Goal: Task Accomplishment & Management: Manage account settings

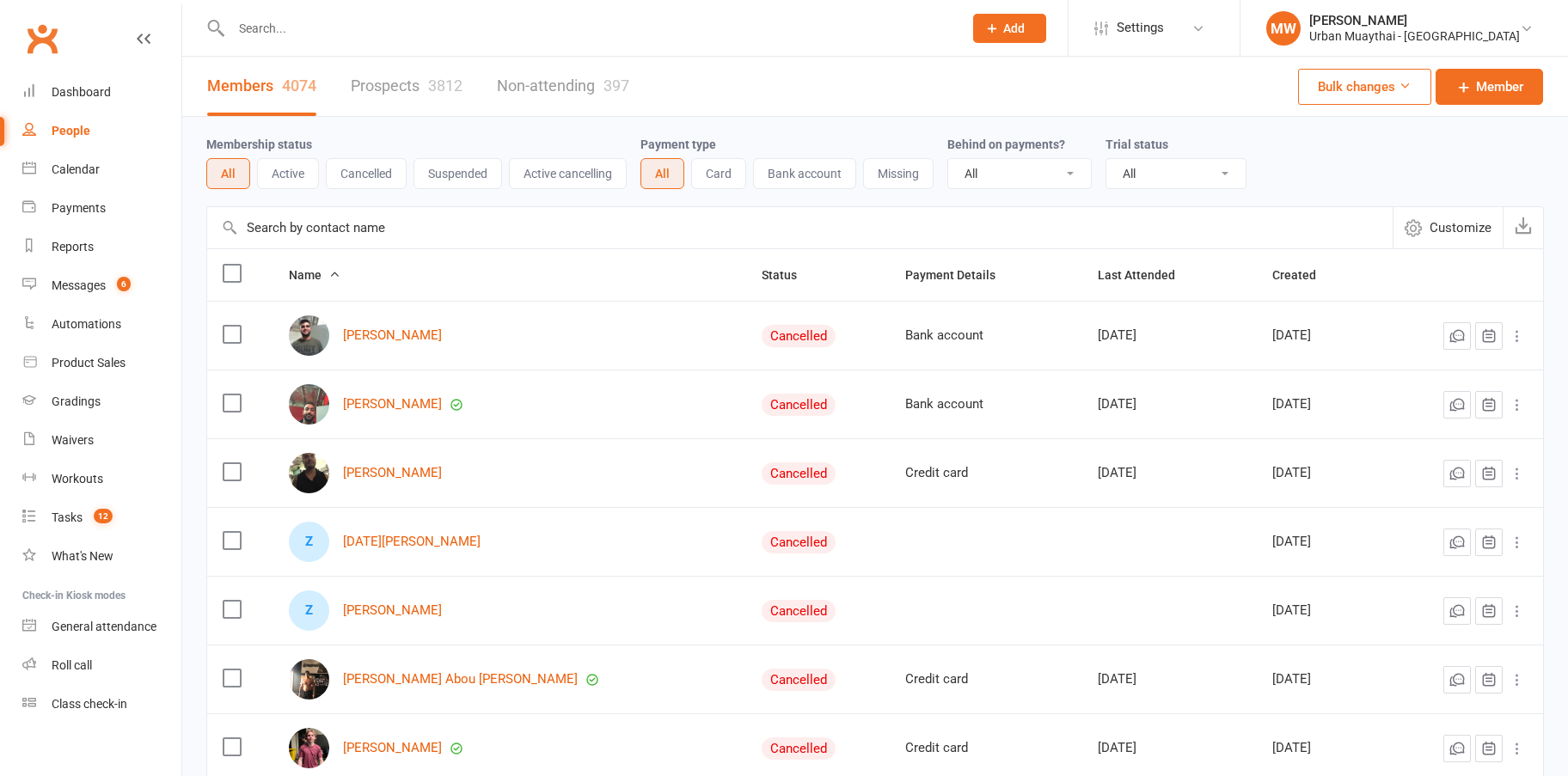
select select "100"
click at [243, 31] on input "text" at bounding box center [588, 29] width 725 height 24
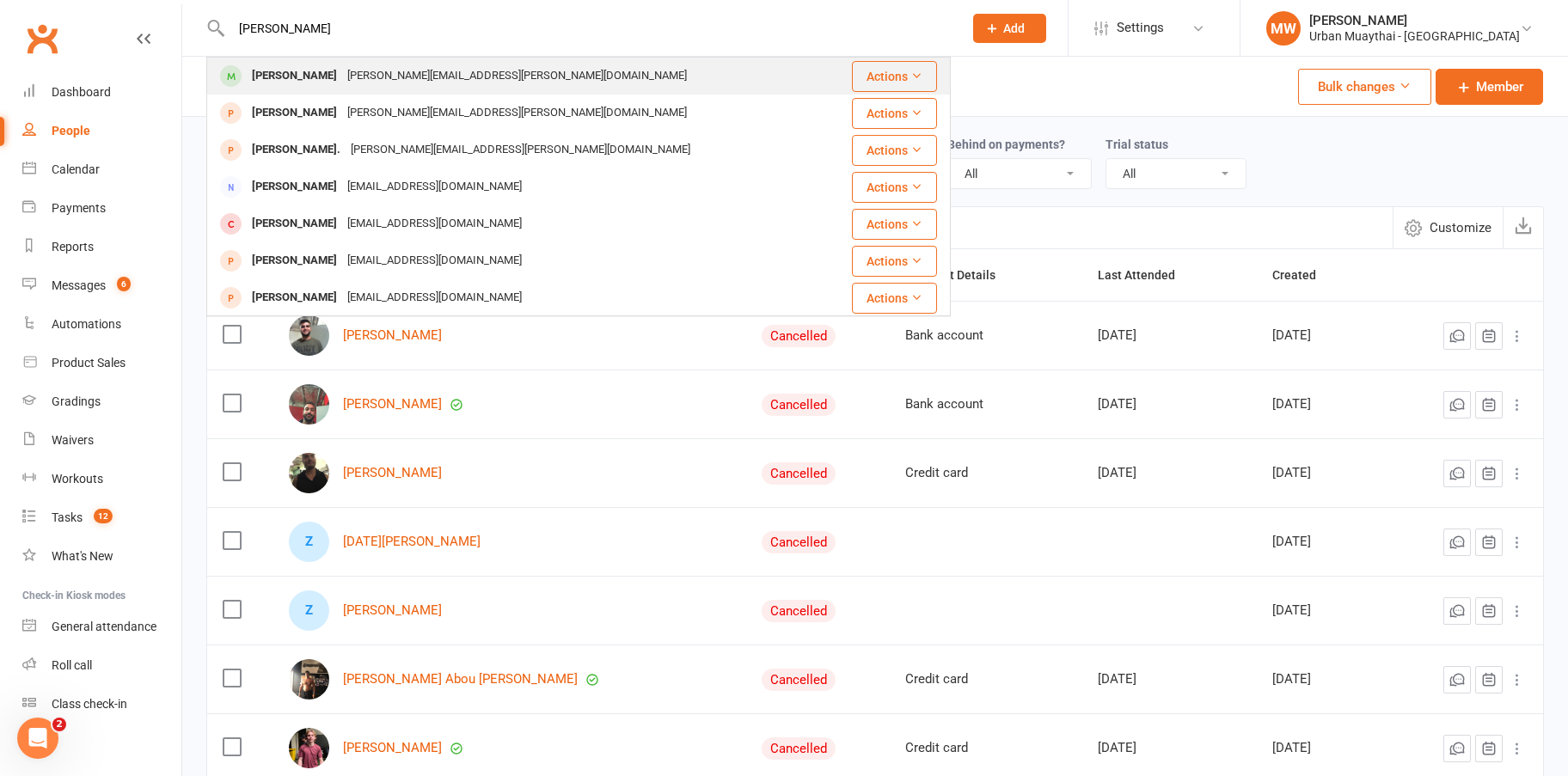
type input "nathan van"
click at [317, 66] on div "Nathan Vandervlugt" at bounding box center [295, 76] width 96 height 25
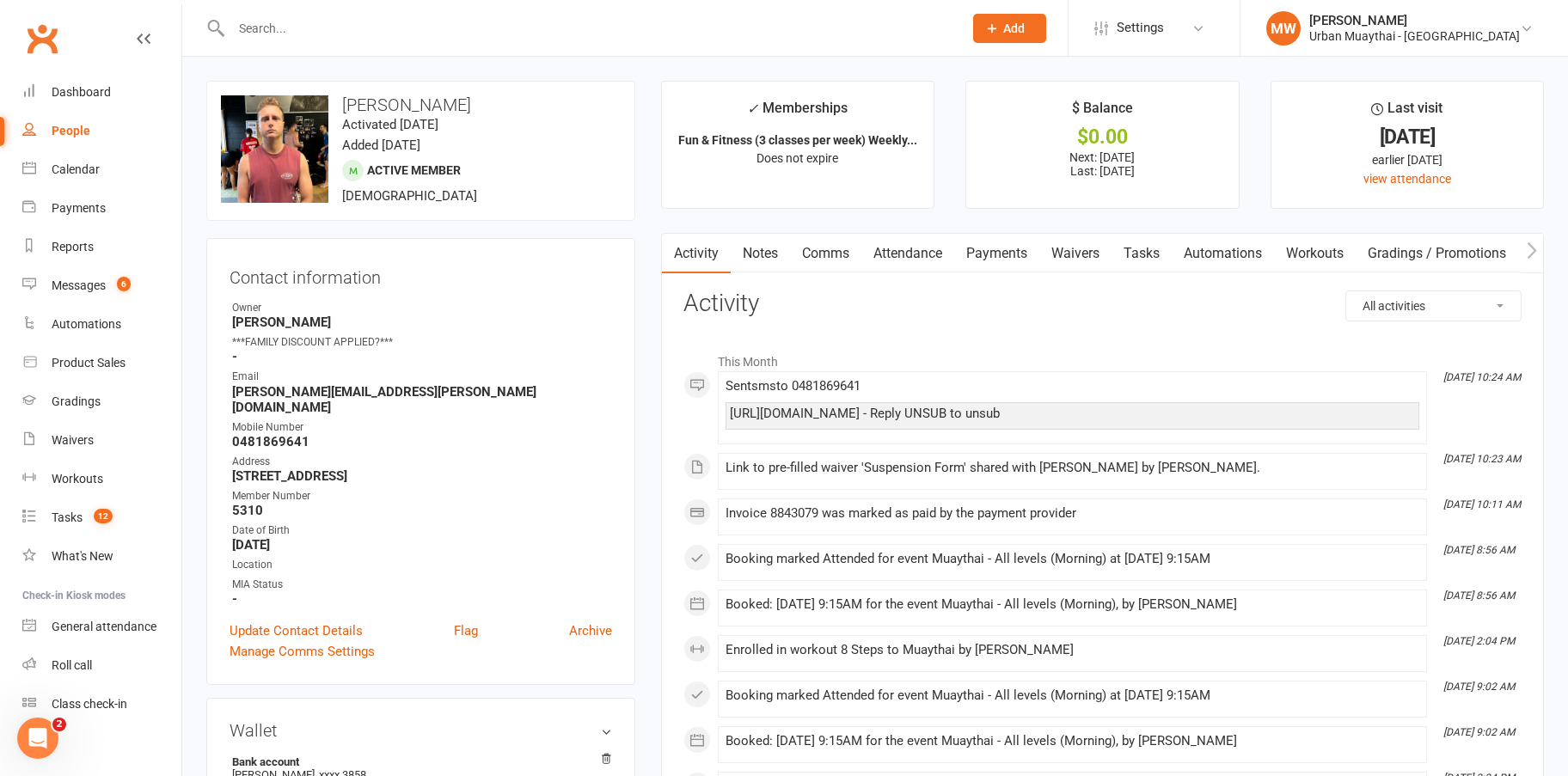
click at [70, 127] on div "People" at bounding box center [70, 130] width 38 height 14
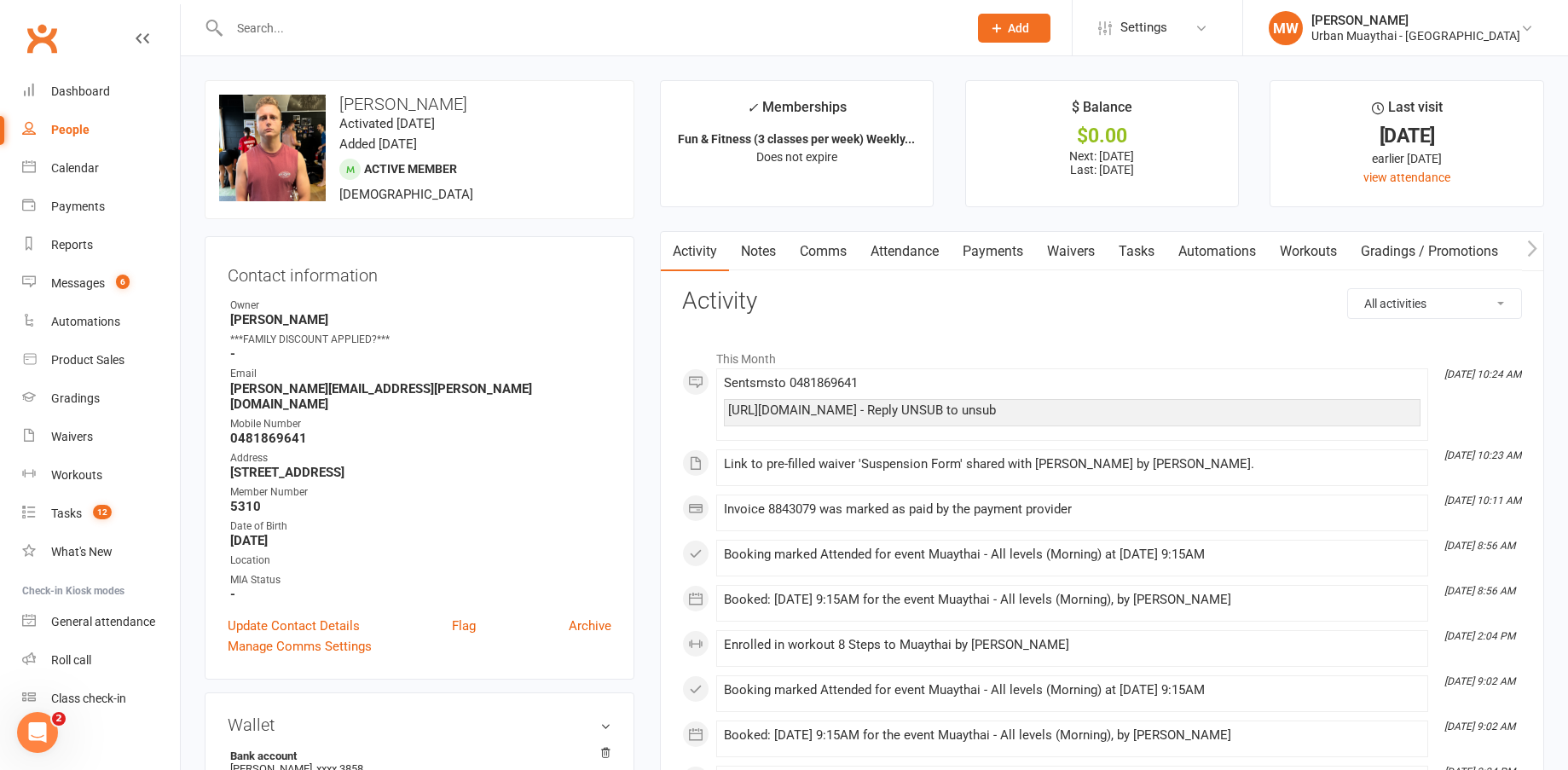
select select "100"
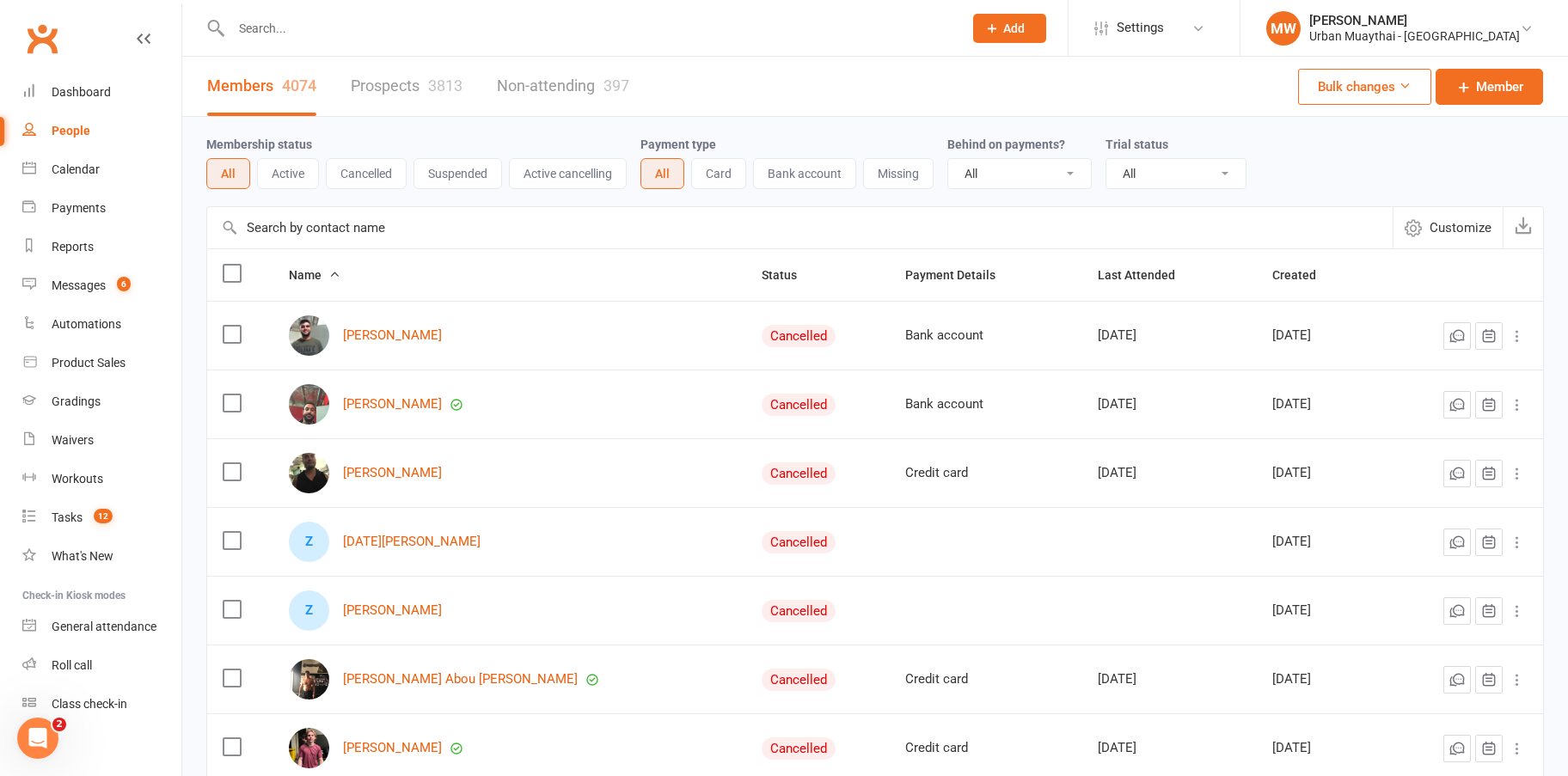
click at [259, 25] on input "text" at bounding box center [588, 29] width 725 height 24
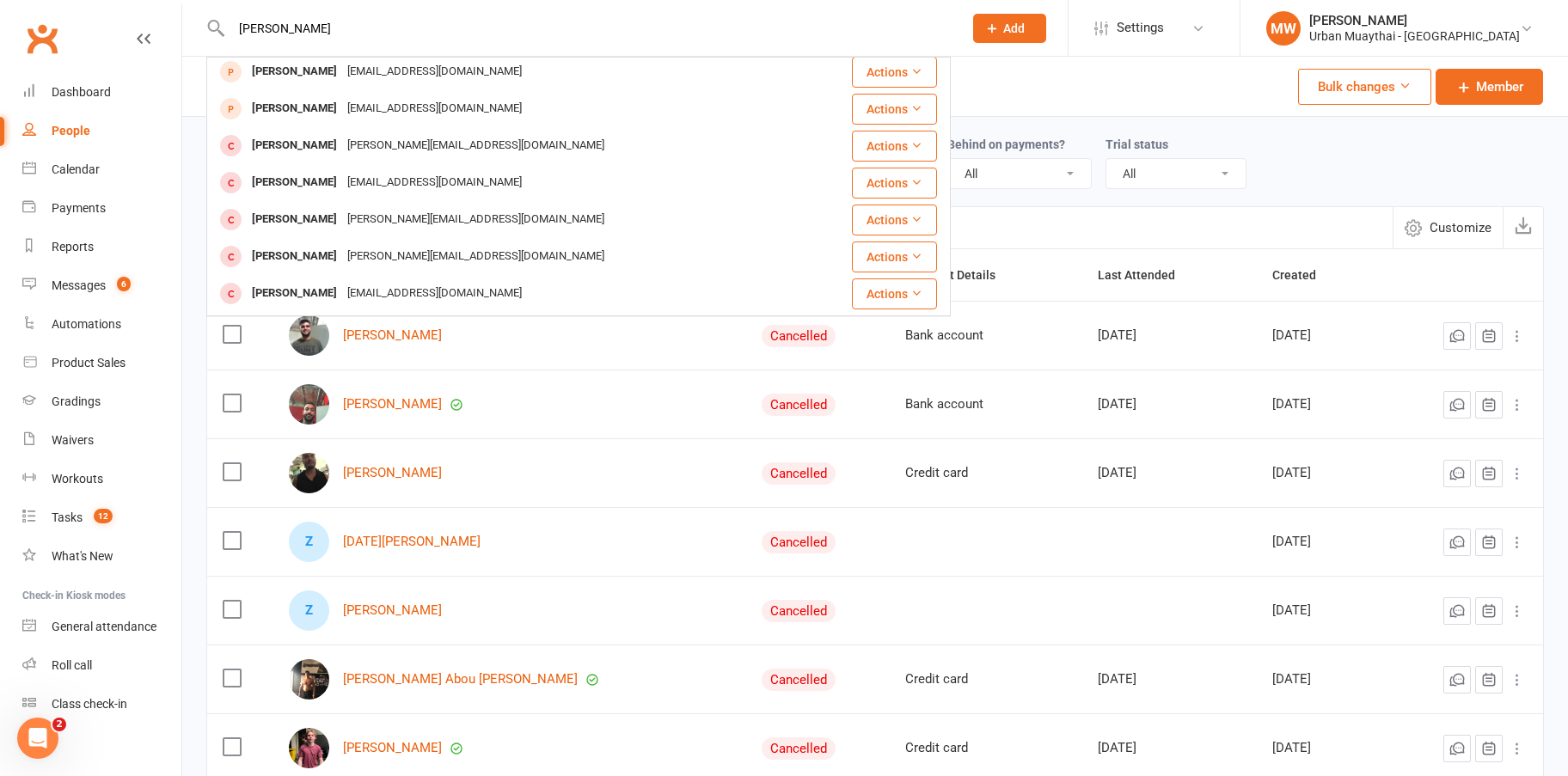
scroll to position [344, 0]
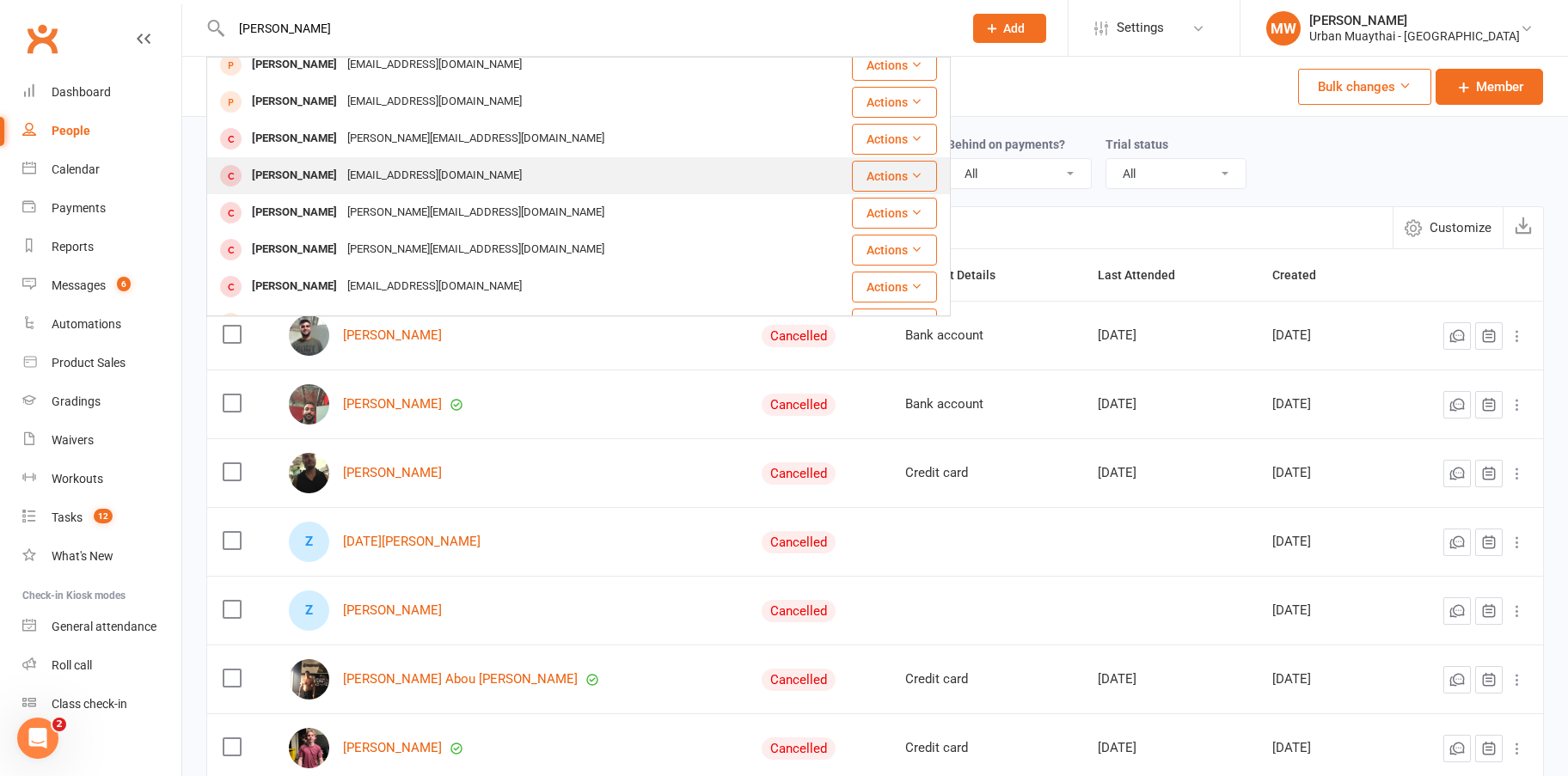
type input "sebastian"
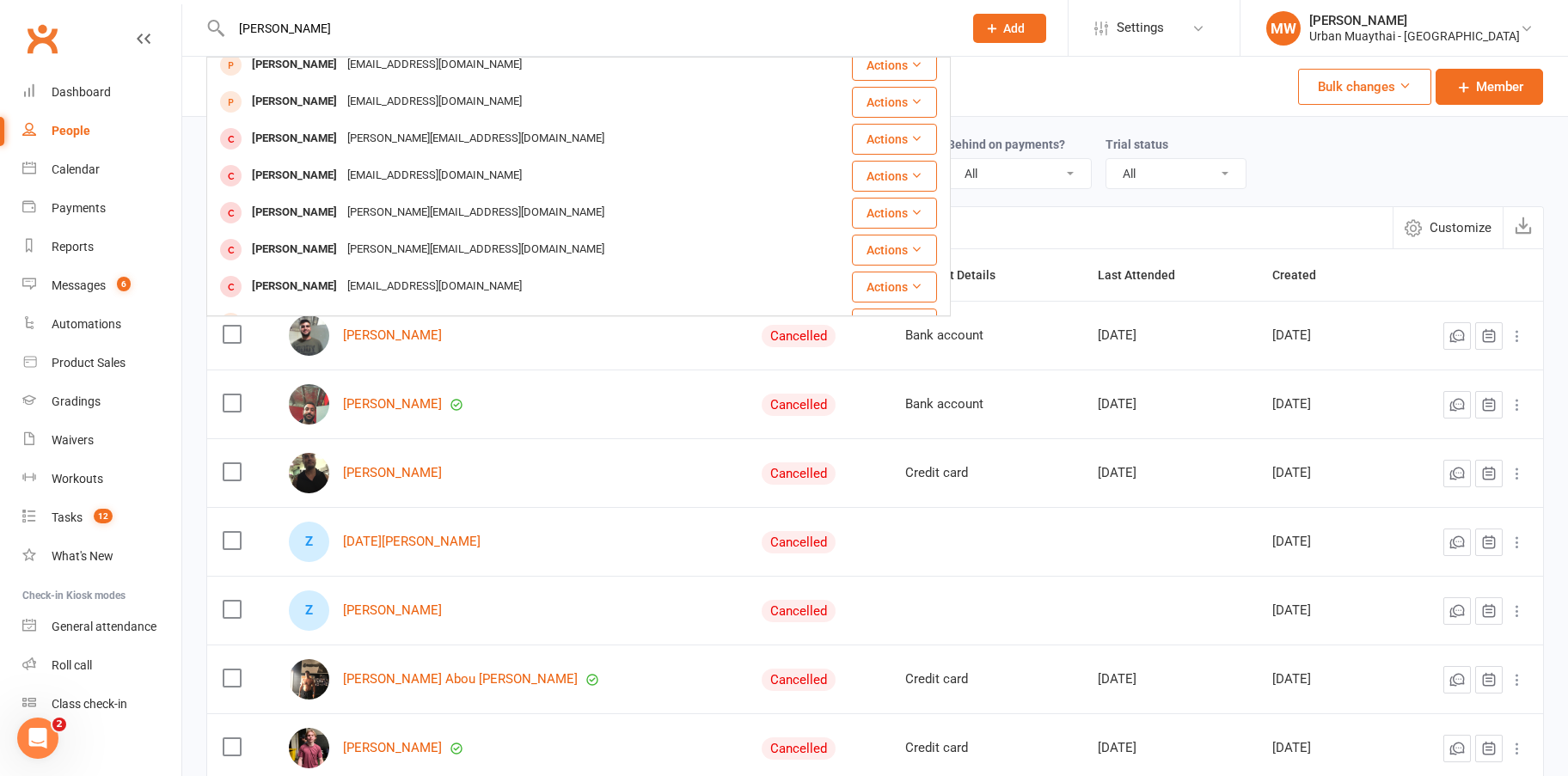
click at [309, 172] on div "Sebastian Turbill" at bounding box center [295, 176] width 96 height 25
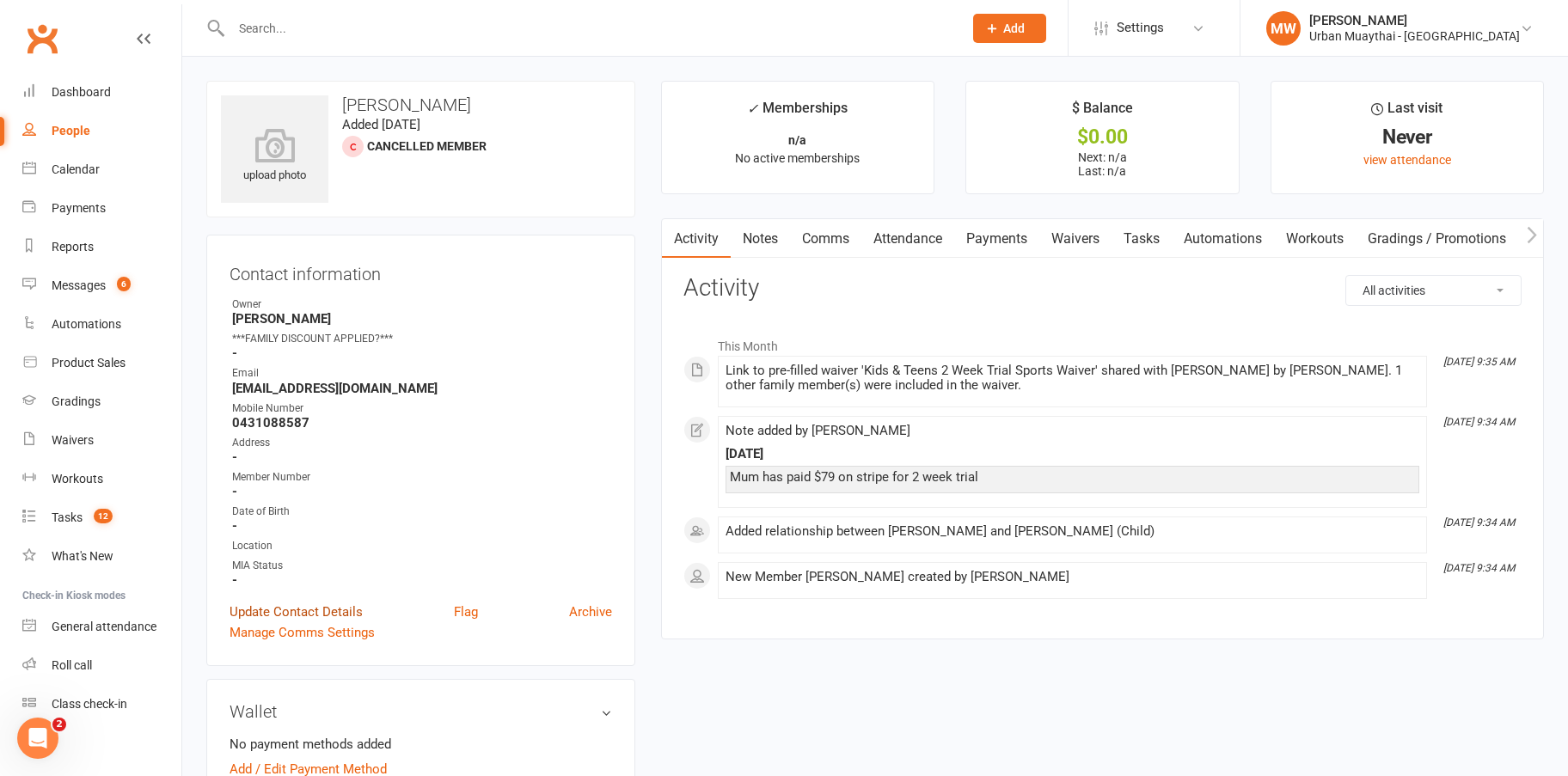
click at [311, 612] on link "Update Contact Details" at bounding box center [296, 612] width 133 height 21
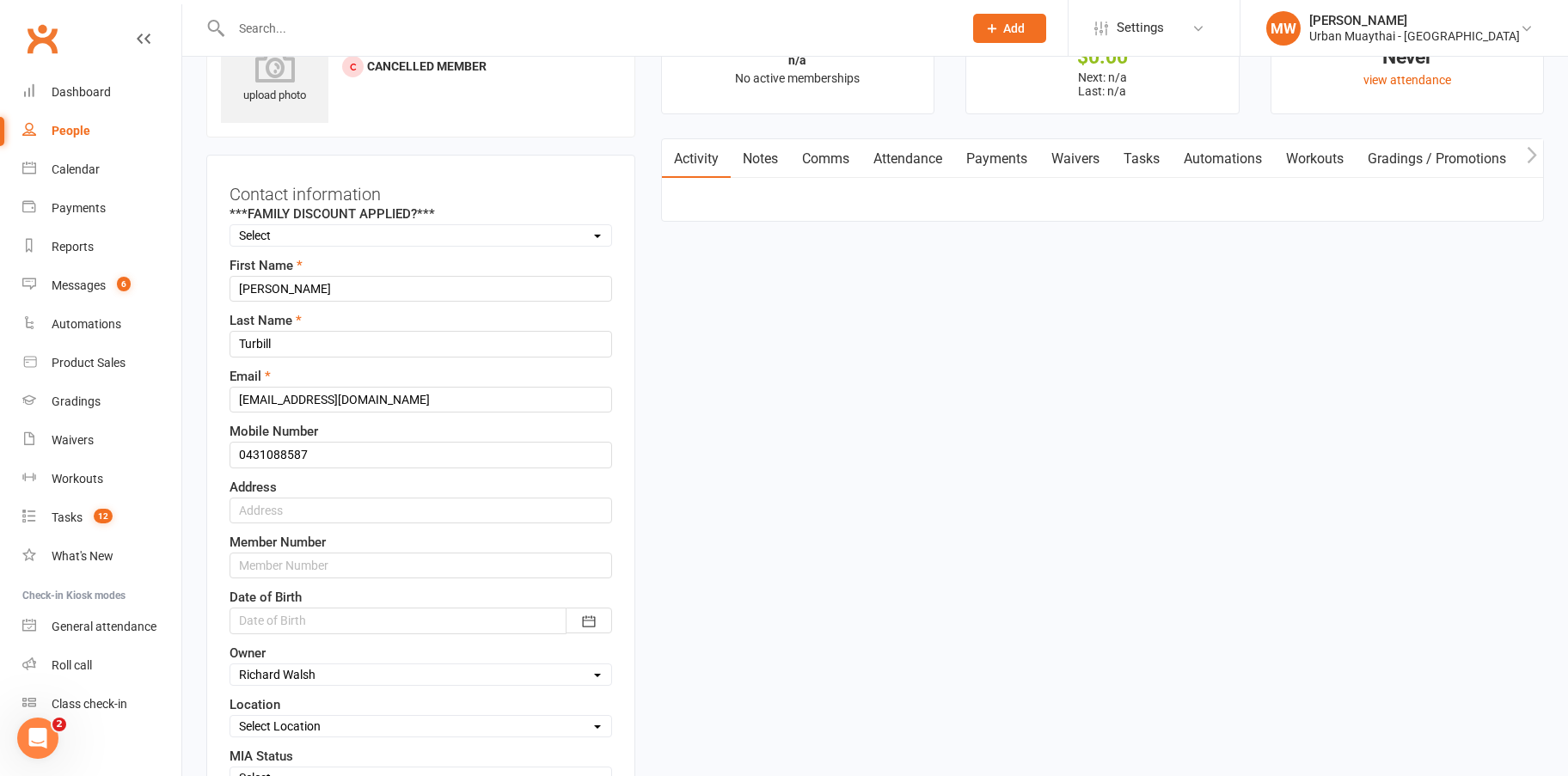
scroll to position [81, 0]
click at [332, 565] on input "text" at bounding box center [421, 565] width 383 height 26
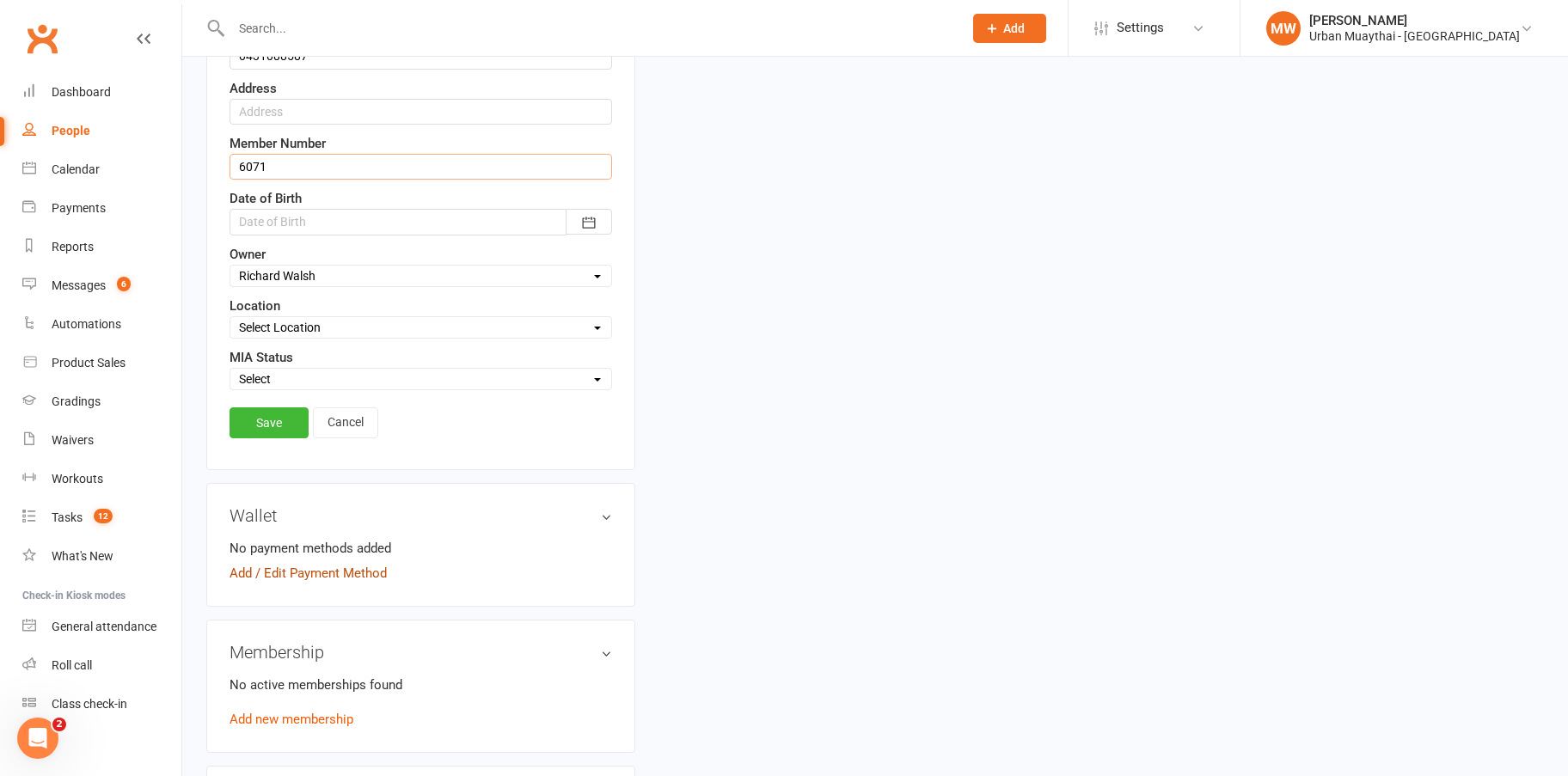
scroll to position [511, 0]
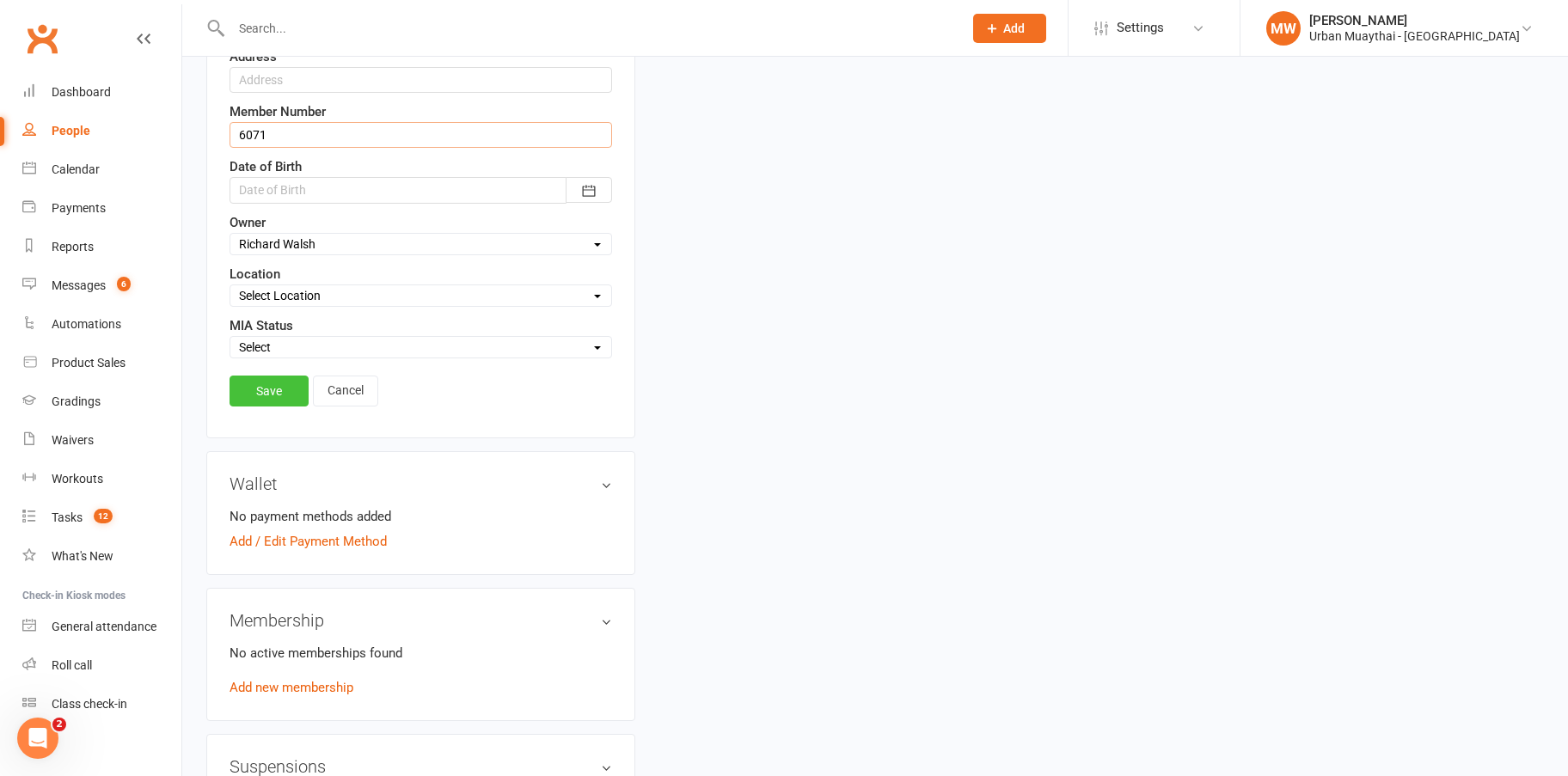
type input "6071"
click at [259, 392] on link "Save" at bounding box center [269, 391] width 79 height 31
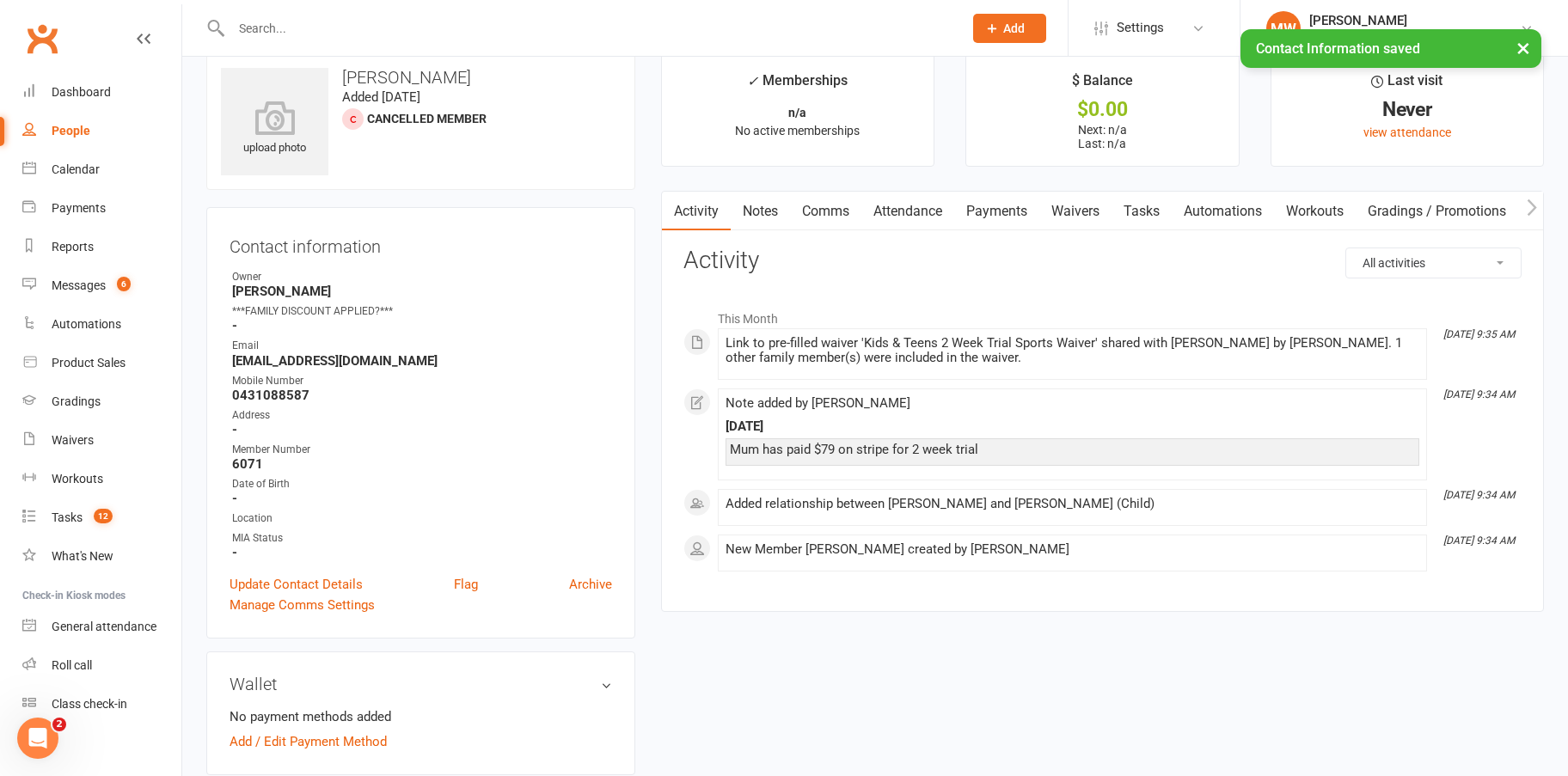
scroll to position [0, 0]
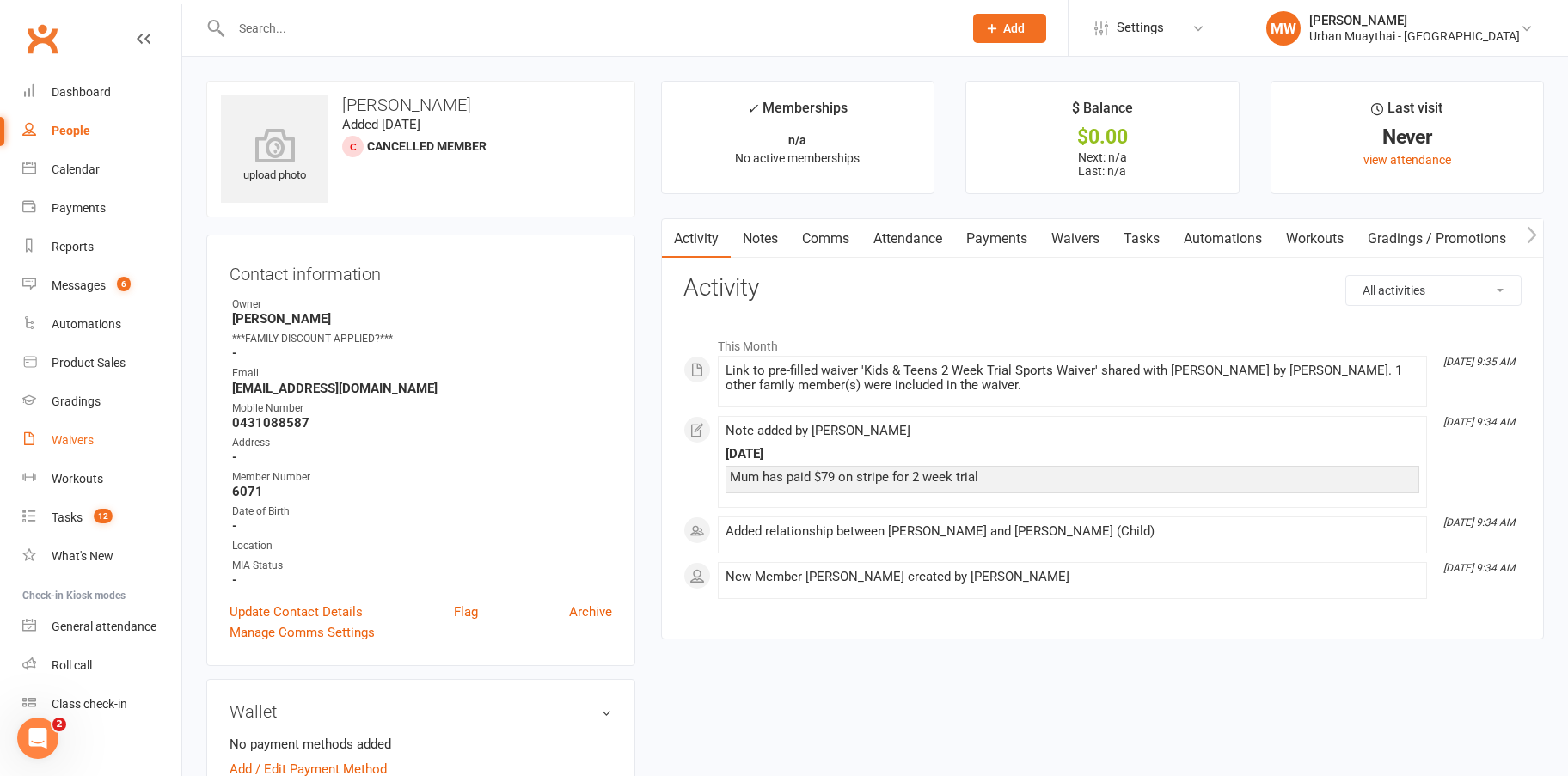
click at [85, 438] on div "Waivers" at bounding box center [72, 440] width 42 height 14
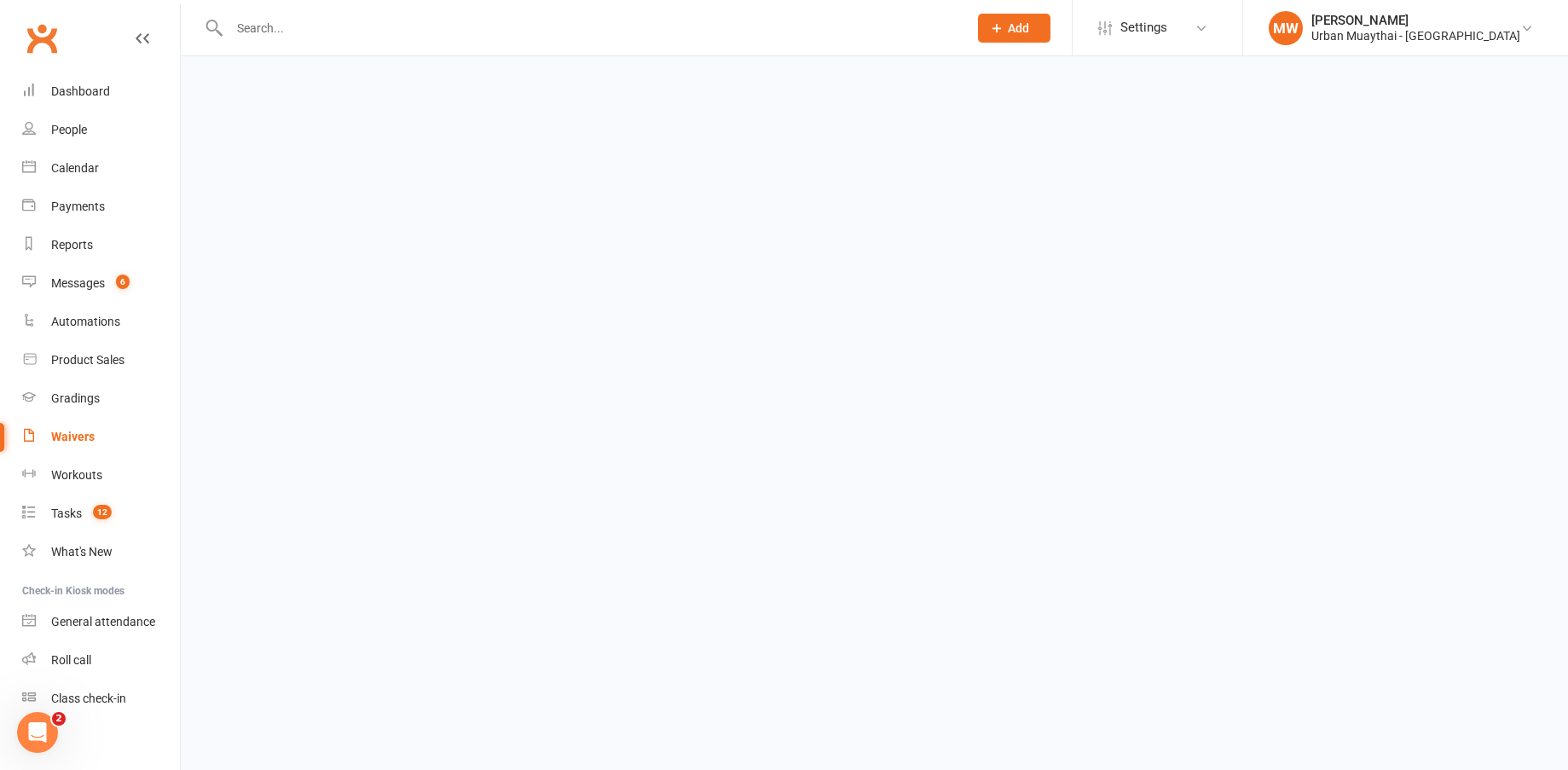
select select "50"
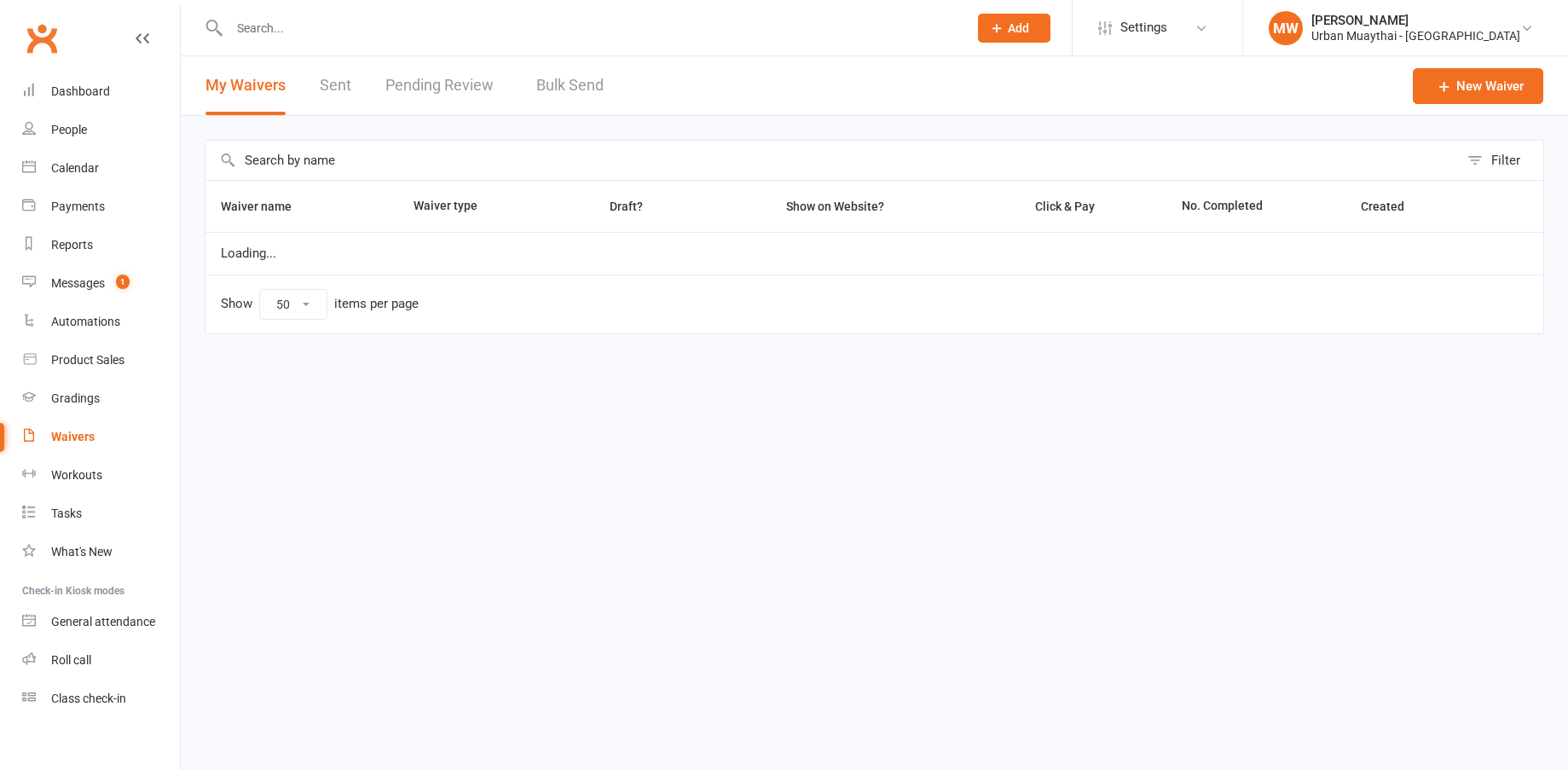
select select "50"
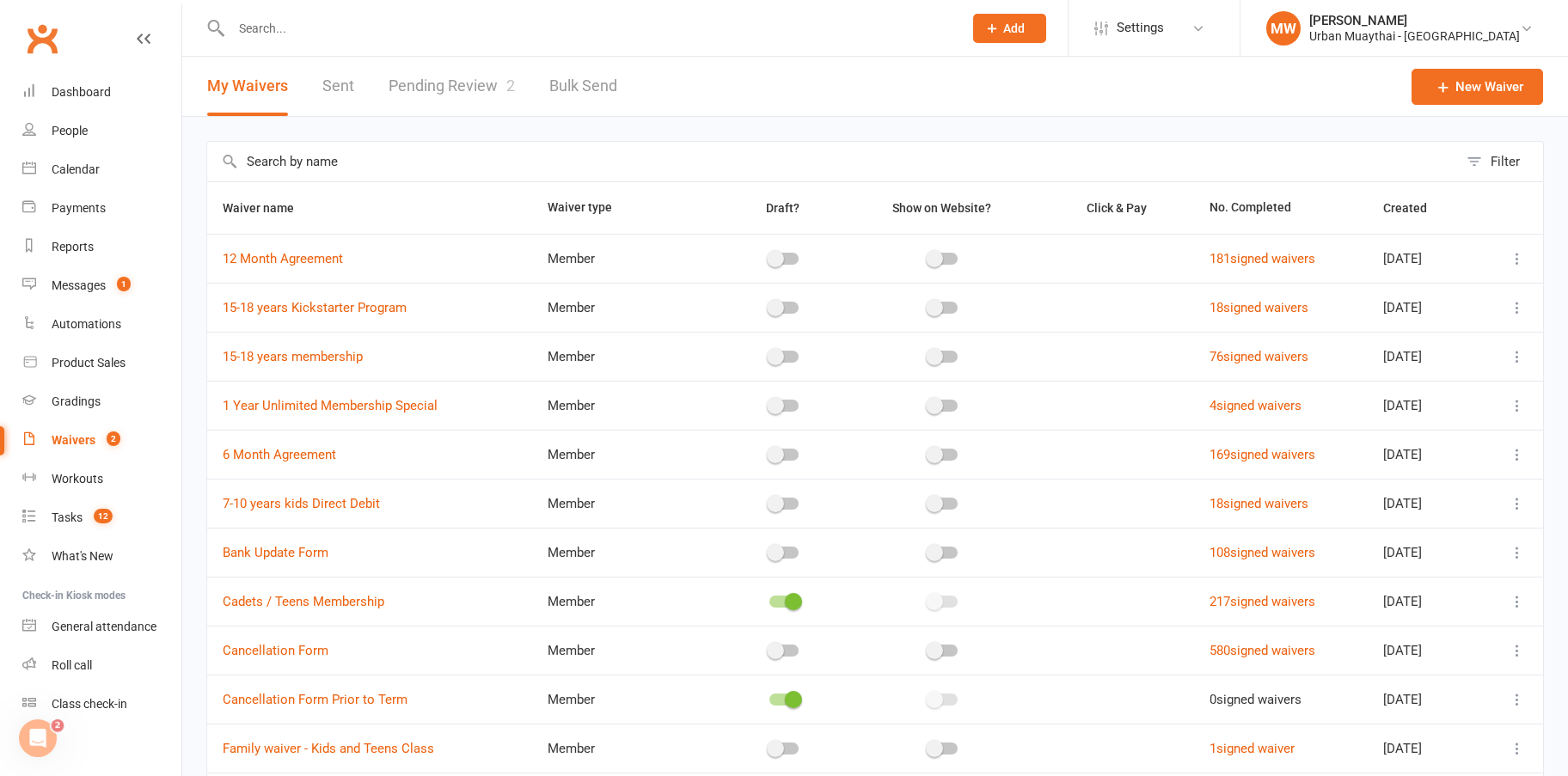
click at [453, 83] on link "Pending Review 2" at bounding box center [452, 86] width 126 height 59
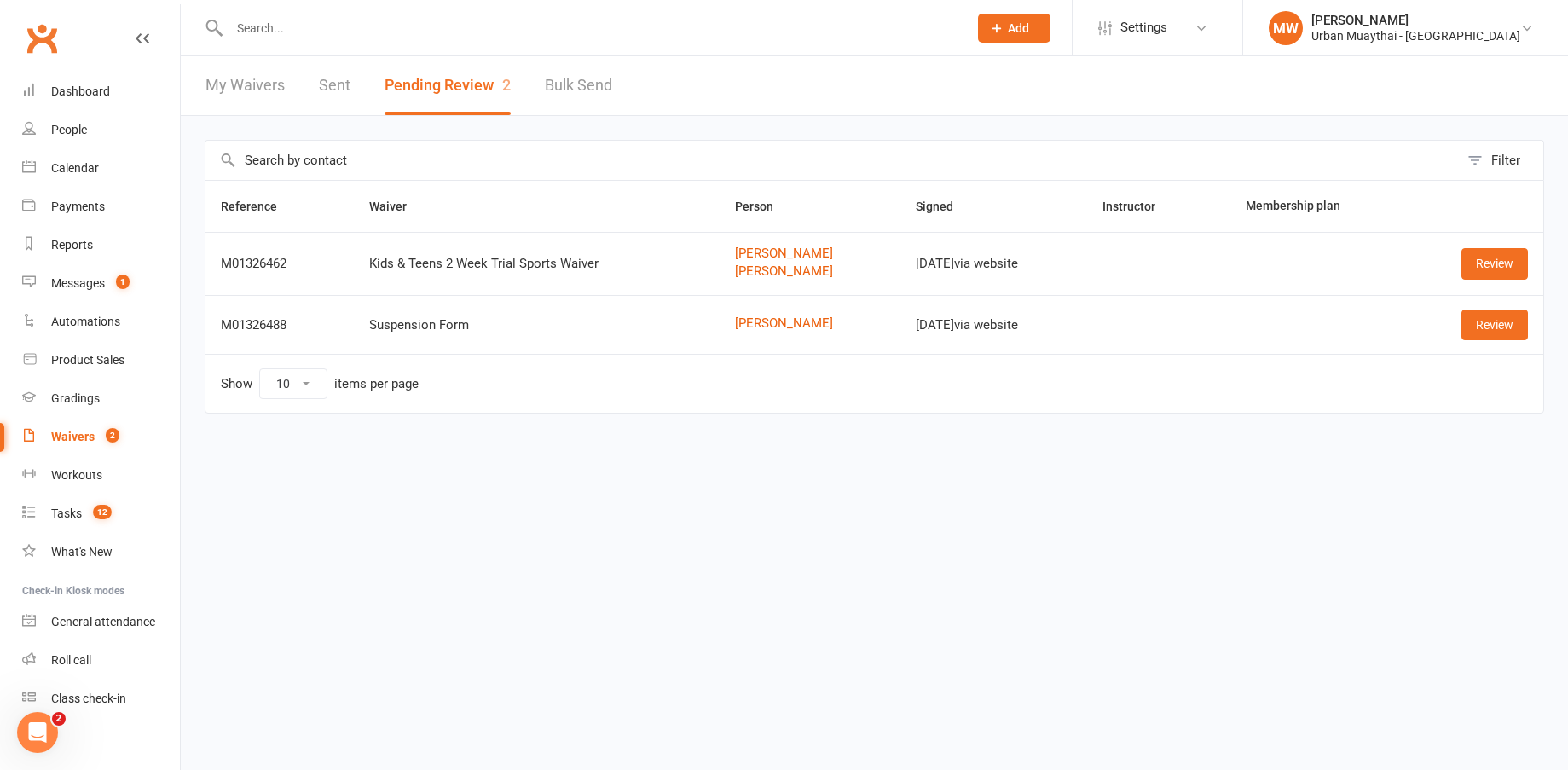
drag, startPoint x: 537, startPoint y: 149, endPoint x: 557, endPoint y: 116, distance: 38.6
click at [539, 122] on div "Filter Reference Waiver Person Signed Instructor Membership plan M01326462 Kids…" at bounding box center [874, 288] width 1388 height 345
click at [262, 30] on input "text" at bounding box center [590, 28] width 732 height 24
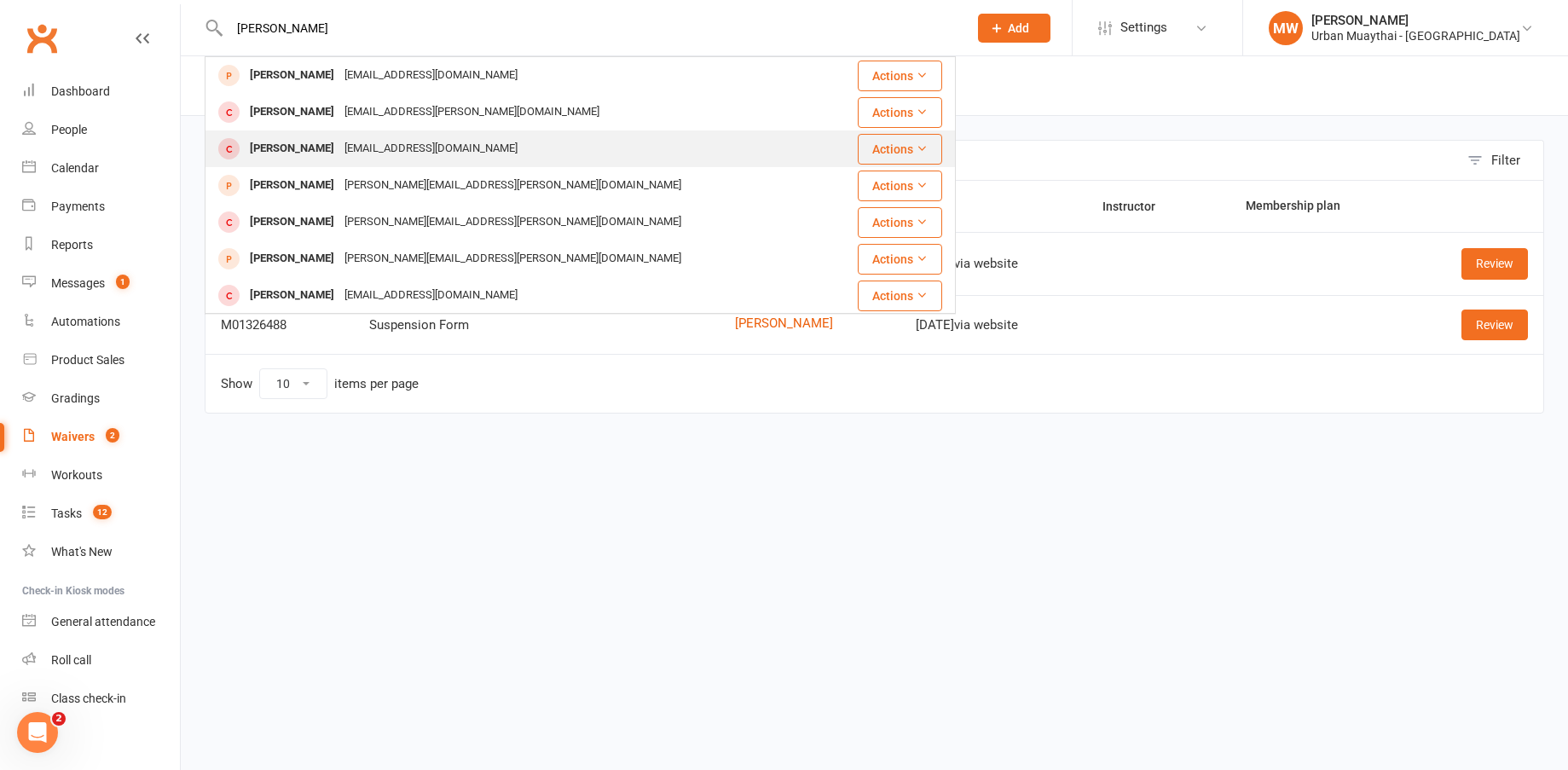
type input "alec m"
click at [322, 147] on div "Alec Van Der Merwe" at bounding box center [293, 148] width 95 height 25
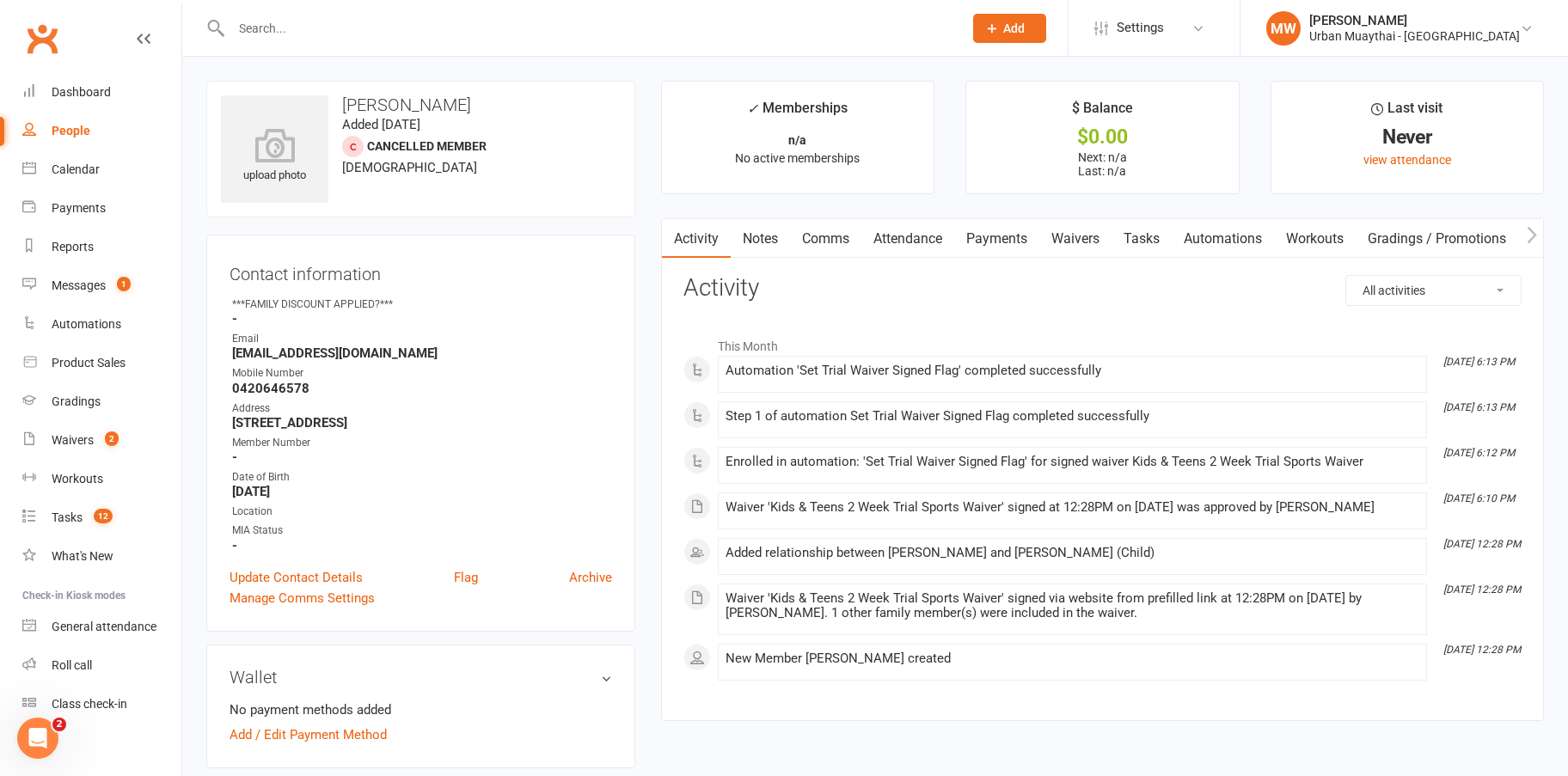
click at [1071, 237] on link "Waivers" at bounding box center [1075, 238] width 72 height 39
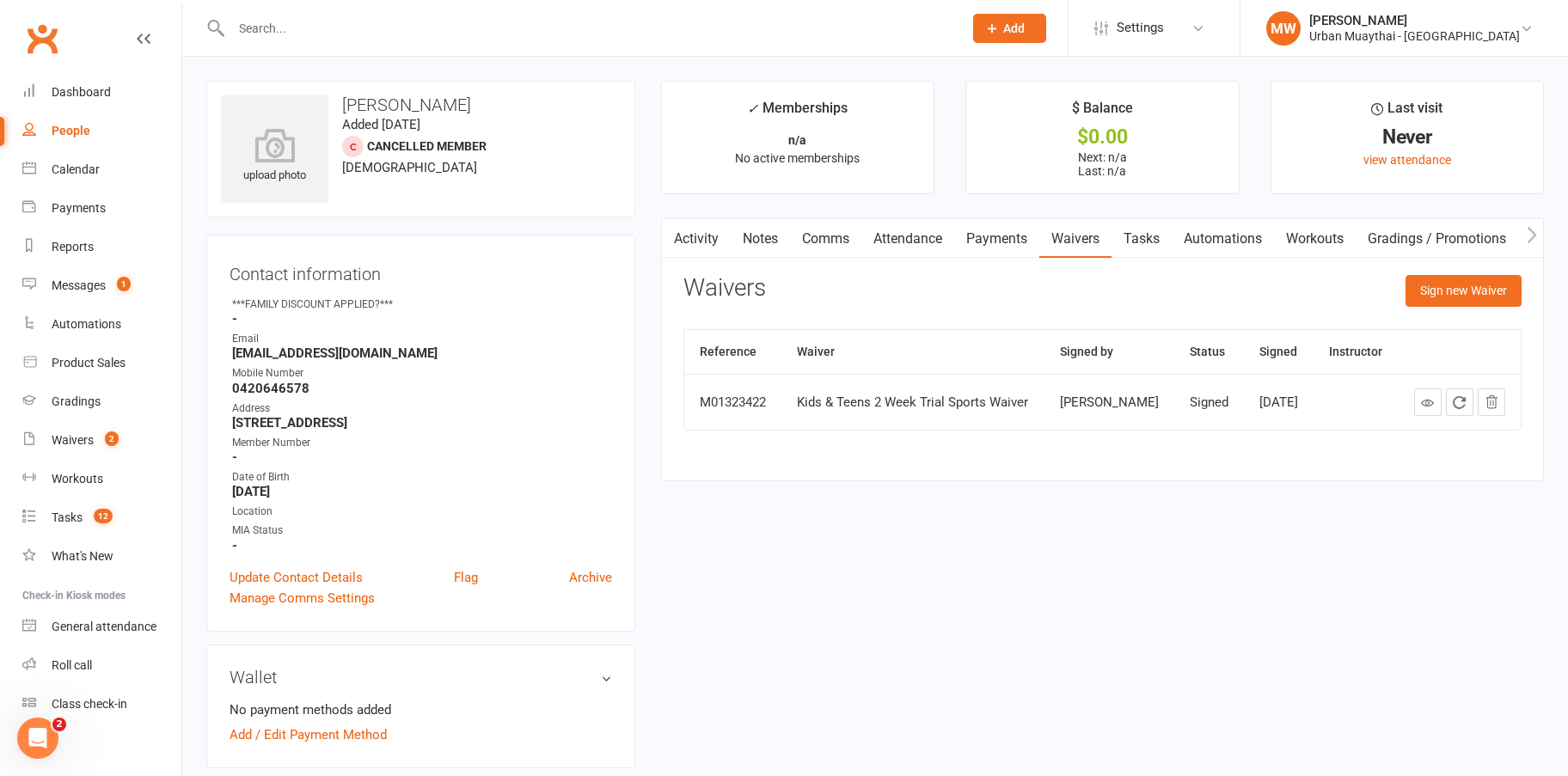
click at [758, 244] on link "Notes" at bounding box center [761, 238] width 59 height 39
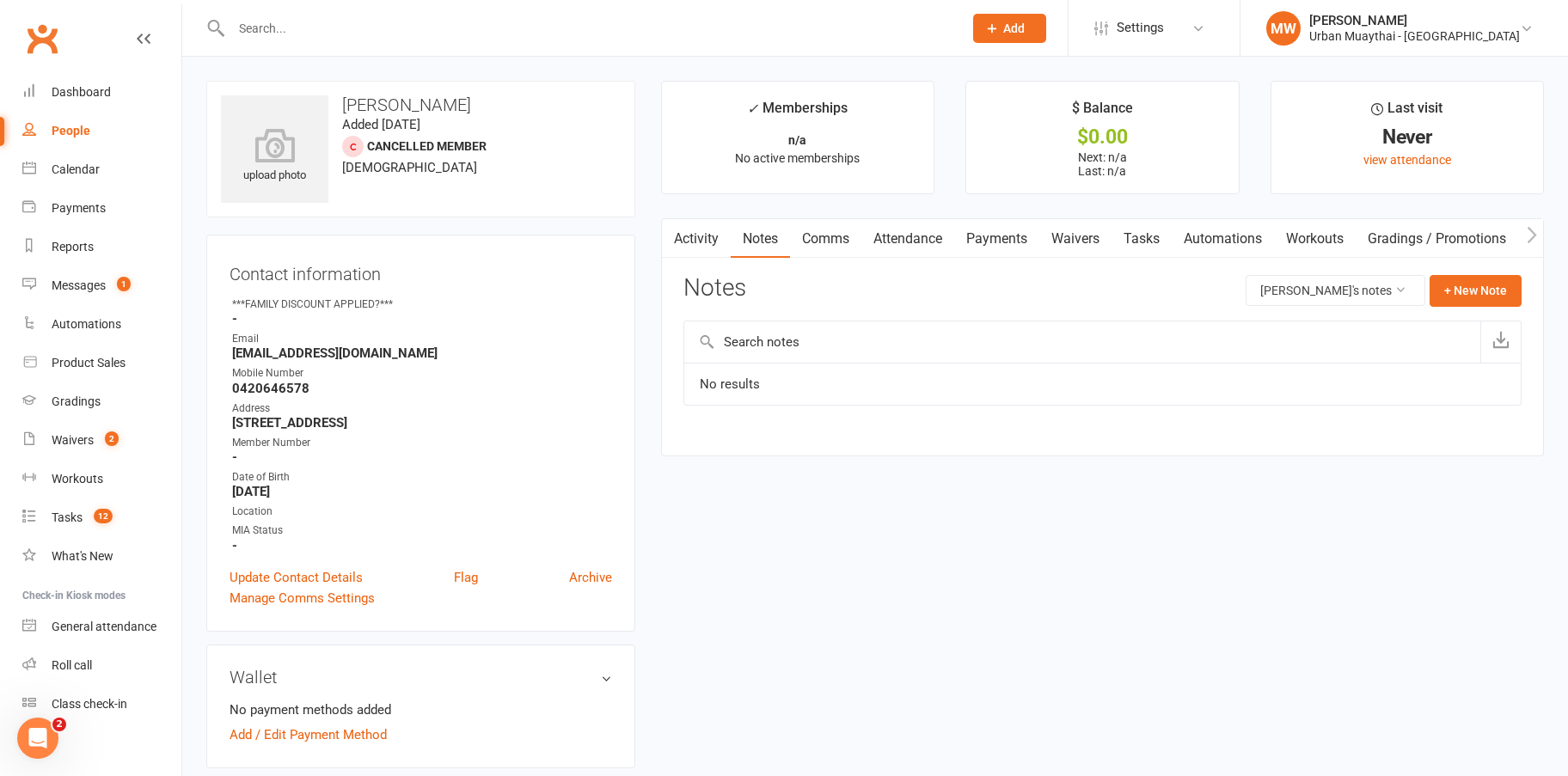
click at [699, 231] on link "Activity" at bounding box center [696, 238] width 69 height 39
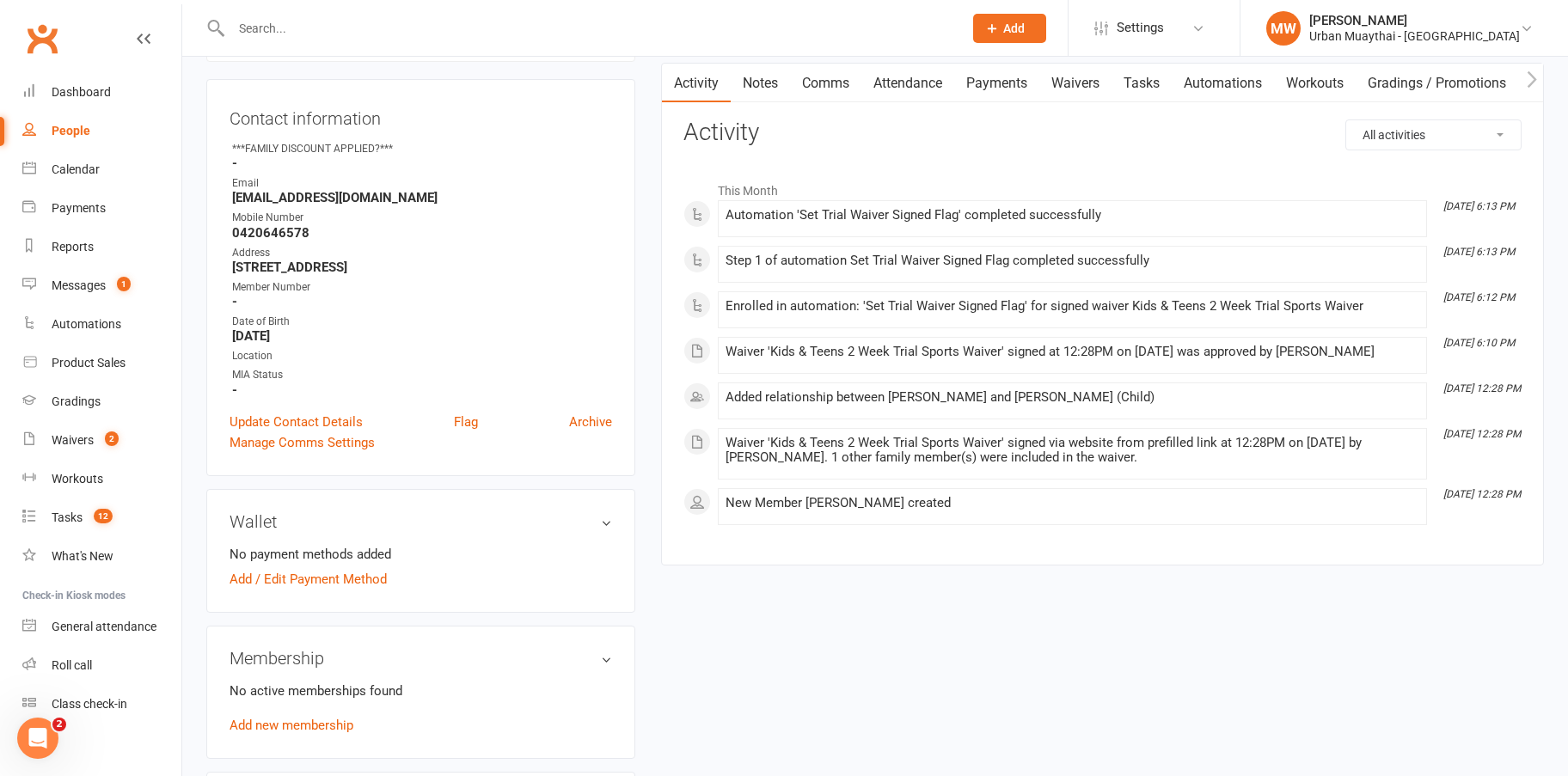
scroll to position [172, 0]
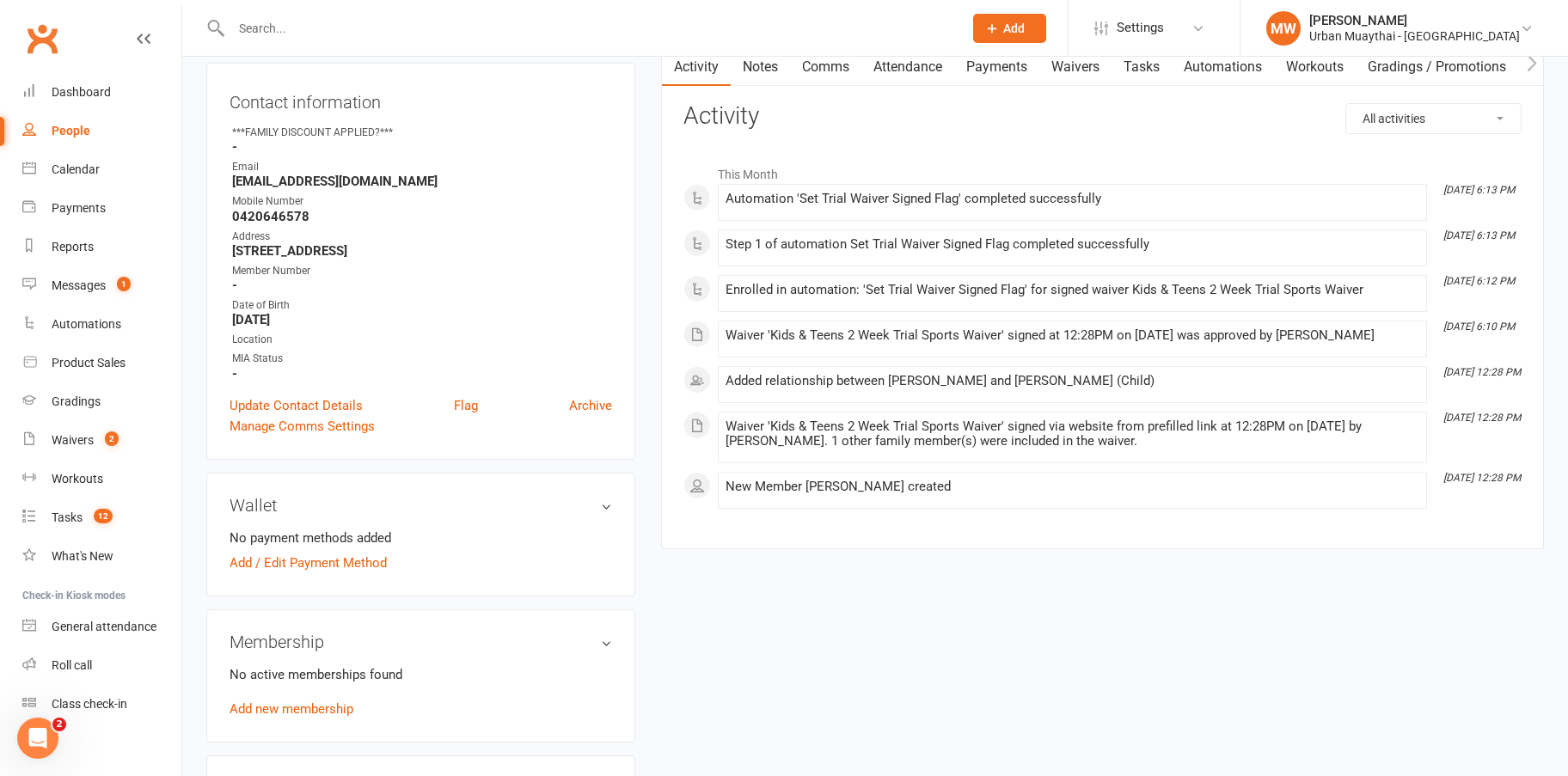
click at [996, 68] on link "Payments" at bounding box center [997, 66] width 85 height 39
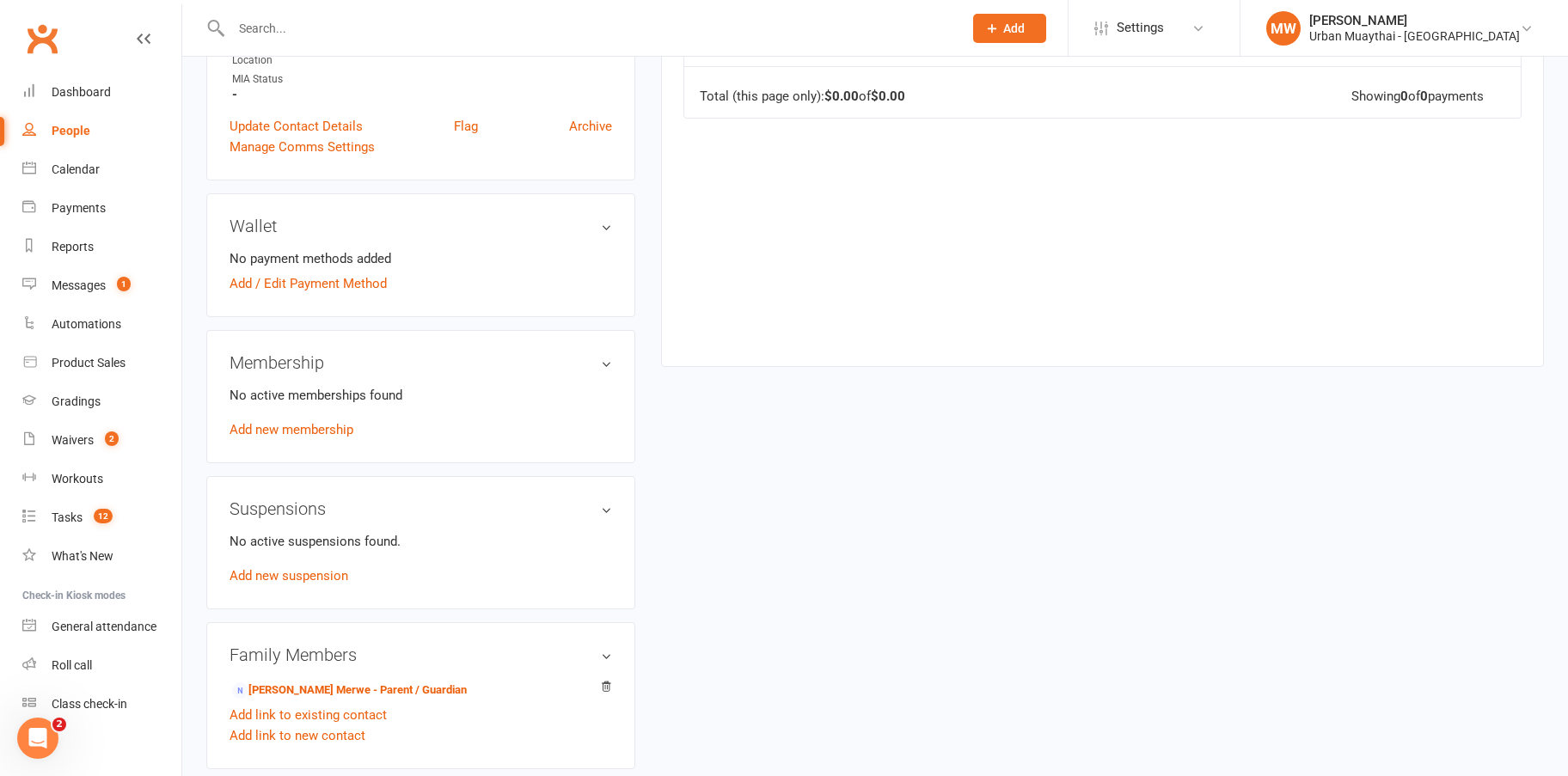
scroll to position [602, 0]
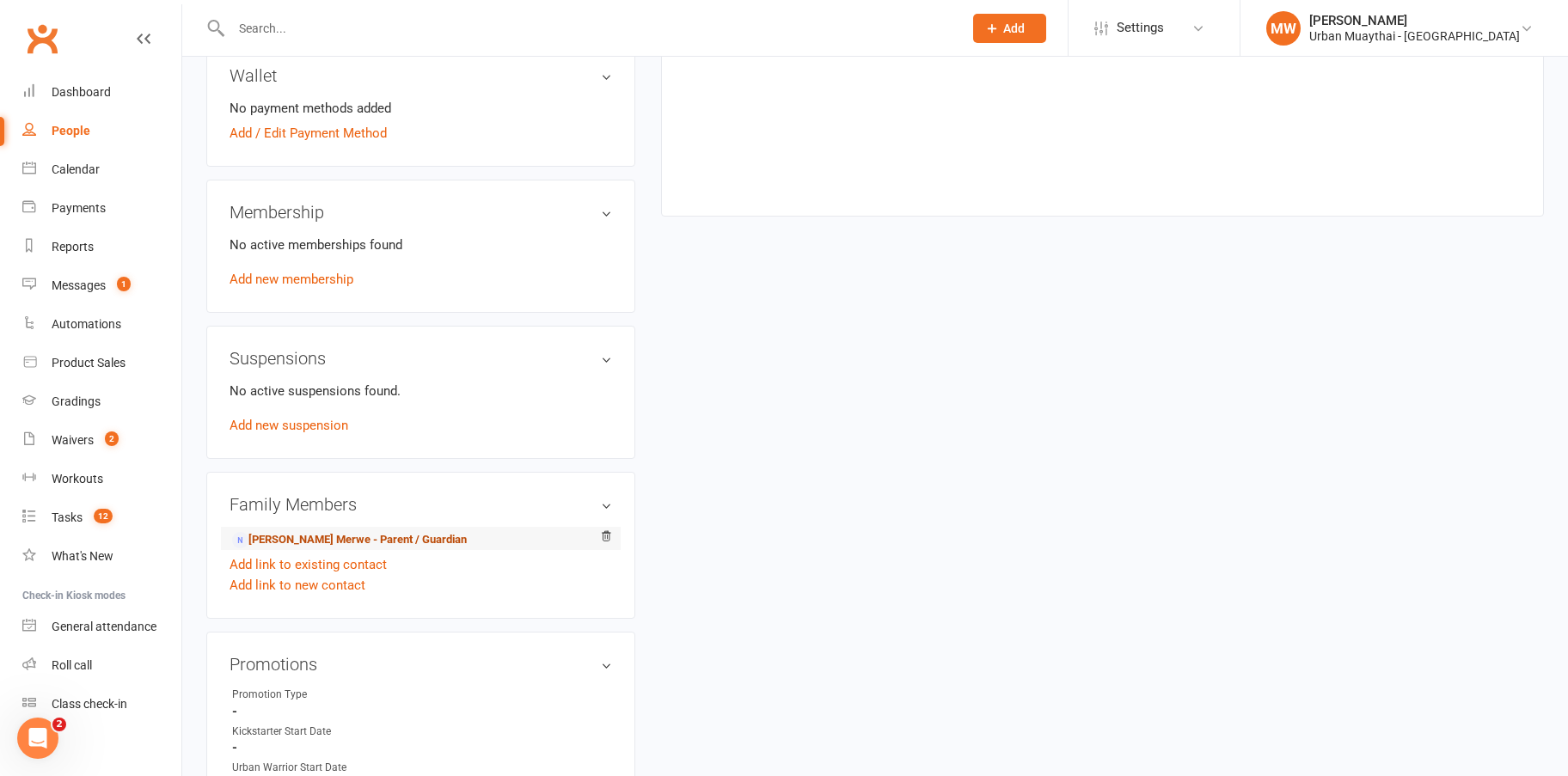
click at [332, 533] on link "Corne Van Der Merwe - Parent / Guardian" at bounding box center [350, 540] width 235 height 18
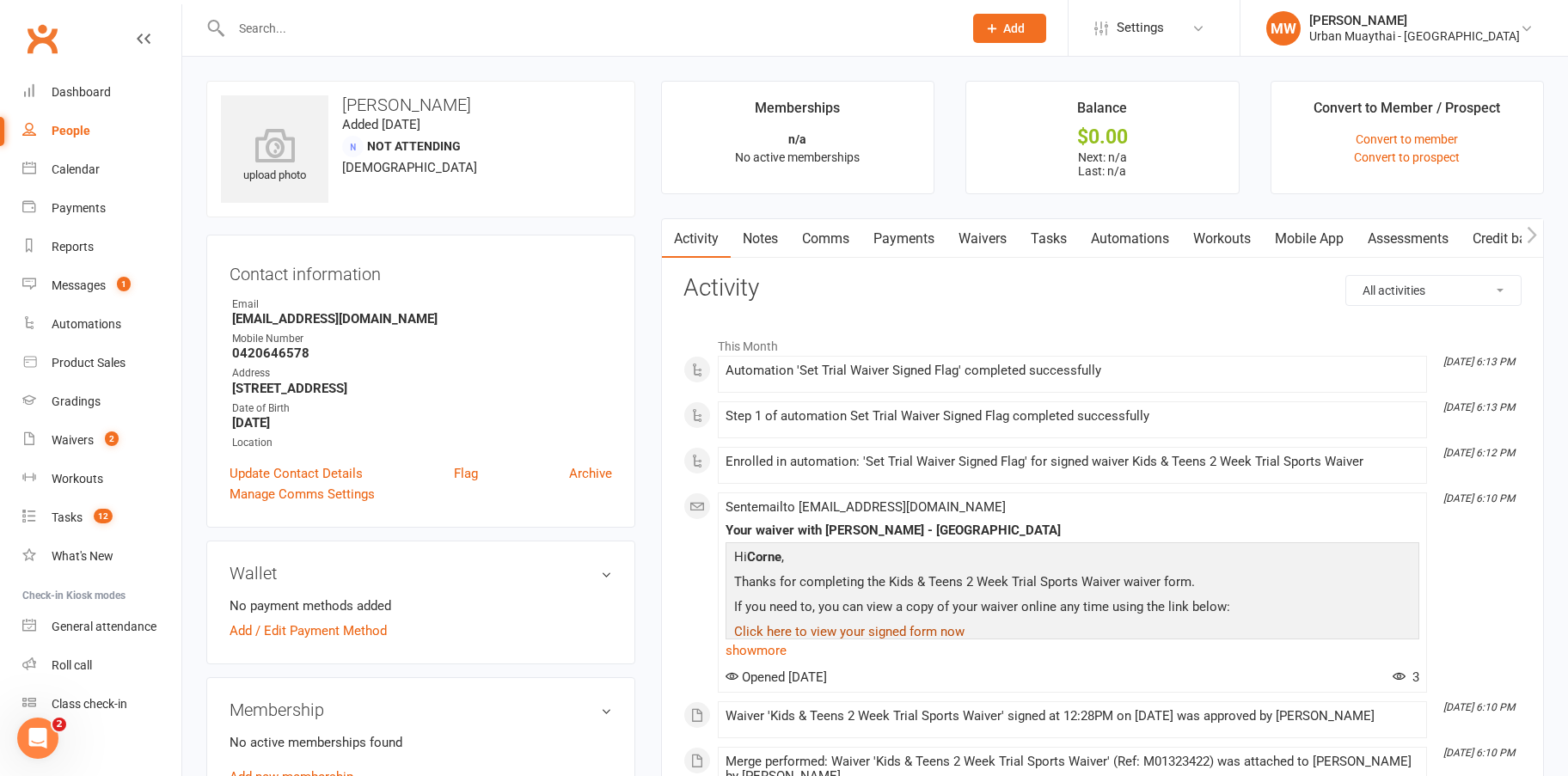
click at [903, 630] on link "Click here to view your signed form now" at bounding box center [849, 632] width 231 height 16
click at [784, 648] on link "show more" at bounding box center [1072, 651] width 694 height 24
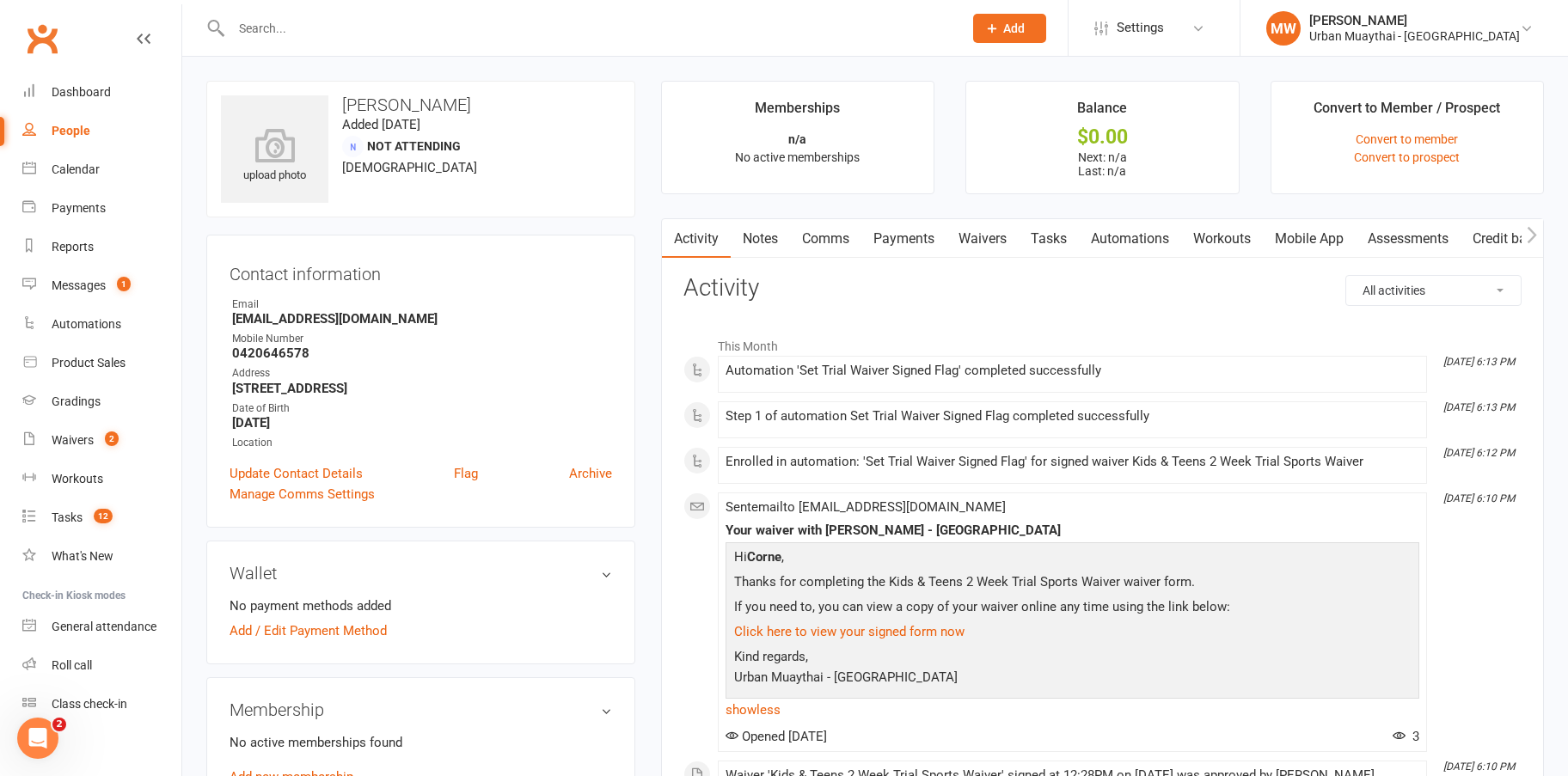
click at [983, 241] on link "Waivers" at bounding box center [982, 238] width 72 height 39
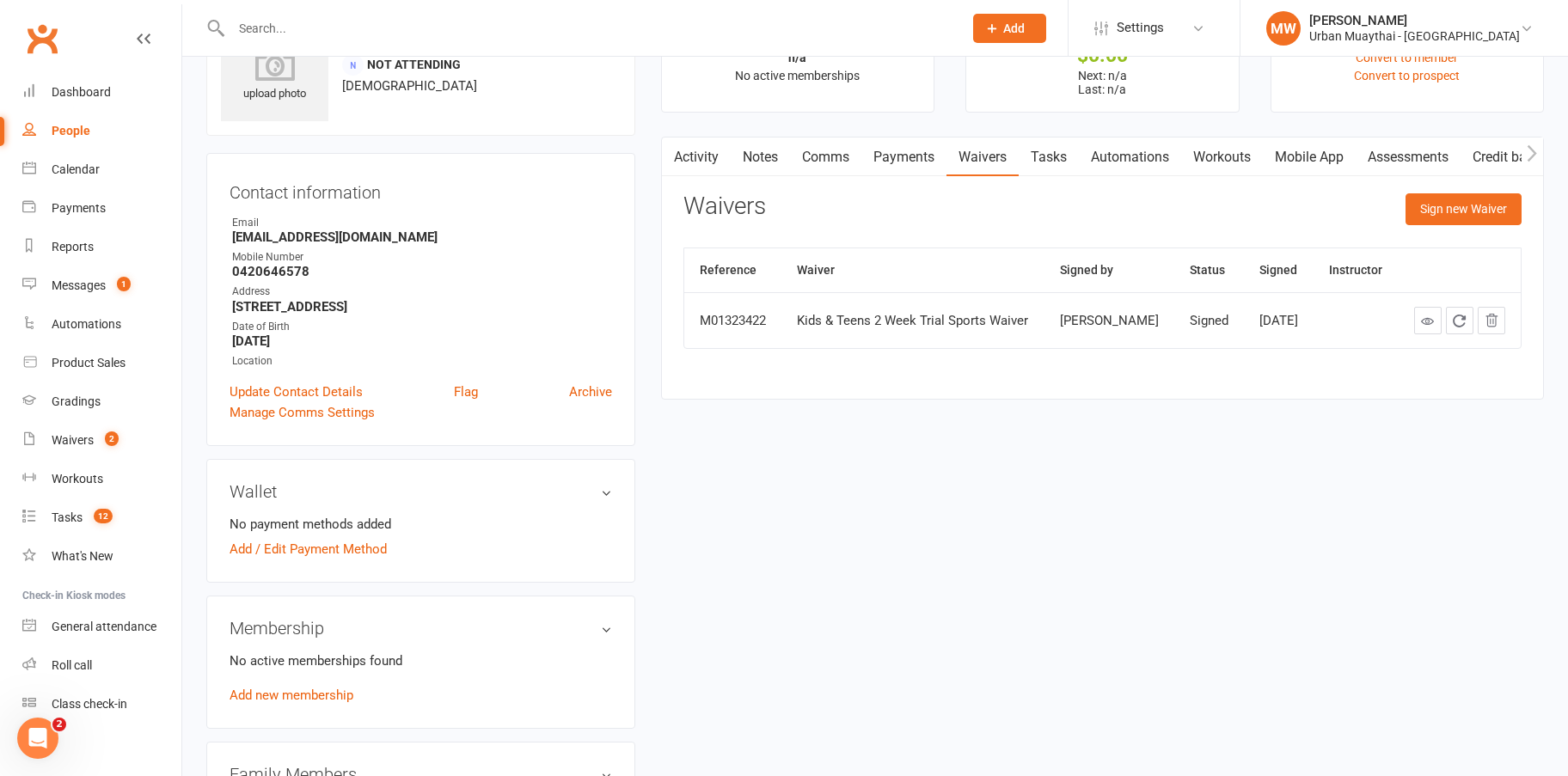
scroll to position [86, 0]
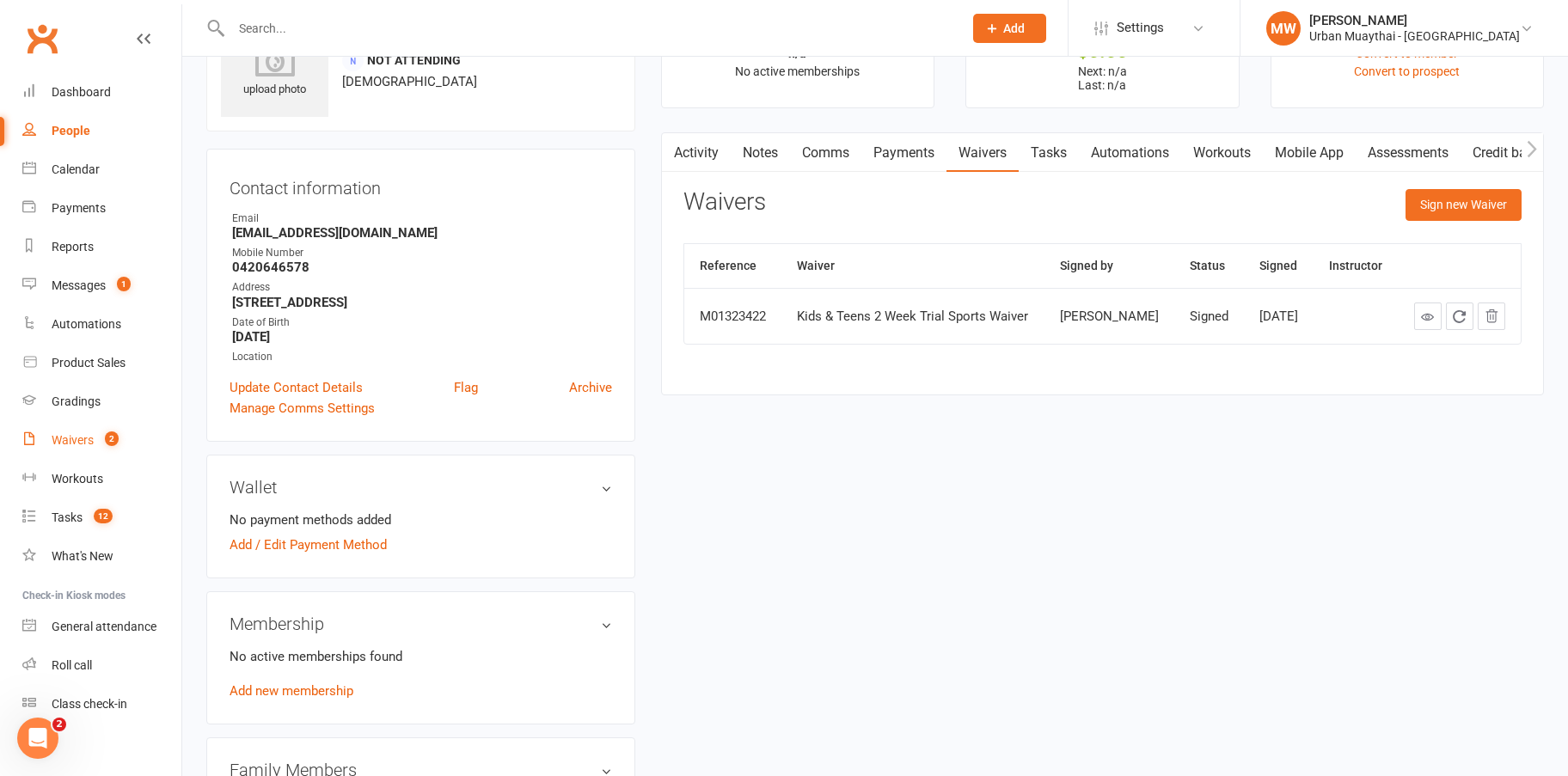
click at [73, 438] on div "Waivers" at bounding box center [72, 440] width 42 height 14
select select "50"
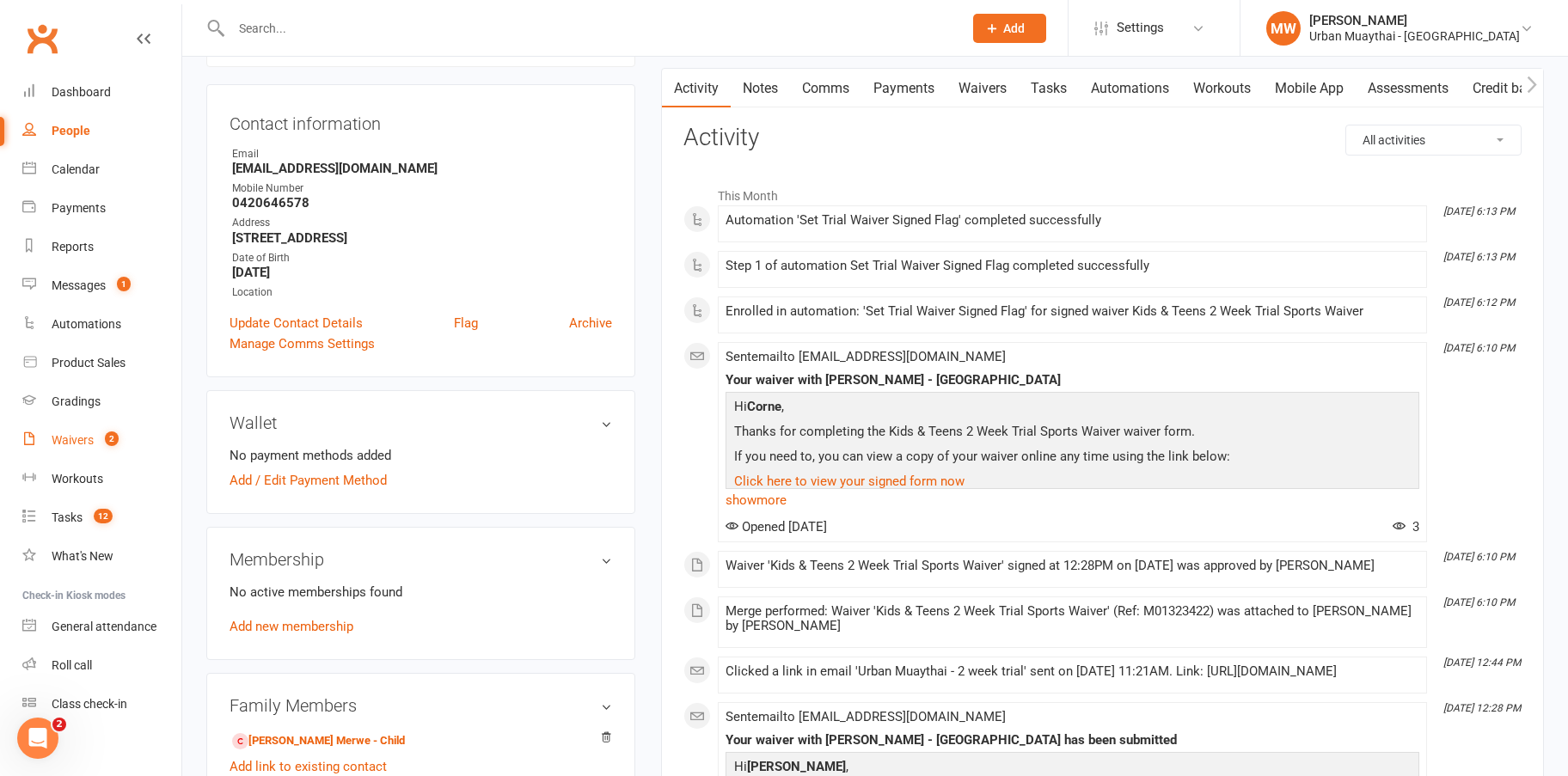
scroll to position [430, 0]
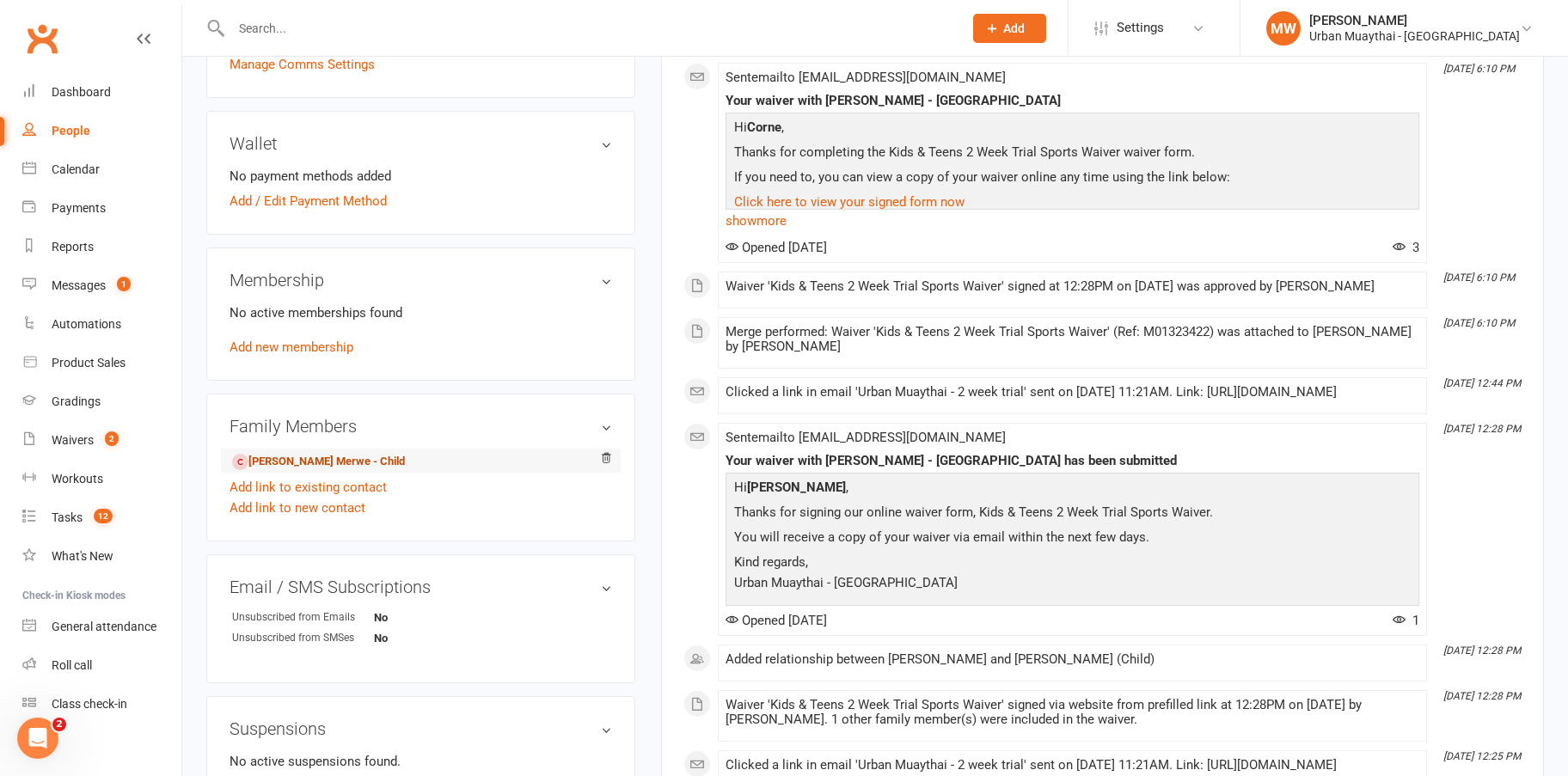
click at [279, 460] on link "Alec Van Der Merwe - Child" at bounding box center [318, 462] width 173 height 18
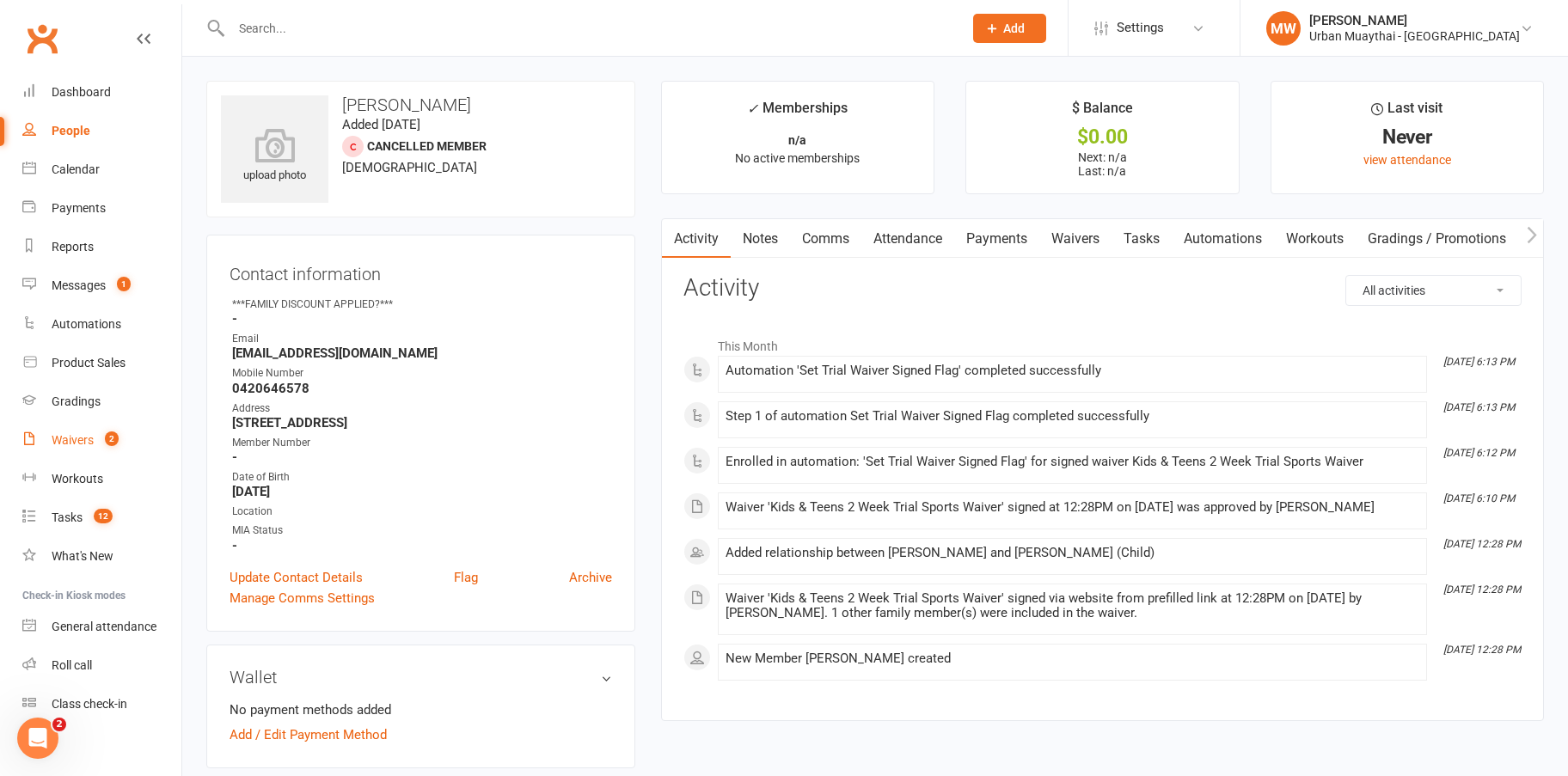
click at [69, 438] on div "Waivers" at bounding box center [72, 440] width 42 height 14
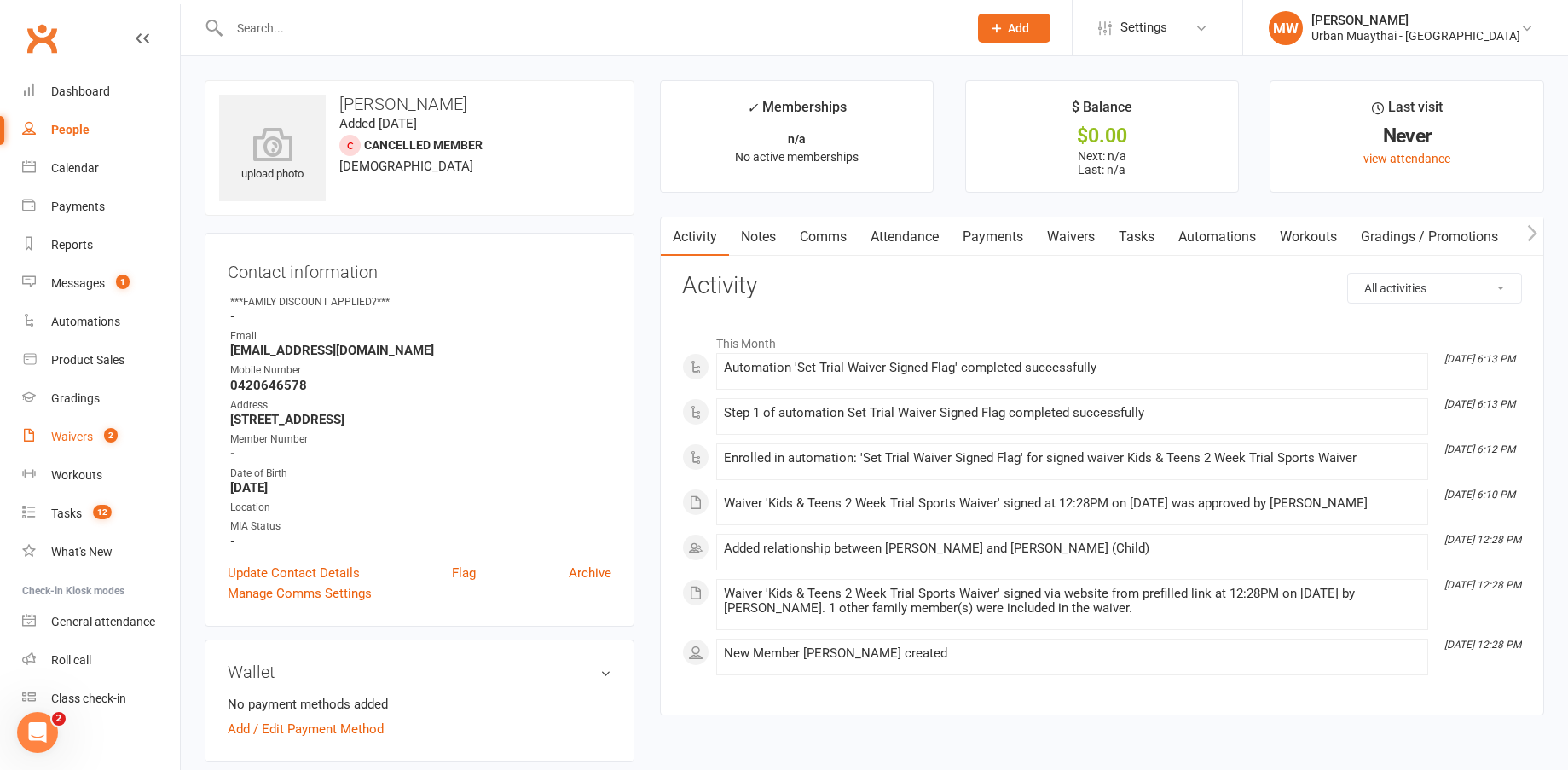
select select "50"
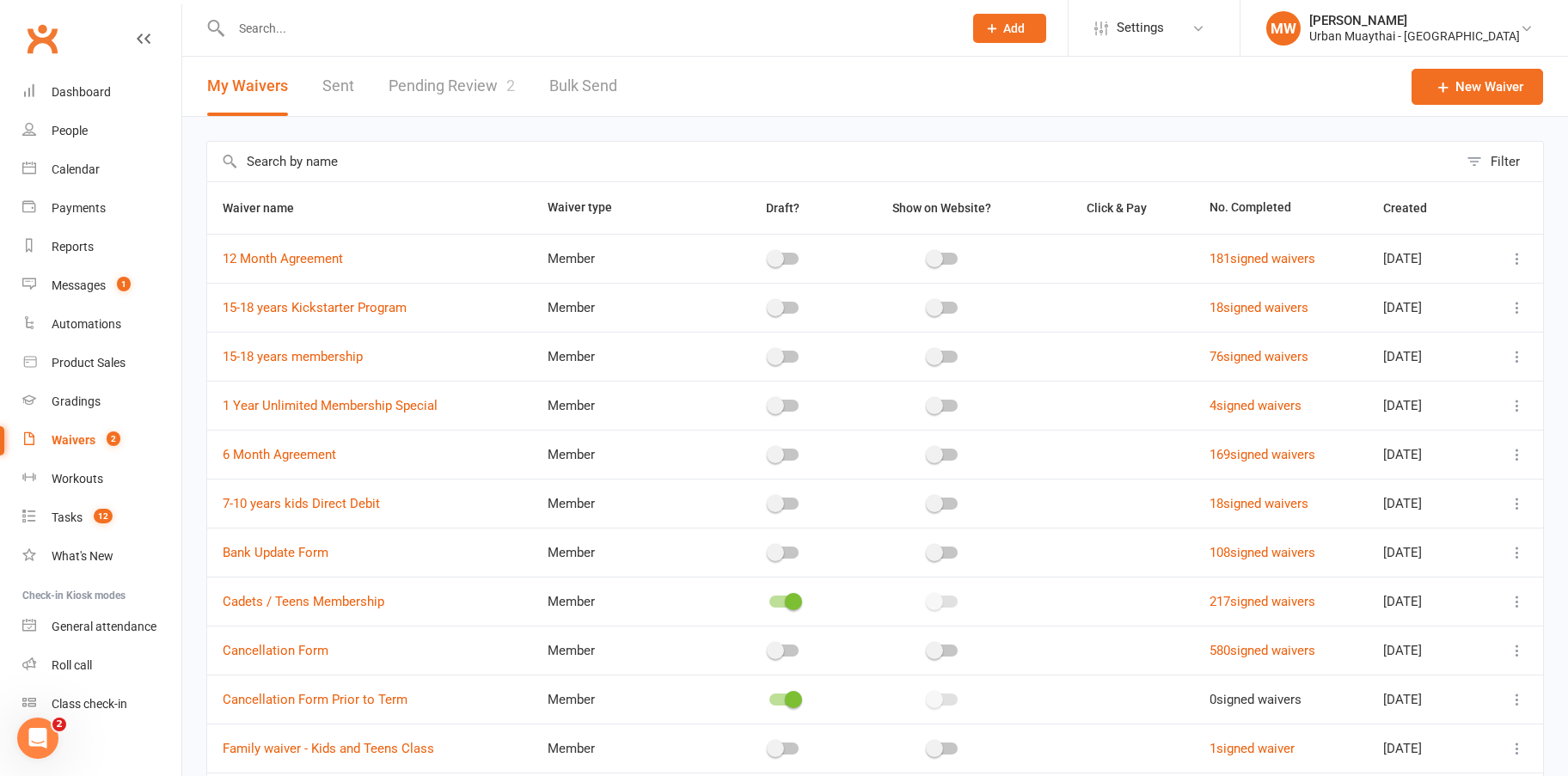
click at [466, 84] on link "Pending Review 2" at bounding box center [452, 86] width 126 height 59
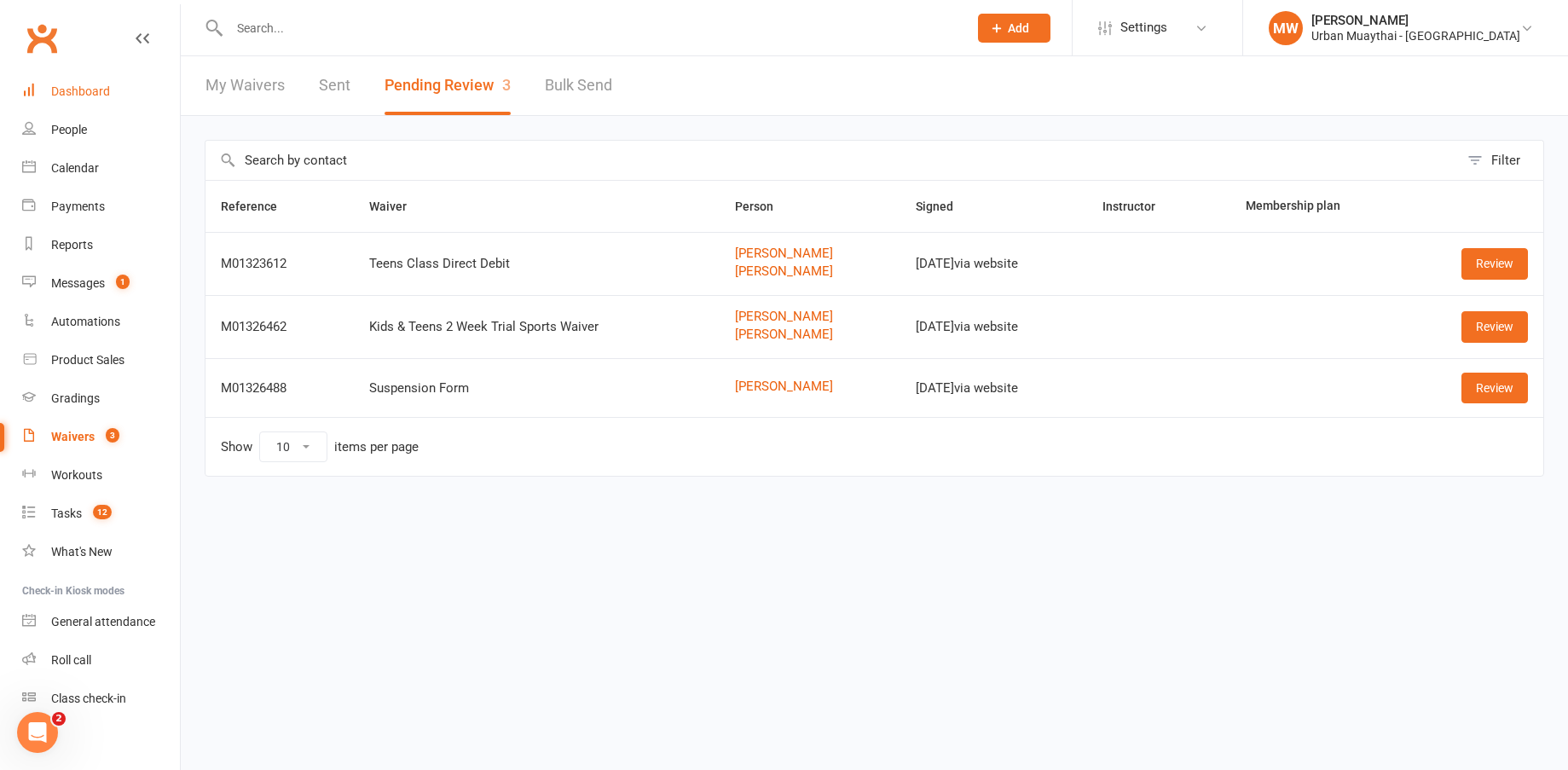
click at [87, 93] on div "Dashboard" at bounding box center [80, 92] width 59 height 14
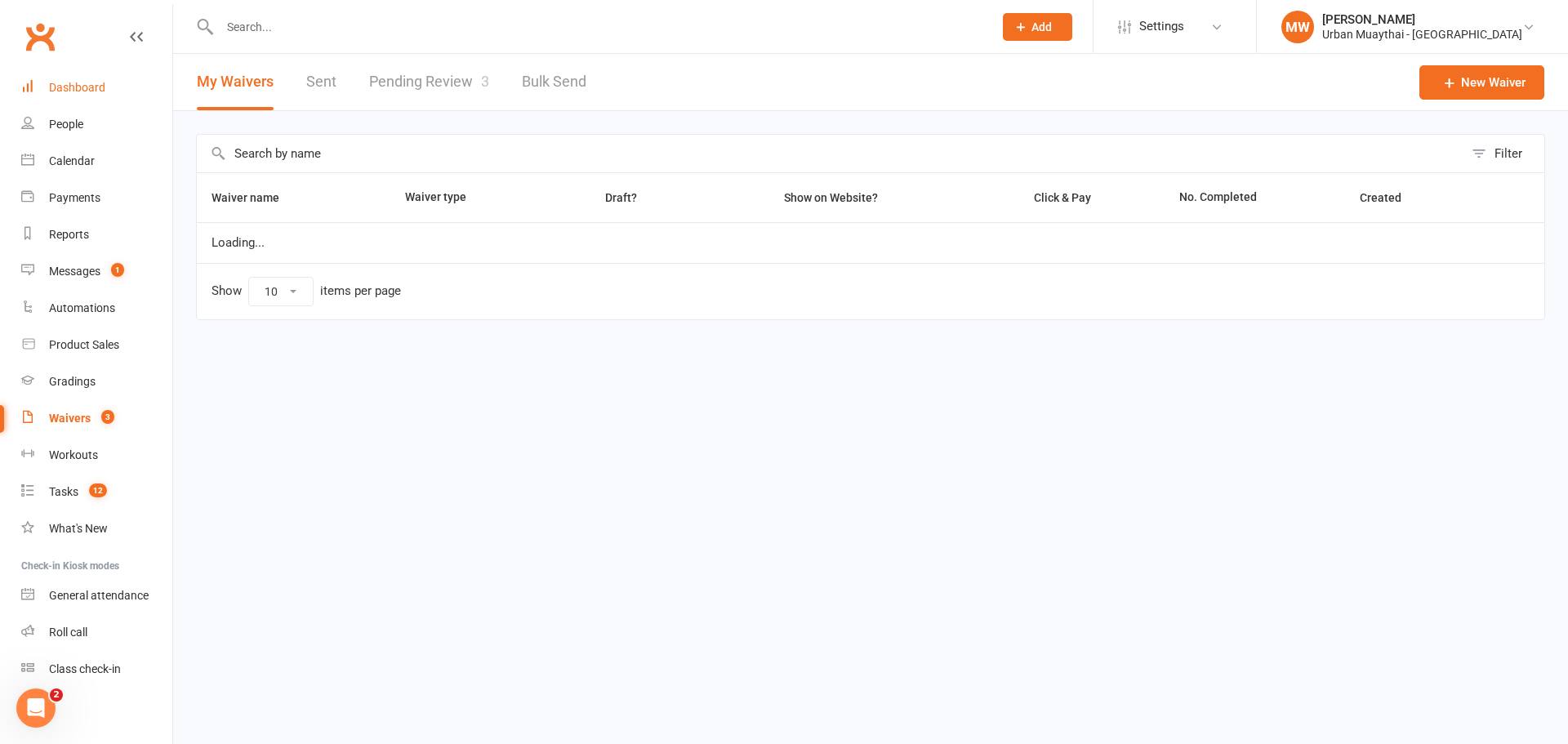
select select "50"
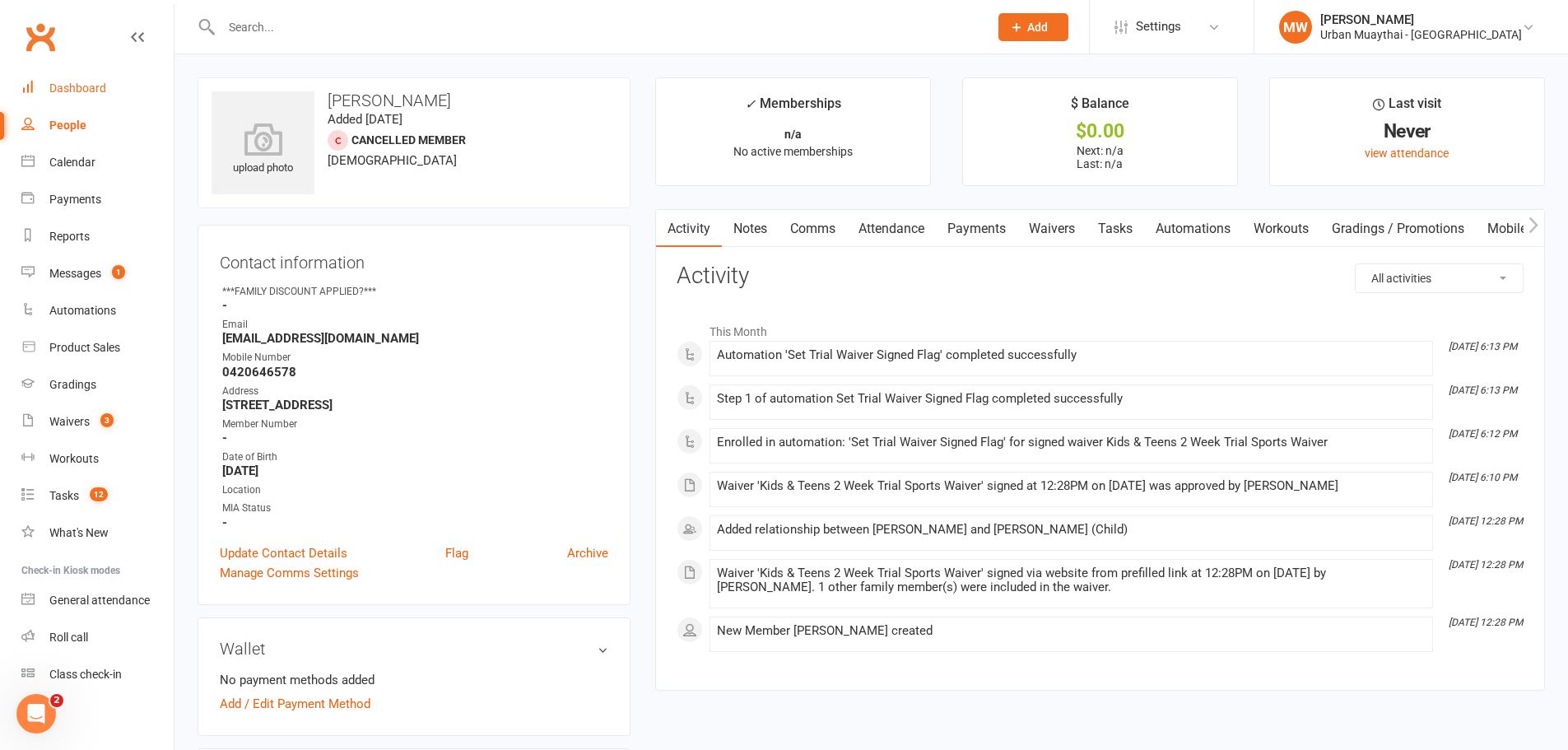
click at [1060, 229] on link "Waivers" at bounding box center [1051, 228] width 69 height 38
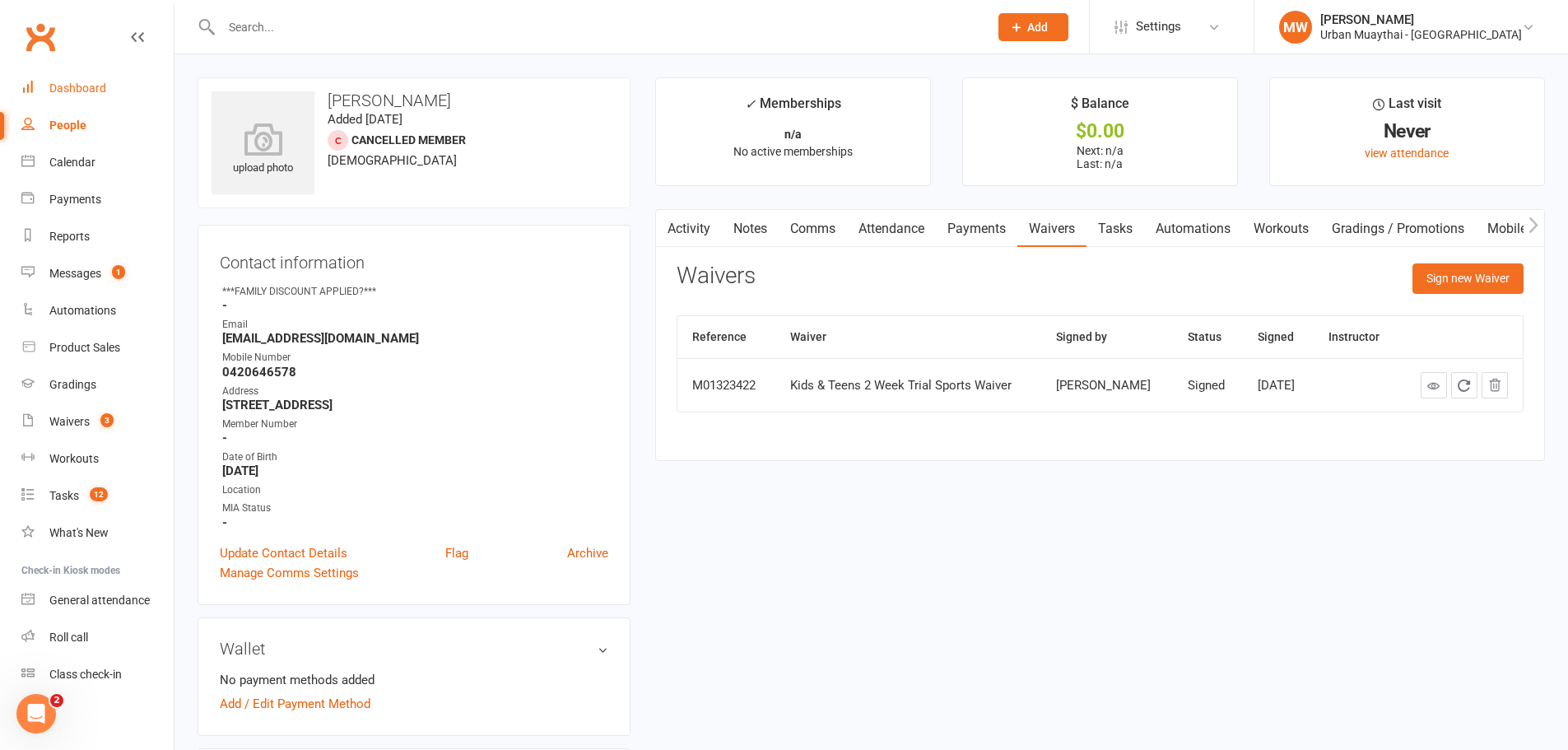
click at [1004, 229] on link "Payments" at bounding box center [977, 228] width 82 height 38
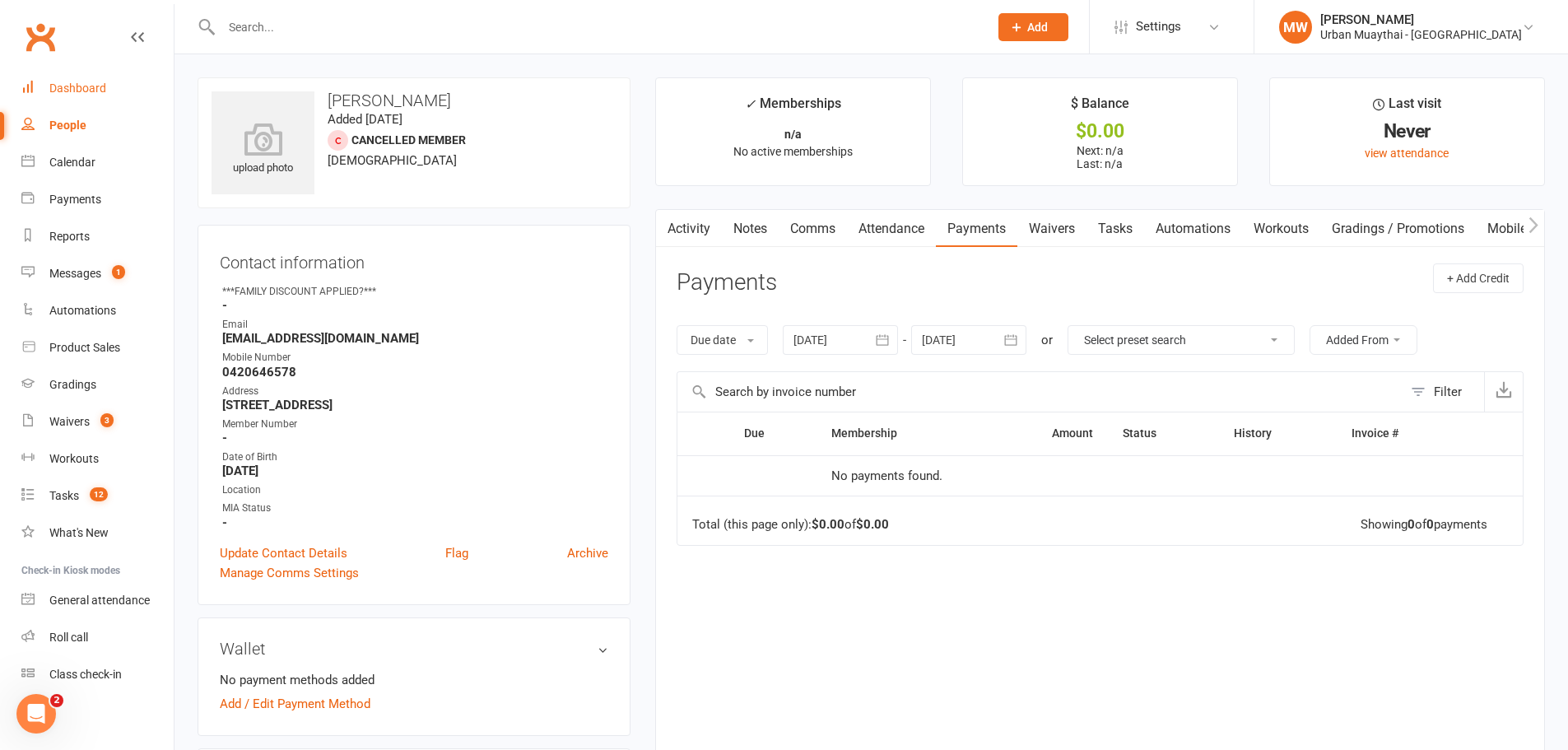
click at [1047, 221] on link "Waivers" at bounding box center [1051, 228] width 69 height 38
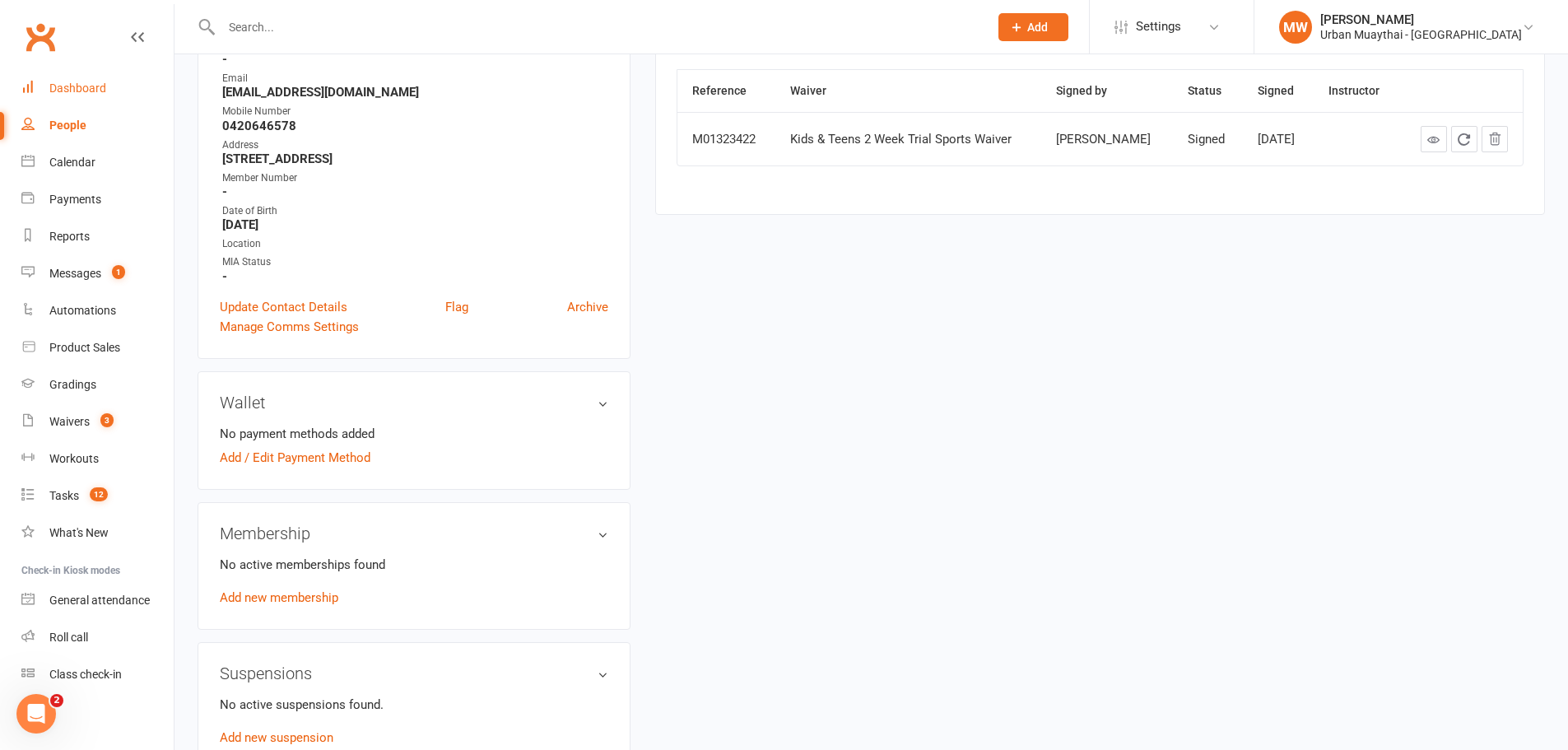
scroll to position [247, 0]
click at [302, 594] on link "Add new membership" at bounding box center [279, 598] width 118 height 15
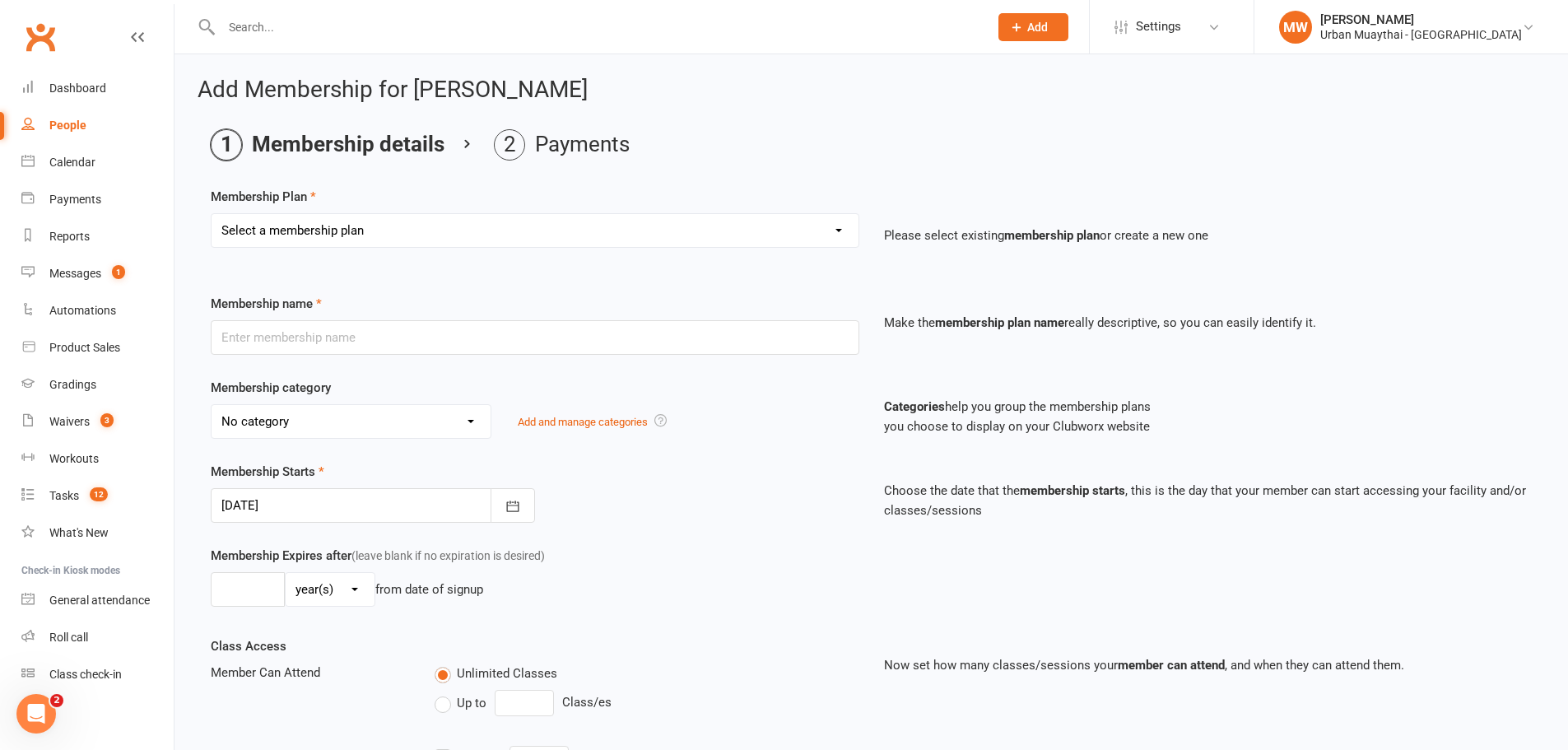
click at [331, 235] on select "Select a membership plan Create new Membership Plan Kickstarter Deposit Acceler…" at bounding box center [535, 231] width 647 height 33
select select "12"
click at [212, 214] on select "Select a membership plan Create new Membership Plan Kickstarter Deposit Acceler…" at bounding box center [535, 231] width 647 height 33
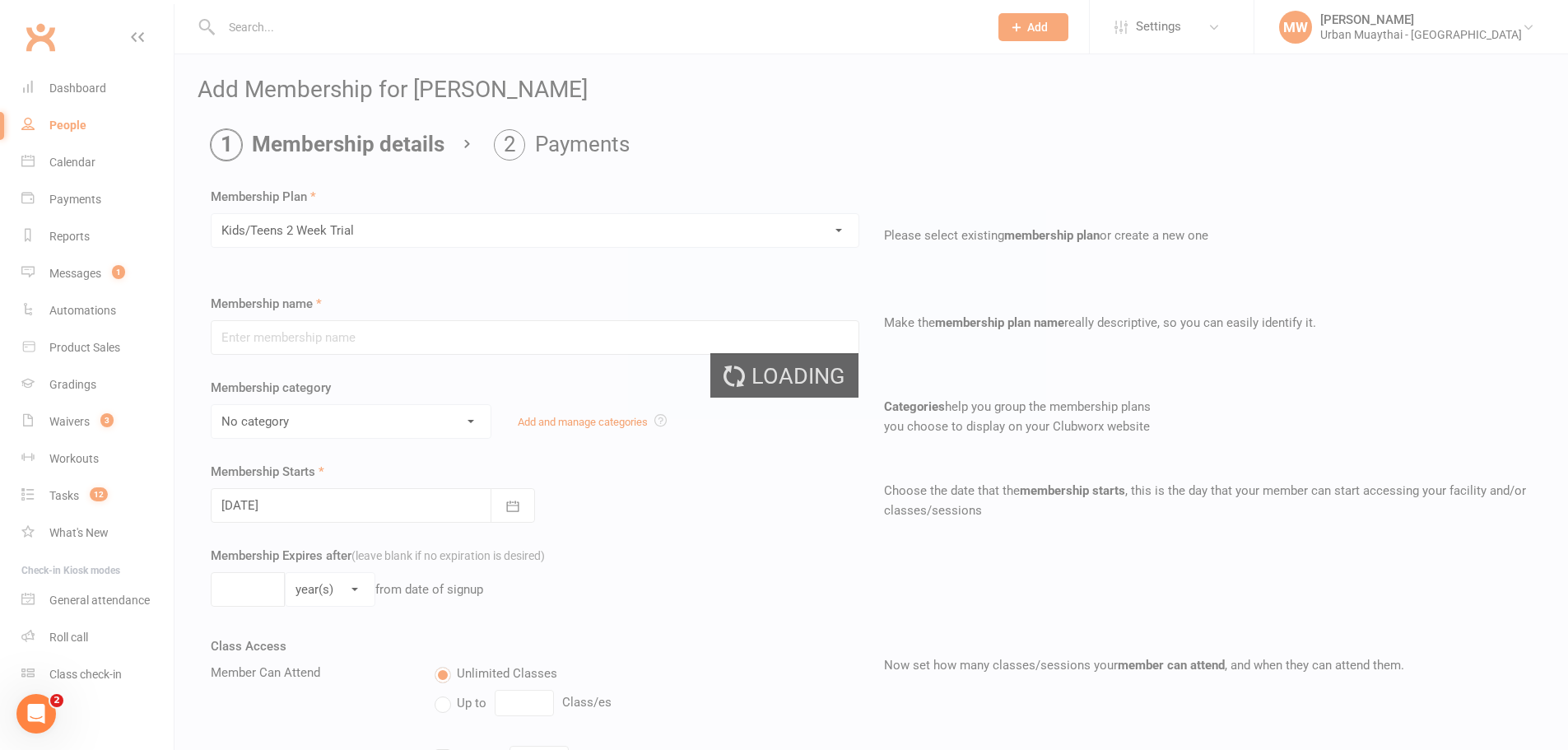
type input "Kids/Teens 2 Week Trial"
select select "3"
type input "14"
select select "0"
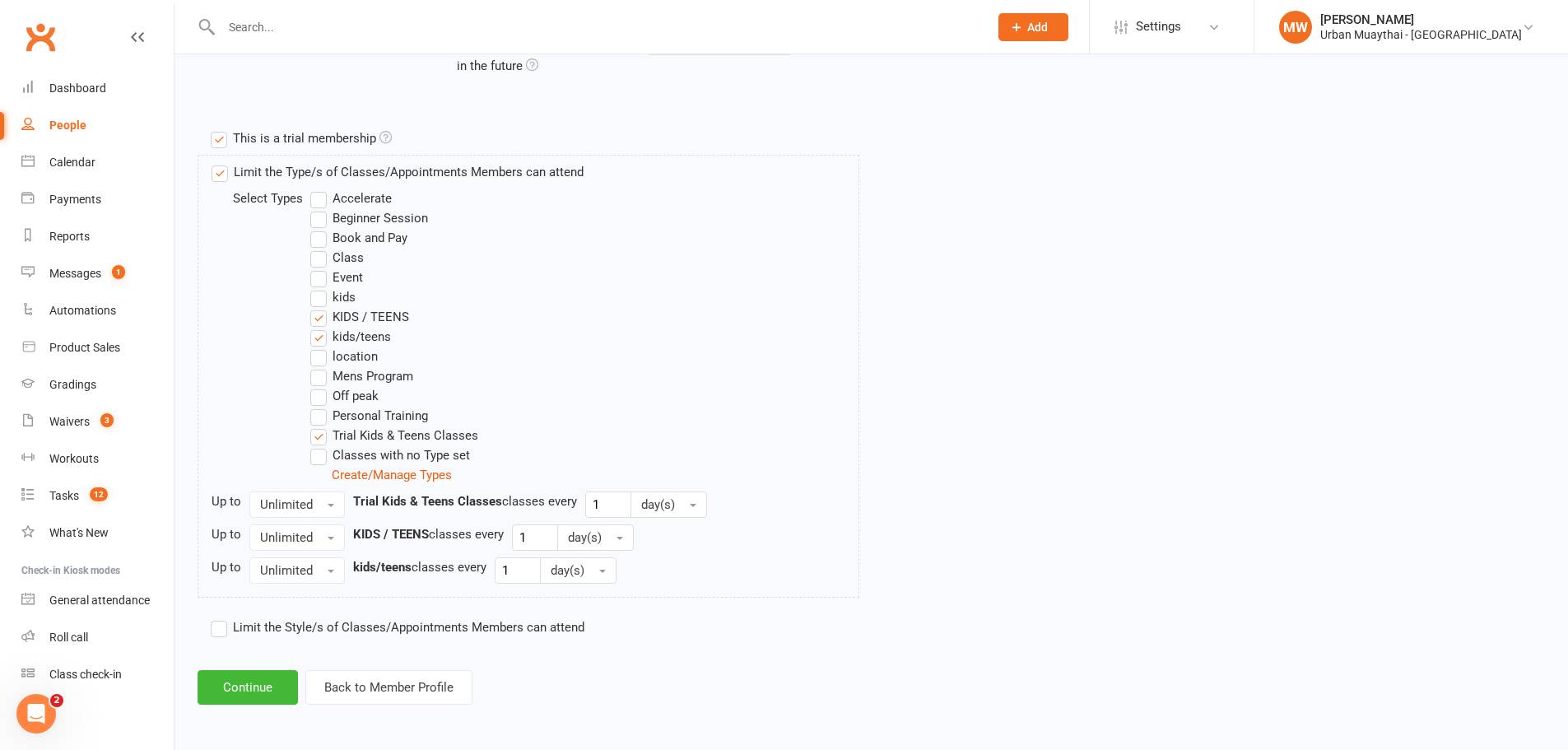
scroll to position [752, 0]
click at [286, 684] on button "Continue" at bounding box center [247, 686] width 101 height 35
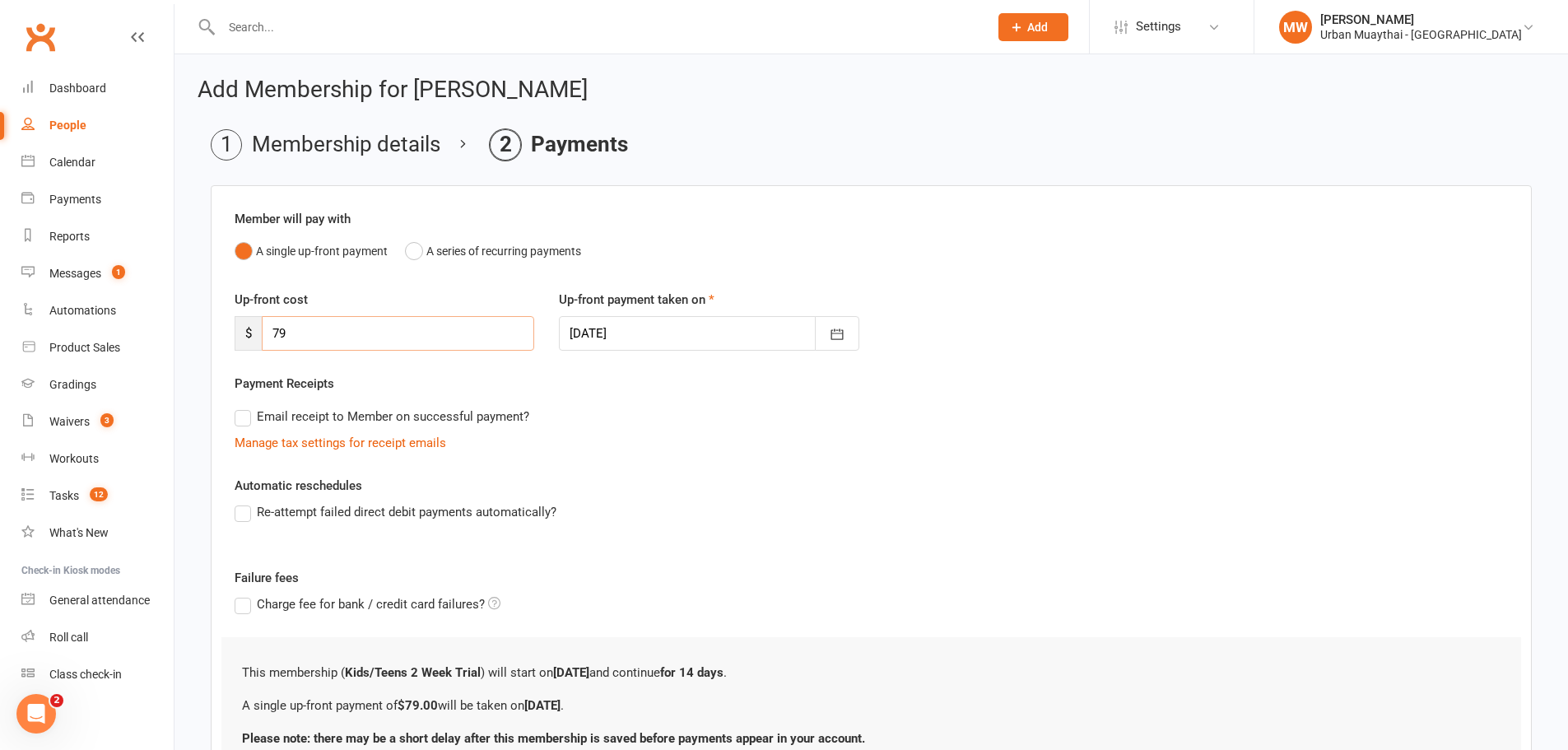
click at [297, 335] on input "79" at bounding box center [397, 333] width 272 height 35
type input "7"
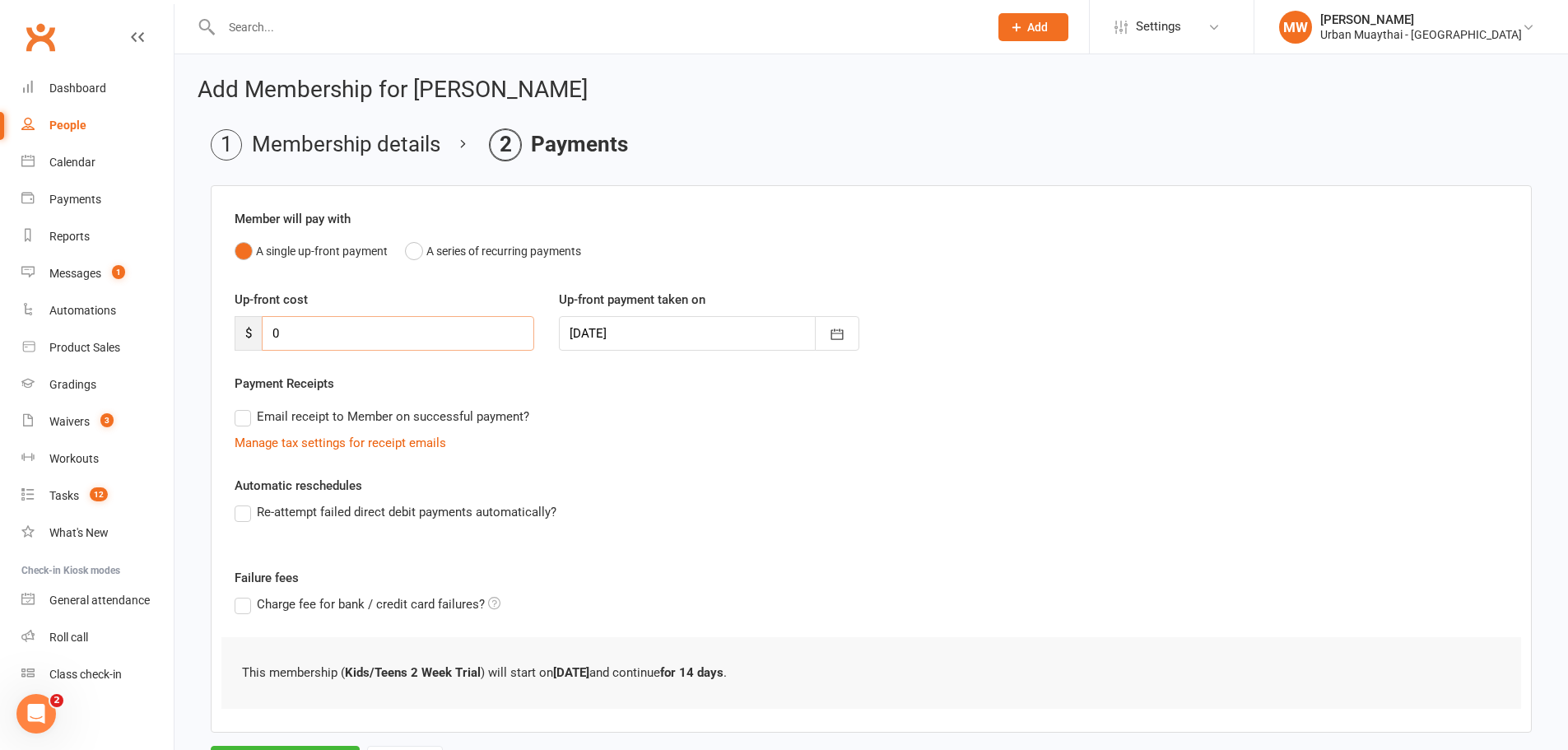
type input "0"
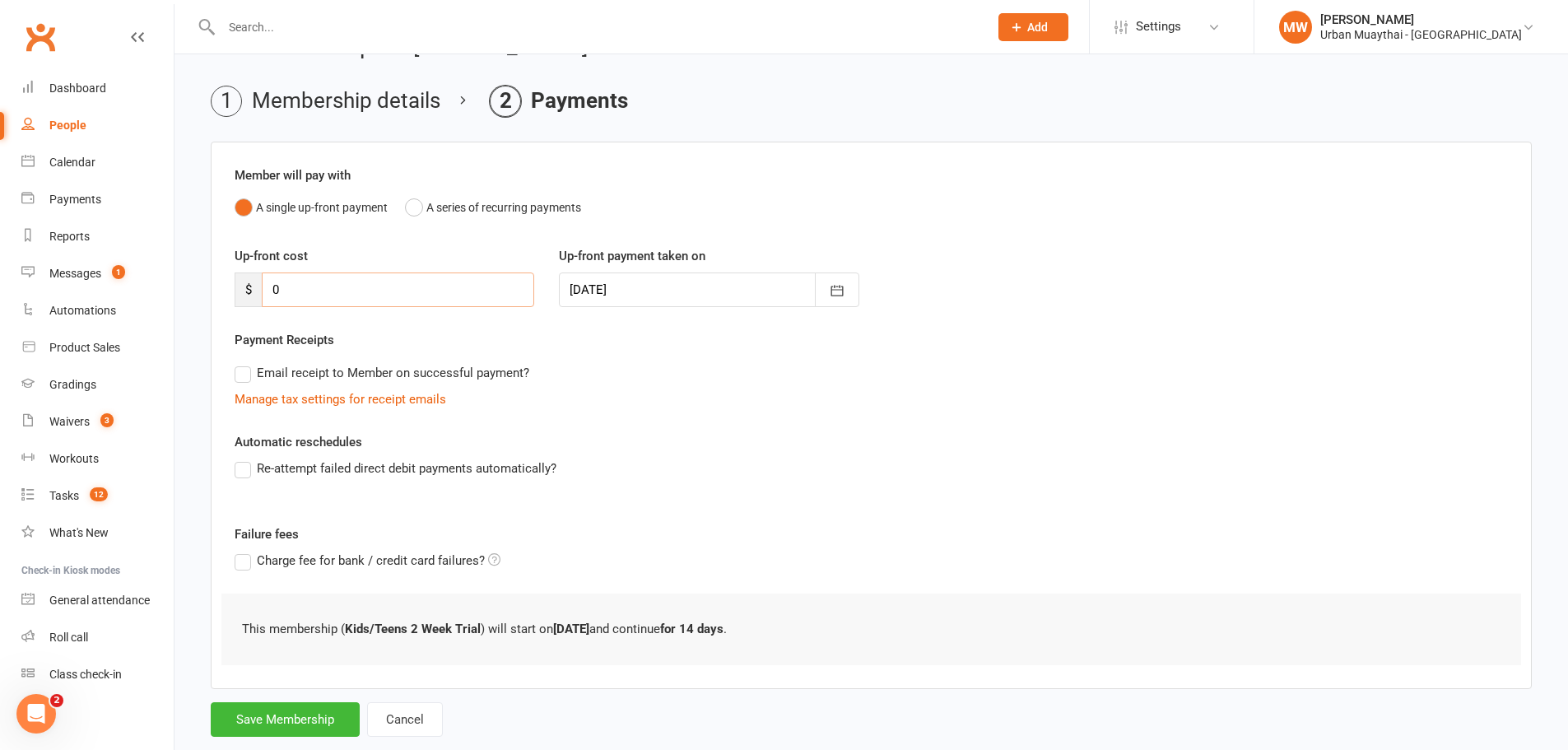
scroll to position [81, 0]
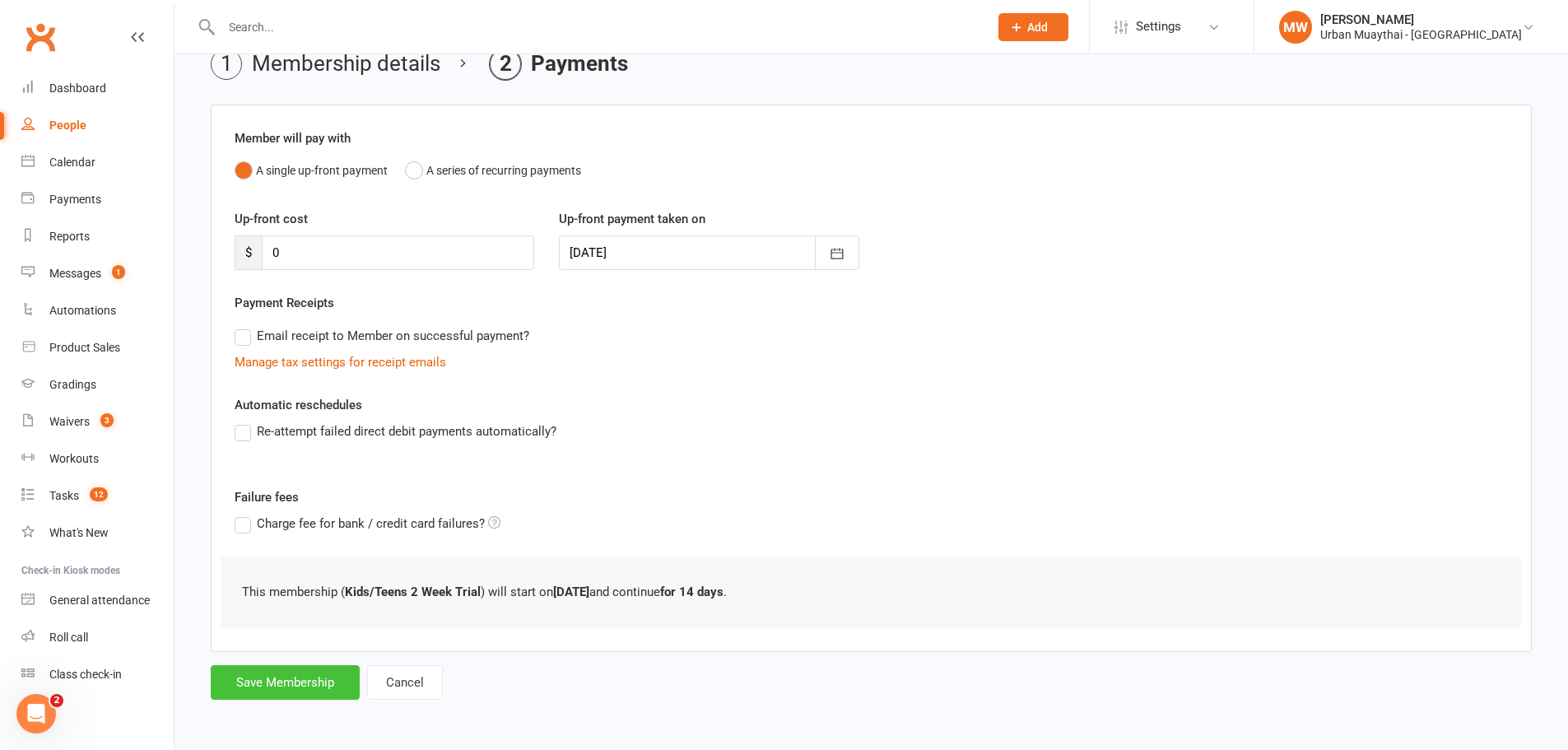
click at [241, 680] on button "Save Membership" at bounding box center [285, 682] width 149 height 35
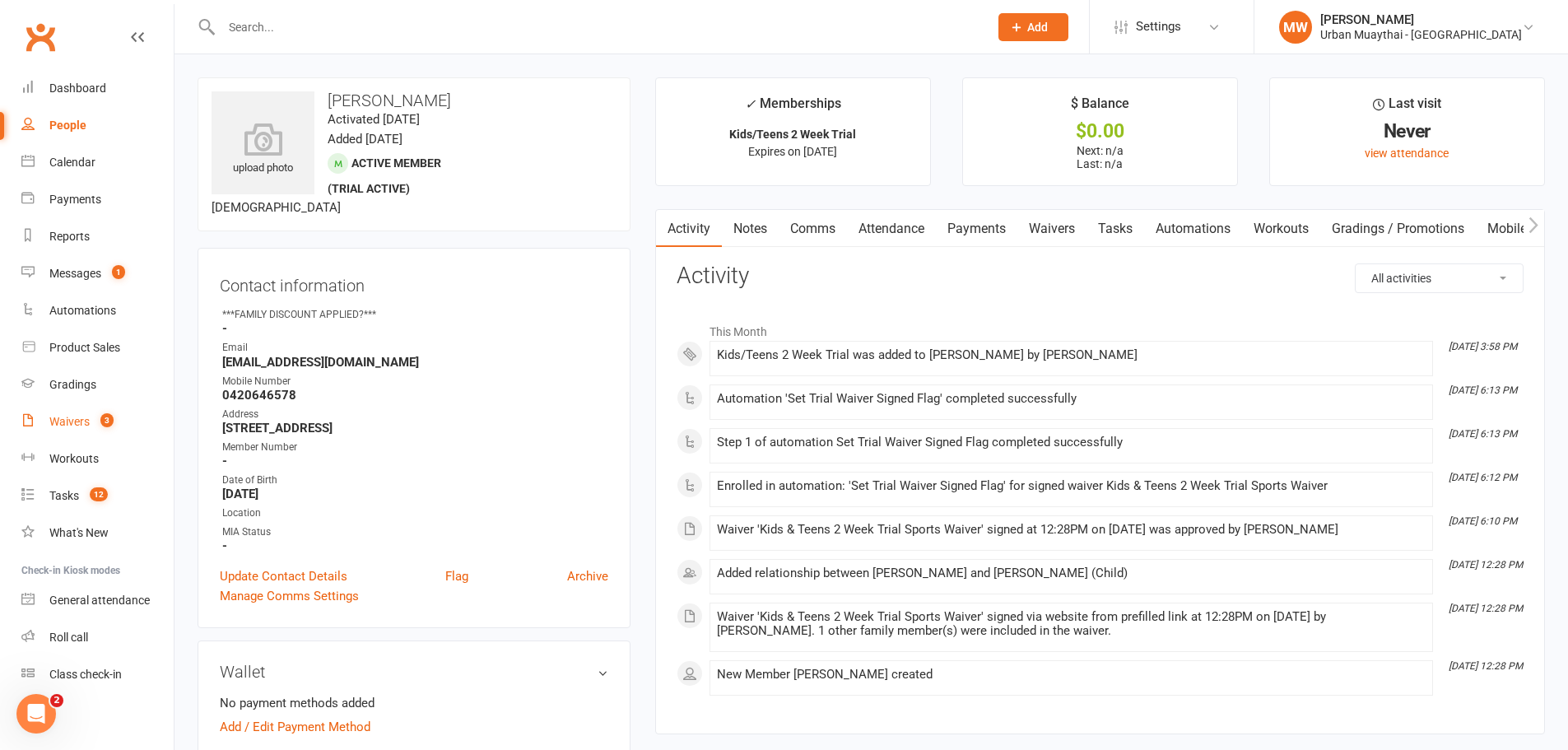
click at [71, 412] on link "Waivers 3" at bounding box center [97, 422] width 152 height 37
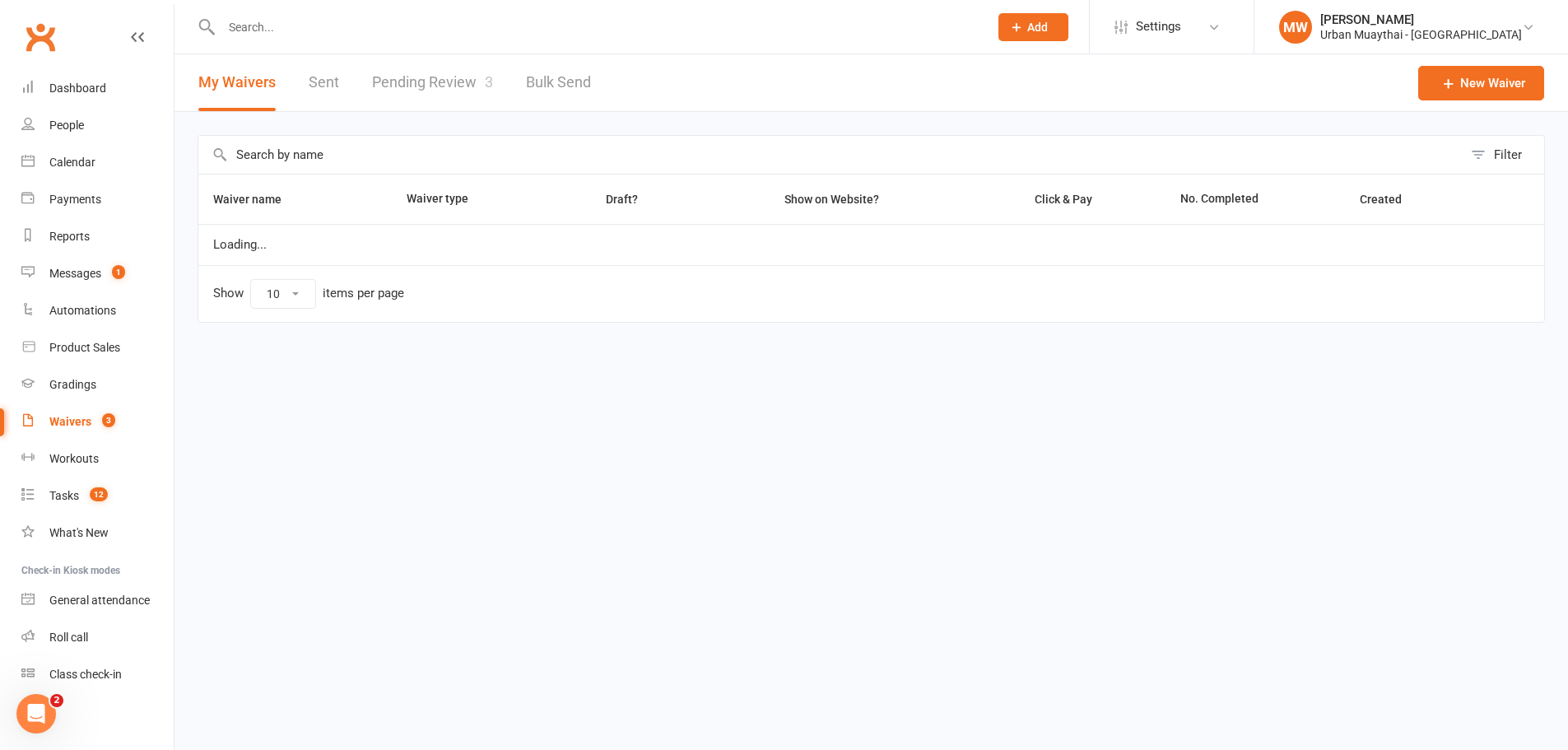
select select "50"
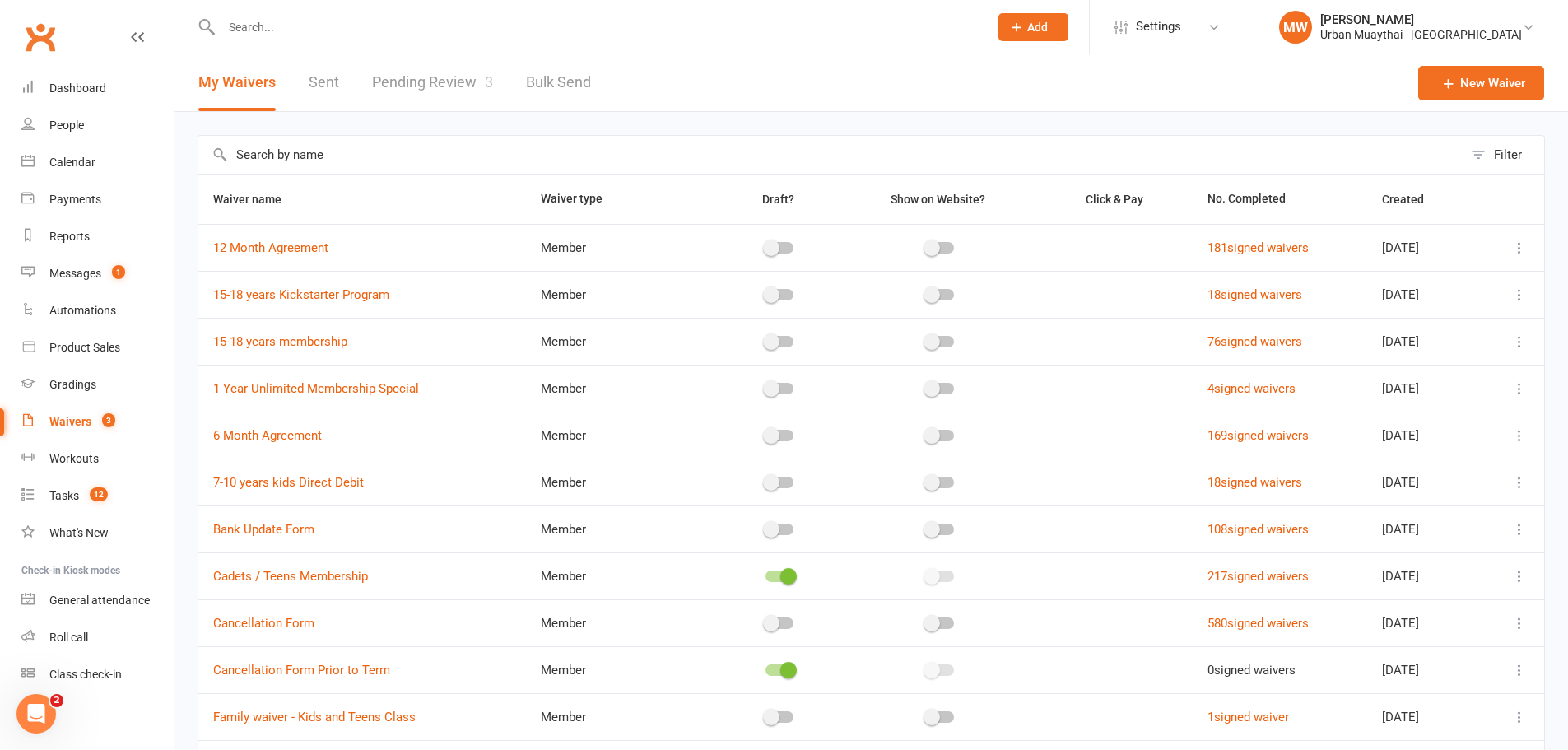
click at [477, 78] on link "Pending Review 3" at bounding box center [432, 82] width 121 height 57
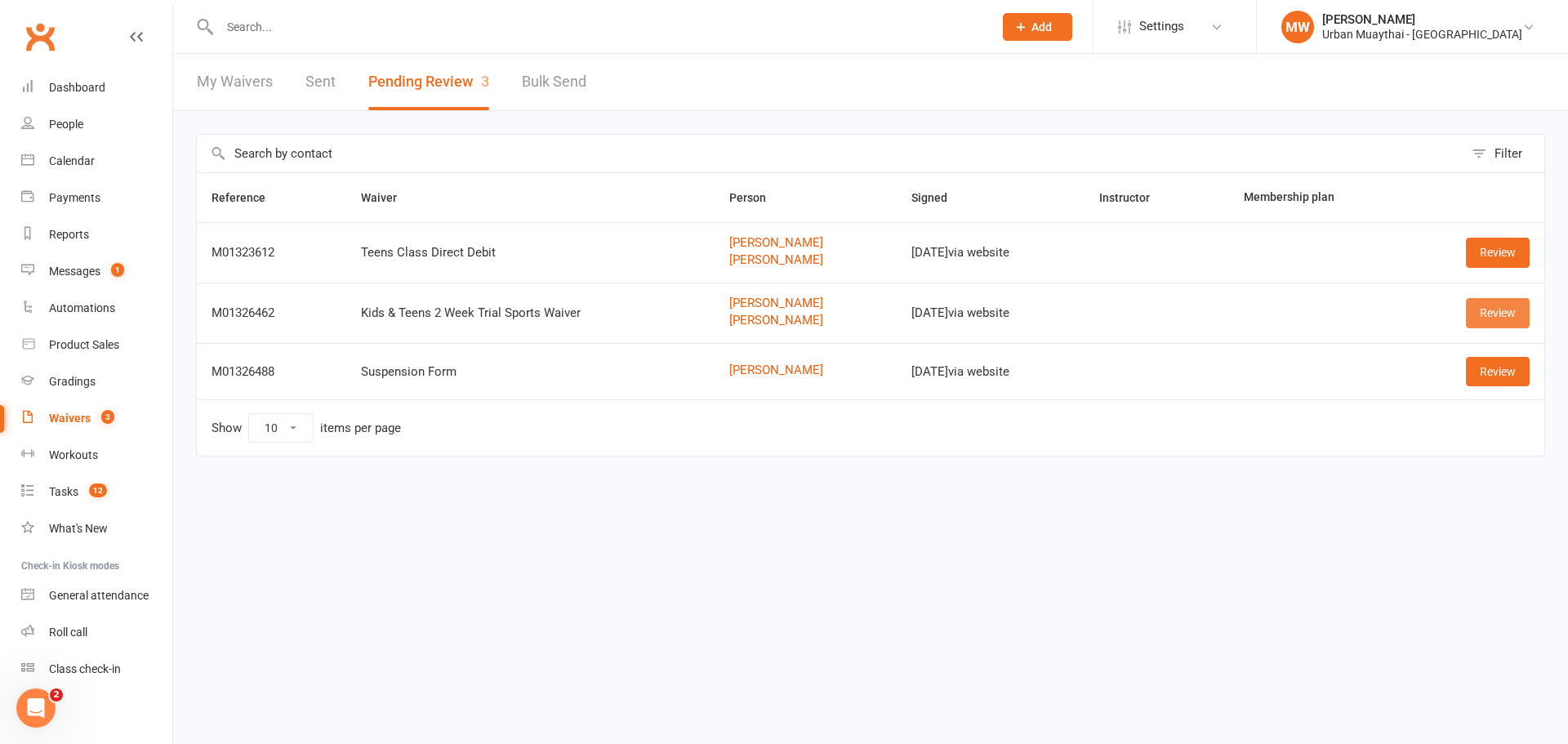
click at [1498, 317] on link "Review" at bounding box center [1498, 313] width 64 height 30
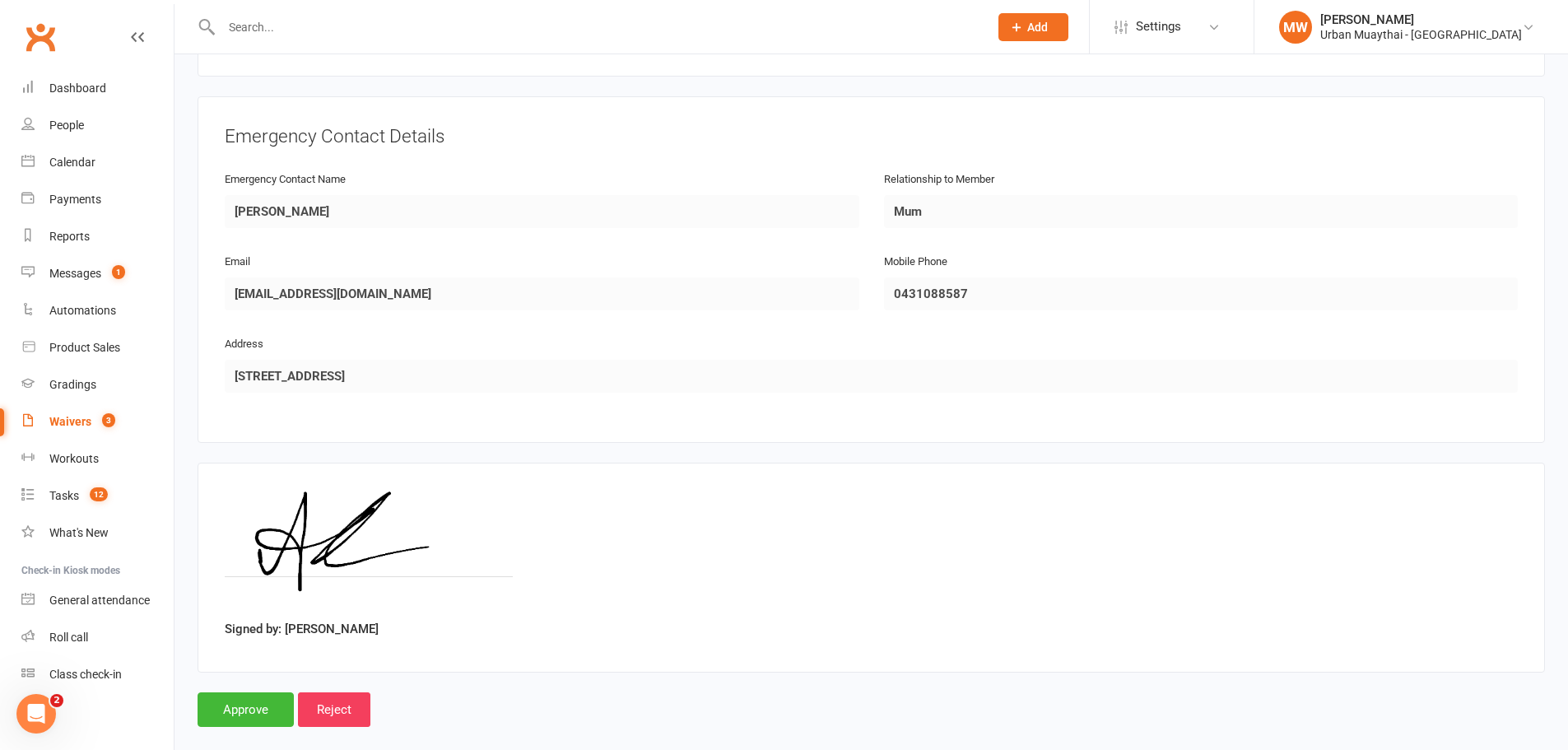
scroll to position [1345, 0]
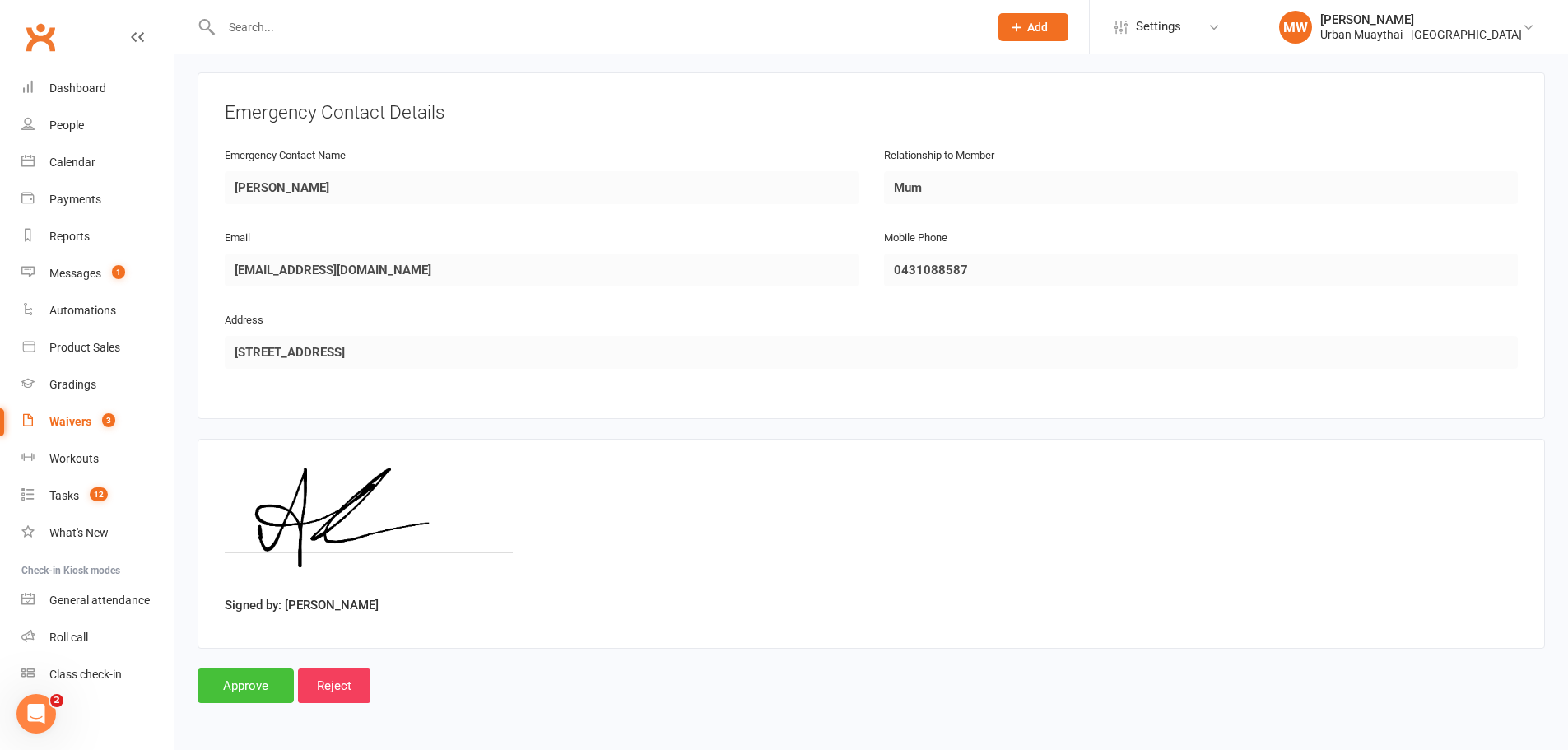
click at [237, 676] on input "Approve" at bounding box center [246, 686] width 97 height 35
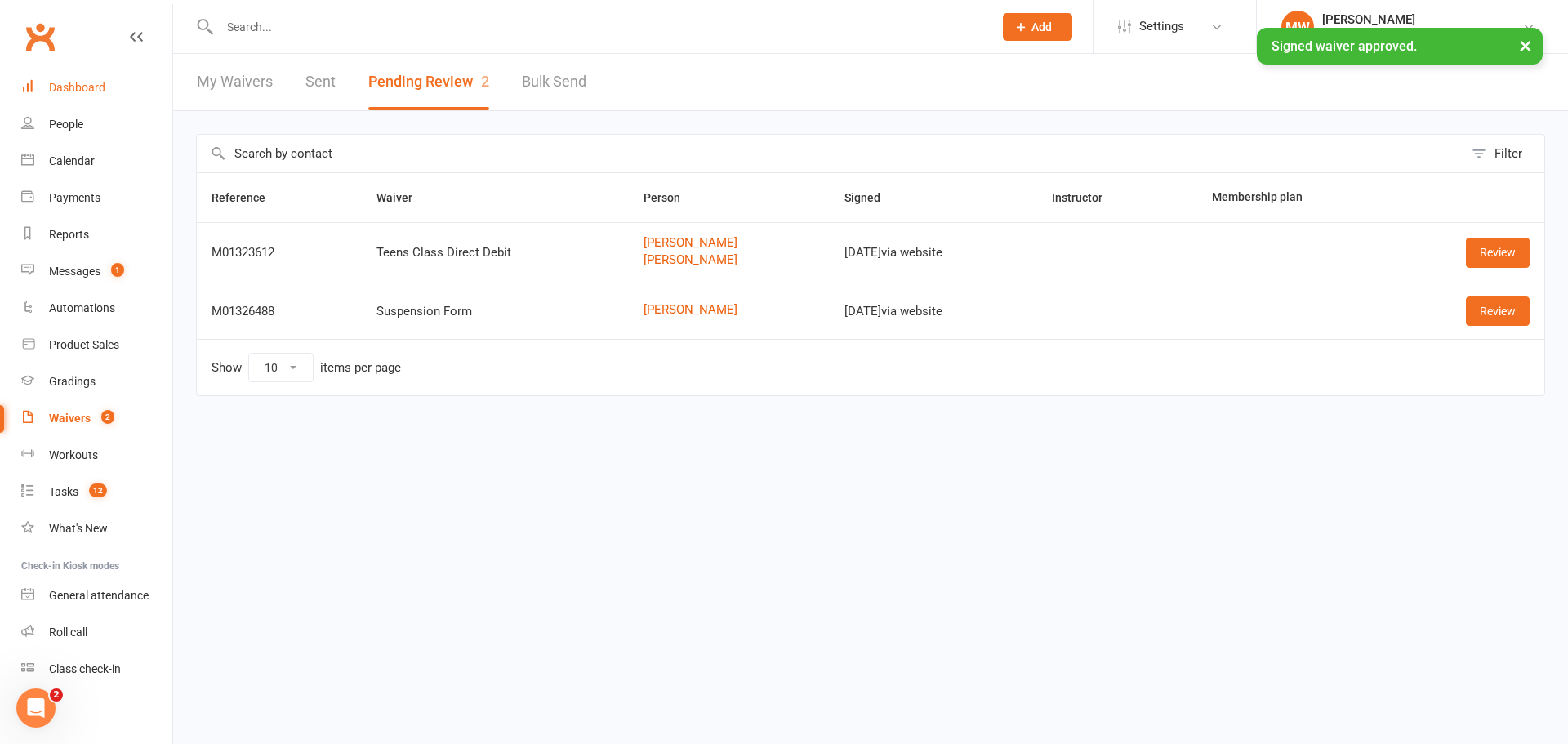
click at [79, 88] on div "Dashboard" at bounding box center [77, 88] width 56 height 13
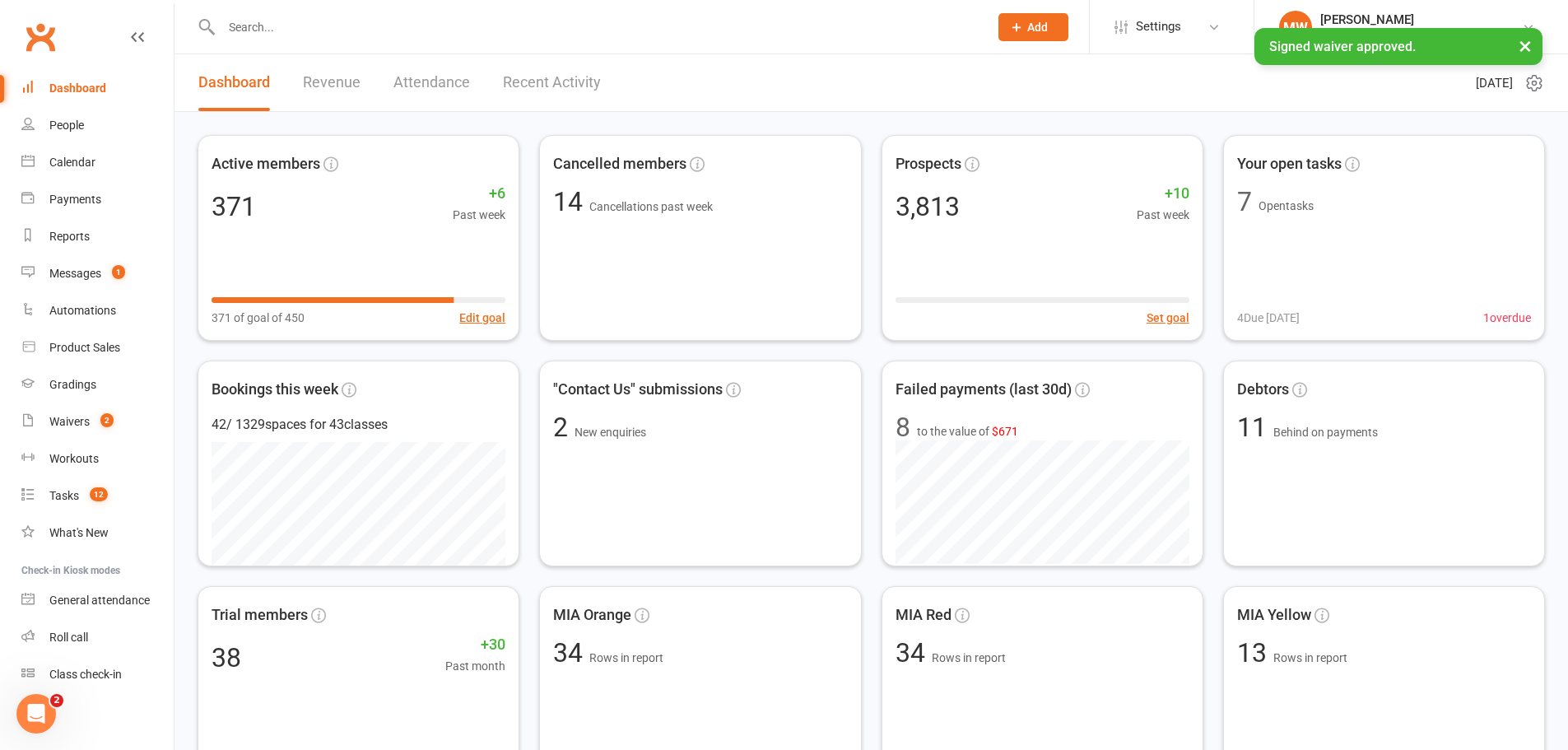
click at [515, 28] on div "× Signed waiver approved." at bounding box center [773, 28] width 1547 height 0
click at [510, 78] on link "Recent Activity" at bounding box center [552, 82] width 98 height 57
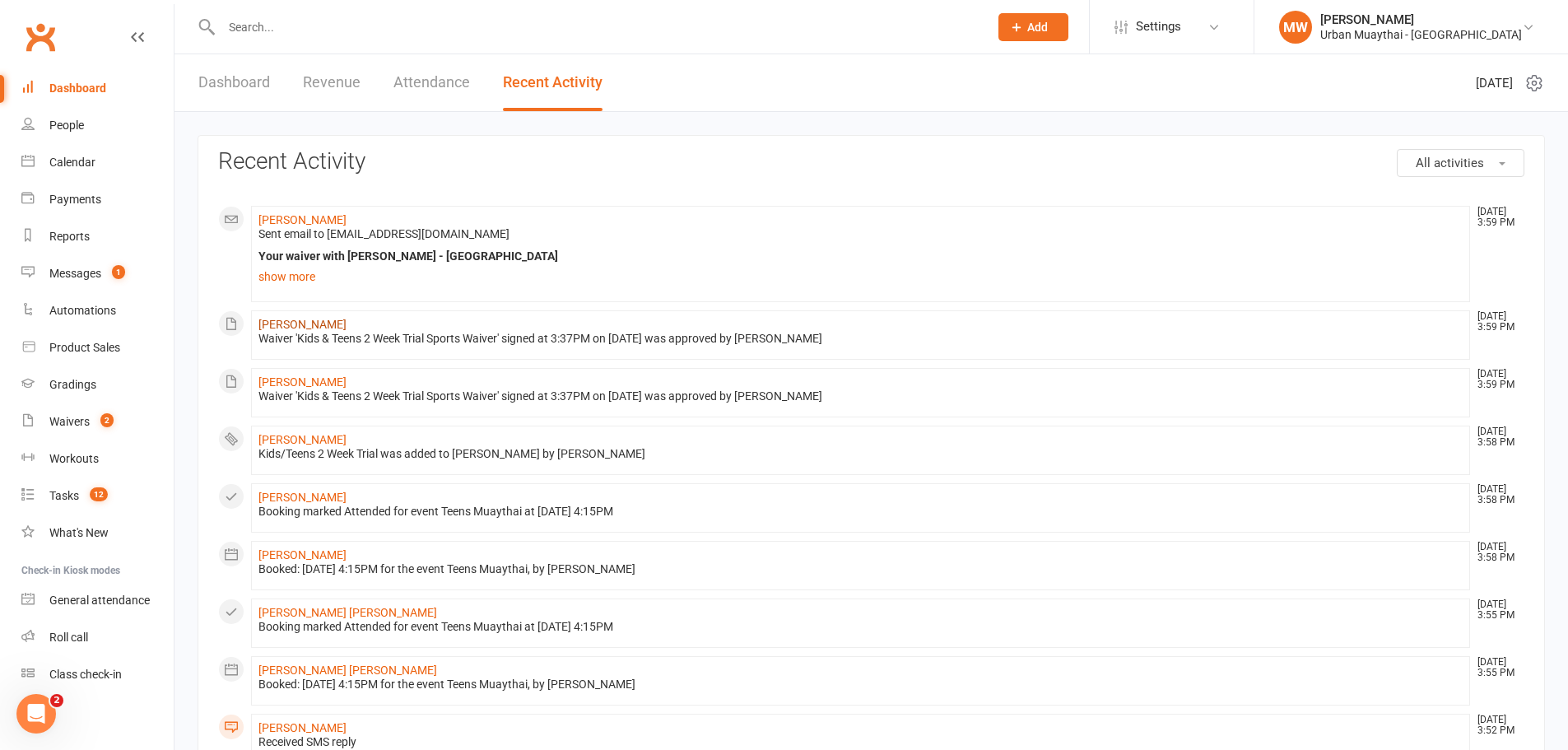
click at [327, 323] on link "[PERSON_NAME]" at bounding box center [302, 324] width 88 height 13
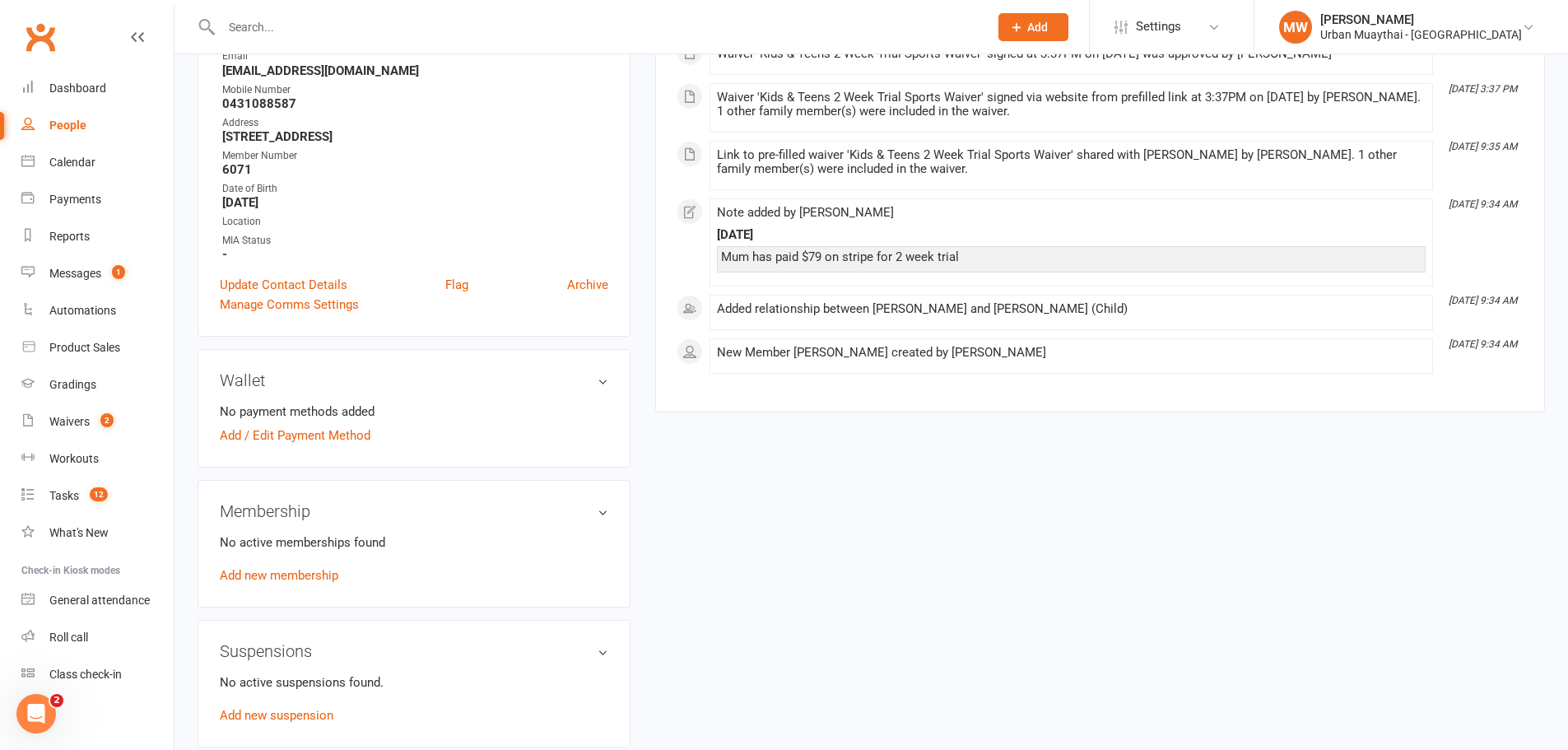
scroll to position [329, 0]
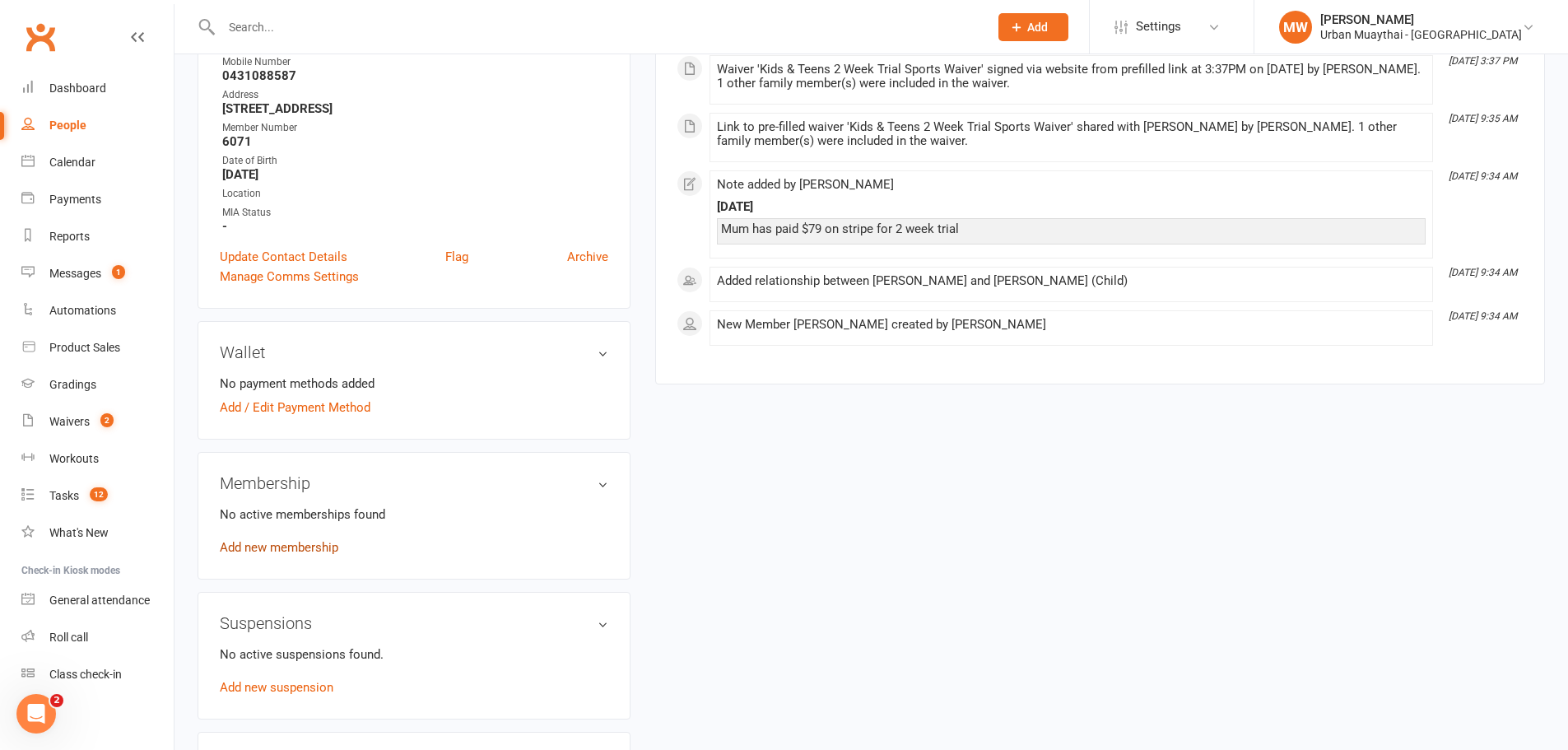
click at [306, 541] on link "Add new membership" at bounding box center [279, 548] width 118 height 15
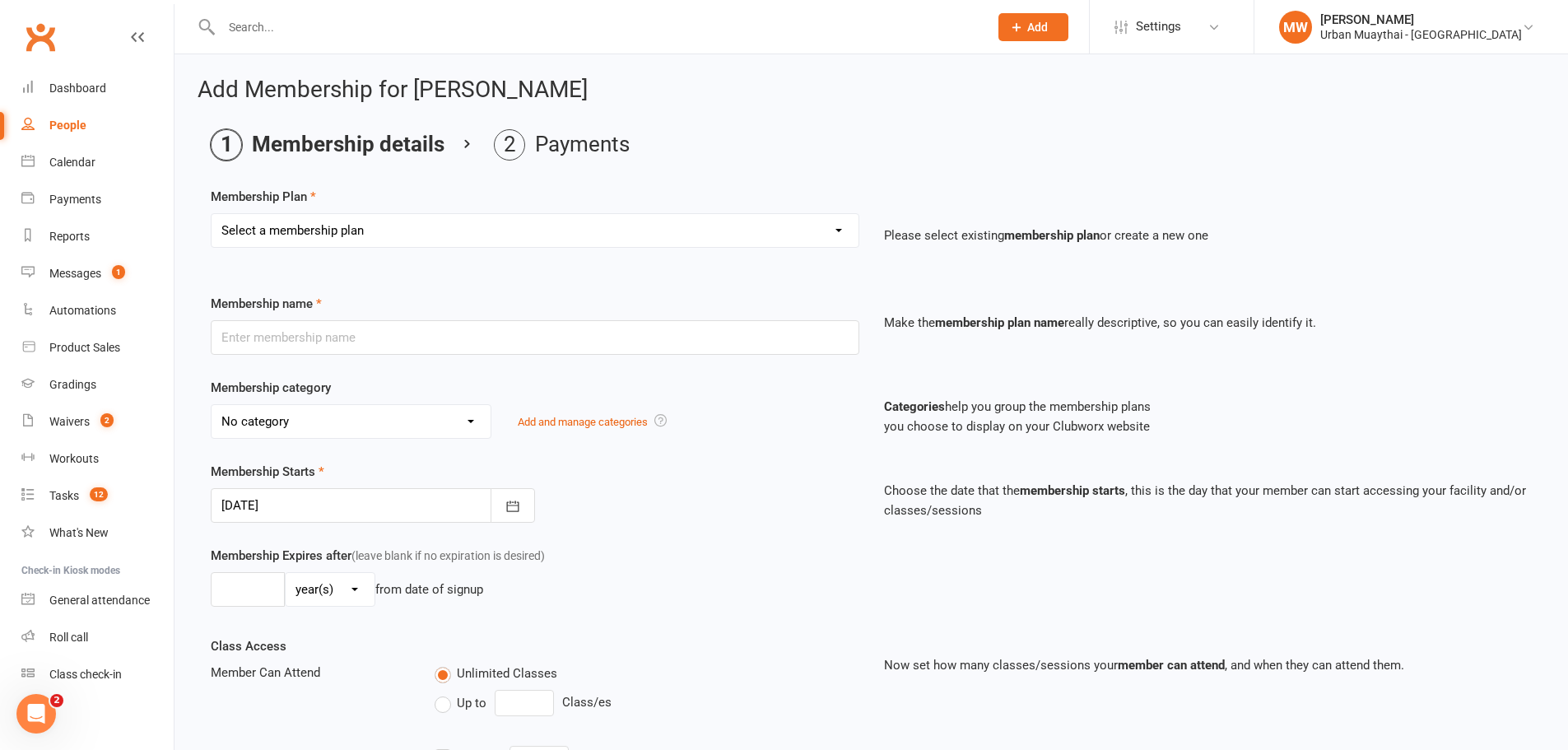
click at [325, 228] on select "Select a membership plan Create new Membership Plan Kickstarter Deposit Acceler…" at bounding box center [535, 231] width 647 height 33
select select "12"
click at [212, 214] on select "Select a membership plan Create new Membership Plan Kickstarter Deposit Acceler…" at bounding box center [535, 231] width 647 height 33
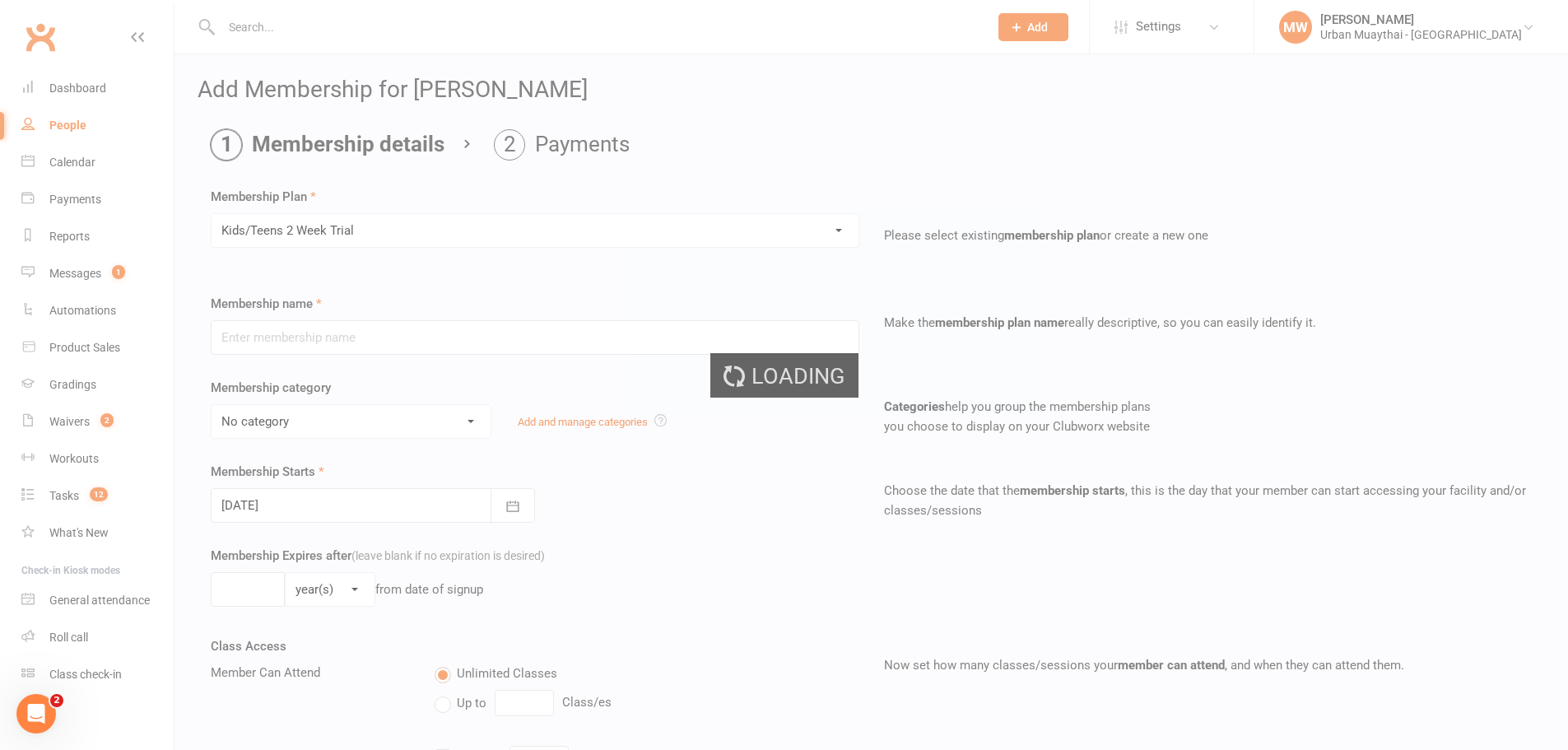
type input "Kids/Teens 2 Week Trial"
select select "3"
type input "14"
select select "0"
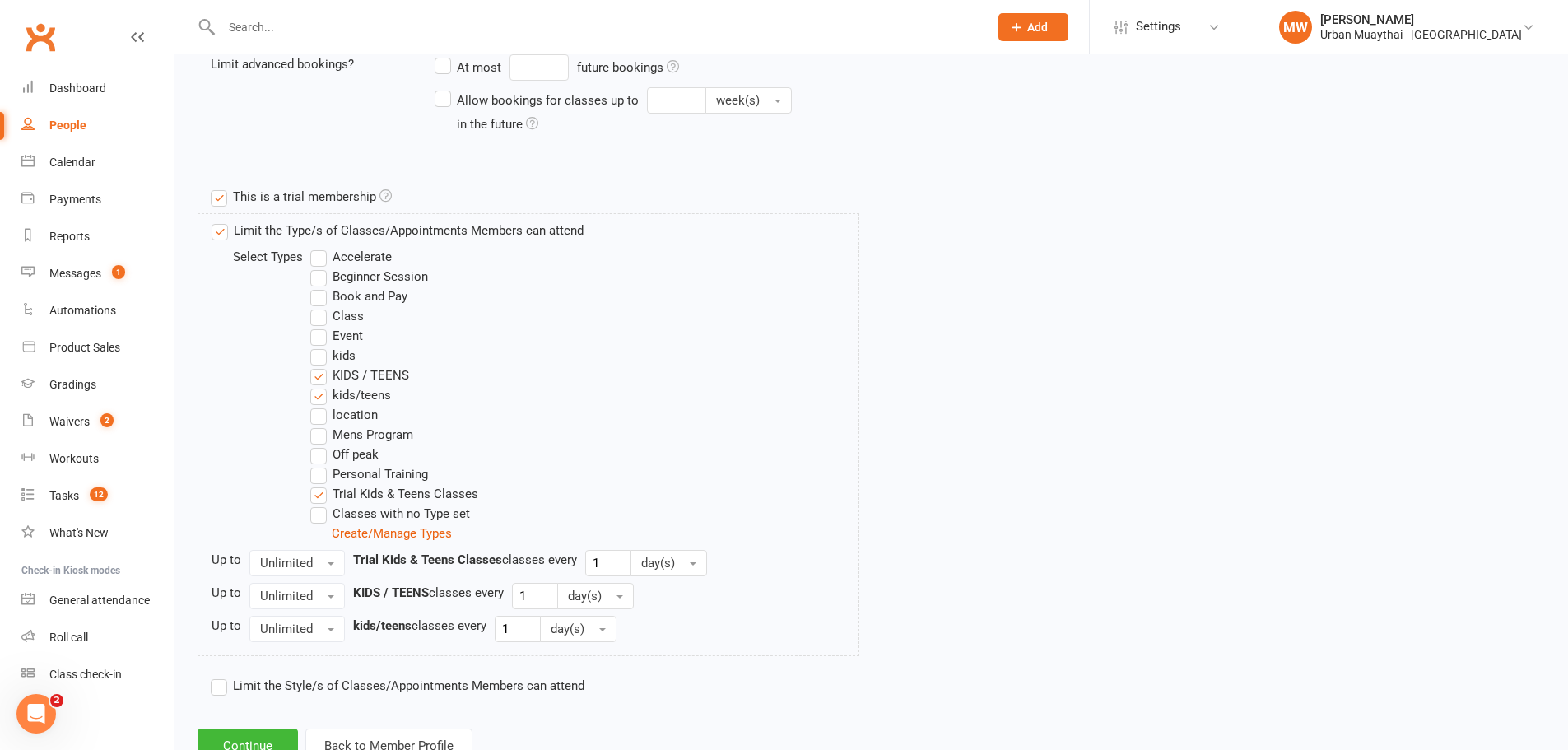
scroll to position [741, 0]
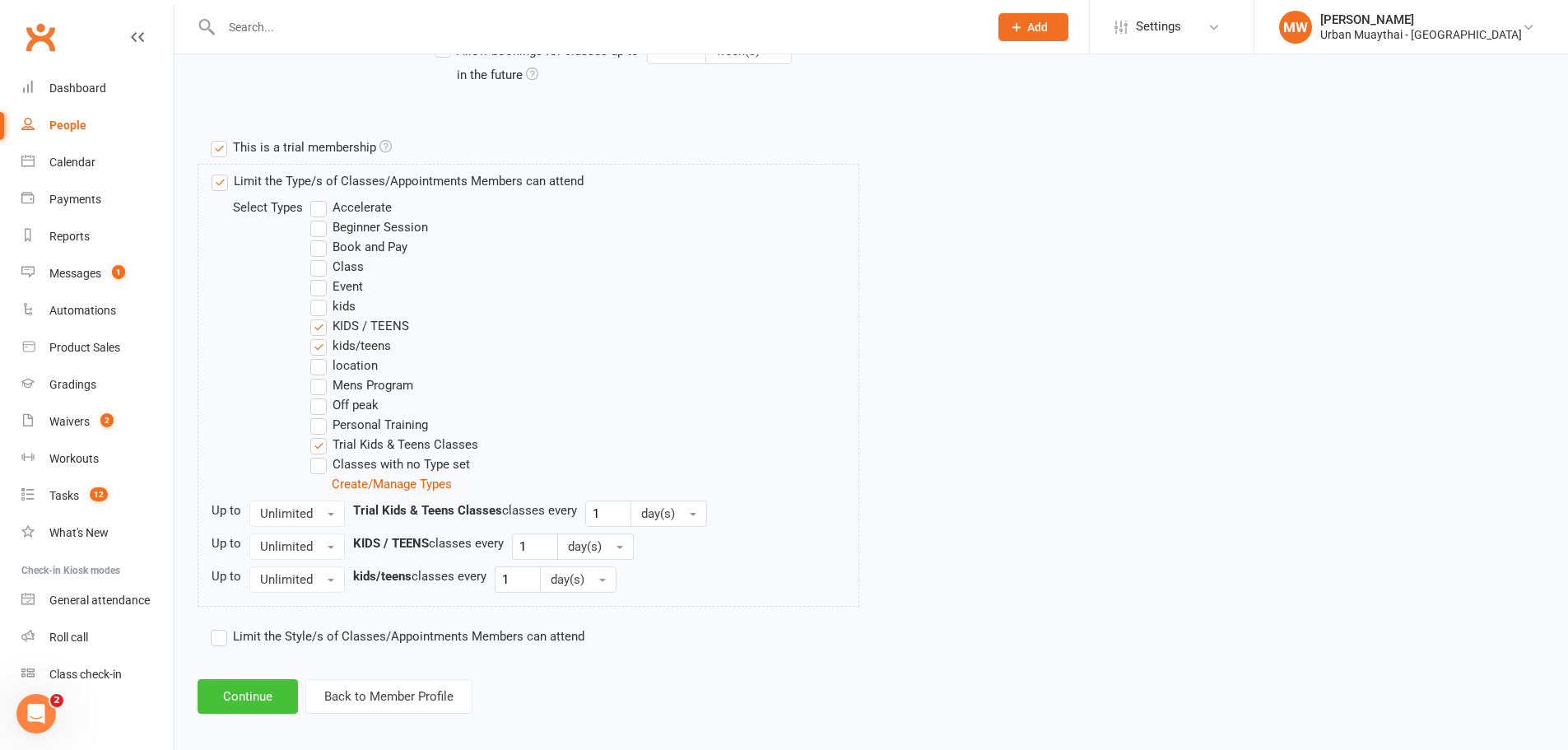
click at [248, 694] on button "Continue" at bounding box center [247, 697] width 101 height 35
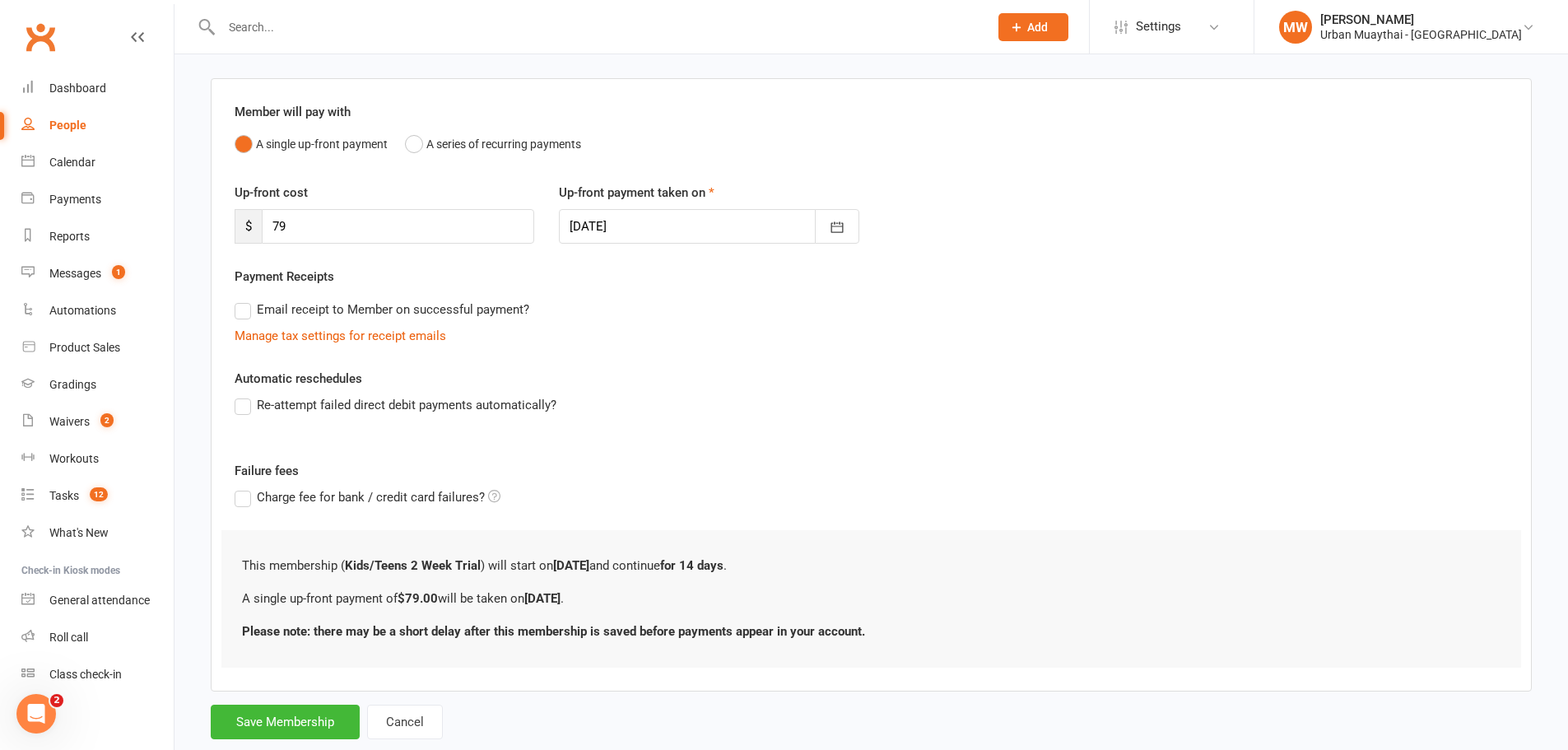
scroll to position [147, 0]
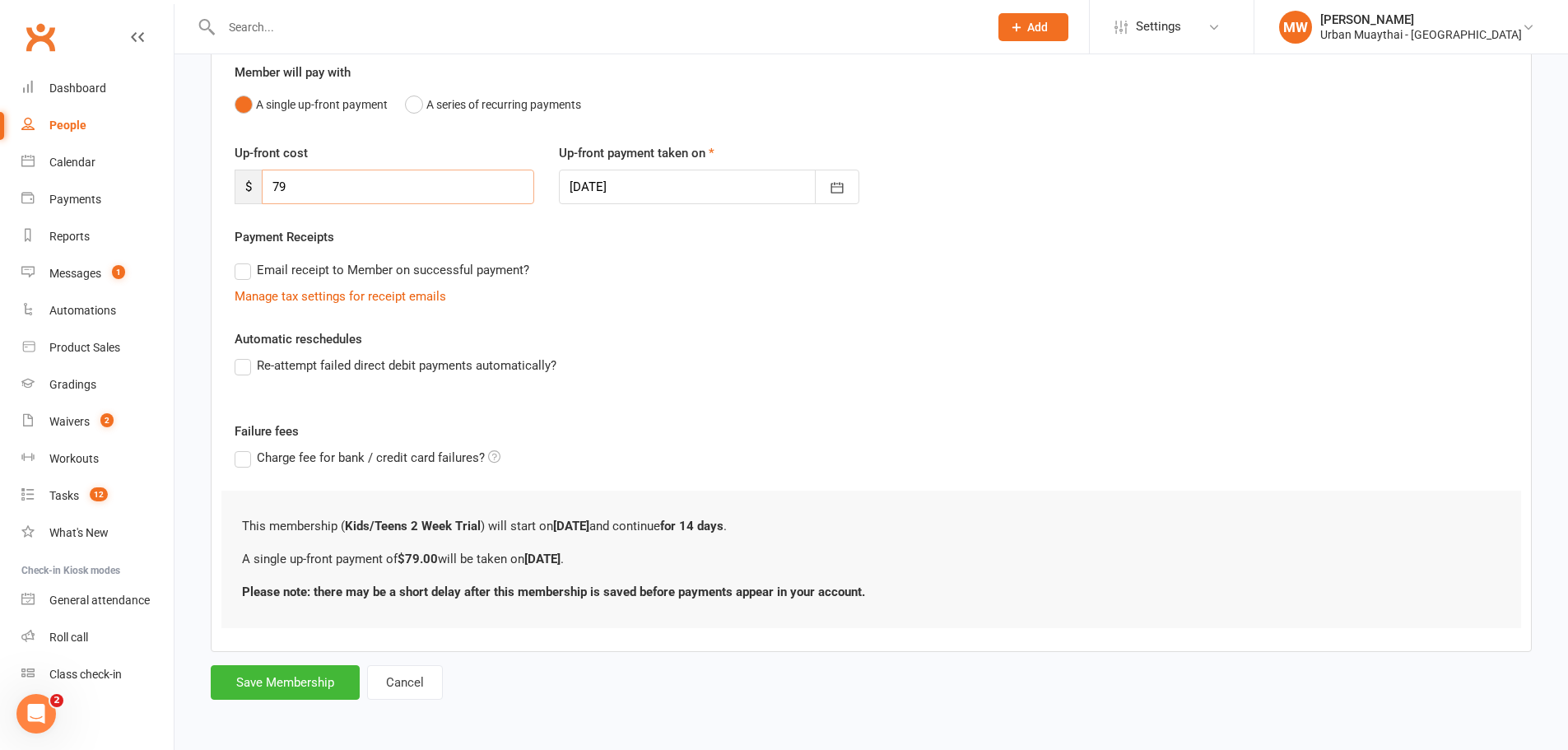
click at [343, 191] on input "79" at bounding box center [397, 188] width 272 height 35
type input "7"
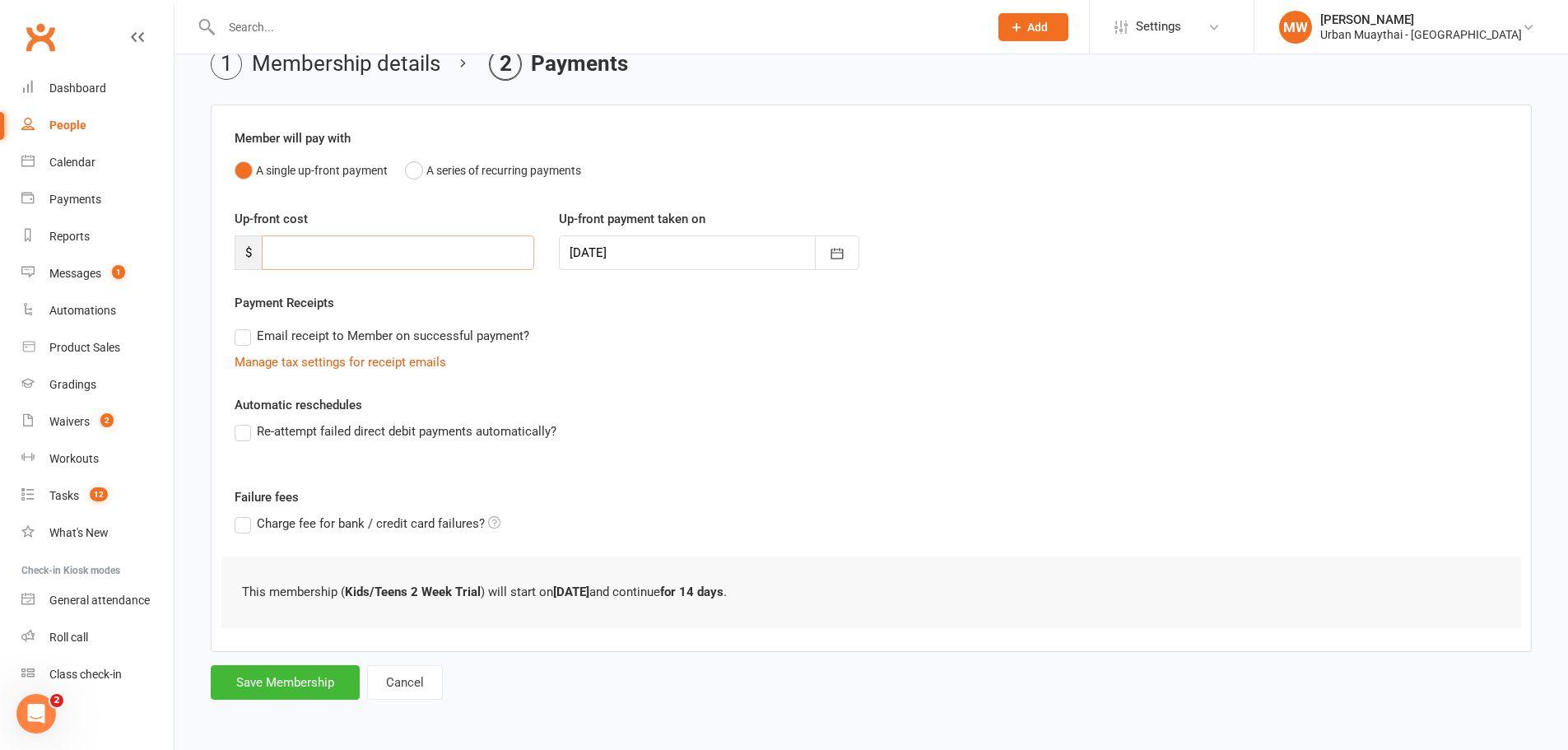
scroll to position [81, 0]
type input "0"
click at [320, 683] on button "Save Membership" at bounding box center [285, 682] width 149 height 35
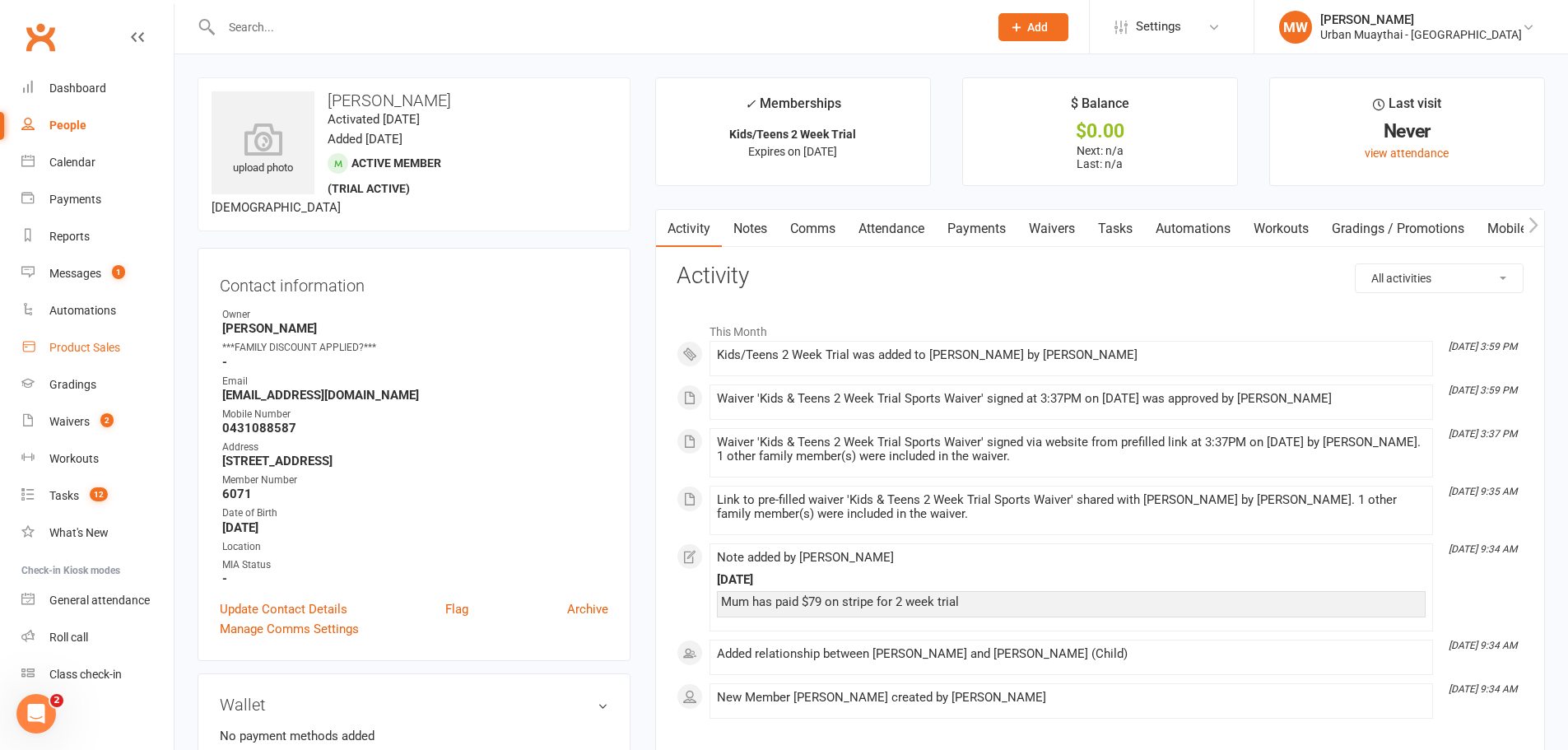
click at [92, 339] on link "Product Sales" at bounding box center [97, 348] width 152 height 37
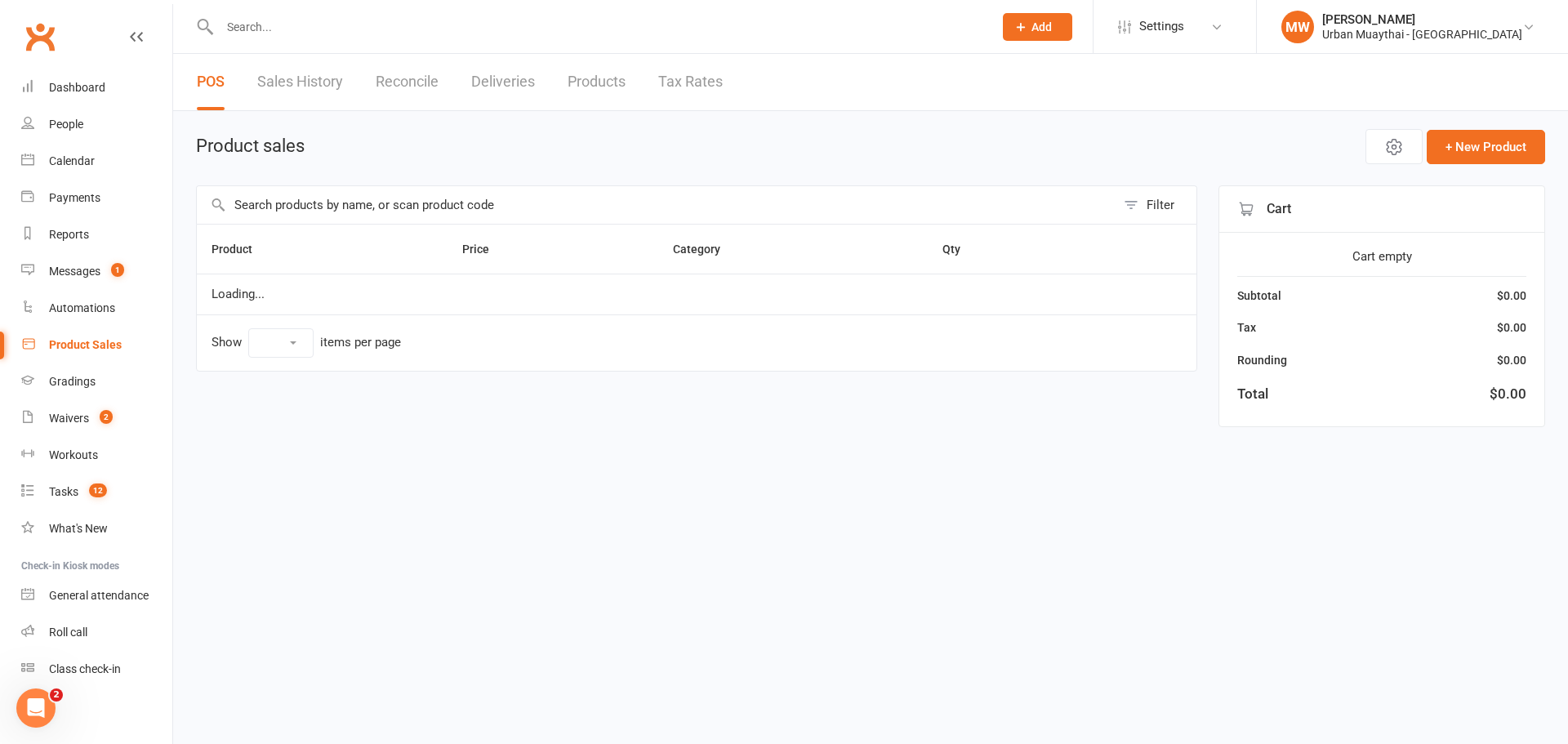
select select "50"
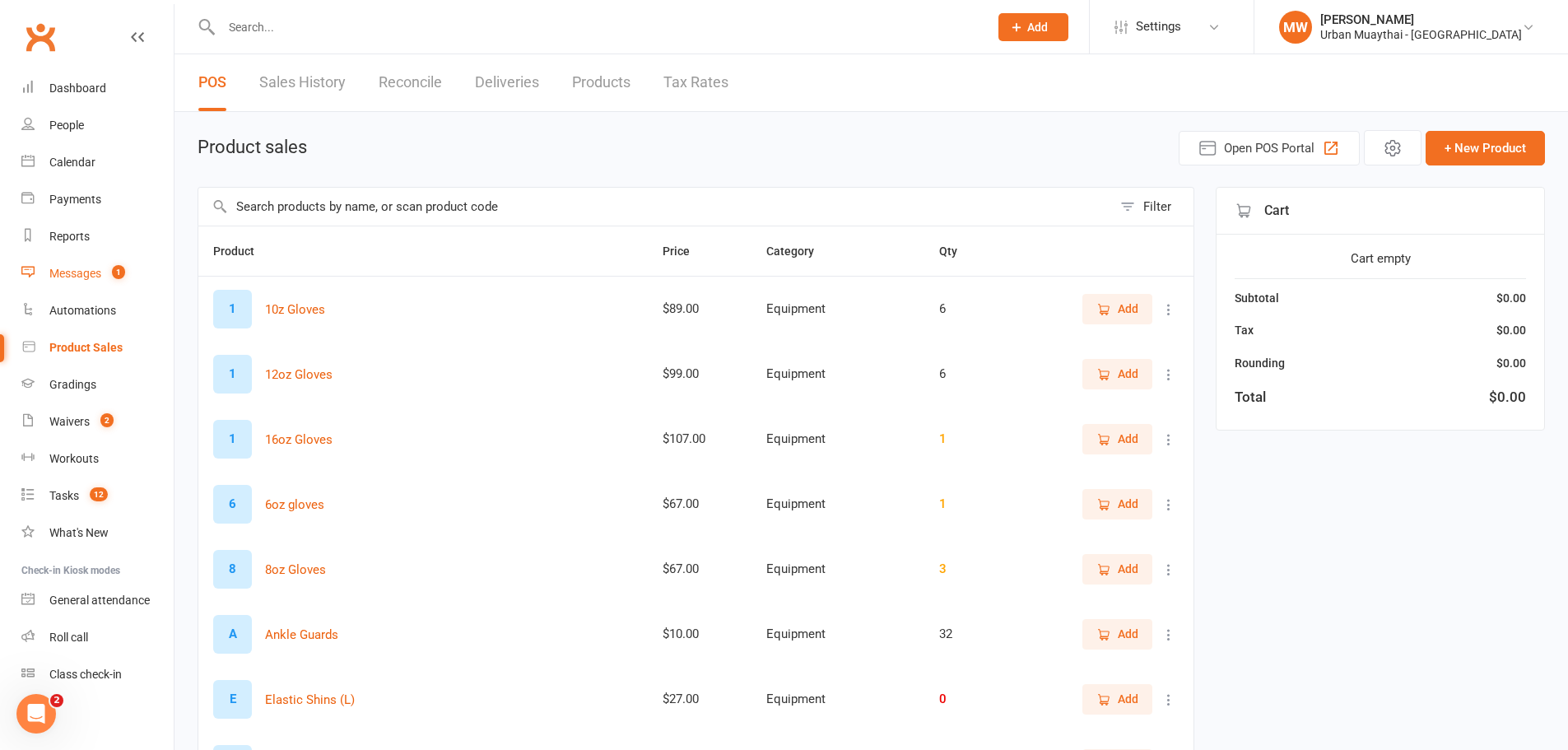
click at [54, 266] on link "Messages 1" at bounding box center [97, 273] width 152 height 37
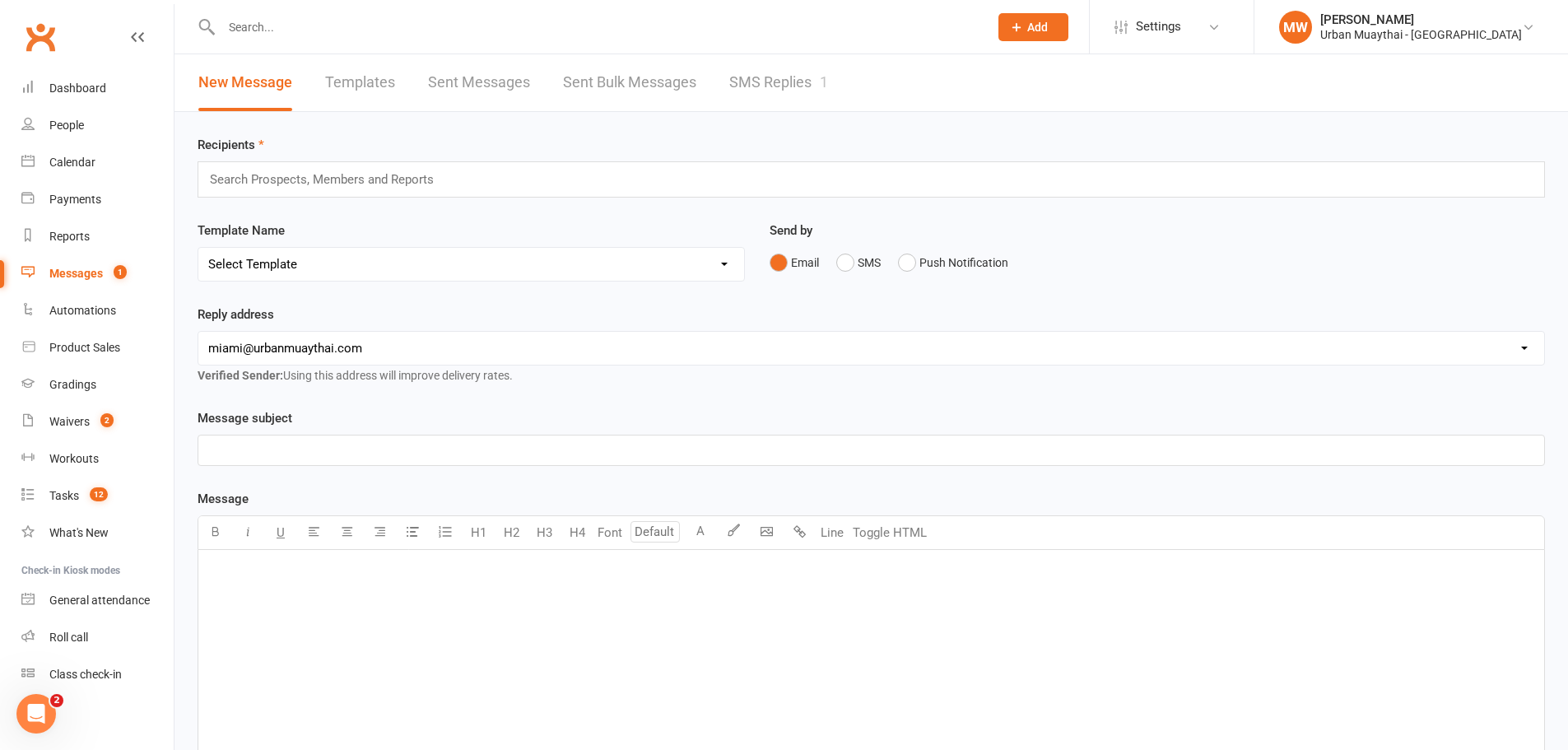
click at [372, 177] on input "text" at bounding box center [329, 180] width 242 height 22
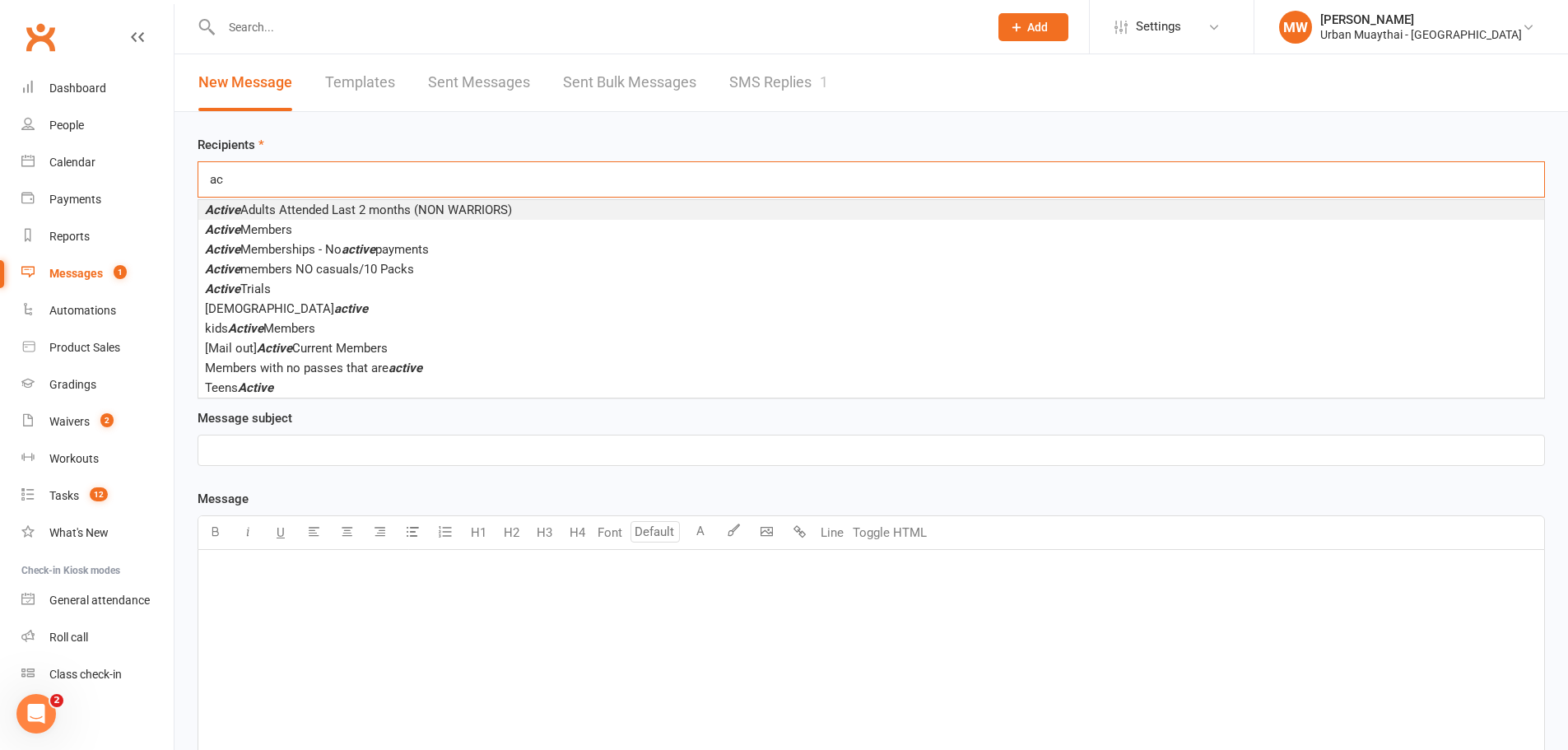
type input "a"
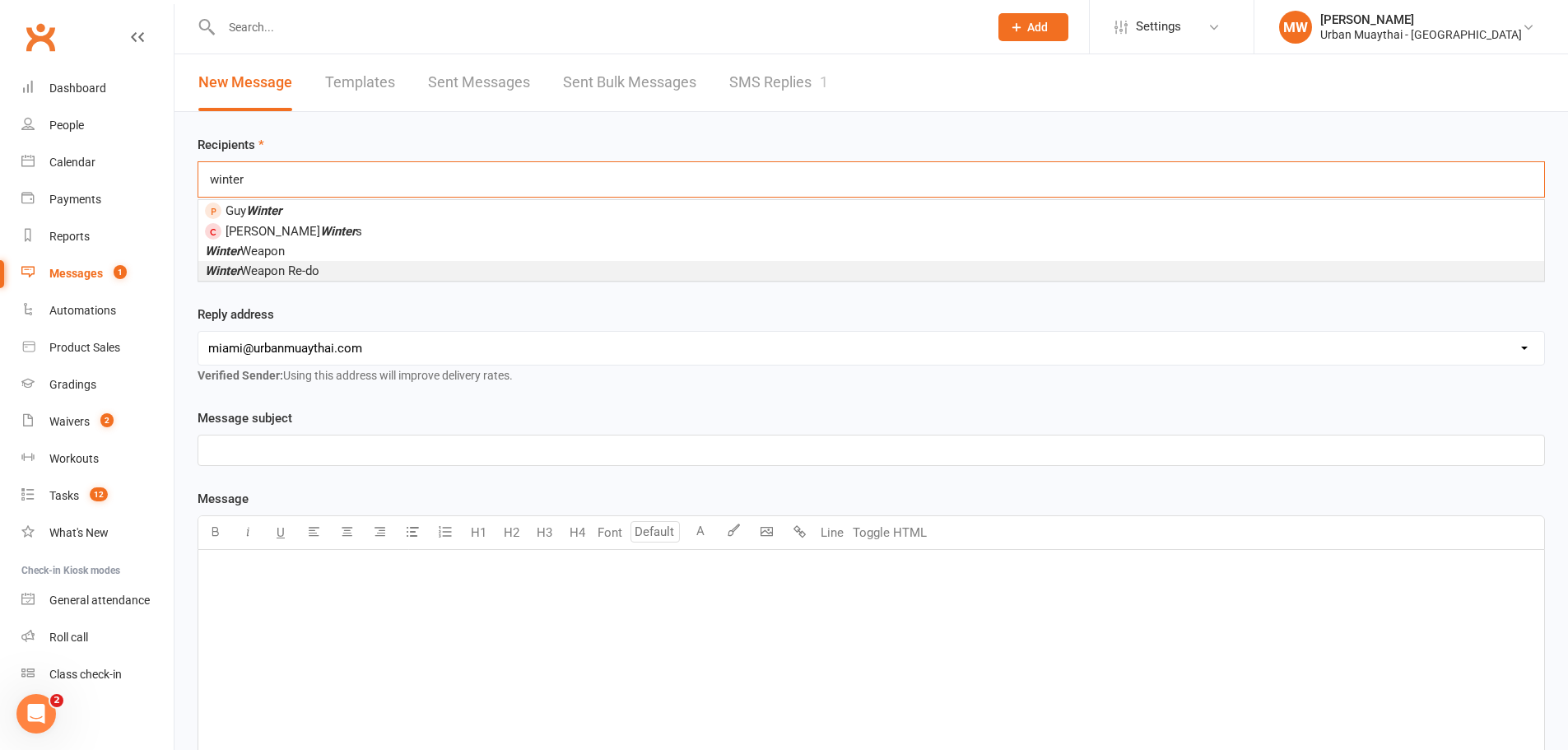
type input "winter"
click at [272, 268] on span "Winter Weapon Re-do" at bounding box center [262, 271] width 114 height 15
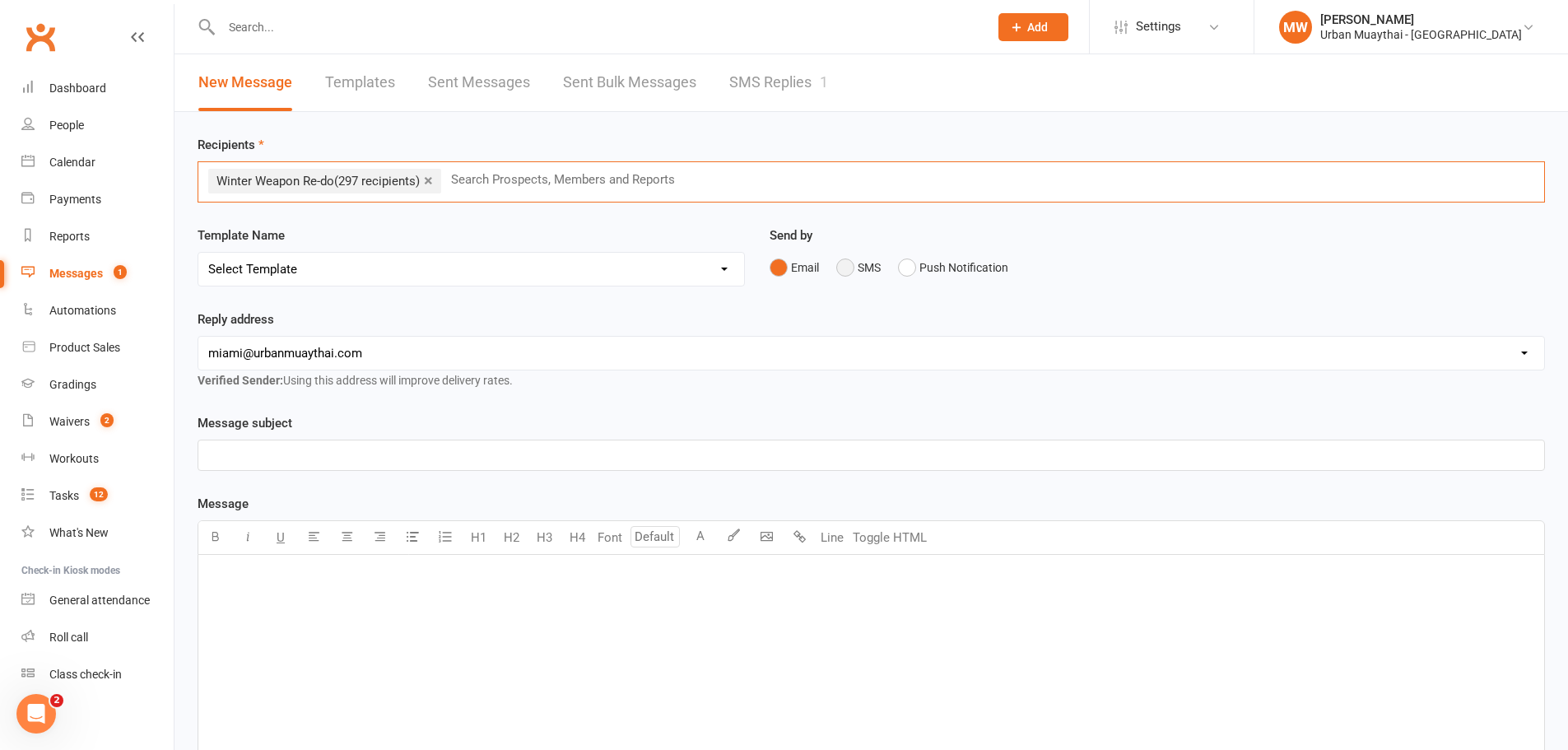
click at [846, 262] on button "SMS" at bounding box center [858, 268] width 44 height 32
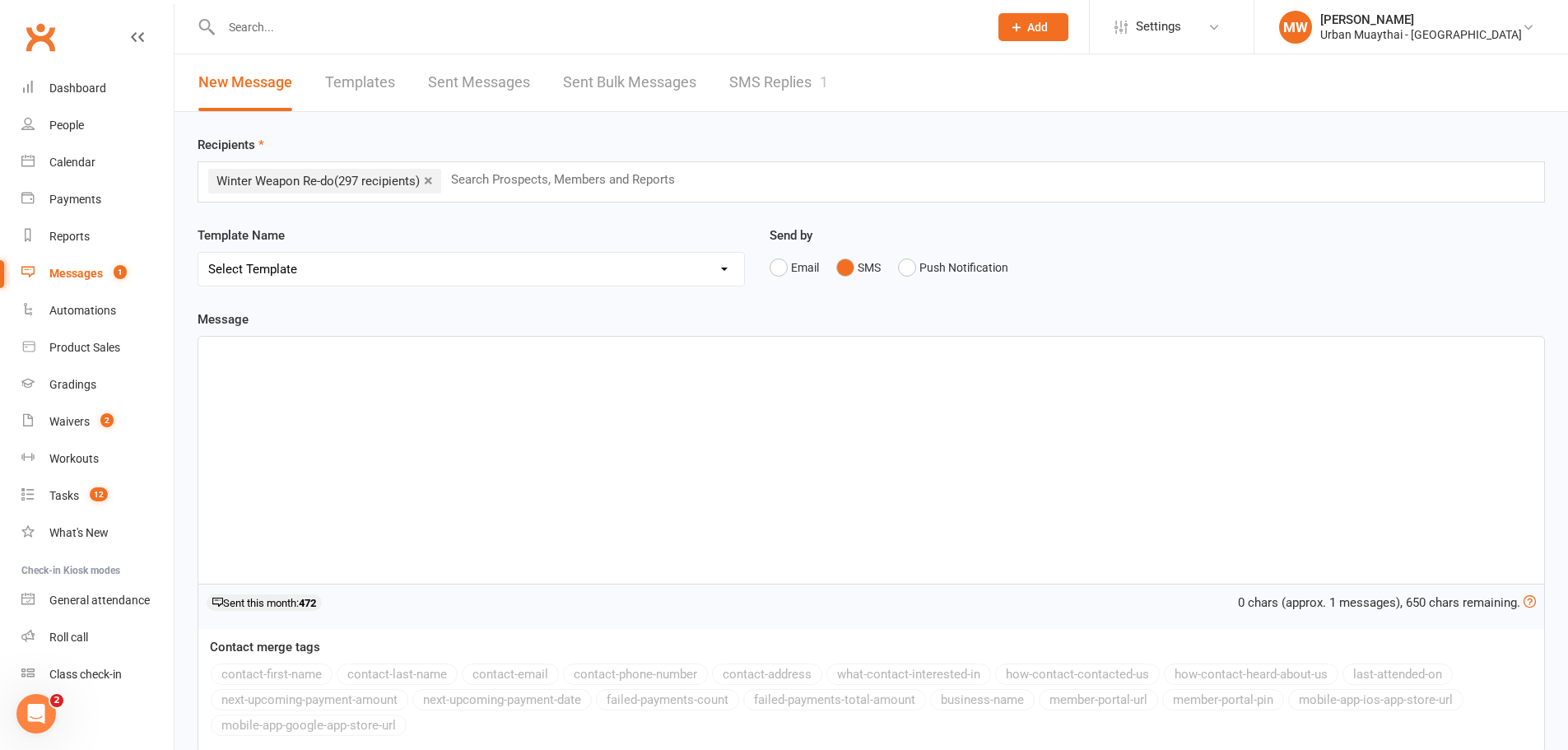
click at [614, 354] on p "﻿" at bounding box center [871, 352] width 1326 height 20
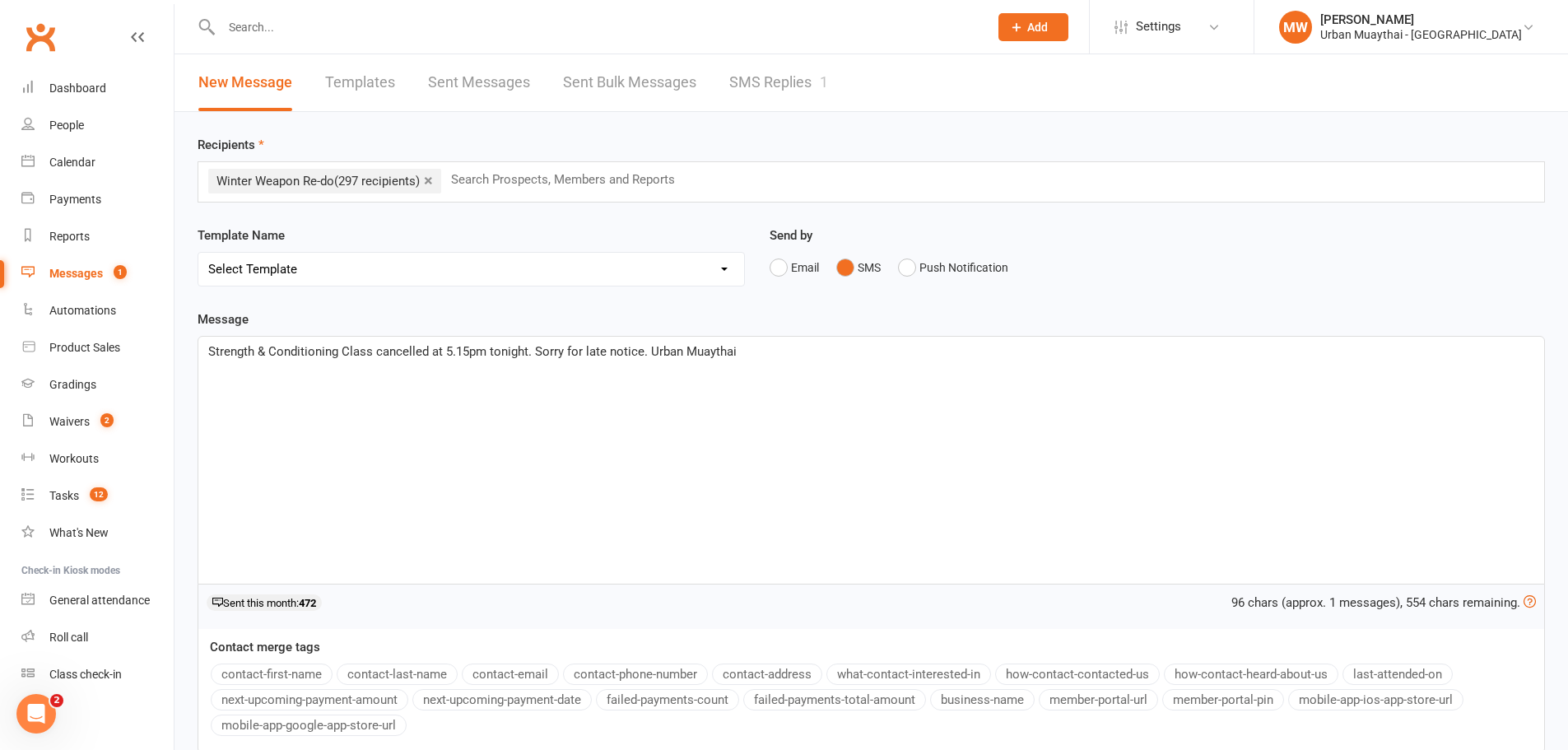
click at [532, 350] on span "Strength & Conditioning Class cancelled at 5.15pm tonight. Sorry for late notic…" at bounding box center [472, 352] width 528 height 15
drag, startPoint x: 774, startPoint y: 352, endPoint x: 879, endPoint y: 352, distance: 105.0
click at [879, 352] on span "Strength & Conditioning Class cancelled at 5.15pm tonight. 5pm All levels and A…" at bounding box center [594, 352] width 772 height 15
copy span "Sorry for late notice"
click at [529, 354] on span "Strength & Conditioning Class cancelled at 5.15pm tonight. 5pm All levels and A…" at bounding box center [535, 352] width 653 height 15
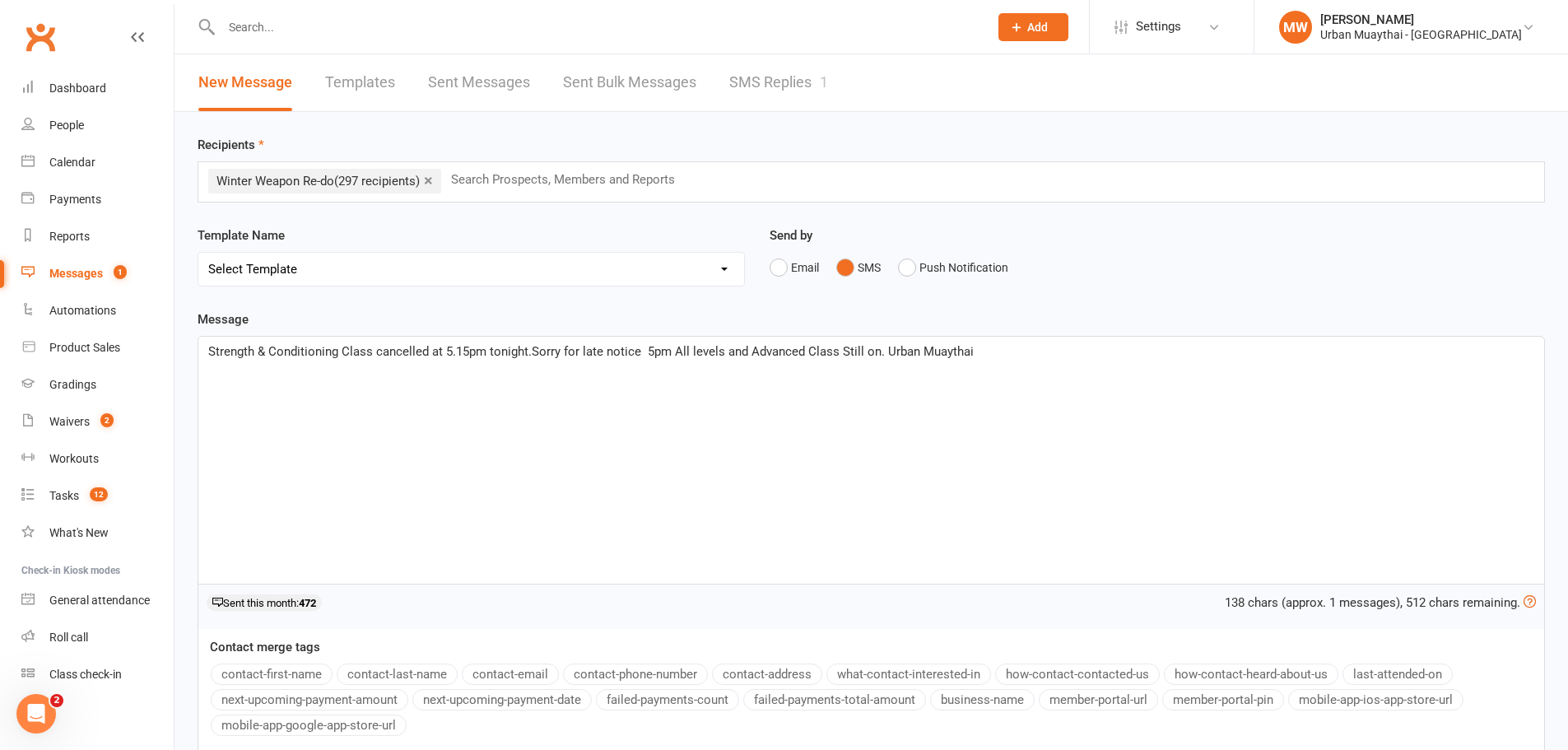
click at [650, 345] on span "Strength & Conditioning Class cancelled at 5.15pm tonight.Sorry for late notice…" at bounding box center [591, 352] width 766 height 15
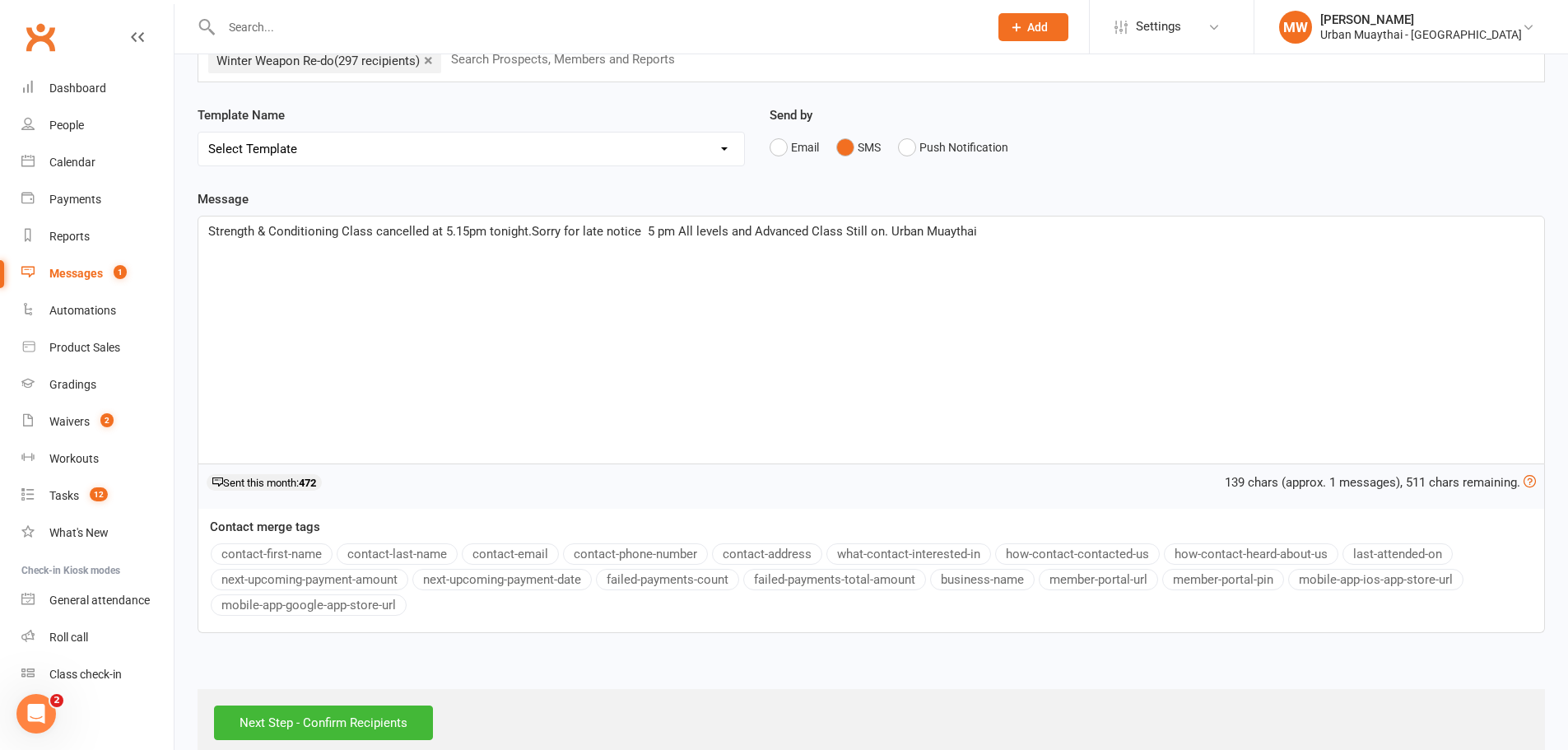
scroll to position [151, 0]
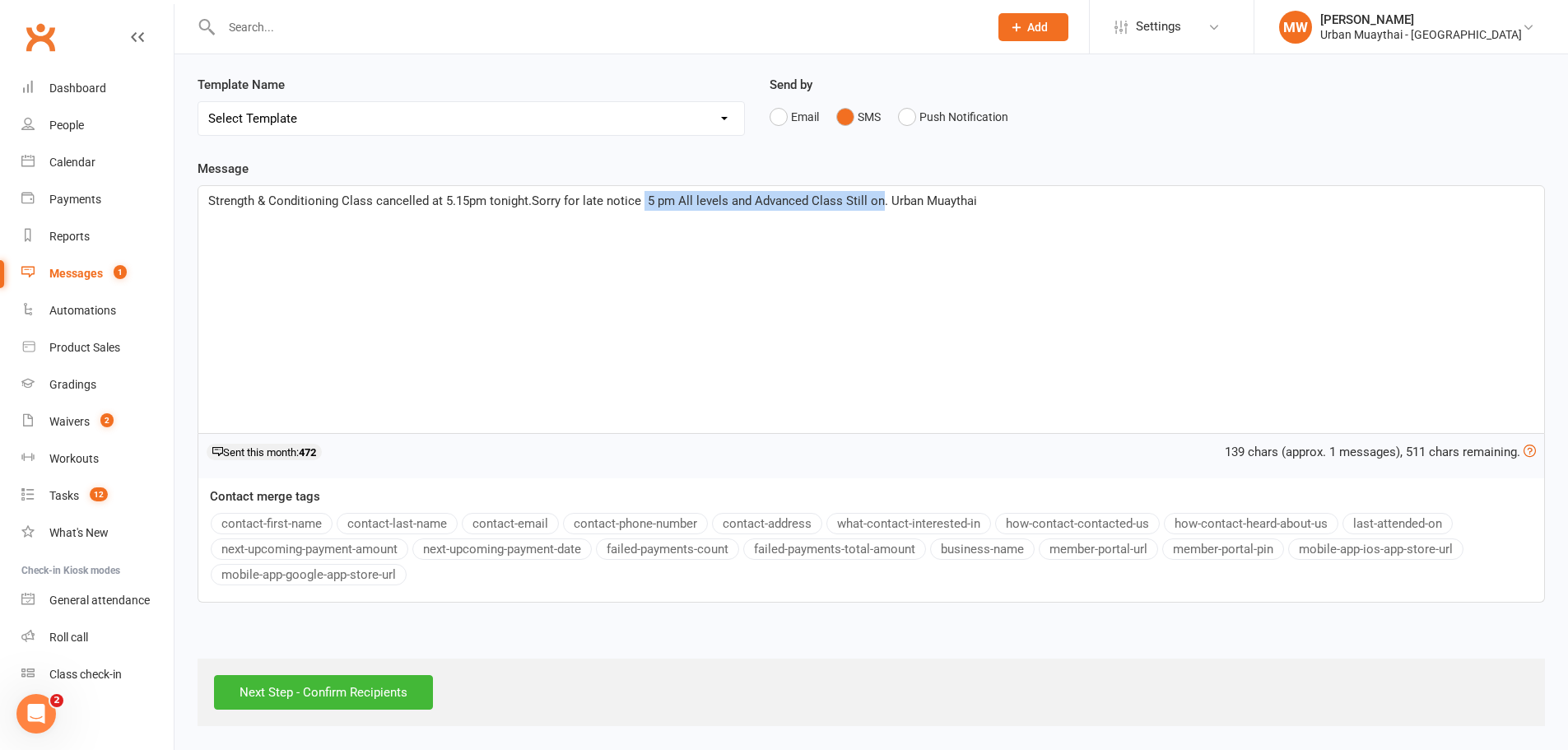
drag, startPoint x: 876, startPoint y: 197, endPoint x: 643, endPoint y: 221, distance: 234.2
click at [643, 221] on div "Strength & Conditioning Class cancelled at 5.15pm tonight.Sorry for late notice…" at bounding box center [871, 309] width 1346 height 247
click at [336, 684] on input "Next Step - Confirm Recipients" at bounding box center [323, 692] width 219 height 35
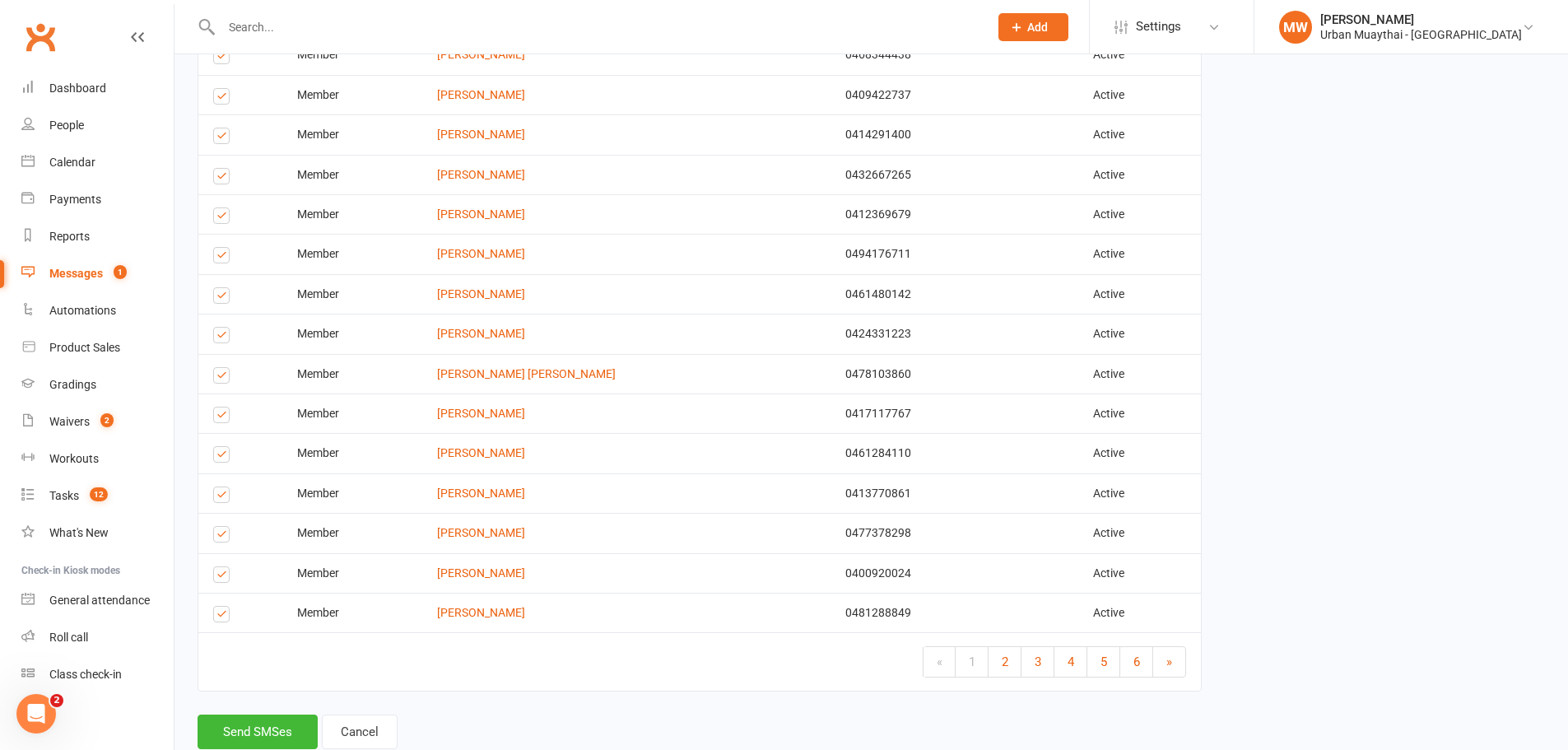
scroll to position [1825, 0]
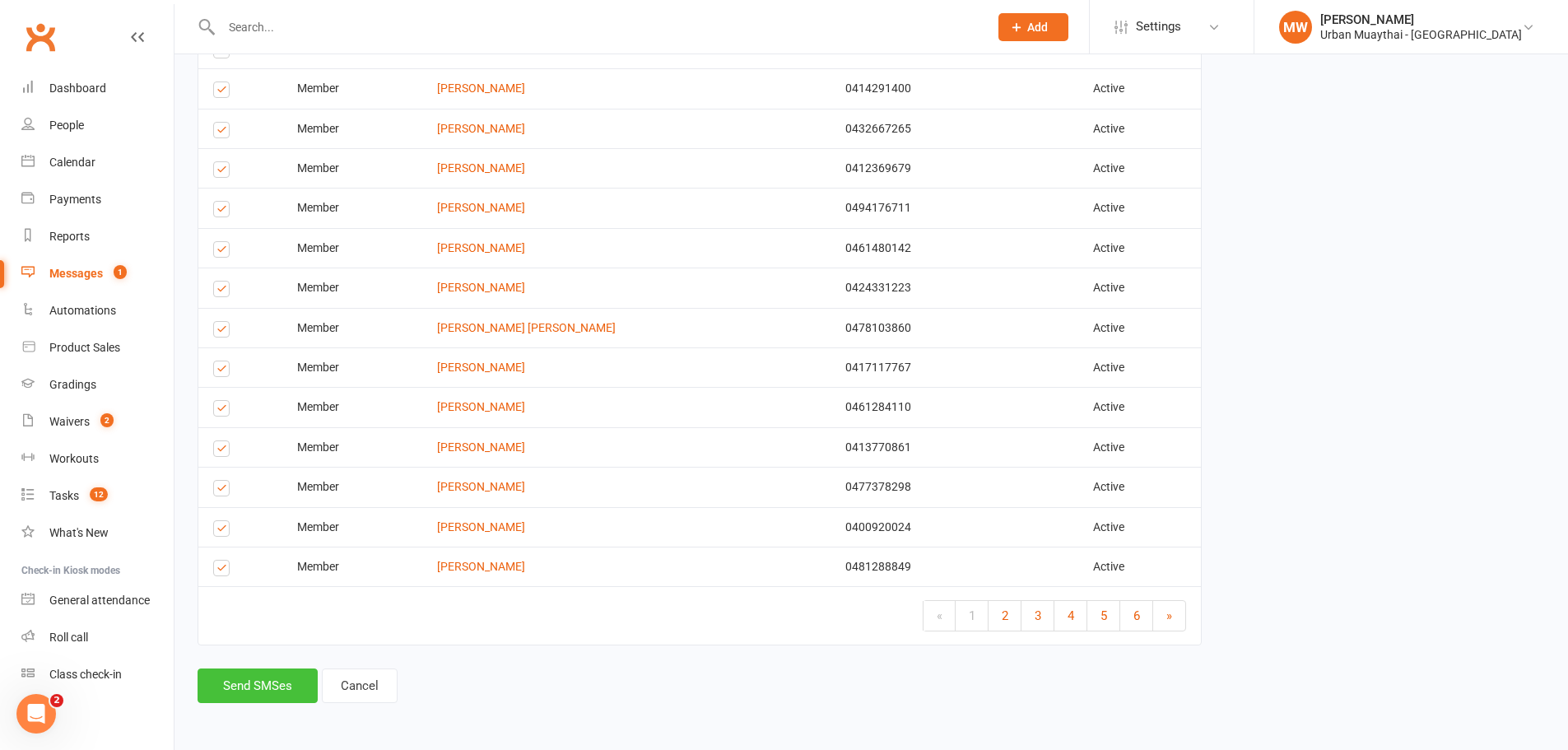
click at [266, 681] on button "Send SMSes" at bounding box center [257, 686] width 120 height 35
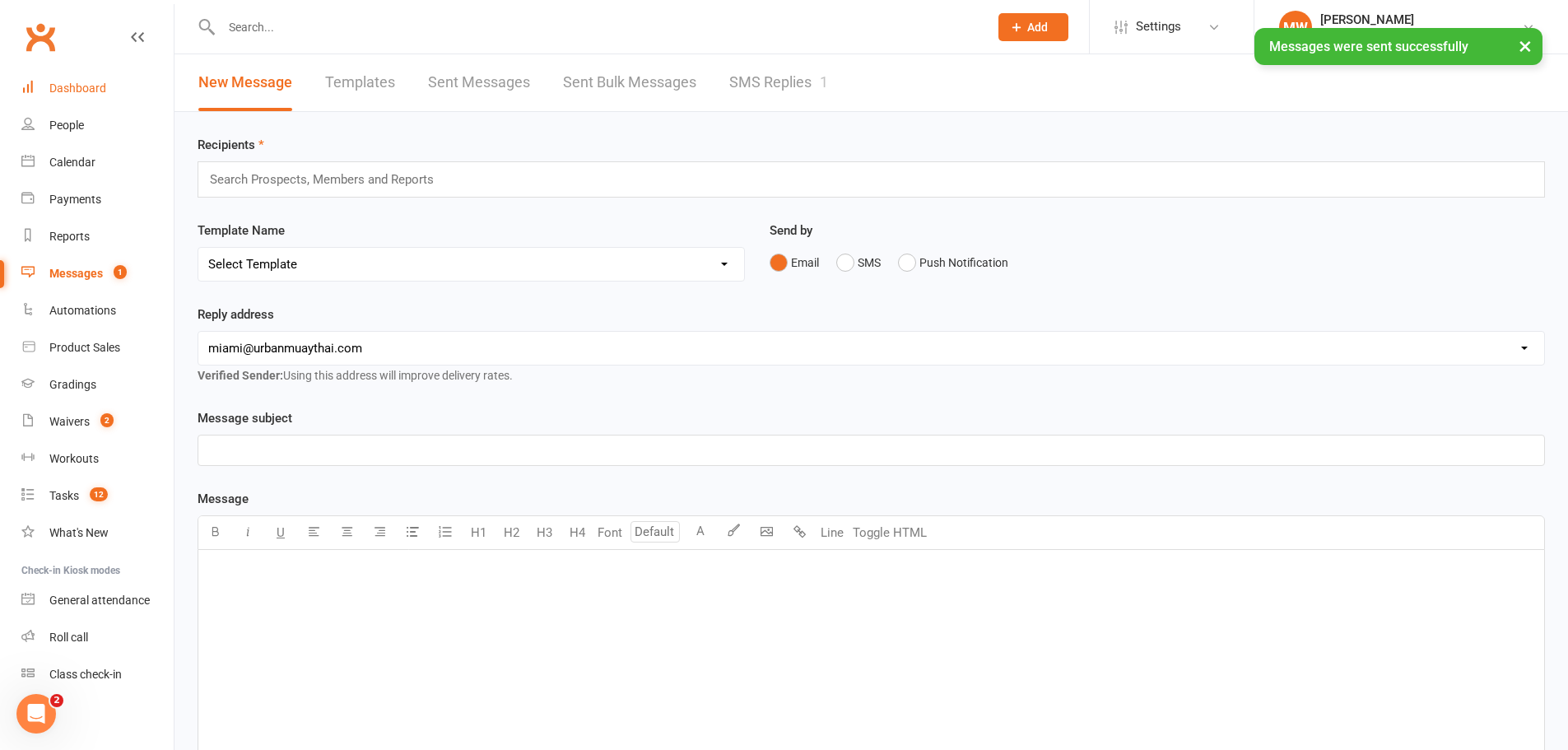
click at [62, 82] on div "Dashboard" at bounding box center [77, 88] width 57 height 13
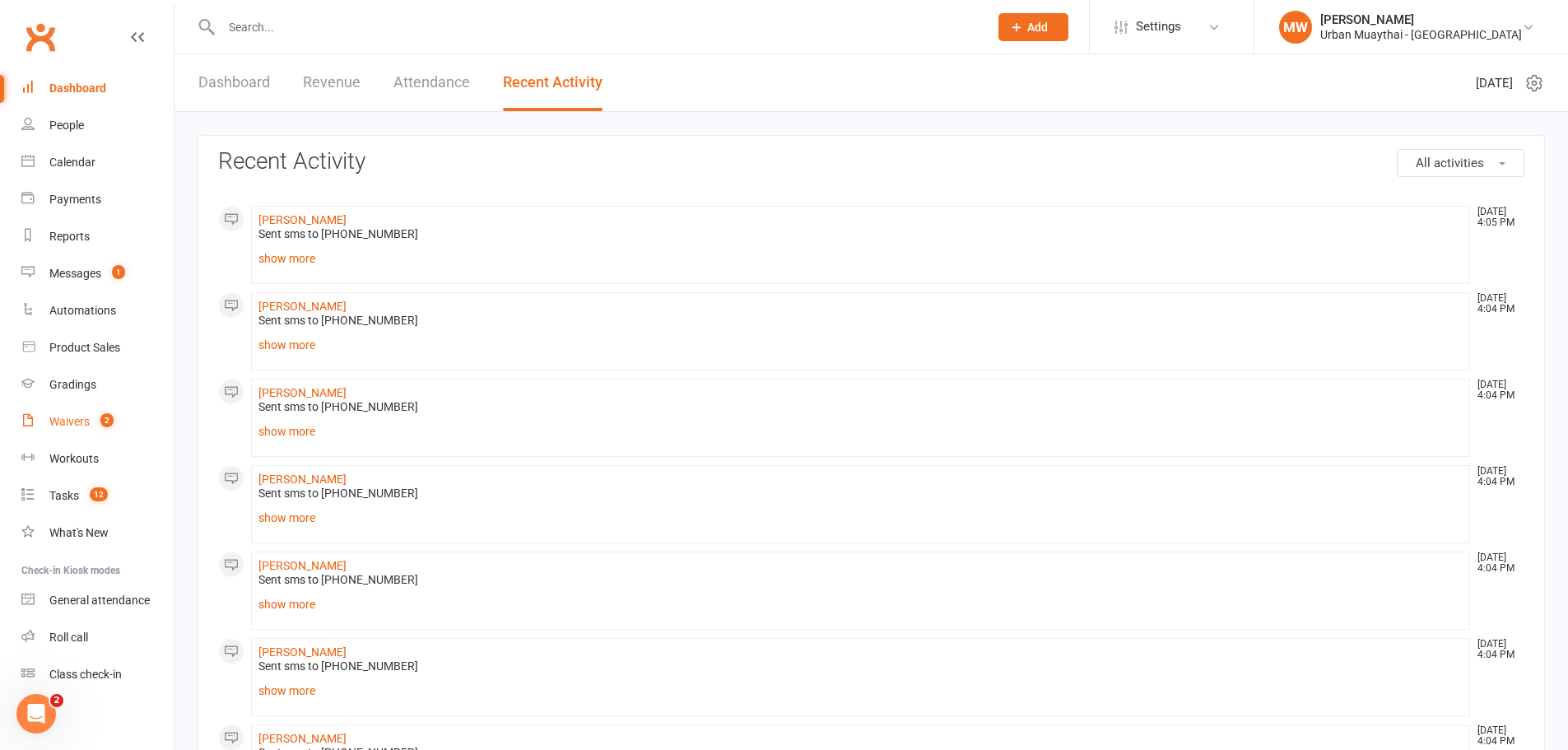
click at [73, 416] on div "Waivers" at bounding box center [69, 422] width 40 height 13
select select "50"
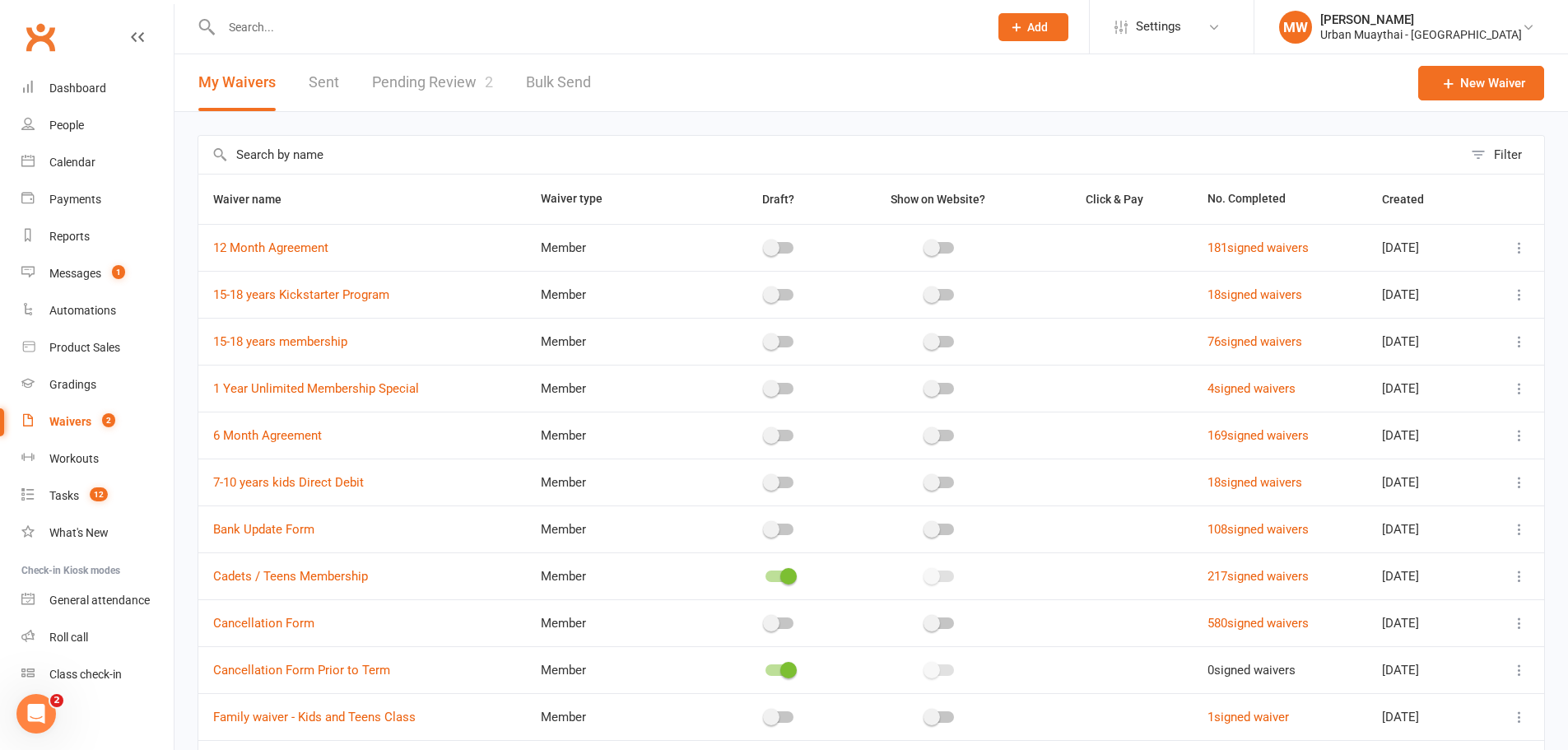
click at [429, 72] on link "Pending Review 2" at bounding box center [432, 82] width 121 height 57
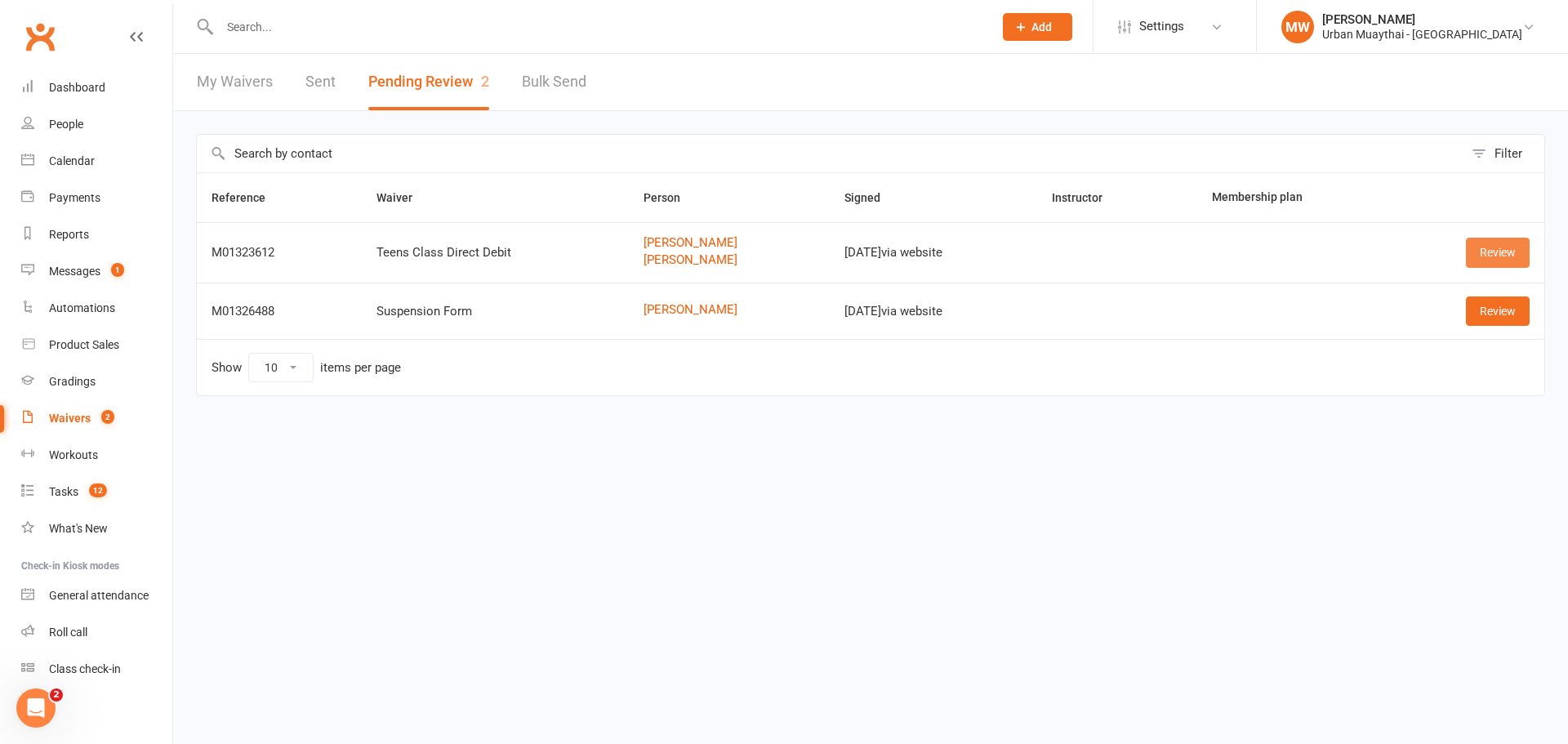
click at [1491, 250] on link "Review" at bounding box center [1498, 253] width 64 height 30
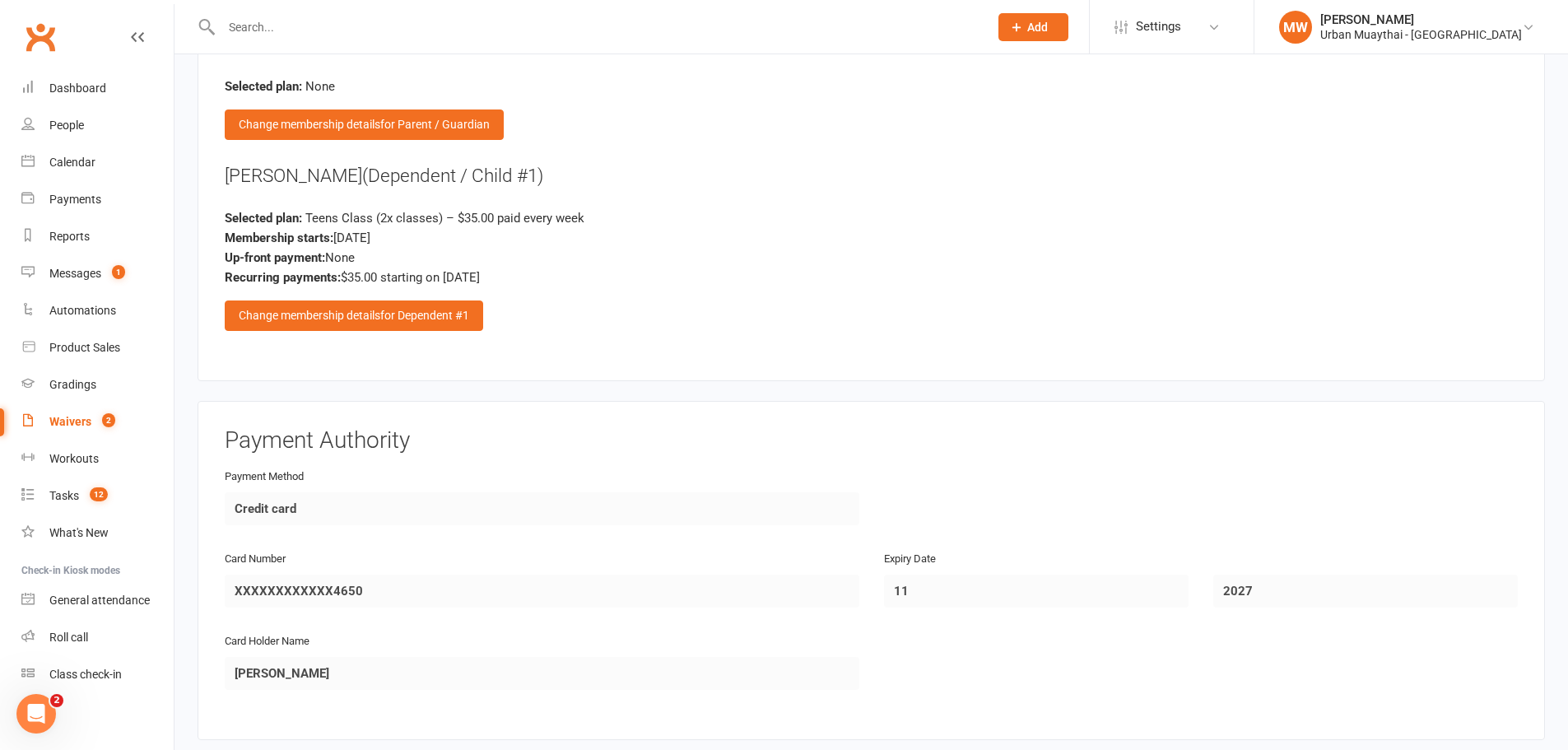
scroll to position [2964, 0]
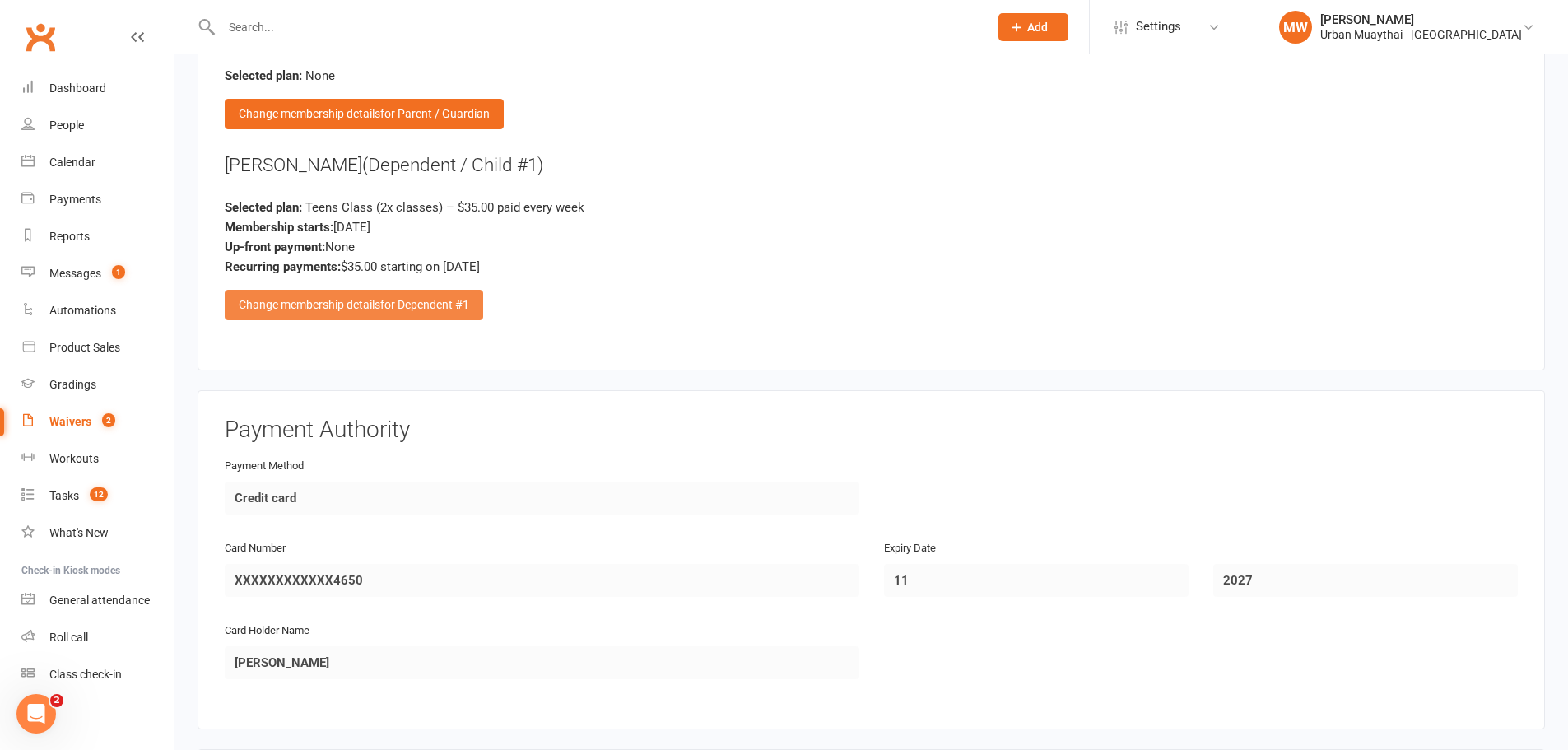
click at [440, 311] on span "for Dependent #1" at bounding box center [425, 305] width 89 height 13
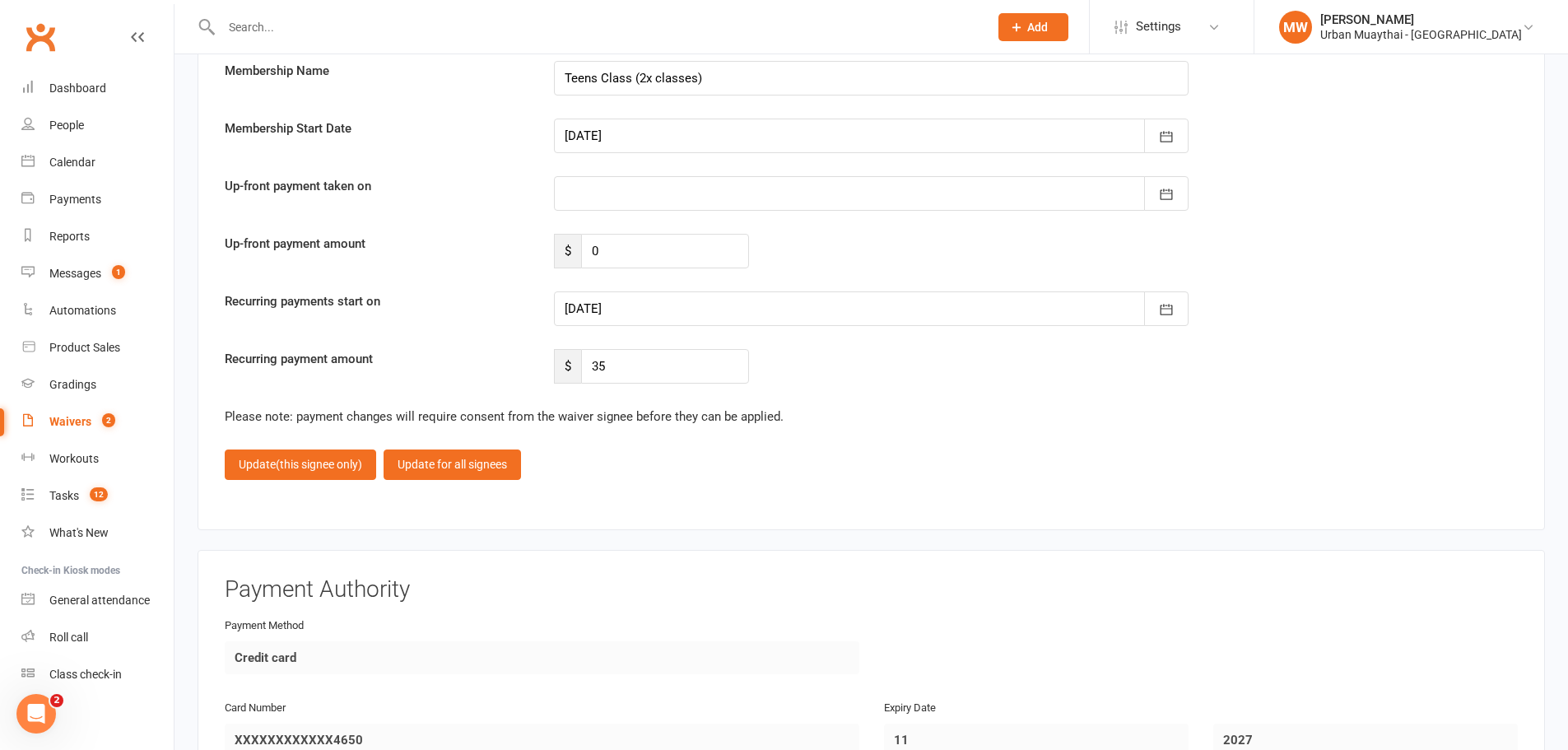
scroll to position [3952, 0]
click at [1165, 308] on icon "button" at bounding box center [1166, 308] width 17 height 17
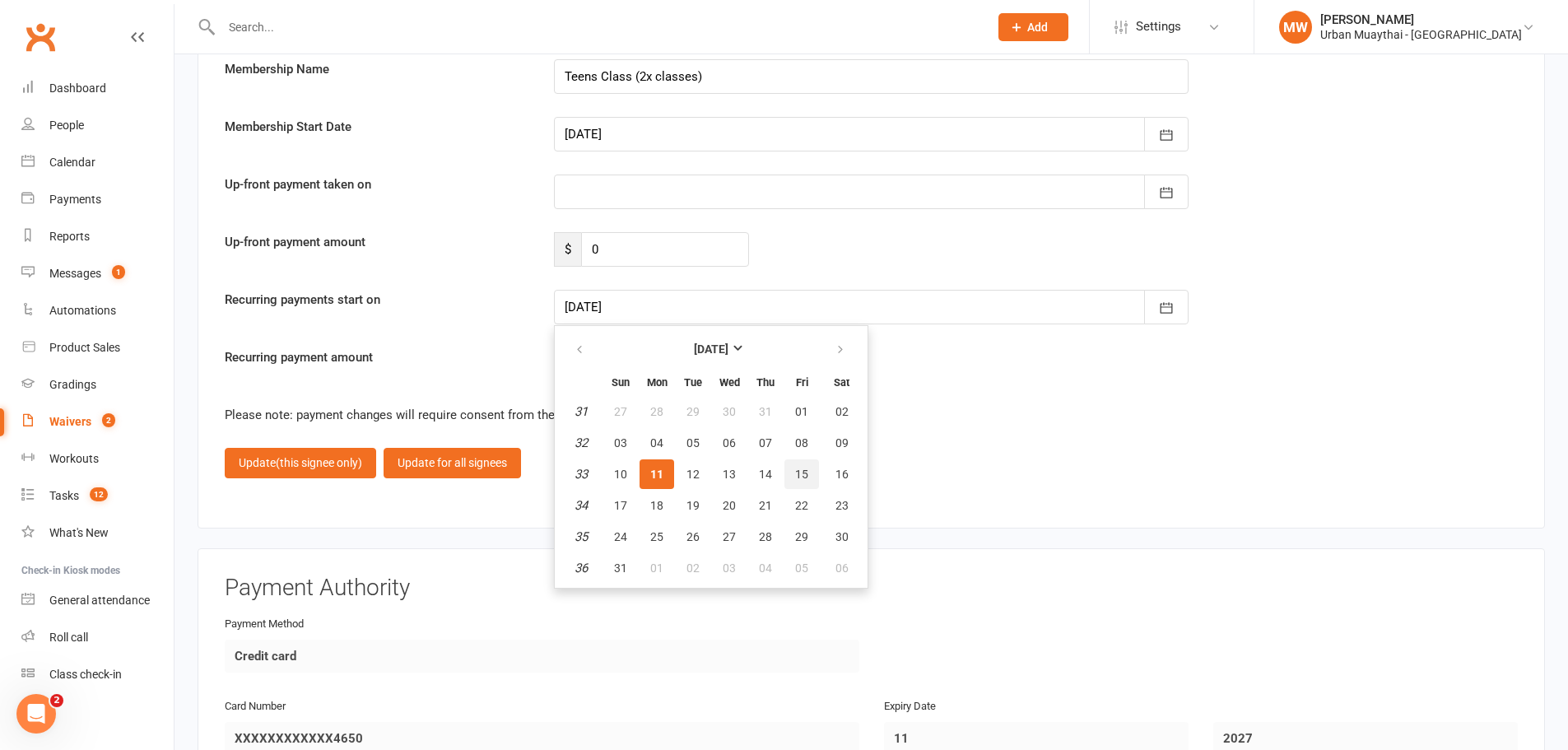
click at [794, 467] on button "15" at bounding box center [802, 474] width 35 height 30
type input "15 Aug 2025"
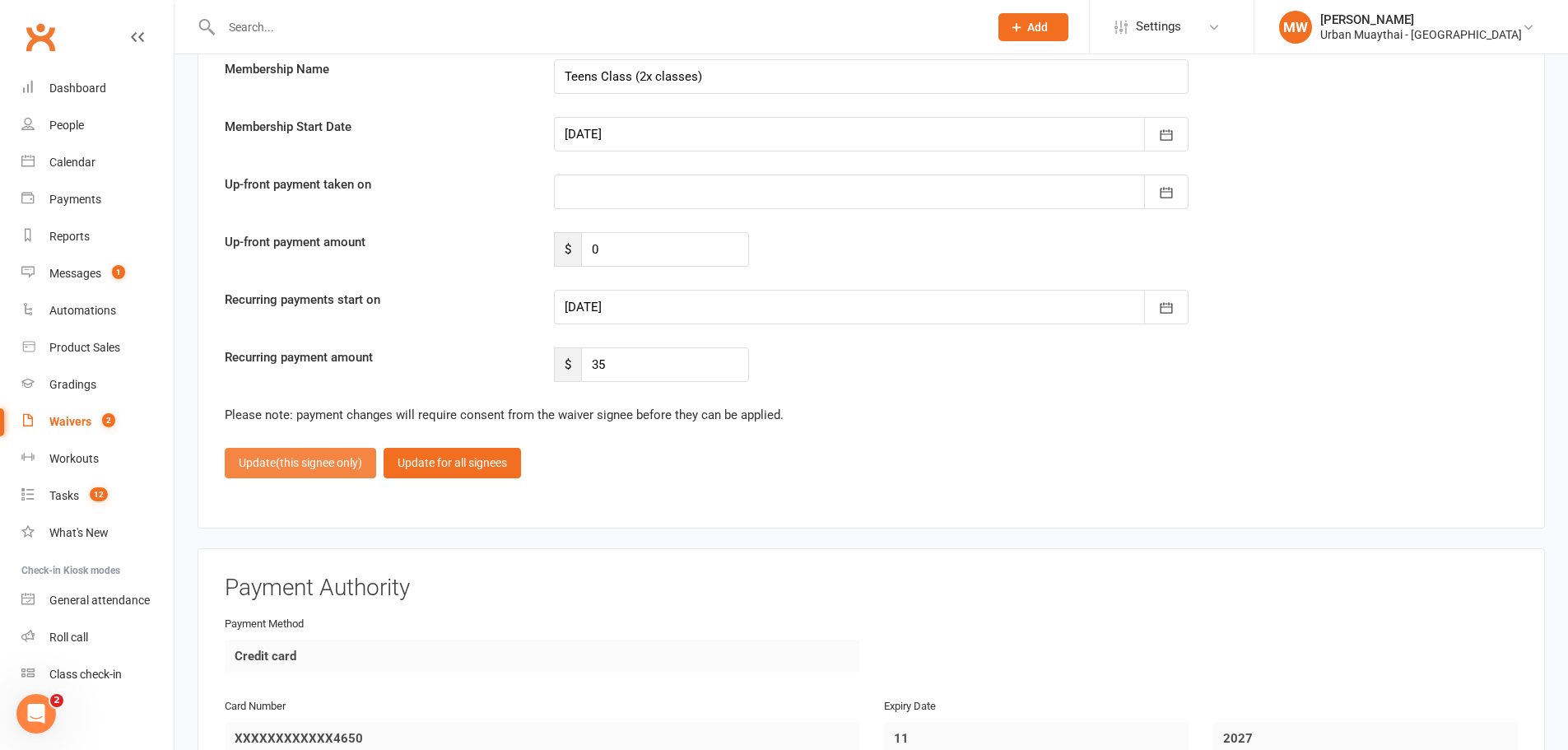
click at [275, 456] on button "Update (this signee only)" at bounding box center [301, 463] width 152 height 30
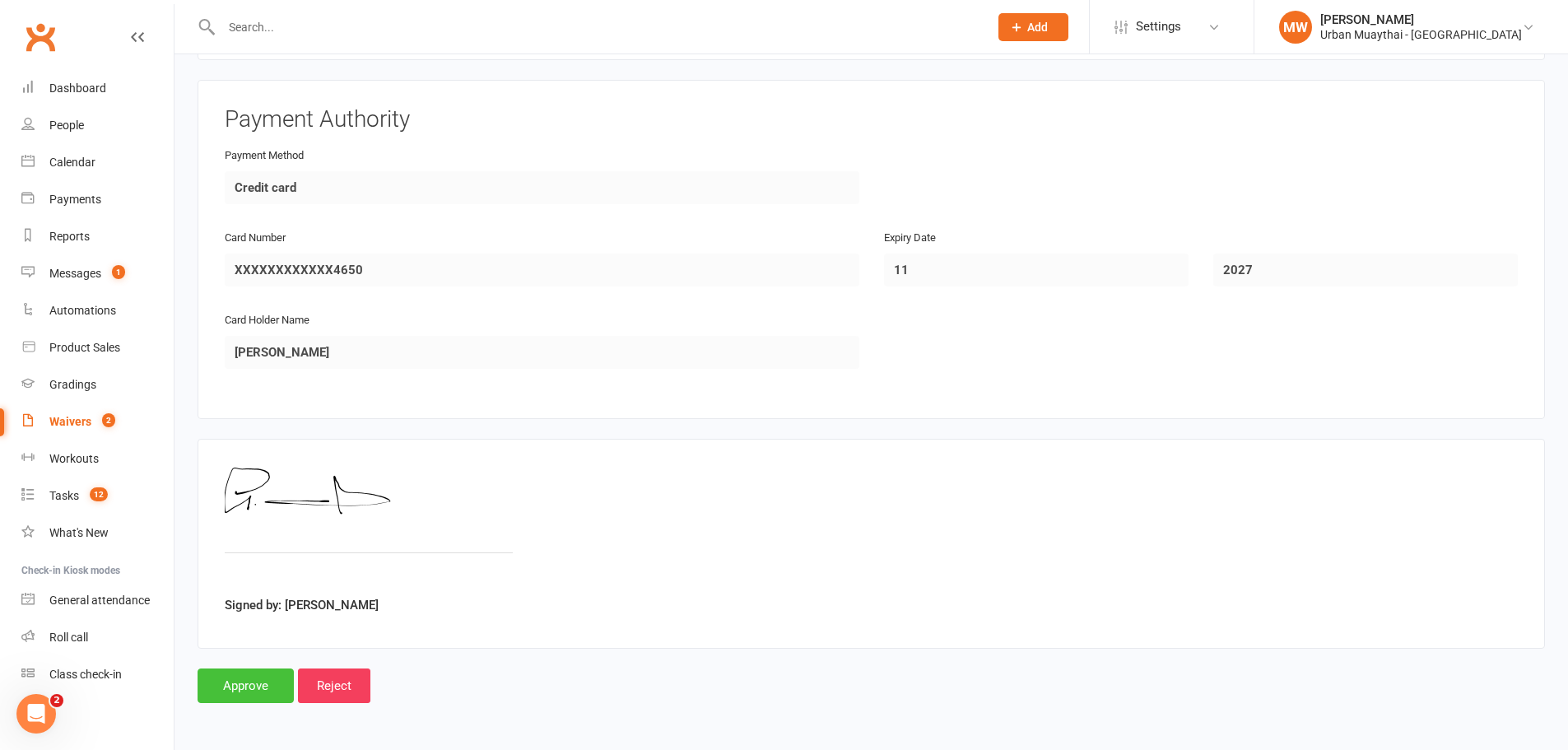
click at [234, 692] on input "Approve" at bounding box center [246, 686] width 97 height 35
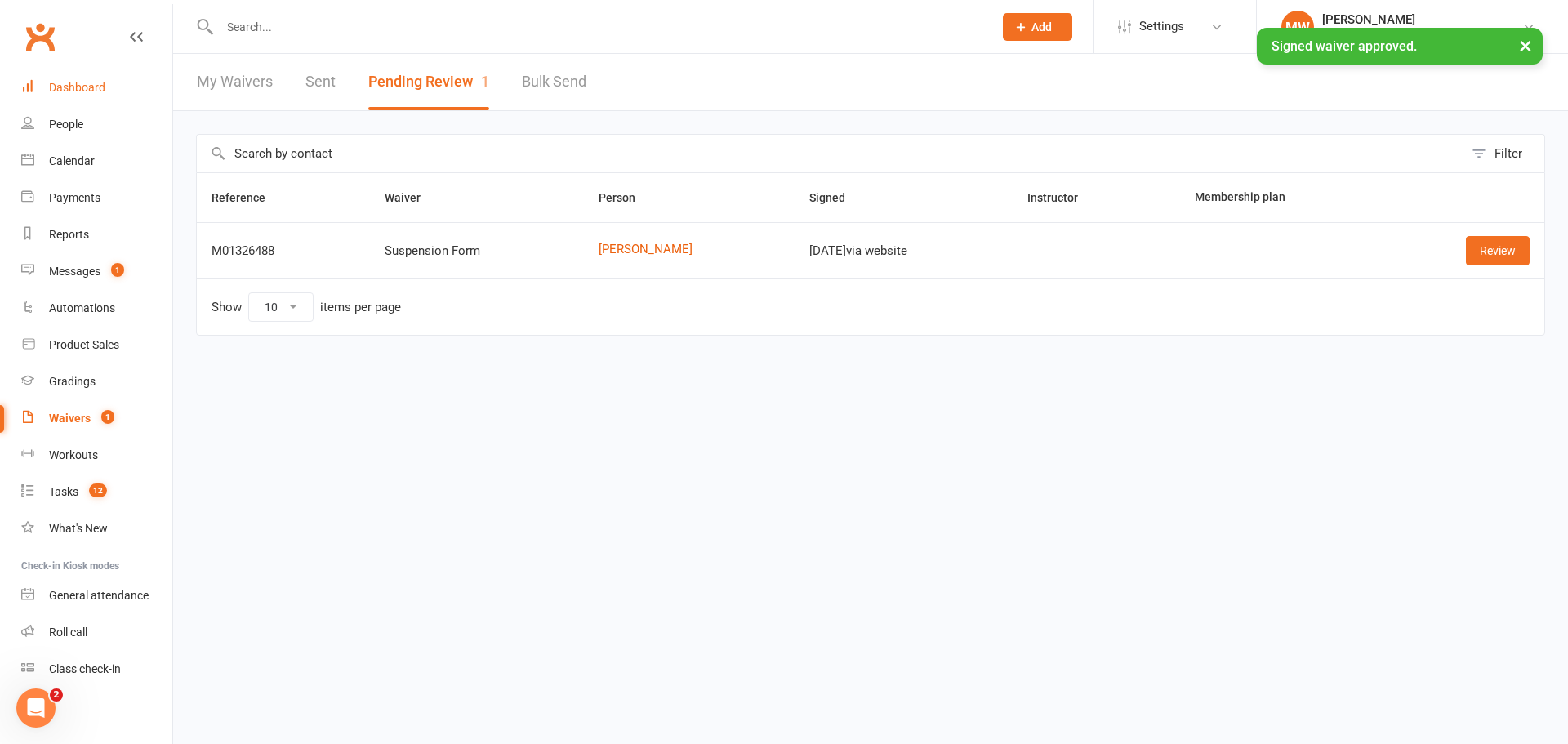
click at [65, 92] on div "Dashboard" at bounding box center [77, 88] width 56 height 13
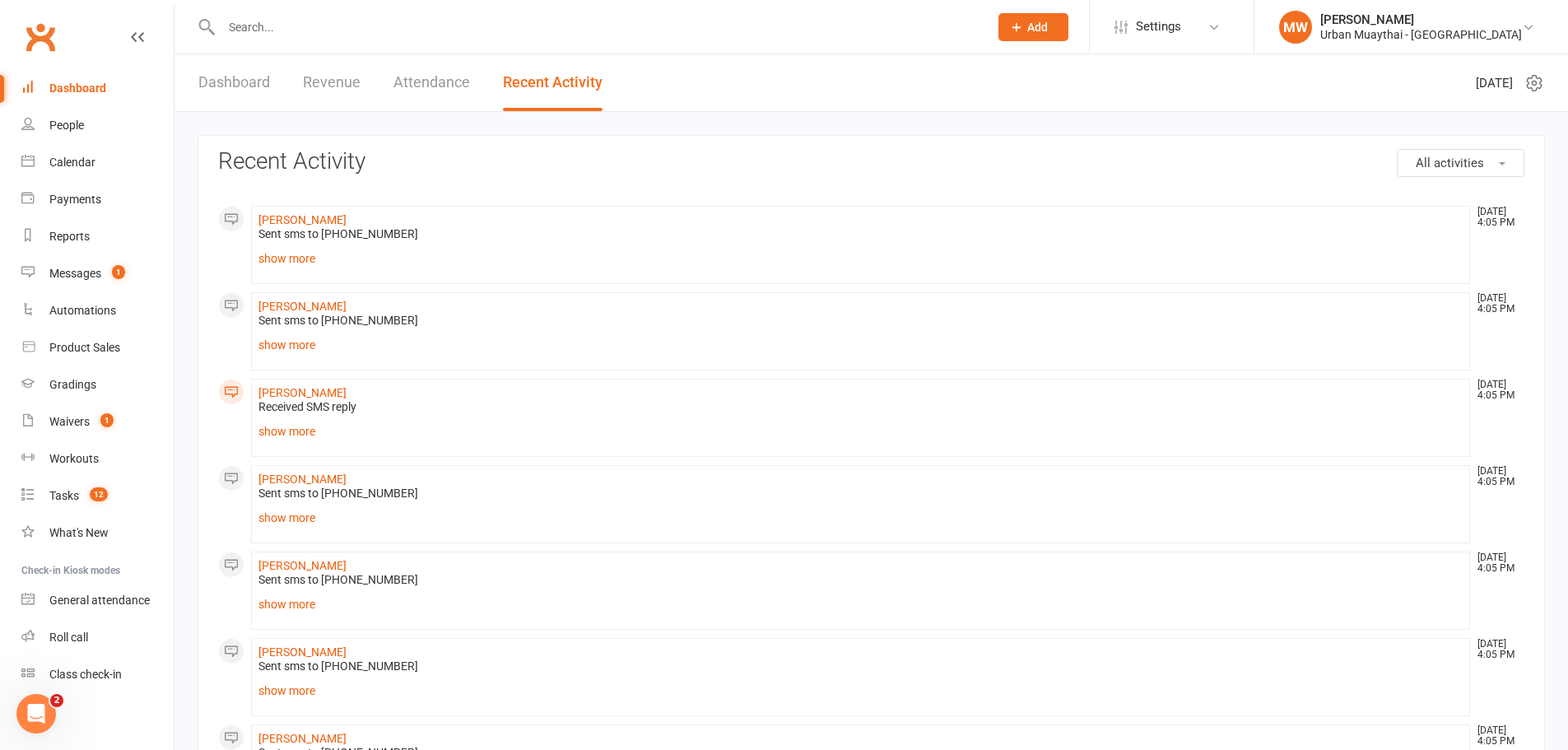
click at [279, 26] on input "text" at bounding box center [597, 28] width 761 height 23
click at [85, 90] on div "Dashboard" at bounding box center [77, 88] width 57 height 13
click at [242, 76] on link "Dashboard" at bounding box center [234, 82] width 72 height 57
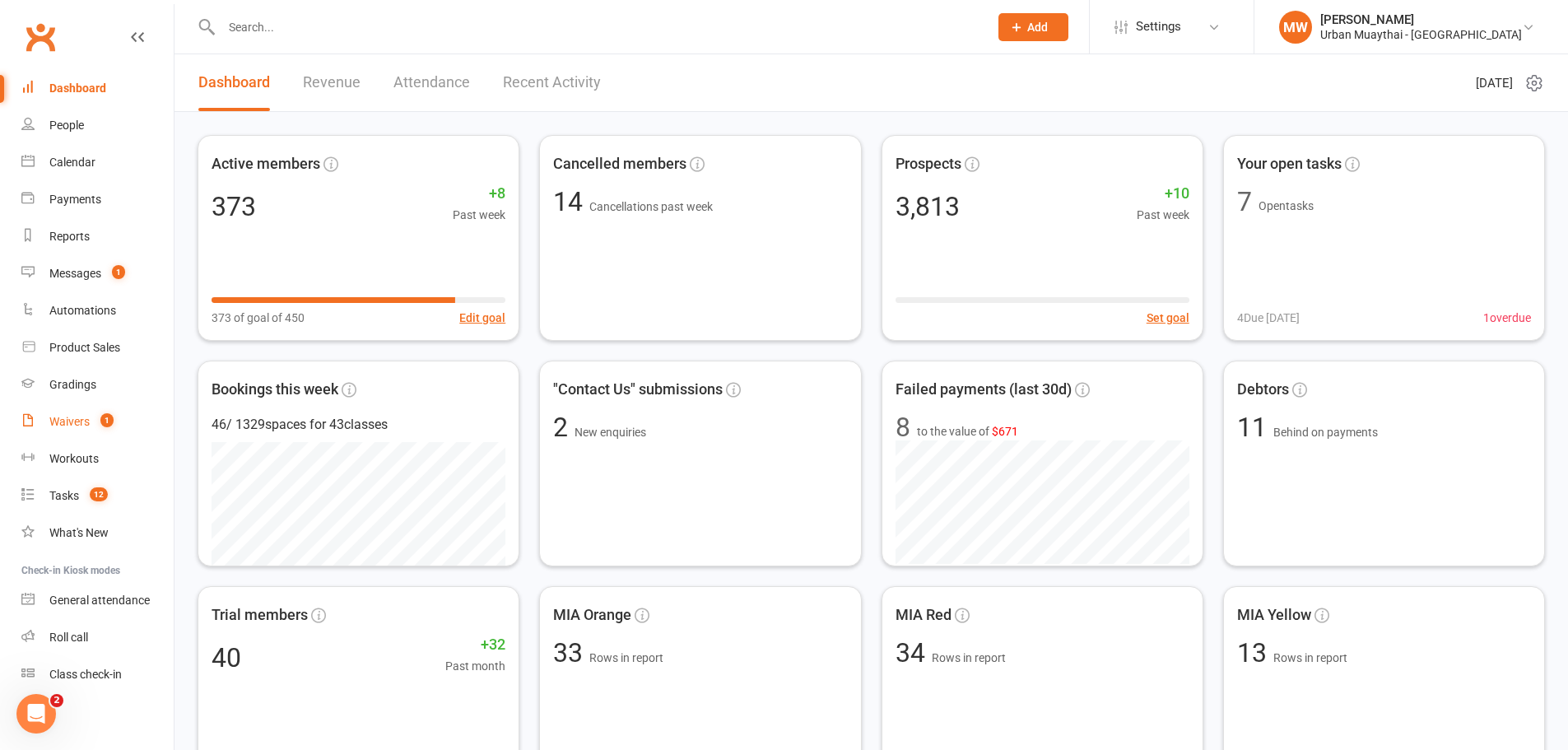
click at [68, 412] on link "Waivers 1" at bounding box center [97, 422] width 152 height 37
select select "50"
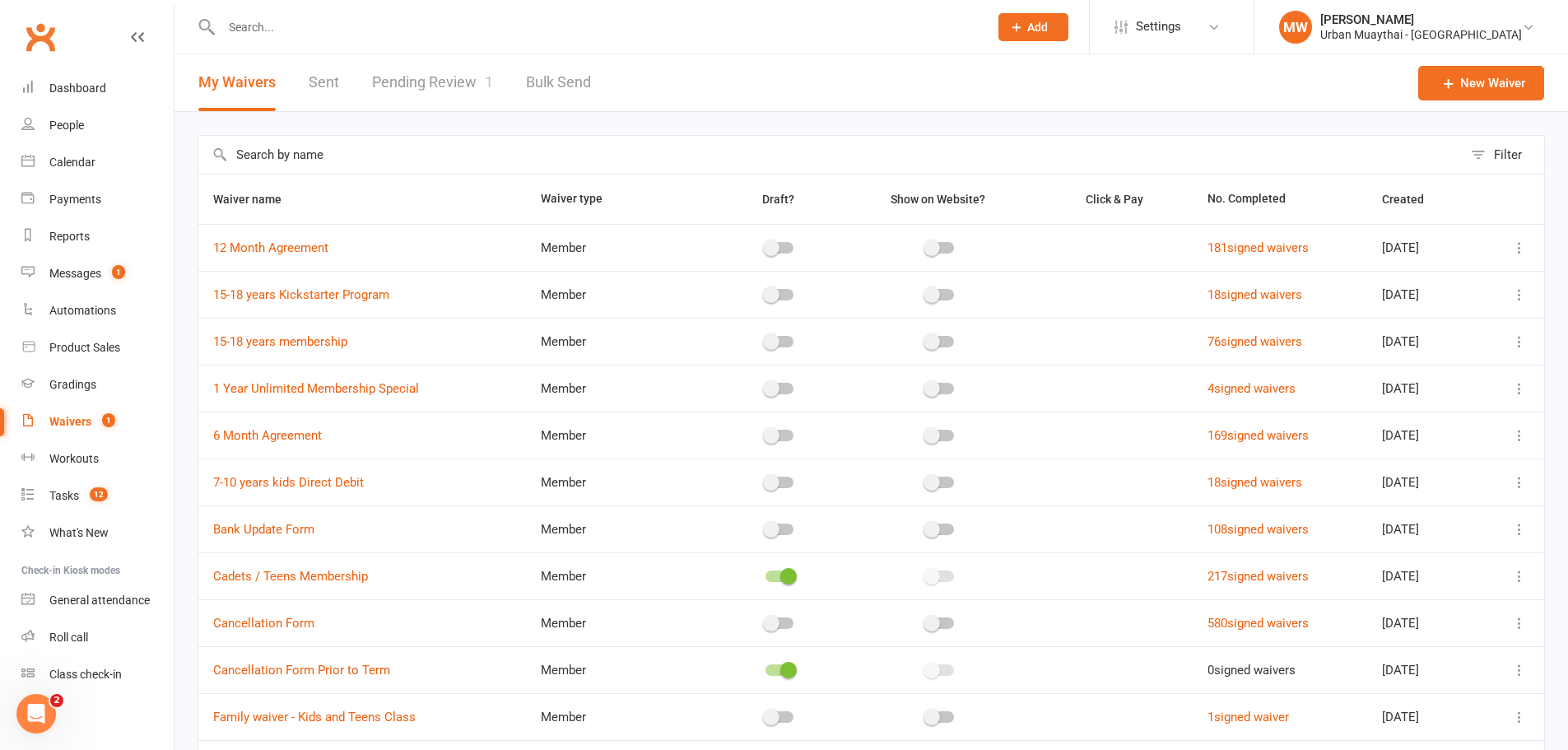
click at [403, 82] on link "Pending Review 1" at bounding box center [432, 82] width 121 height 57
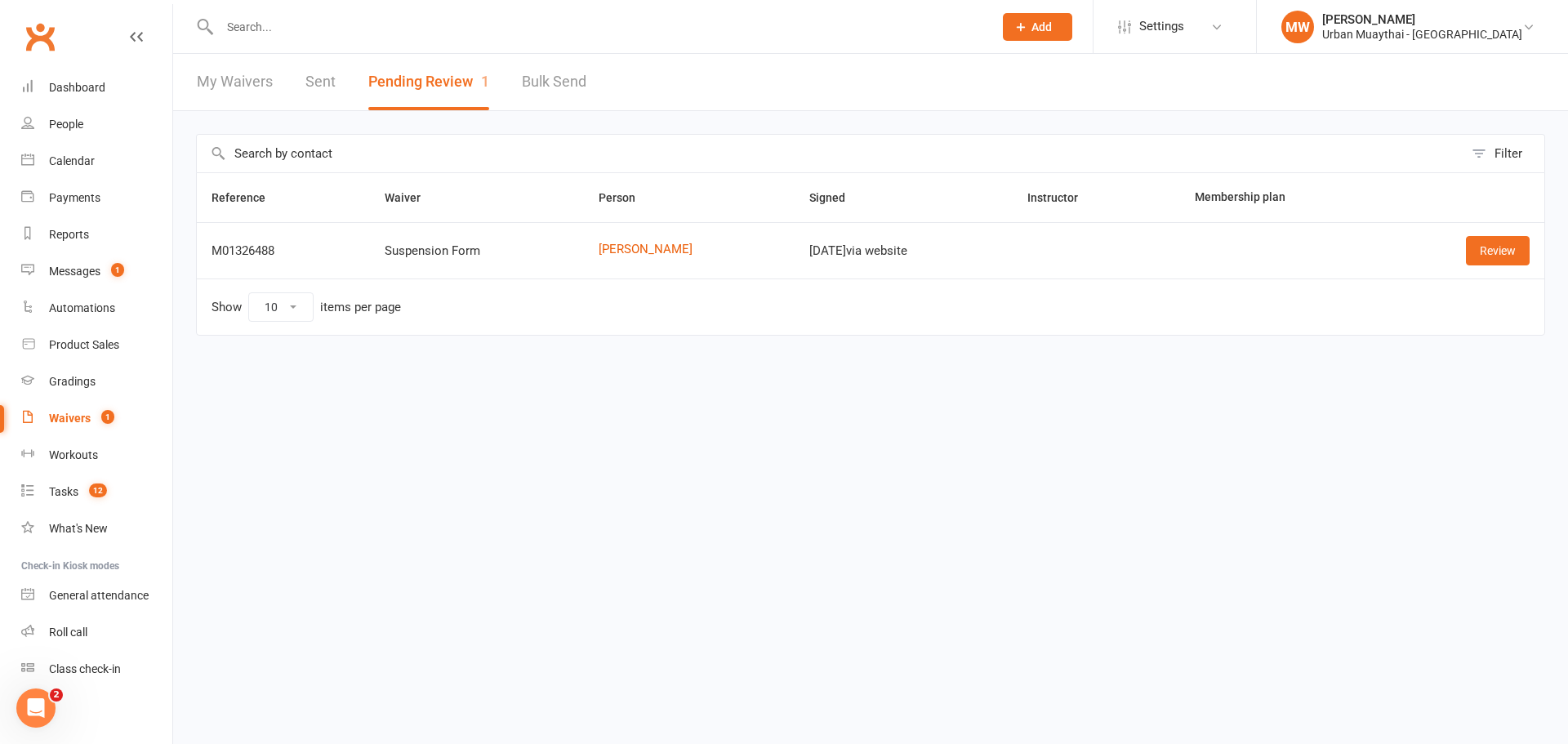
click at [289, 21] on input "text" at bounding box center [598, 27] width 767 height 23
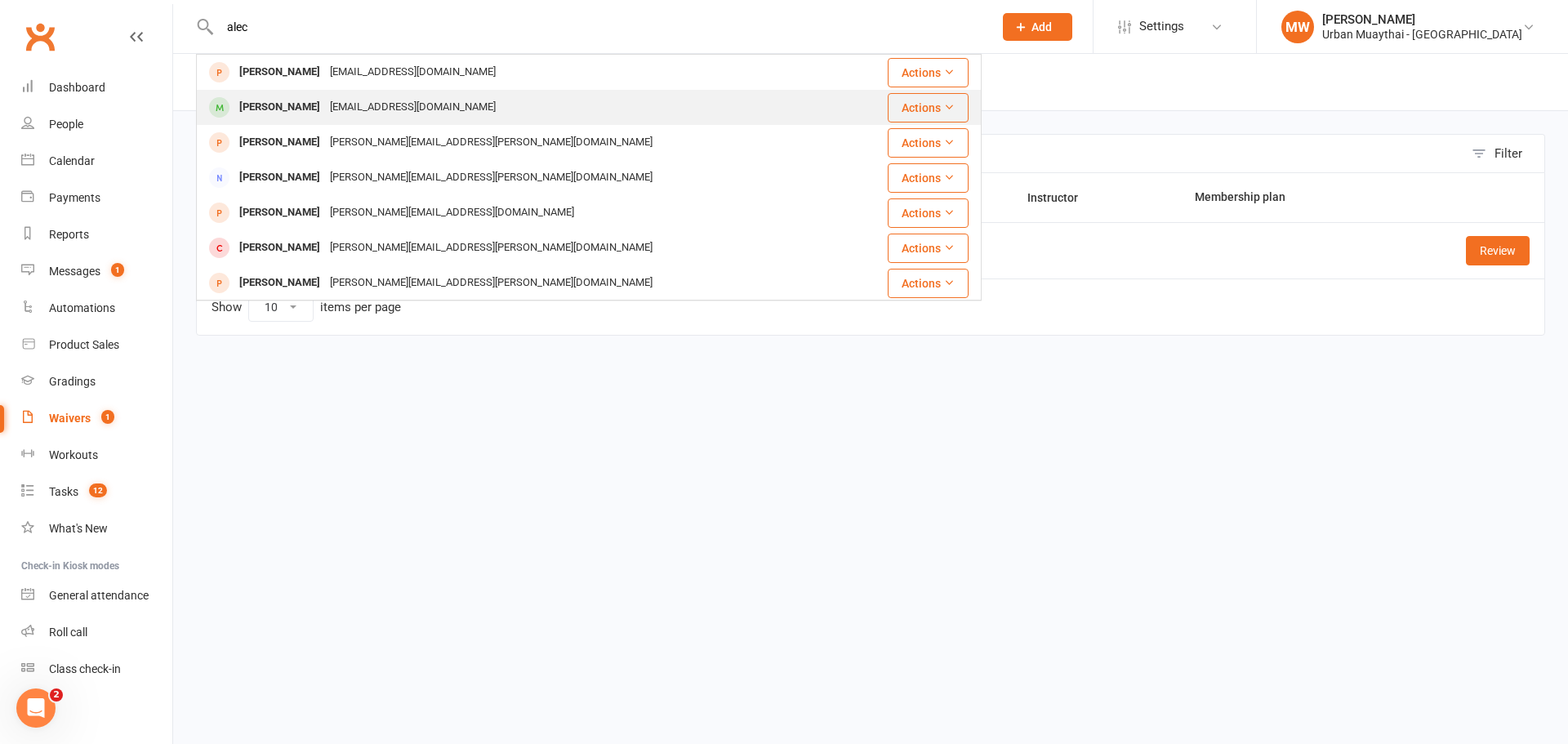
type input "alec"
click at [288, 111] on div "Alec Van Der Merwe" at bounding box center [280, 107] width 91 height 24
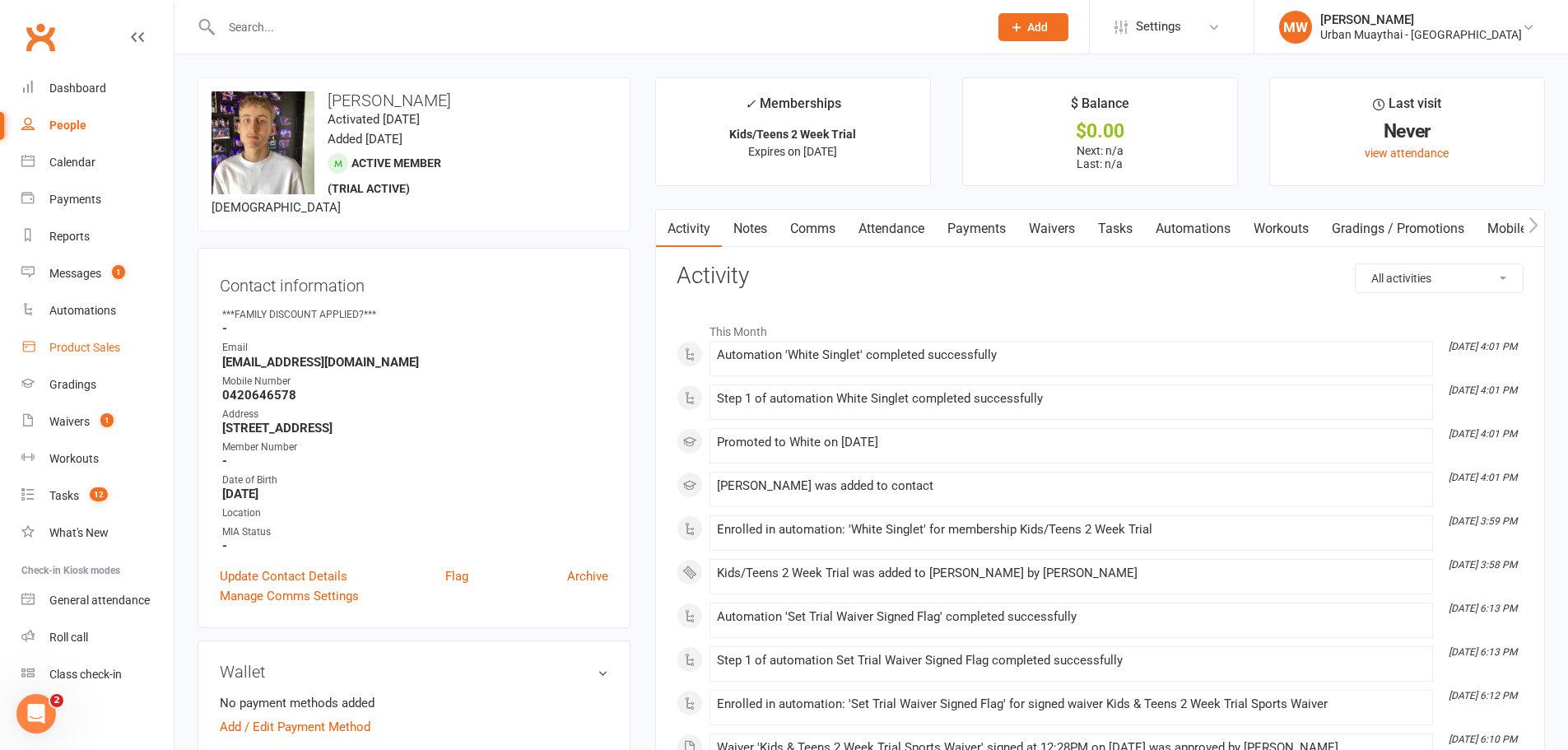
click at [76, 348] on div "Product Sales" at bounding box center [84, 348] width 71 height 13
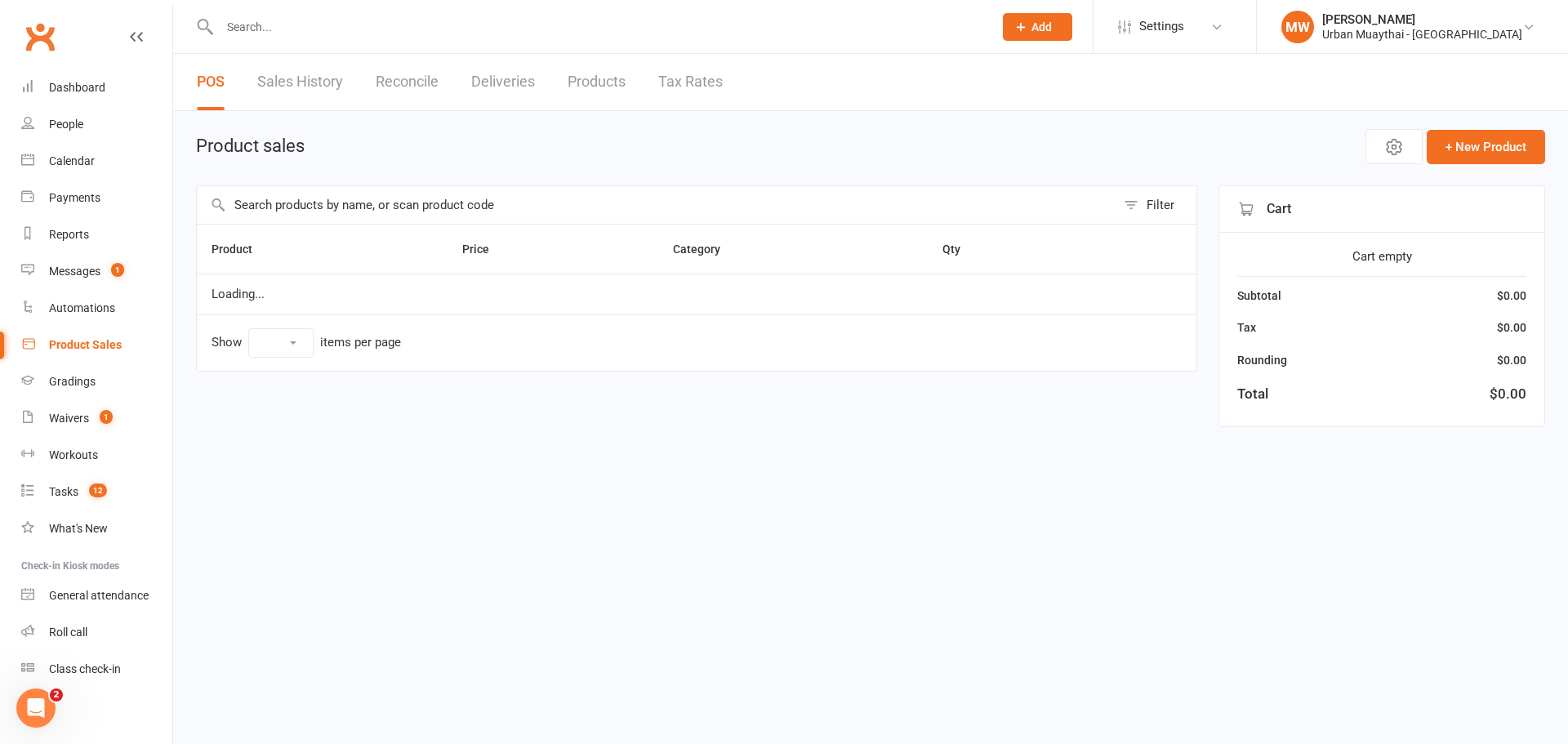
select select "50"
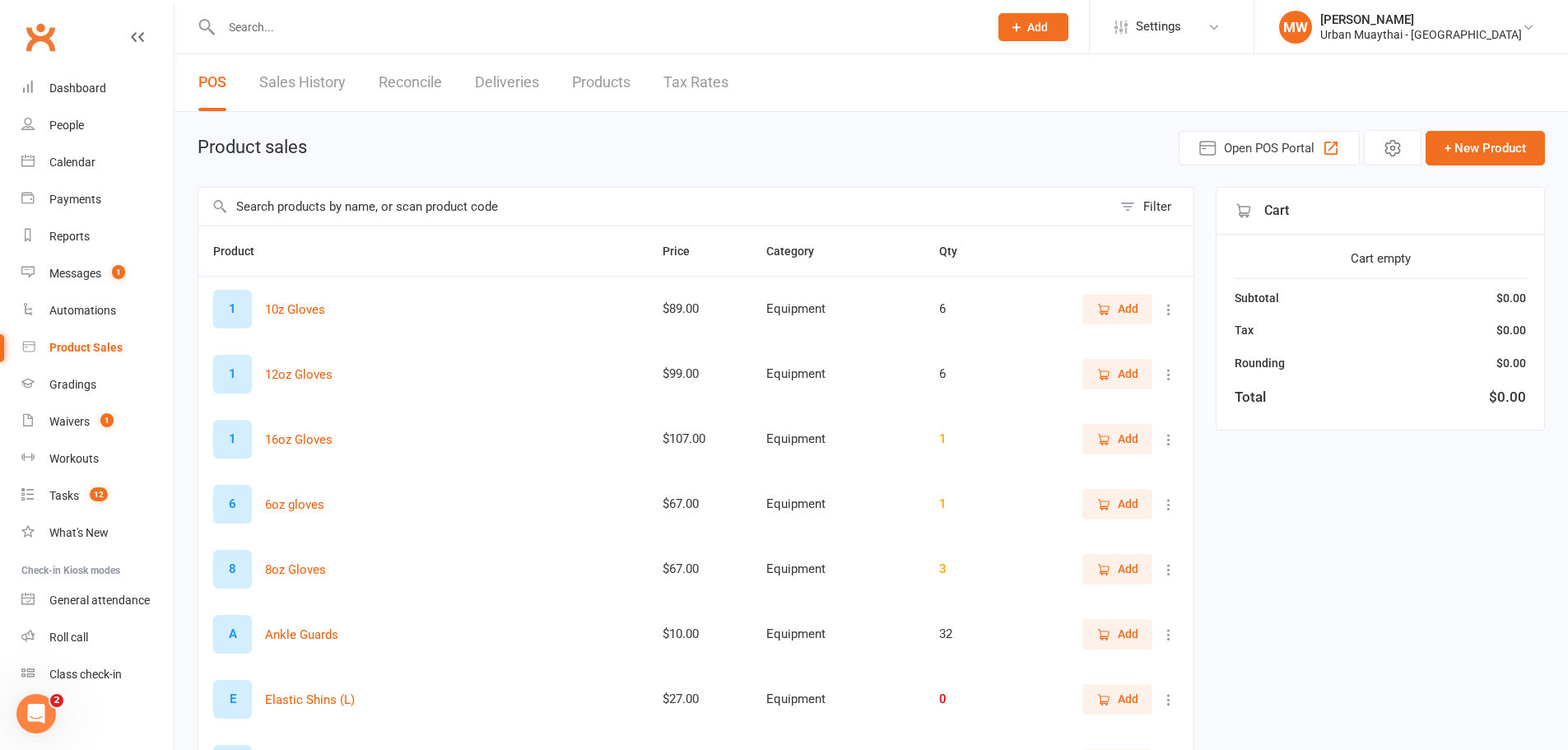
click at [283, 211] on input "text" at bounding box center [655, 206] width 914 height 38
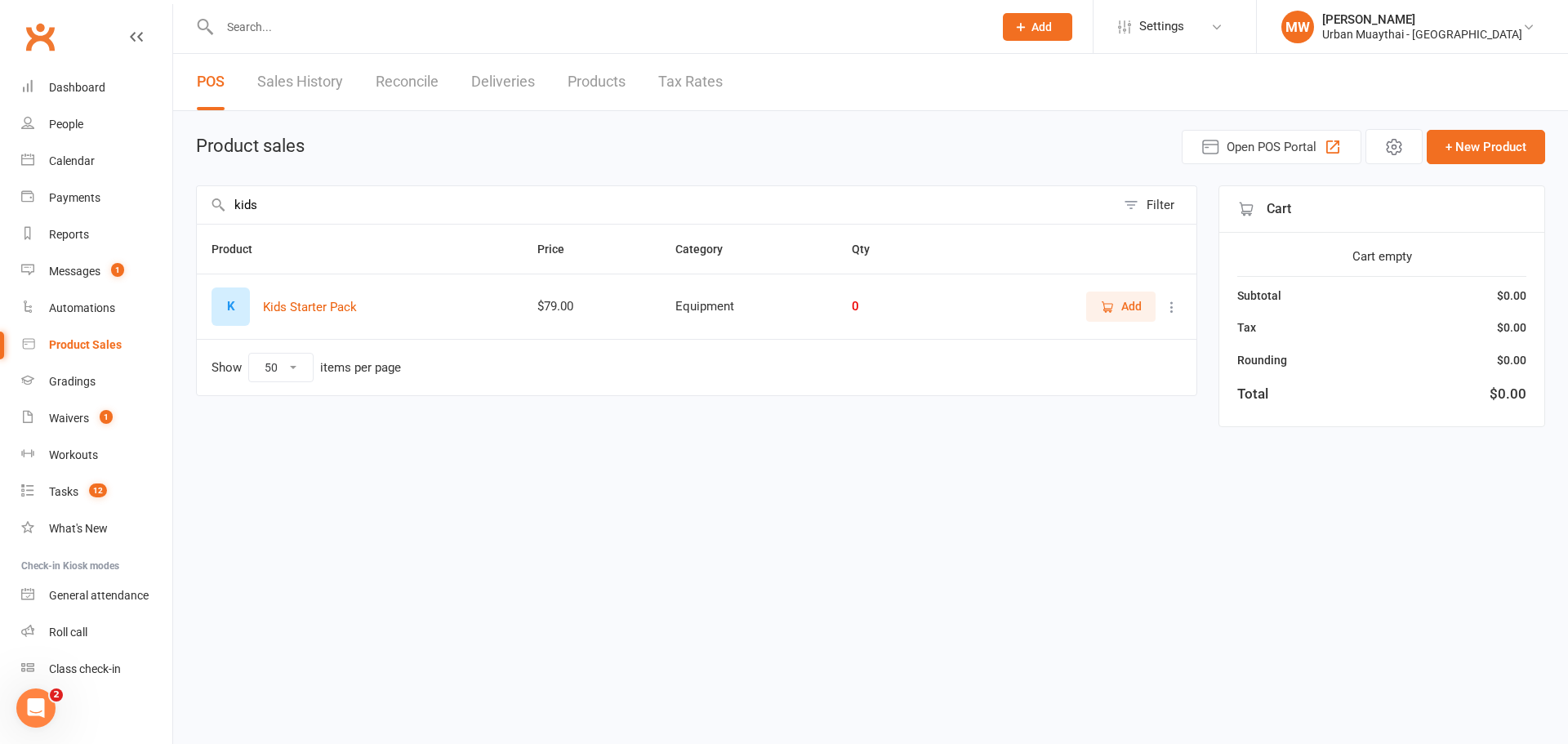
type input "kids"
click at [1130, 299] on span "Add" at bounding box center [1132, 307] width 21 height 18
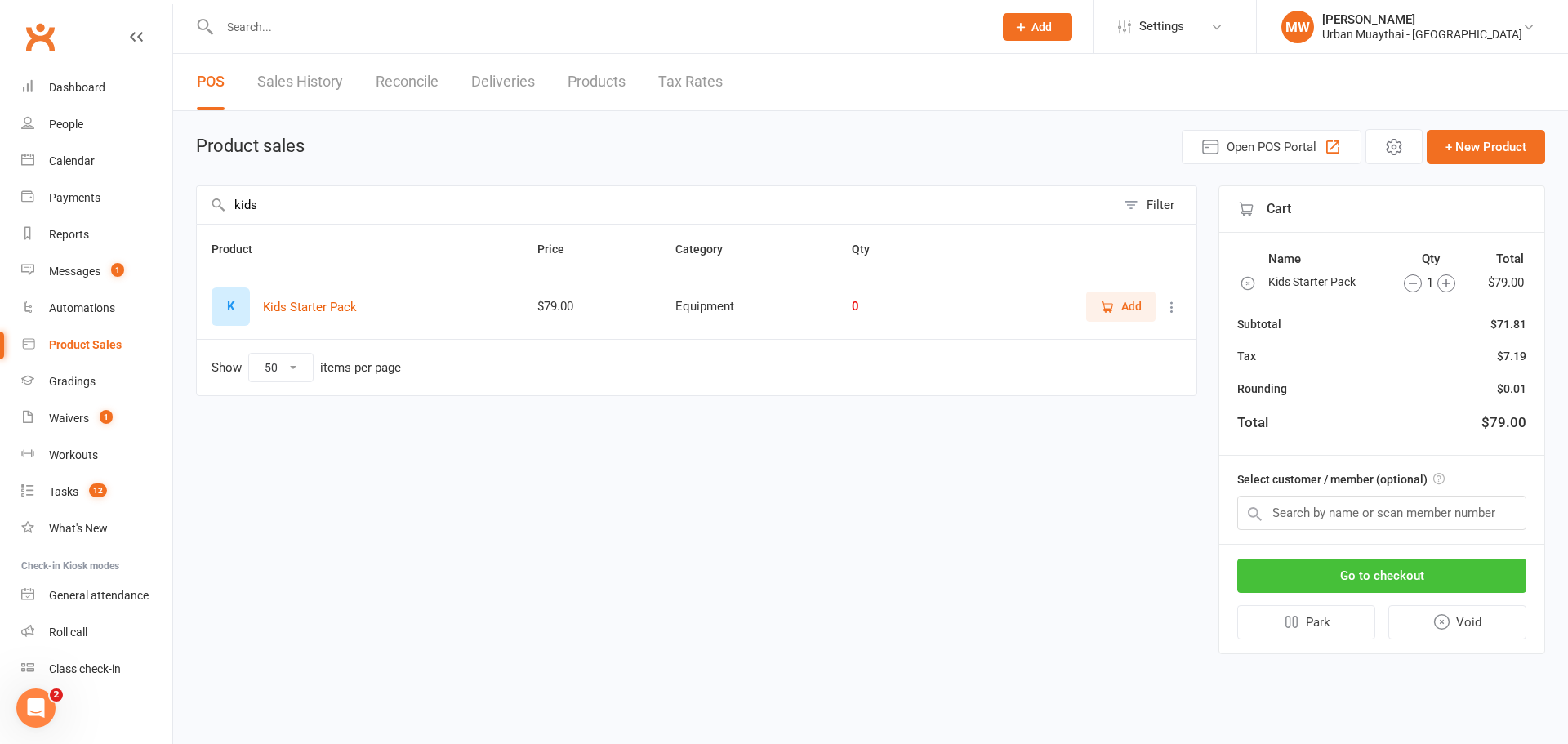
click at [1398, 575] on button "Go to checkout" at bounding box center [1382, 576] width 289 height 35
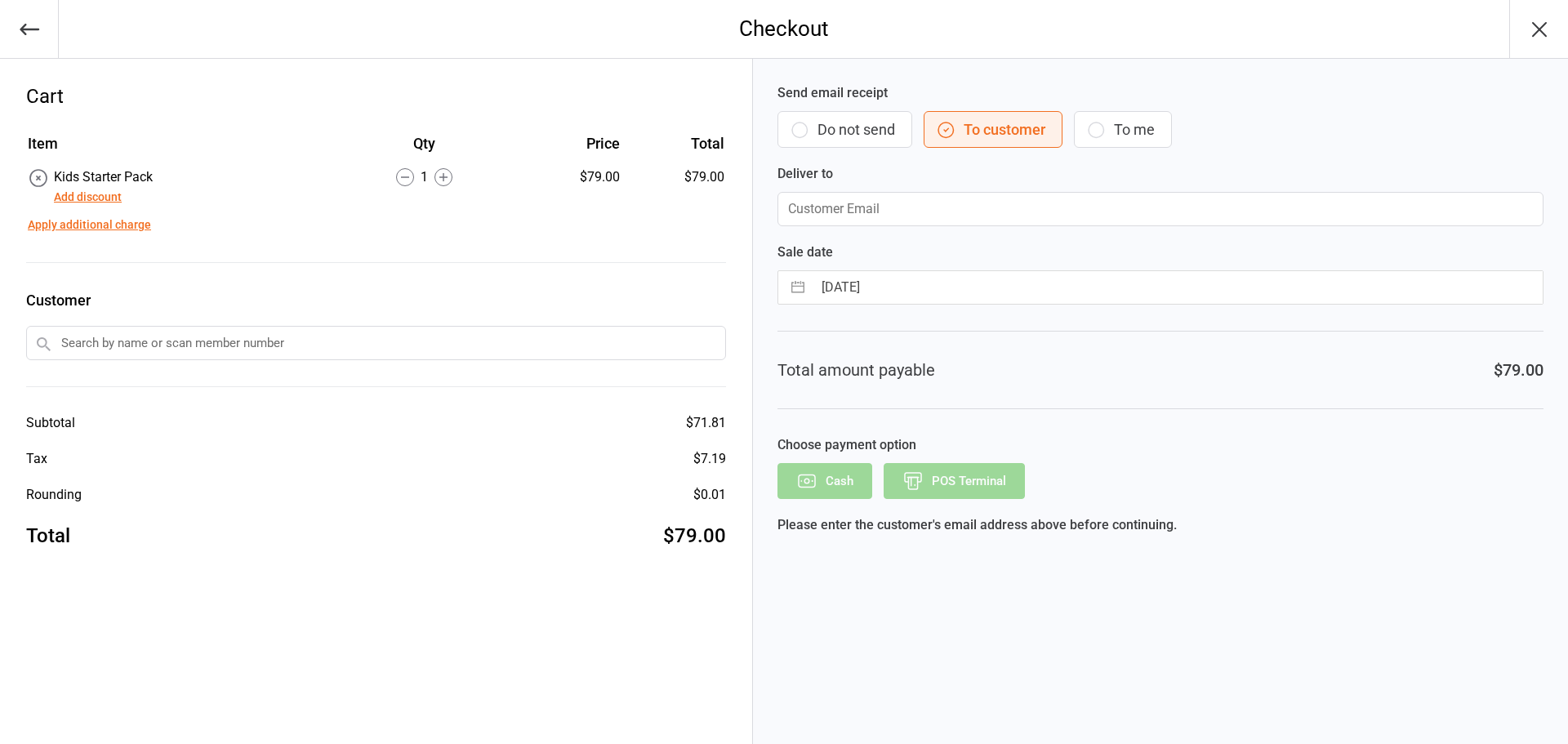
click at [1129, 137] on button "To me" at bounding box center [1122, 129] width 98 height 36
type input "miami@urbanmuaythai.com"
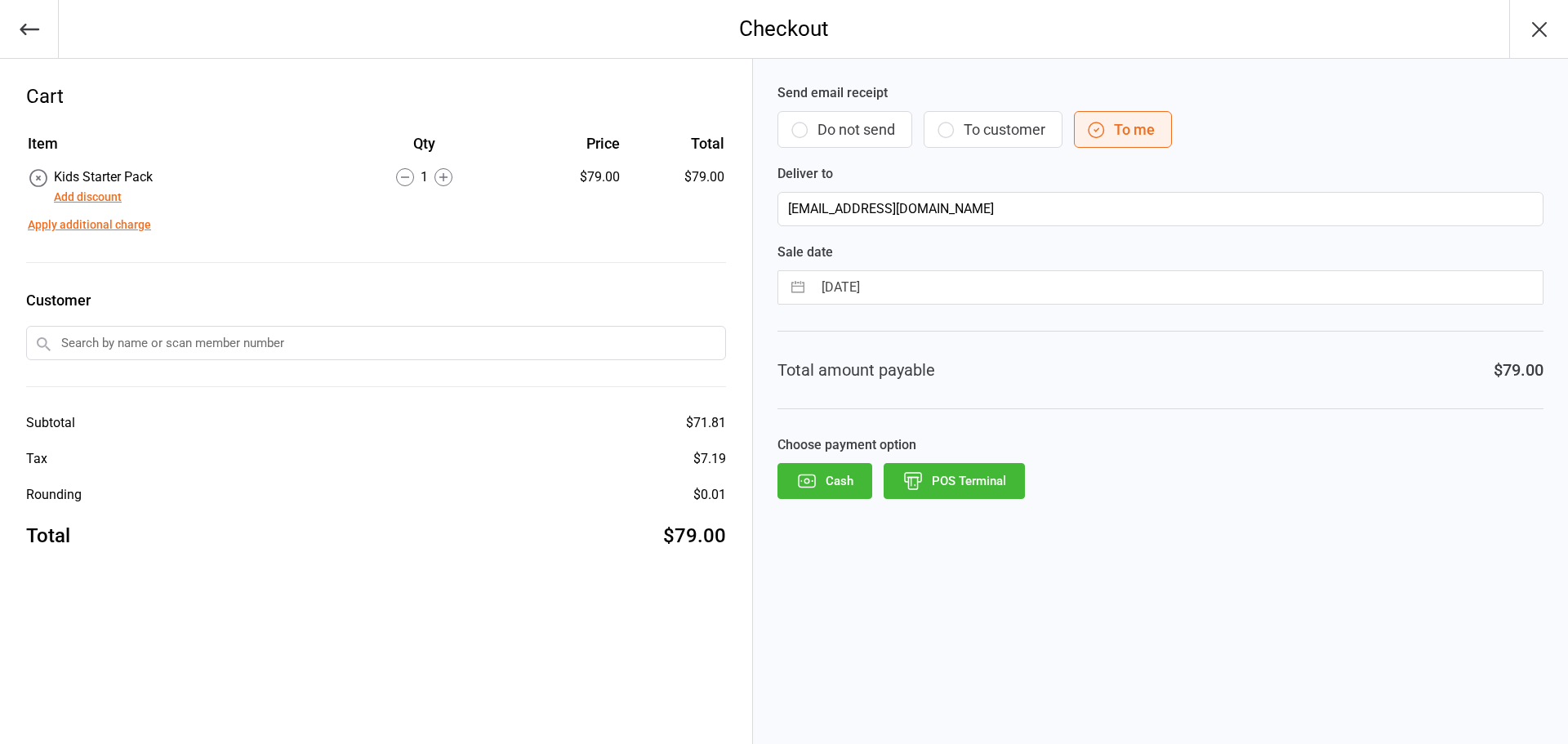
click at [1539, 20] on icon "button" at bounding box center [1540, 30] width 26 height 26
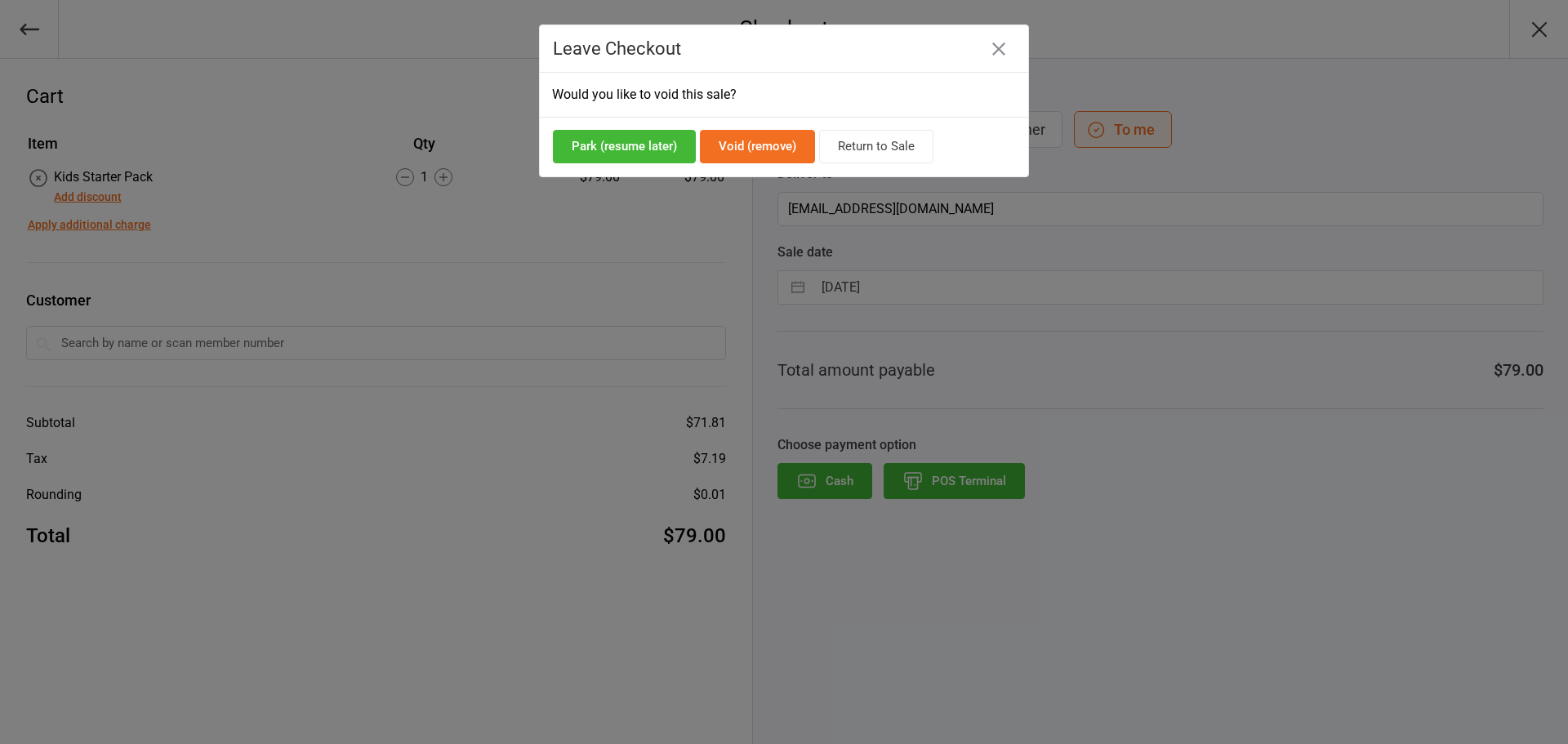
click at [751, 158] on button "Void (remove)" at bounding box center [757, 146] width 115 height 34
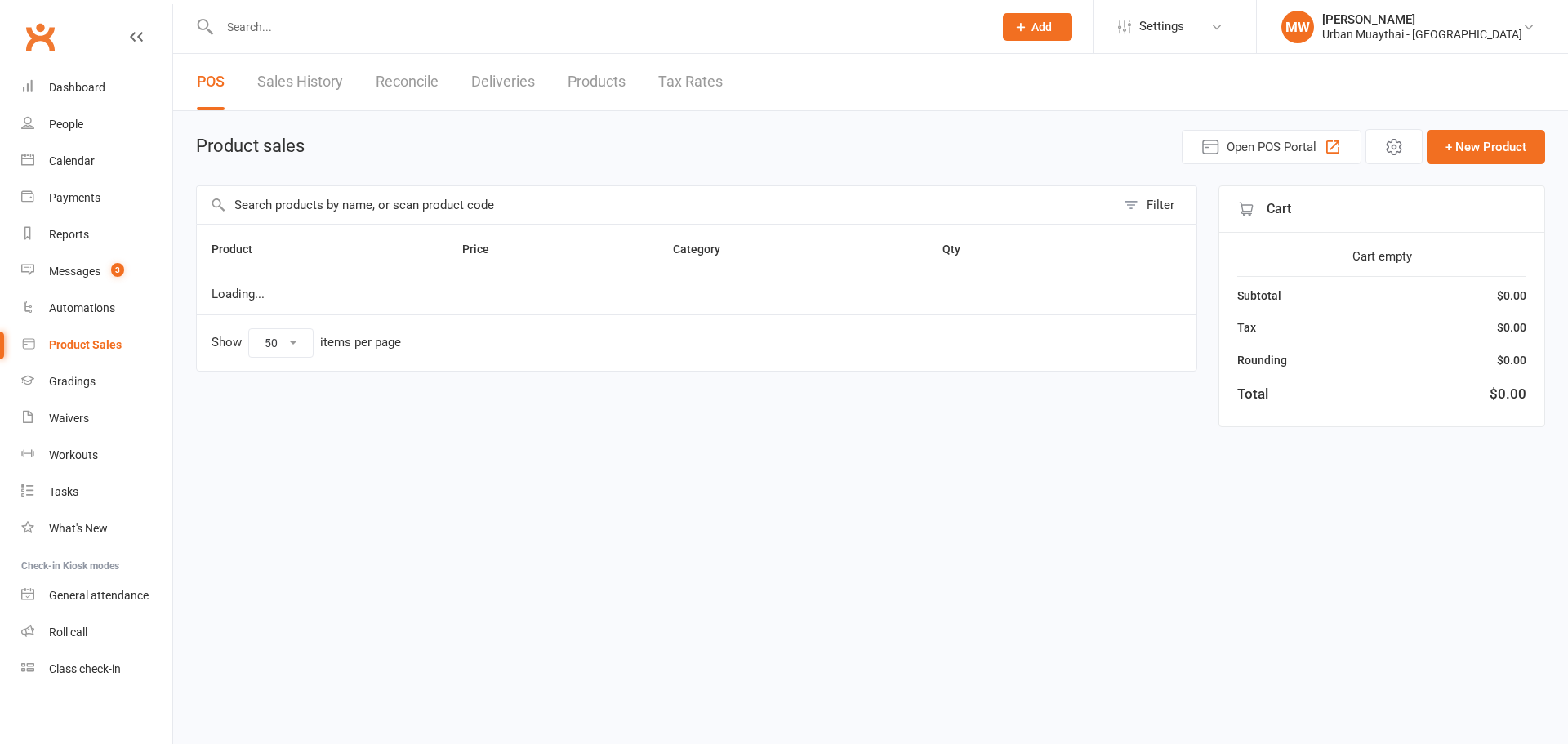
select select "50"
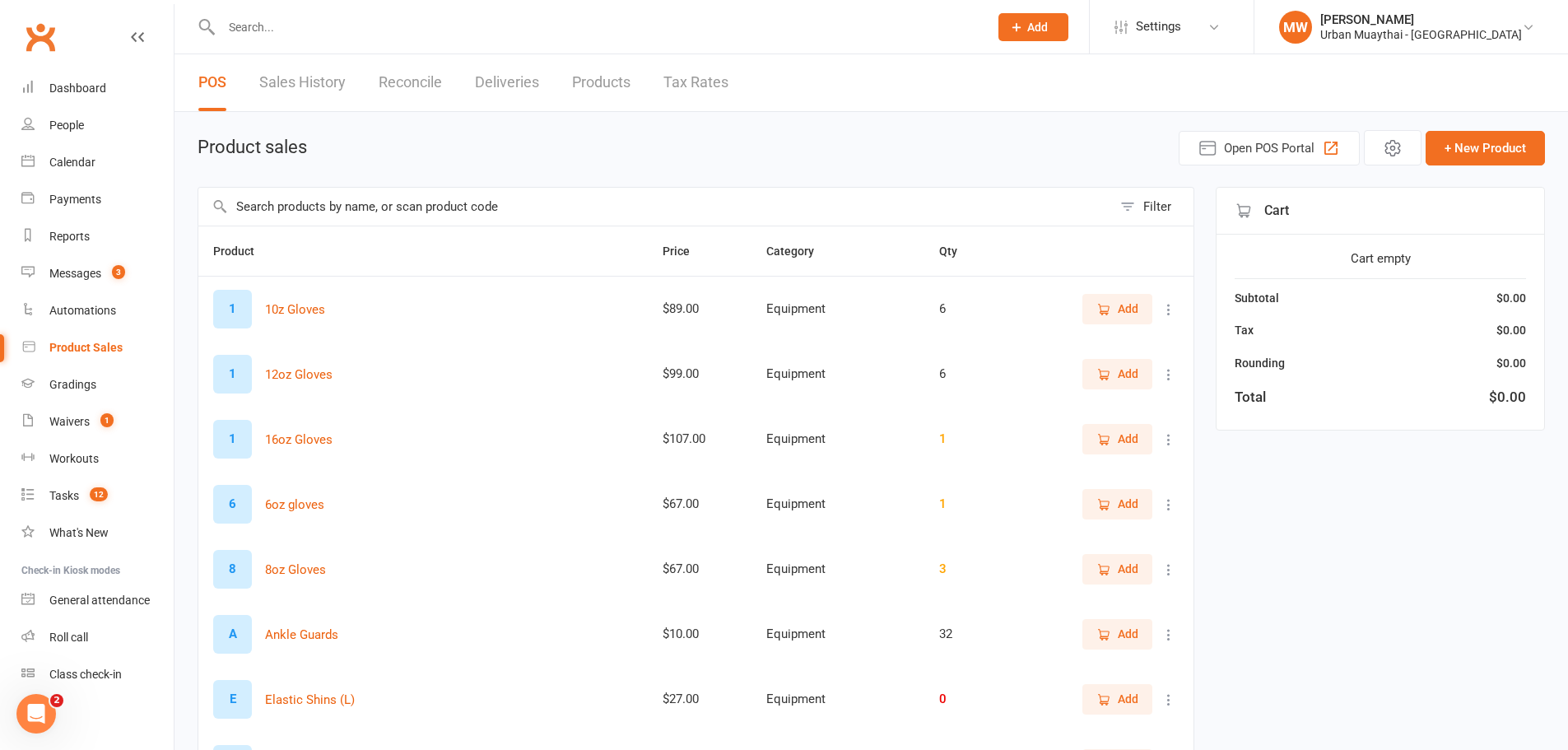
click at [552, 205] on input "text" at bounding box center [655, 206] width 914 height 38
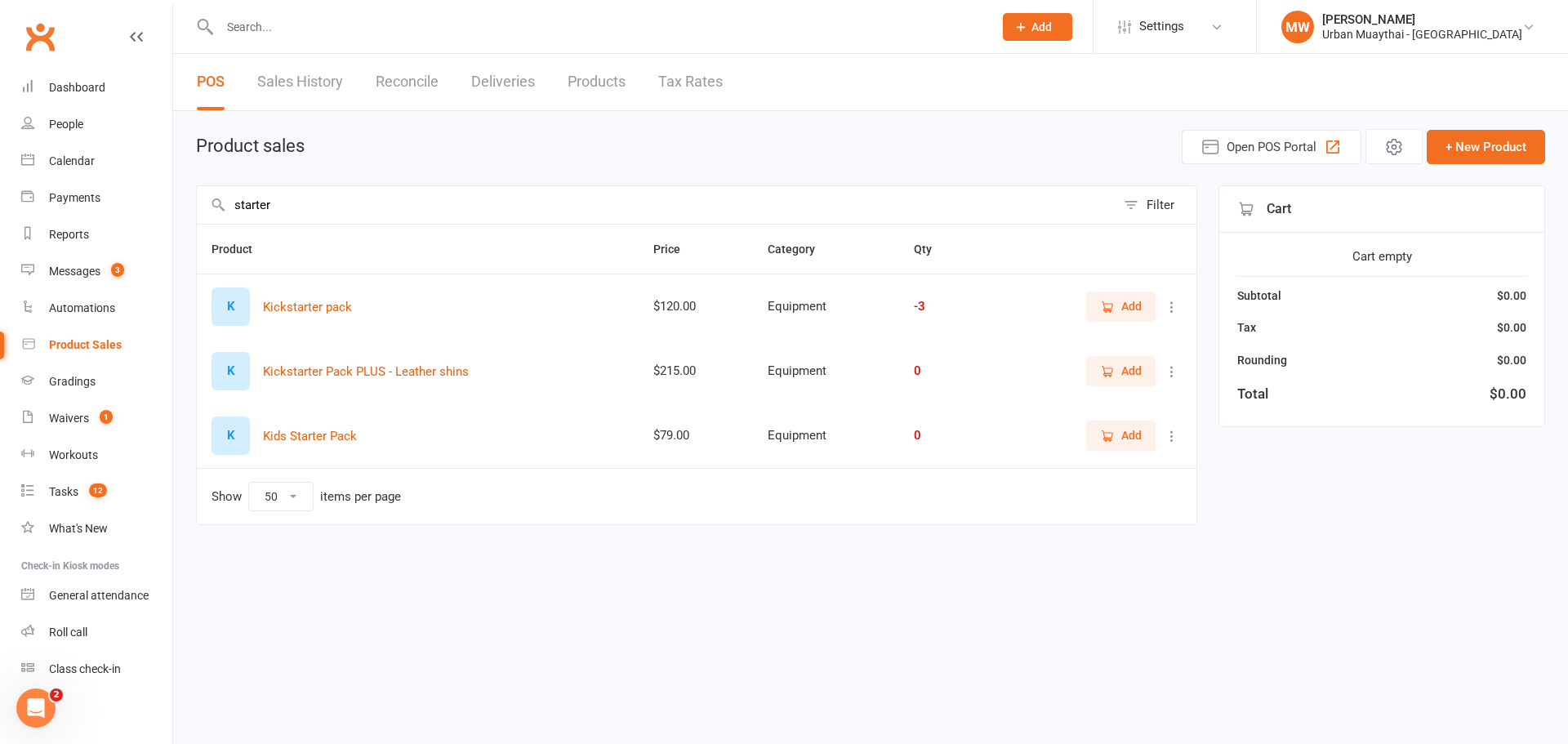
type input "starter"
click at [1112, 434] on icon "button" at bounding box center [1108, 436] width 15 height 15
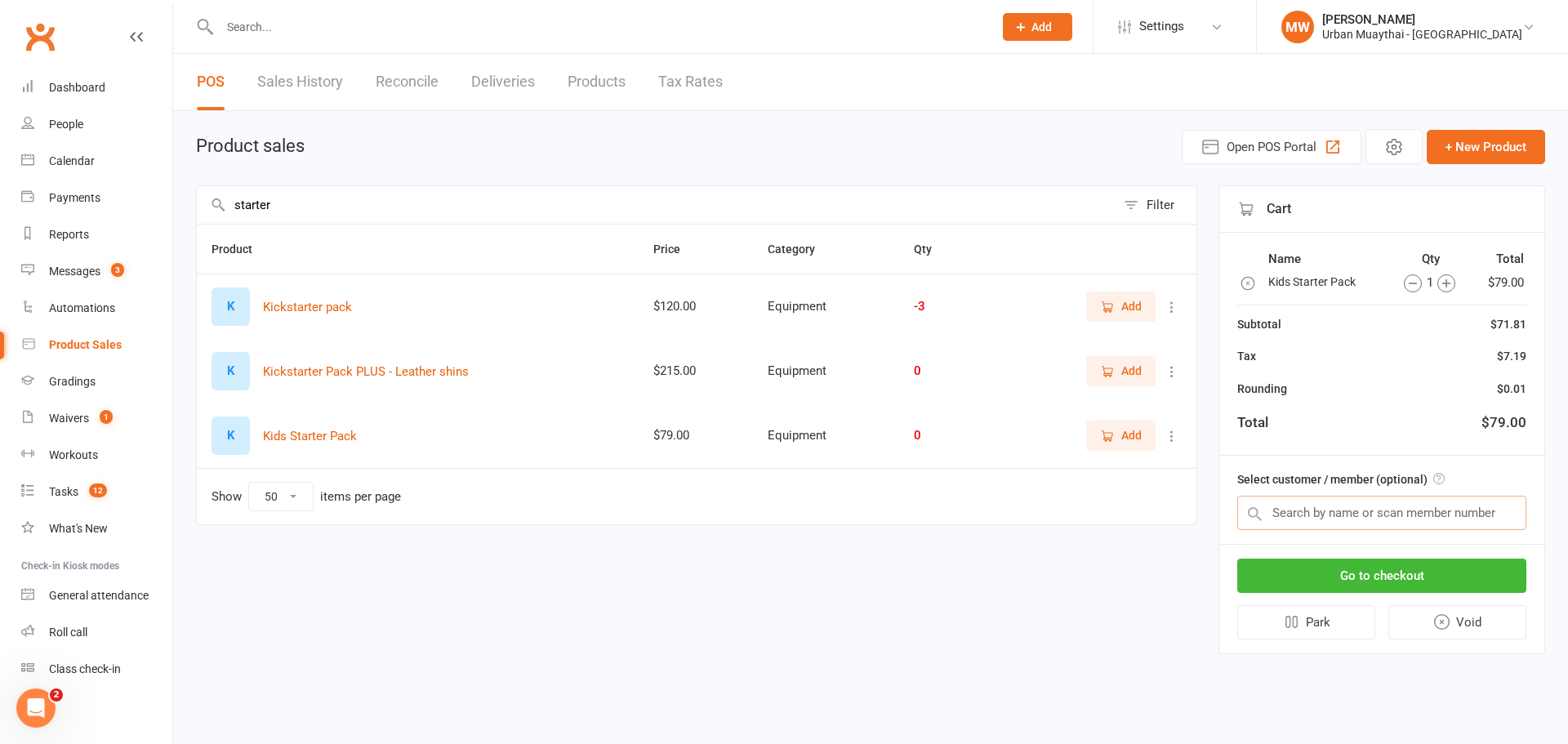
click at [1275, 512] on input "text" at bounding box center [1382, 513] width 289 height 35
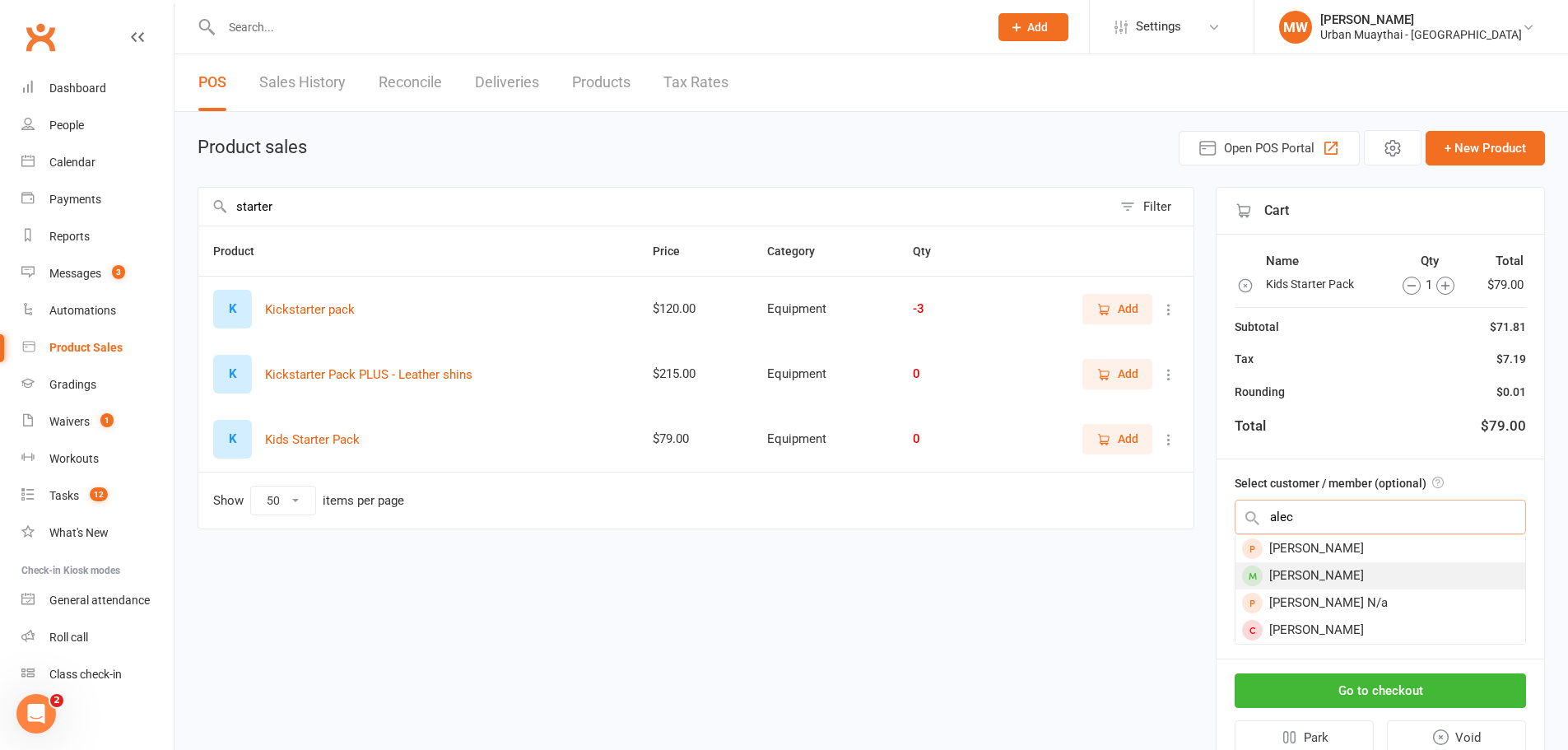
type input "alec"
click at [1292, 584] on div "[PERSON_NAME]" at bounding box center [1381, 576] width 290 height 28
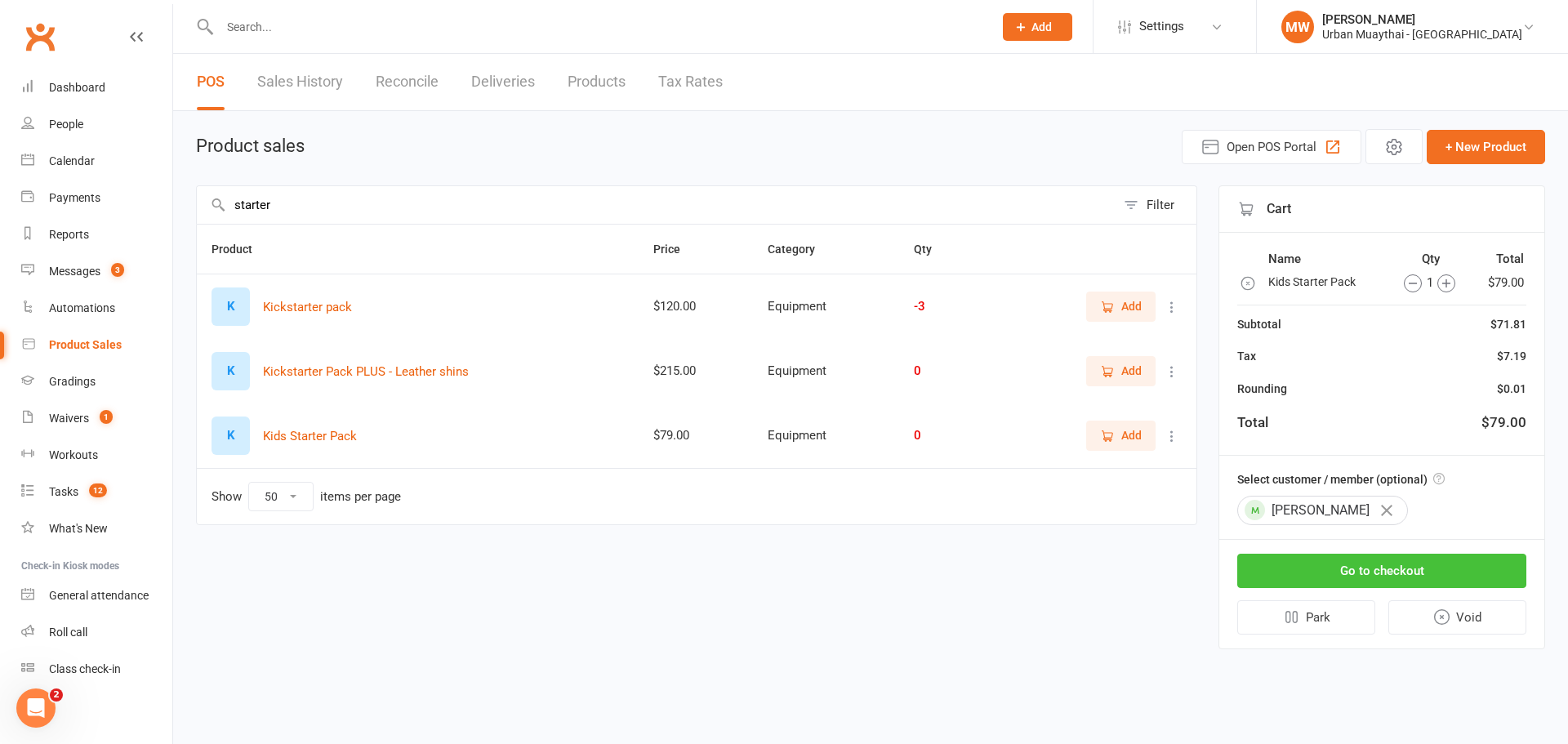
click at [1289, 567] on button "Go to checkout" at bounding box center [1382, 571] width 289 height 35
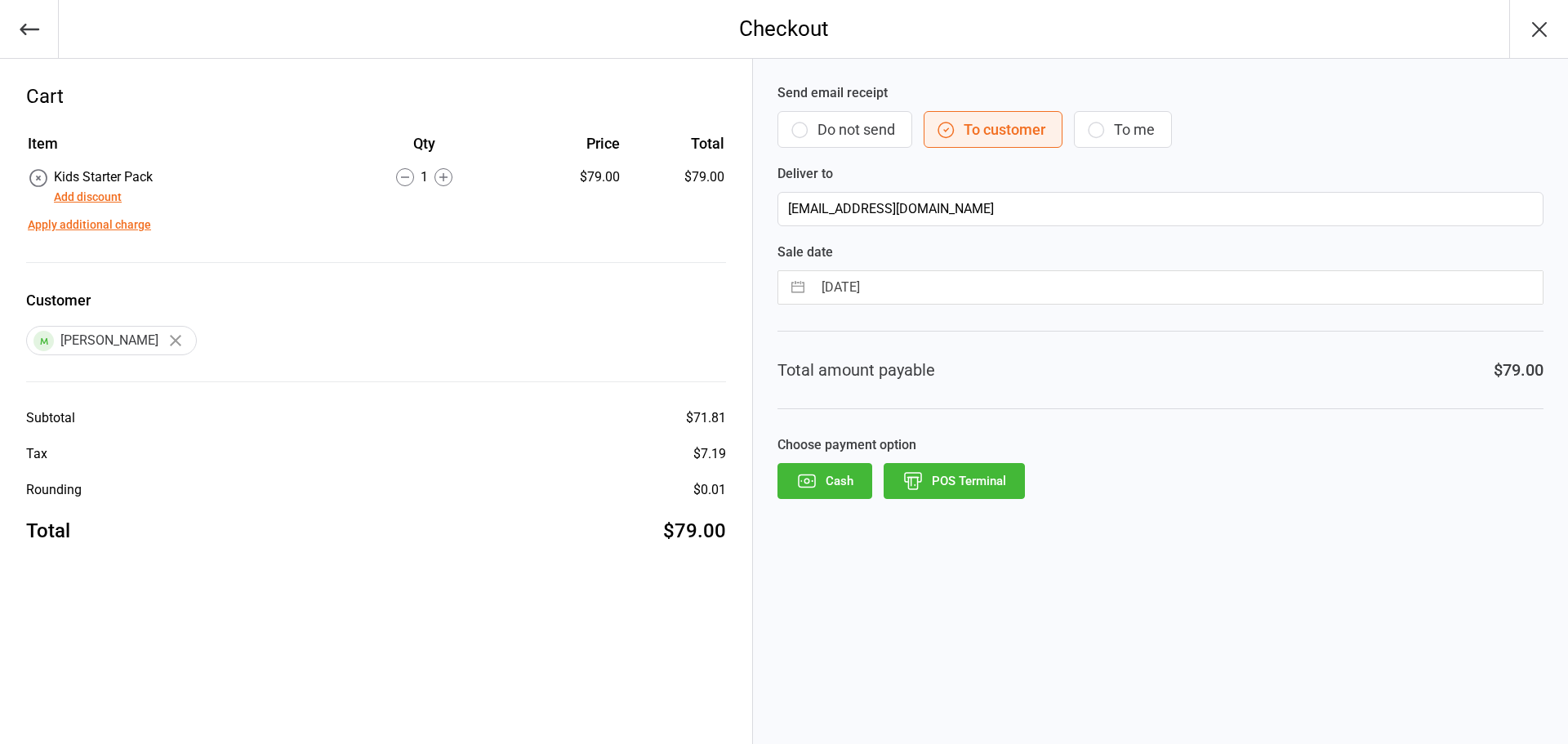
click at [1538, 26] on icon "button" at bounding box center [1540, 30] width 26 height 26
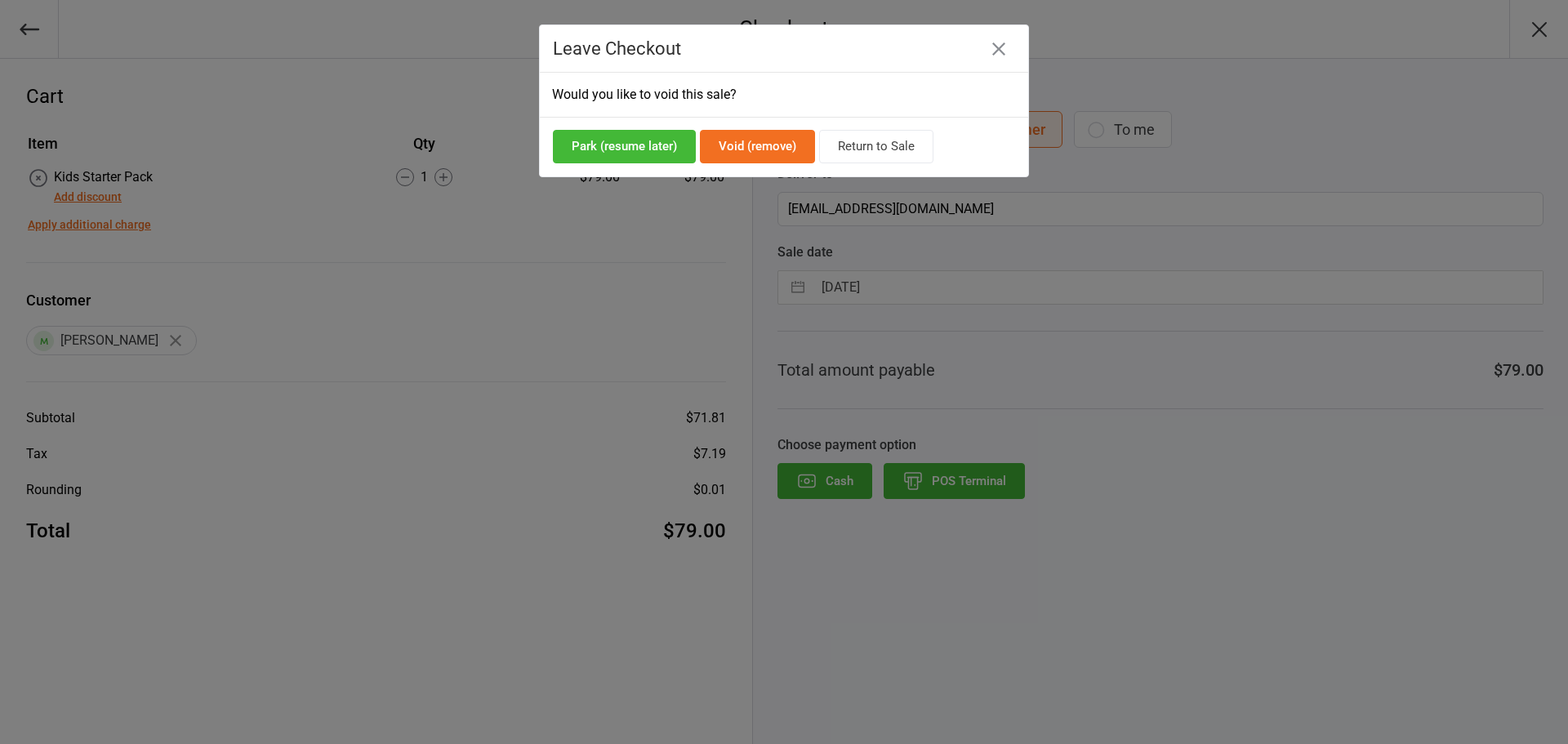
click at [755, 140] on button "Void (remove)" at bounding box center [757, 146] width 115 height 34
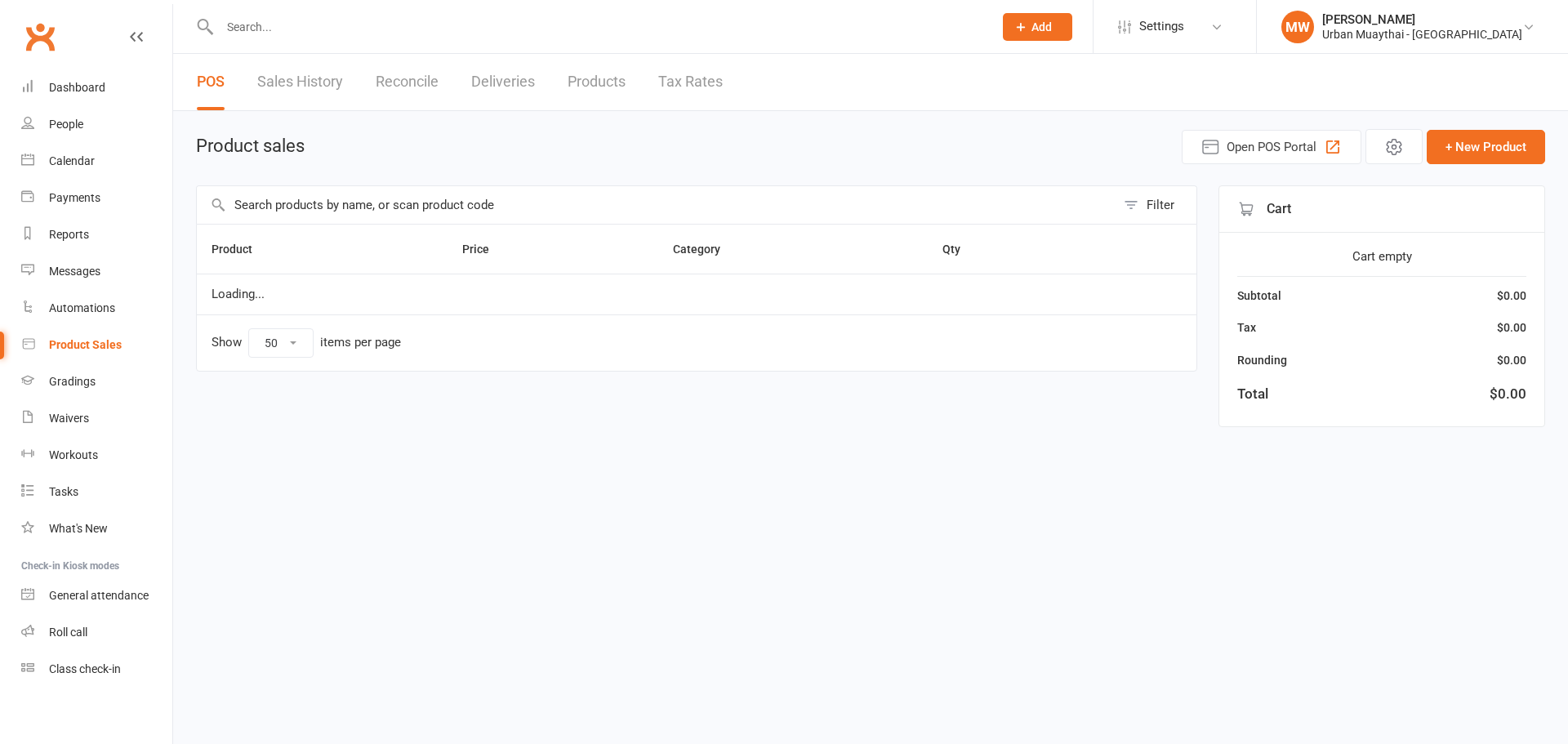
select select "50"
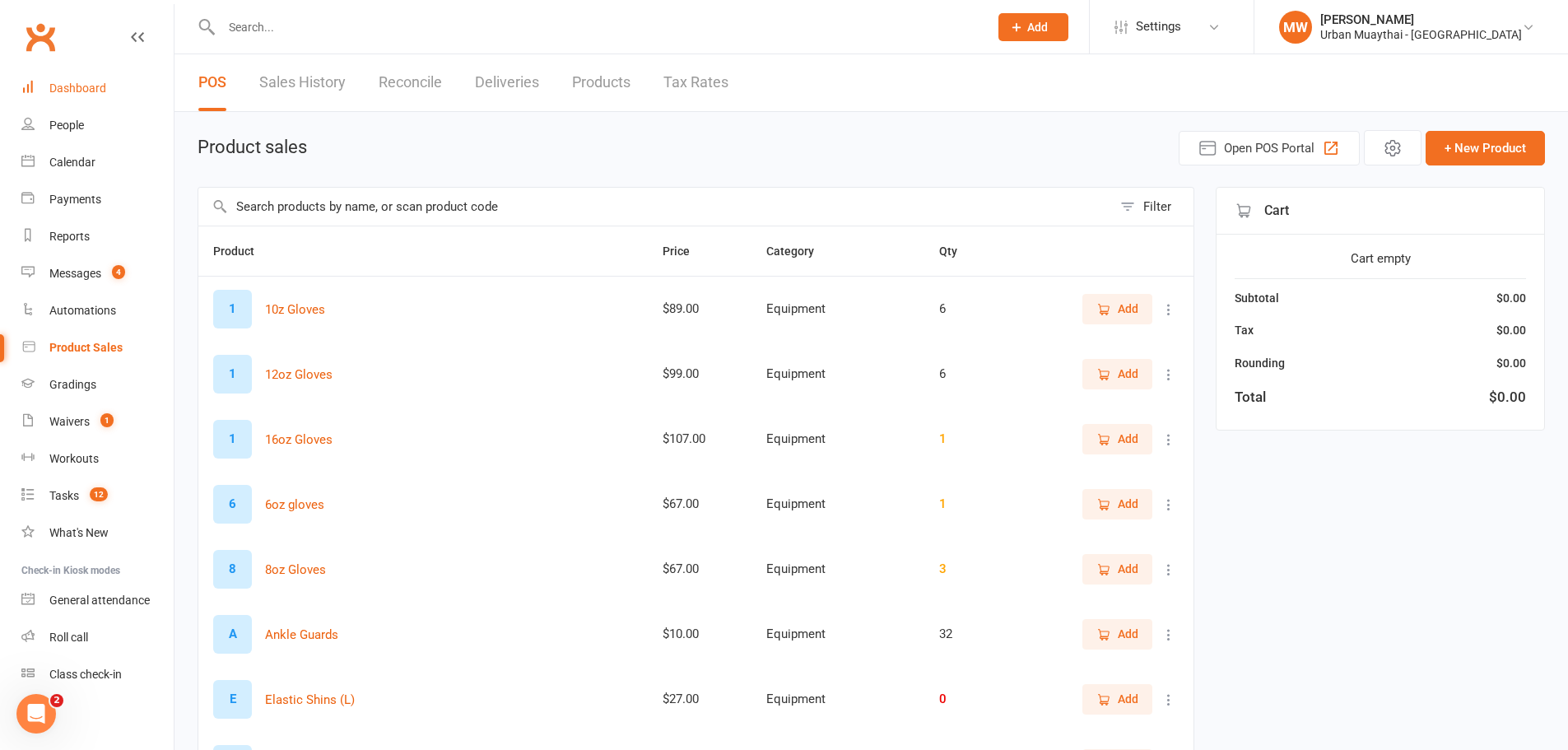
click at [76, 90] on div "Dashboard" at bounding box center [77, 88] width 57 height 13
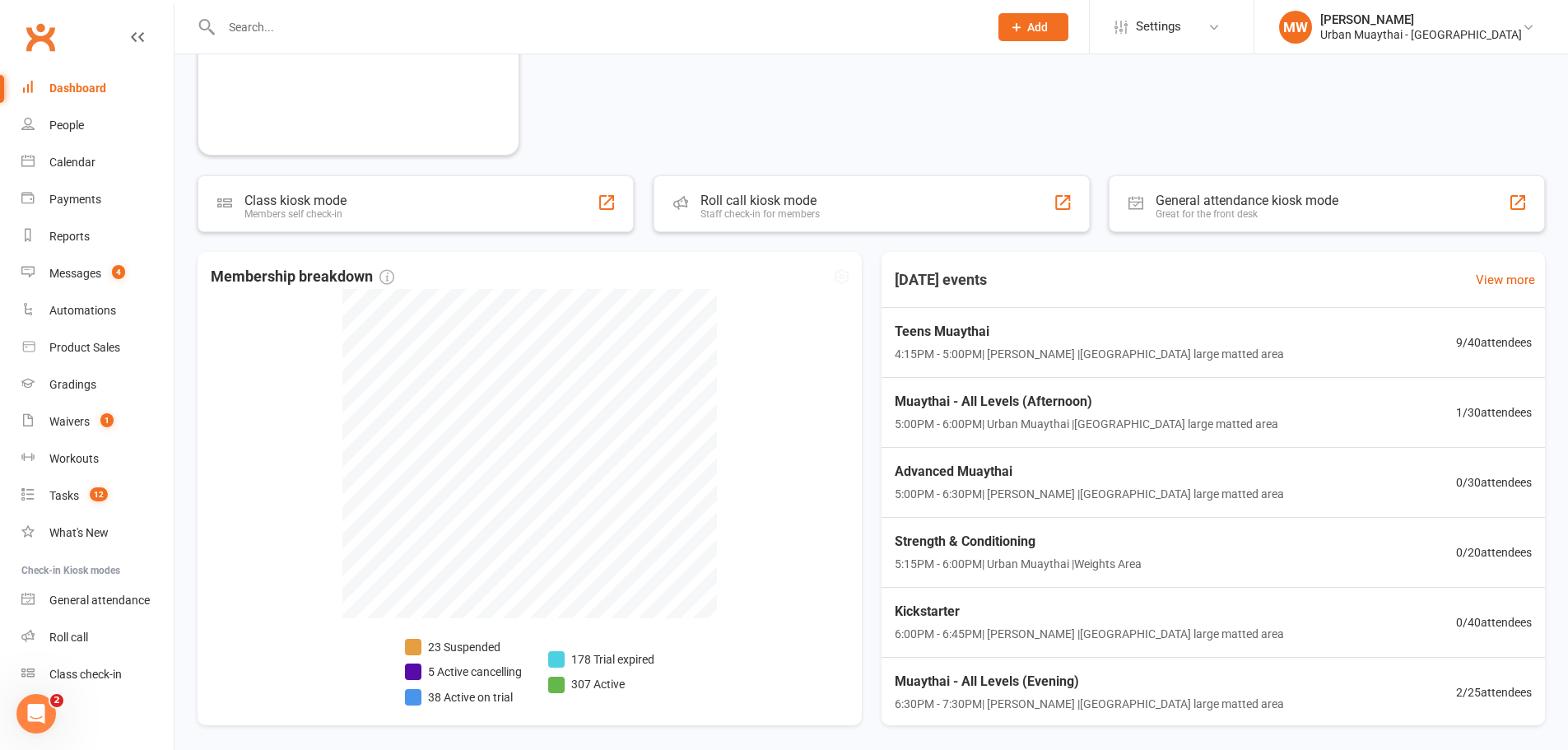
scroll to position [906, 0]
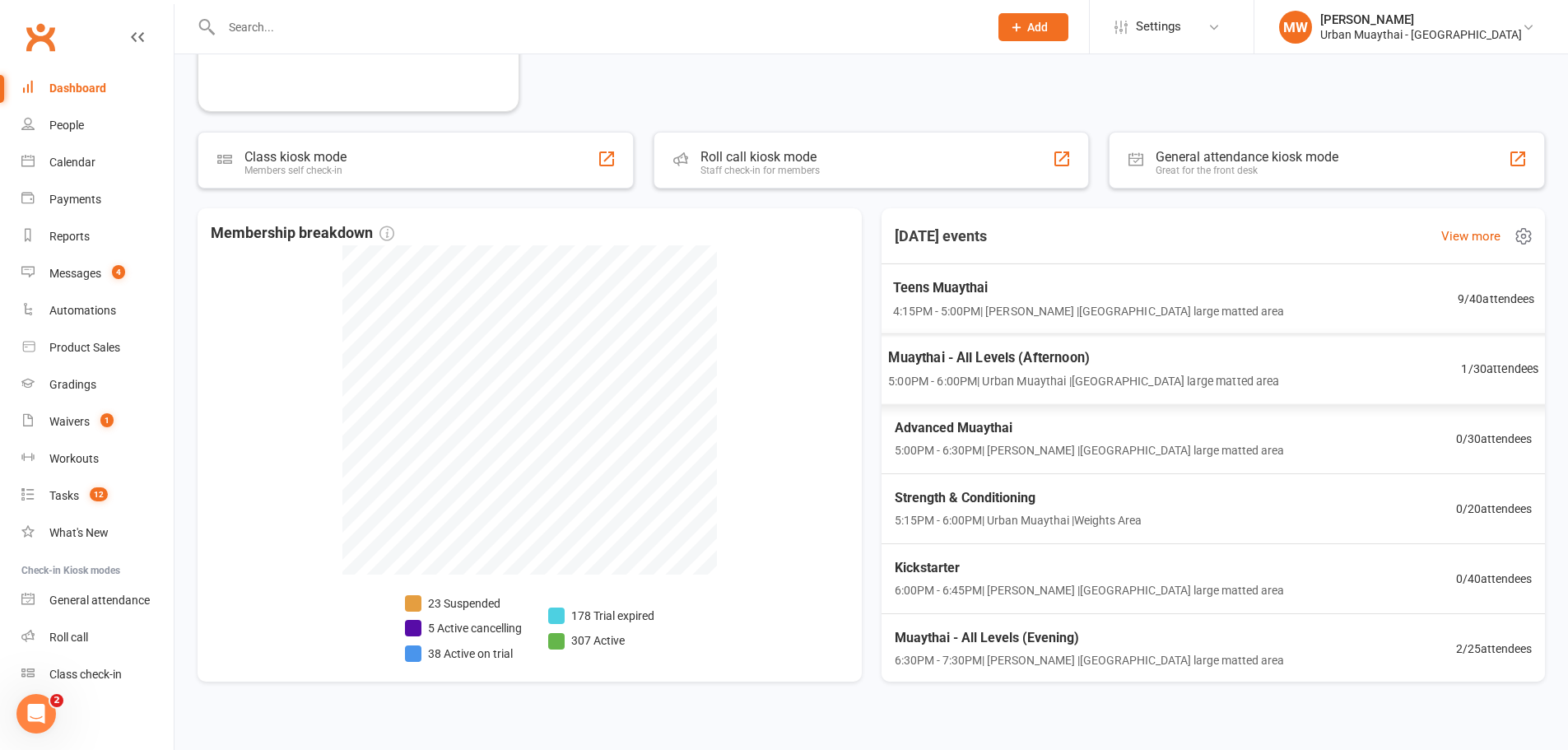
click at [962, 327] on div "Teens Muaythai 4:15PM - 5:00PM | Tiago Zanon | Miami large matted area 9 / 40 a…" at bounding box center [1213, 299] width 682 height 71
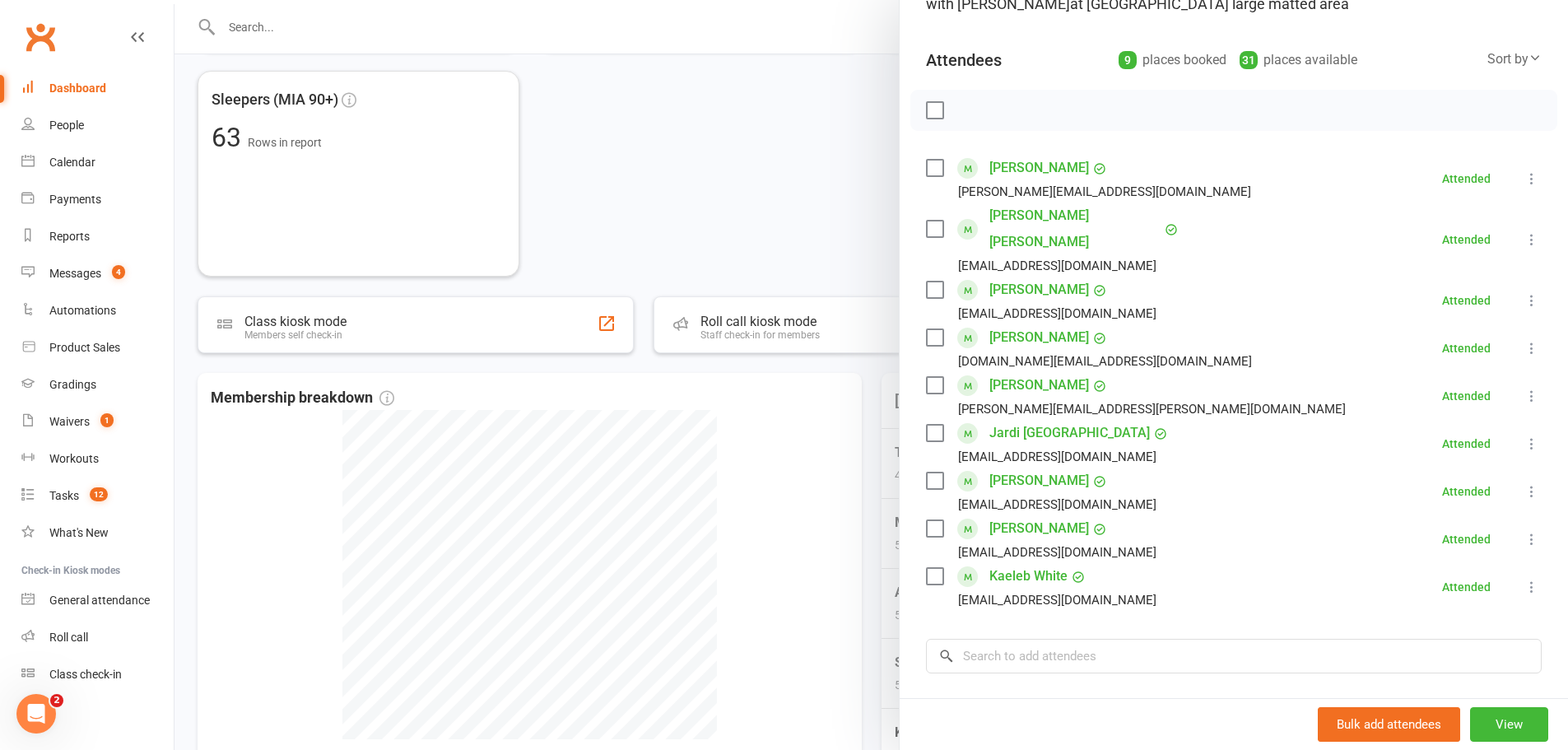
scroll to position [329, 0]
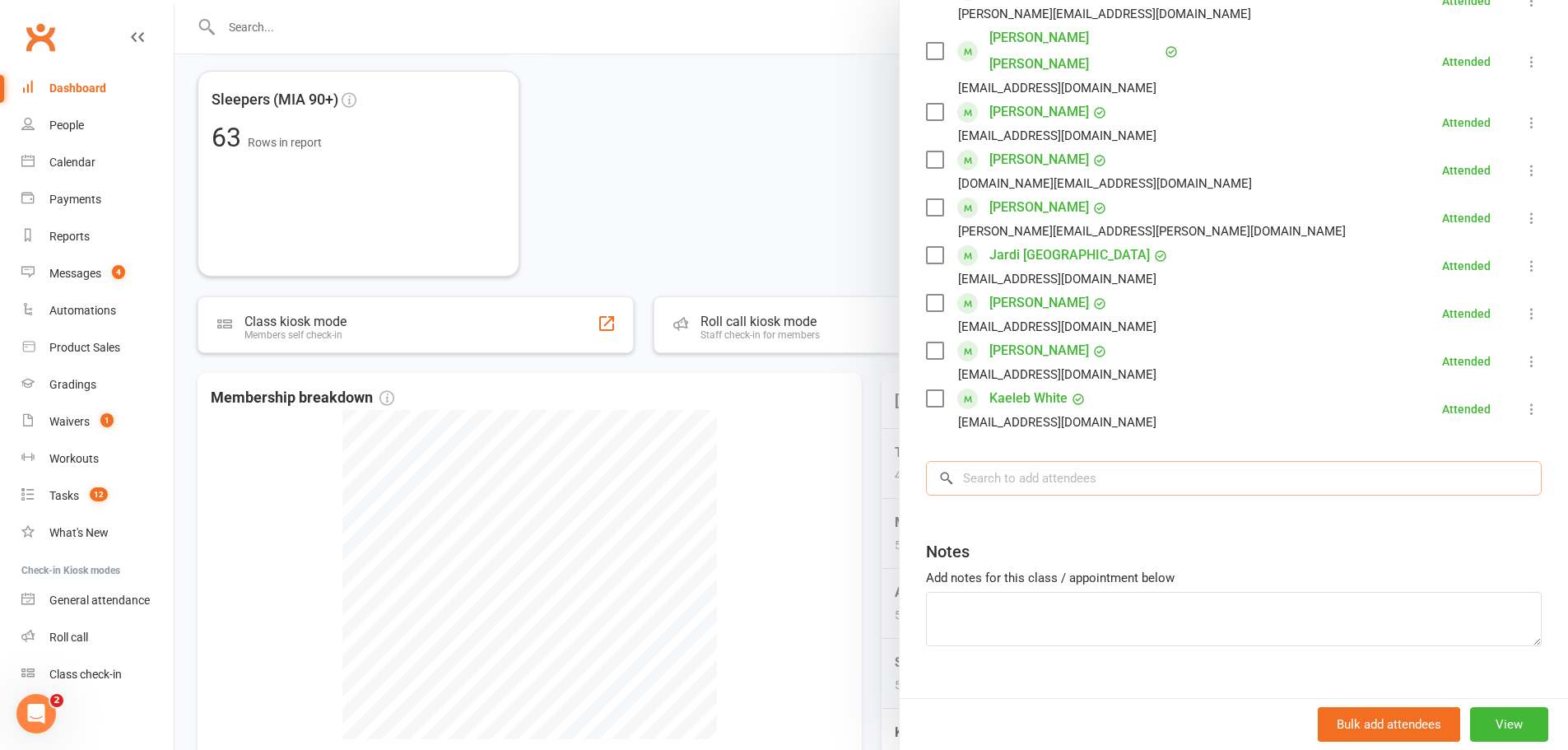
click at [991, 461] on input "search" at bounding box center [1234, 478] width 616 height 35
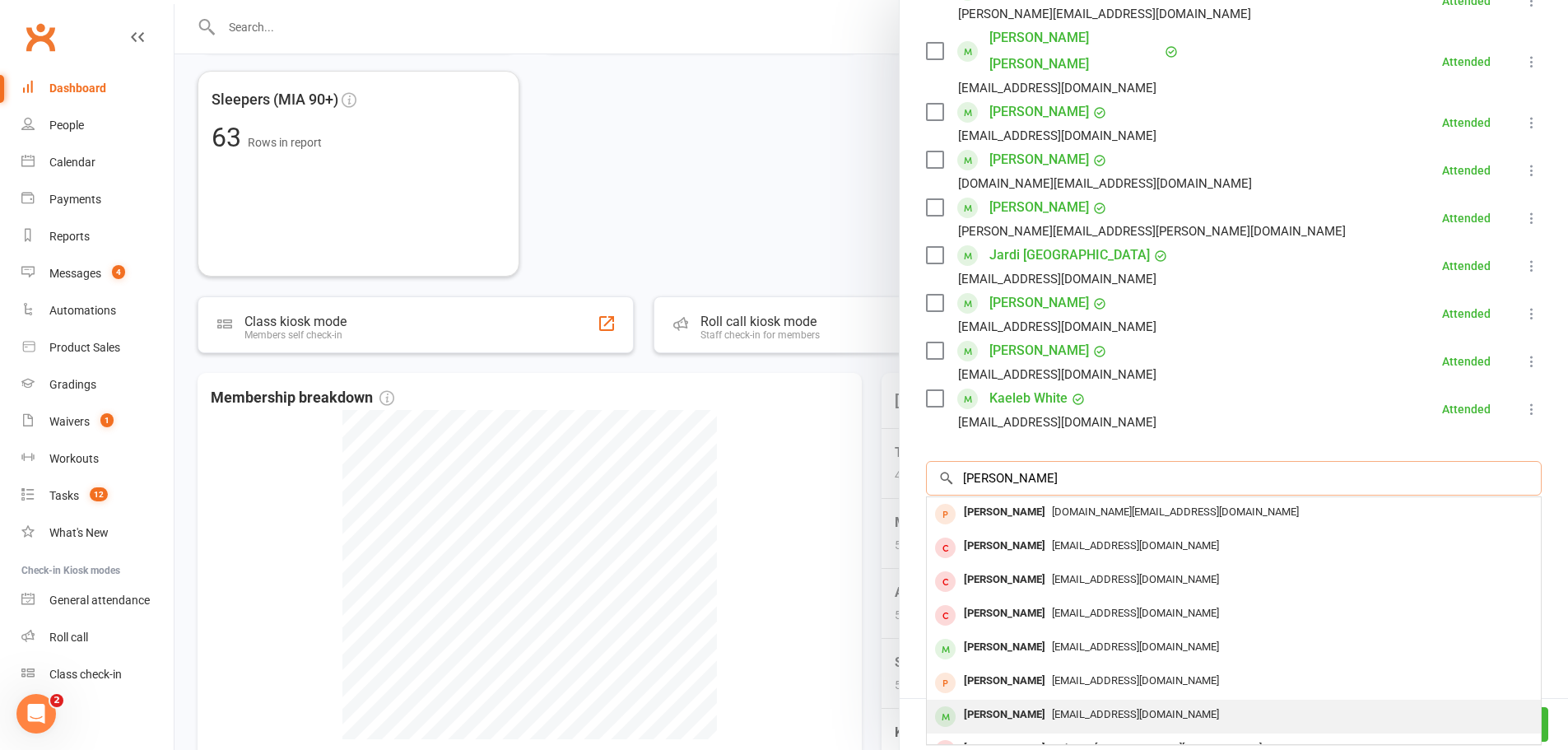
type input "leo h"
click at [1045, 703] on div "[EMAIL_ADDRESS][DOMAIN_NAME]" at bounding box center [1234, 715] width 601 height 24
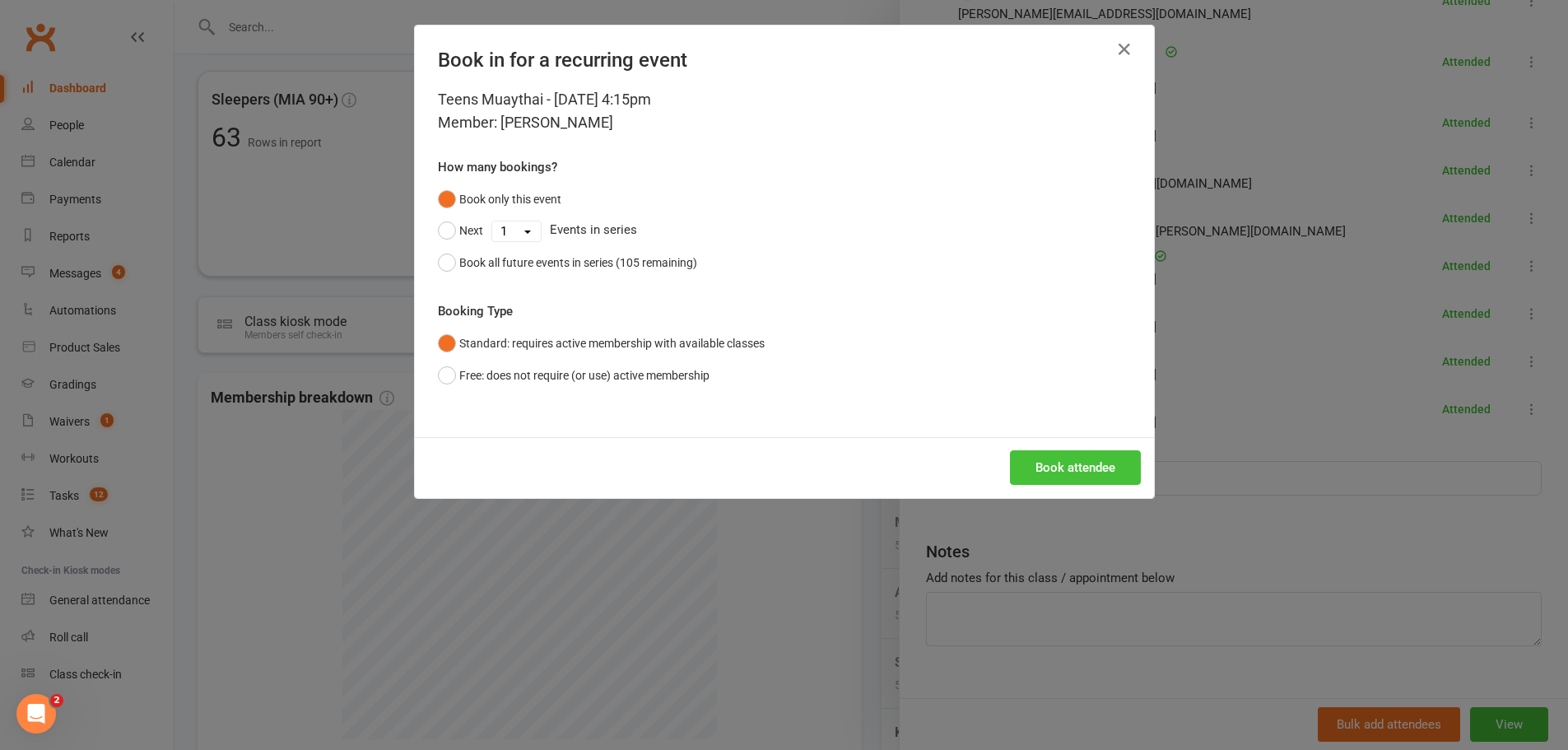
click at [1033, 482] on button "Book attendee" at bounding box center [1075, 468] width 131 height 35
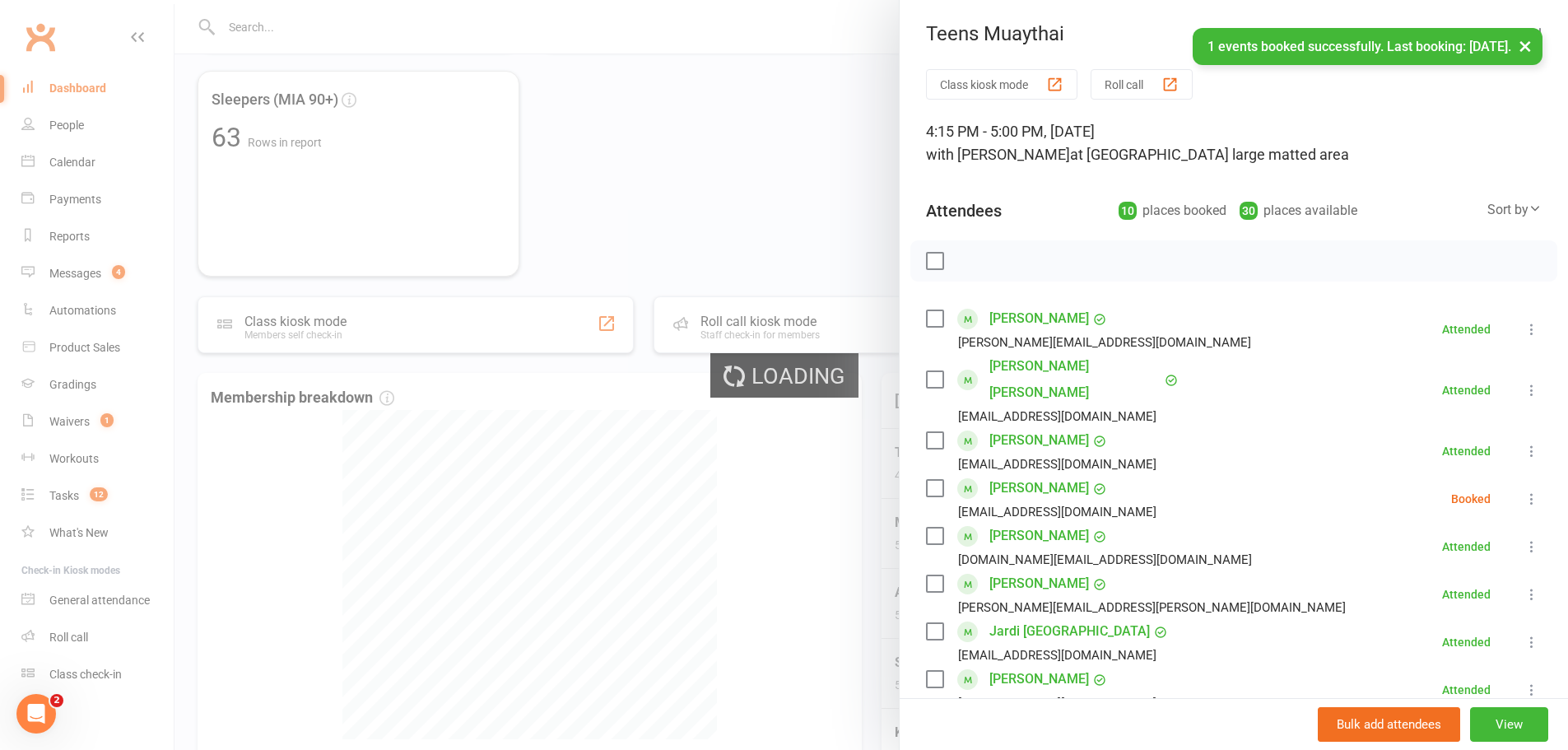
scroll to position [0, 0]
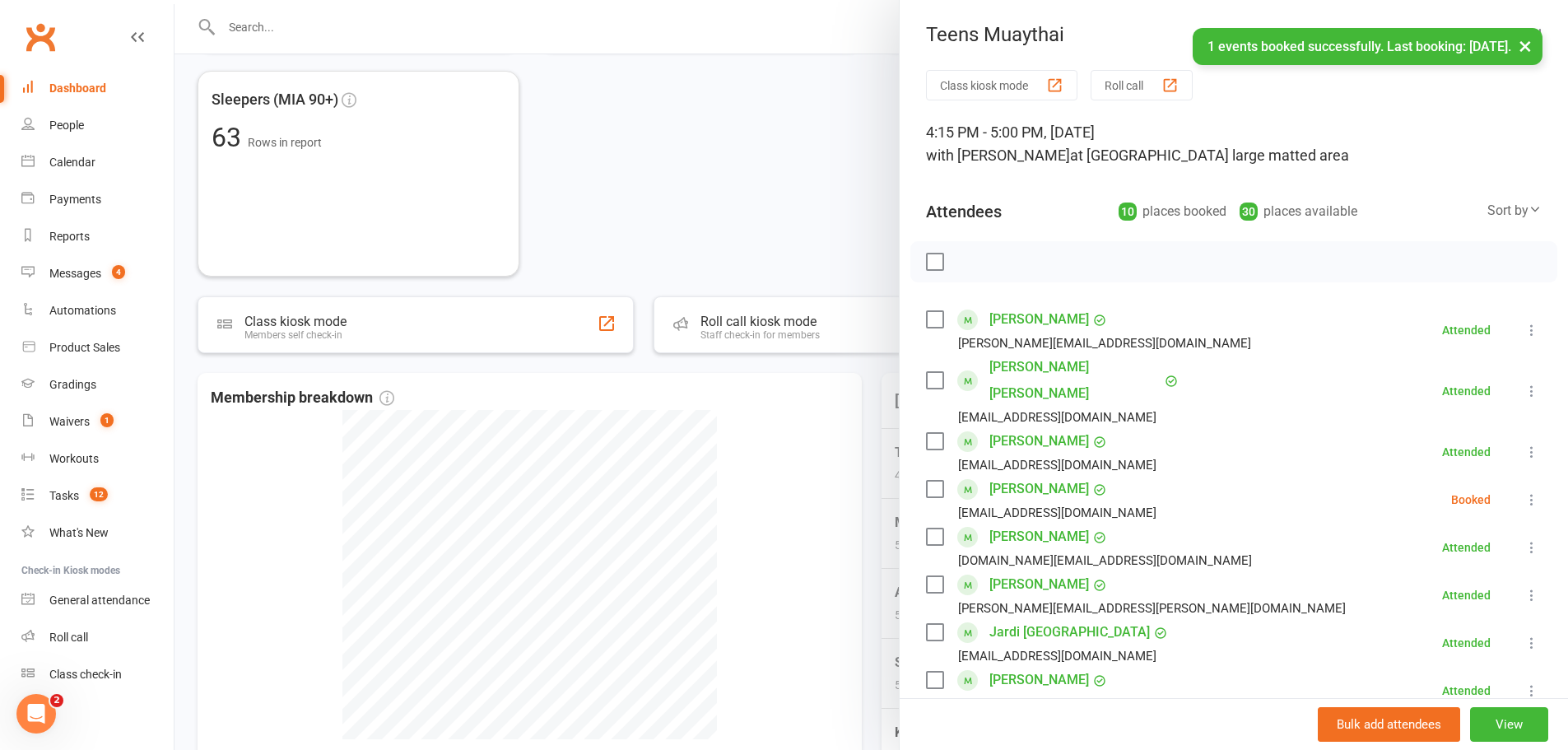
click at [1522, 490] on button at bounding box center [1532, 500] width 20 height 20
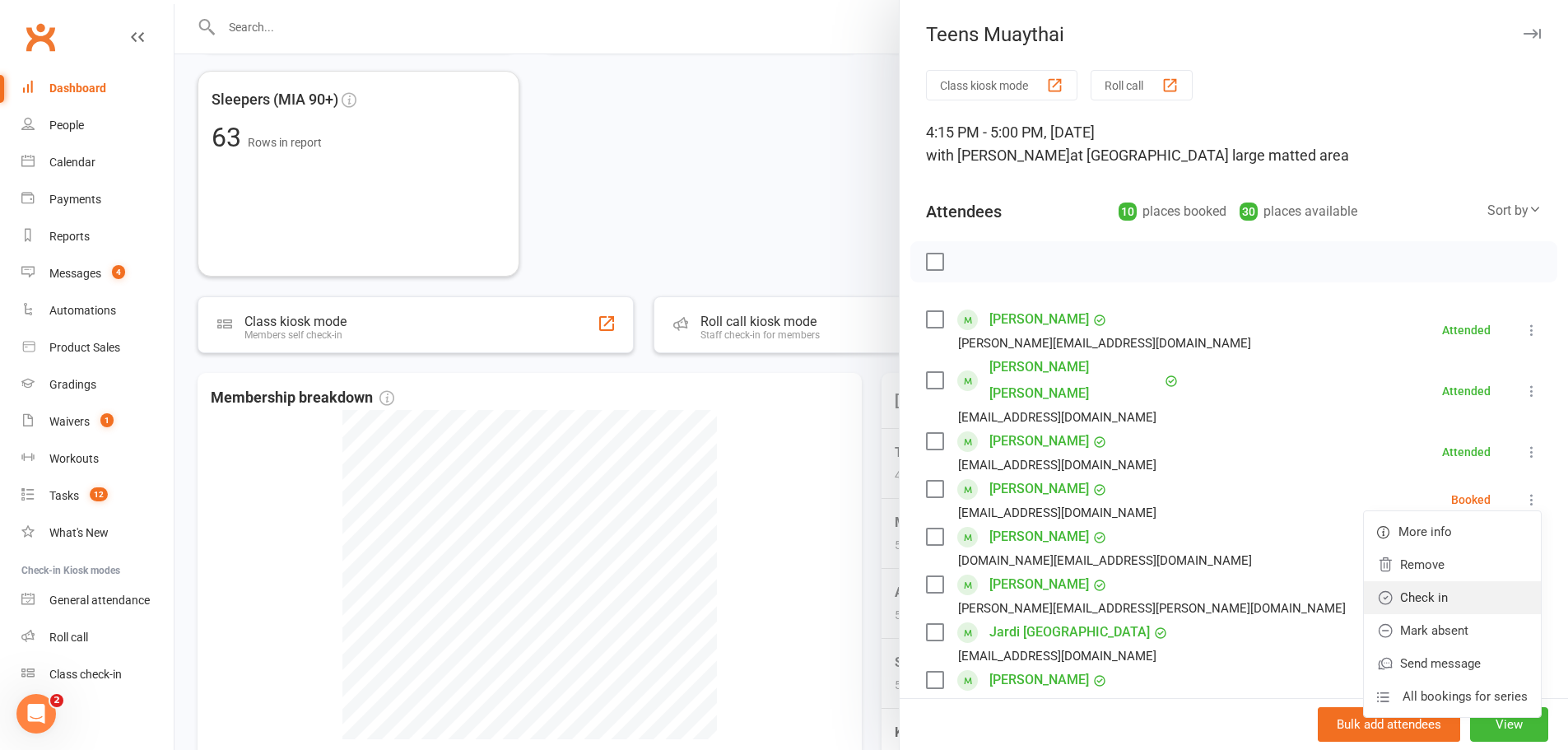
click at [1461, 582] on link "Check in" at bounding box center [1452, 598] width 177 height 33
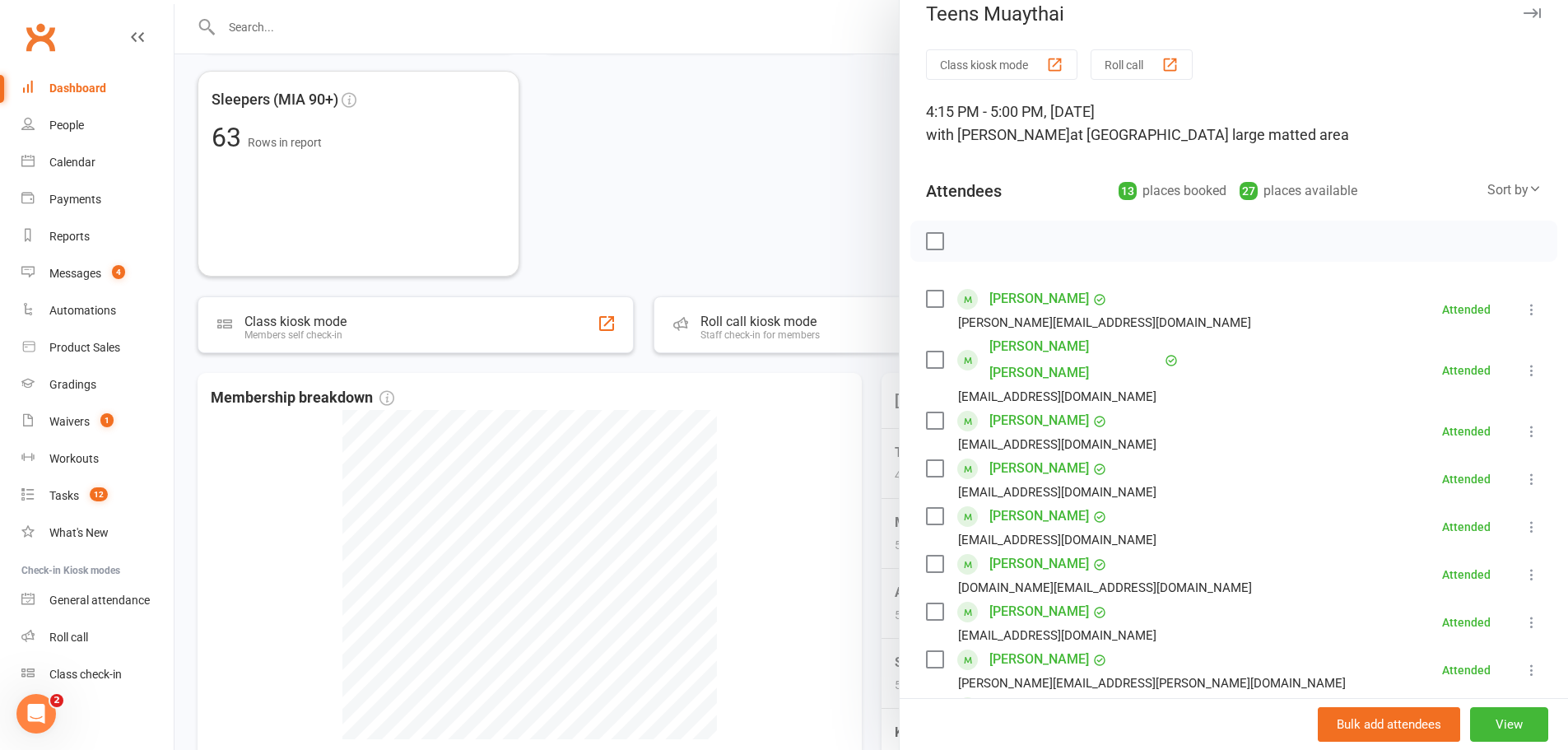
scroll to position [82, 0]
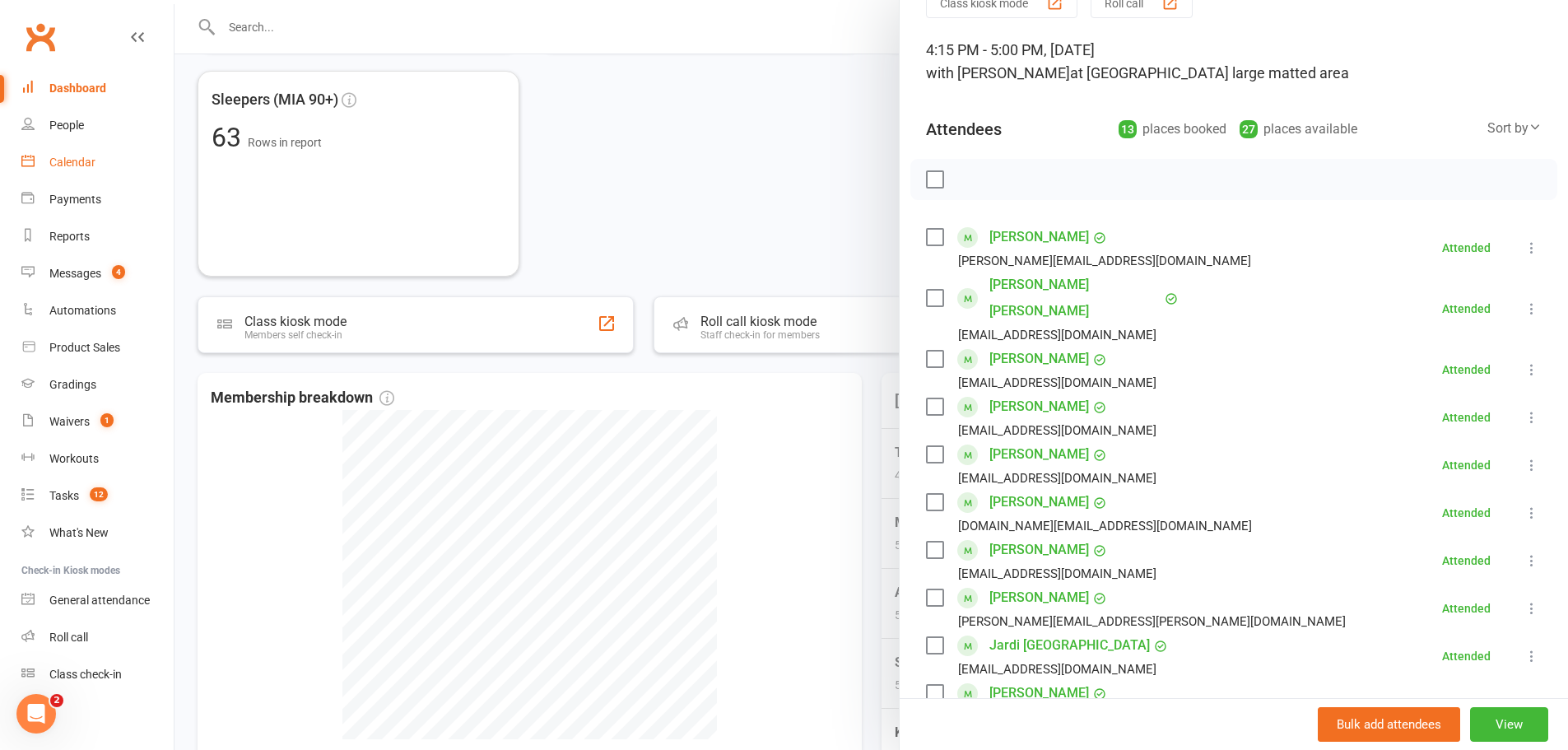
click at [80, 163] on div "Calendar" at bounding box center [72, 162] width 46 height 13
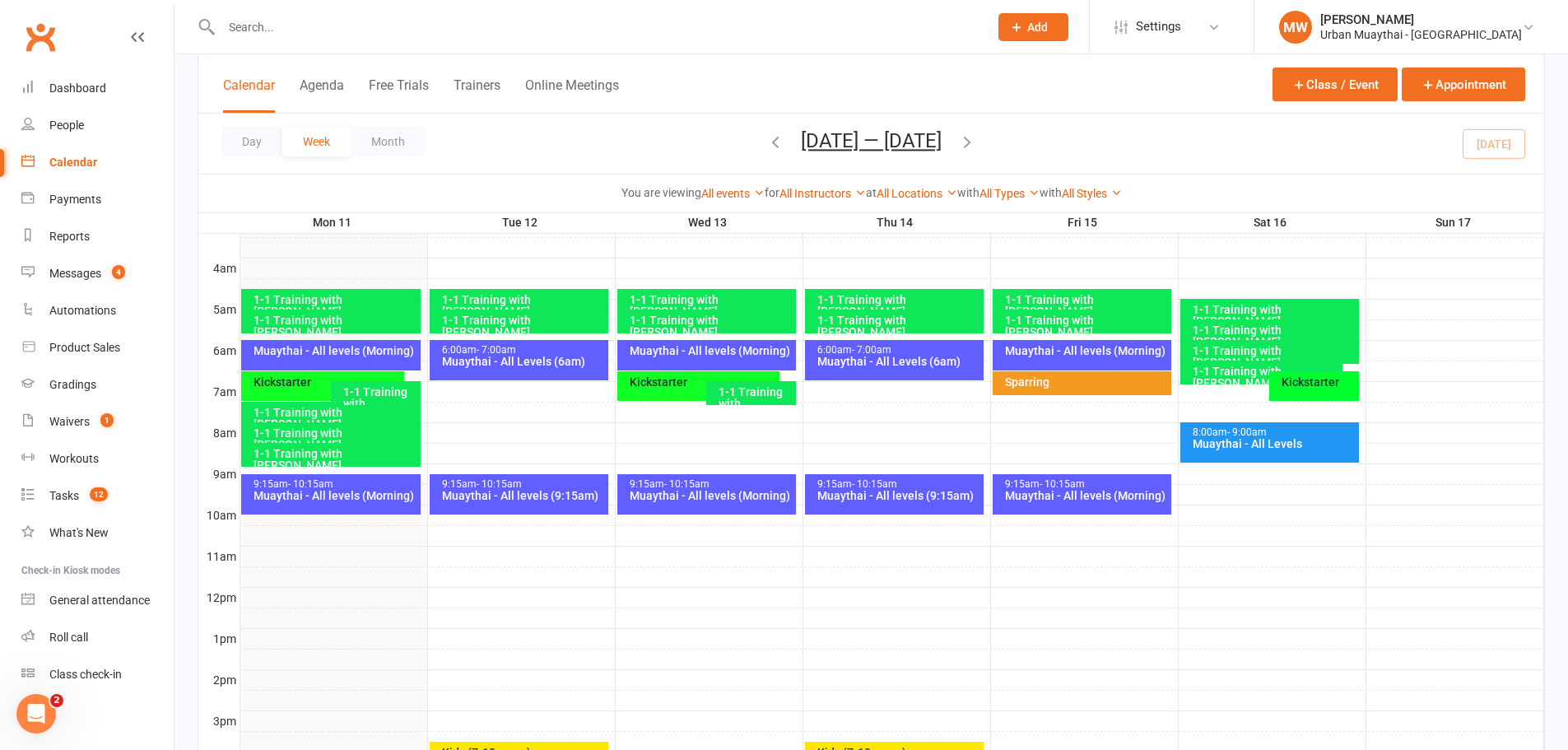
scroll to position [165, 0]
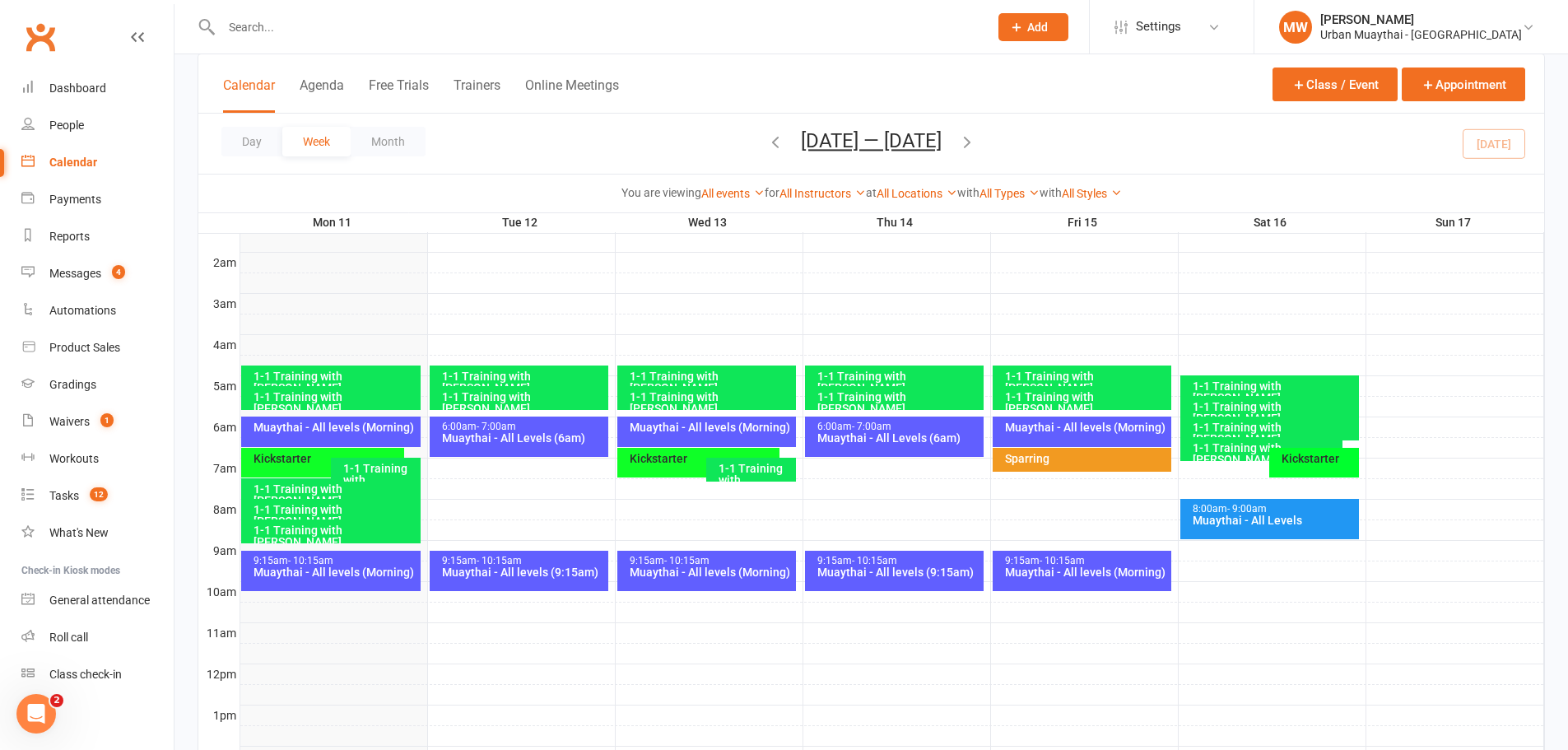
click at [314, 569] on div "Muaythai - All levels (Morning)" at bounding box center [335, 572] width 165 height 12
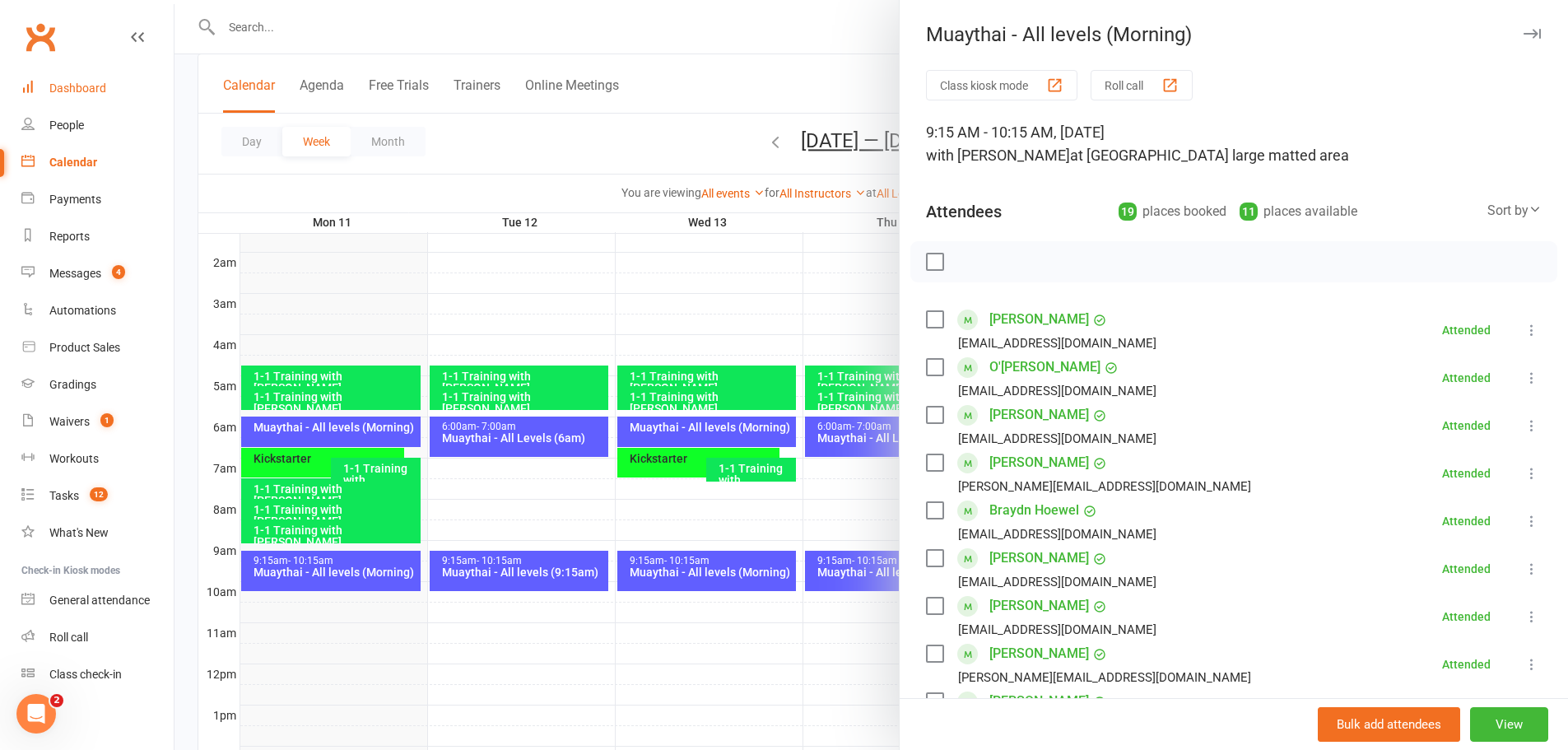
click at [92, 84] on div "Dashboard" at bounding box center [77, 88] width 57 height 13
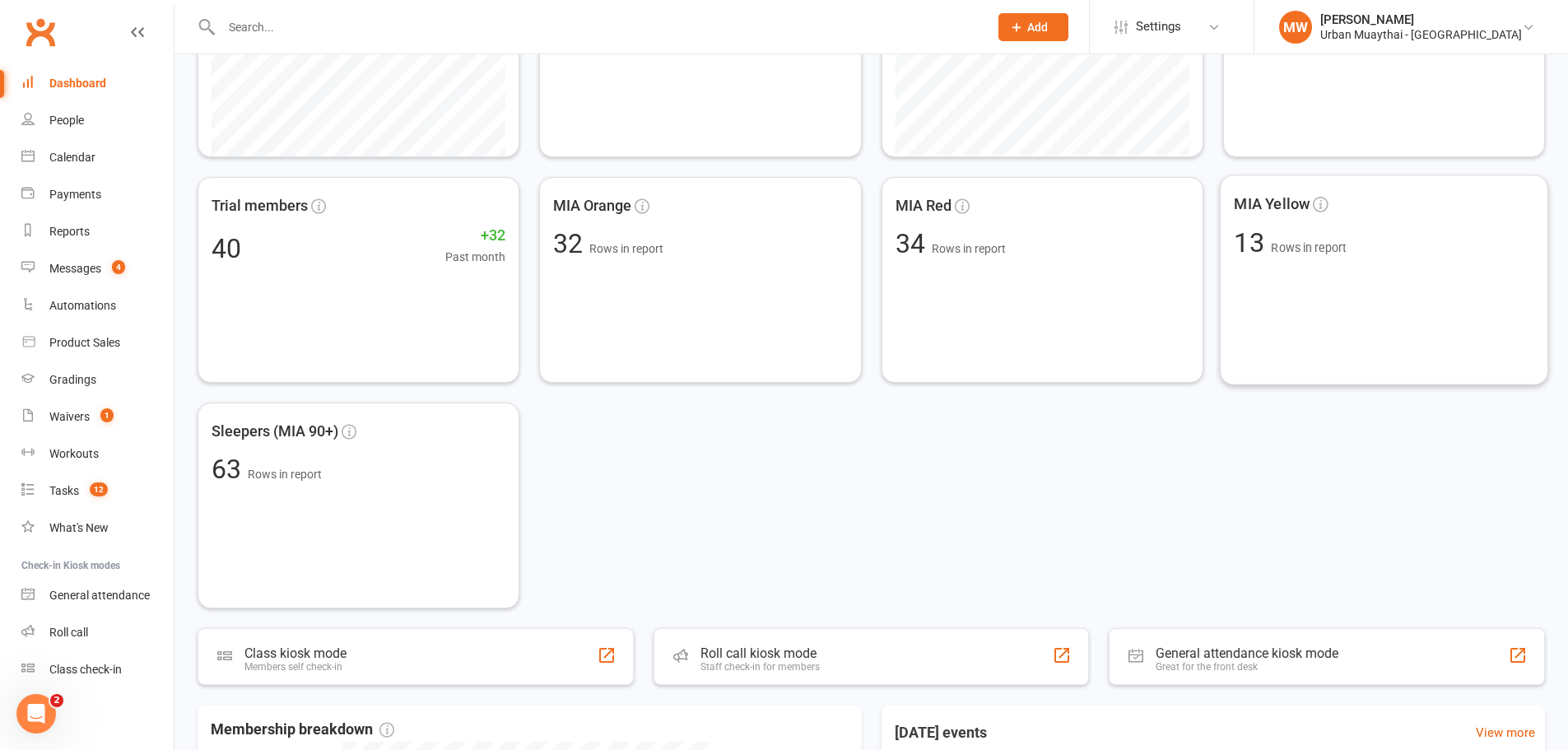
scroll to position [412, 0]
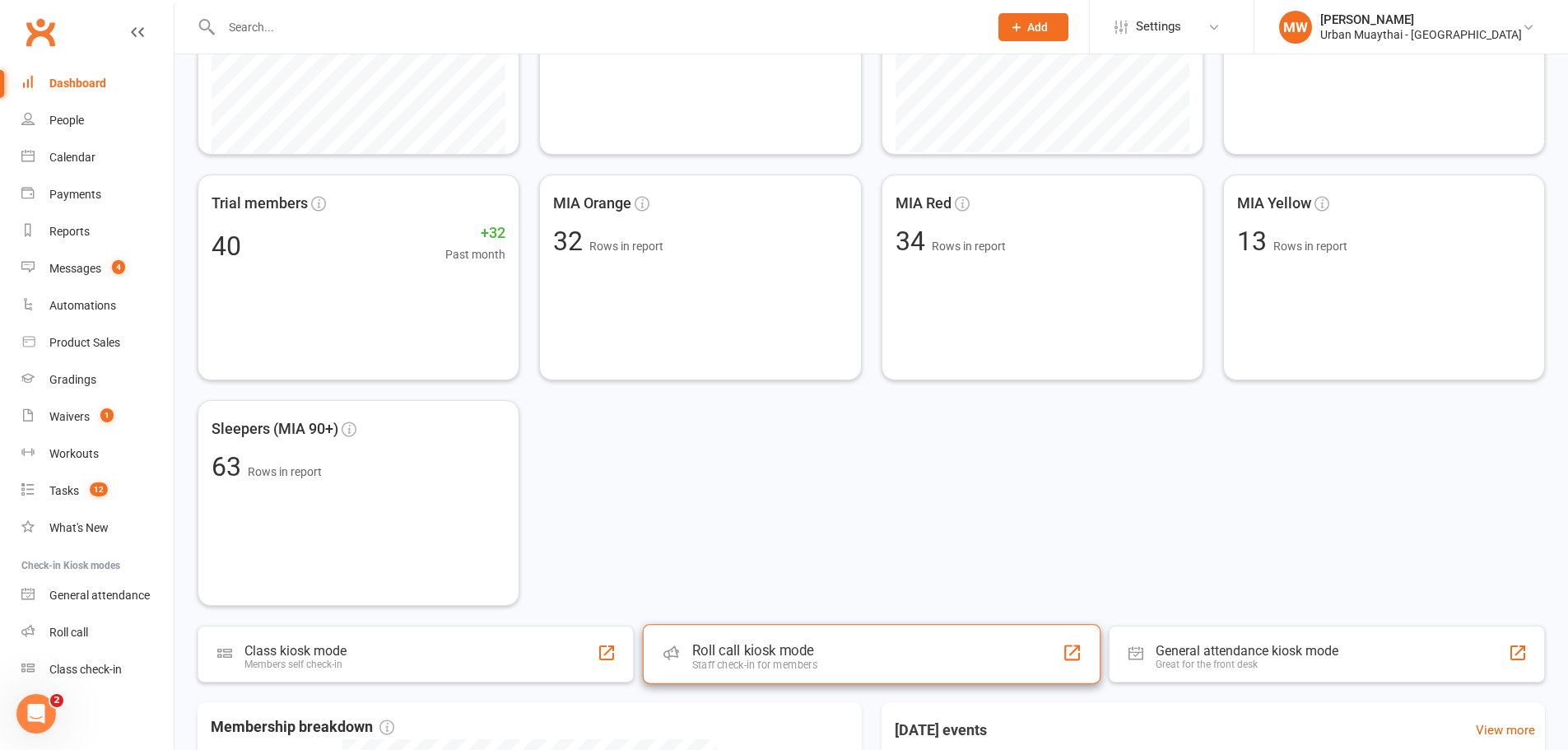
click at [796, 662] on div "Staff check-in for members" at bounding box center [754, 665] width 125 height 12
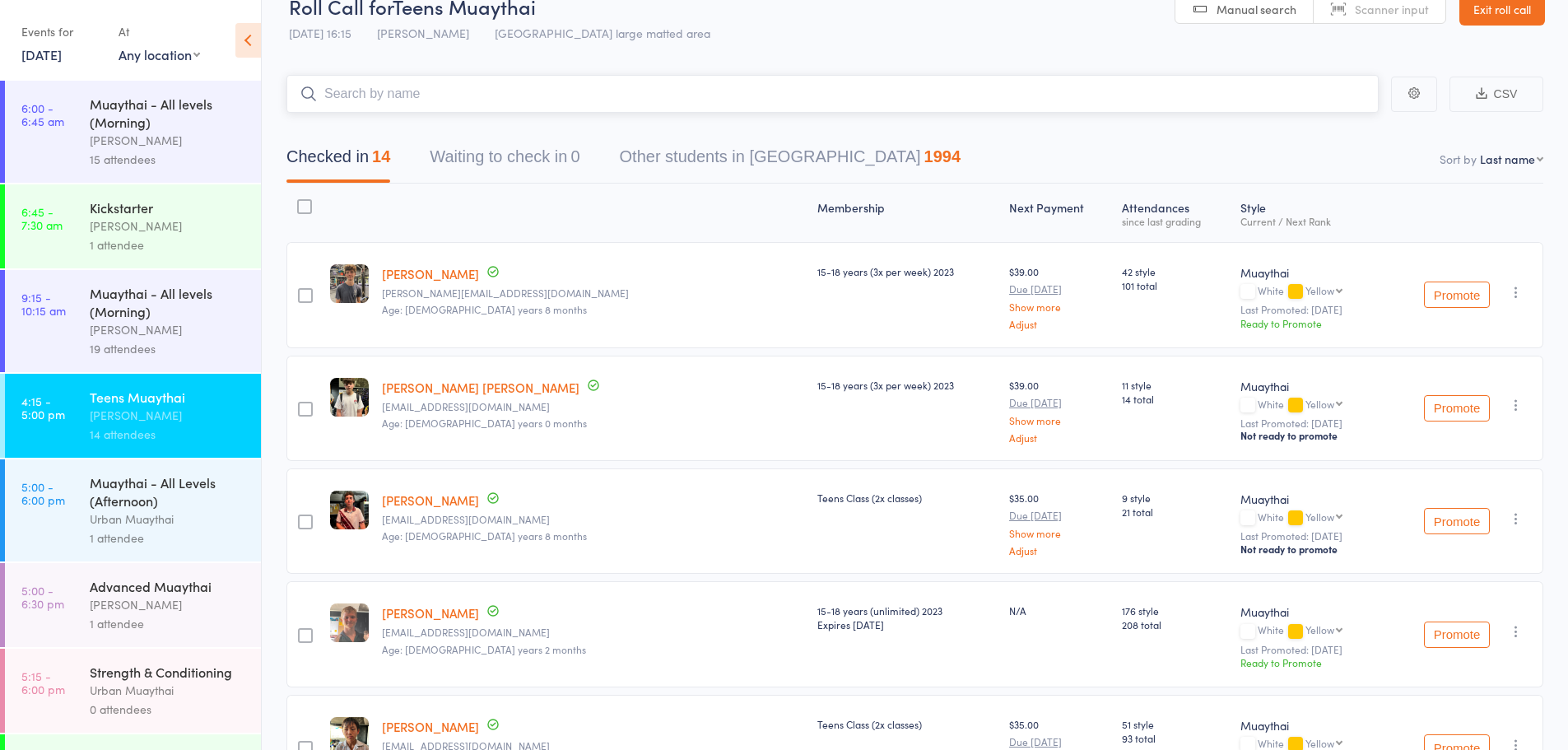
scroll to position [22, 0]
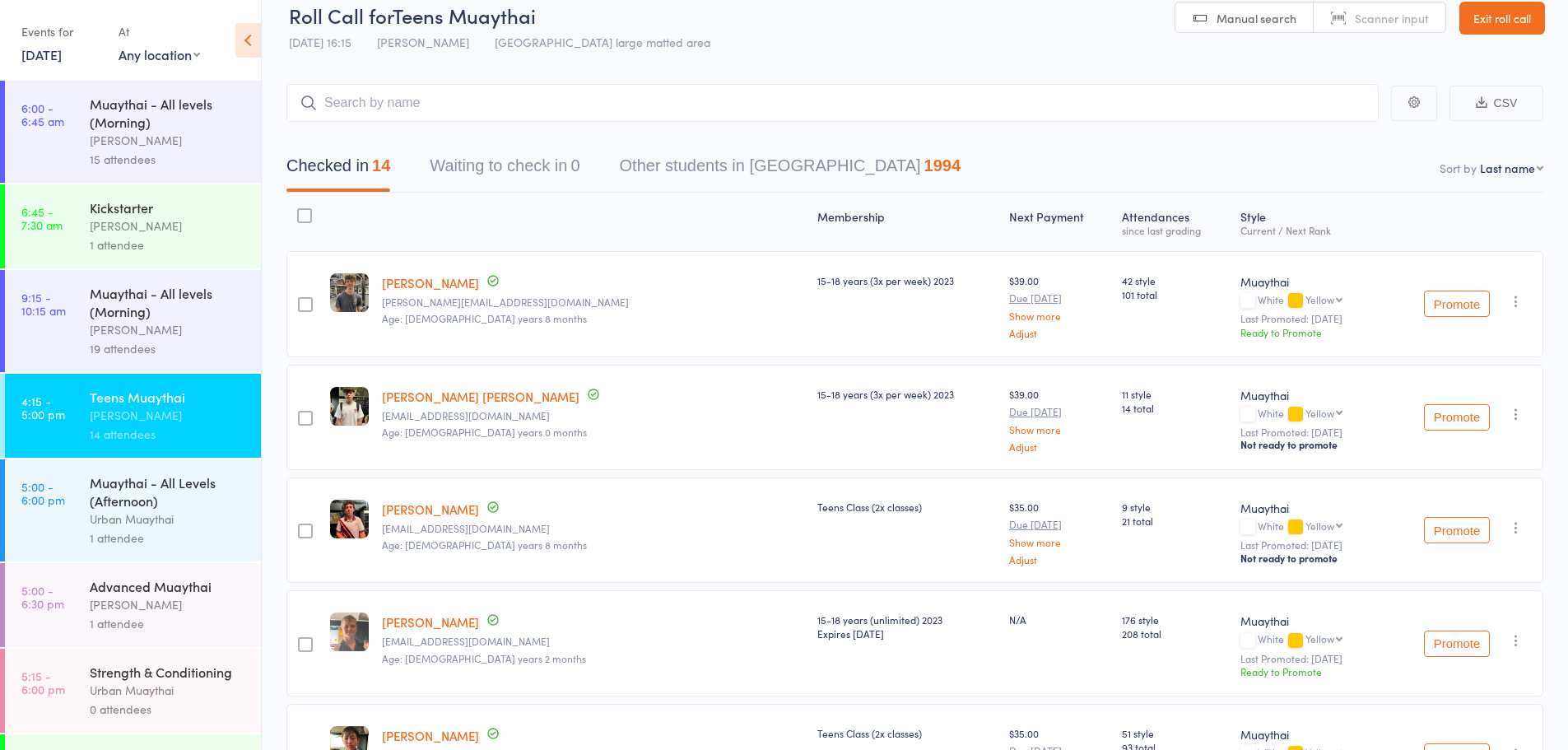
click at [137, 609] on div "[PERSON_NAME]" at bounding box center [168, 604] width 157 height 19
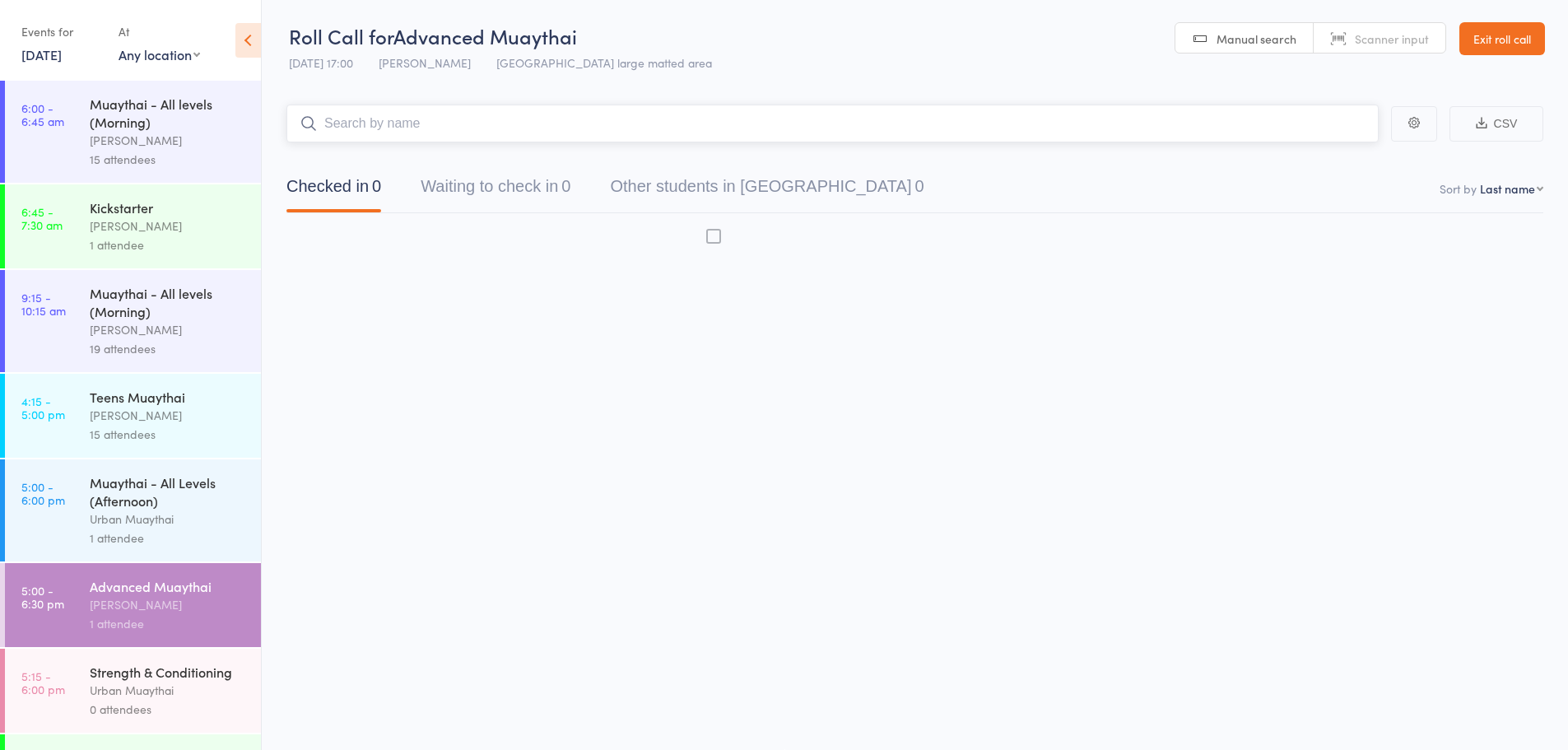
scroll to position [1, 0]
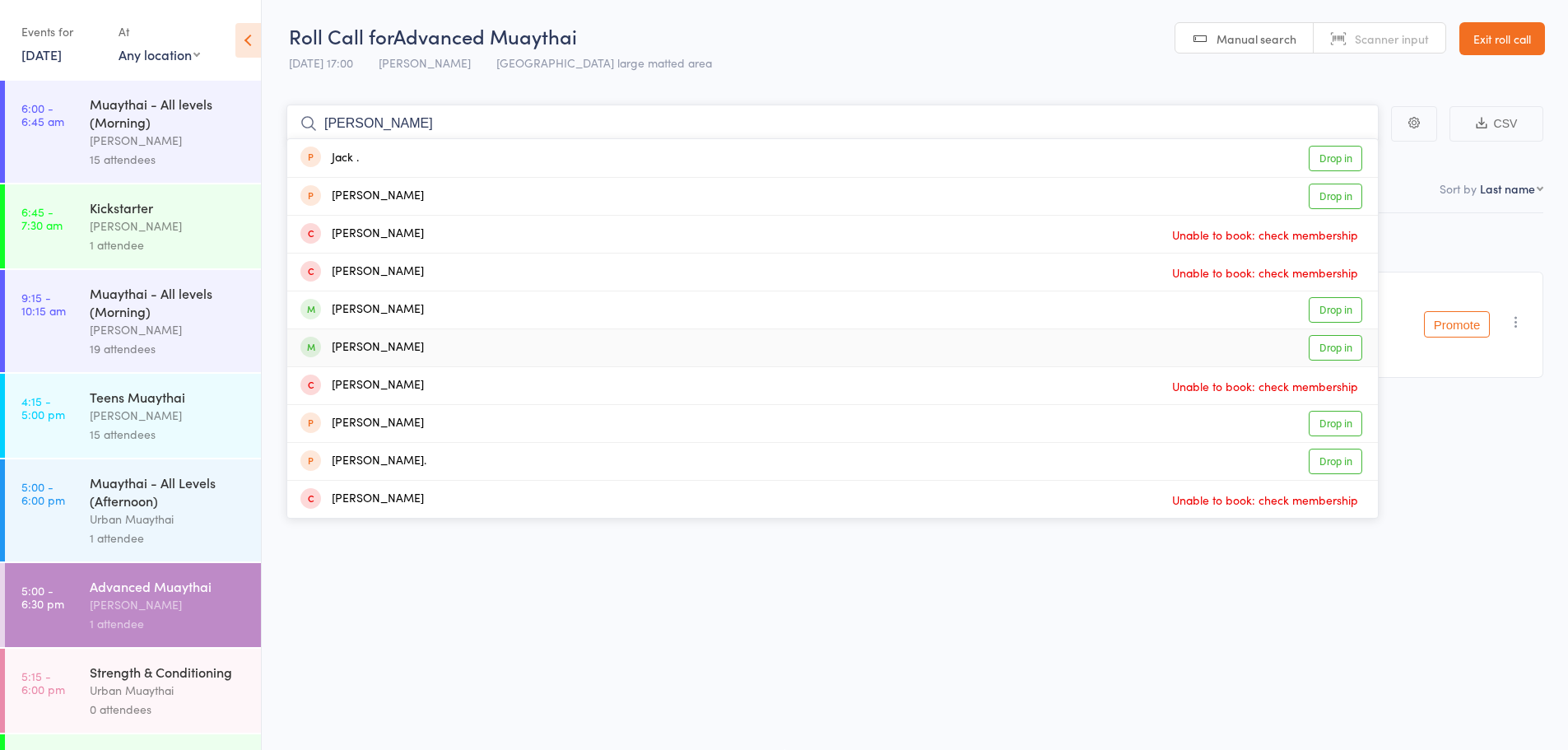
type input "[PERSON_NAME]"
click at [535, 348] on div "[PERSON_NAME] Drop in" at bounding box center [832, 348] width 1091 height 37
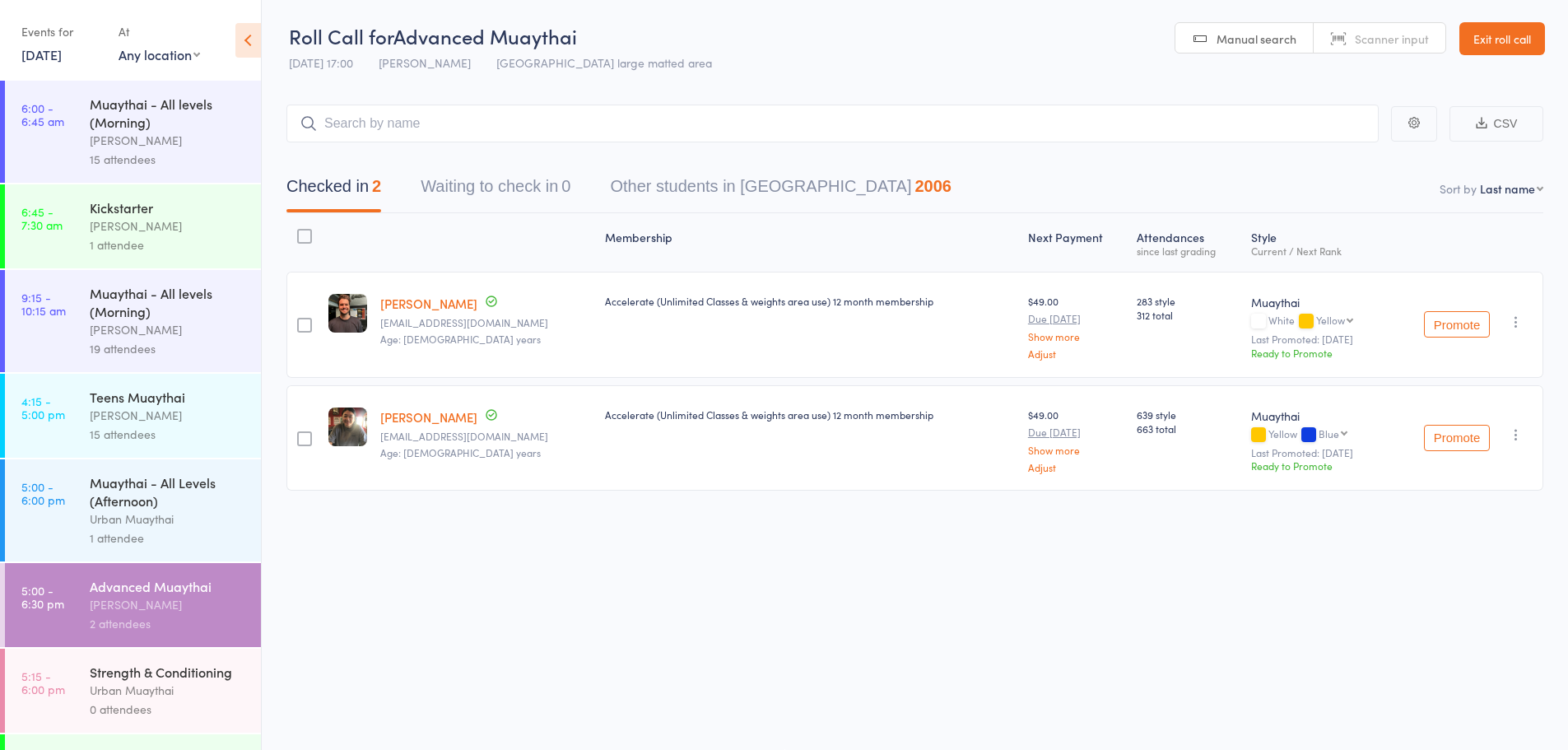
click at [132, 507] on div "Muaythai - All Levels (Afternoon)" at bounding box center [168, 491] width 157 height 36
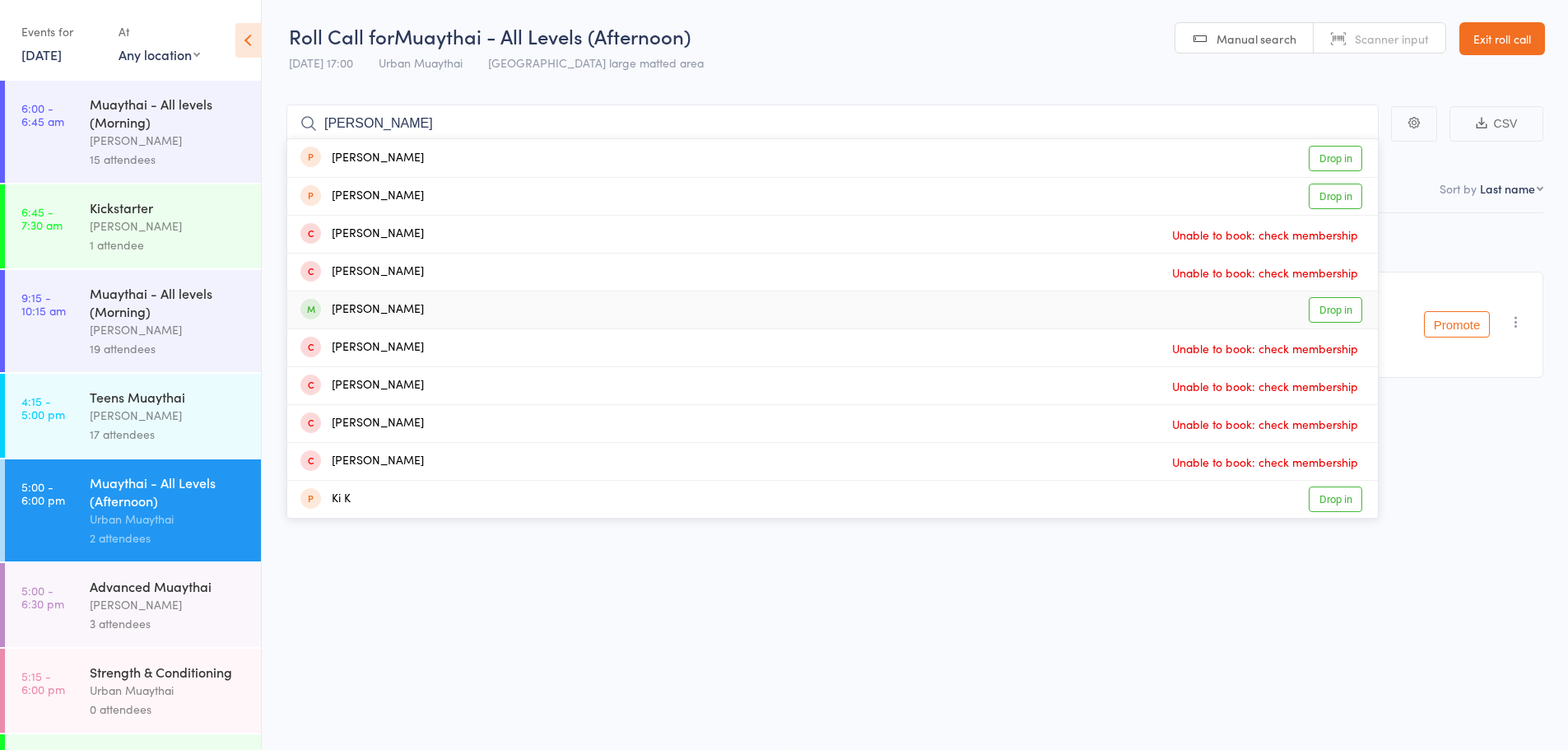
type input "[PERSON_NAME]"
click at [413, 315] on div "[PERSON_NAME] Drop in" at bounding box center [832, 310] width 1091 height 37
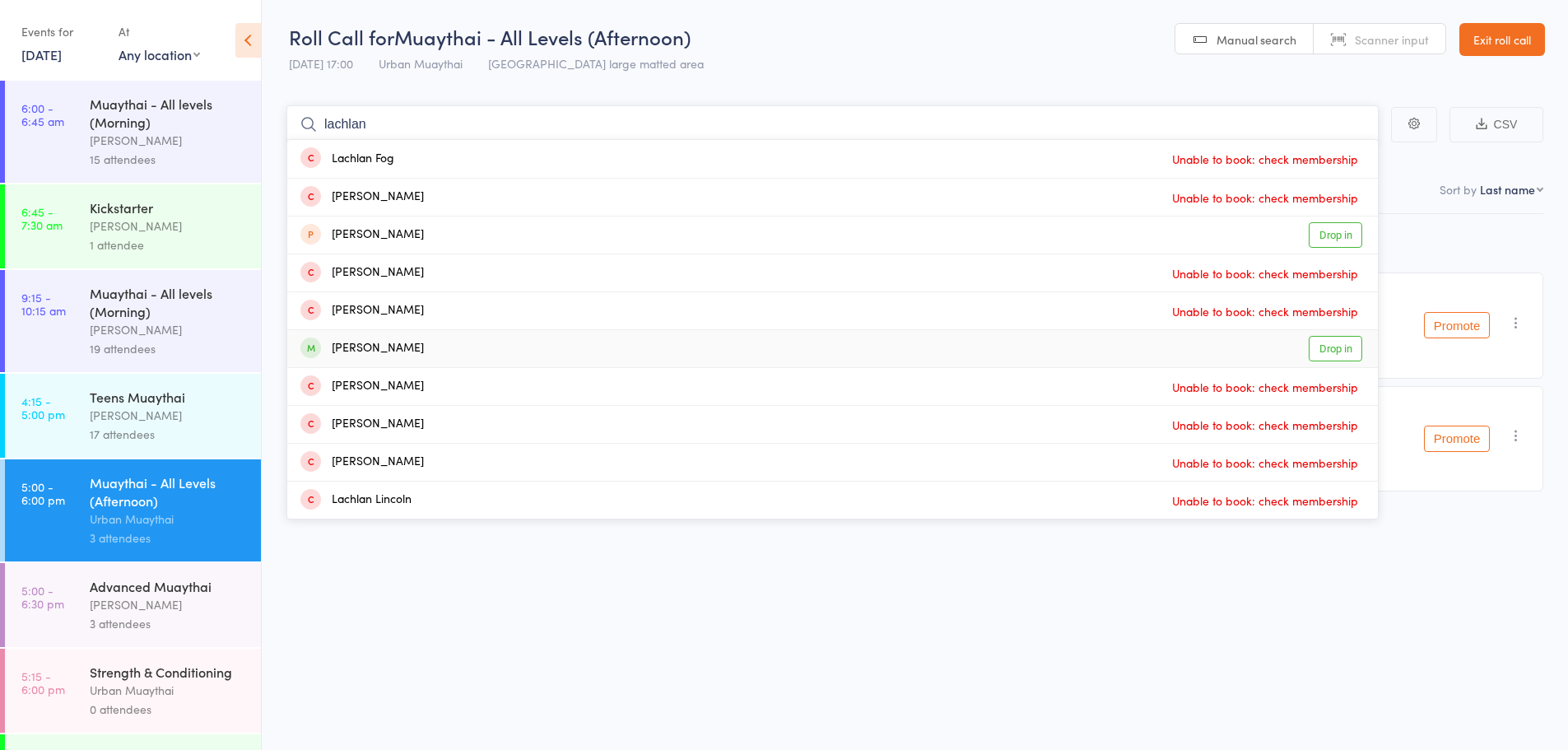
scroll to position [1, 0]
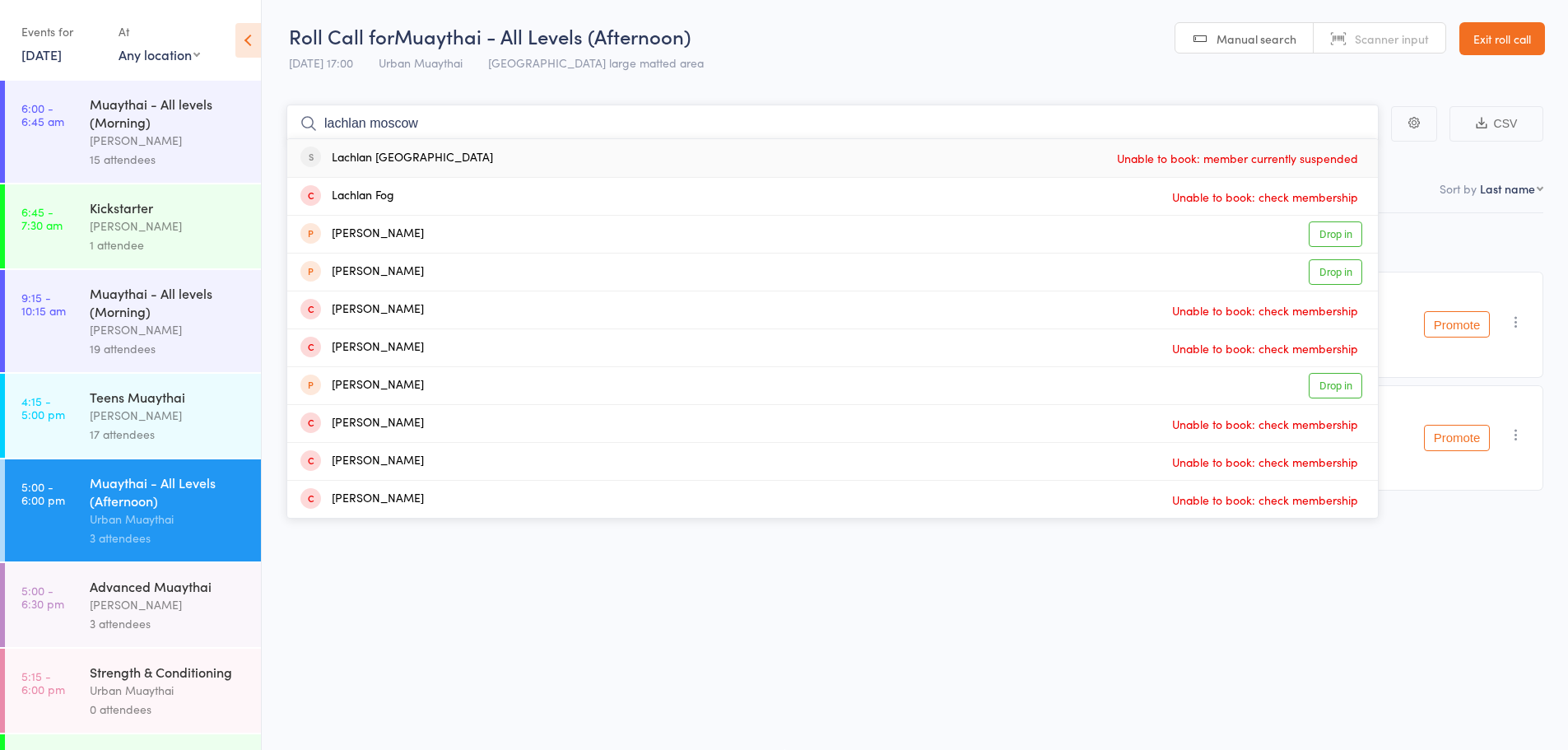
type input "lachlan moscow"
click at [387, 155] on div "Lachlan [GEOGRAPHIC_DATA]" at bounding box center [397, 158] width 192 height 19
type input "lachlan moscow"
click at [357, 163] on div "Lachlan [GEOGRAPHIC_DATA]" at bounding box center [397, 158] width 192 height 19
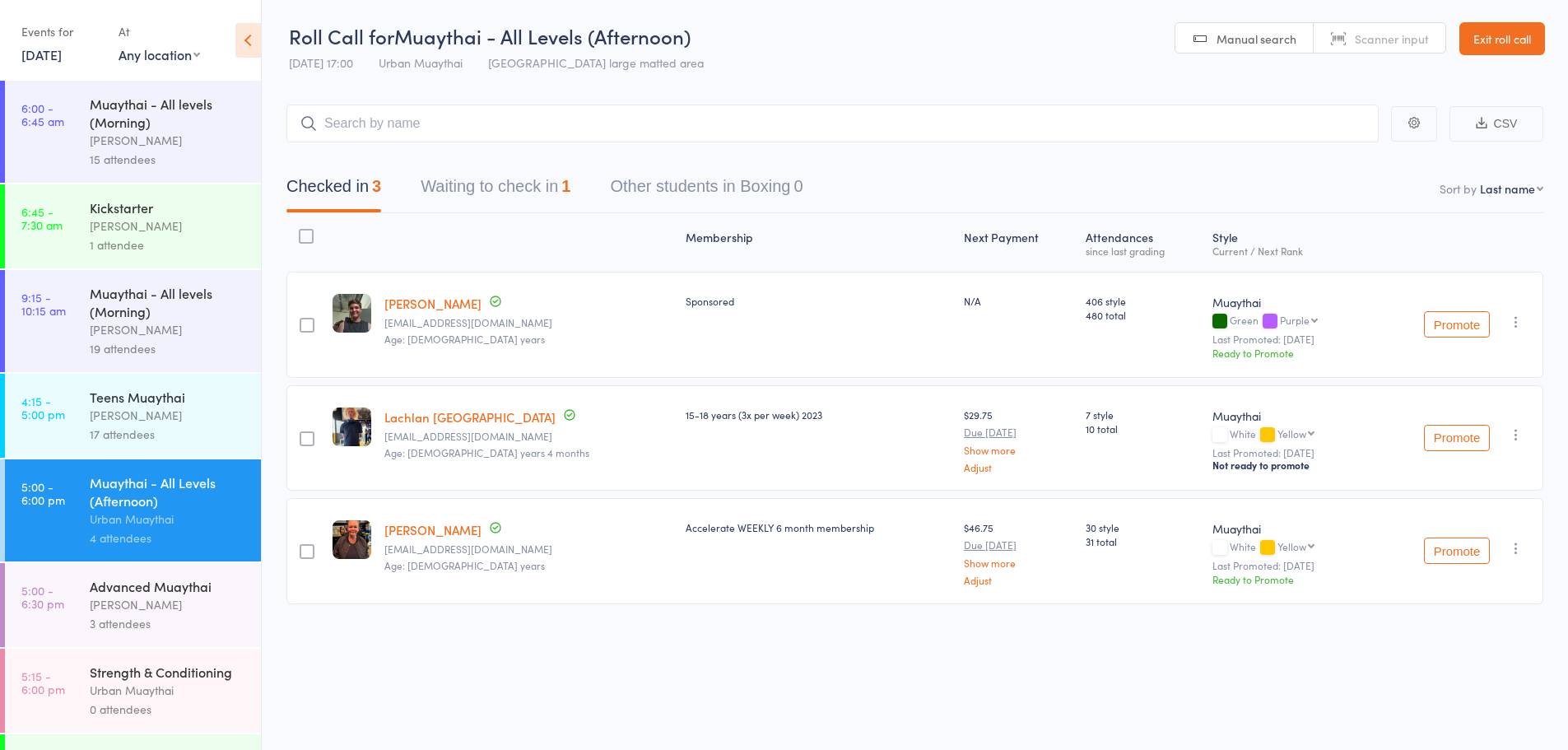
click at [1391, 34] on span "Scanner input" at bounding box center [1391, 39] width 74 height 17
click at [1256, 110] on input "search" at bounding box center [832, 122] width 1092 height 38
type input "6069"
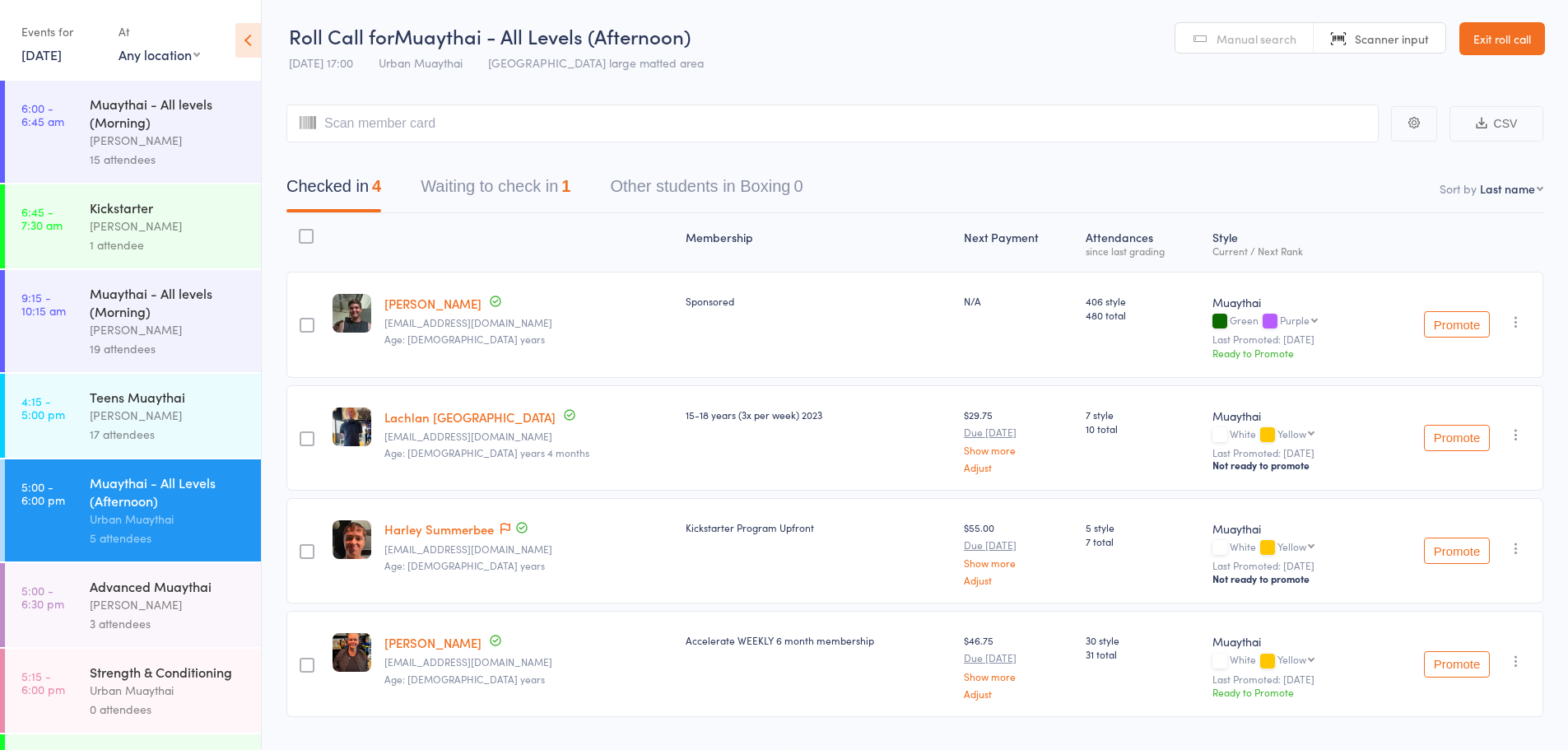
click at [1195, 36] on link "Manual search" at bounding box center [1245, 39] width 138 height 32
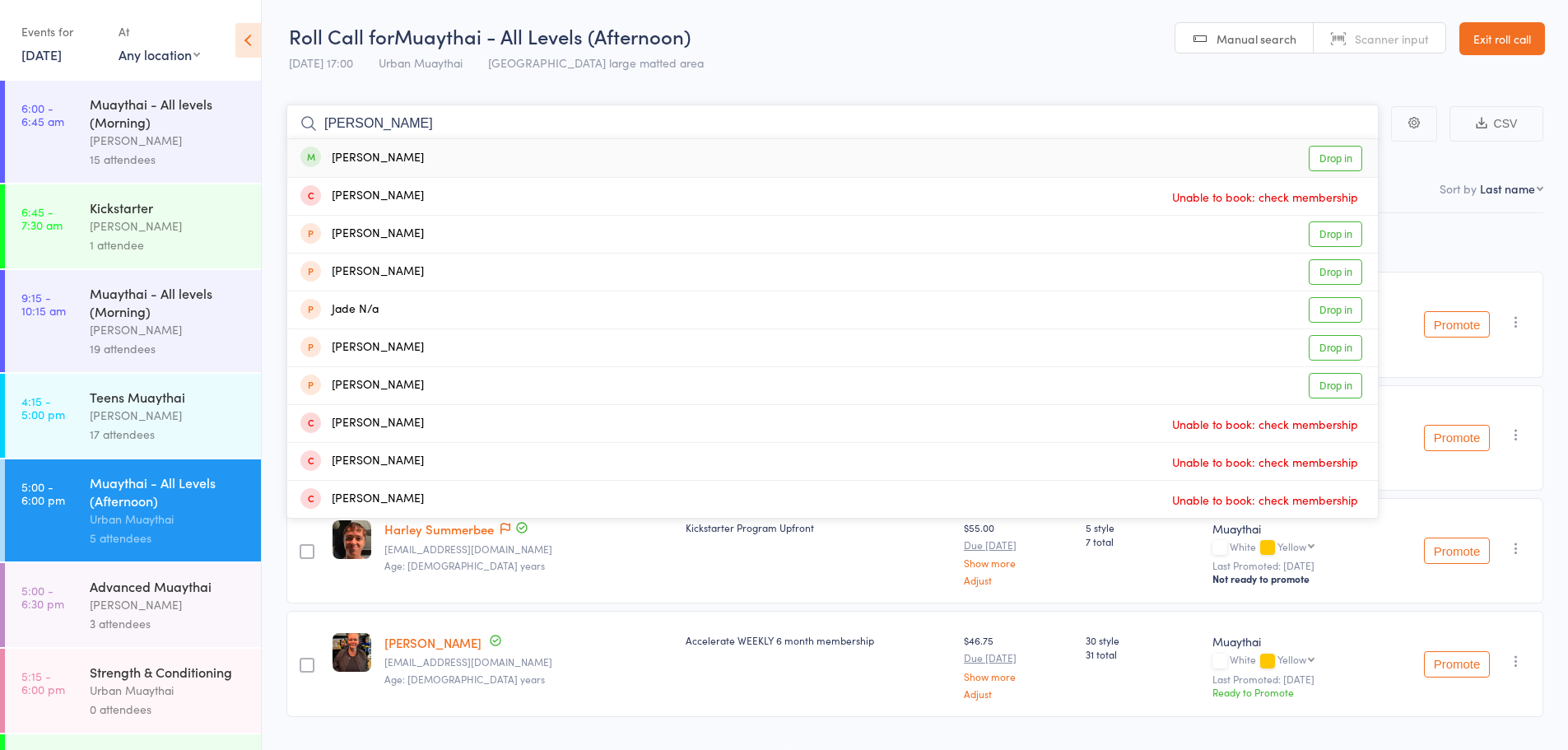
type input "[PERSON_NAME]"
click at [736, 155] on div "[PERSON_NAME] Drop in" at bounding box center [832, 158] width 1091 height 38
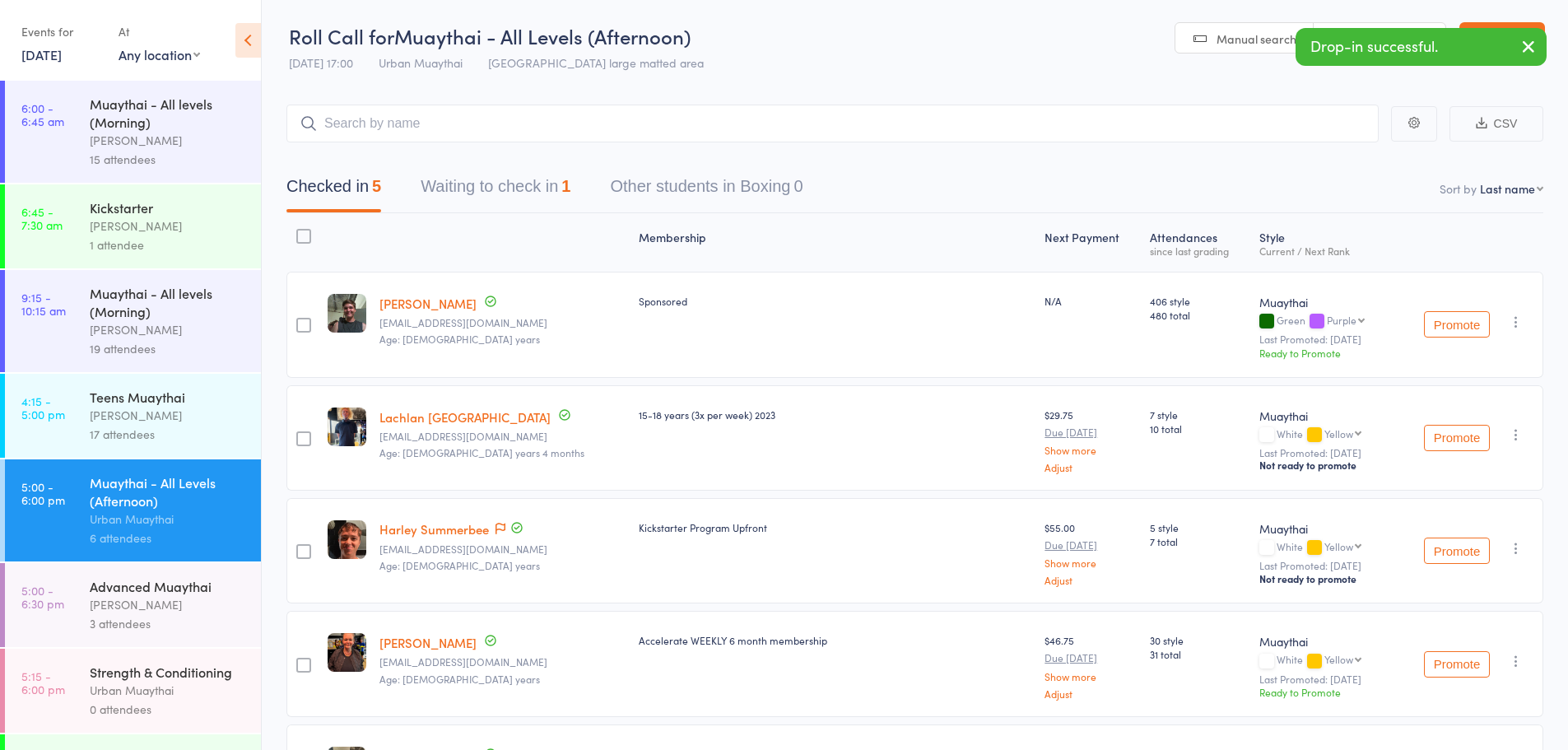
click at [1416, 22] on header "Roll Call for Muaythai - All Levels (Afternoon) [DATE] 17:00 Urban Muaythai Mia…" at bounding box center [915, 39] width 1306 height 81
click at [1413, 37] on span "Scanner input" at bounding box center [1391, 39] width 74 height 17
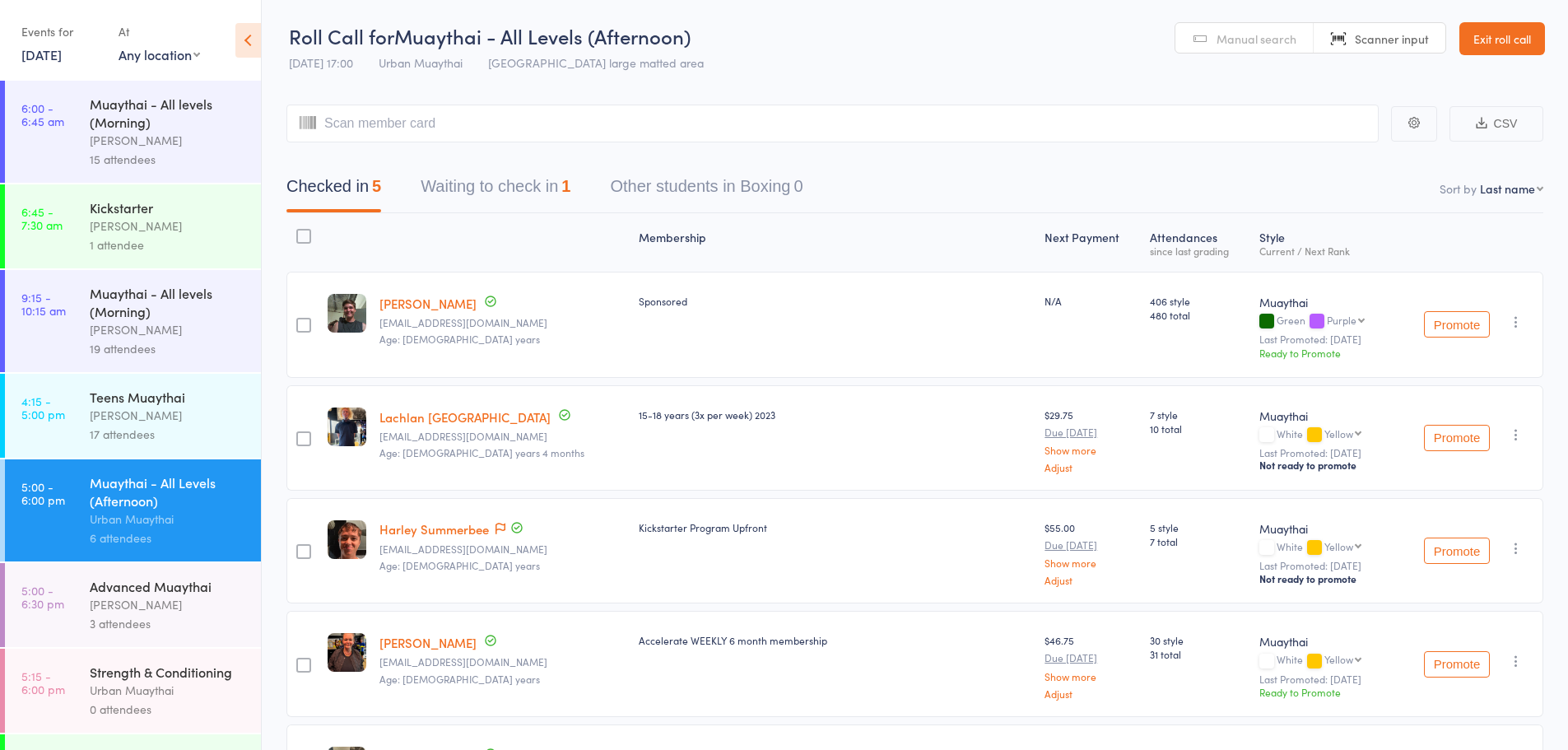
click at [87, 664] on link "5:15 - 6:00 pm Strength & Conditioning Urban Muaythai 0 attendees" at bounding box center [132, 691] width 256 height 84
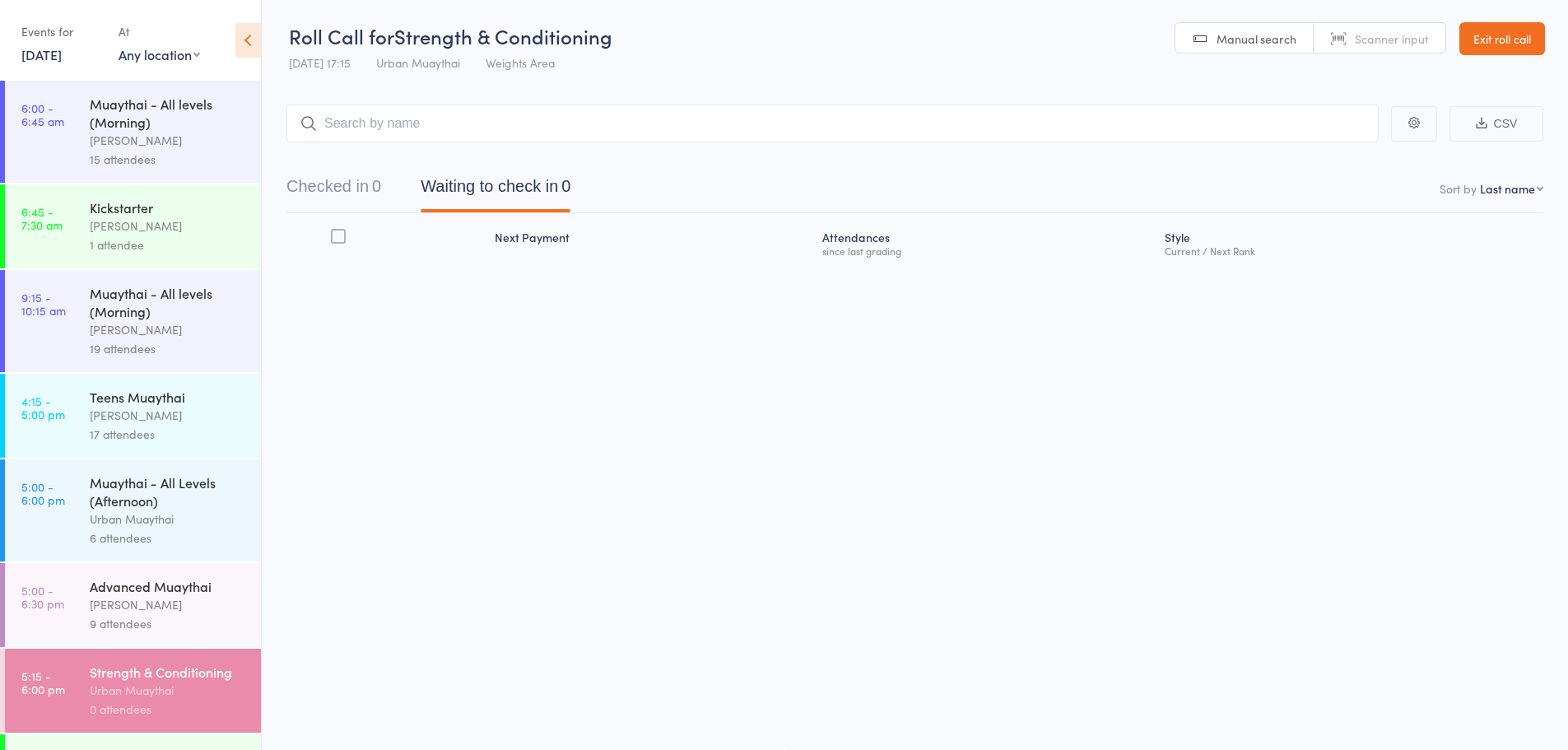
click at [633, 148] on div "Checked in 0 Waiting to check in 0" at bounding box center [915, 178] width 1257 height 71
click at [332, 195] on button "Checked in 0" at bounding box center [334, 191] width 95 height 43
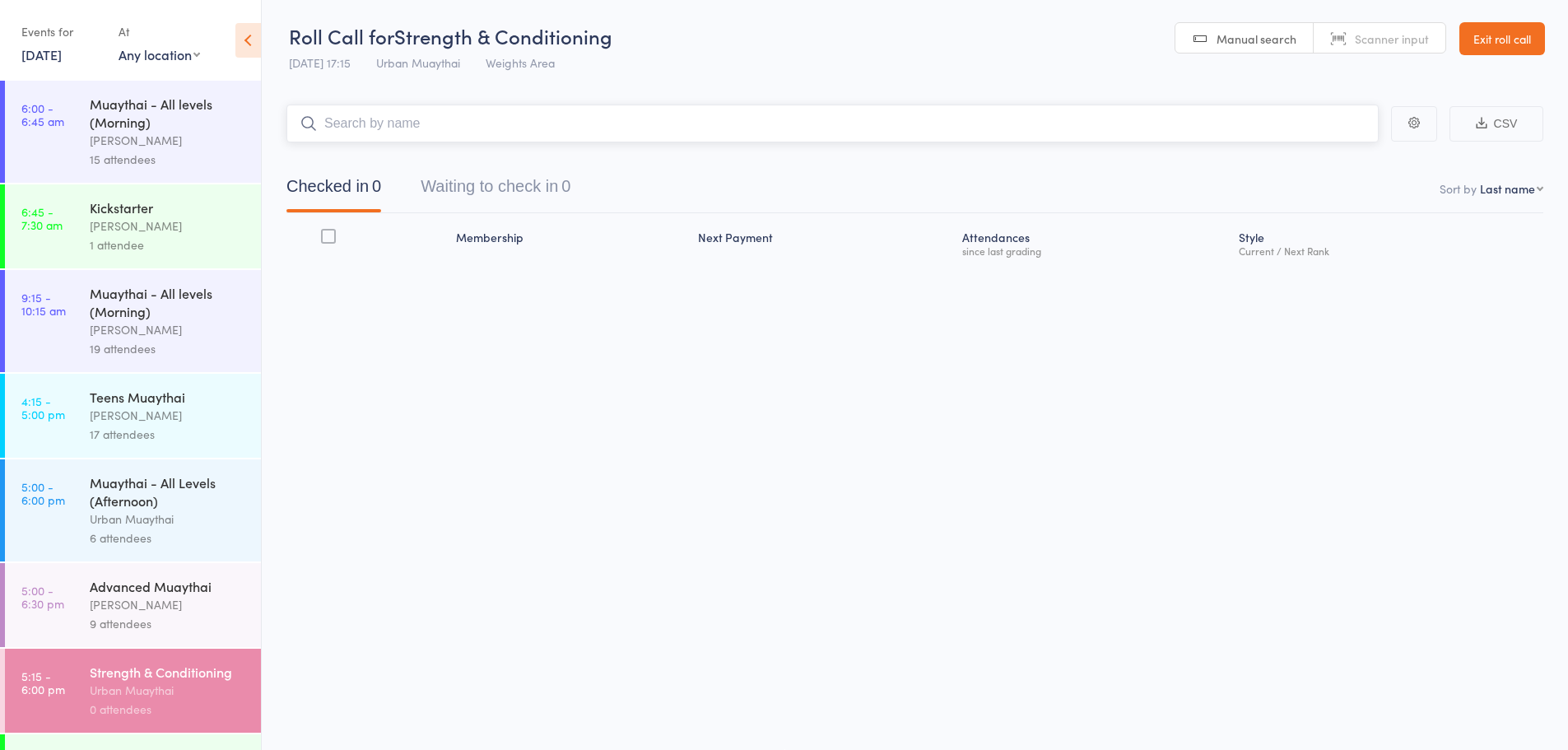
click at [353, 113] on input "search" at bounding box center [832, 122] width 1092 height 38
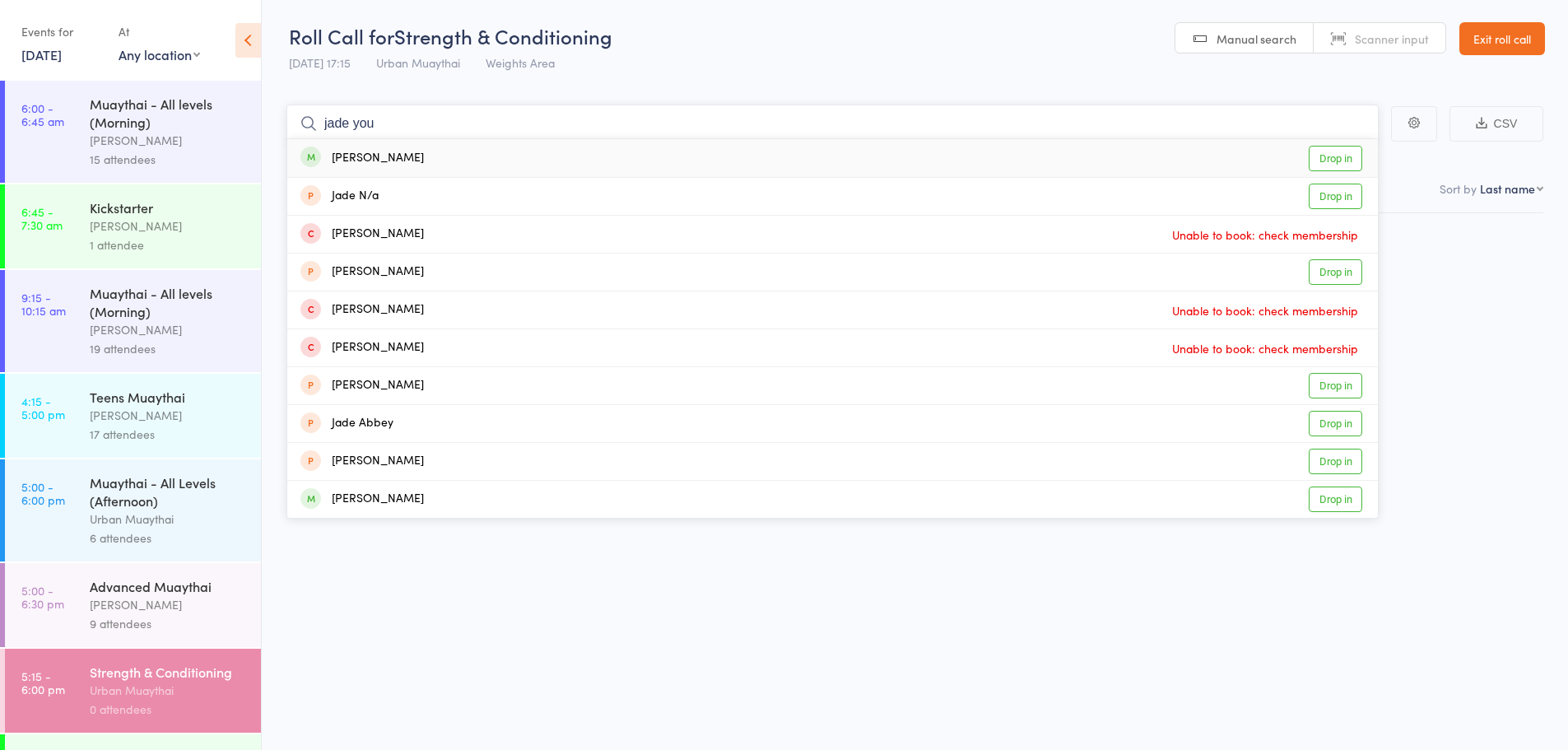
type input "jade you"
click at [419, 158] on div "[PERSON_NAME] Drop in" at bounding box center [832, 158] width 1091 height 38
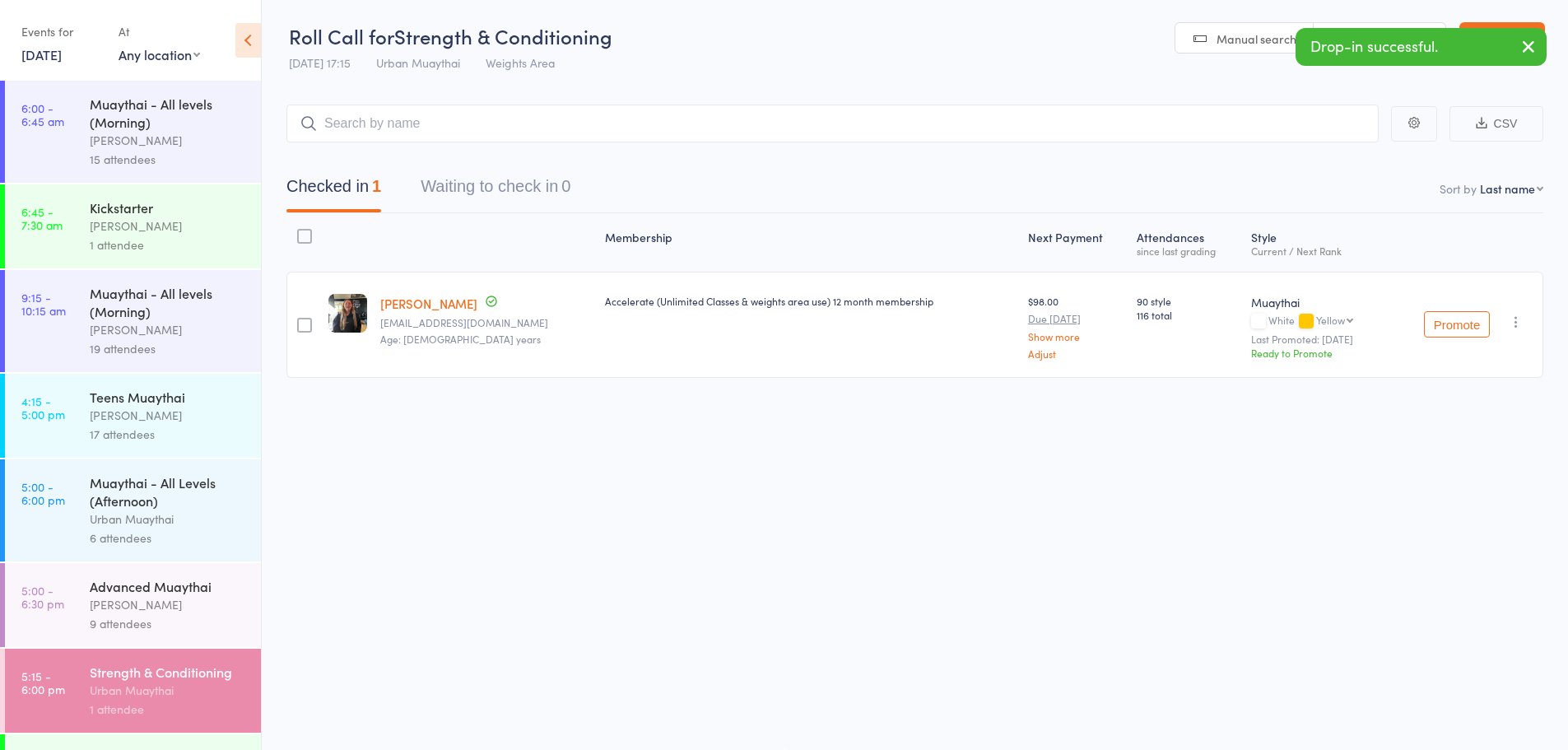
click at [197, 502] on div "Muaythai - All Levels (Afternoon)" at bounding box center [168, 491] width 157 height 36
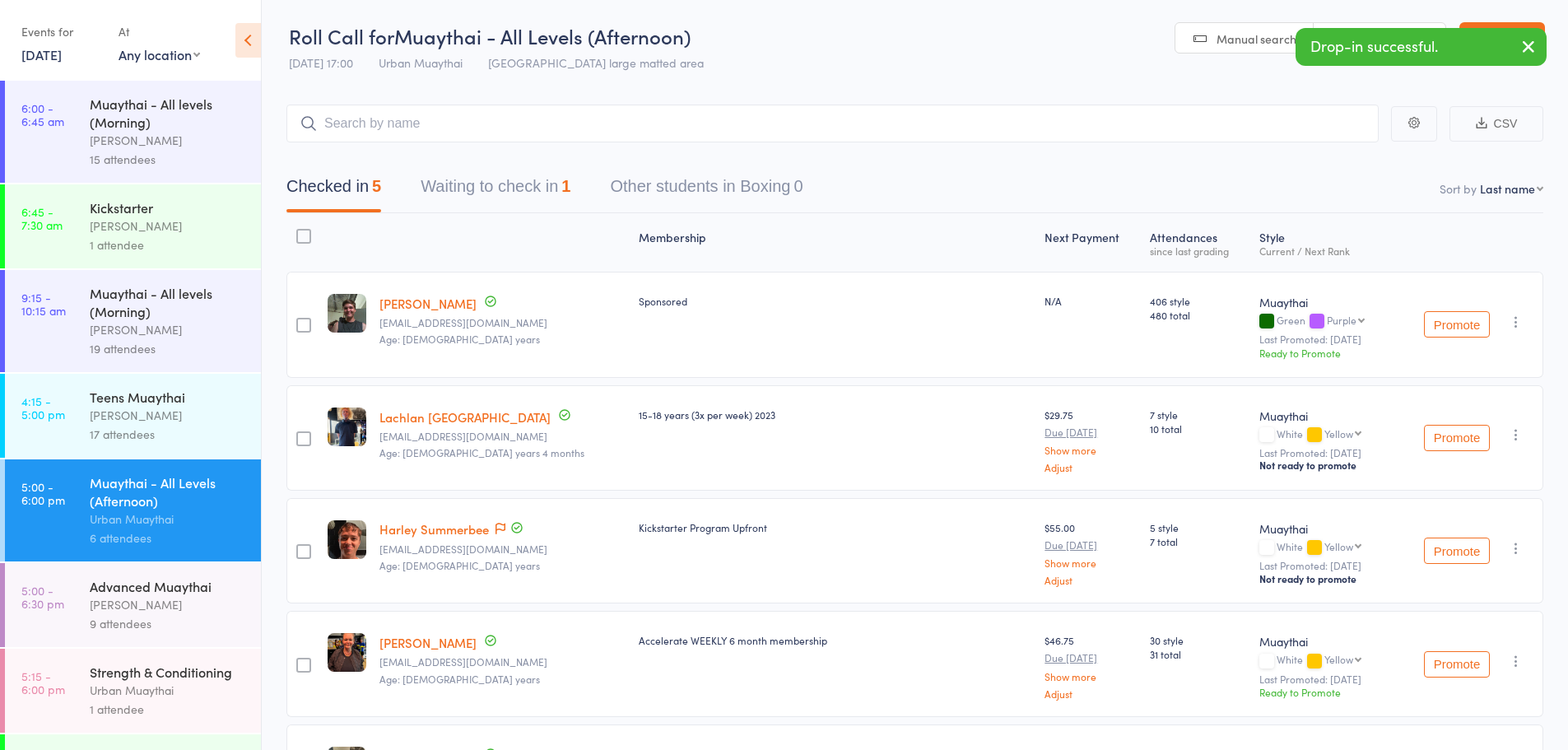
click at [1423, 22] on div "Manual search Scanner input" at bounding box center [1311, 38] width 272 height 32
click at [1422, 23] on link "Scanner input" at bounding box center [1380, 39] width 132 height 32
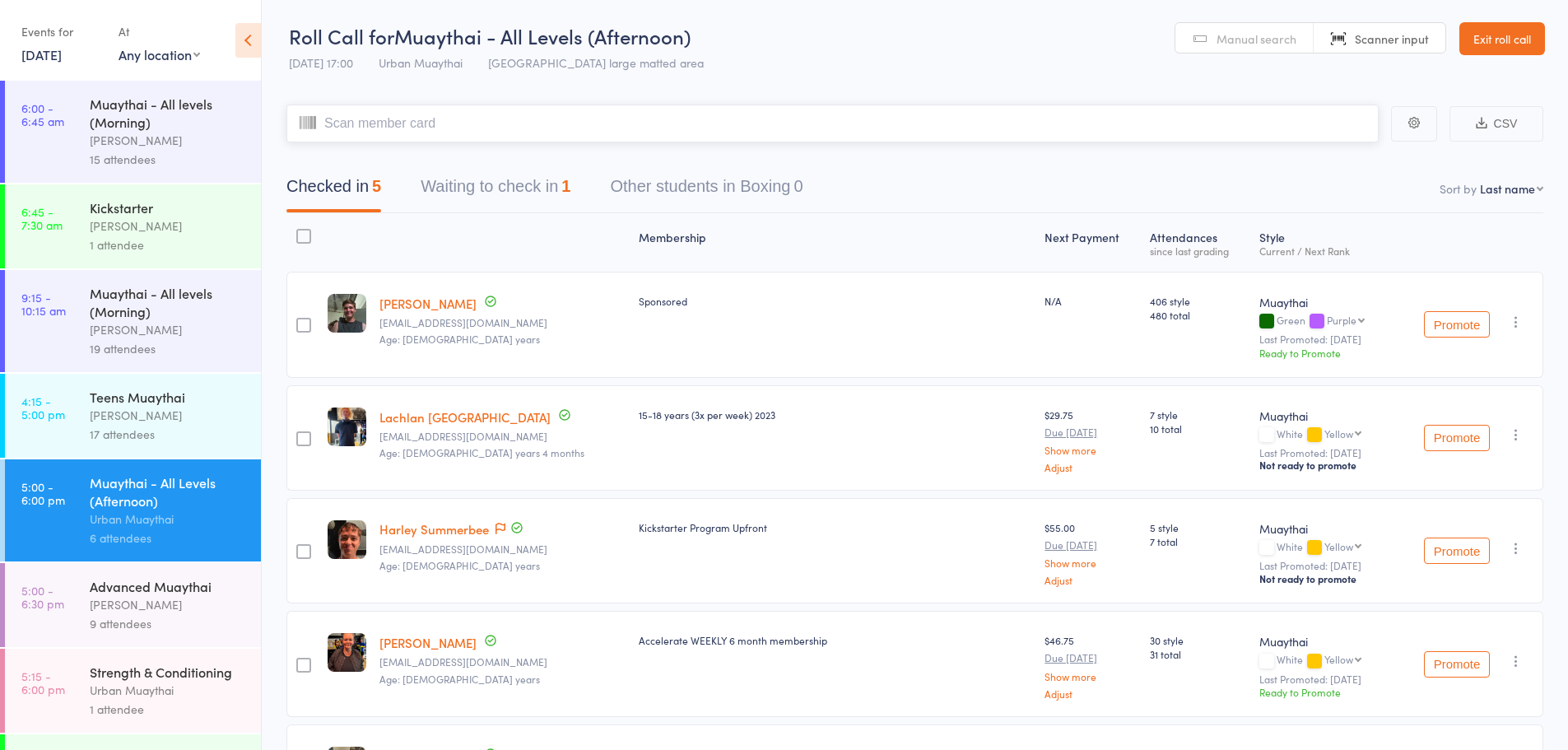
click at [1282, 113] on input "search" at bounding box center [832, 122] width 1092 height 38
type input "5892"
type input "6010"
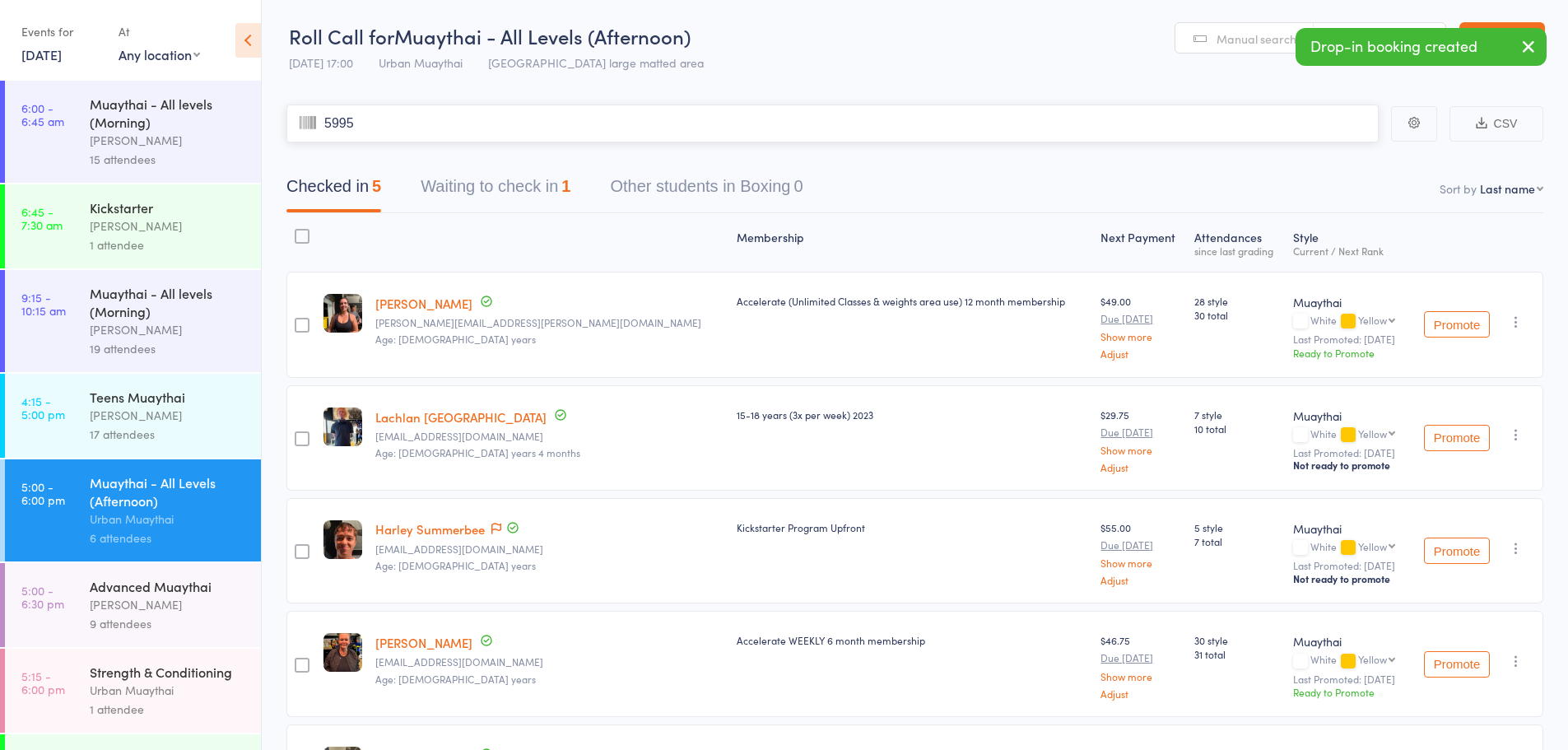
type input "5995"
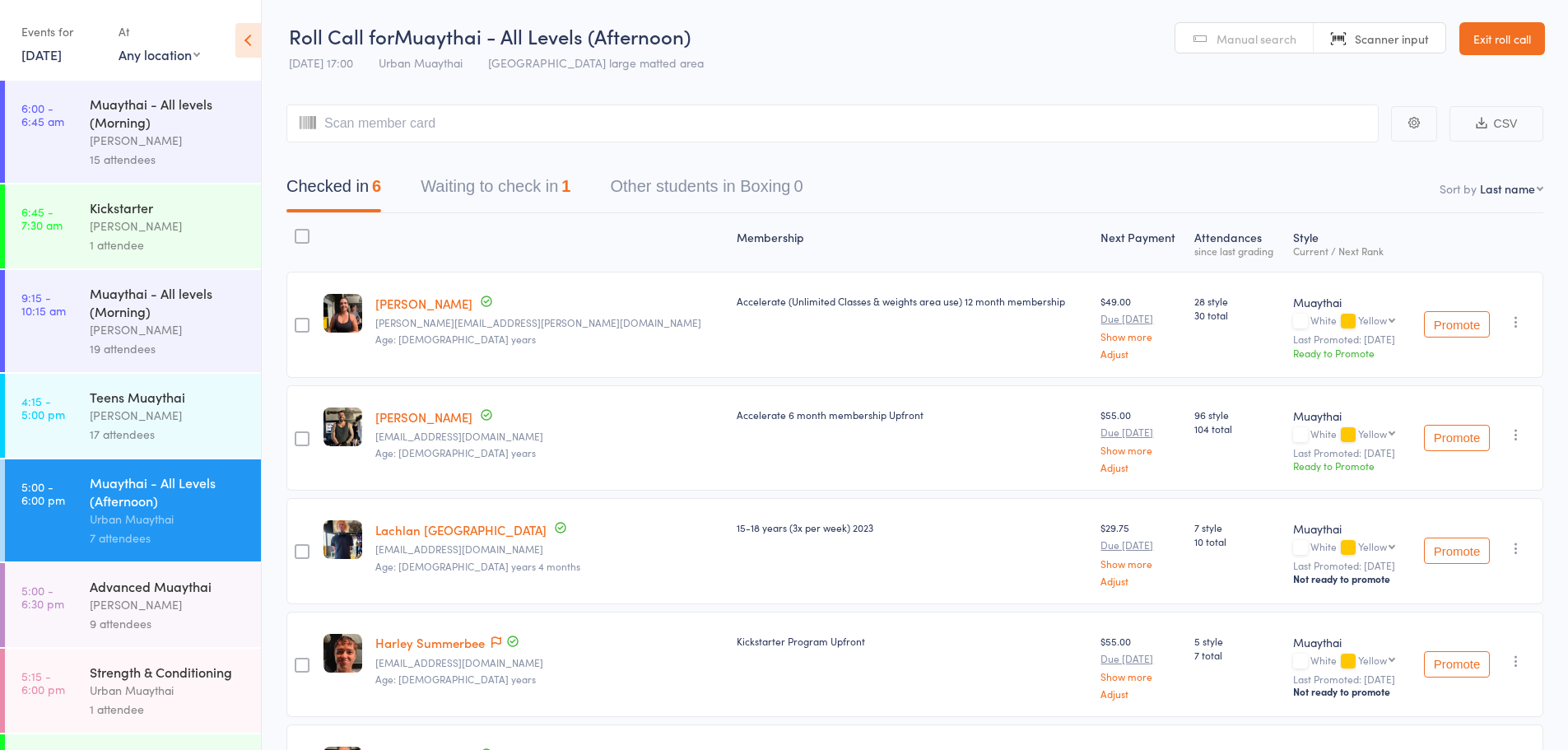
click at [1498, 182] on select "First name Last name Birthday today? Behind on payments? Check in time Next pay…" at bounding box center [1512, 188] width 63 height 17
select select "4"
click at [1481, 180] on select "First name Last name Birthday today? Behind on payments? Check in time Next pay…" at bounding box center [1512, 188] width 63 height 17
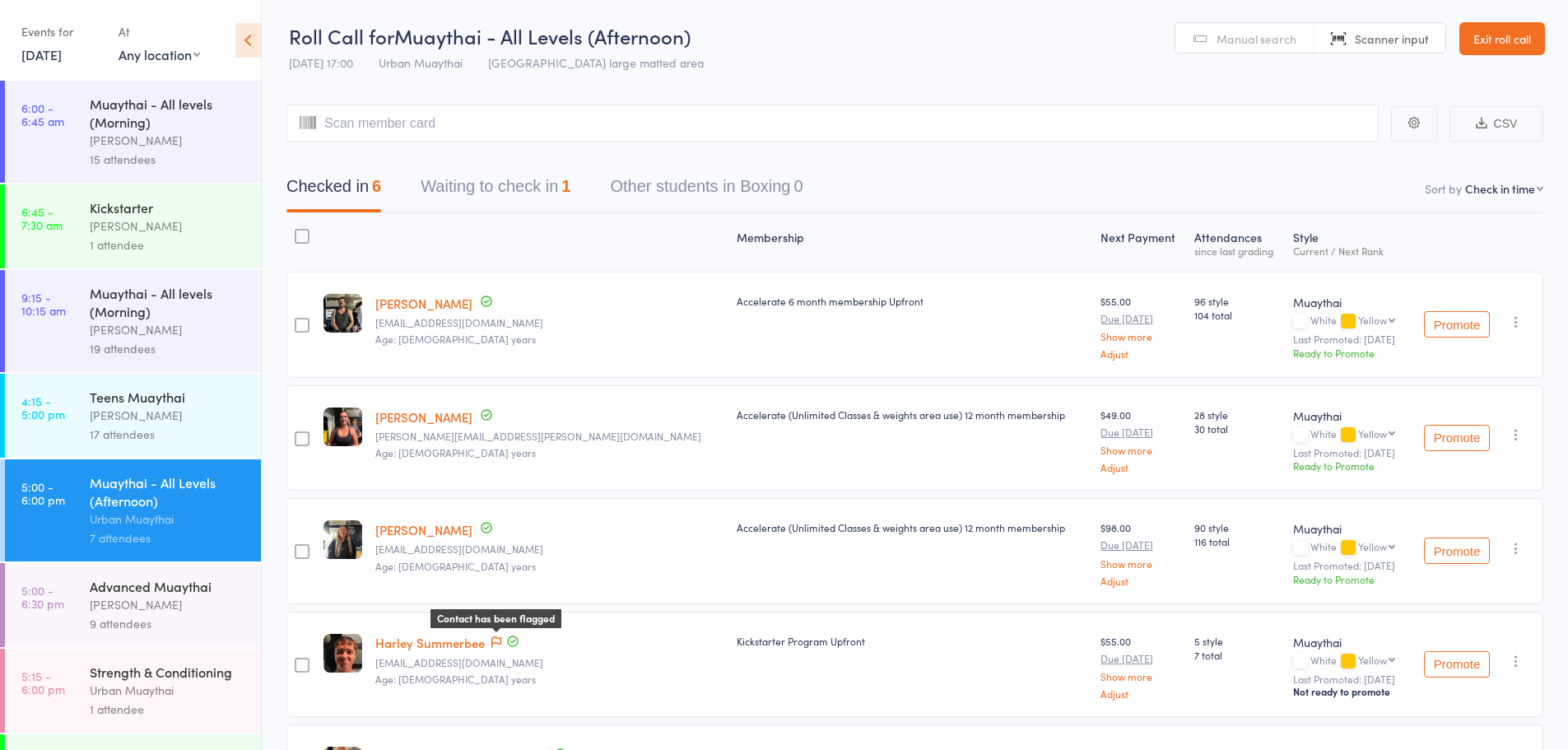
click at [497, 642] on icon at bounding box center [497, 642] width 10 height 12
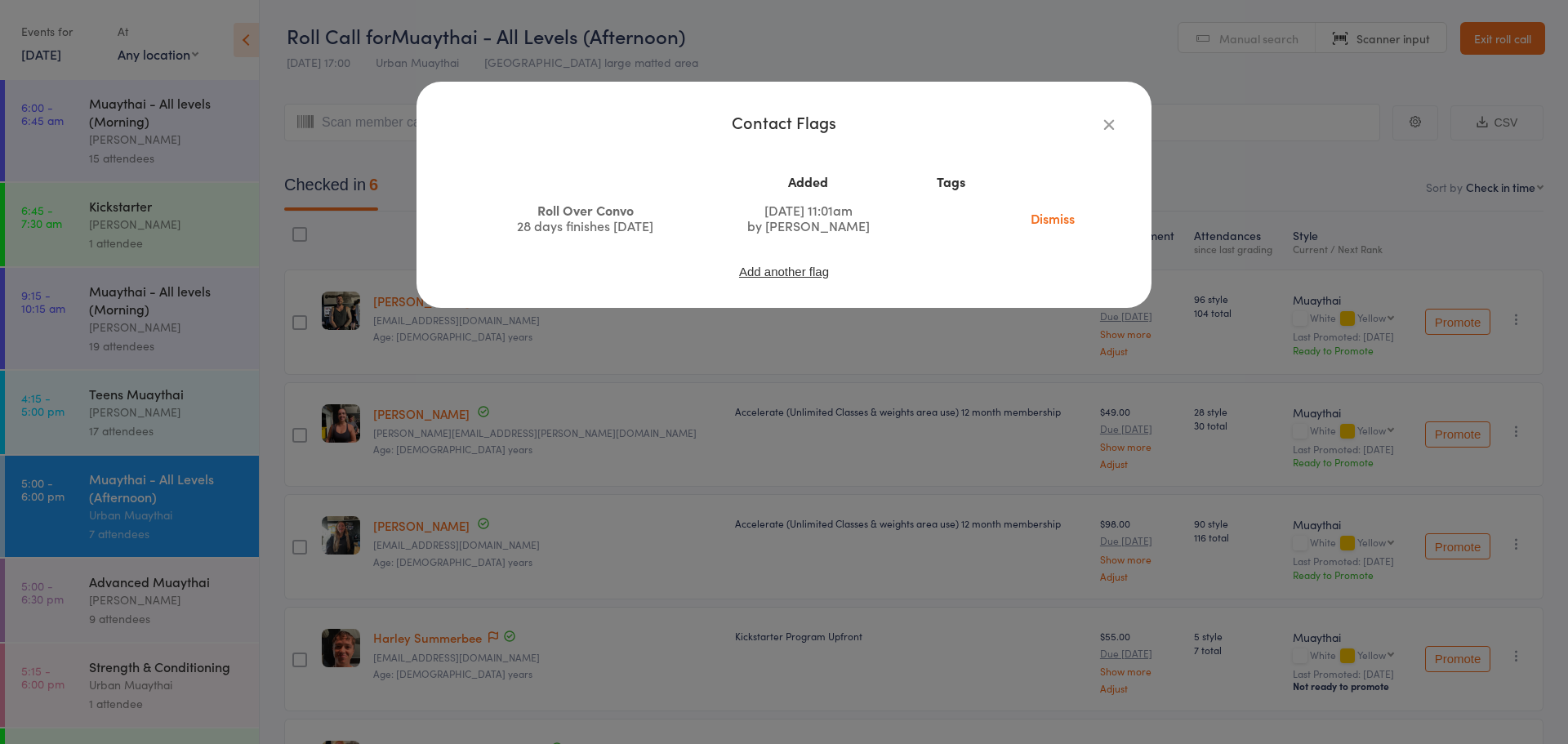
click at [1107, 120] on icon "button" at bounding box center [1109, 124] width 18 height 18
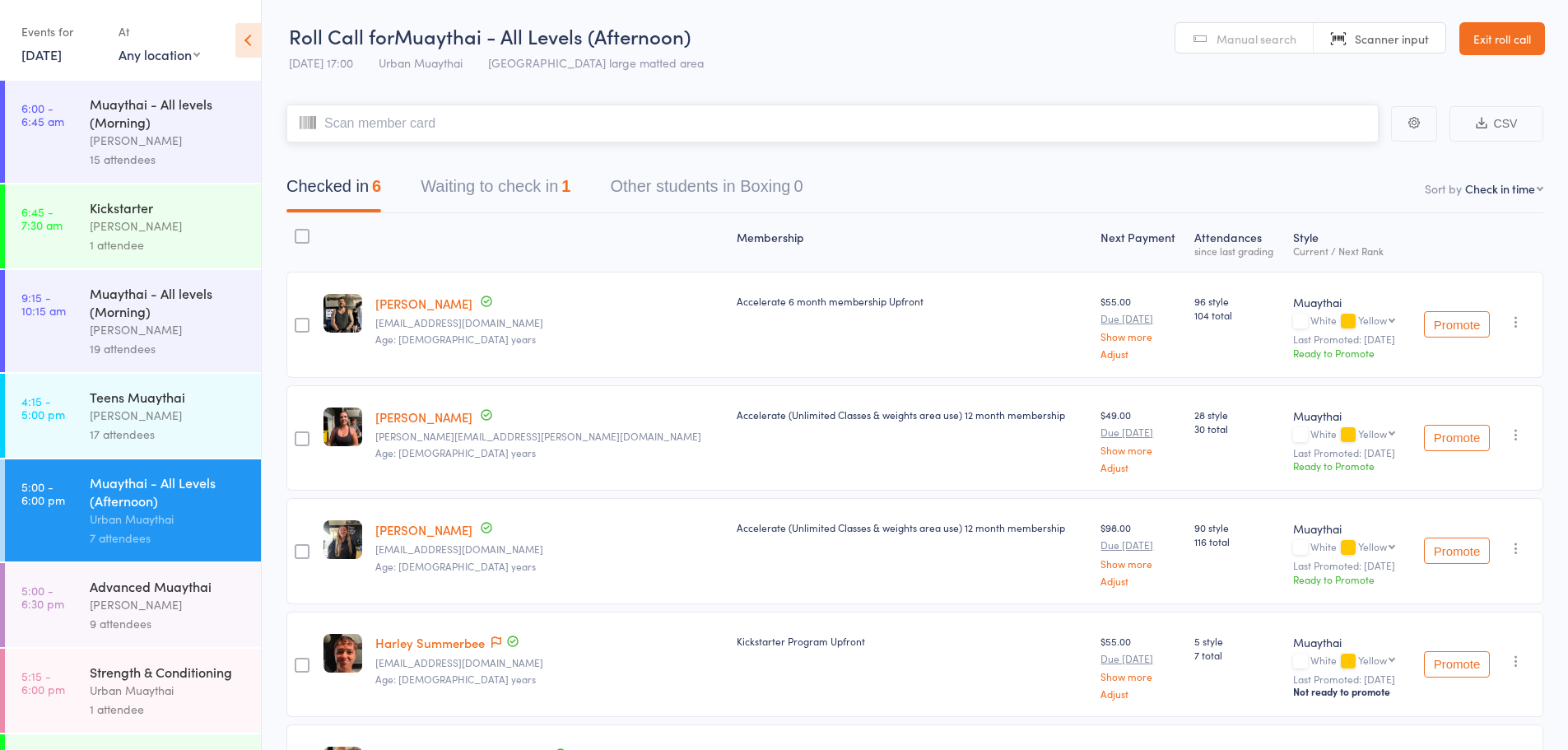
click at [903, 128] on input "search" at bounding box center [832, 122] width 1092 height 38
type input "5884"
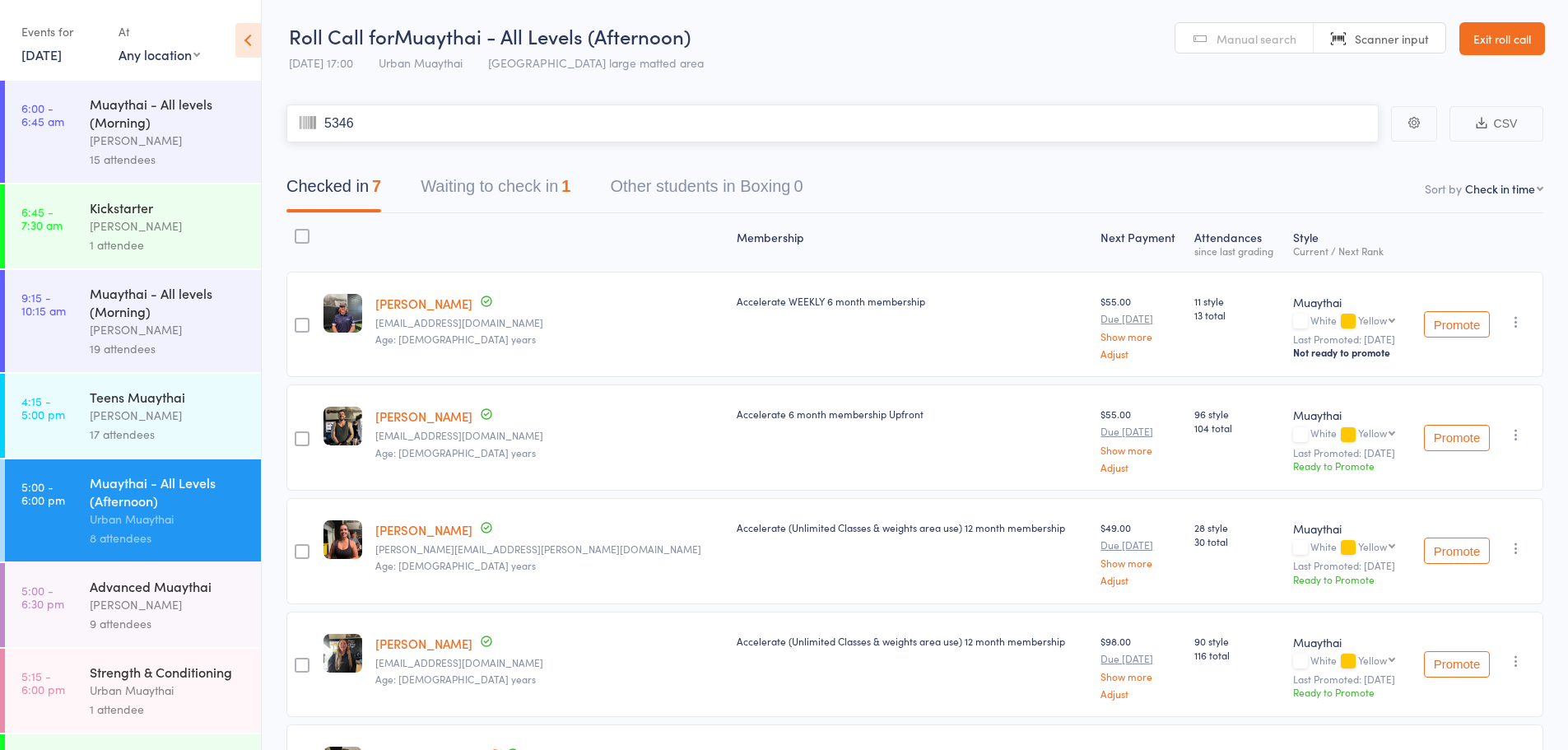
type input "5346"
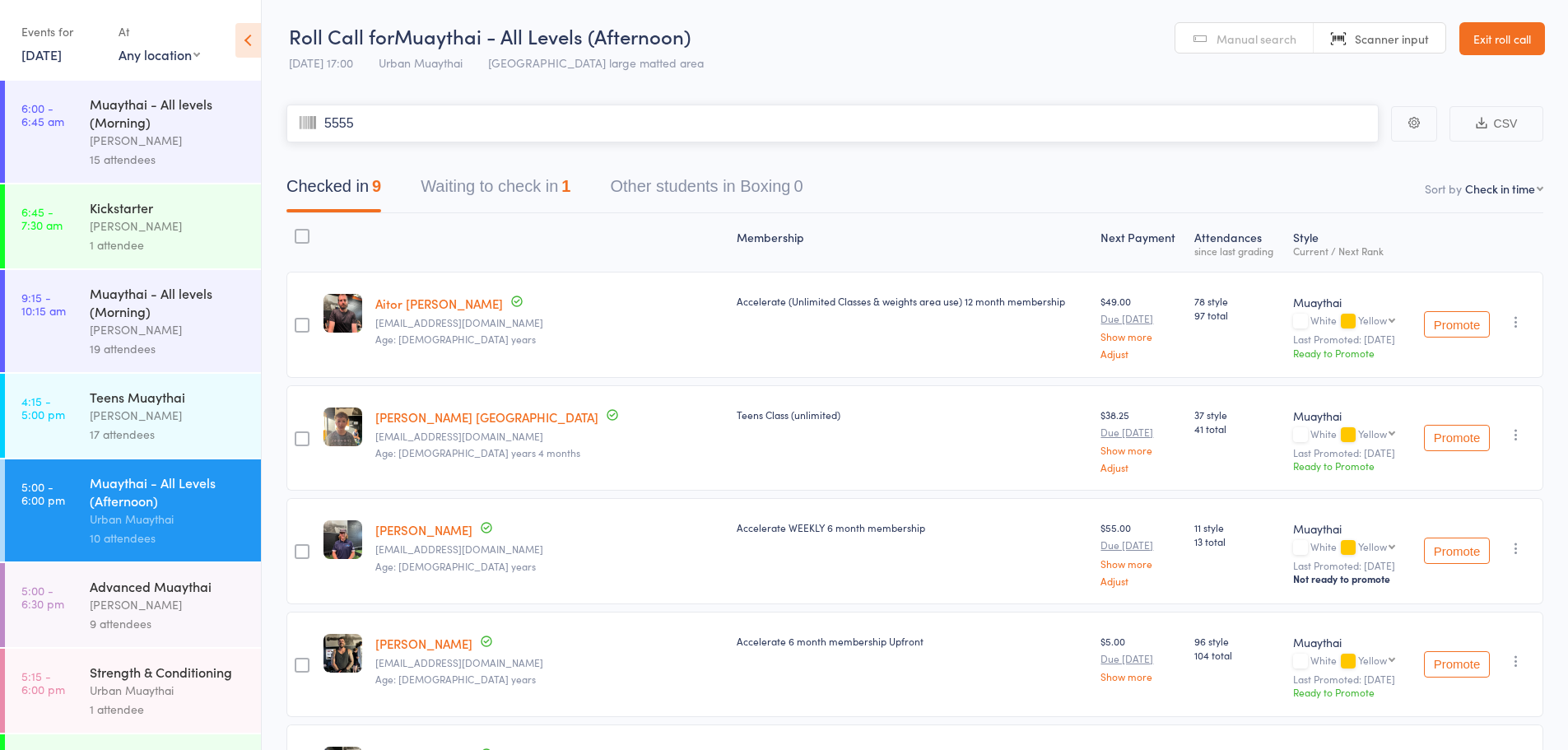
type input "55555"
type input "5454"
click at [788, 104] on main "CSV Checked in 9 Waiting to check in 1 Other students in Boxing 0 Sort by Check…" at bounding box center [915, 718] width 1306 height 1278
click at [791, 120] on input "search" at bounding box center [832, 122] width 1092 height 38
type input "5456"
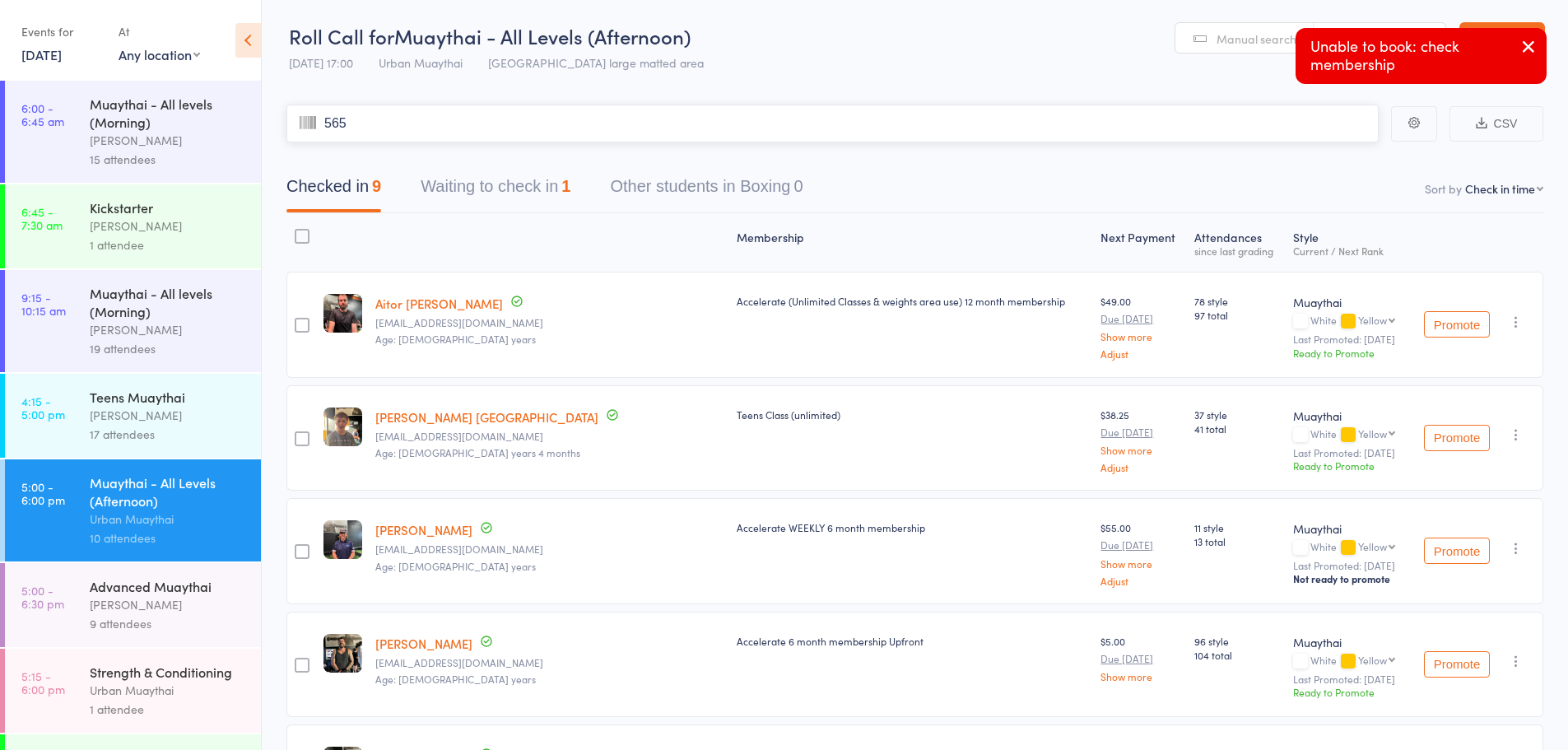
type input "5654"
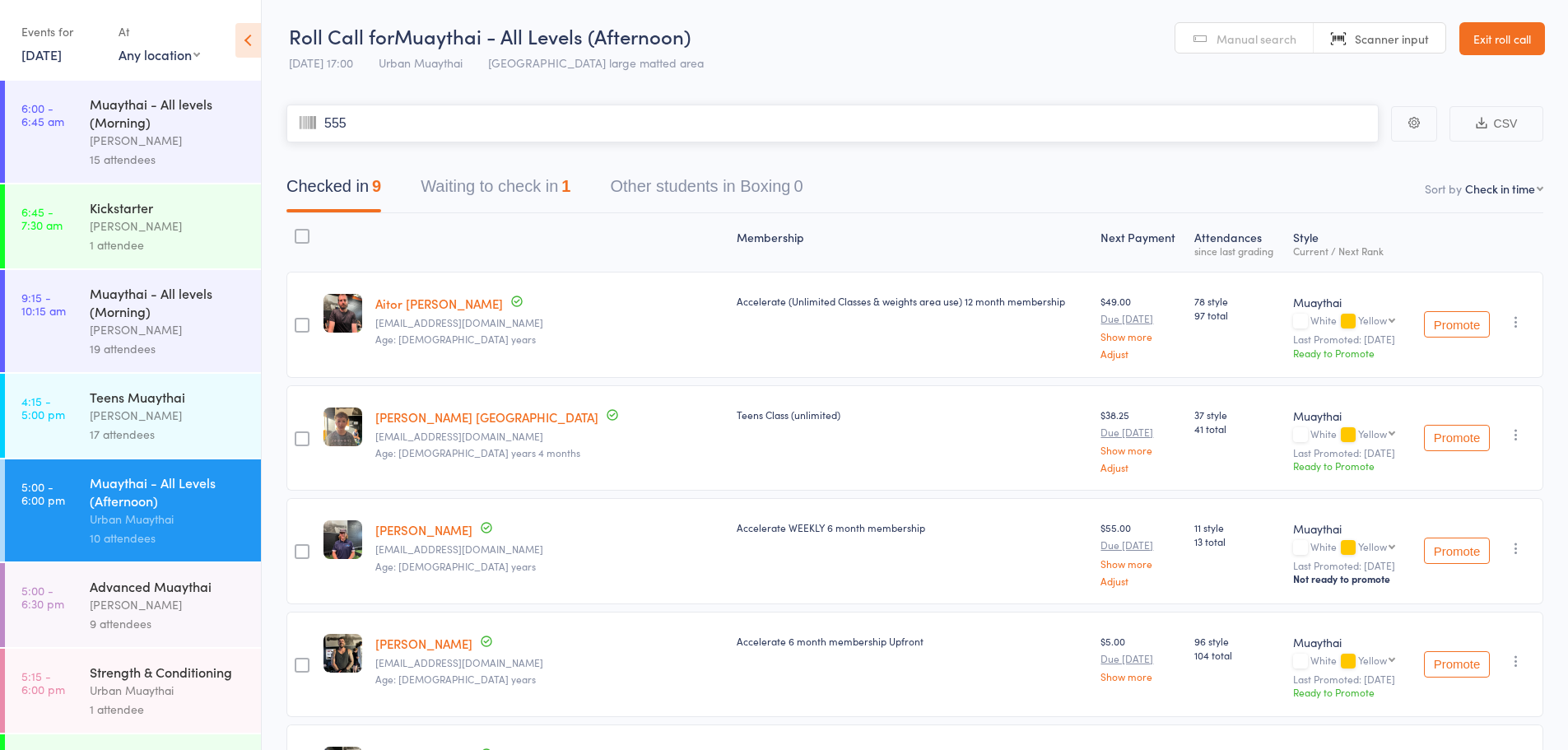
type input "5555"
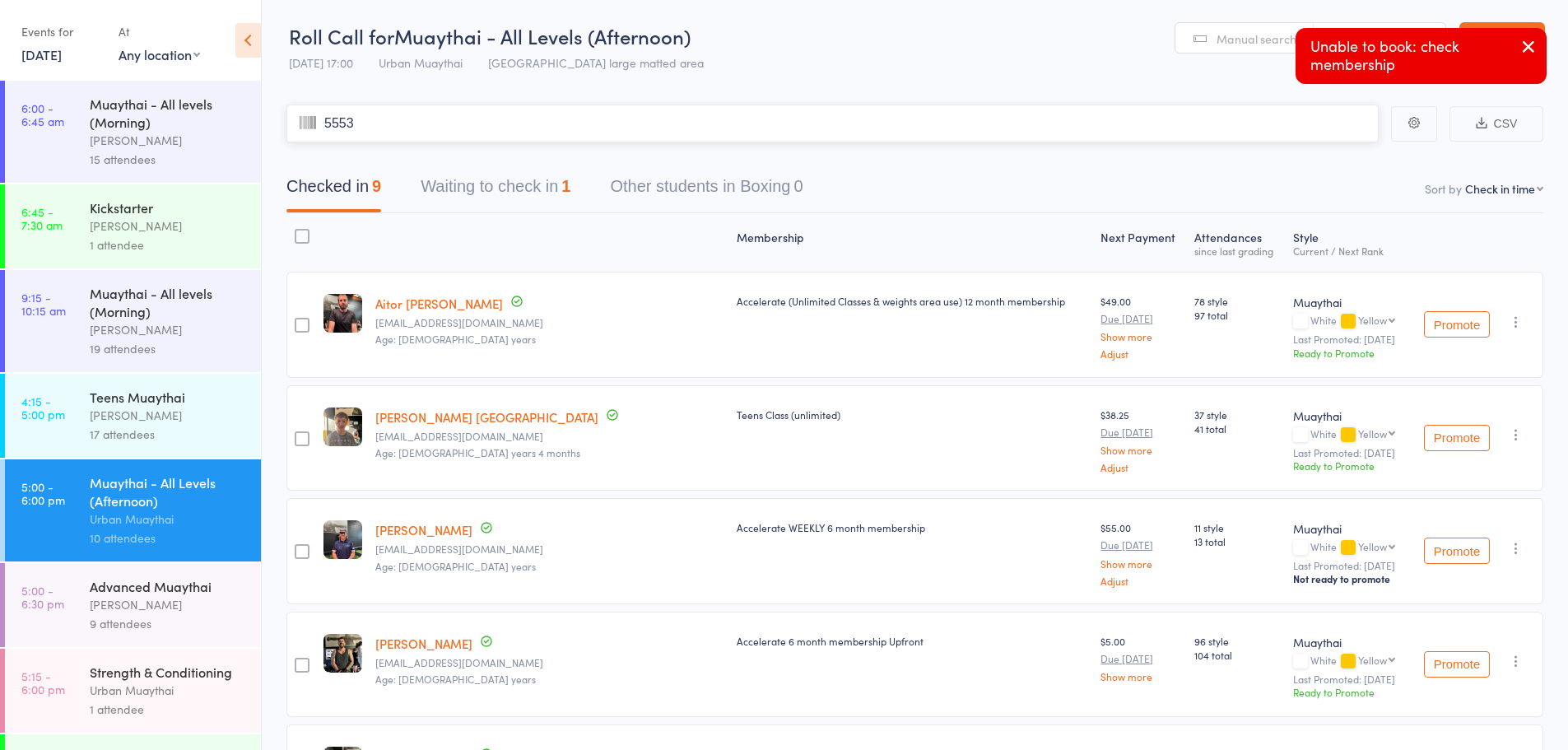
type input "55534"
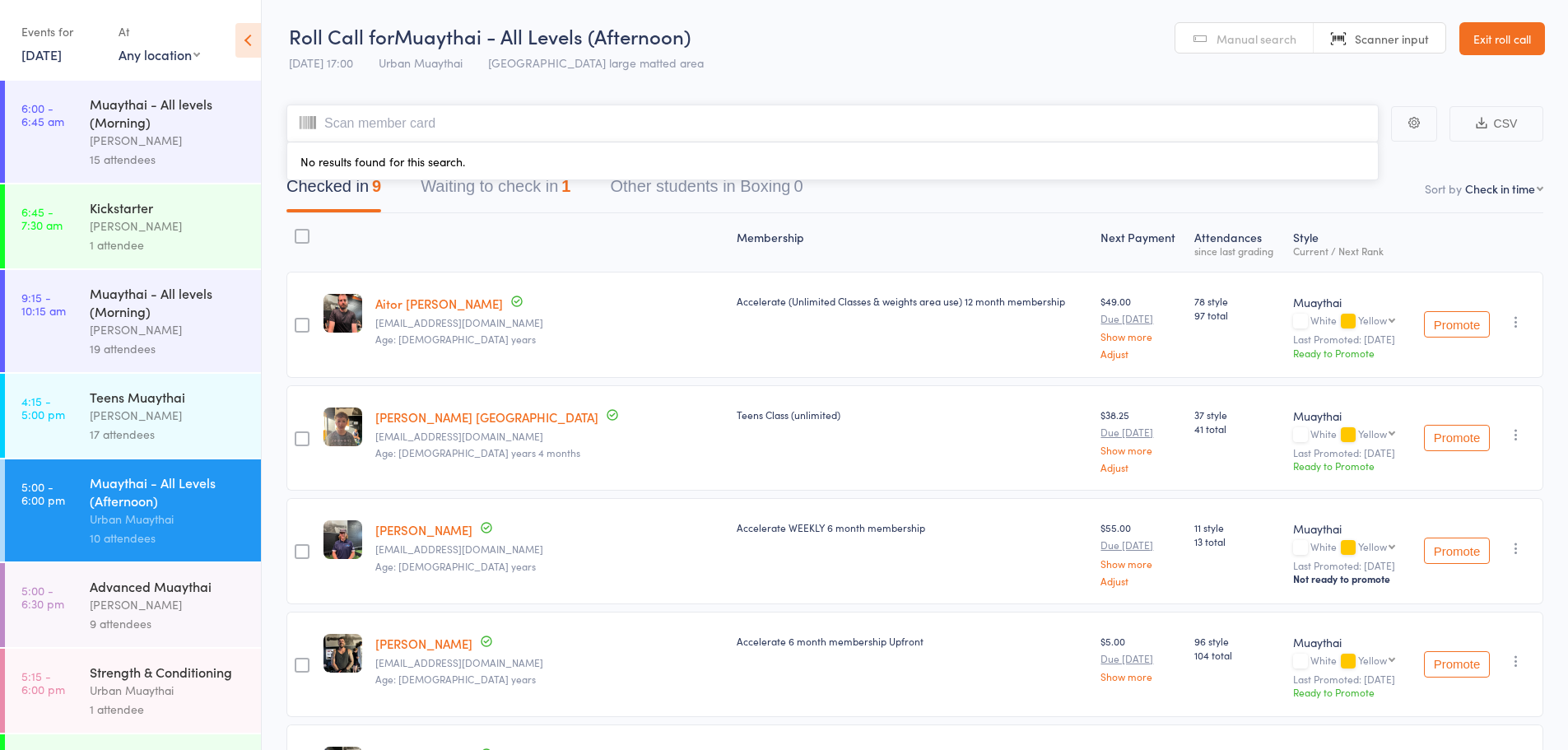
click at [497, 186] on button "Waiting to check in 1" at bounding box center [496, 191] width 150 height 43
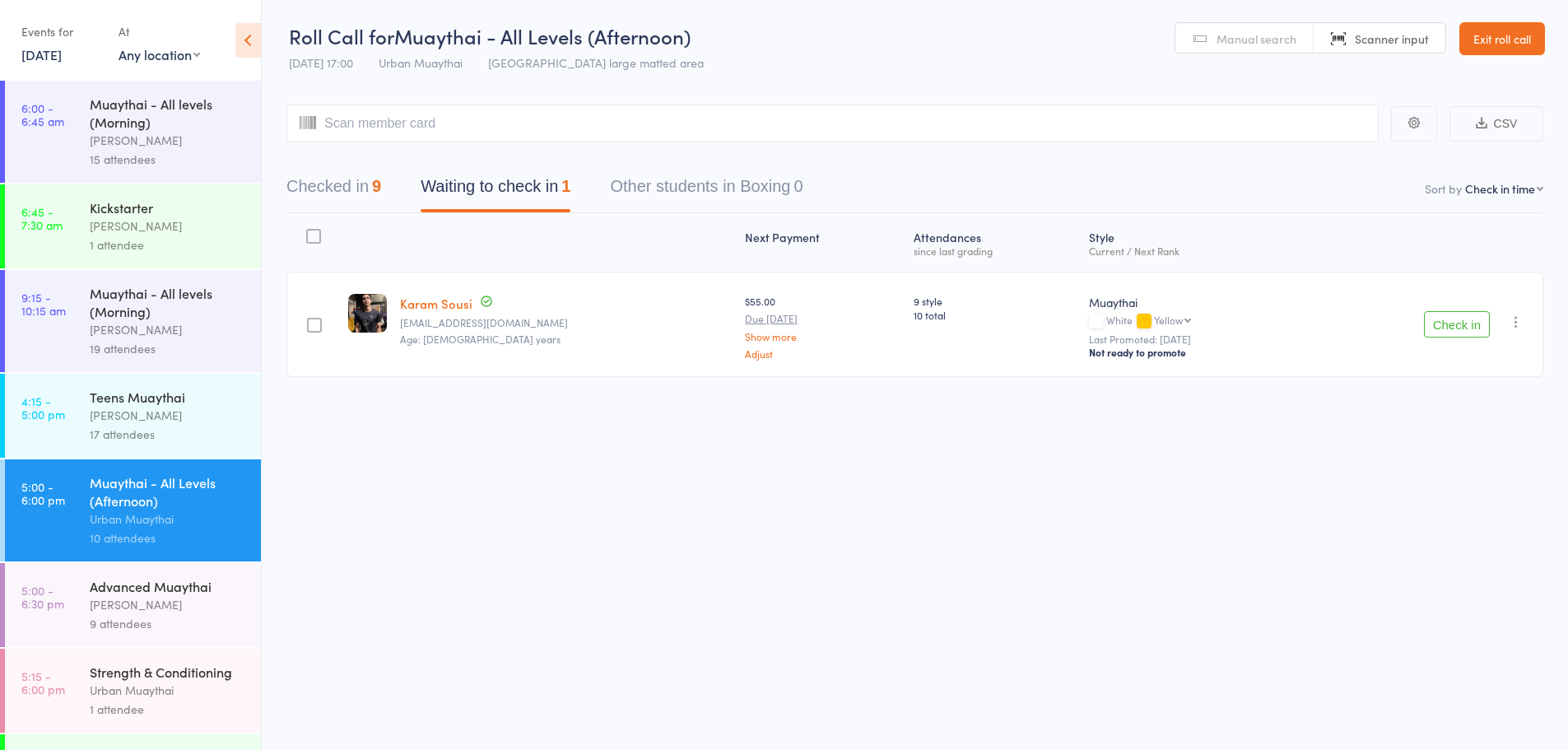
click at [1460, 338] on button "Check in" at bounding box center [1456, 325] width 66 height 27
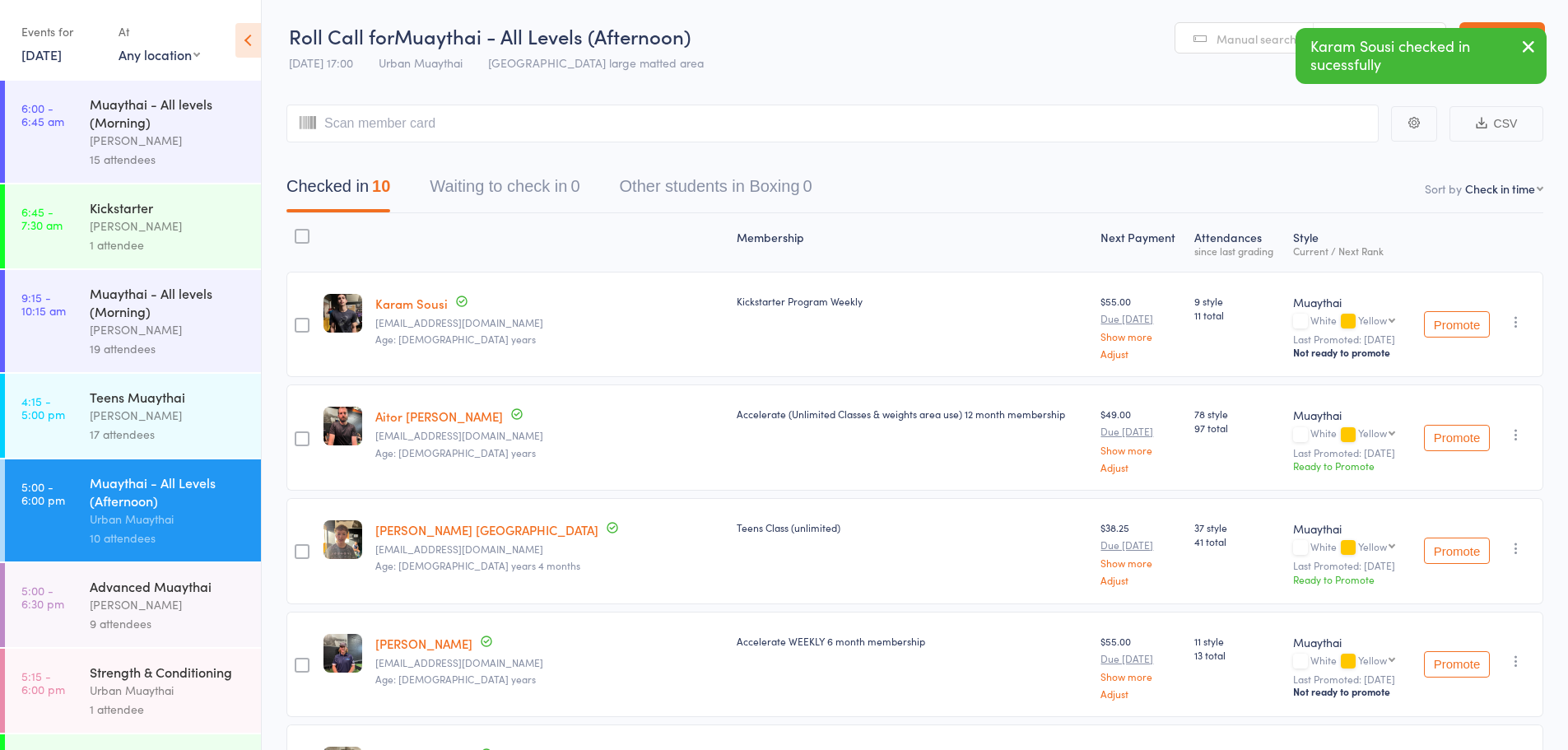
drag, startPoint x: 1457, startPoint y: 332, endPoint x: 1335, endPoint y: 264, distance: 139.7
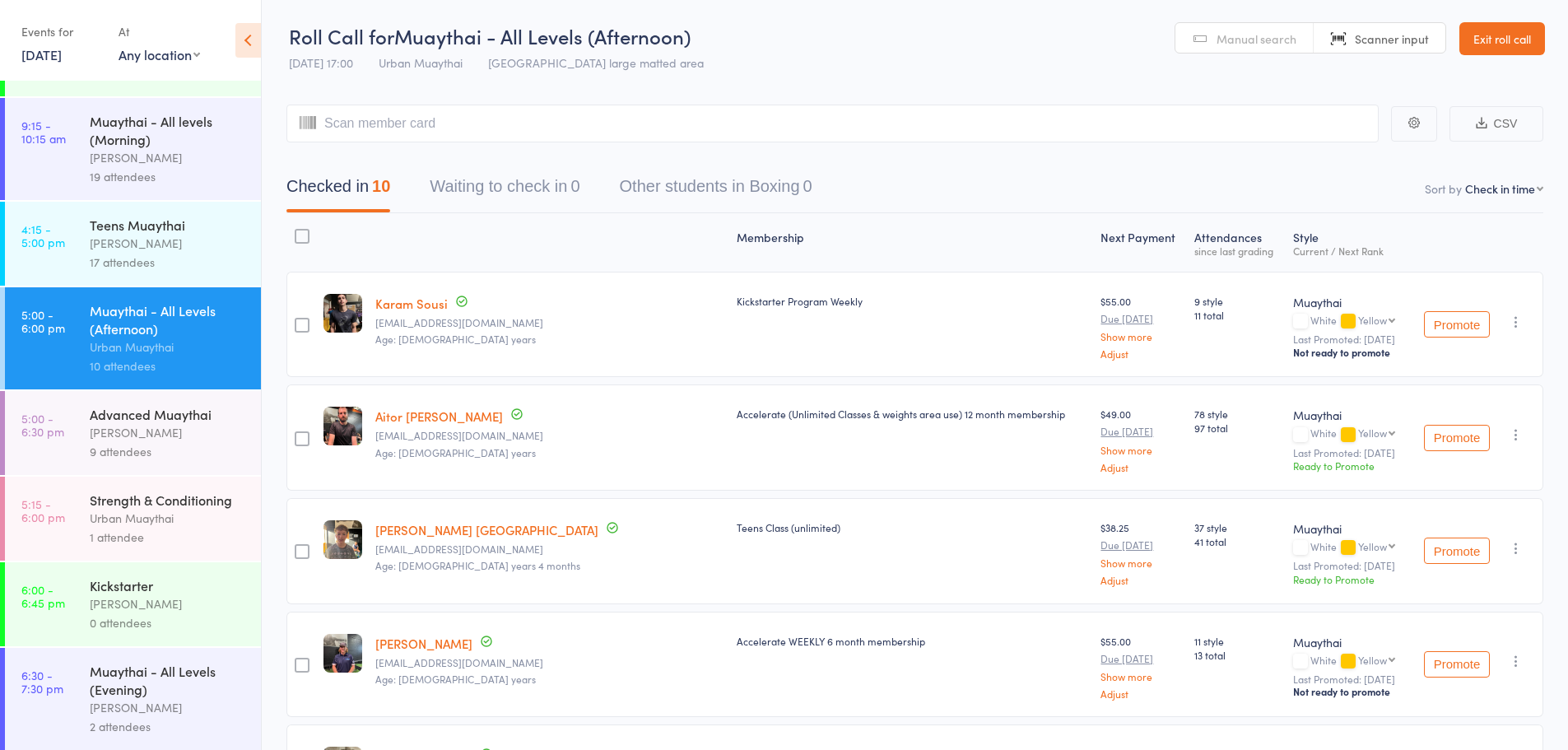
scroll to position [173, 0]
click at [139, 598] on div "[PERSON_NAME]" at bounding box center [168, 602] width 157 height 19
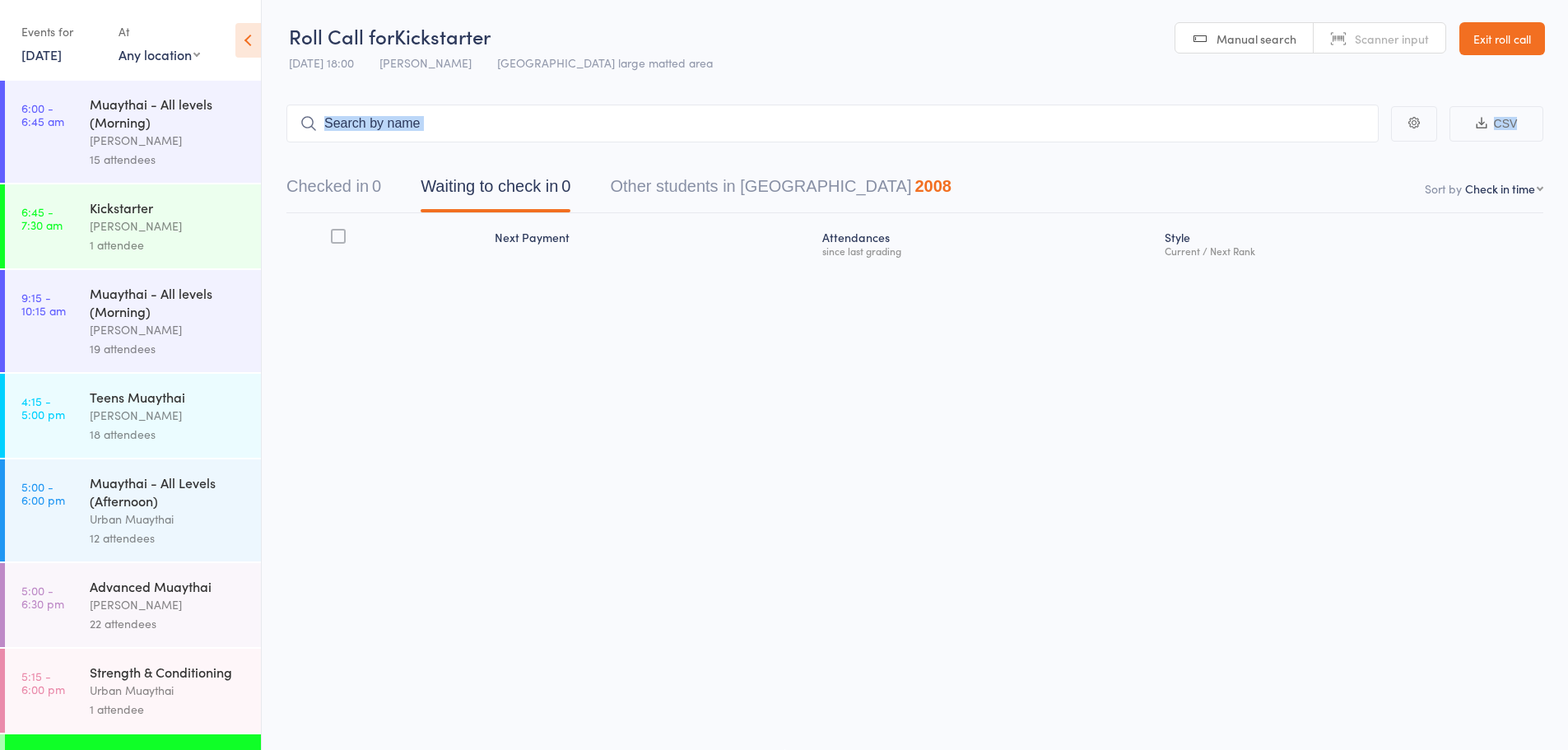
click at [281, 144] on main "CSV Checked in 0 Waiting to check in 0 Other students in Muaythai 2008 Sort by …" at bounding box center [915, 208] width 1306 height 258
click at [346, 186] on button "Checked in 0" at bounding box center [334, 191] width 95 height 43
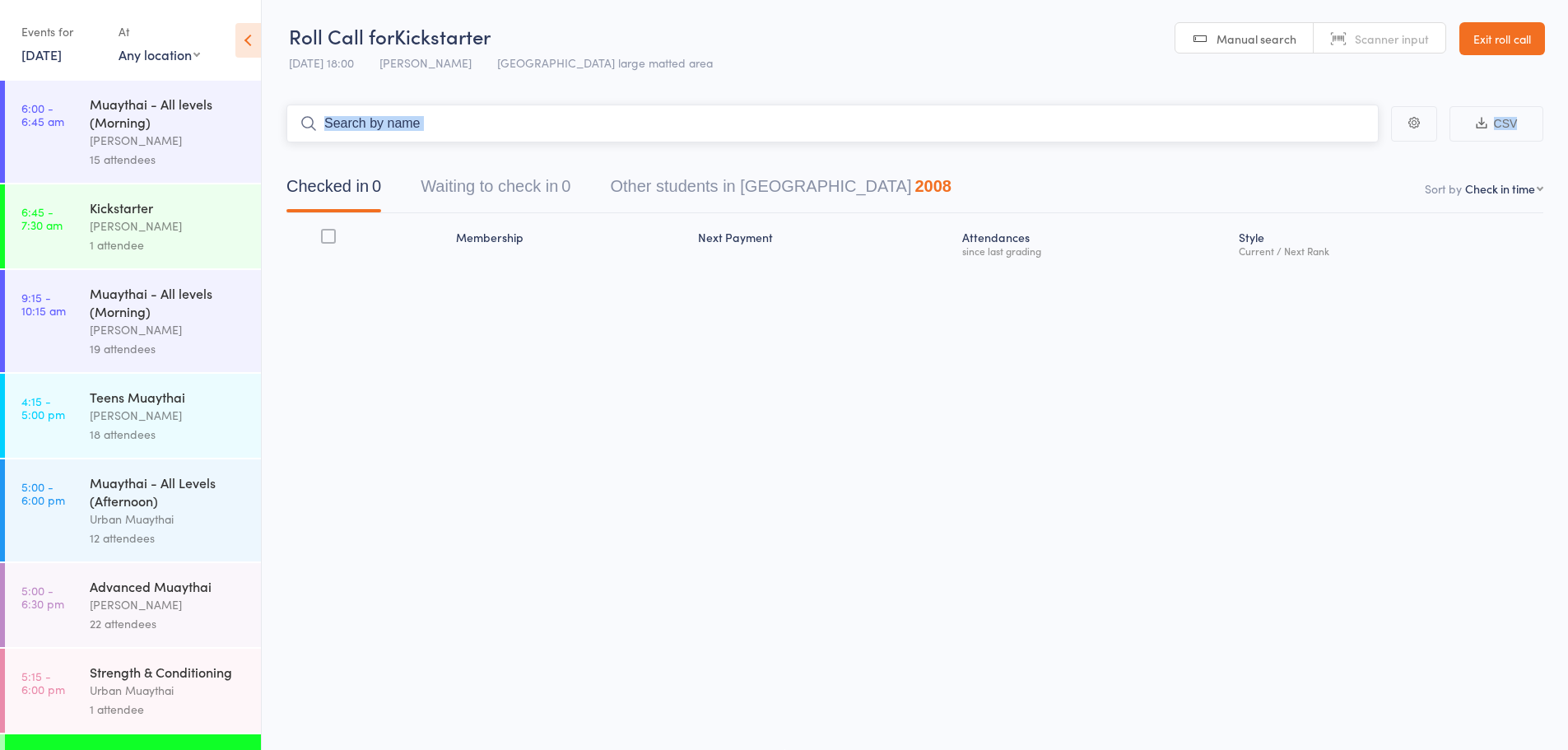
click at [439, 123] on input "search" at bounding box center [832, 122] width 1092 height 38
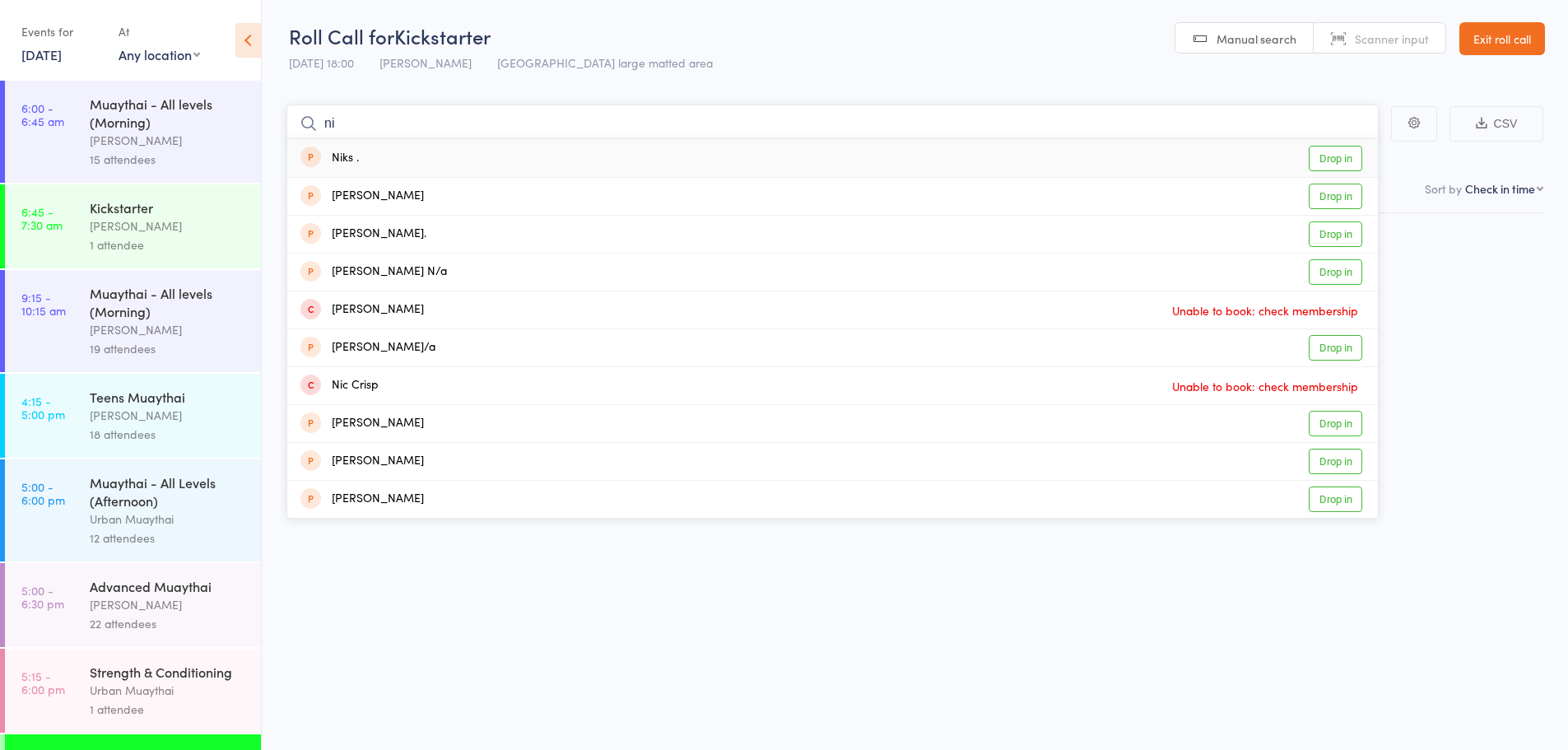
type input "n"
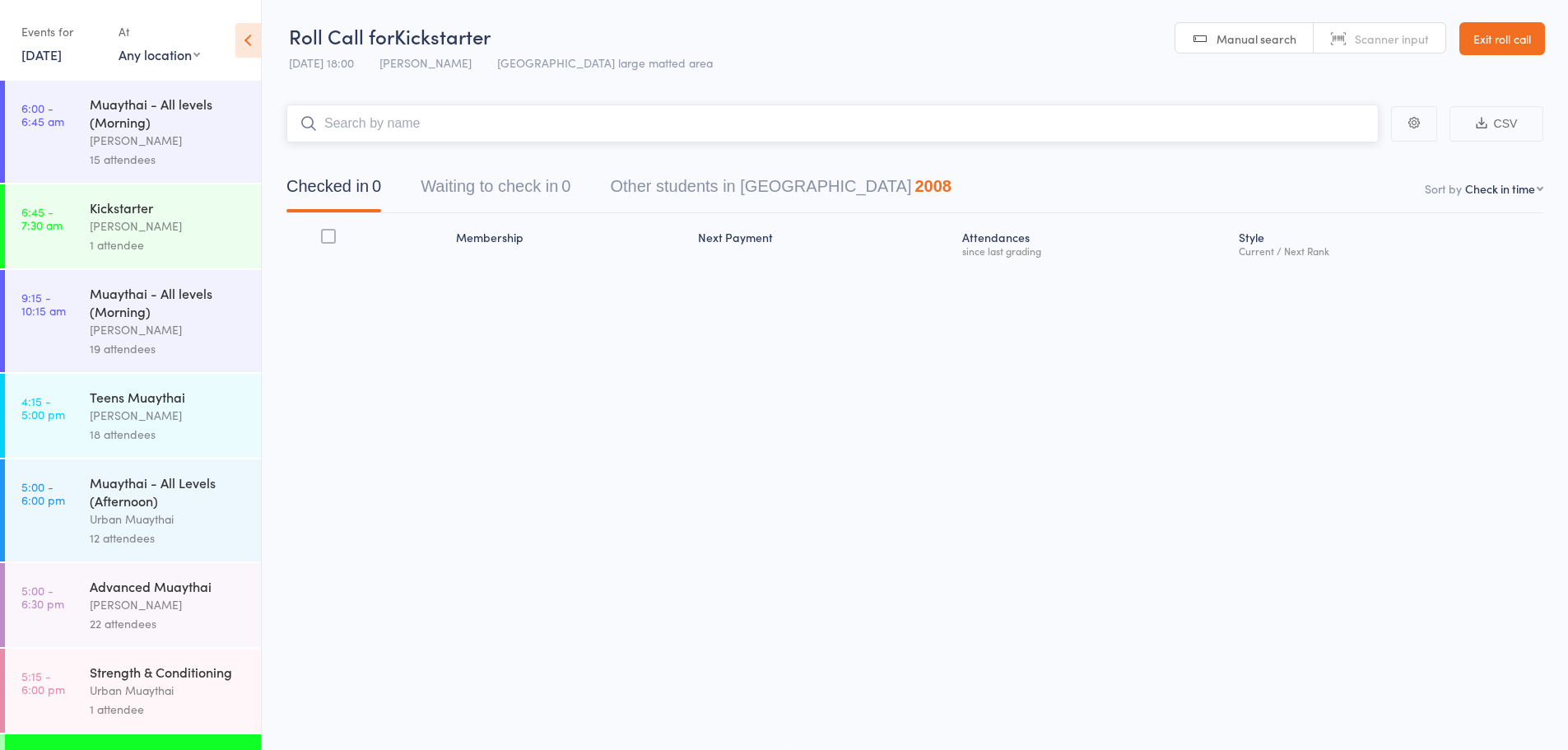
click at [352, 129] on input "search" at bounding box center [832, 122] width 1092 height 38
type input "5823"
click at [1355, 158] on link "Drop in" at bounding box center [1336, 158] width 53 height 26
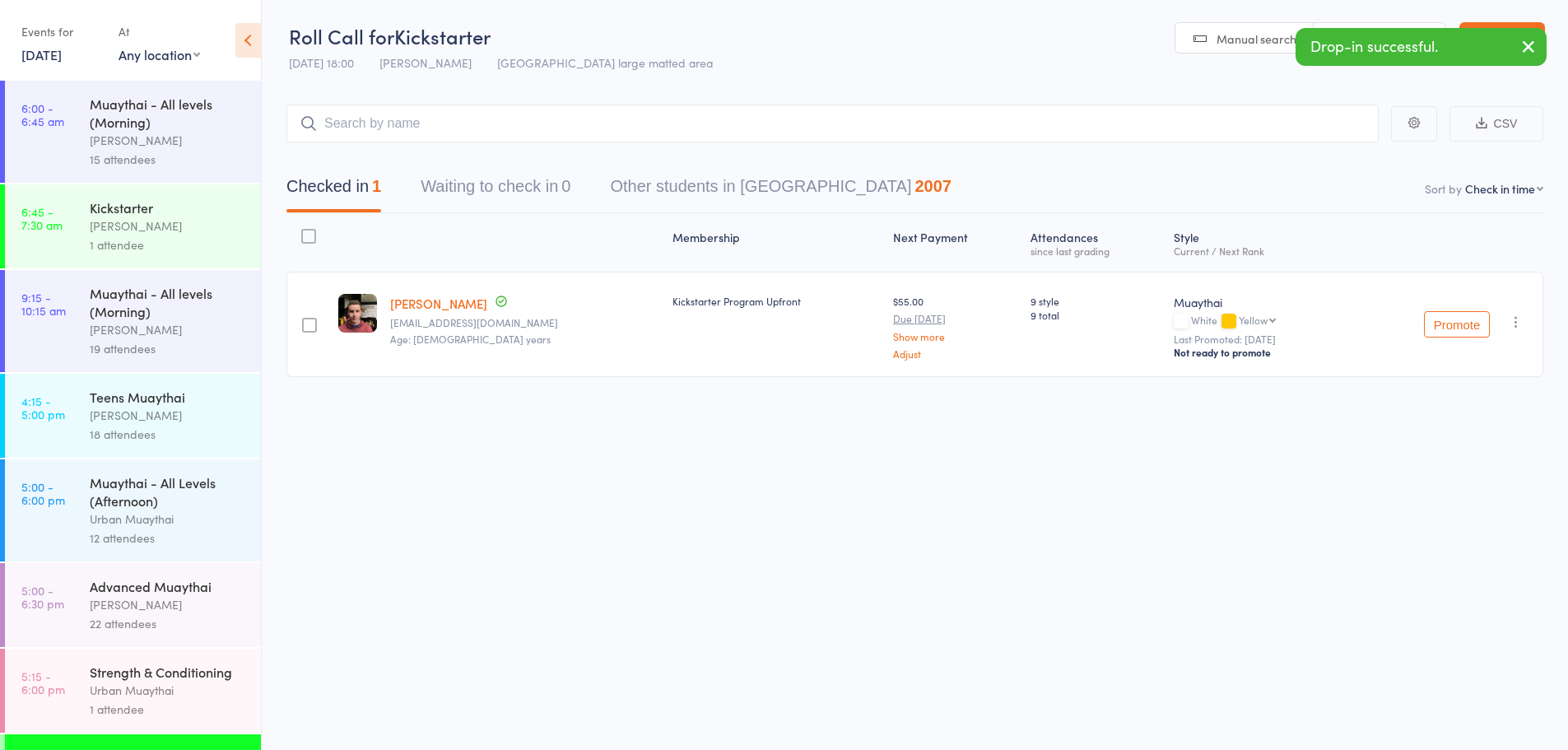
click at [1341, 23] on link "Scanner input" at bounding box center [1380, 39] width 132 height 32
click at [1237, 121] on input "search" at bounding box center [832, 122] width 1092 height 38
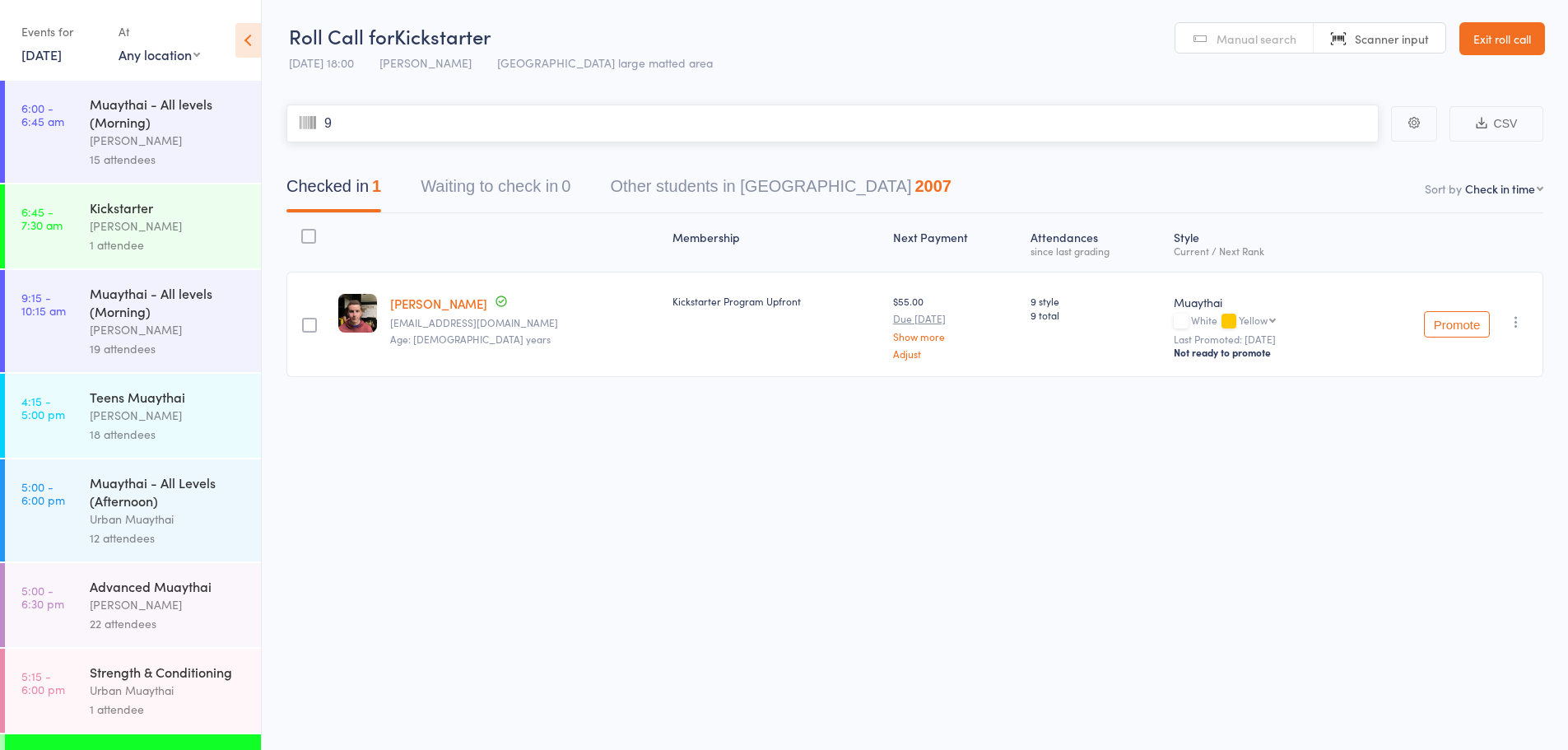
type input "9o"
click at [469, 124] on input "search" at bounding box center [832, 122] width 1092 height 38
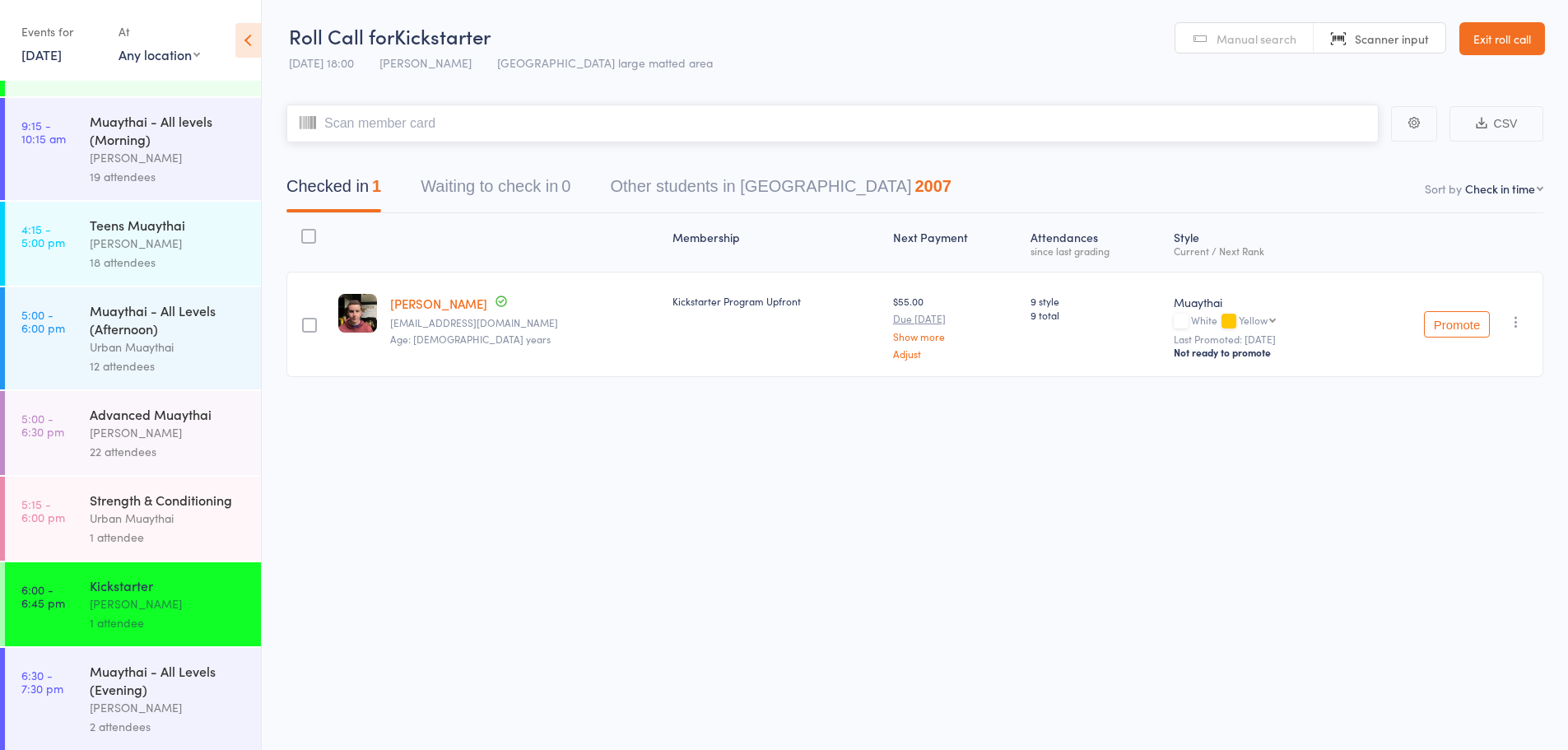
scroll to position [173, 0]
click at [433, 129] on input "search" at bounding box center [832, 122] width 1092 height 38
type input "6059"
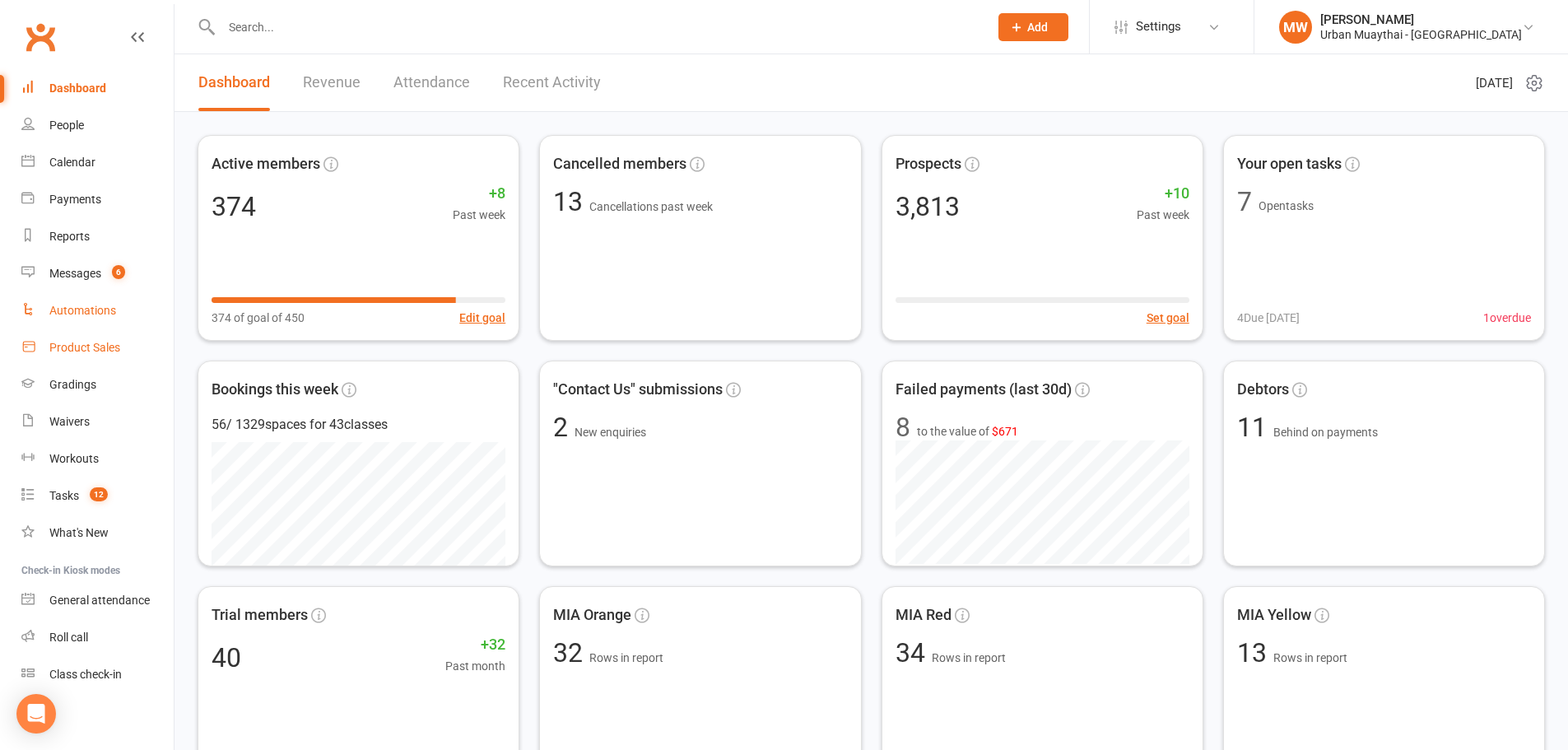
drag, startPoint x: 88, startPoint y: 352, endPoint x: 112, endPoint y: 320, distance: 40.0
click at [88, 351] on div "Product Sales" at bounding box center [84, 348] width 71 height 13
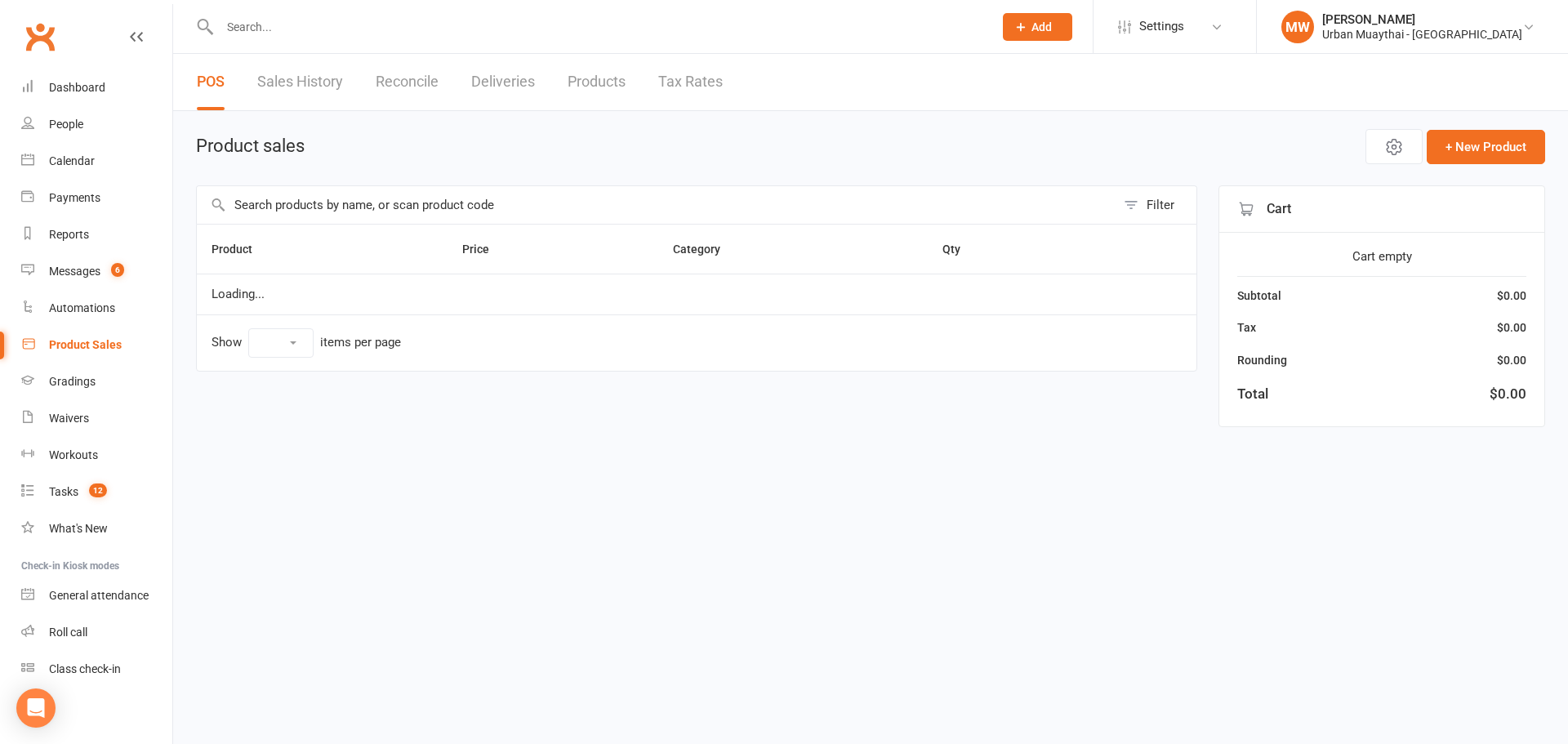
select select "50"
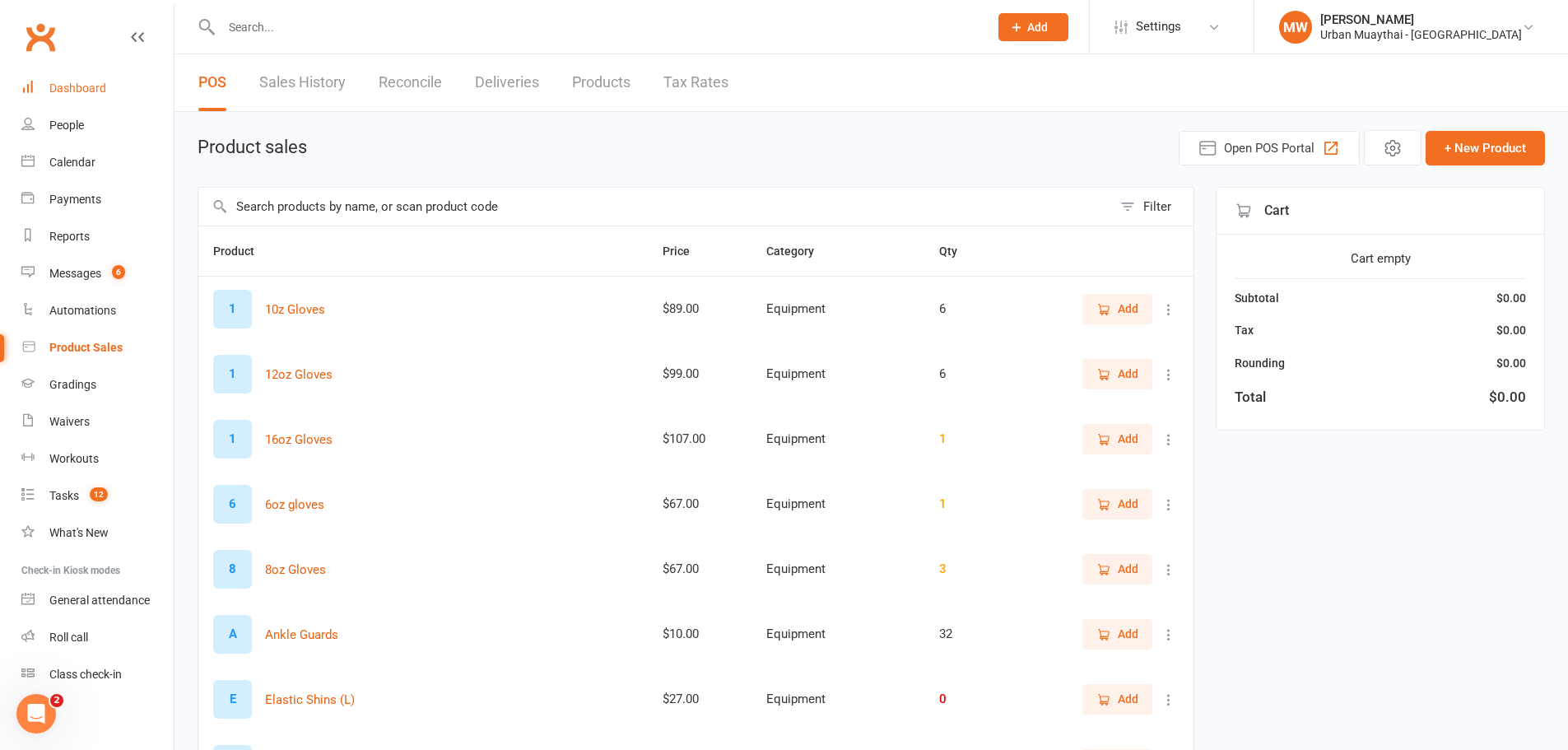
click at [72, 76] on link "Dashboard" at bounding box center [97, 88] width 152 height 37
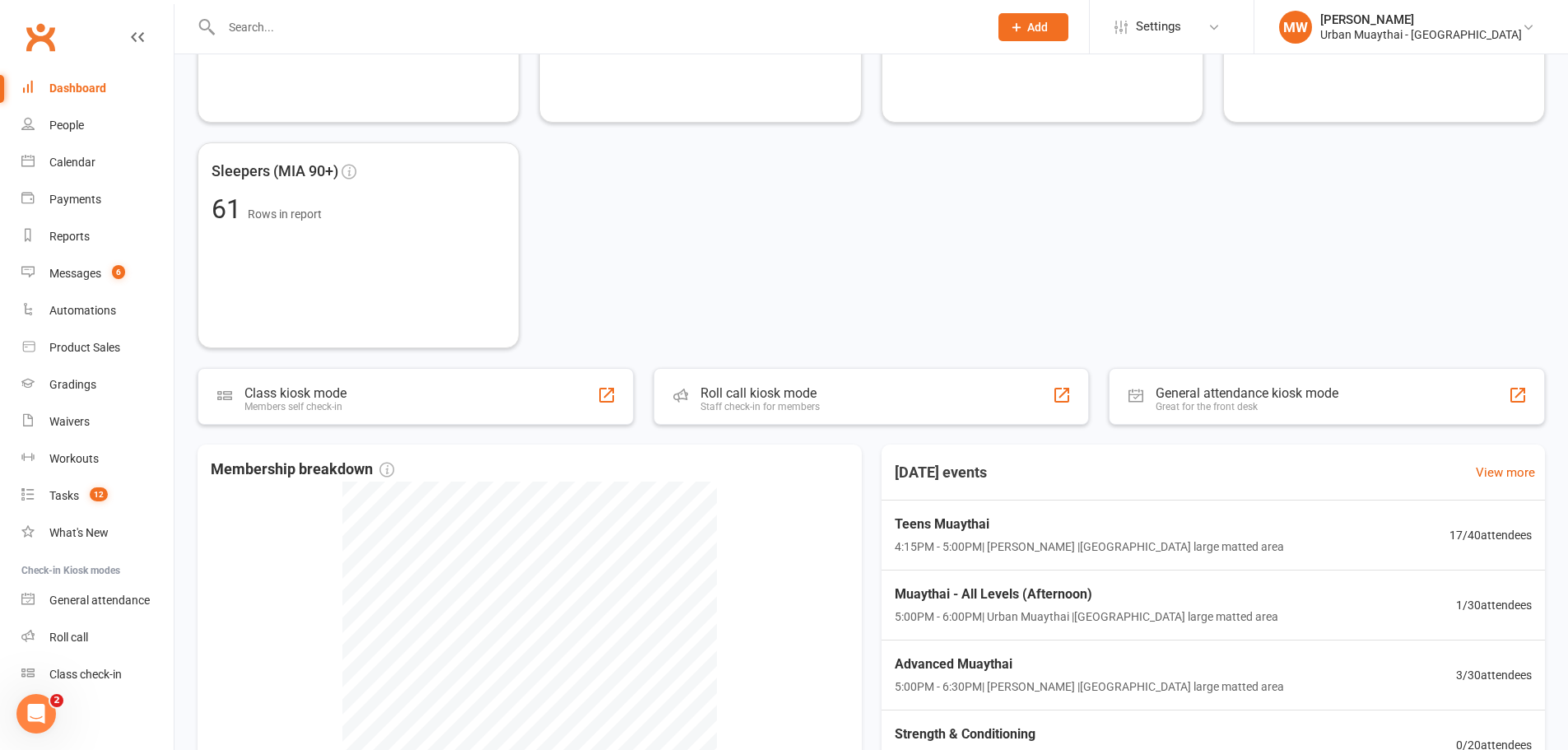
scroll to position [906, 0]
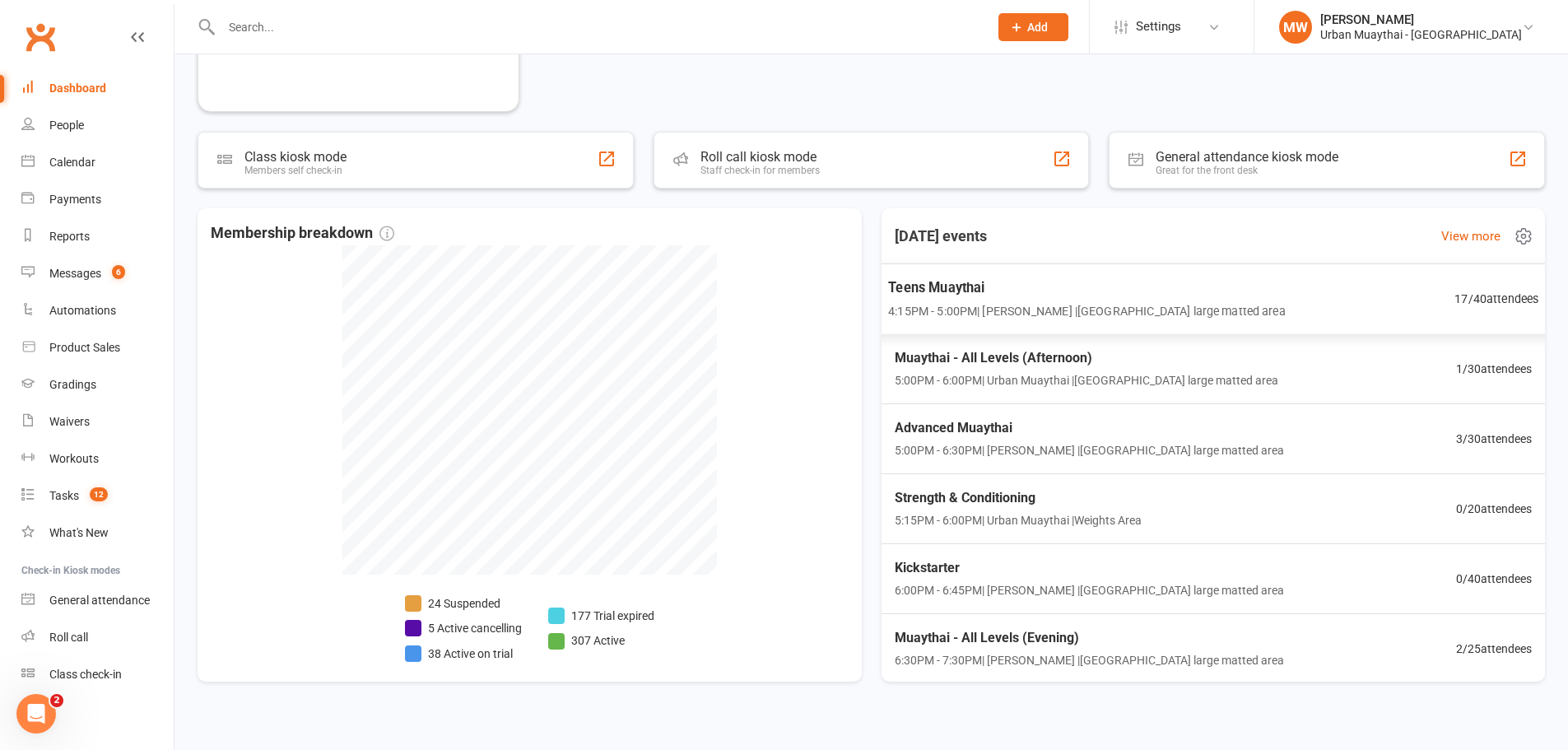
click at [1048, 300] on div "Teens Muaythai 4:15PM - 5:00PM | [PERSON_NAME] | [GEOGRAPHIC_DATA] large matted…" at bounding box center [1086, 298] width 397 height 43
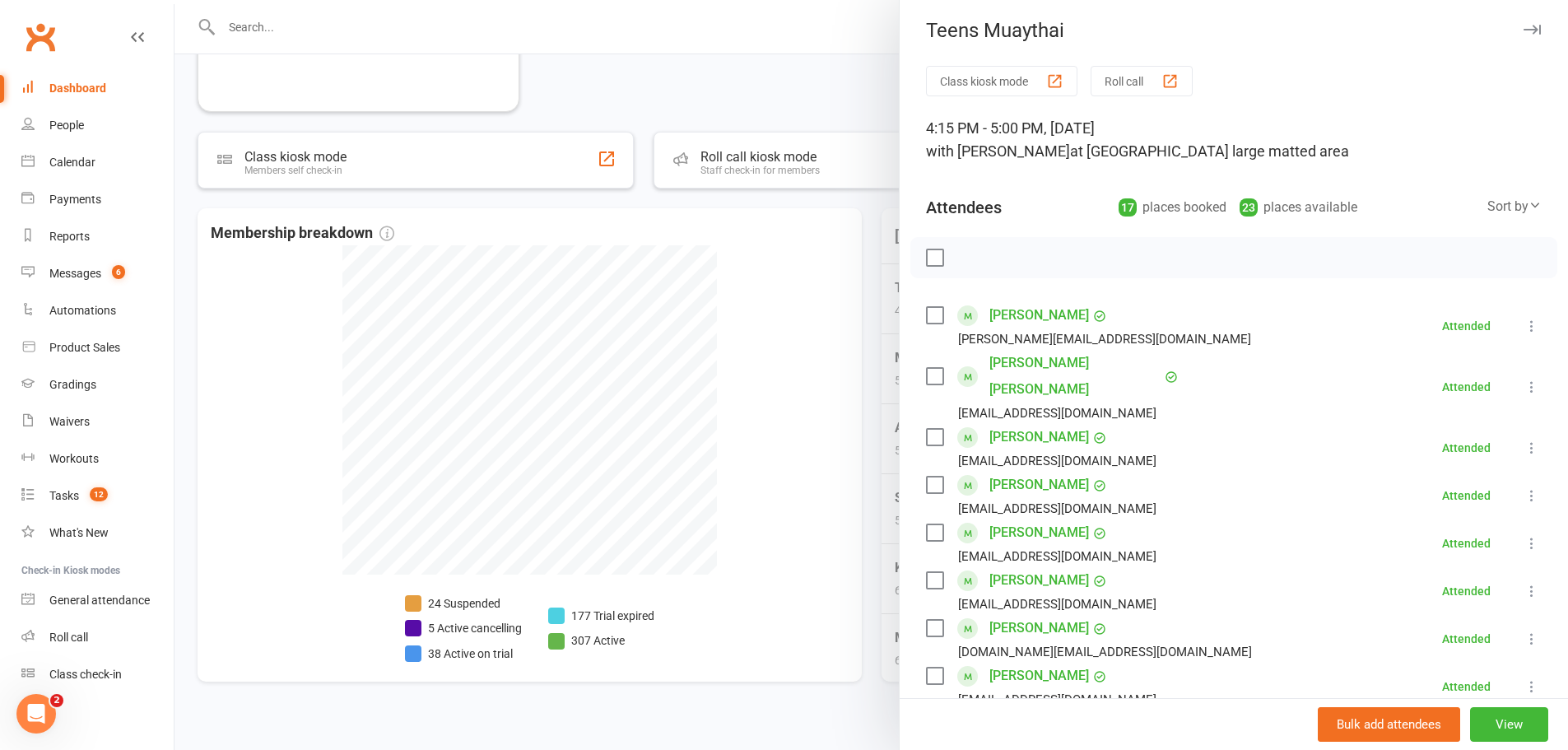
scroll to position [0, 0]
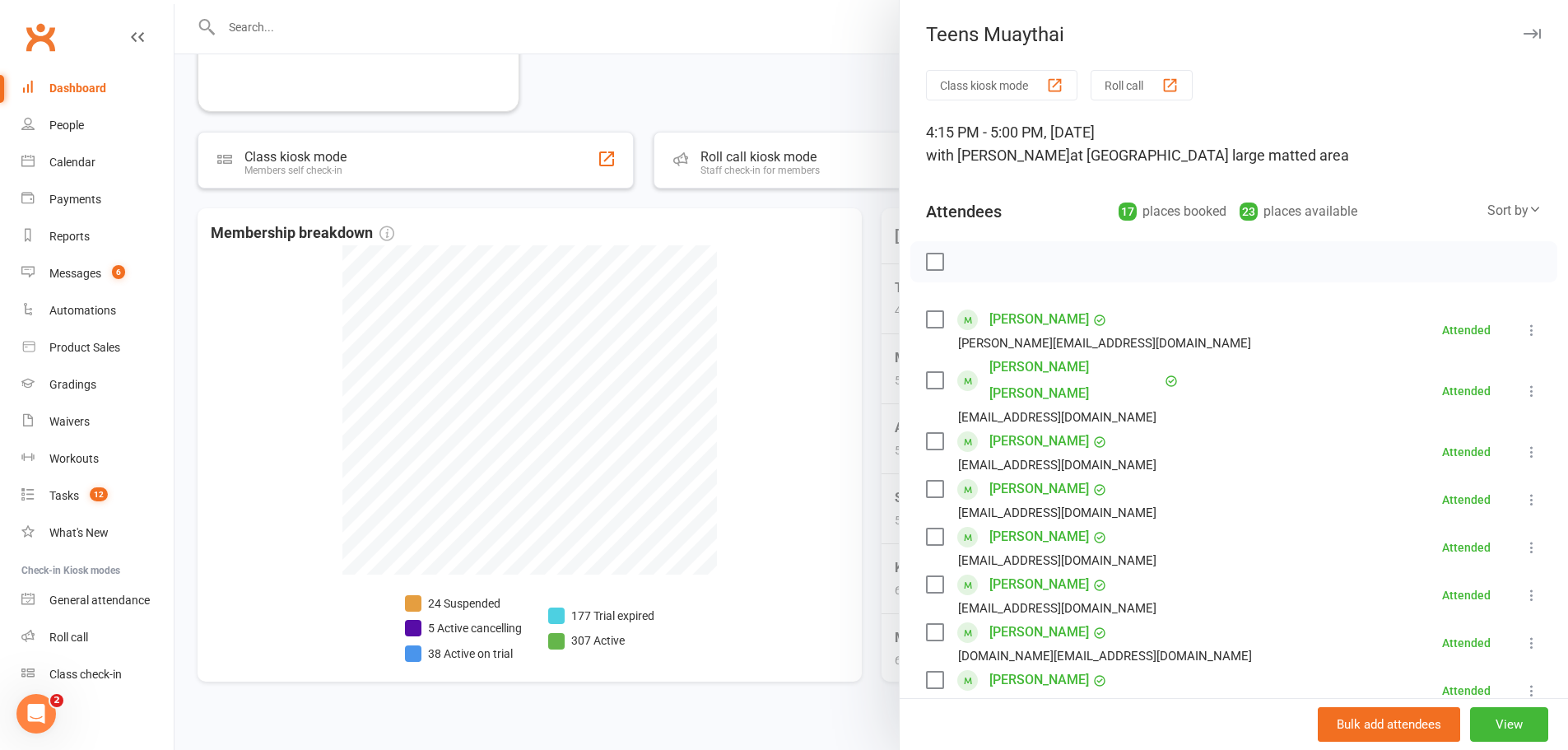
click at [295, 31] on div at bounding box center [871, 375] width 1394 height 750
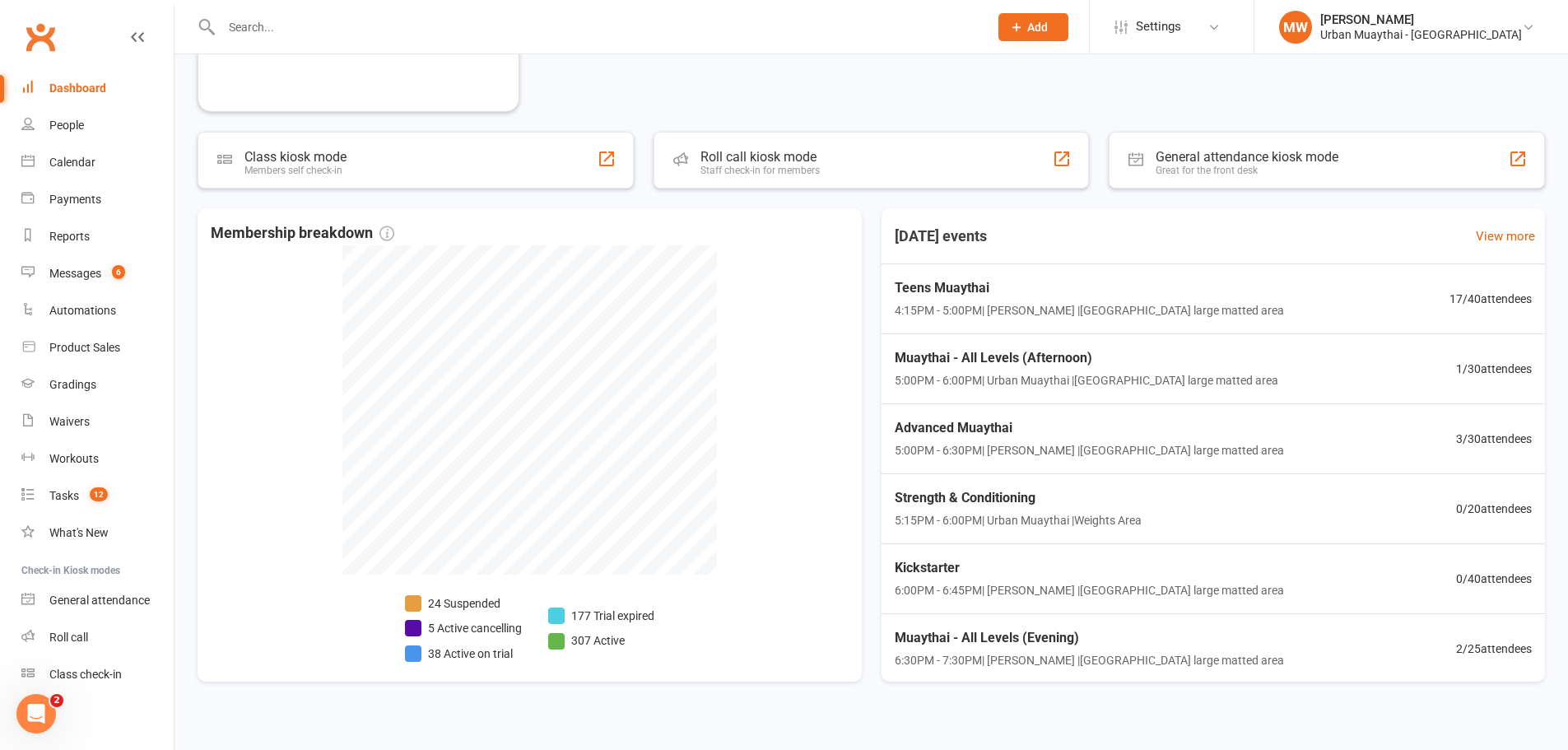
click at [304, 23] on input "text" at bounding box center [597, 28] width 761 height 23
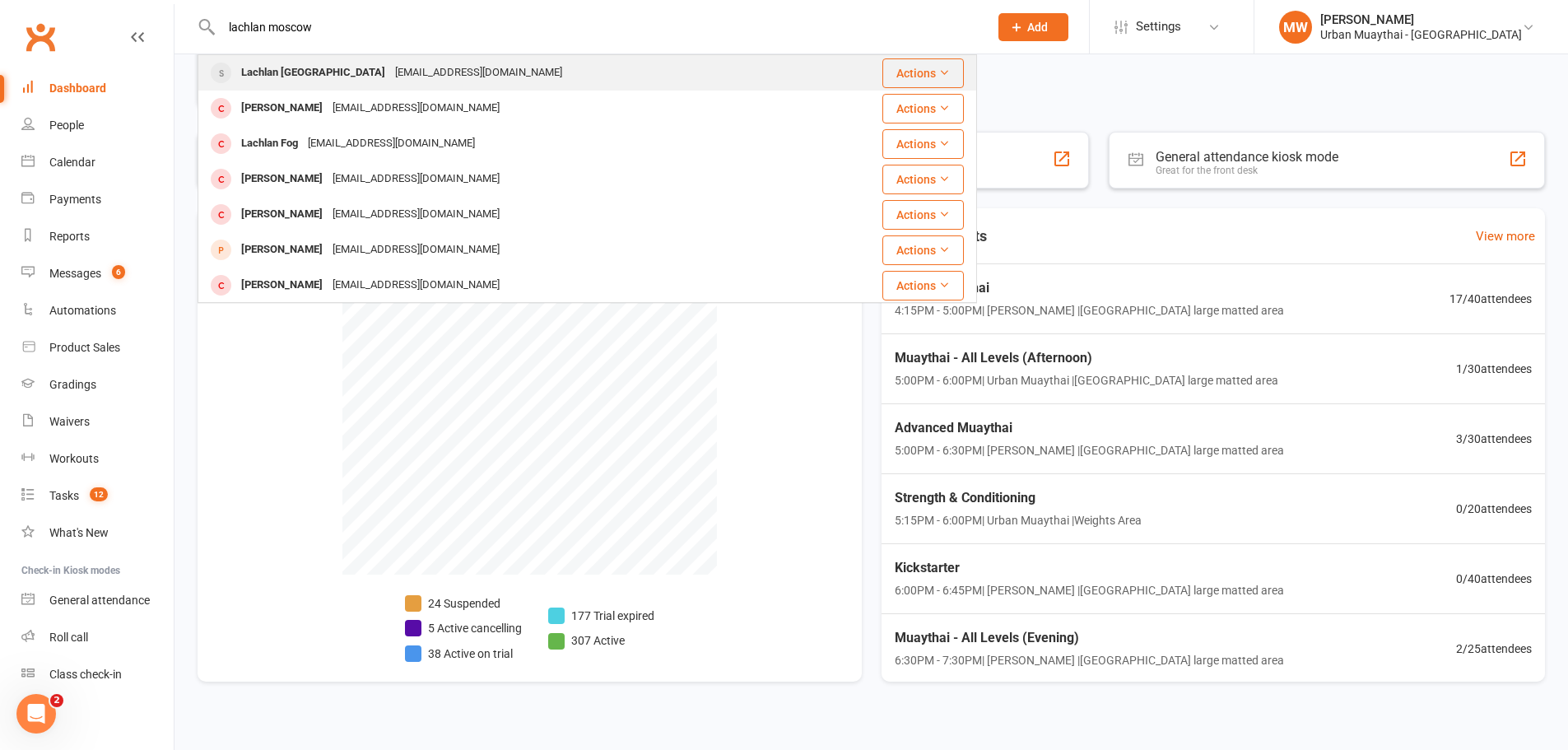
type input "lachlan moscow"
click at [314, 68] on div "Lachlan [GEOGRAPHIC_DATA]" at bounding box center [313, 72] width 154 height 24
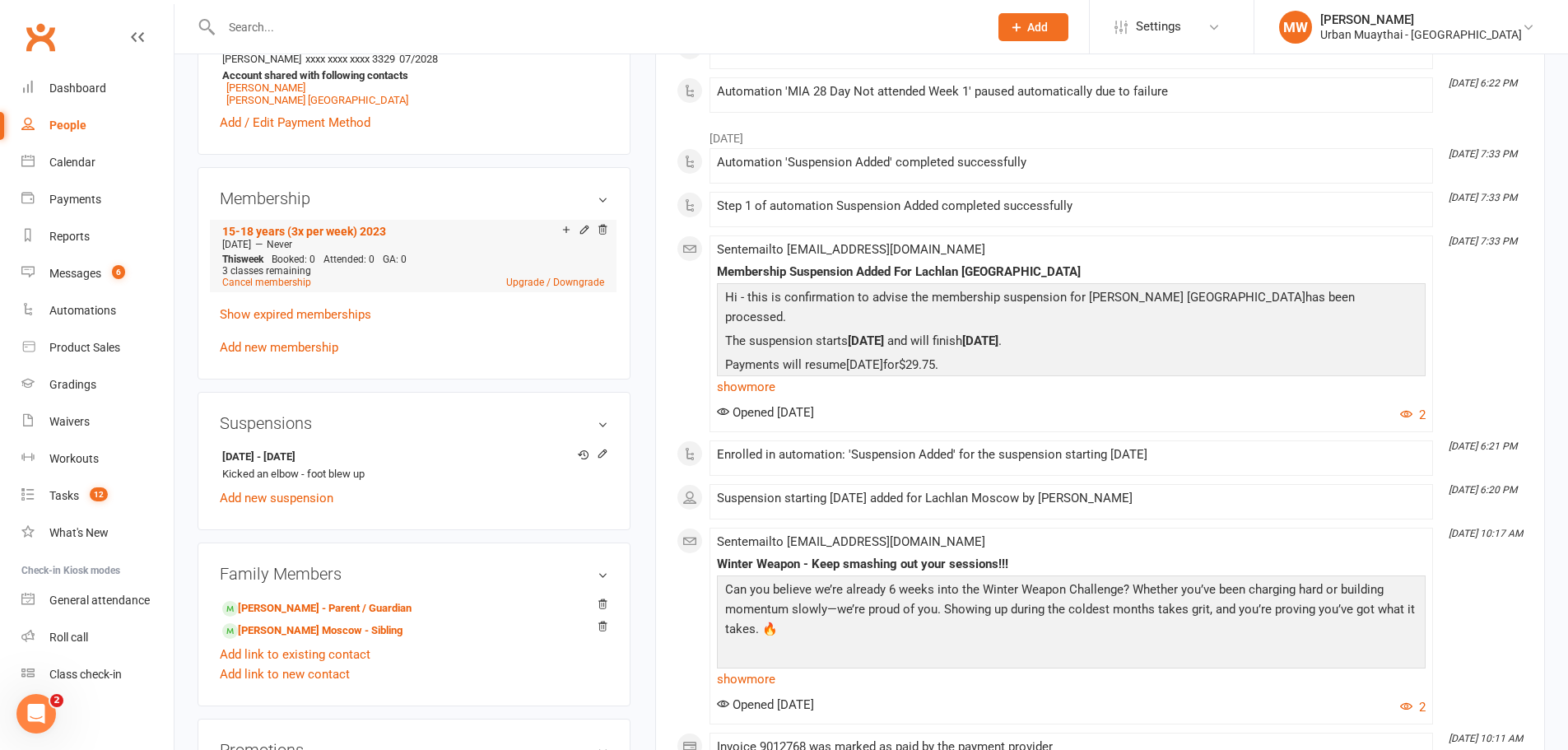
scroll to position [659, 0]
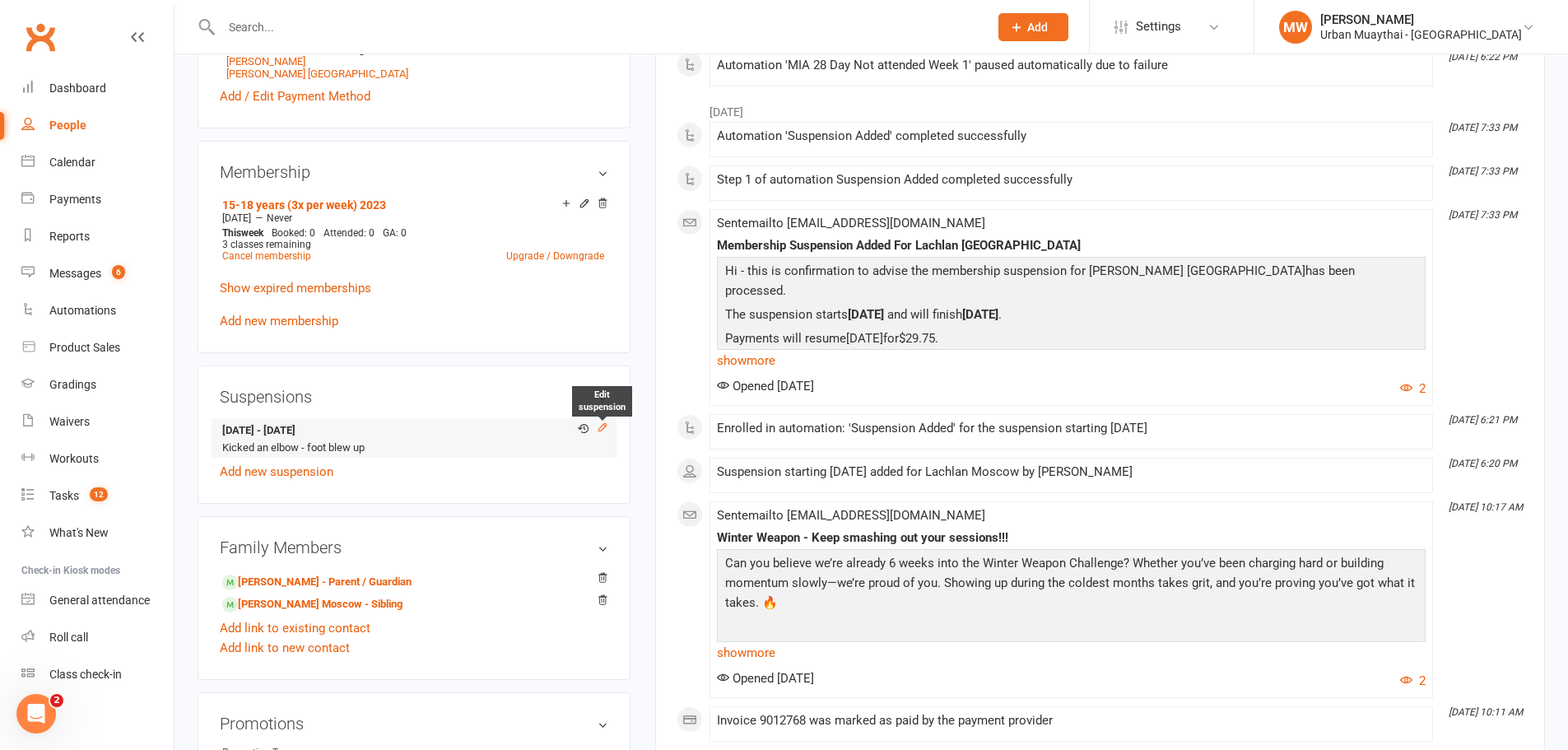
click at [602, 426] on icon at bounding box center [602, 427] width 7 height 8
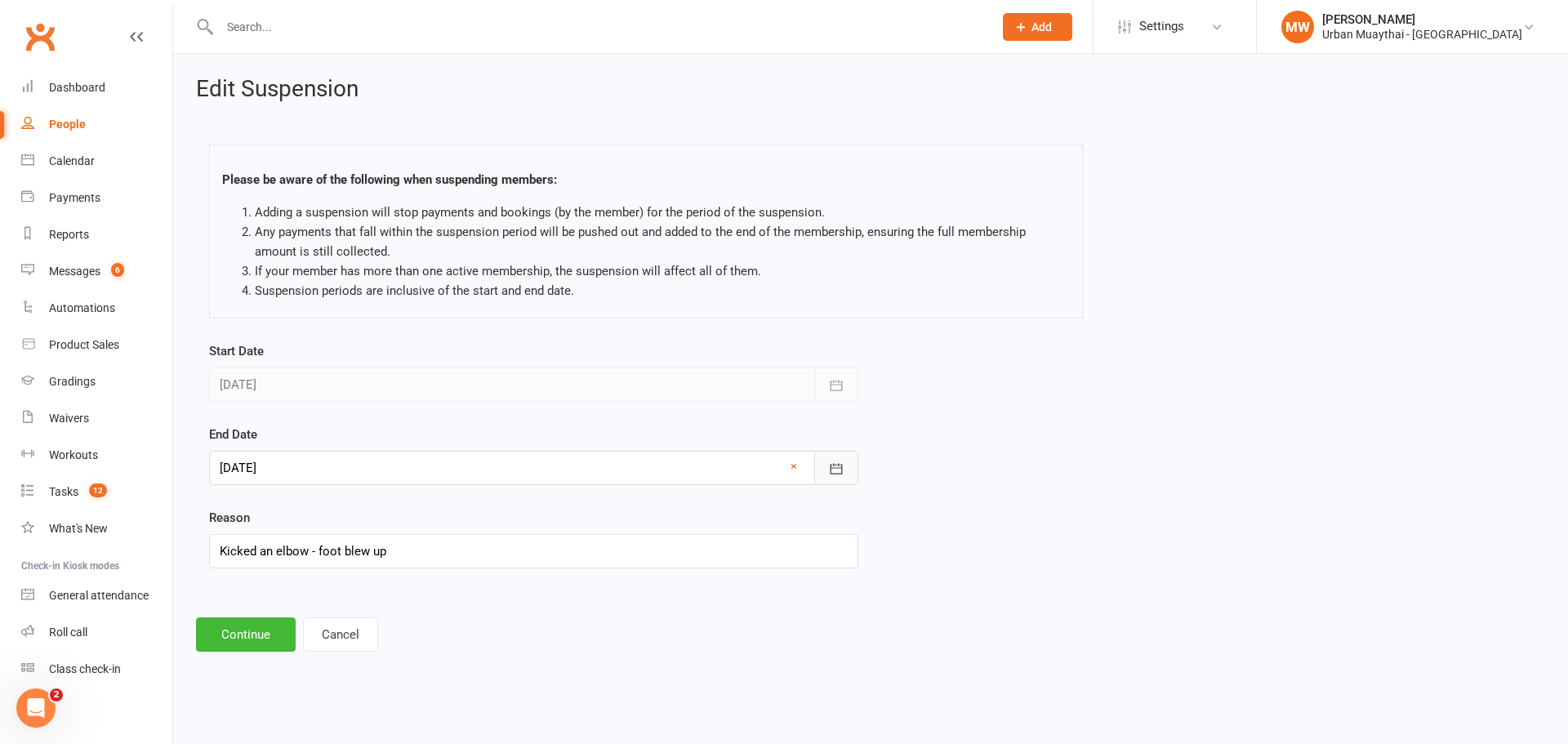
click at [833, 460] on icon "button" at bounding box center [836, 469] width 17 height 17
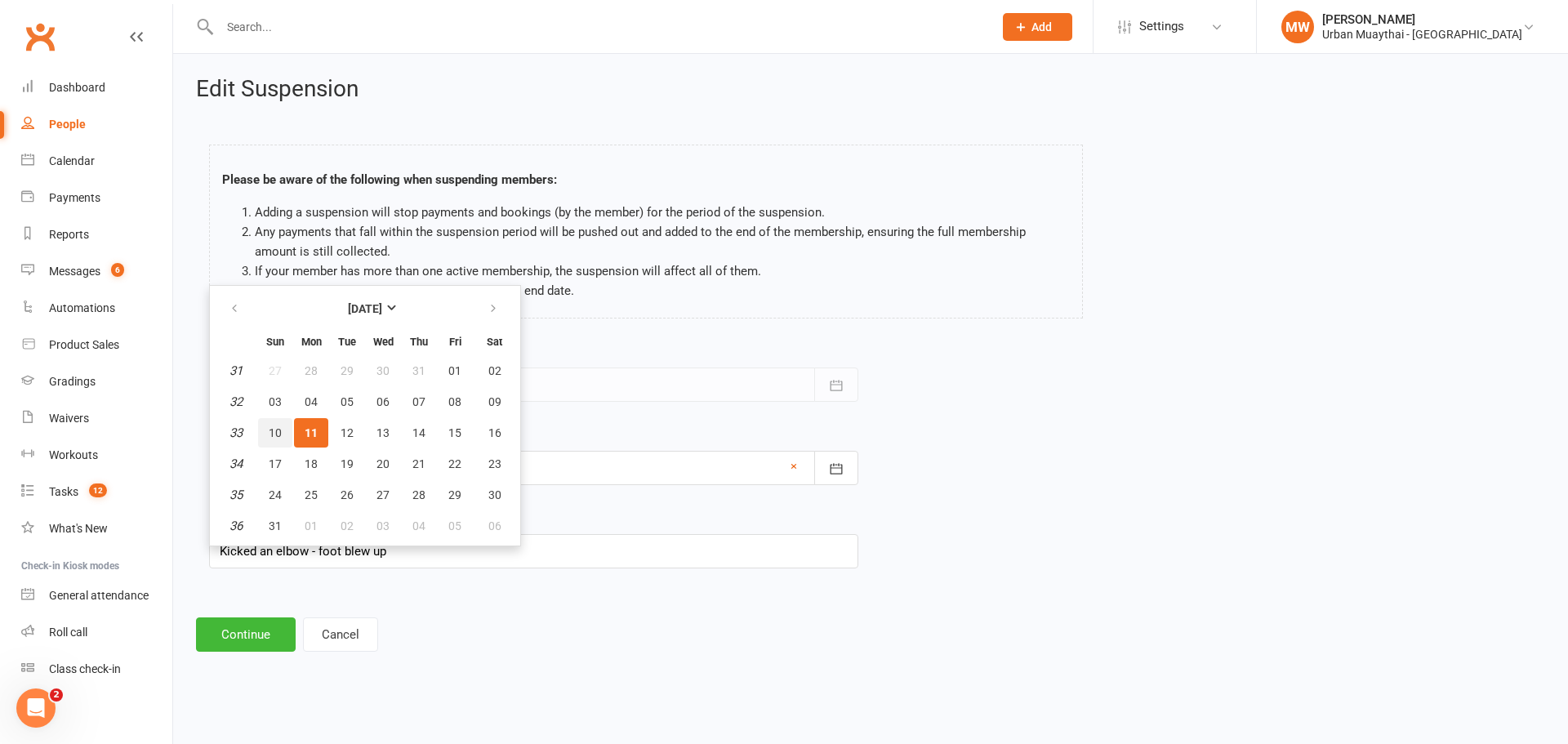
click at [265, 424] on button "10" at bounding box center [275, 433] width 35 height 30
type input "[DATE]"
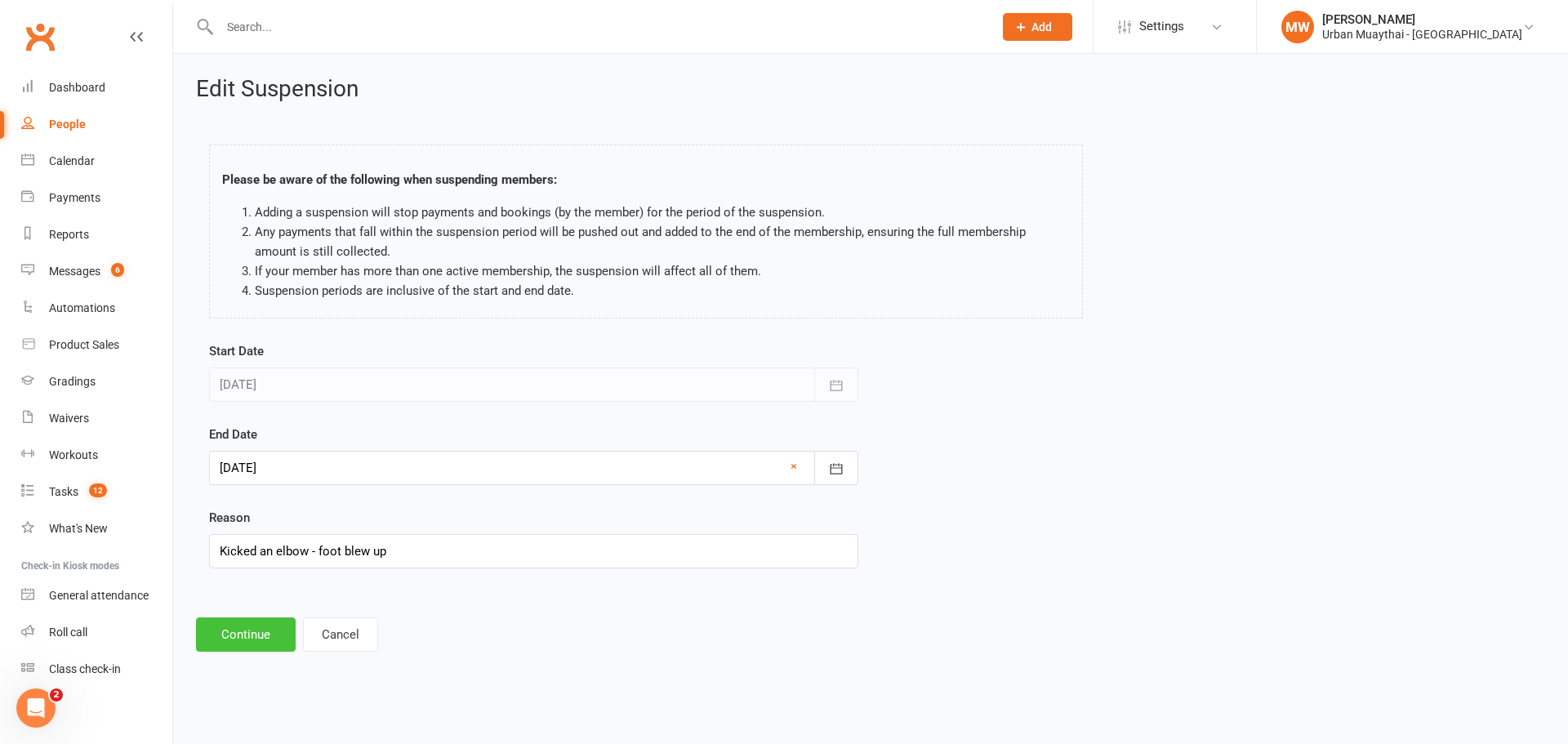
click at [261, 635] on button "Continue" at bounding box center [245, 635] width 100 height 35
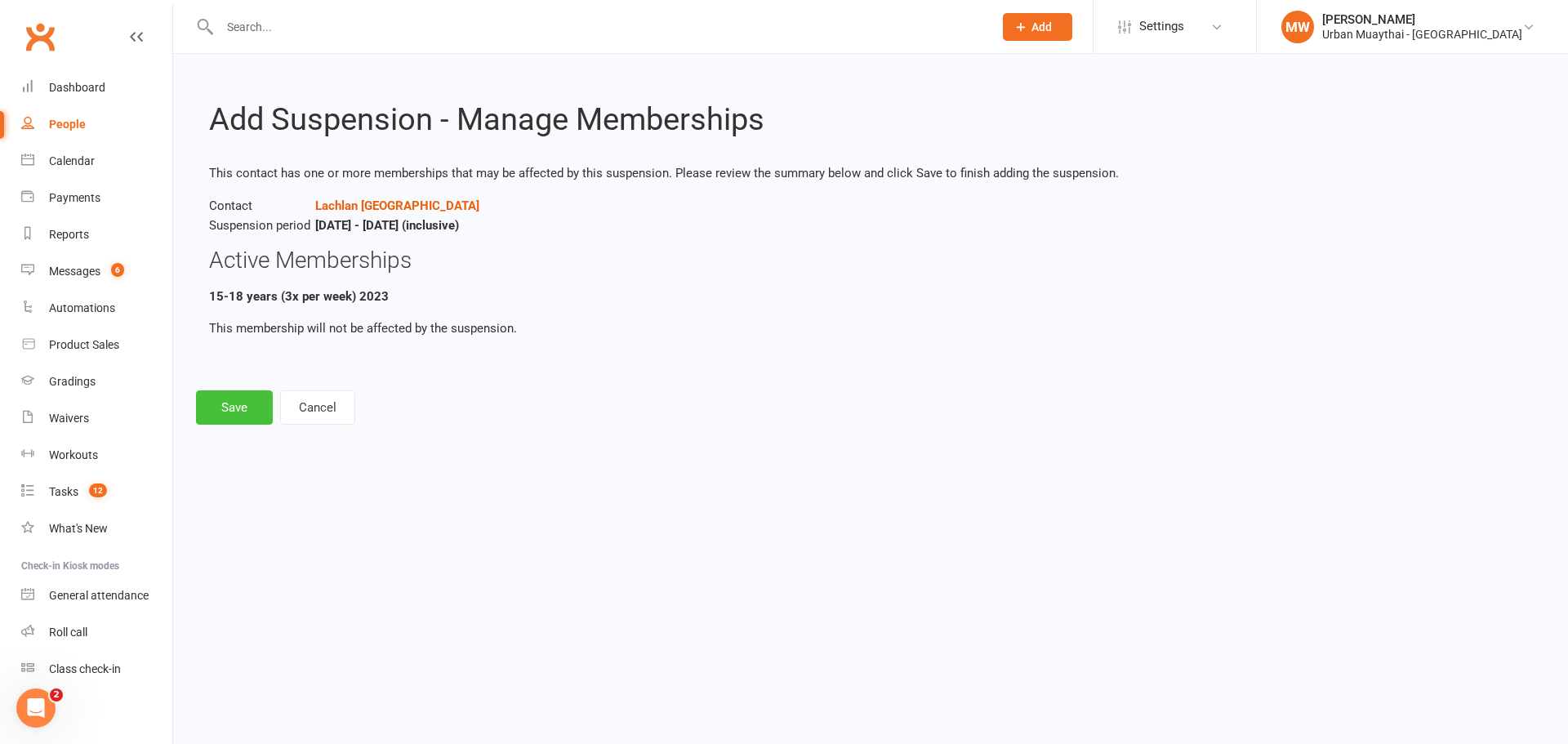
click at [231, 393] on button "Save" at bounding box center [234, 408] width 77 height 35
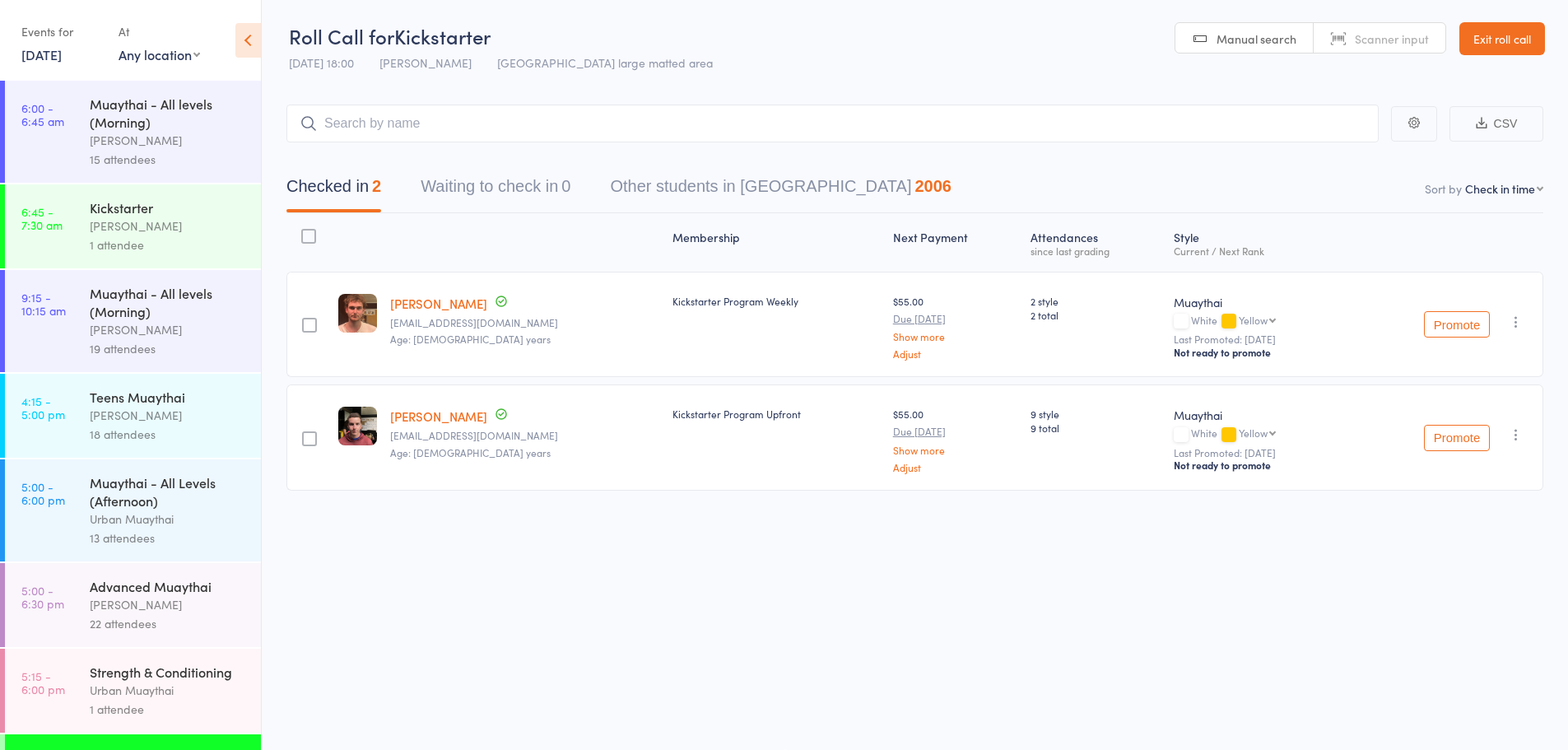
click at [109, 407] on div "[PERSON_NAME]" at bounding box center [168, 415] width 157 height 19
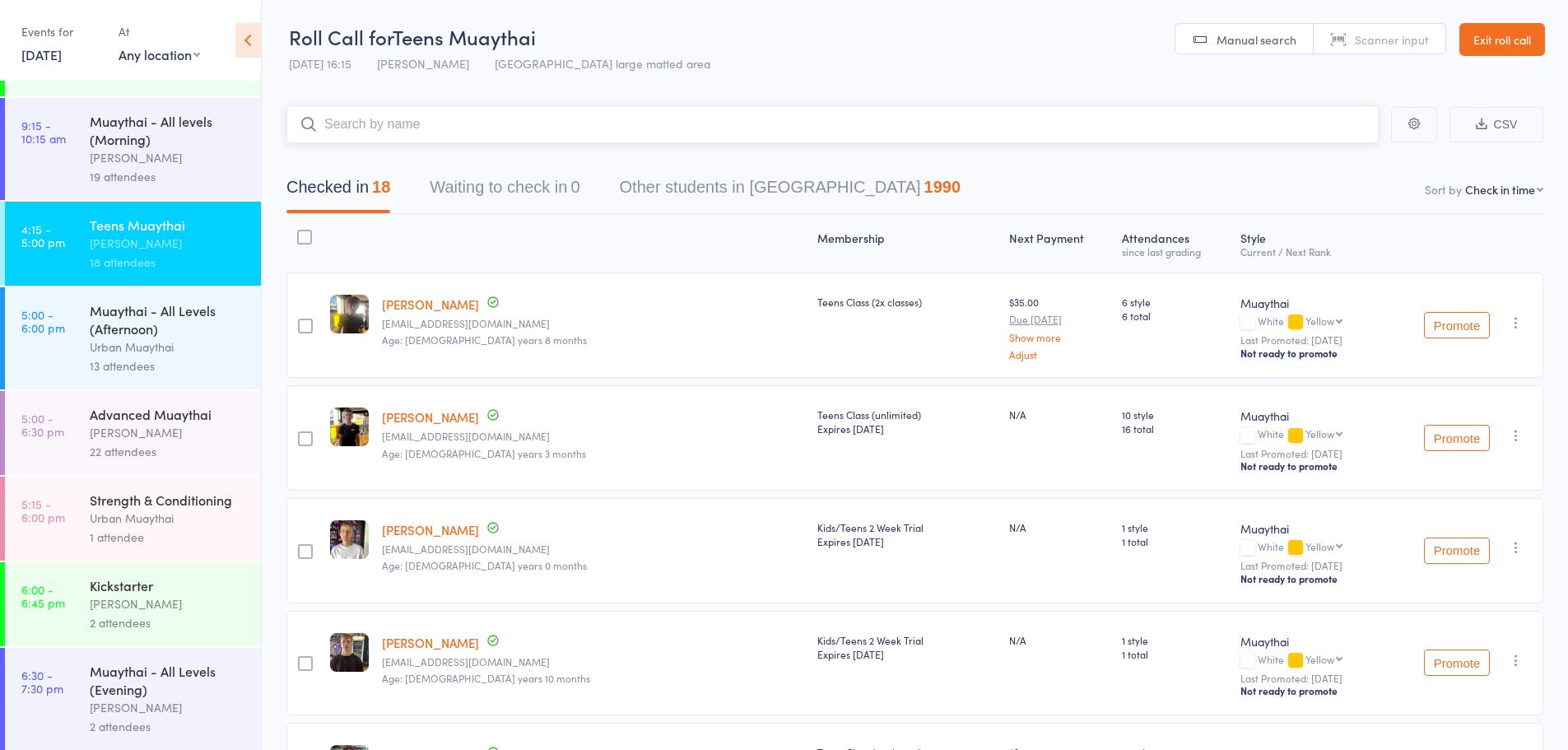
scroll to position [173, 0]
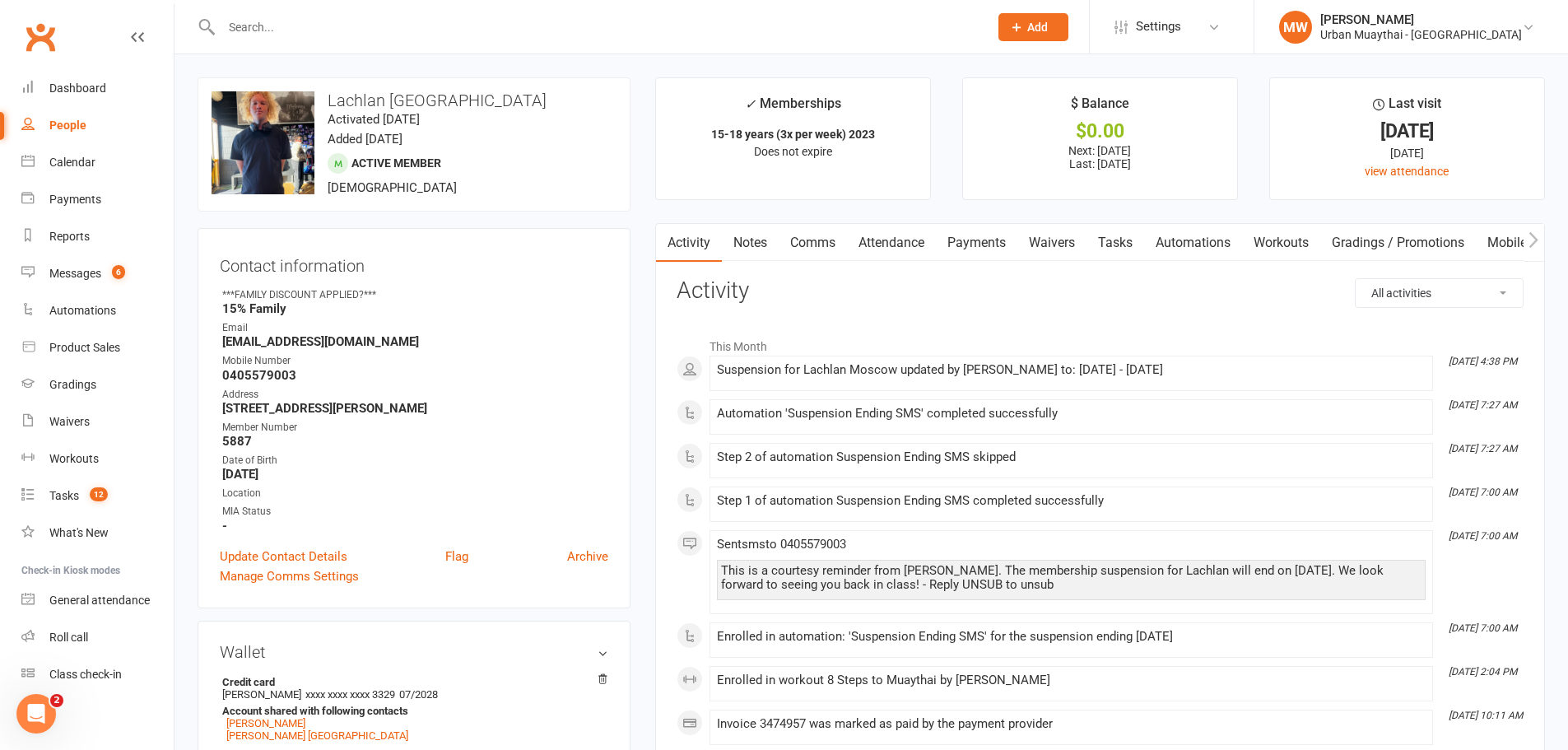
click at [260, 24] on input "text" at bounding box center [597, 28] width 761 height 23
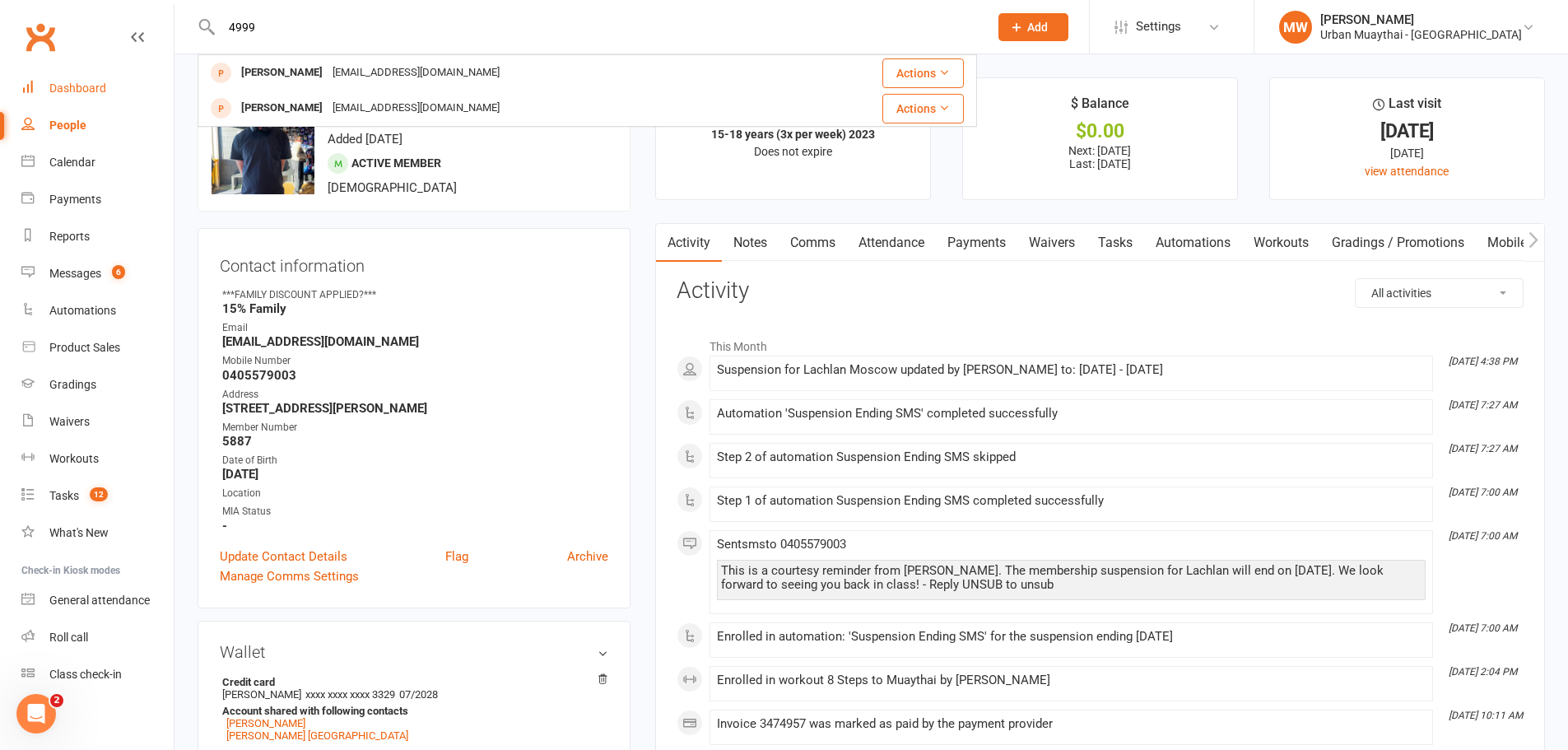
type input "4999"
click at [82, 89] on div "Dashboard" at bounding box center [77, 88] width 57 height 13
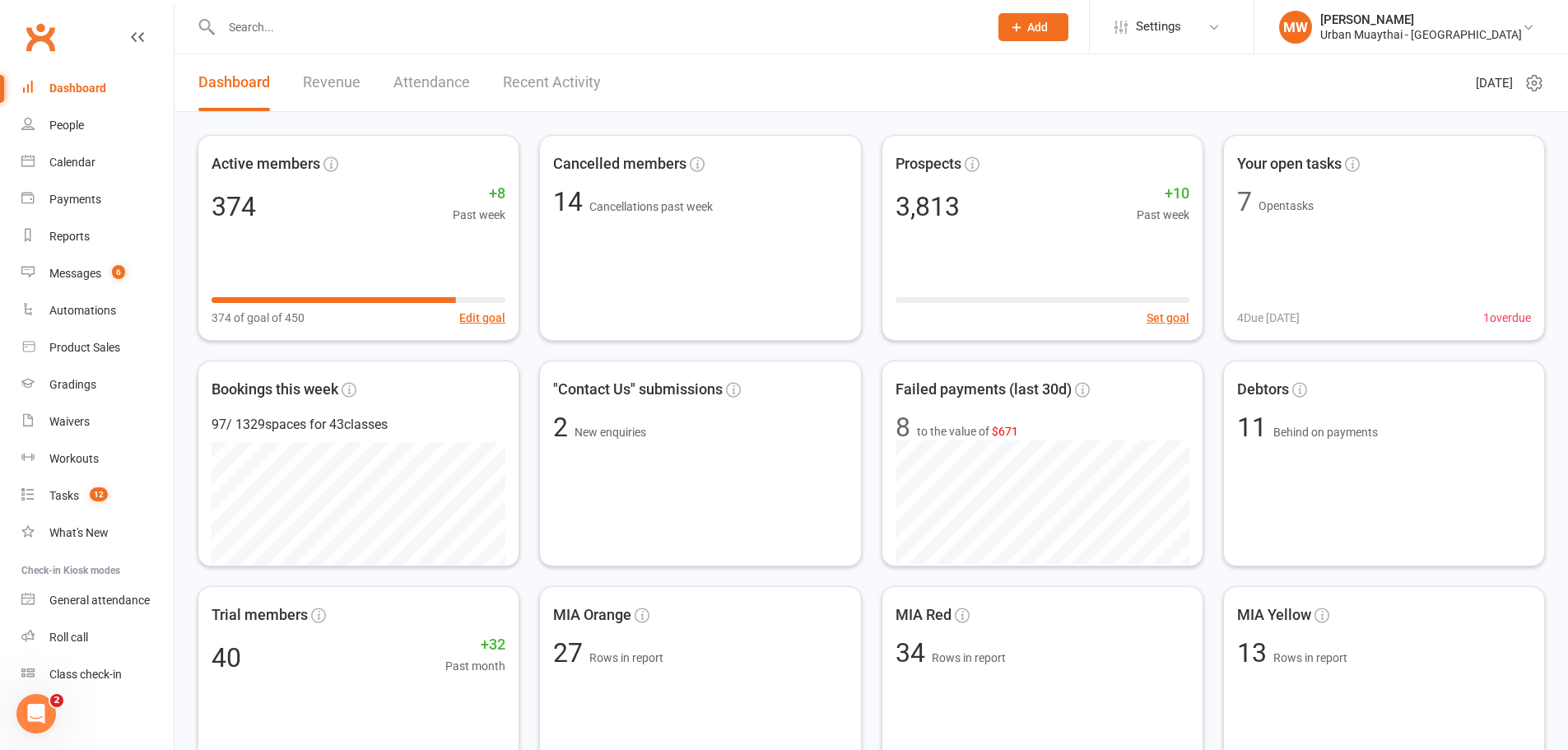
click at [342, 27] on input "text" at bounding box center [597, 28] width 761 height 23
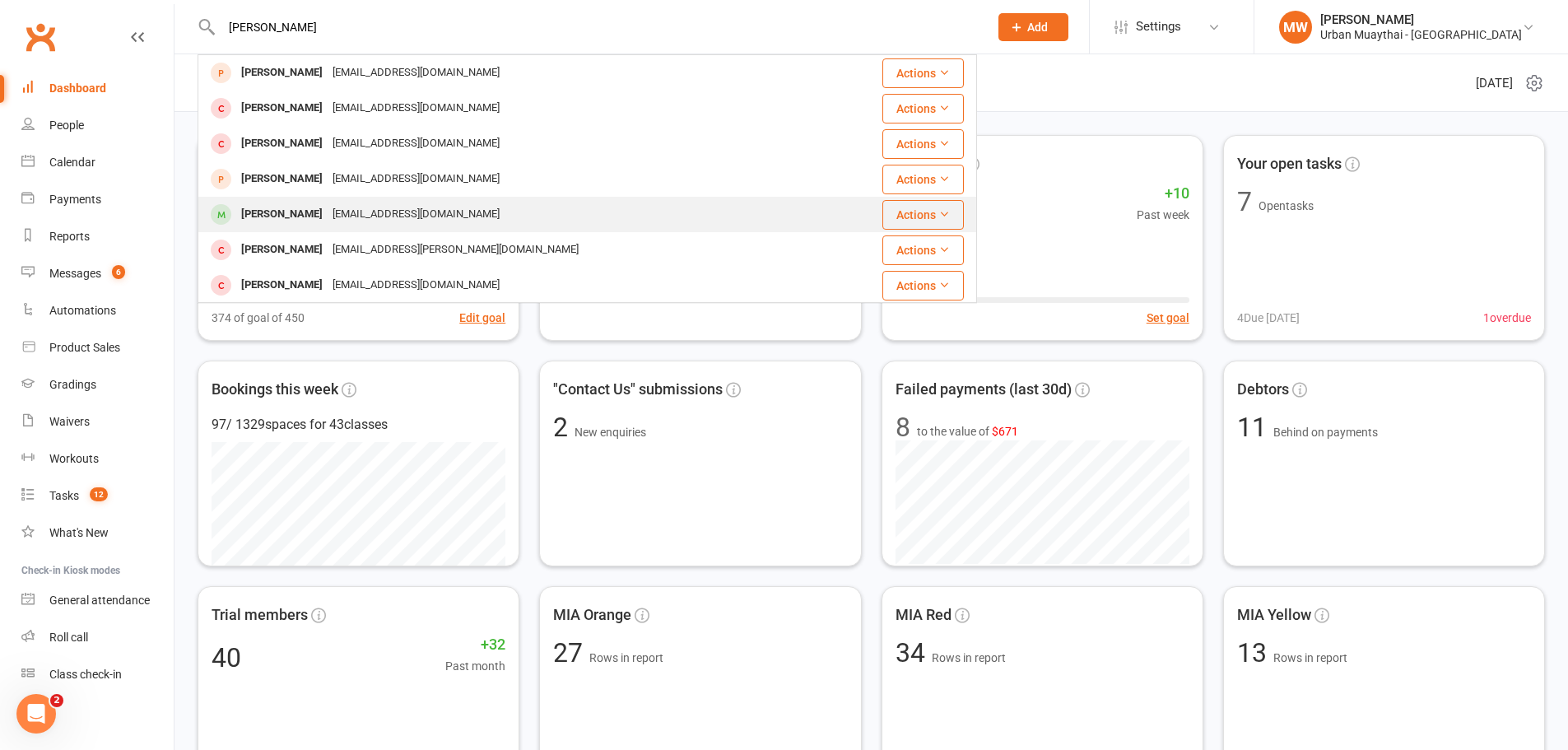
type input "damon"
click at [348, 225] on div "damonthetoaster@gmail.com" at bounding box center [416, 214] width 177 height 24
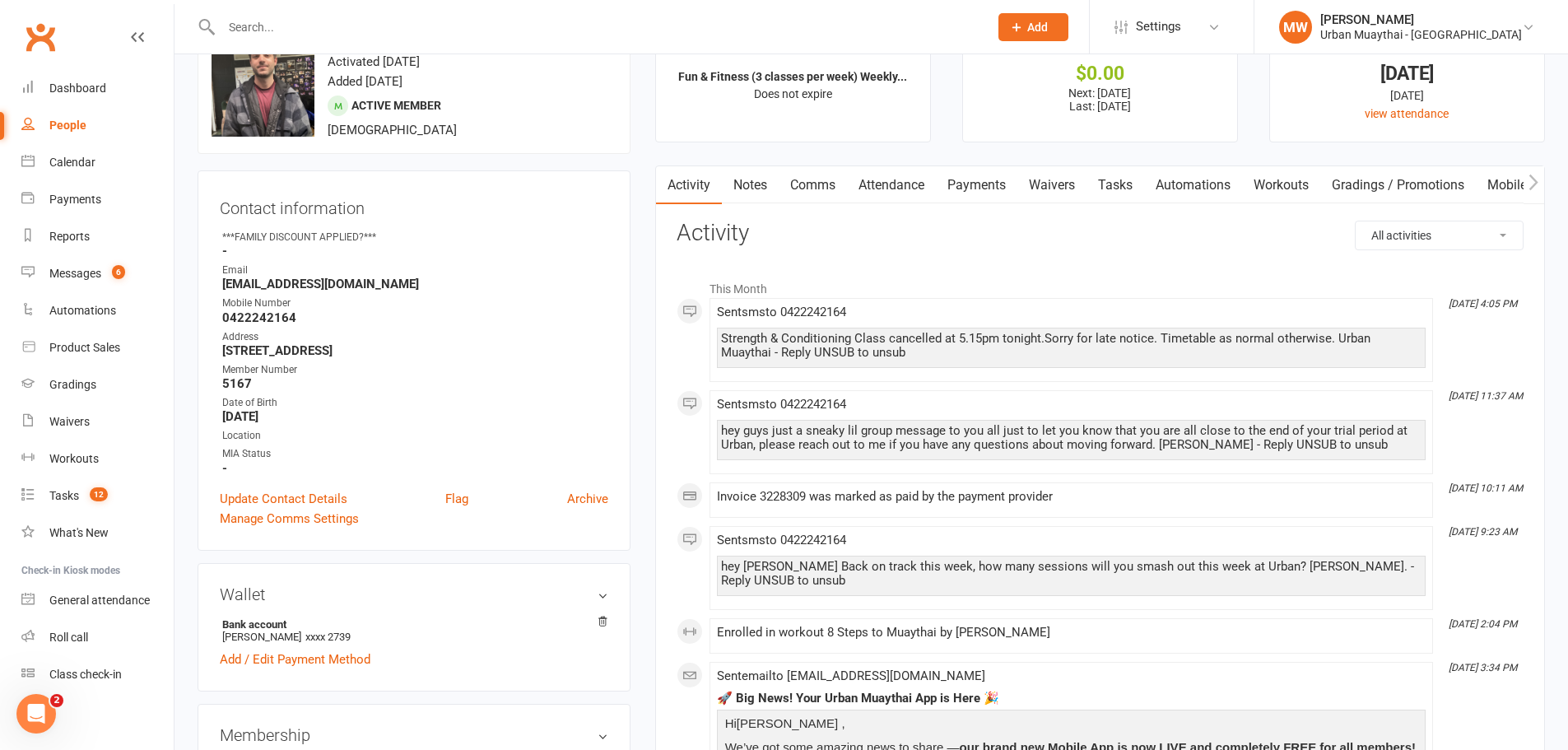
scroll to position [82, 0]
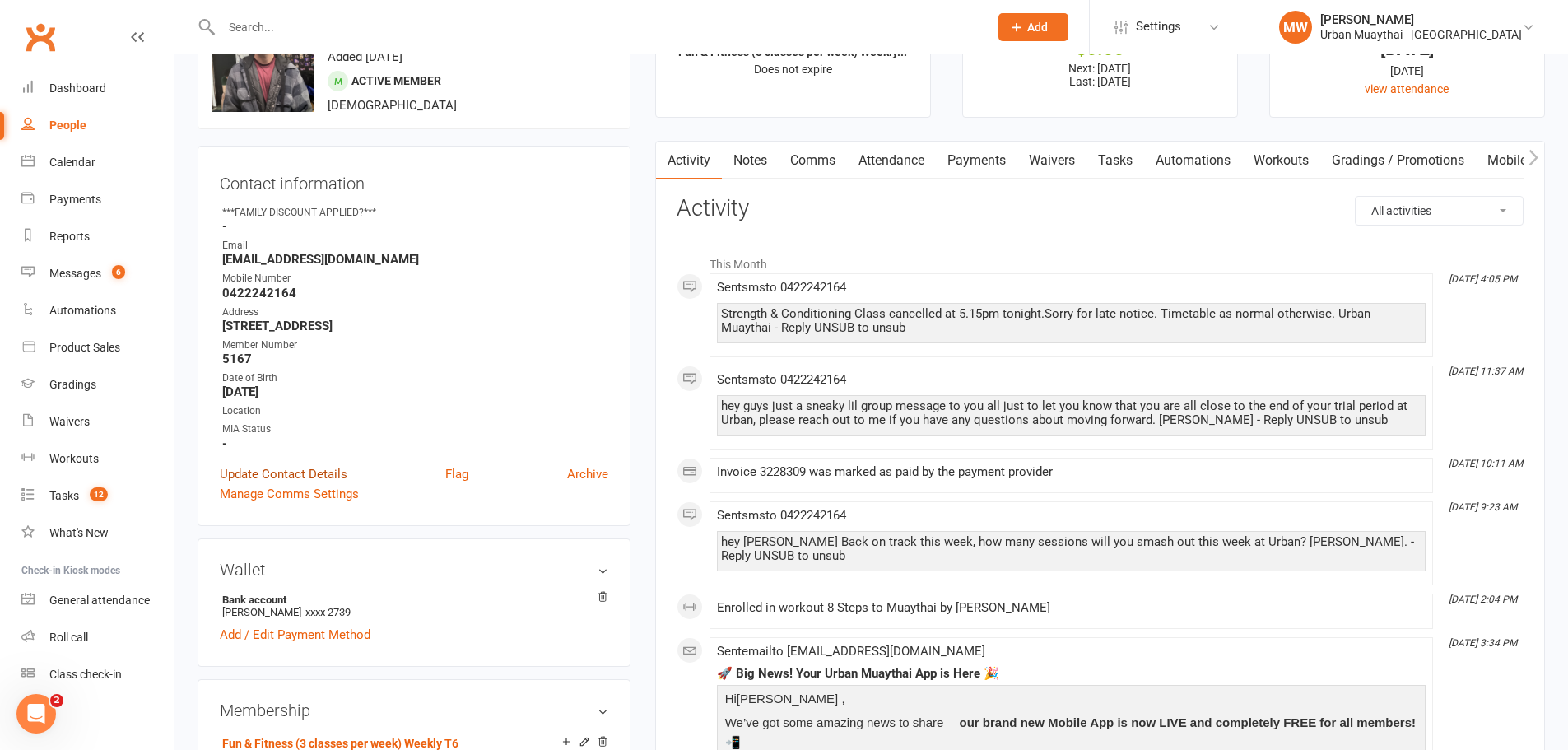
click at [285, 464] on link "Update Contact Details" at bounding box center [283, 474] width 127 height 20
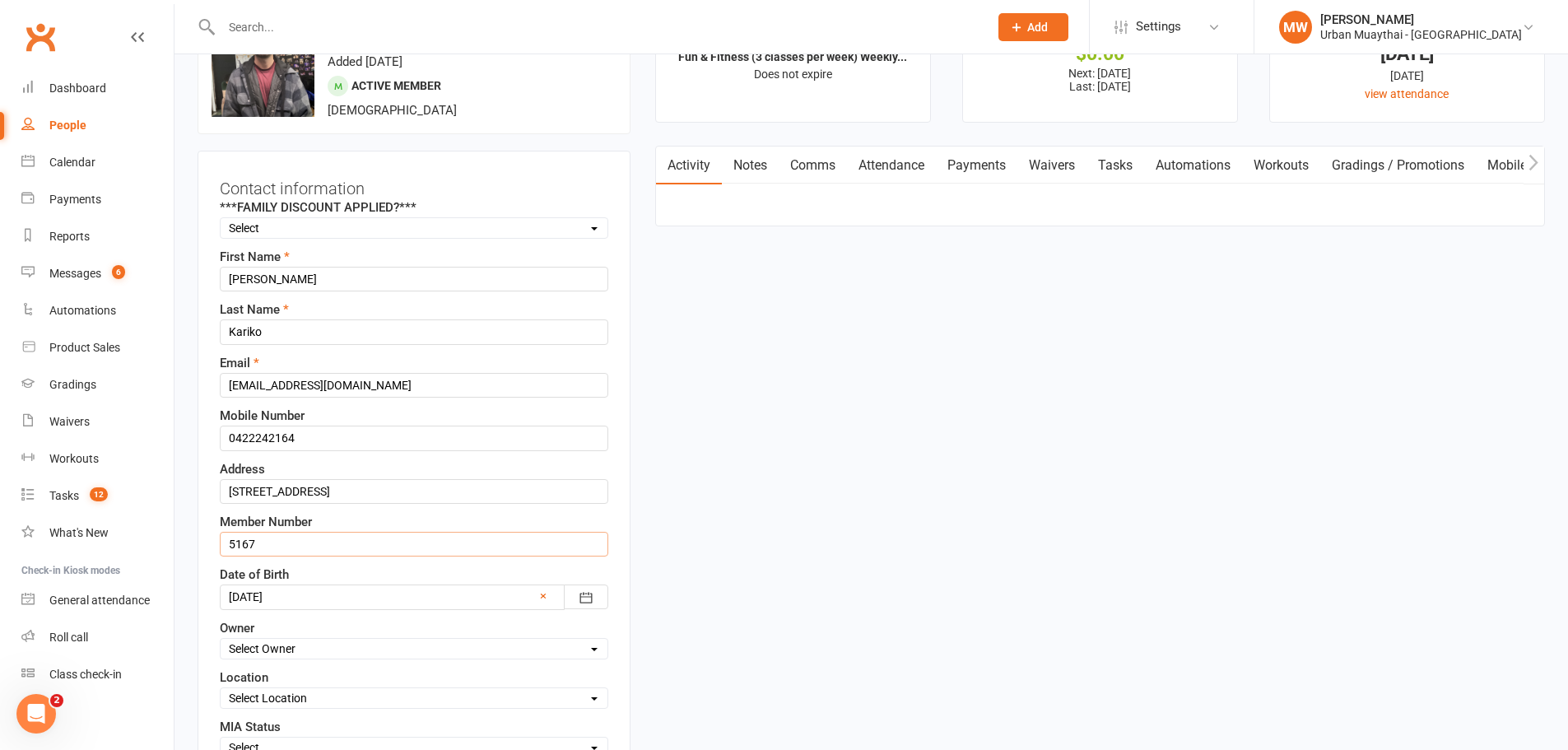
drag, startPoint x: 276, startPoint y: 541, endPoint x: 224, endPoint y: 542, distance: 52.0
click at [224, 542] on input "5167" at bounding box center [414, 544] width 388 height 25
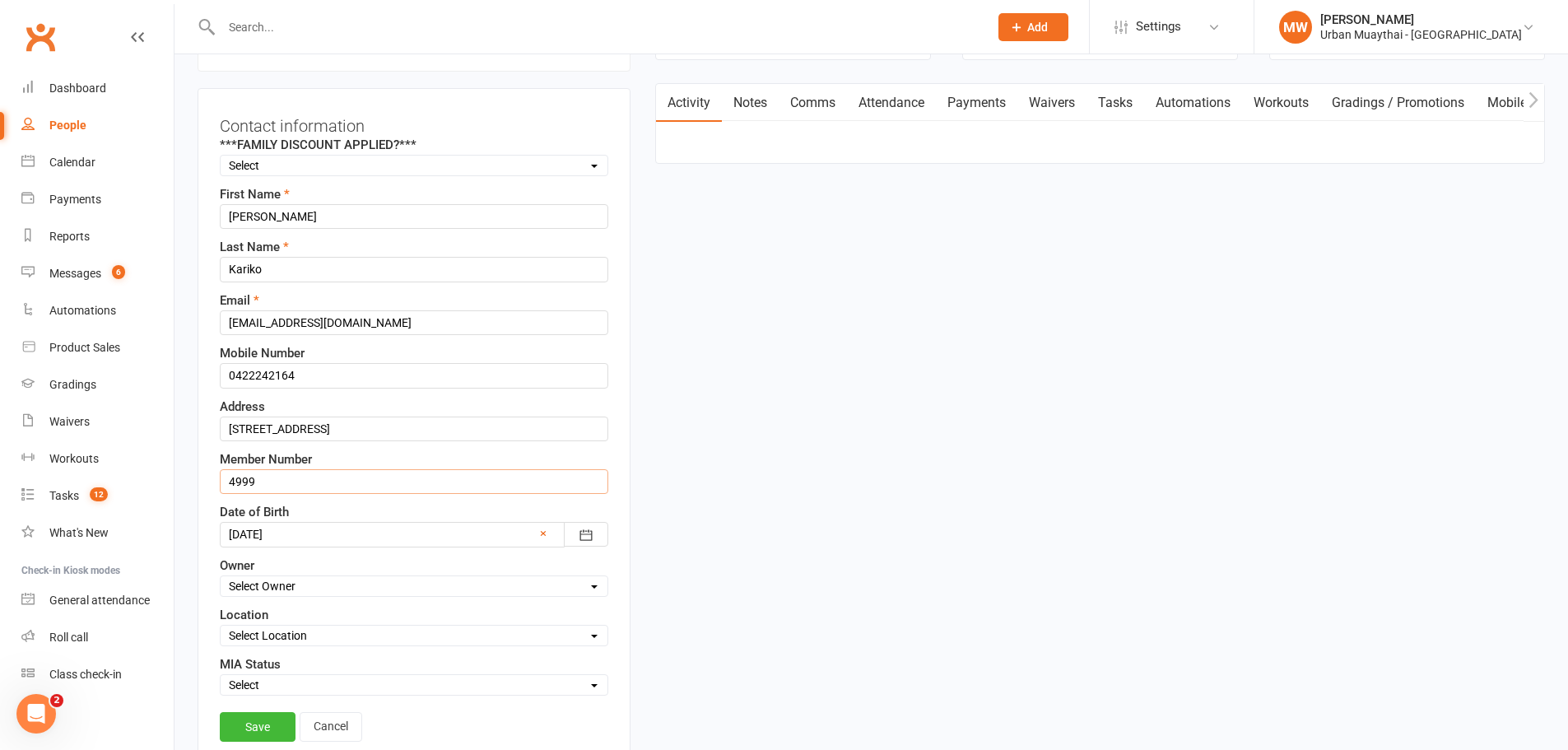
scroll to position [324, 0]
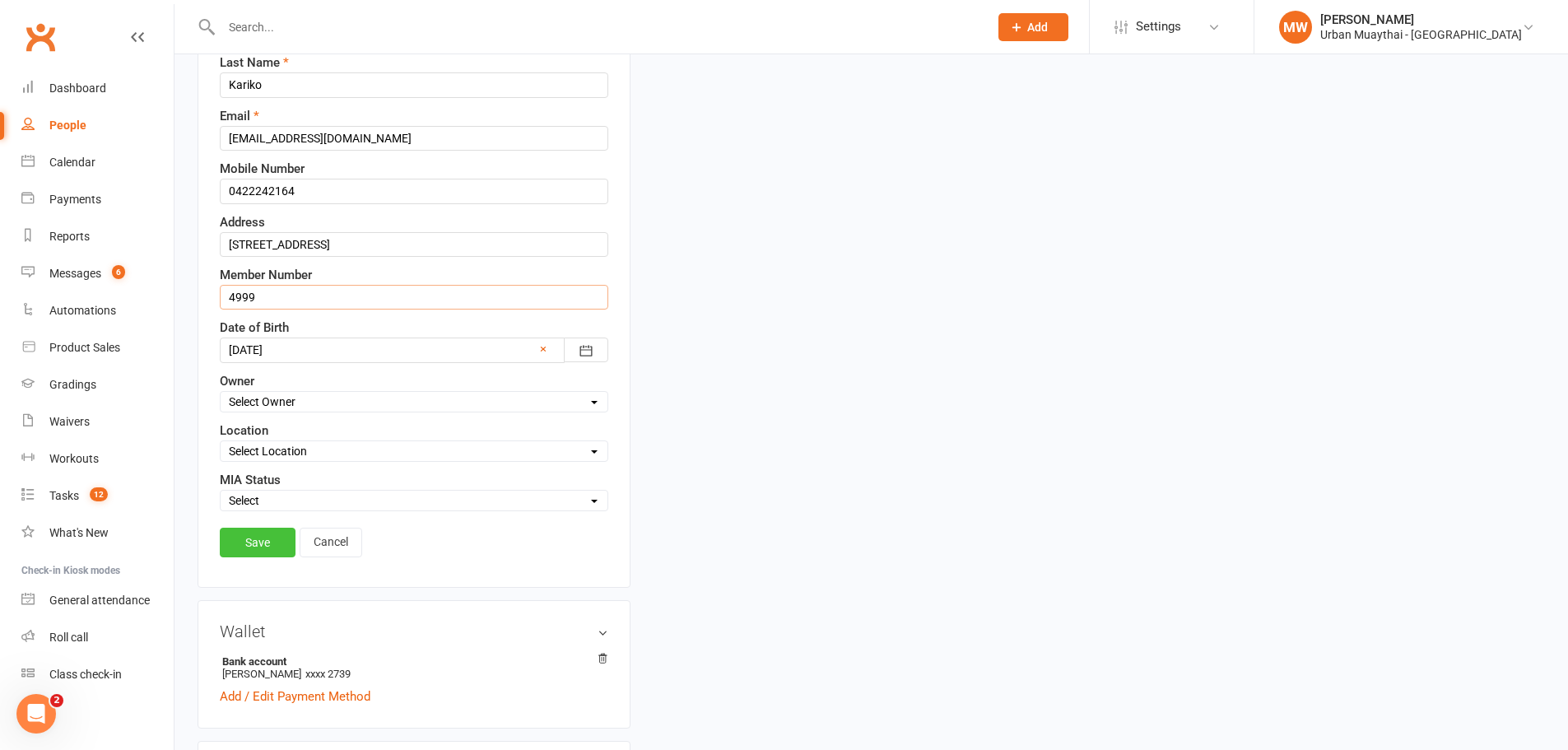
type input "4999"
click at [270, 543] on link "Save" at bounding box center [257, 542] width 76 height 30
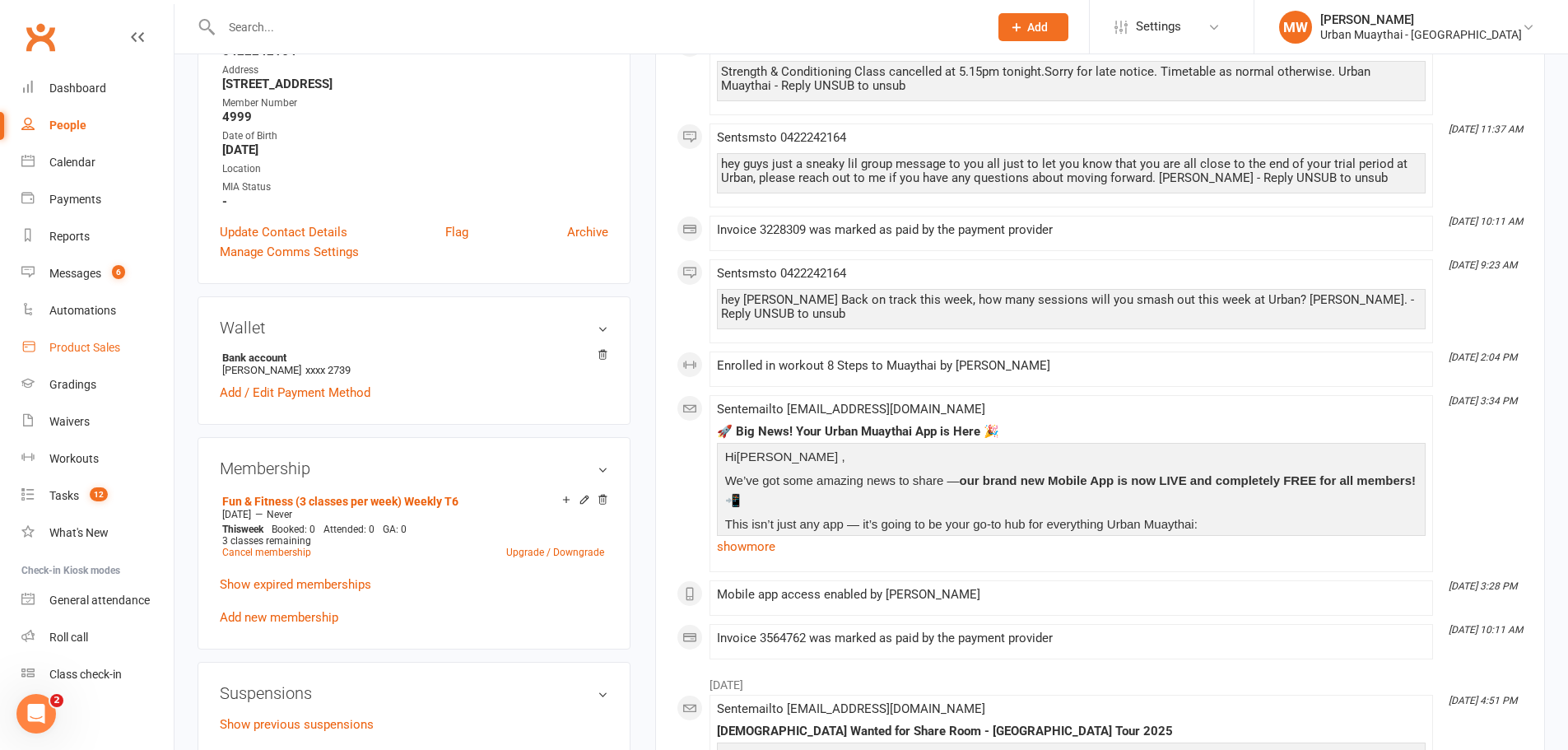
click at [40, 349] on link "Product Sales" at bounding box center [97, 348] width 152 height 37
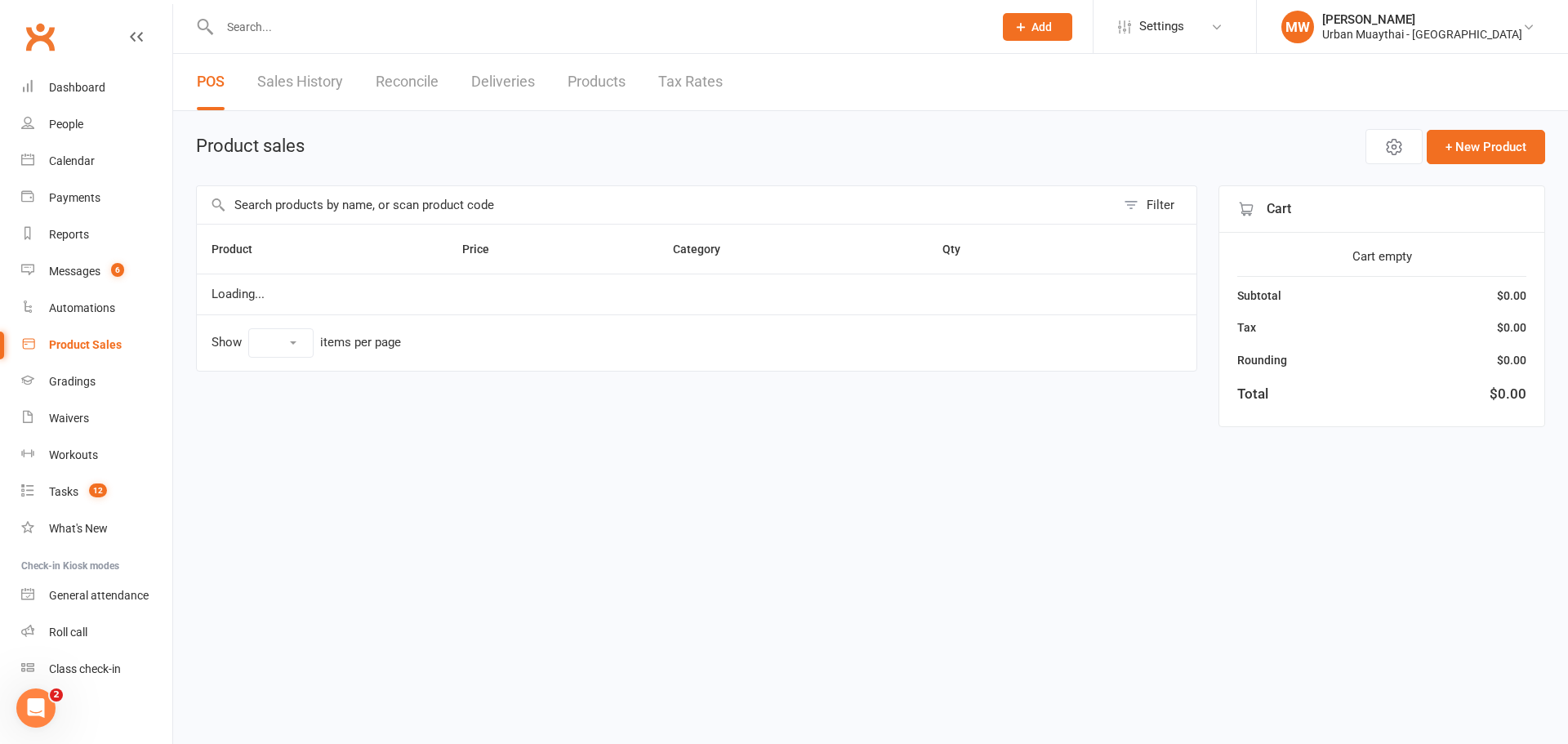
select select "50"
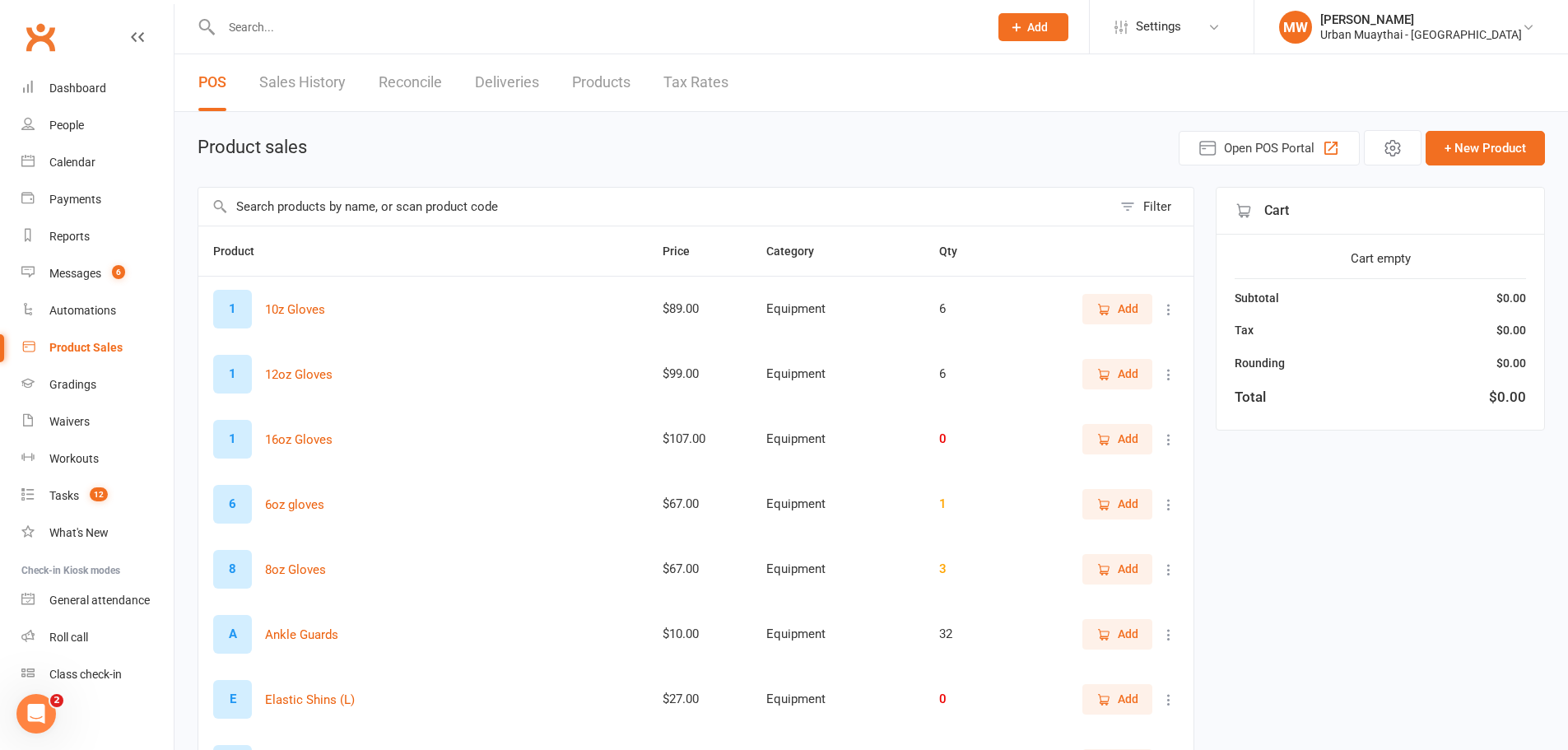
click at [22, 329] on link "Product Sales" at bounding box center [97, 348] width 152 height 37
click at [312, 208] on input "text" at bounding box center [655, 206] width 914 height 38
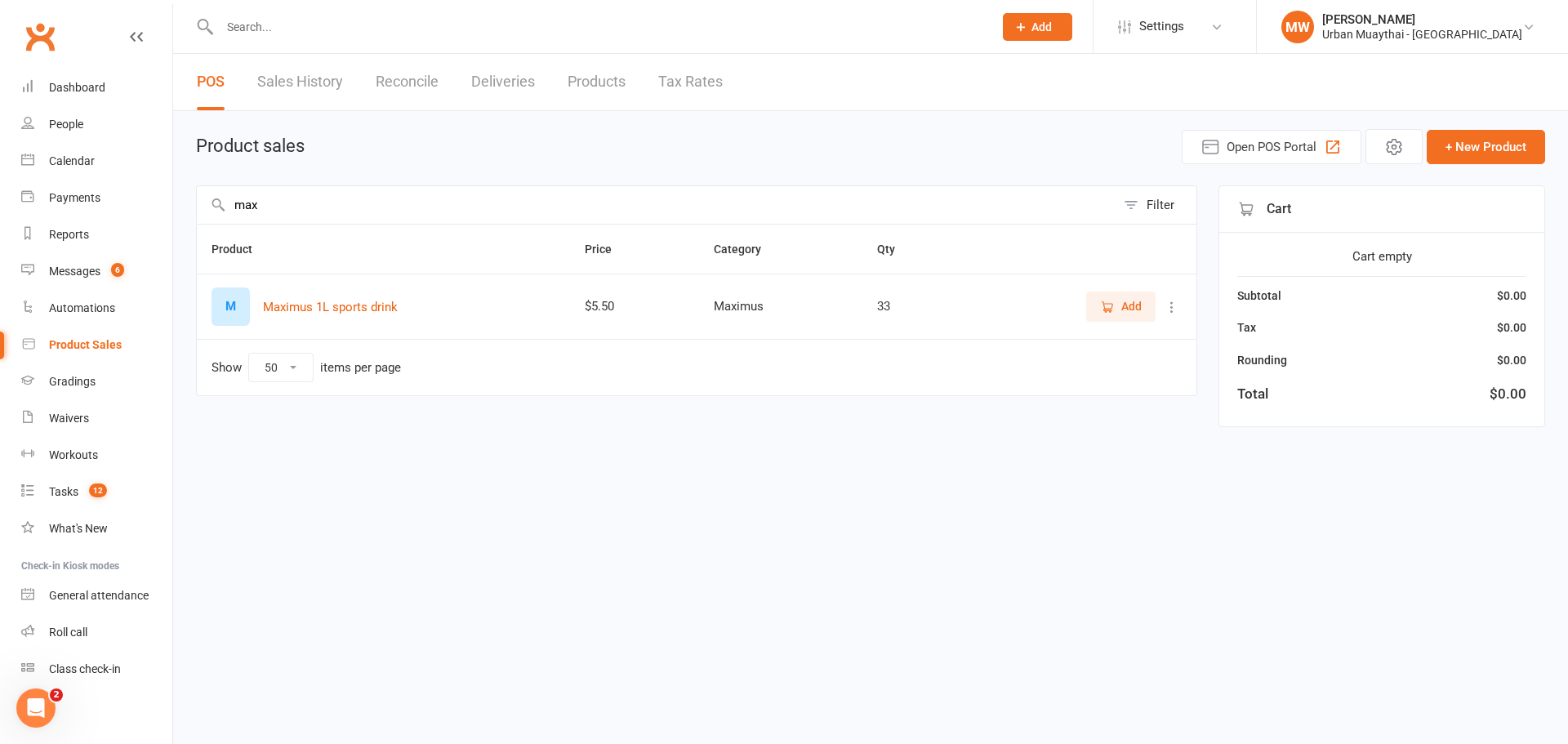
type input "max"
click at [1120, 317] on button "Add" at bounding box center [1121, 307] width 69 height 30
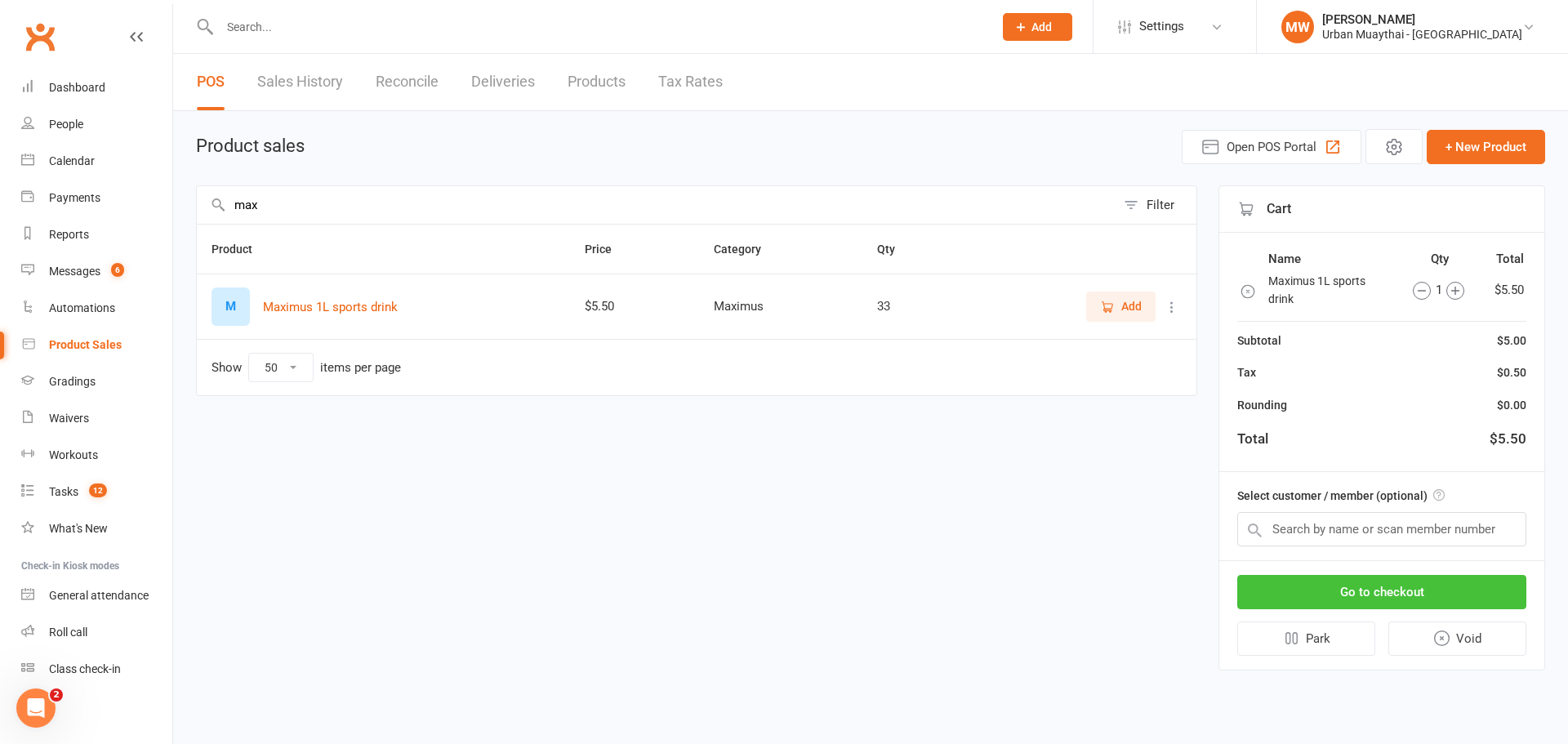
click at [1357, 584] on button "Go to checkout" at bounding box center [1382, 593] width 289 height 35
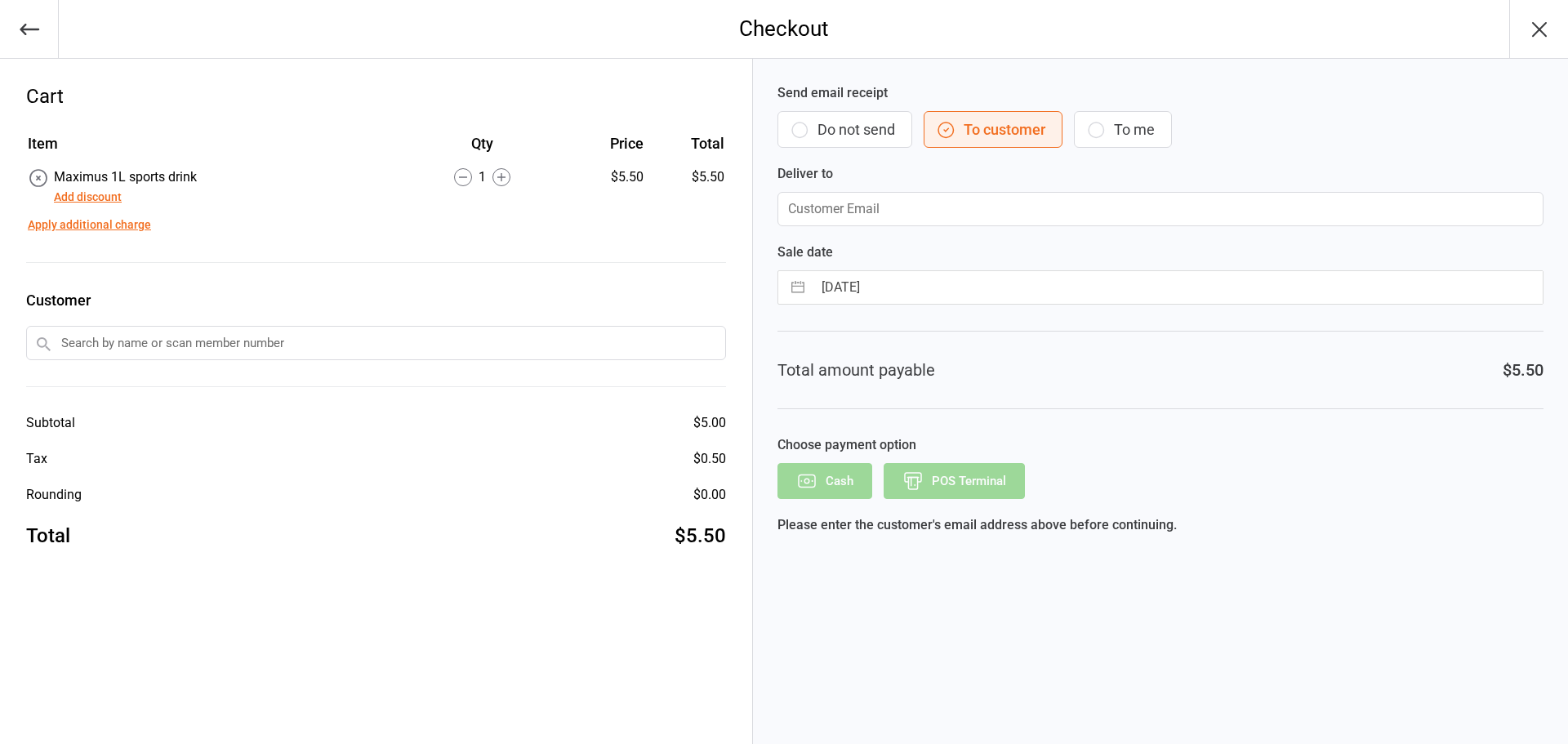
click at [827, 125] on button "Do not send" at bounding box center [845, 129] width 135 height 36
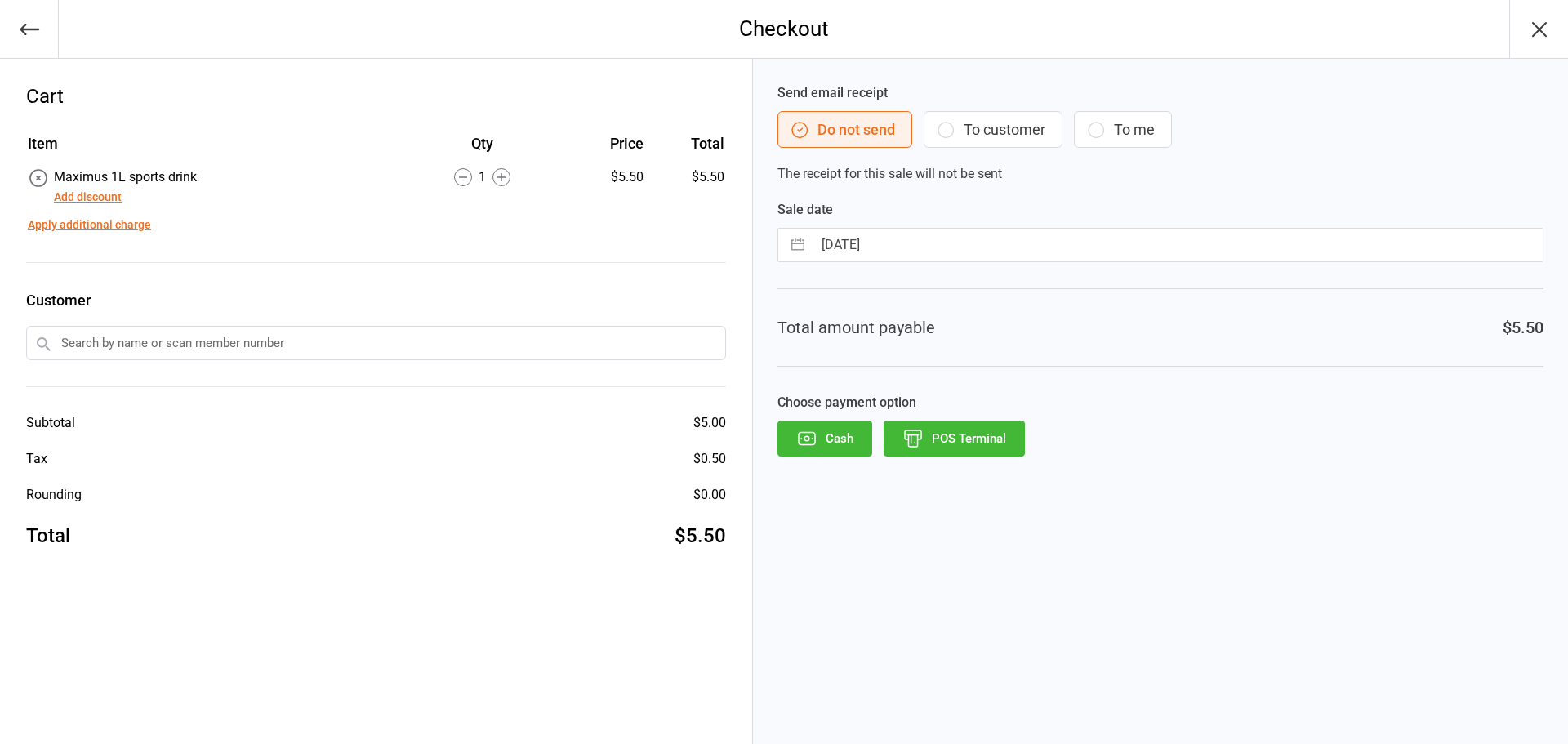
click at [944, 431] on button "POS Terminal" at bounding box center [954, 438] width 141 height 36
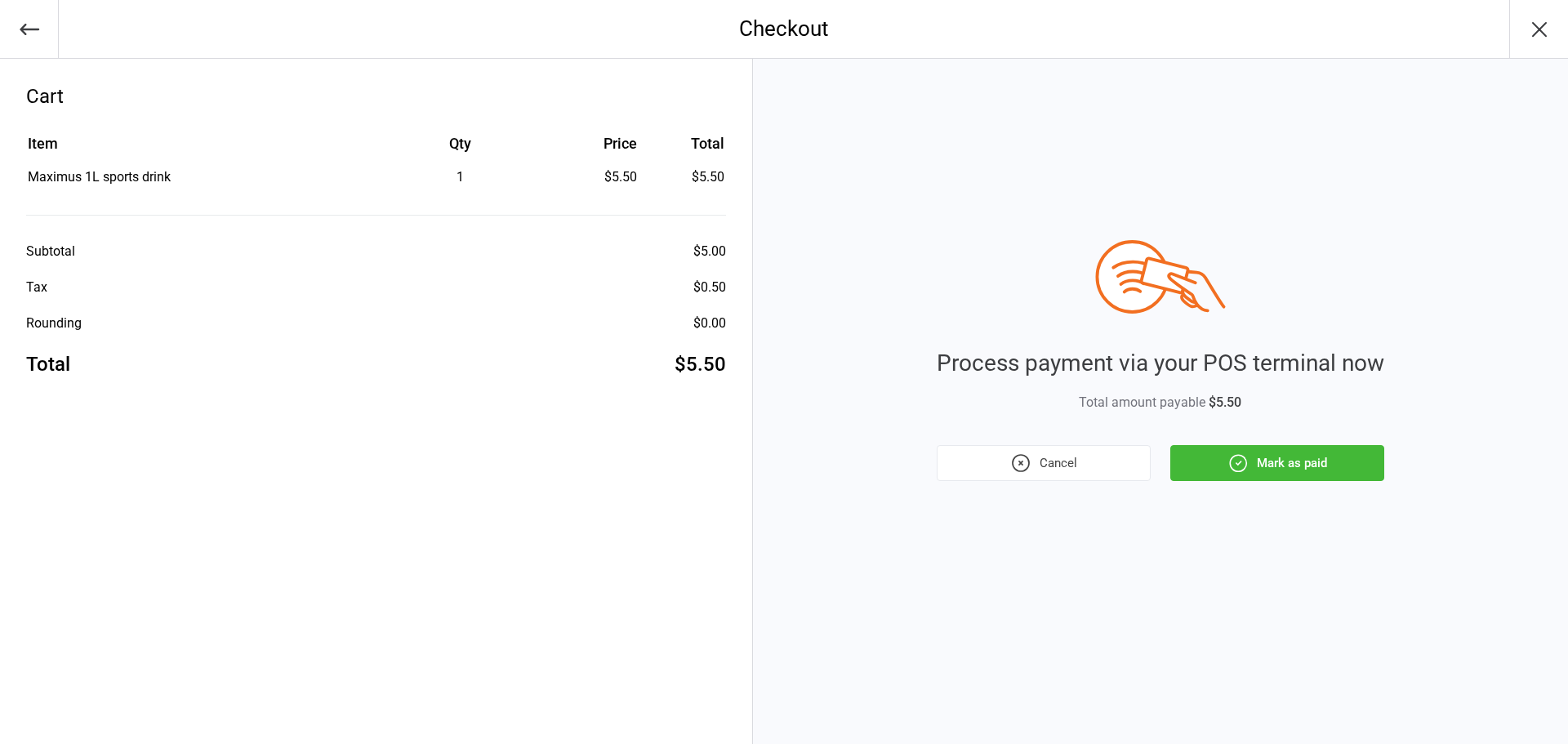
click at [1255, 472] on button "Mark as paid" at bounding box center [1277, 463] width 214 height 36
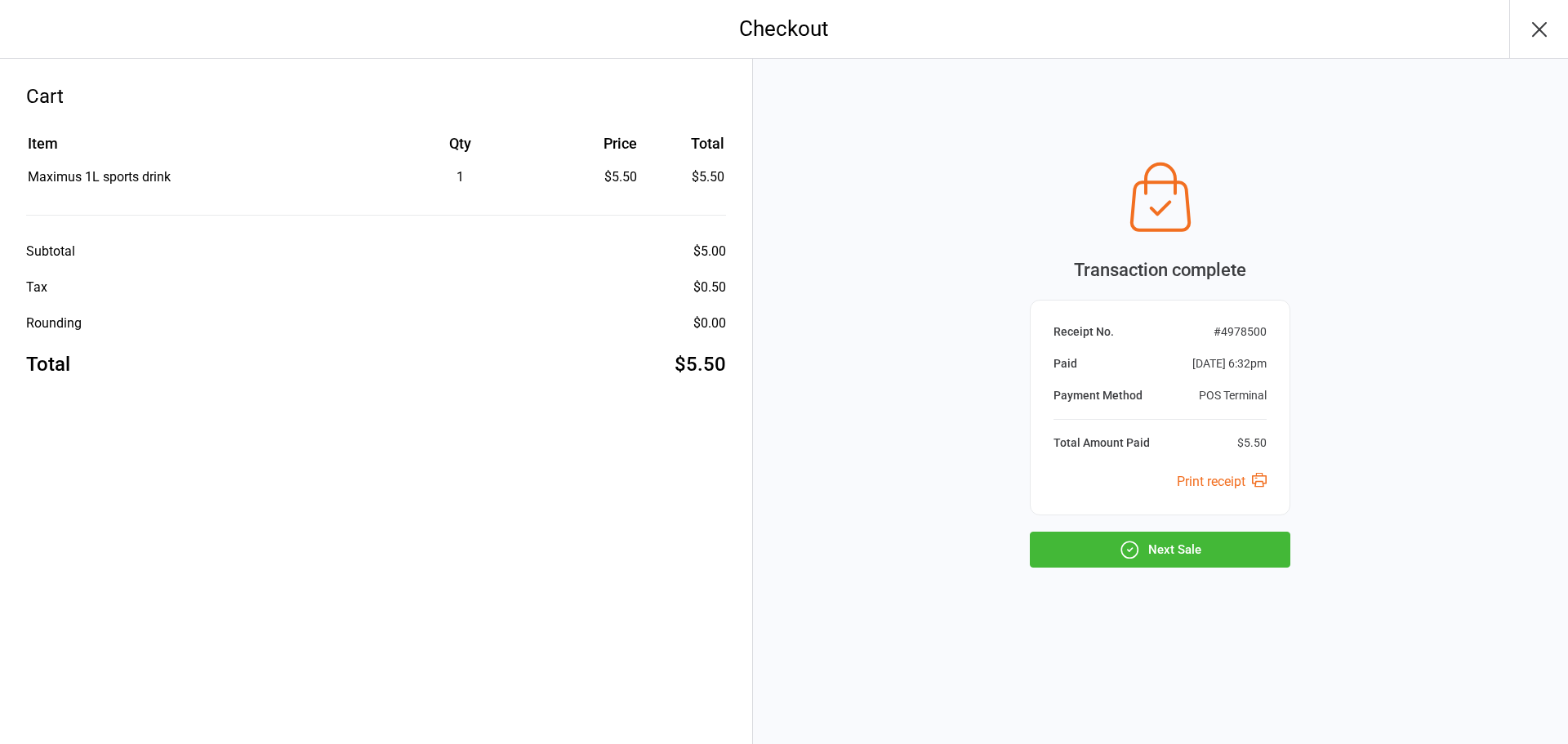
click at [1089, 547] on button "Next Sale" at bounding box center [1160, 549] width 260 height 36
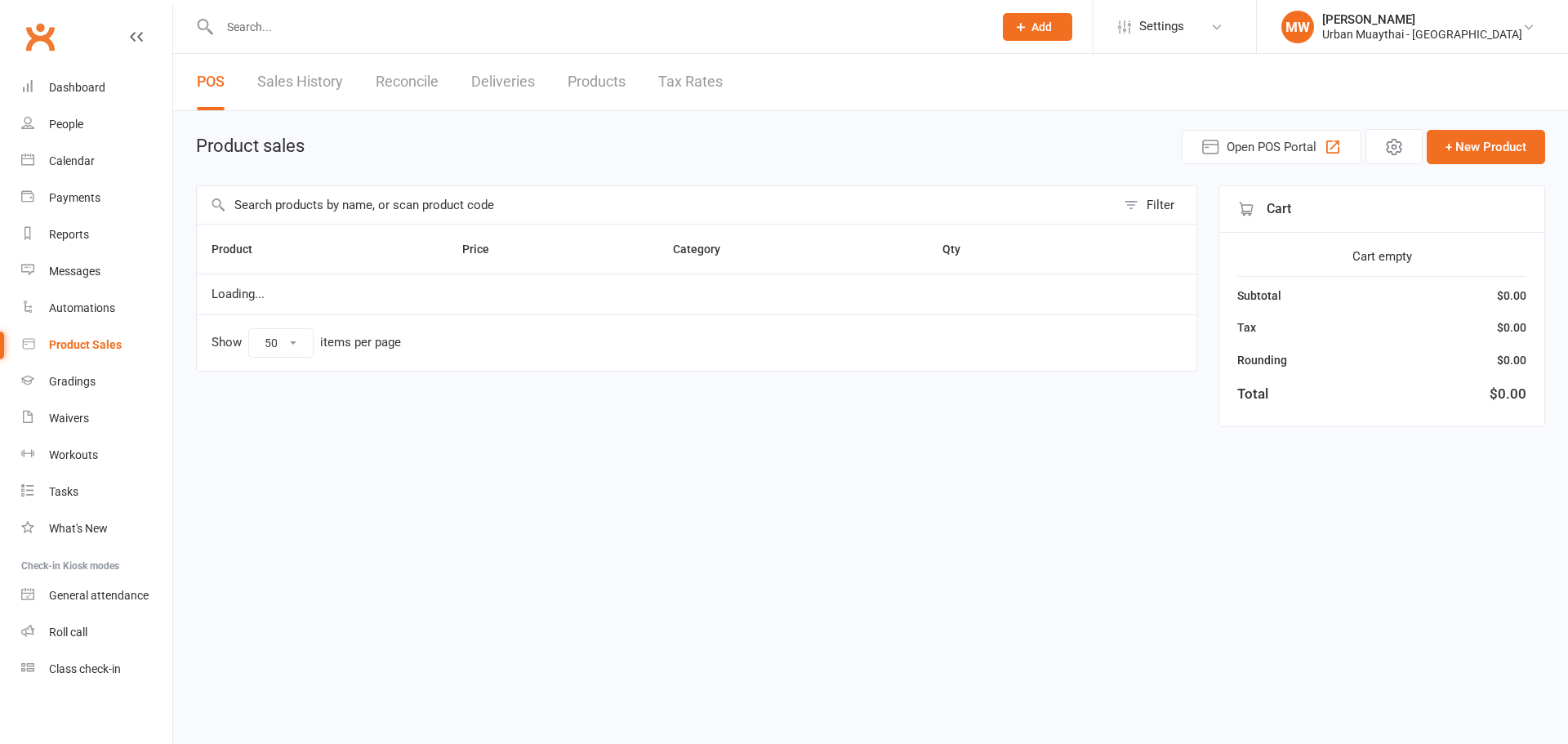
select select "50"
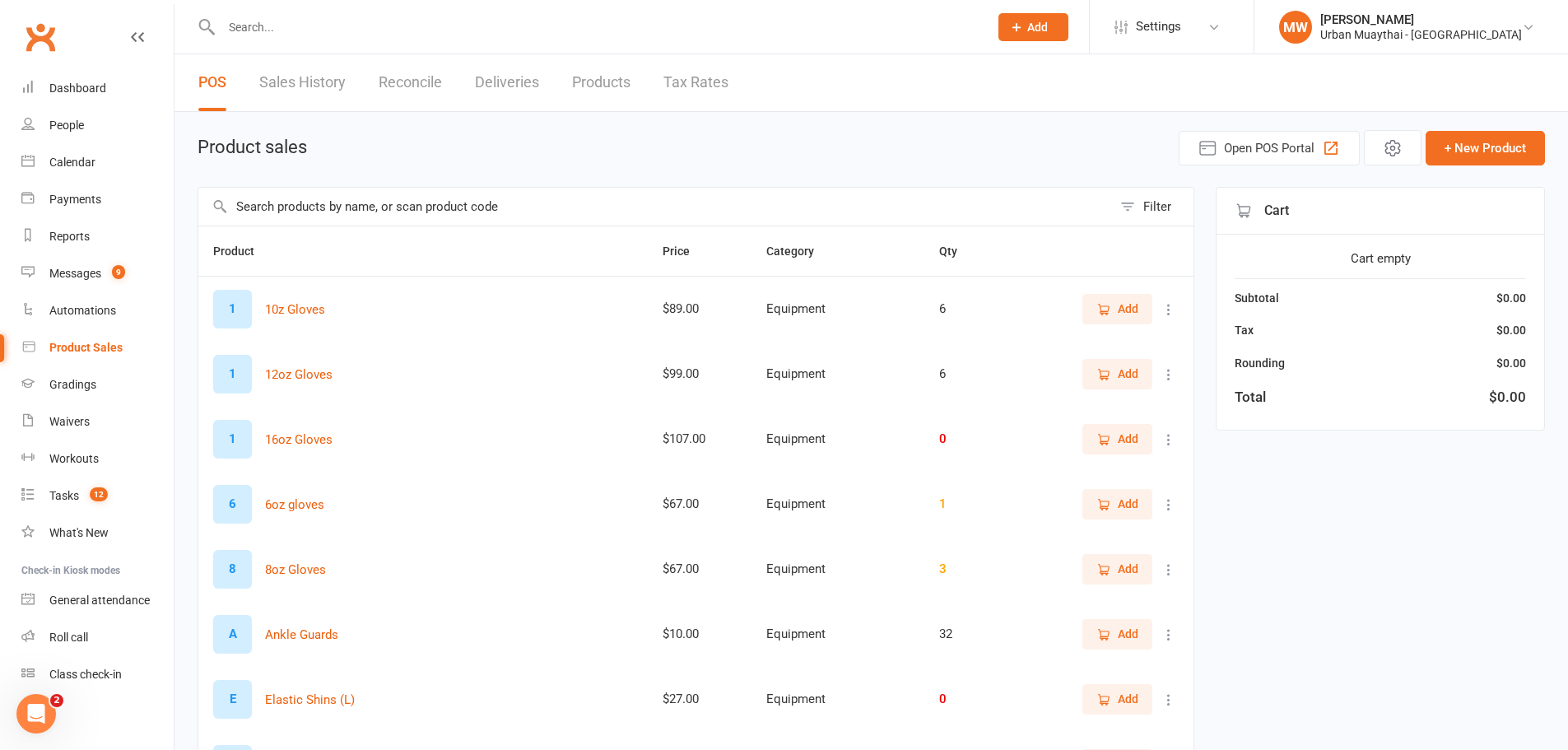
click at [833, 211] on input "text" at bounding box center [655, 206] width 914 height 38
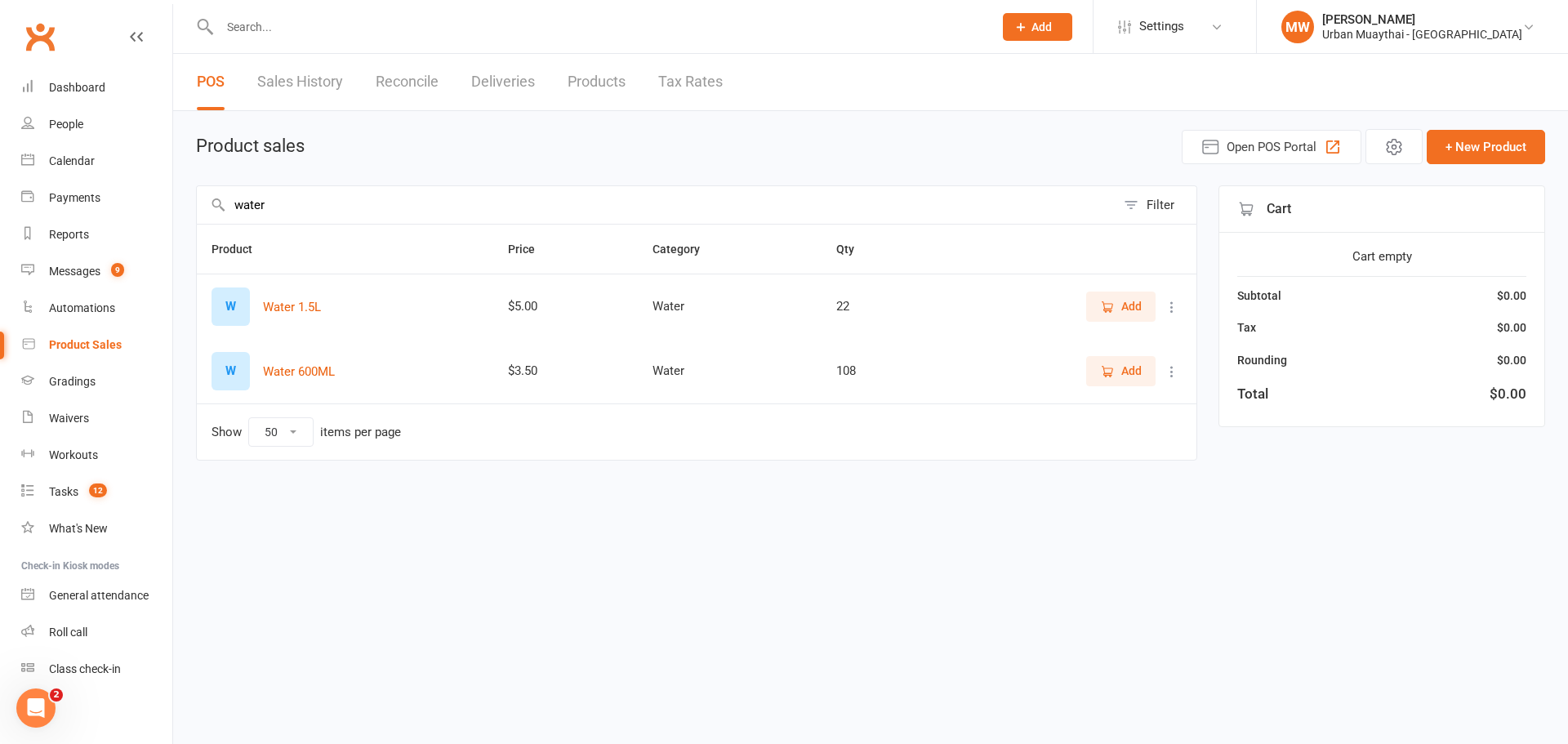
type input "water"
click at [1122, 374] on span "Add" at bounding box center [1132, 371] width 21 height 18
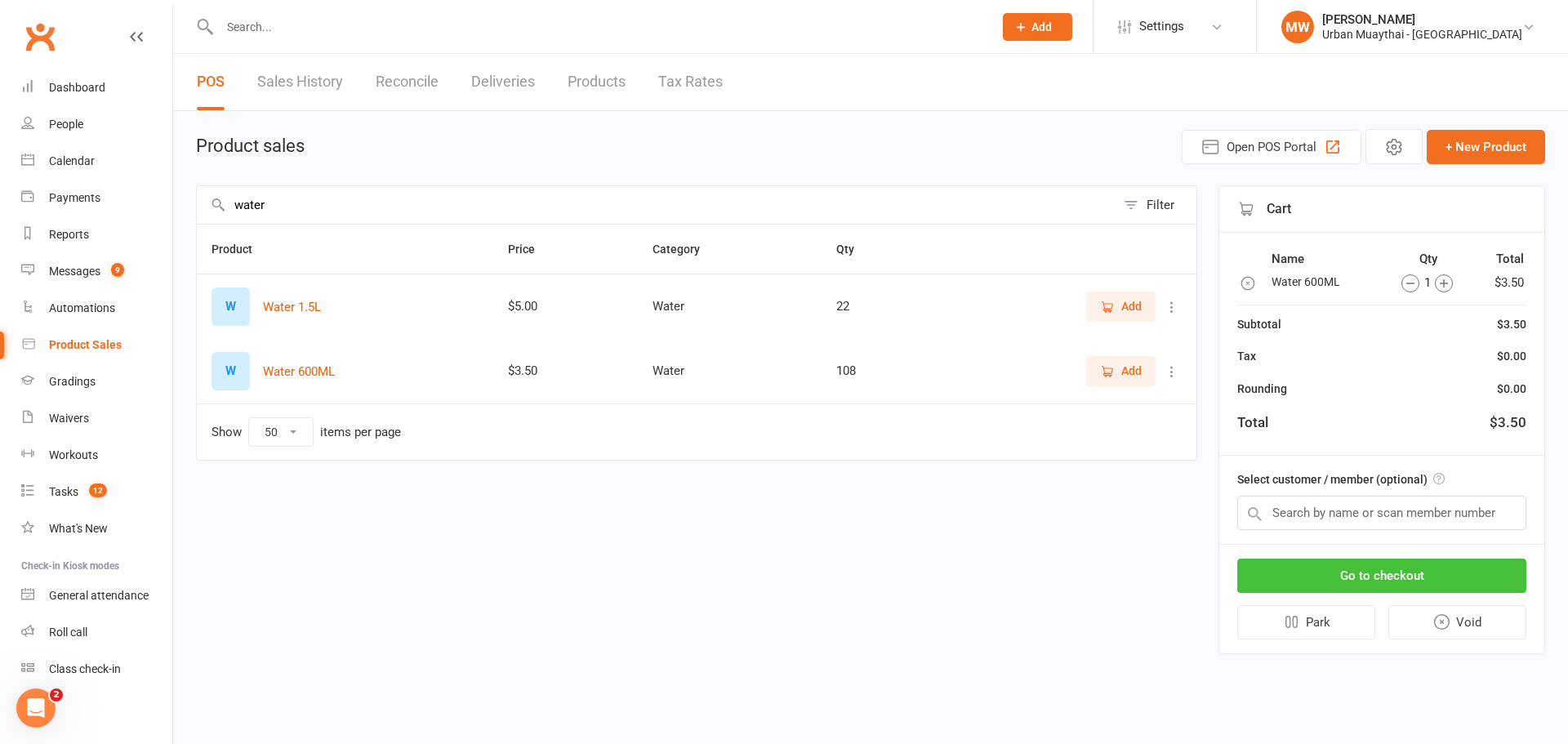
click at [1386, 576] on button "Go to checkout" at bounding box center [1382, 576] width 289 height 35
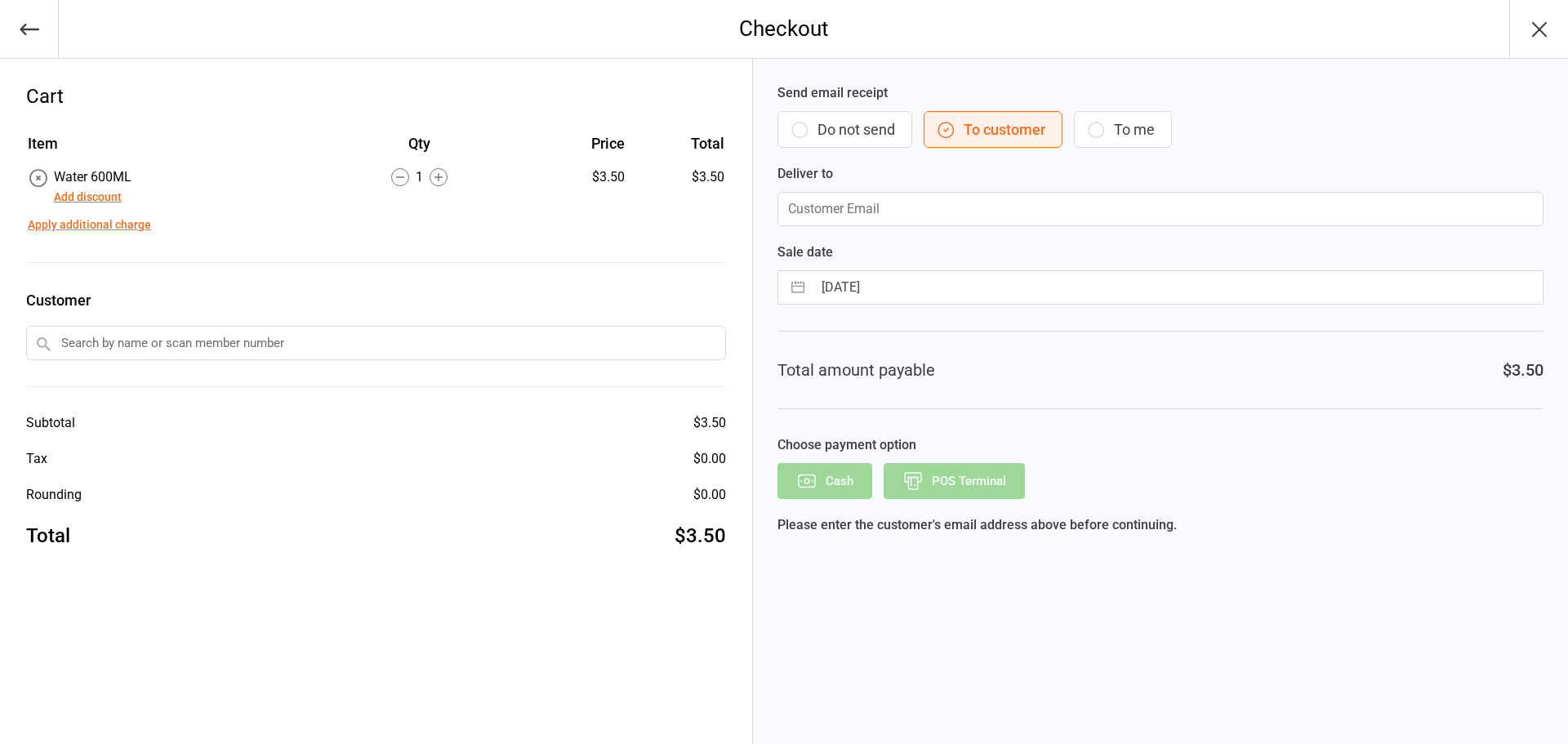
click at [870, 137] on button "Do not send" at bounding box center [845, 129] width 135 height 36
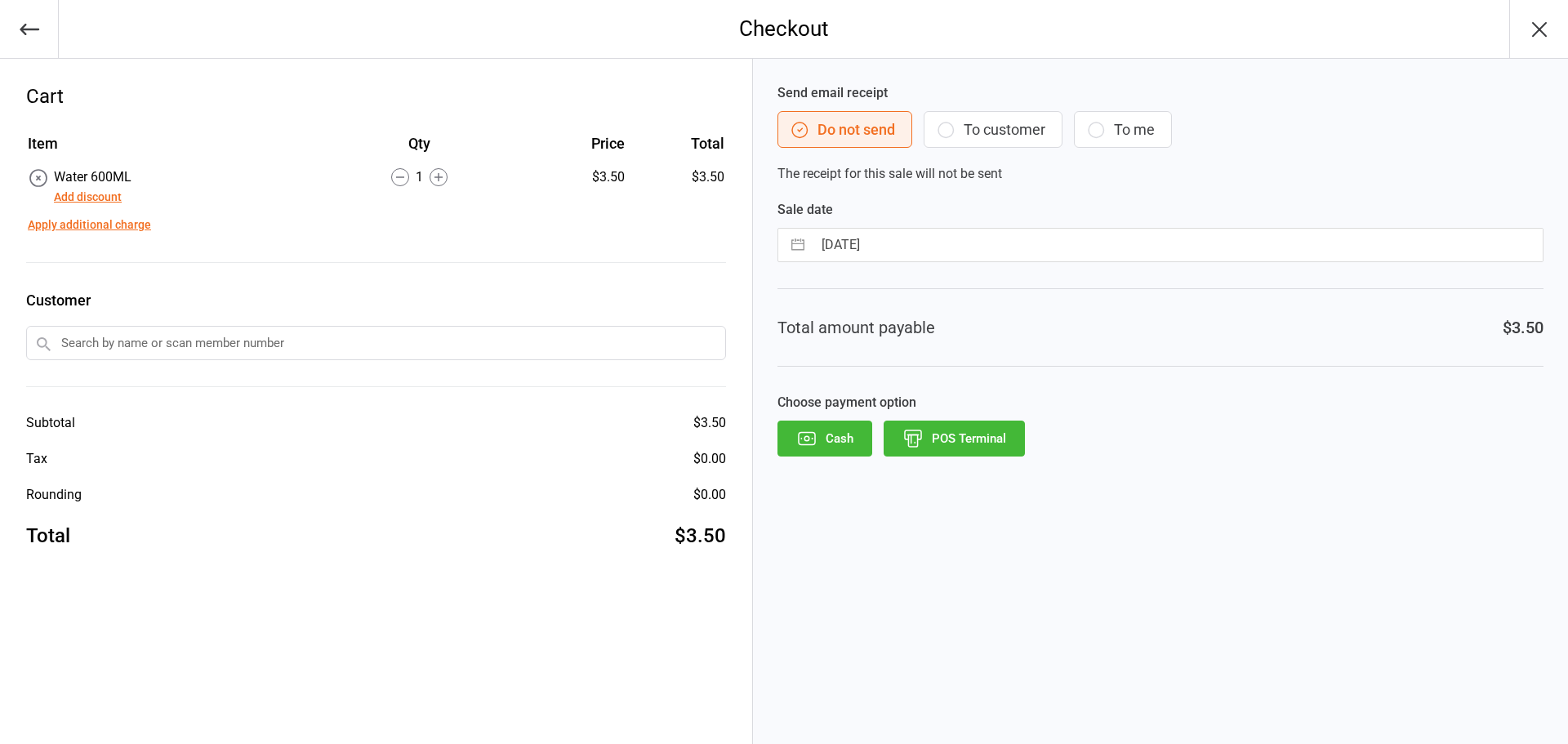
click at [956, 434] on button "POS Terminal" at bounding box center [954, 438] width 141 height 36
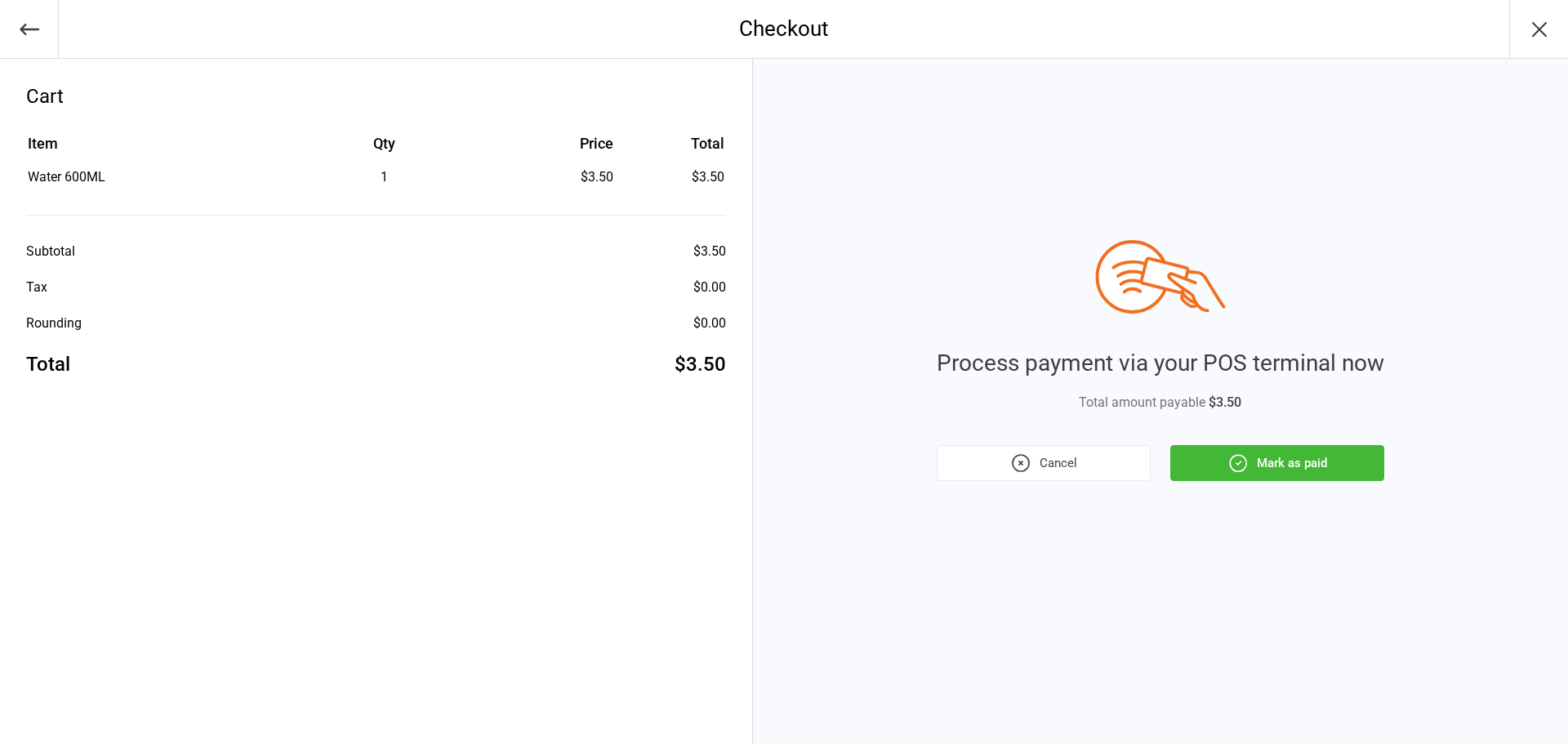
click at [1188, 465] on button "Mark as paid" at bounding box center [1277, 463] width 214 height 36
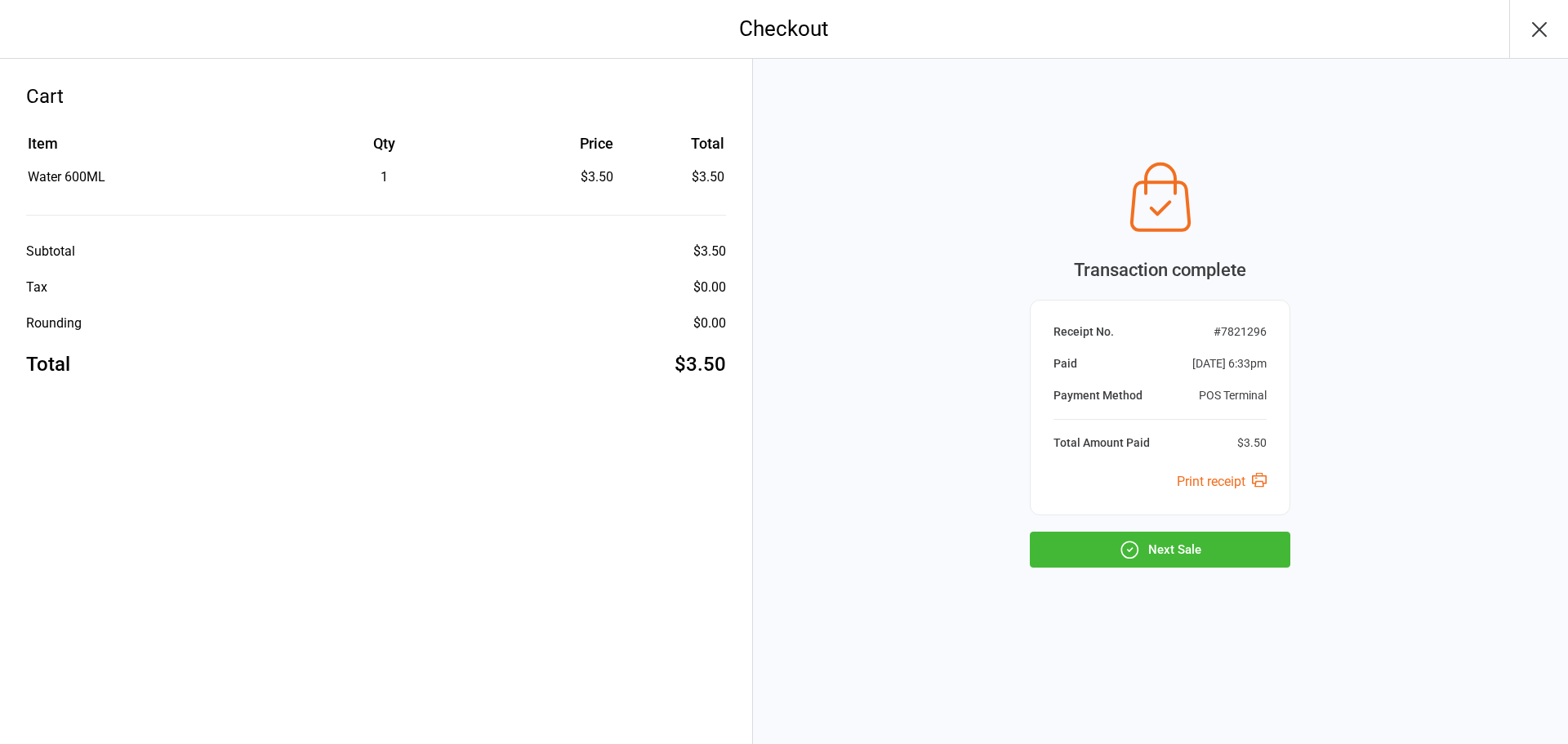
click at [1200, 537] on button "Next Sale" at bounding box center [1160, 549] width 260 height 36
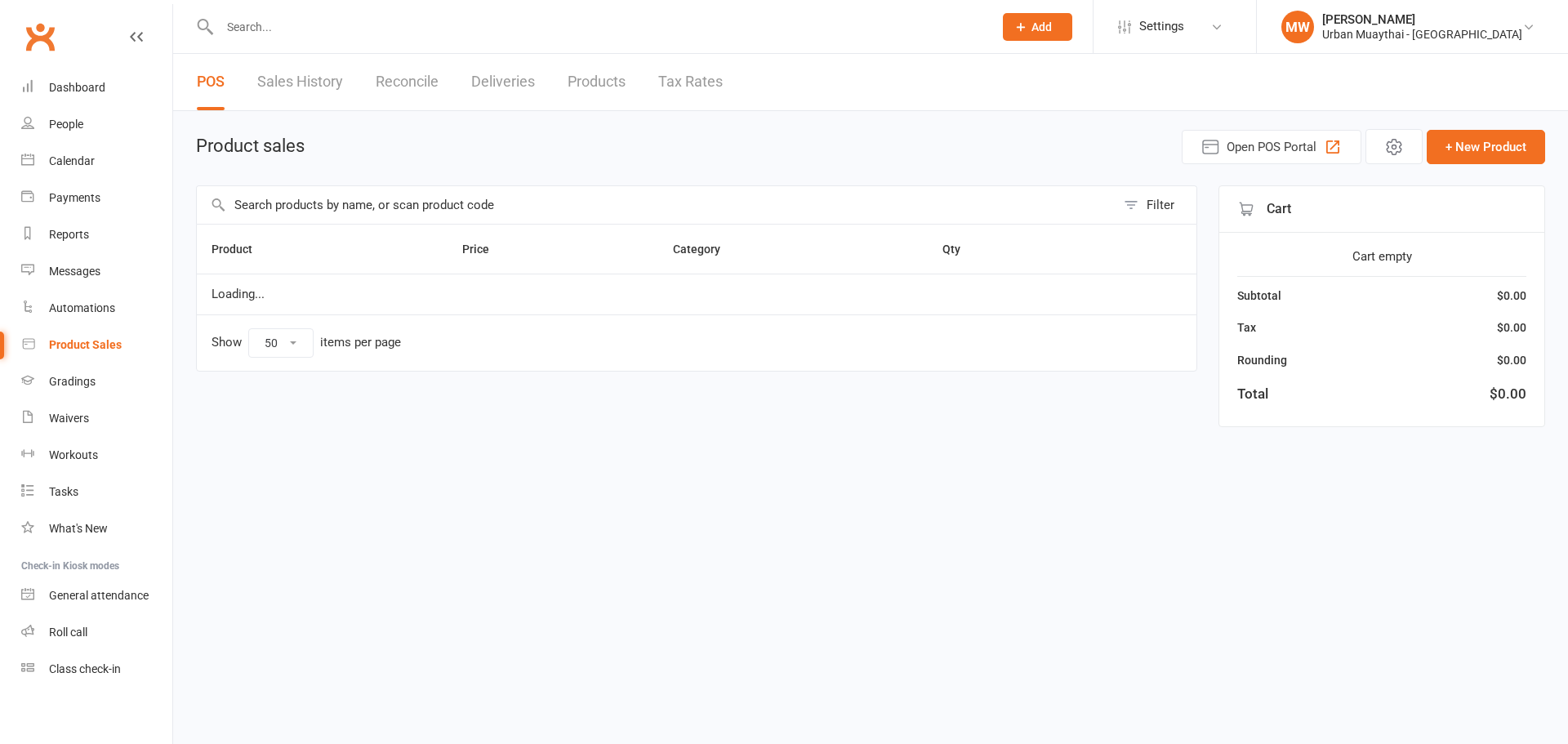
select select "50"
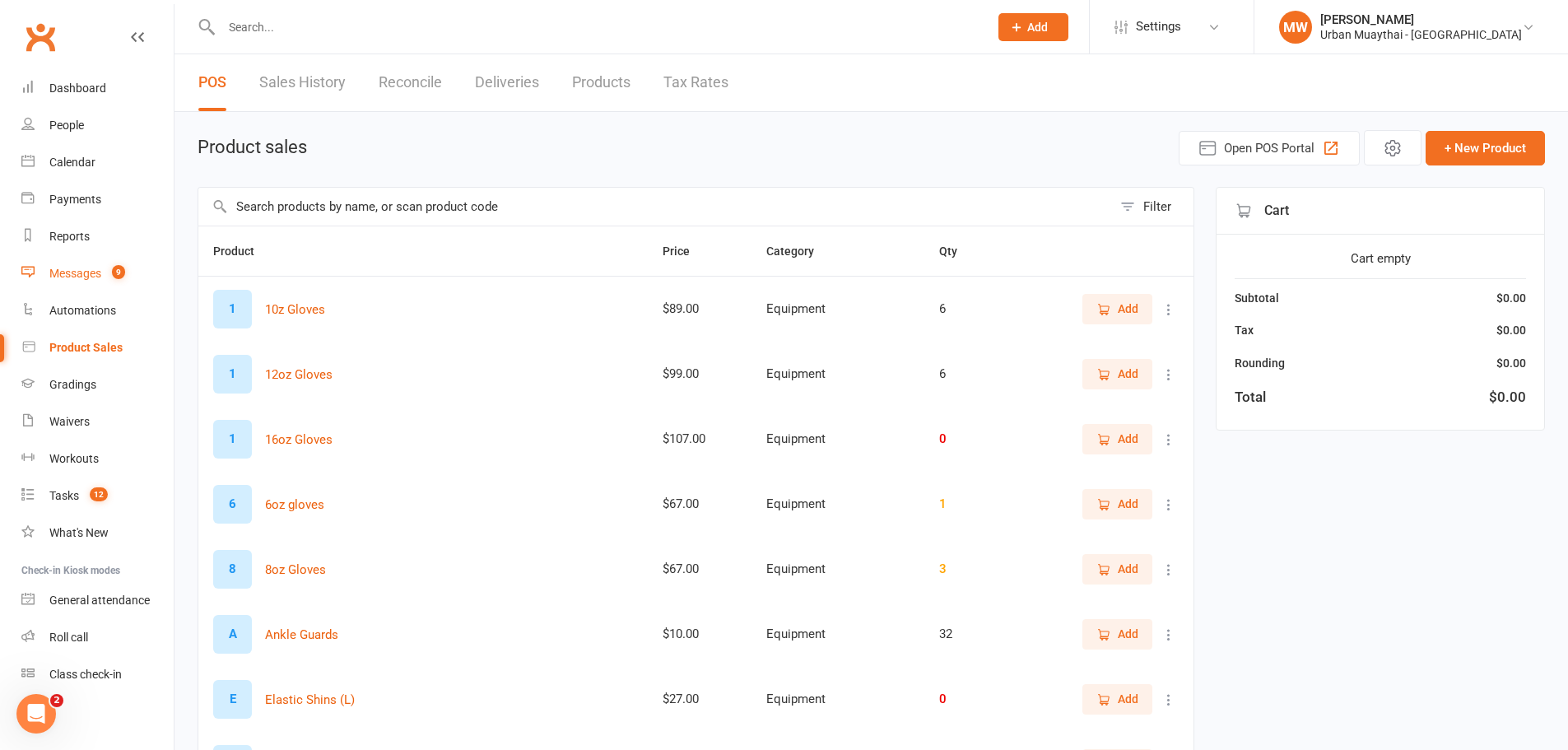
click at [63, 275] on div "Messages" at bounding box center [75, 273] width 52 height 13
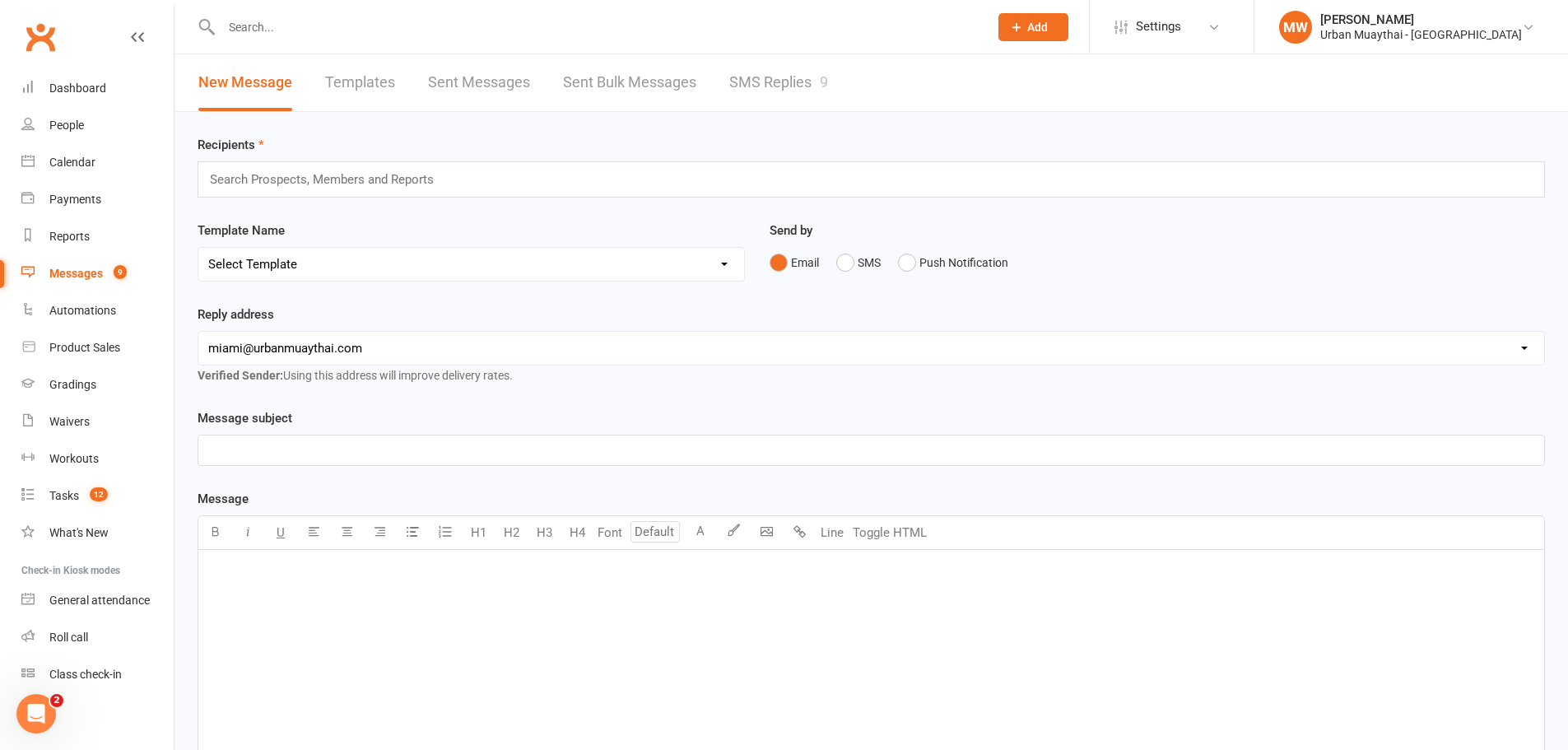
click at [790, 80] on link "SMS Replies 9" at bounding box center [778, 82] width 99 height 57
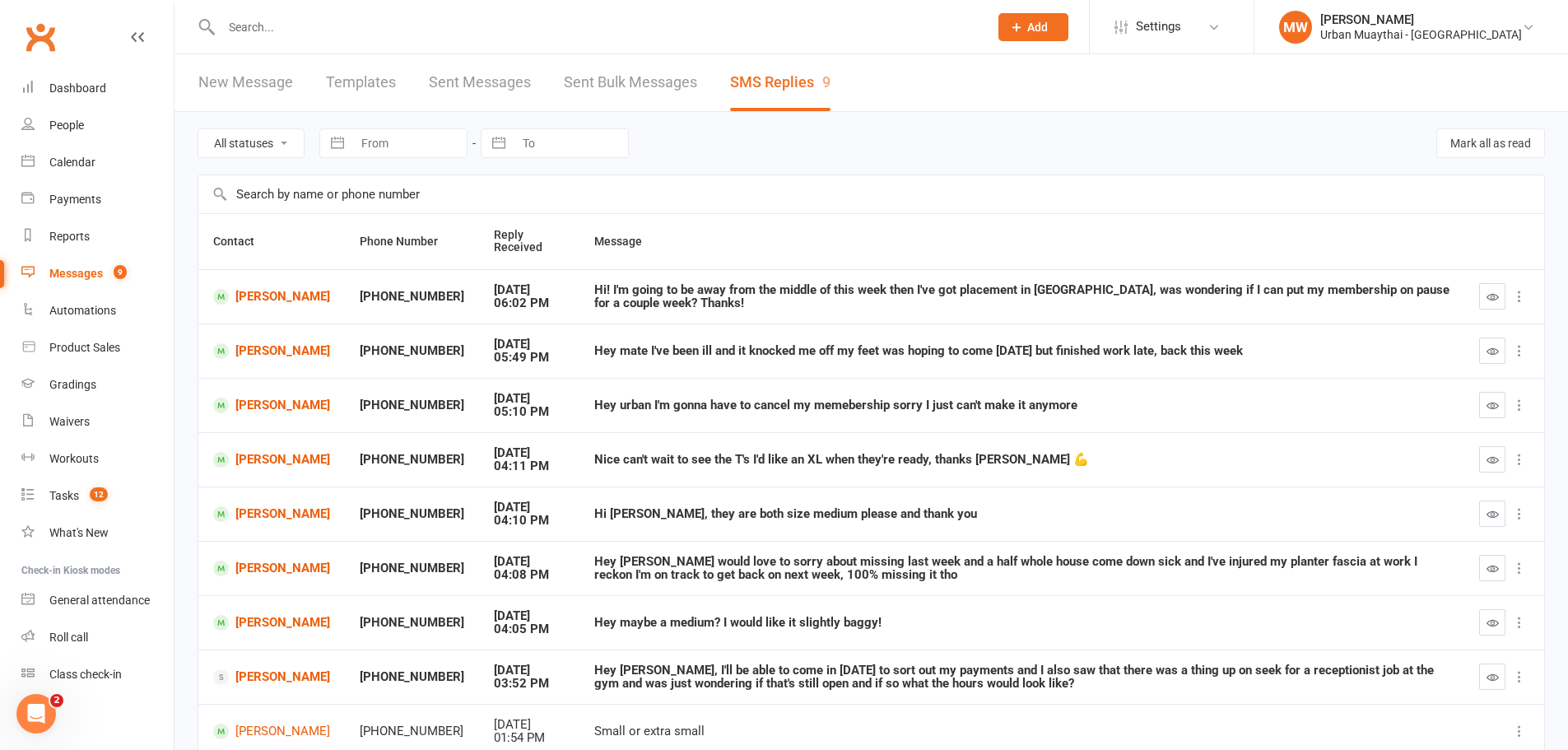
scroll to position [82, 0]
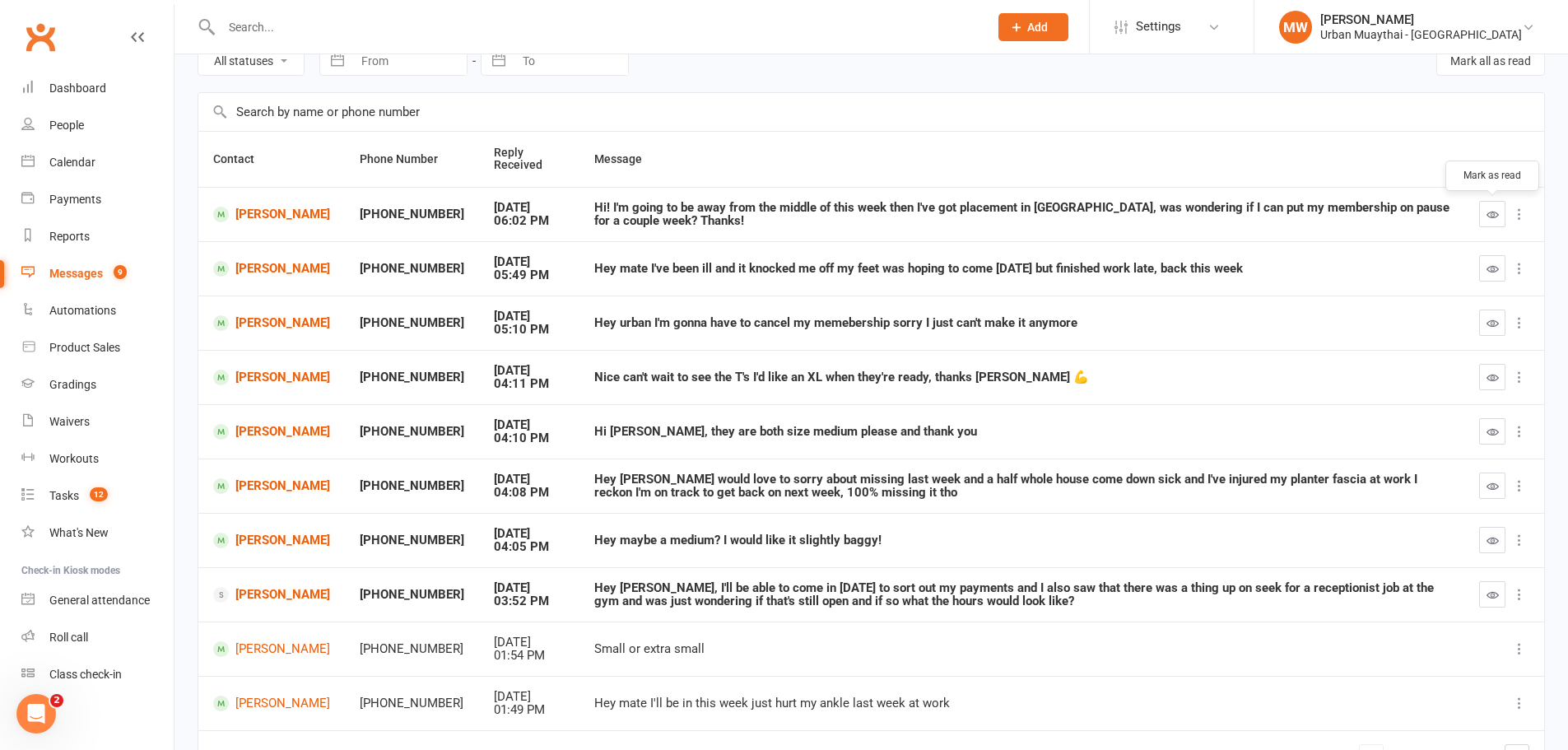
click at [1493, 212] on icon "button" at bounding box center [1493, 214] width 12 height 12
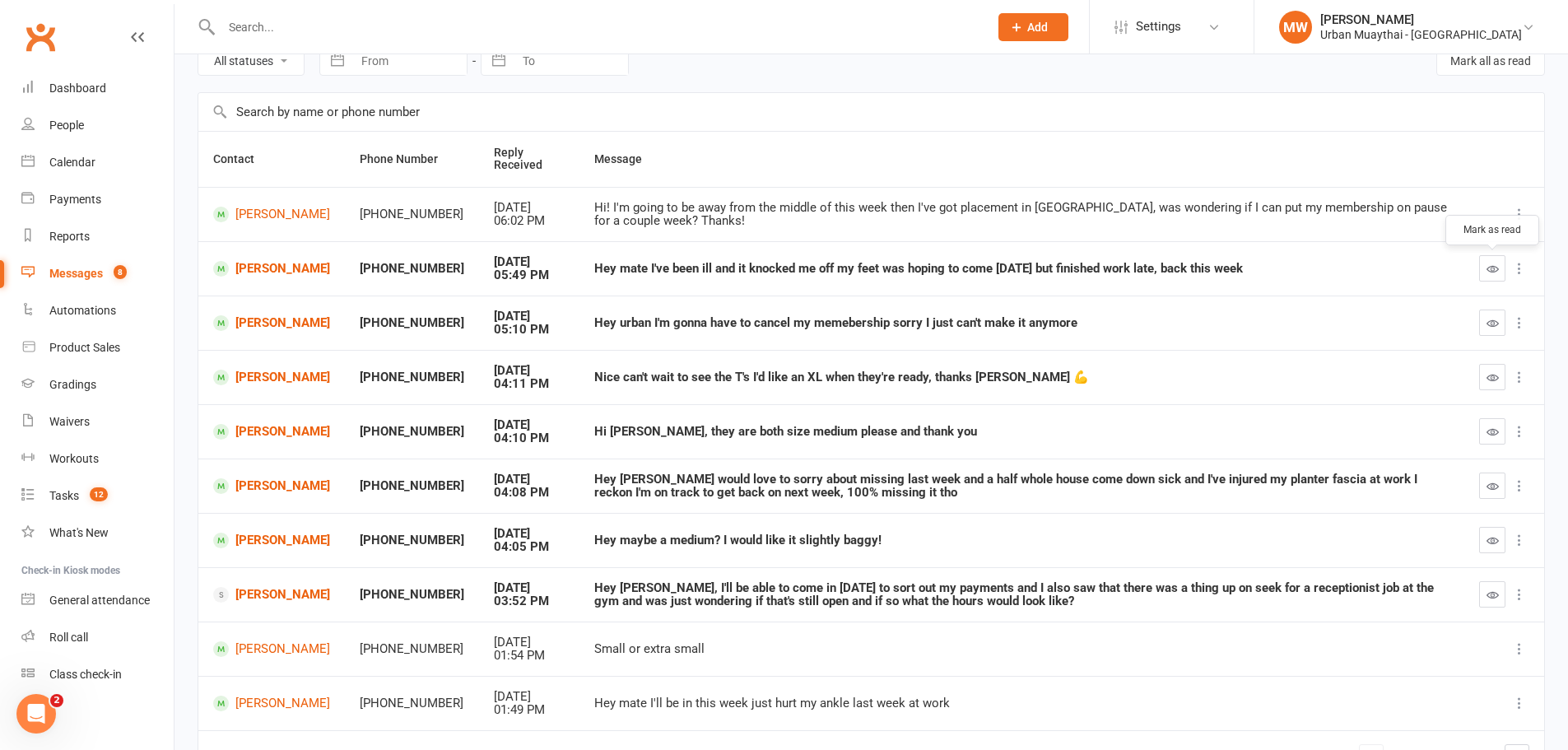
click at [1491, 264] on icon "button" at bounding box center [1493, 268] width 12 height 12
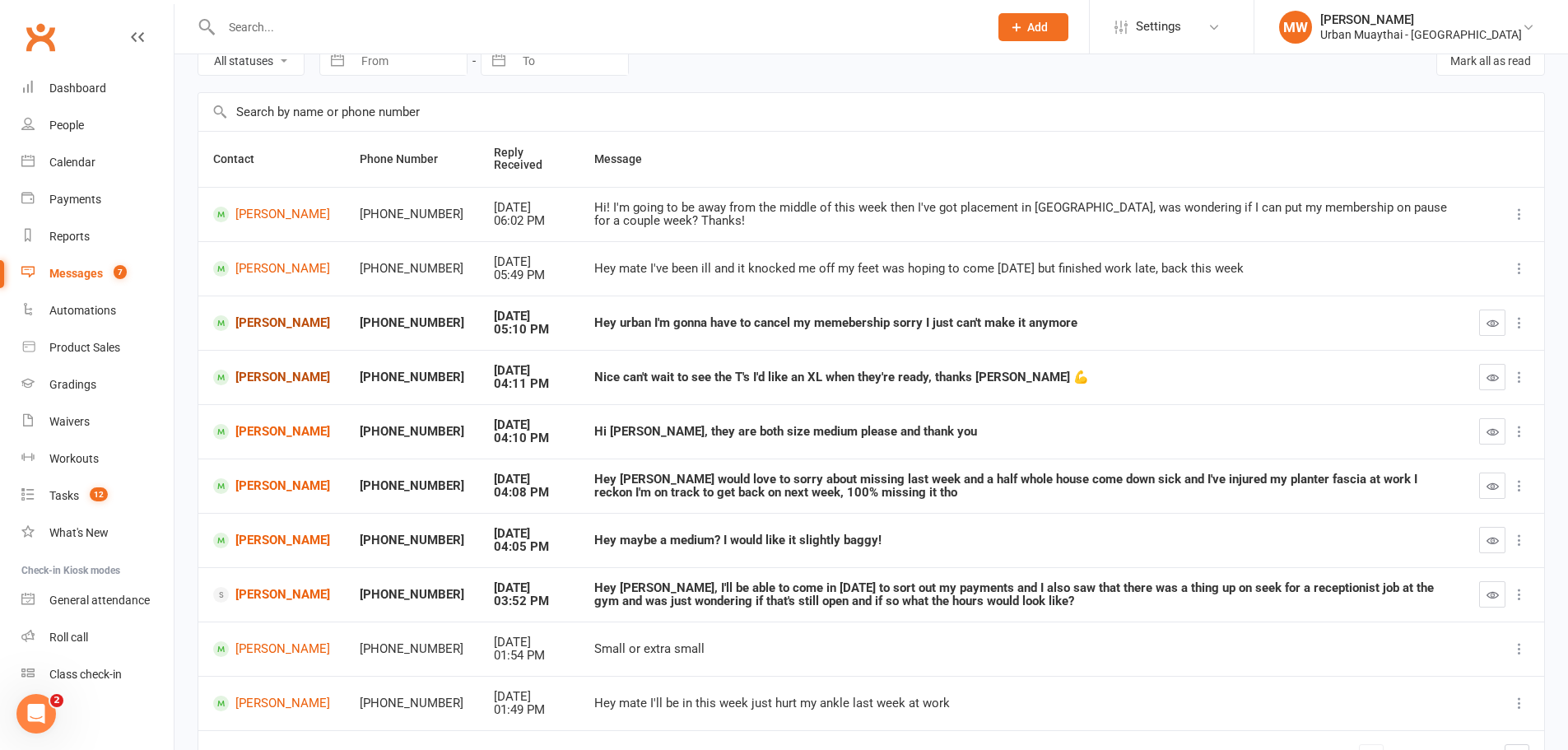
scroll to position [0, 0]
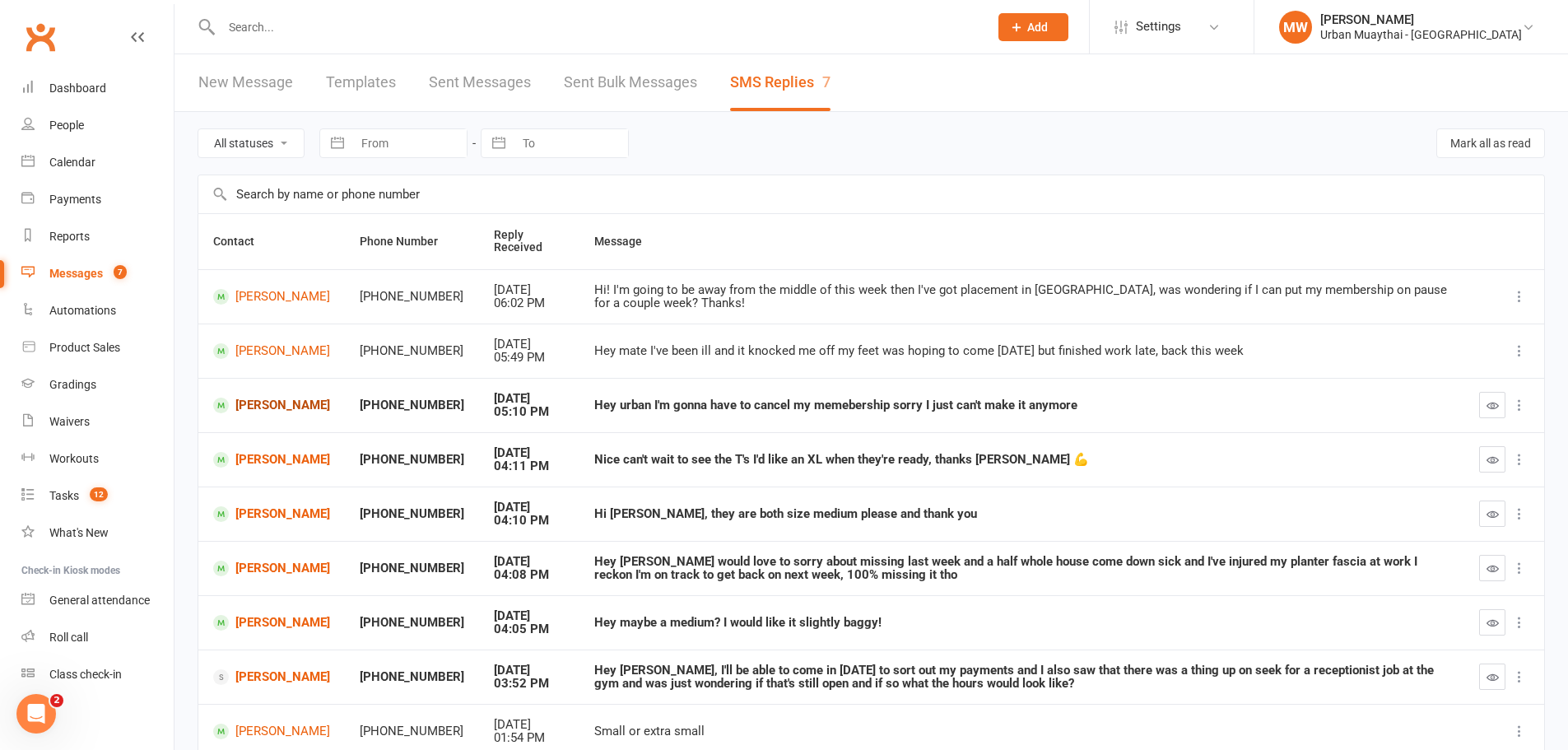
click at [289, 399] on link "[PERSON_NAME]" at bounding box center [272, 405] width 117 height 16
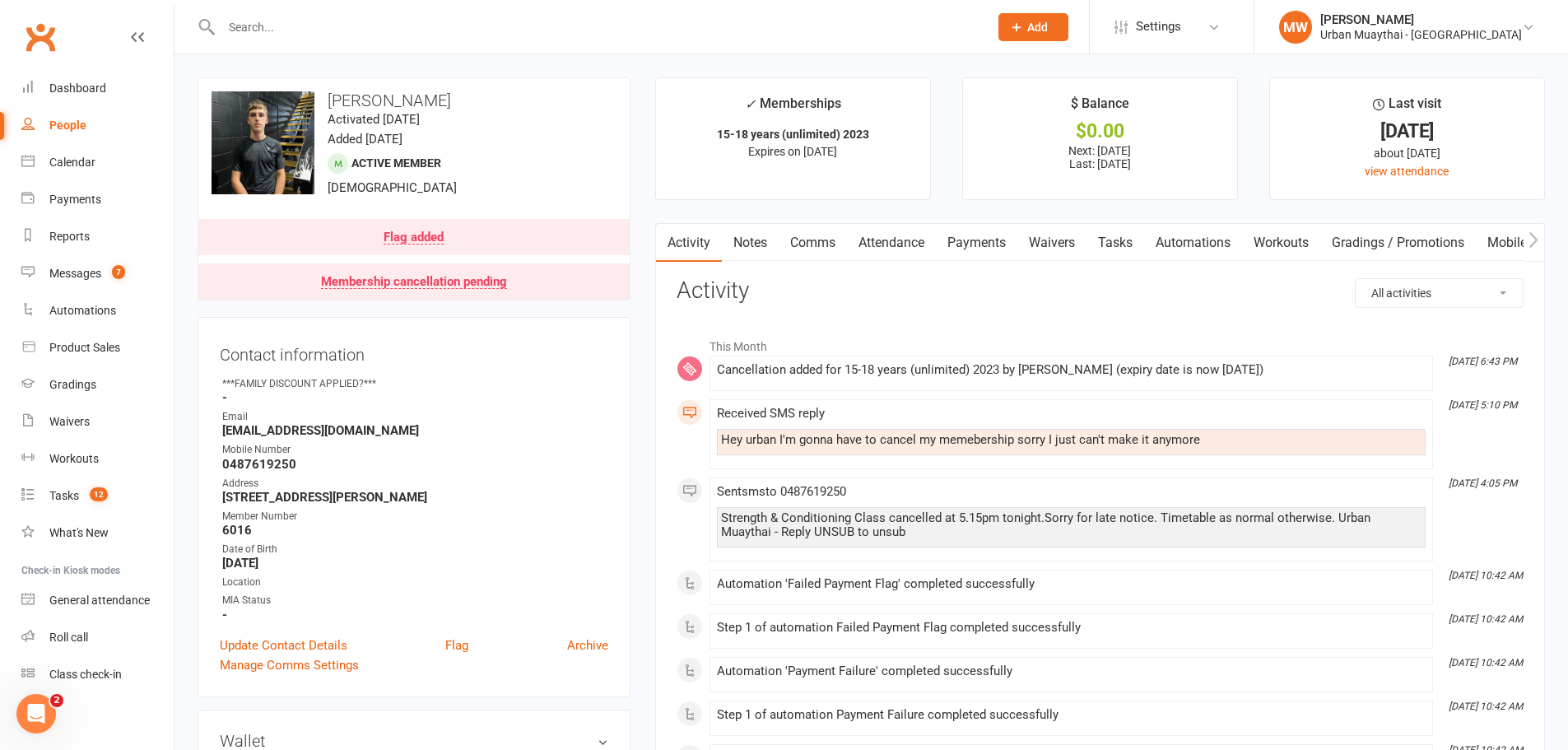
click at [991, 245] on link "Payments" at bounding box center [977, 242] width 82 height 38
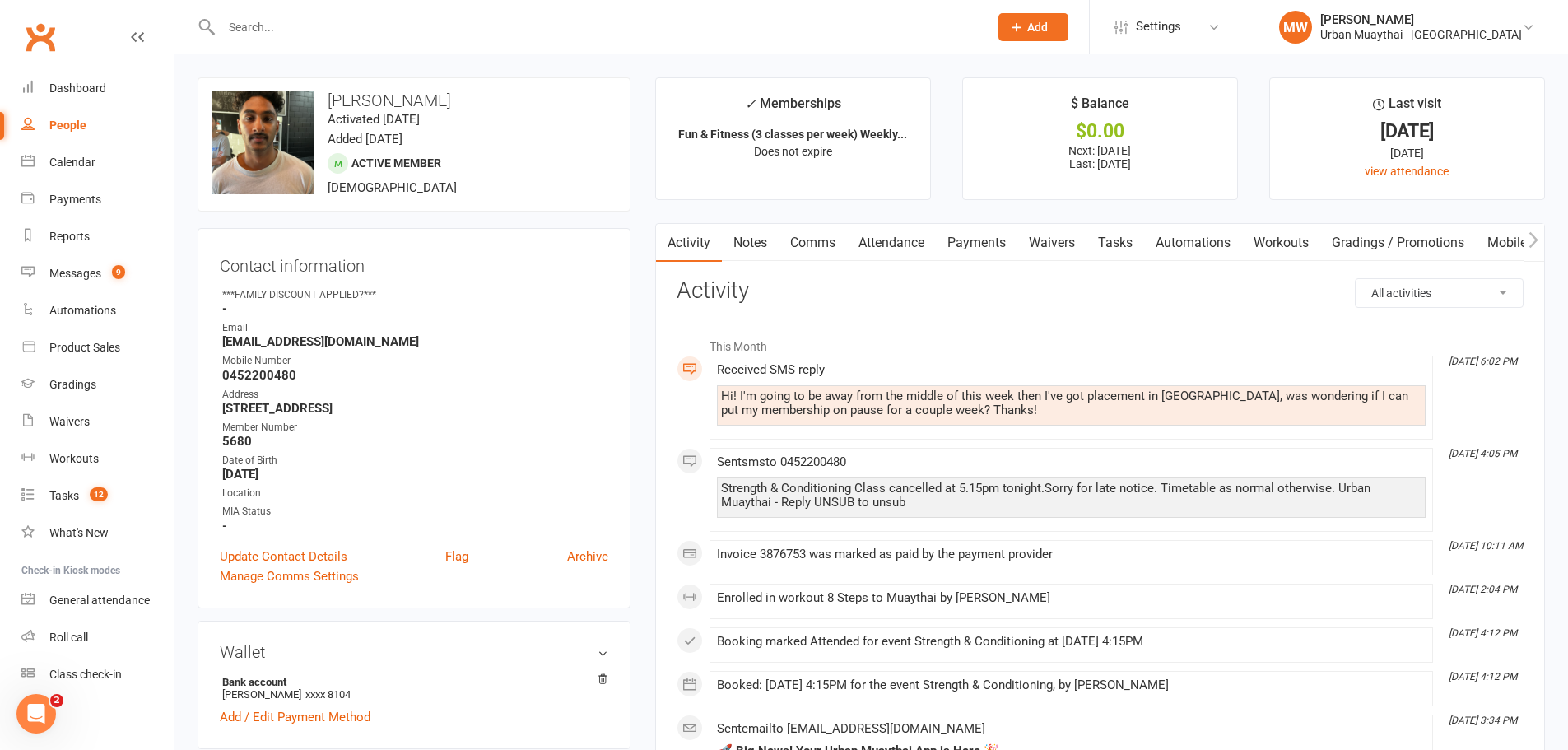
click at [1036, 241] on link "Waivers" at bounding box center [1051, 242] width 69 height 38
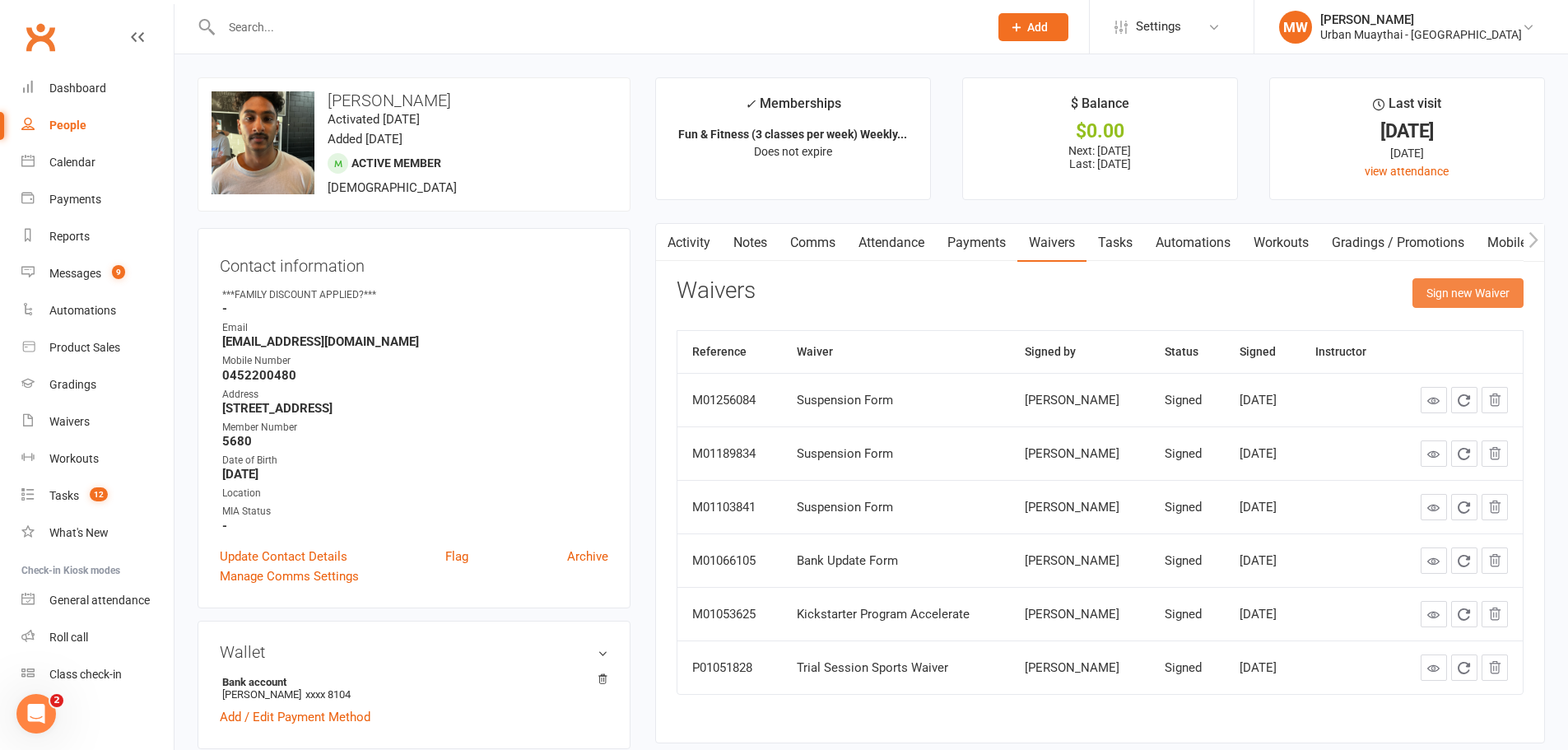
click at [1447, 298] on button "Sign new Waiver" at bounding box center [1468, 293] width 111 height 30
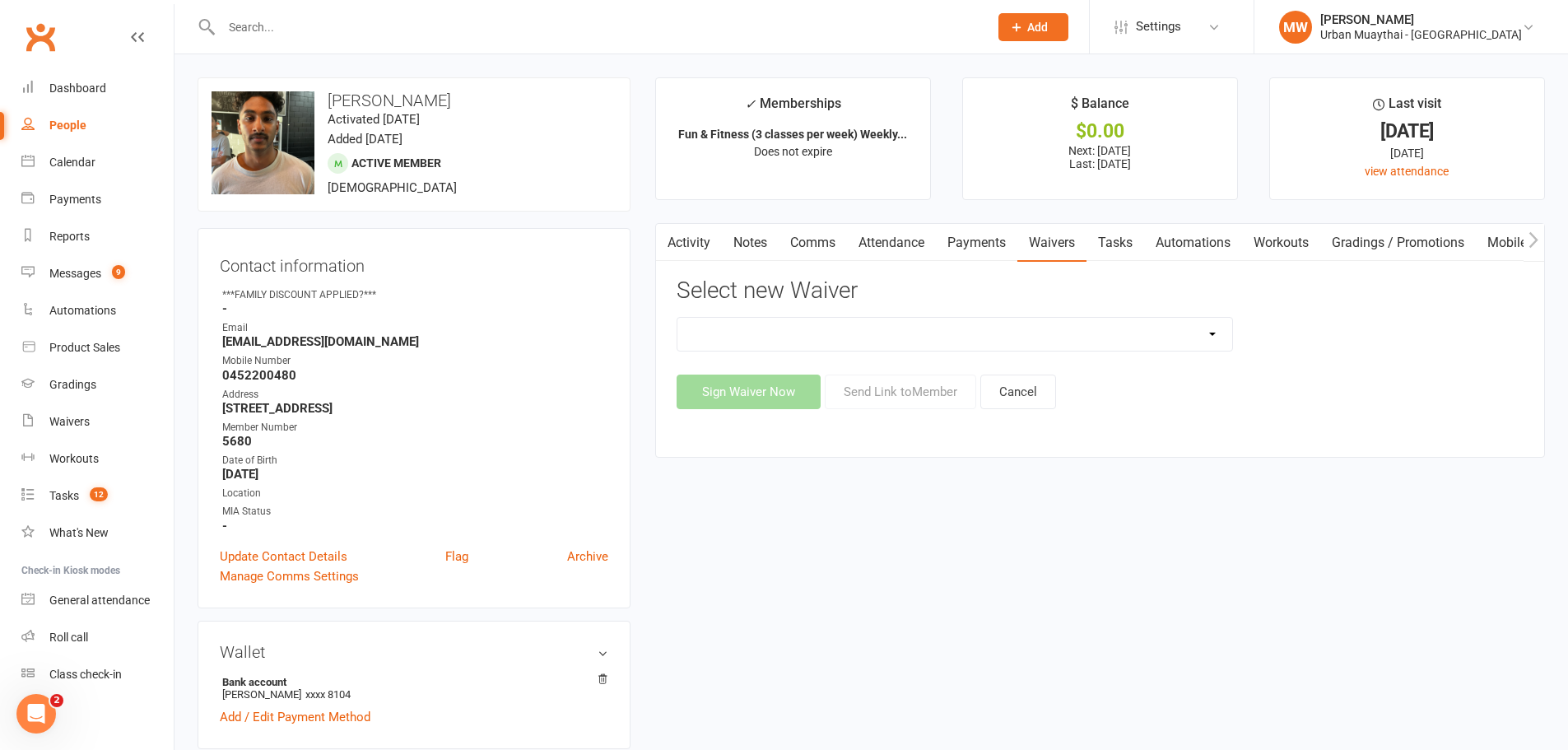
click at [841, 343] on select "12 Month Agreement 15-18 years Kickstarter Program 15-18 years membership 1 Yea…" at bounding box center [955, 334] width 555 height 33
select select "2406"
click at [677, 318] on select "12 Month Agreement 15-18 years Kickstarter Program 15-18 years membership 1 Yea…" at bounding box center [955, 334] width 555 height 33
click at [876, 394] on button "Send Link to Member" at bounding box center [901, 392] width 152 height 35
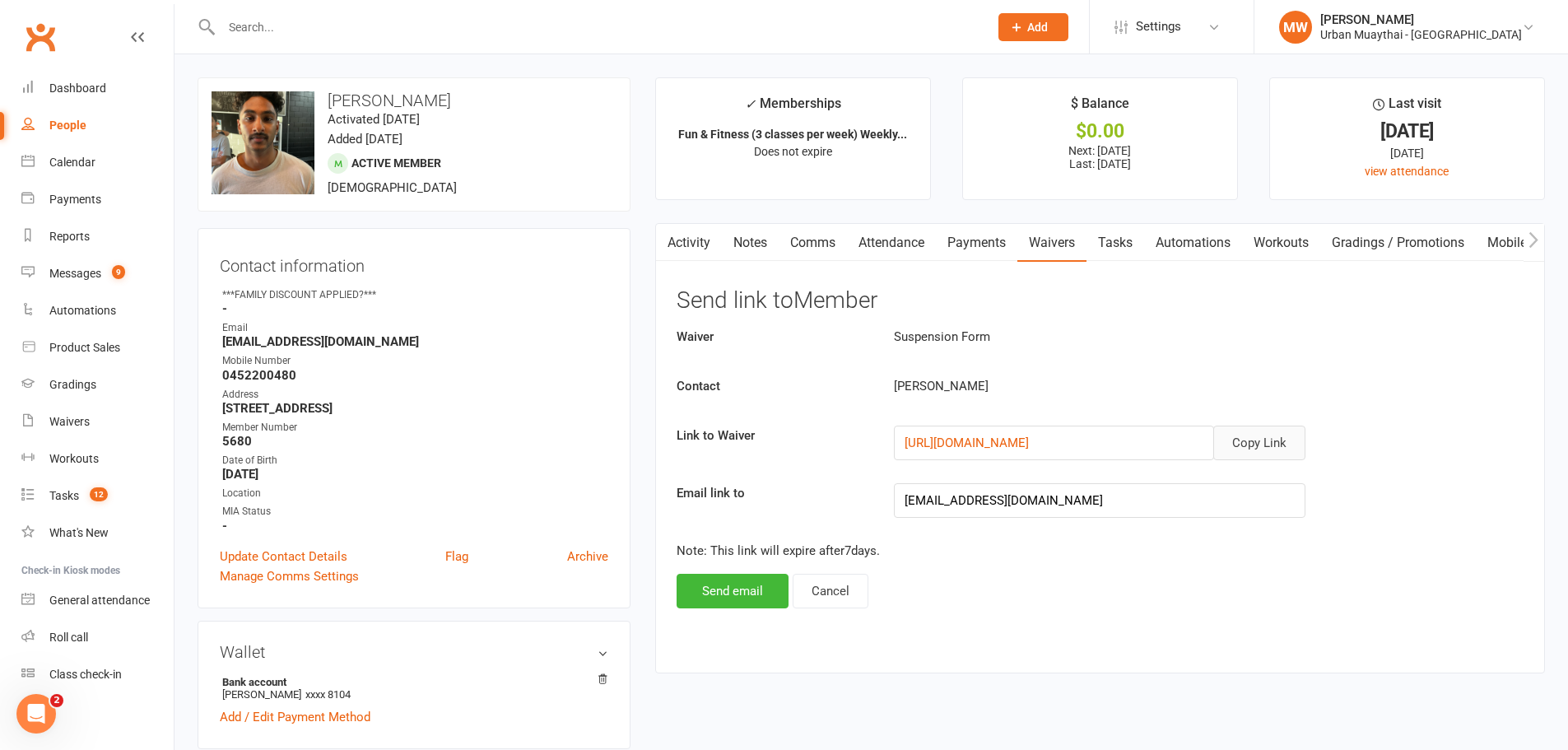
click at [1271, 445] on button "Copy Link" at bounding box center [1260, 443] width 92 height 35
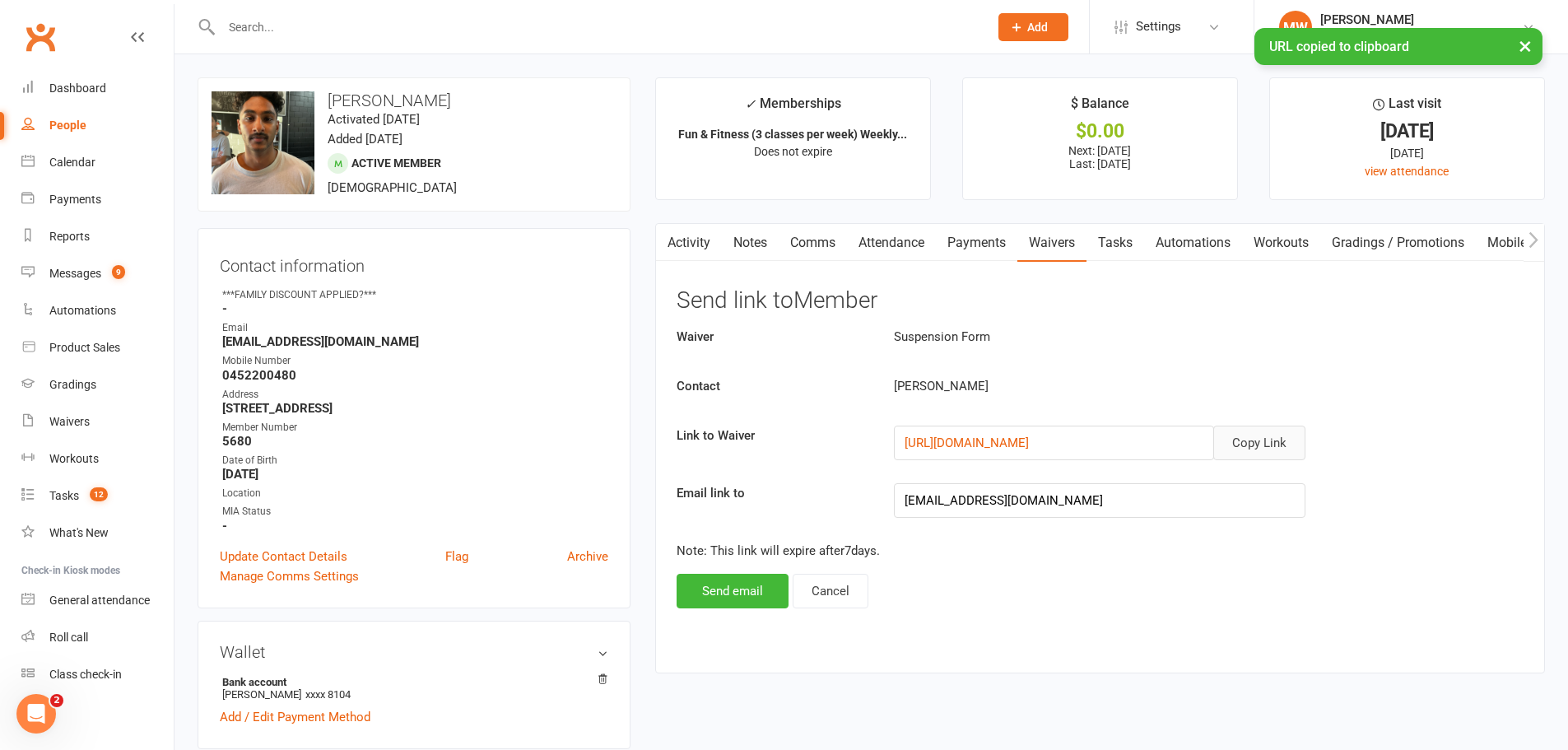
click at [816, 238] on link "Comms" at bounding box center [813, 242] width 68 height 38
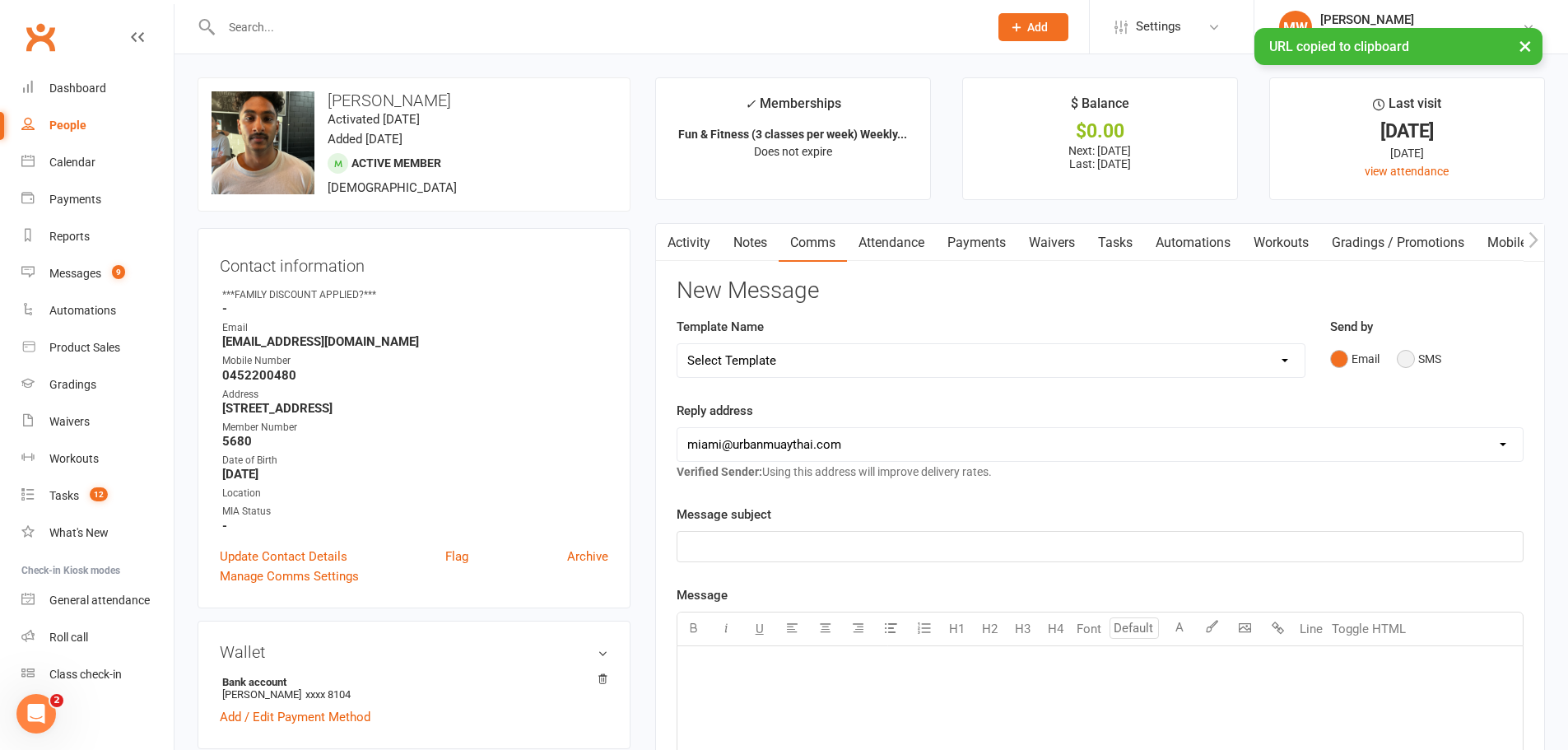
click at [1404, 359] on button "SMS" at bounding box center [1419, 359] width 44 height 32
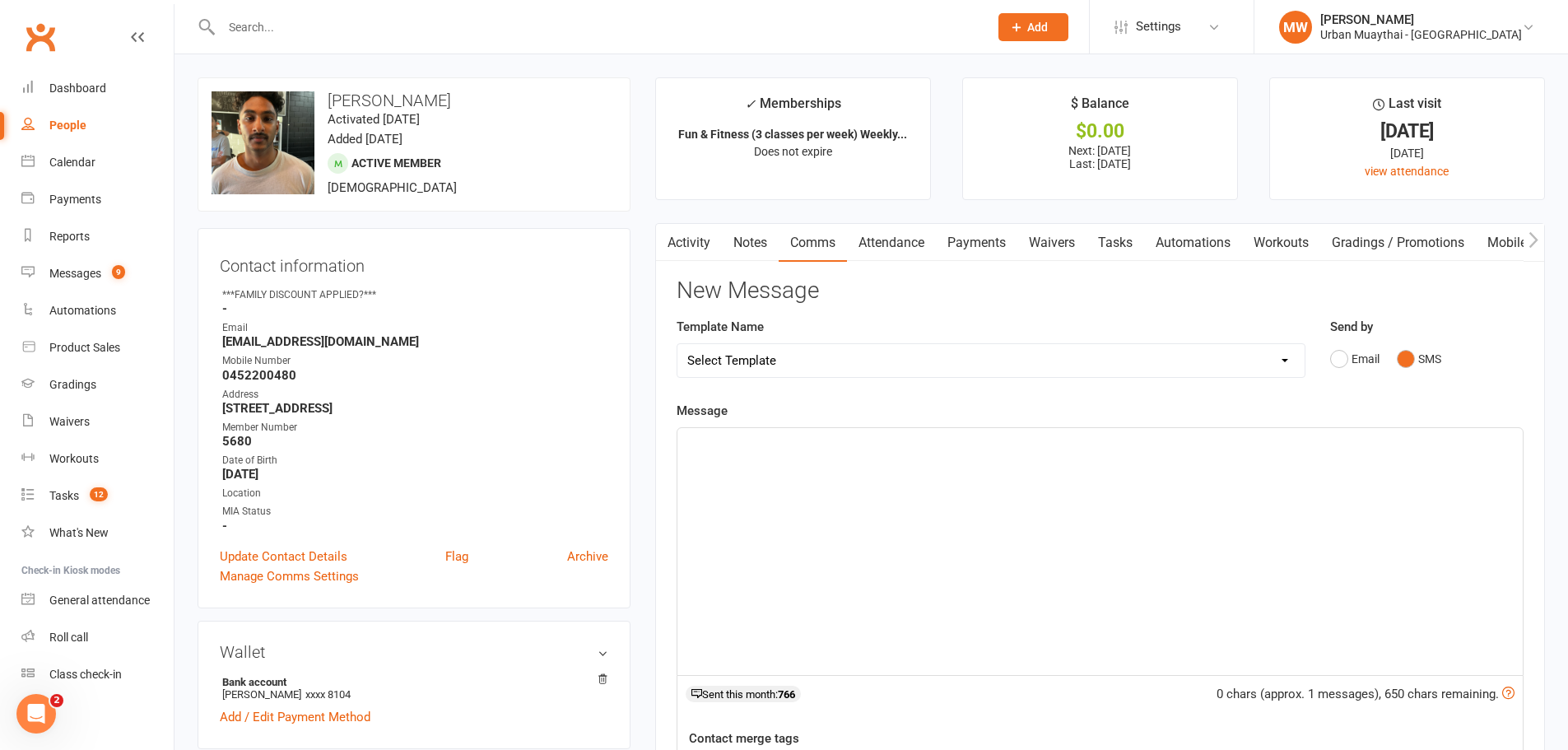
click at [947, 436] on p "﻿" at bounding box center [1100, 443] width 826 height 20
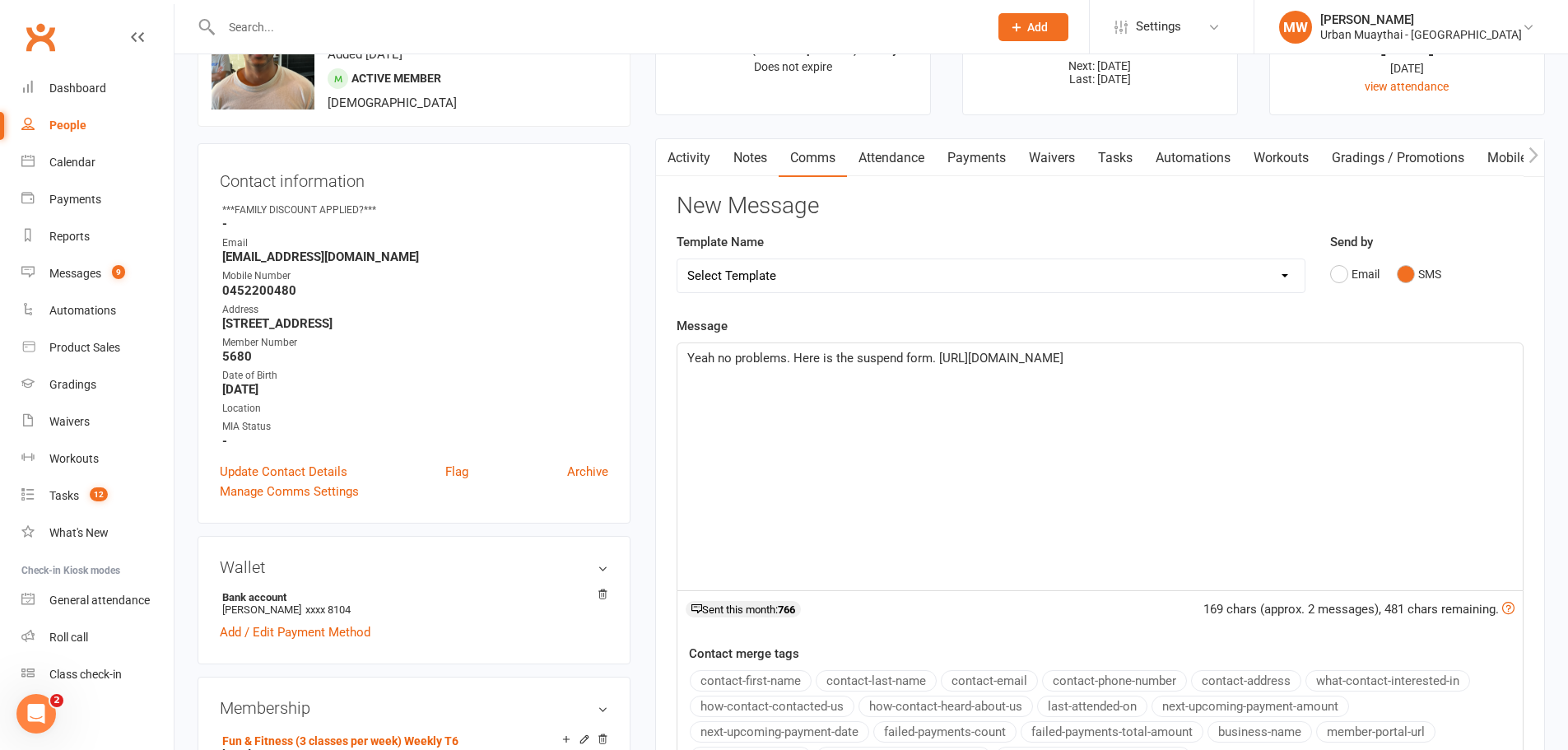
scroll to position [247, 0]
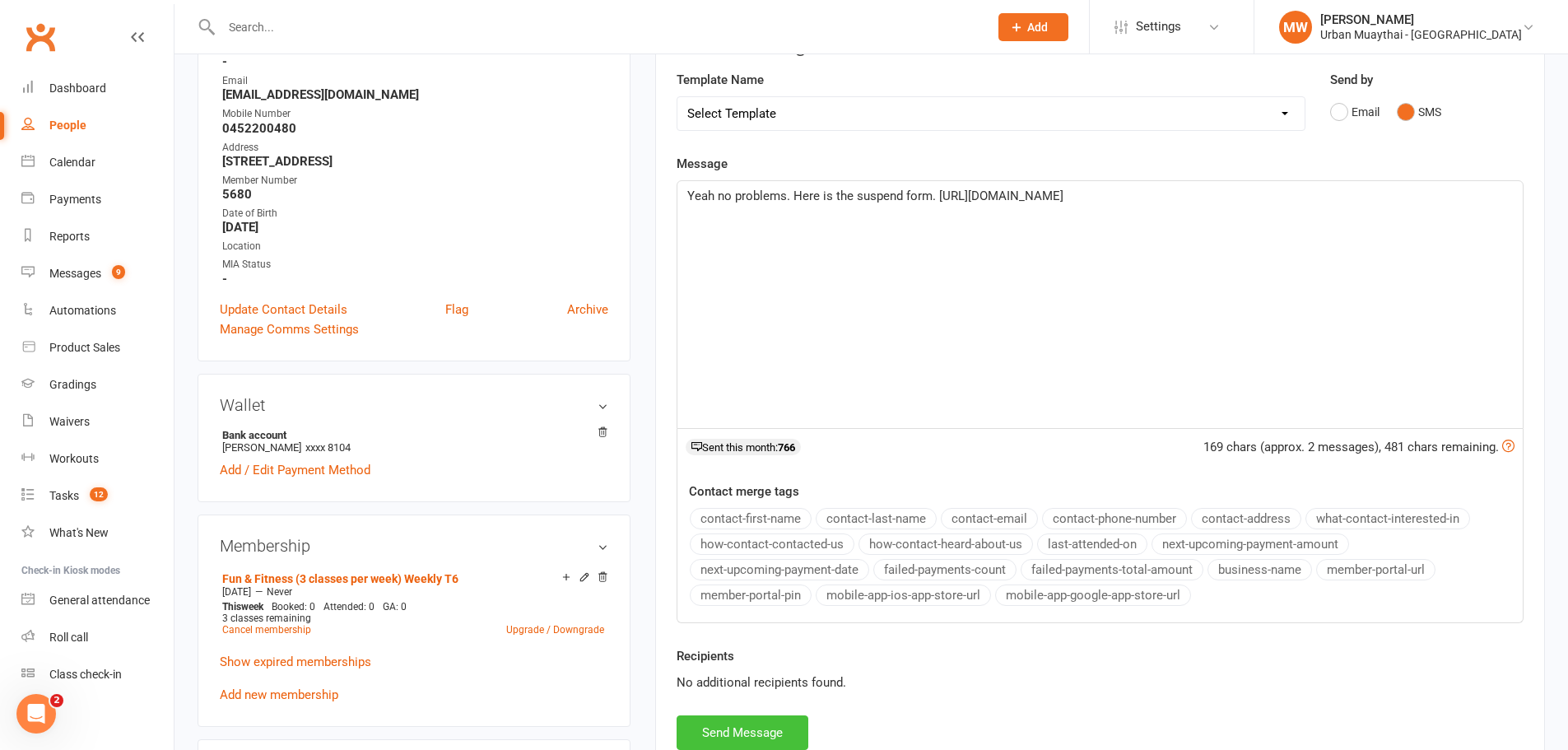
click at [777, 727] on button "Send Message" at bounding box center [742, 733] width 132 height 35
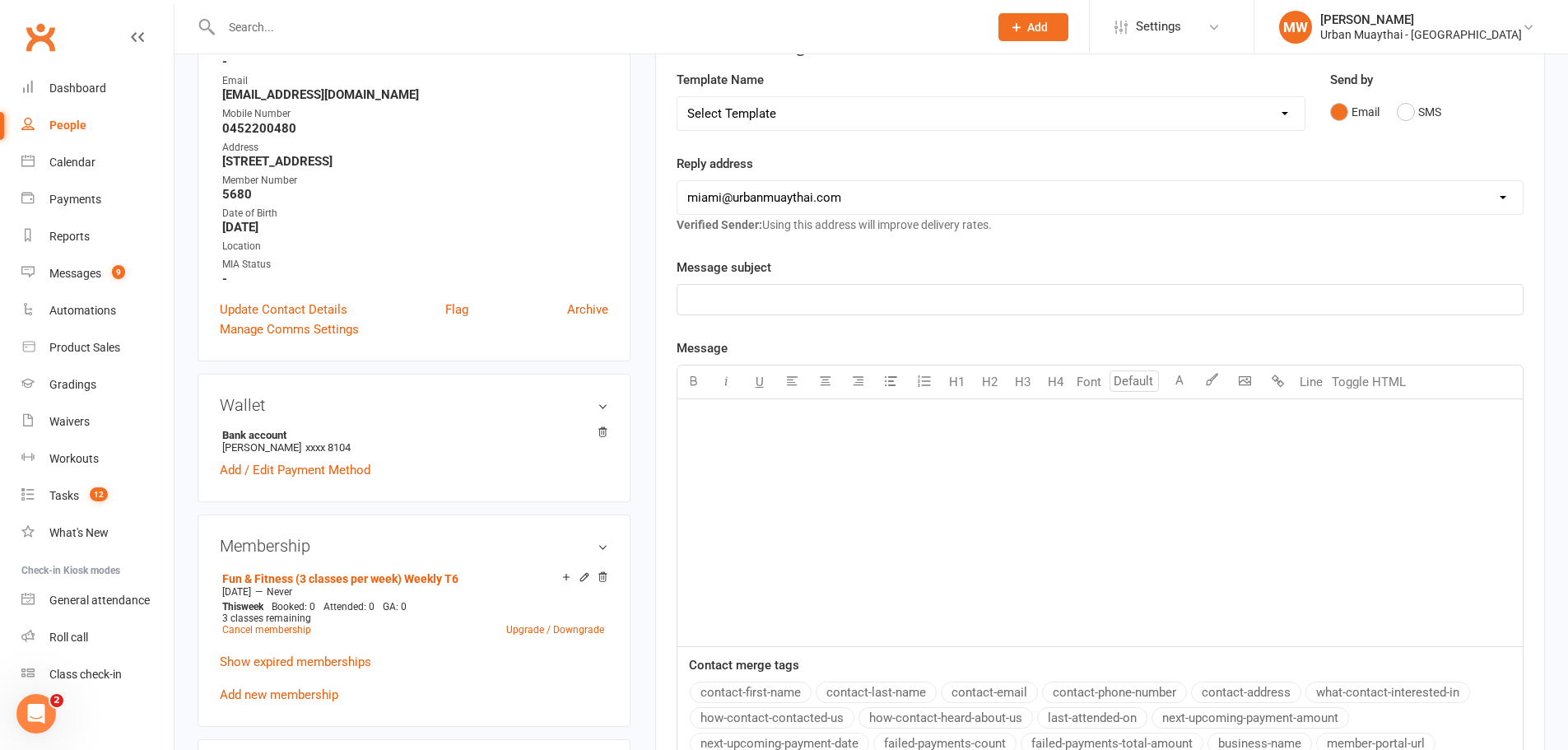
scroll to position [0, 0]
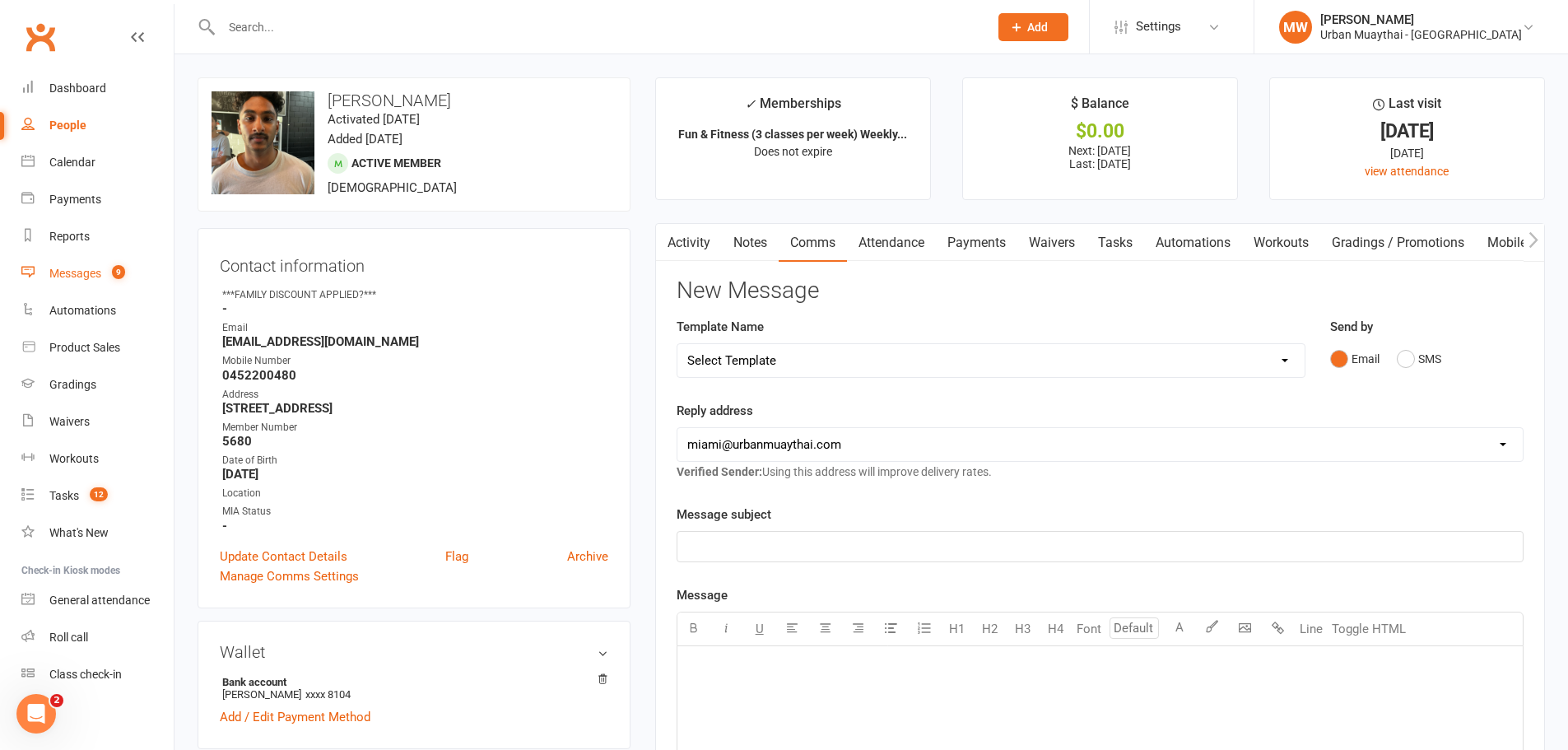
click at [87, 276] on div "Messages" at bounding box center [75, 273] width 52 height 13
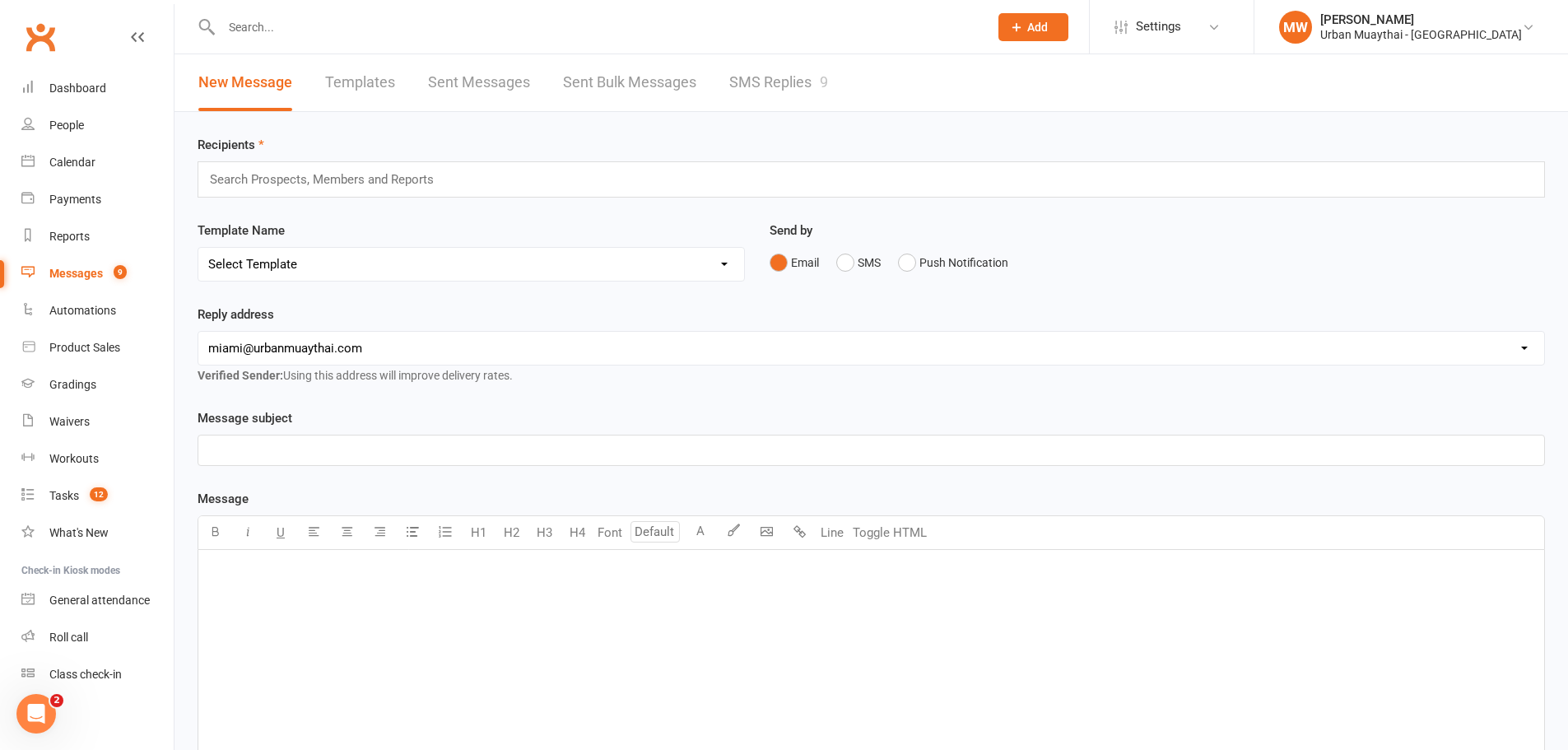
click at [802, 87] on link "SMS Replies 9" at bounding box center [778, 82] width 99 height 57
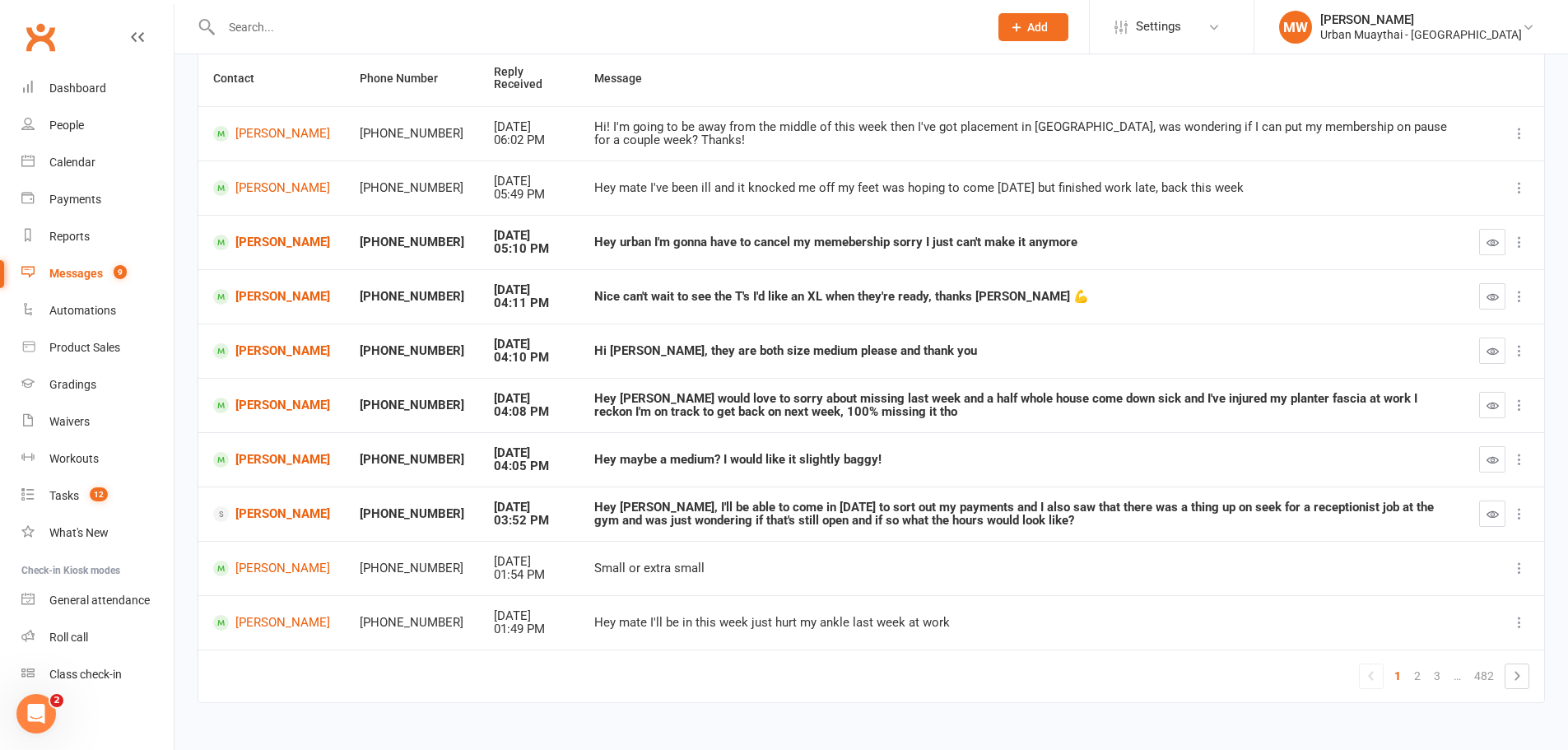
scroll to position [165, 0]
click at [1494, 238] on icon "button" at bounding box center [1493, 241] width 12 height 12
click at [74, 78] on link "Dashboard" at bounding box center [97, 88] width 152 height 37
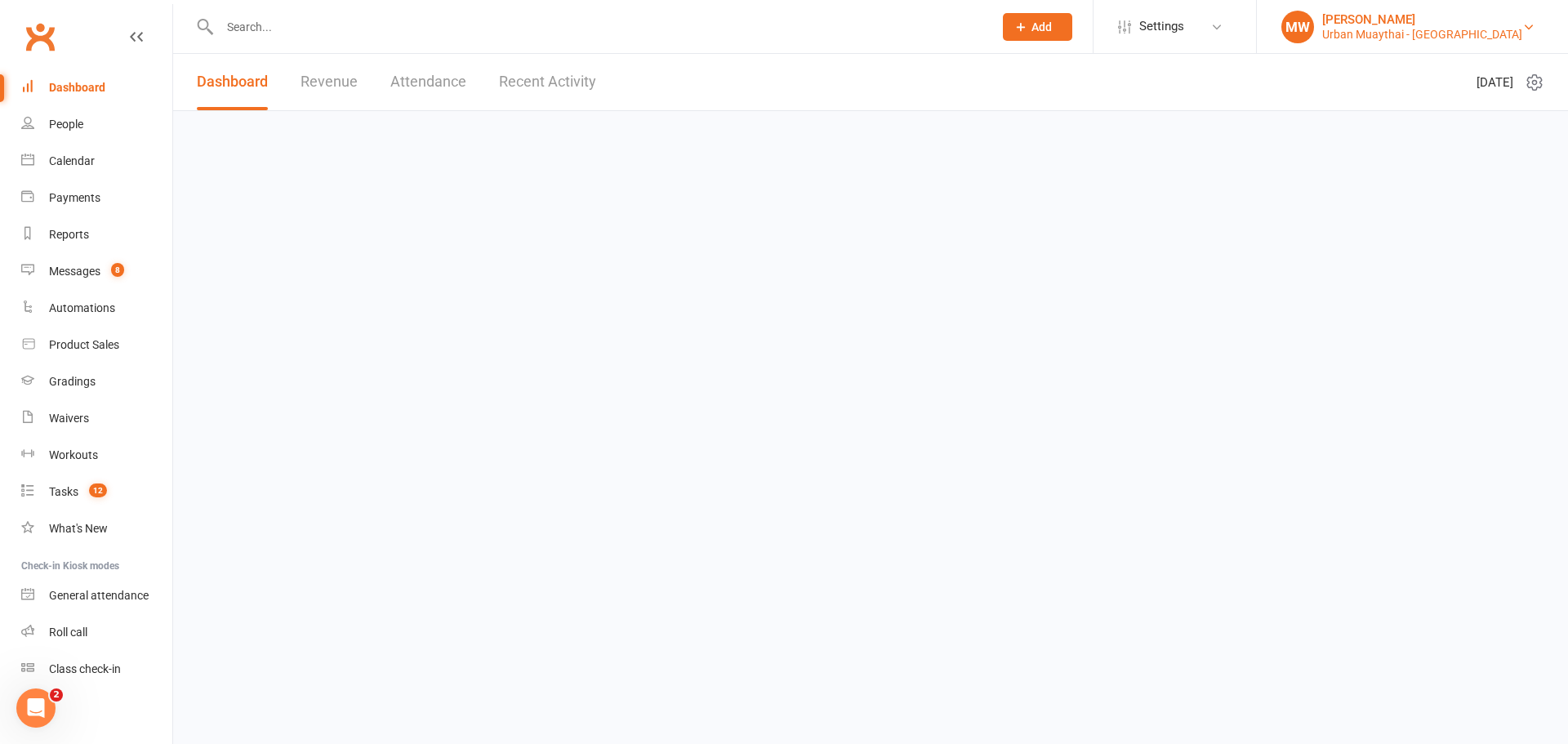
click at [1447, 36] on div "Urban Muaythai - [GEOGRAPHIC_DATA]" at bounding box center [1423, 35] width 200 height 15
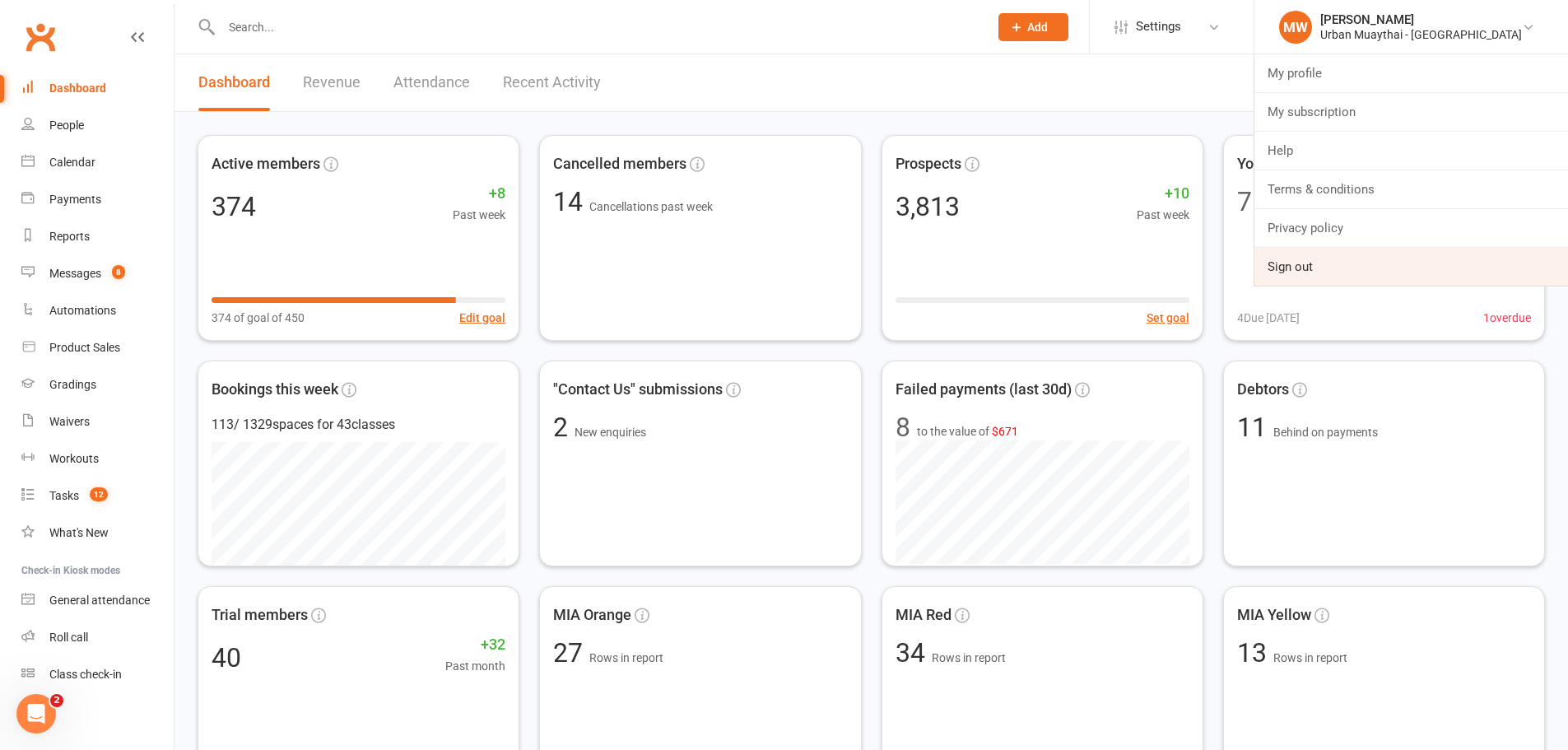
click at [1420, 277] on link "Sign out" at bounding box center [1411, 266] width 313 height 38
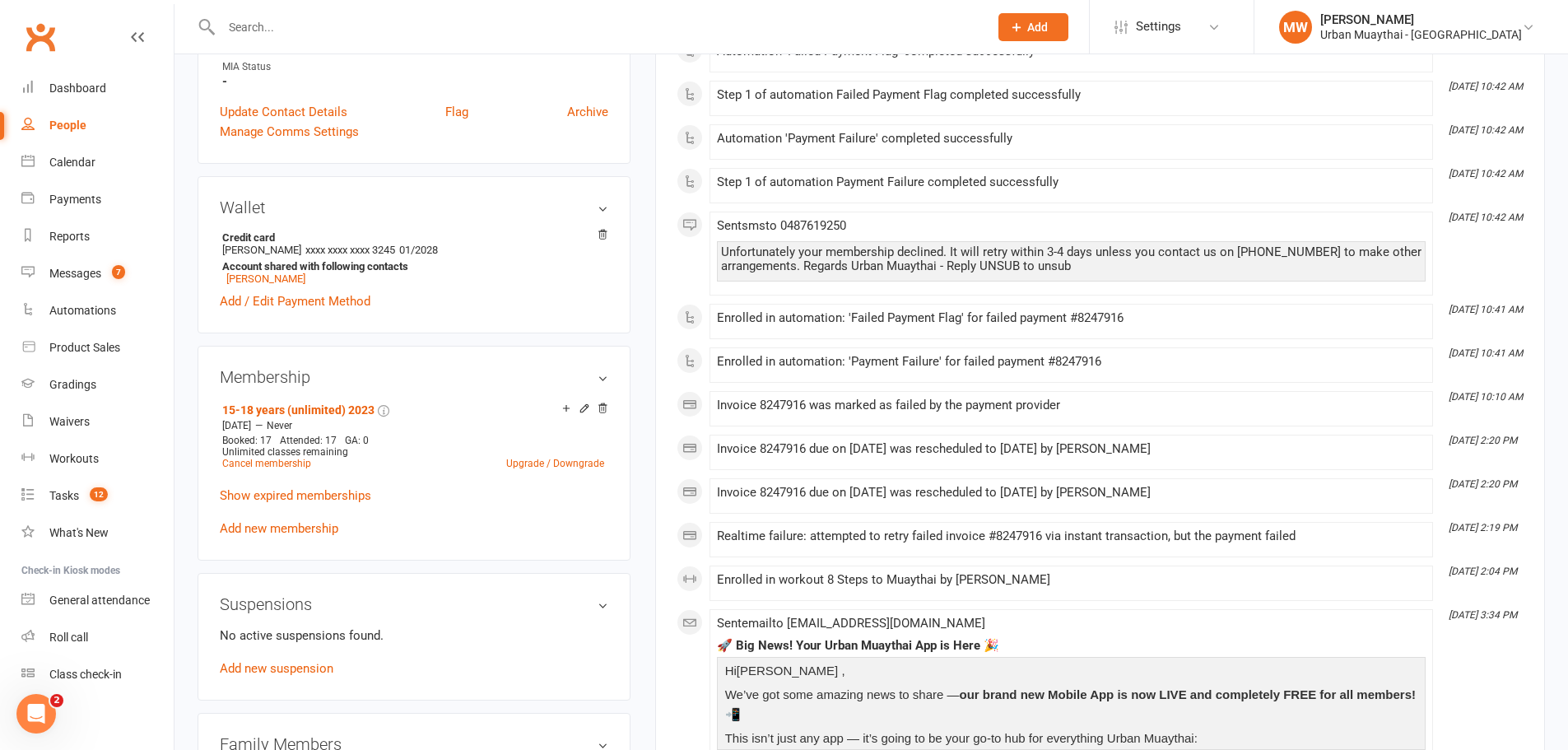
scroll to position [494, 0]
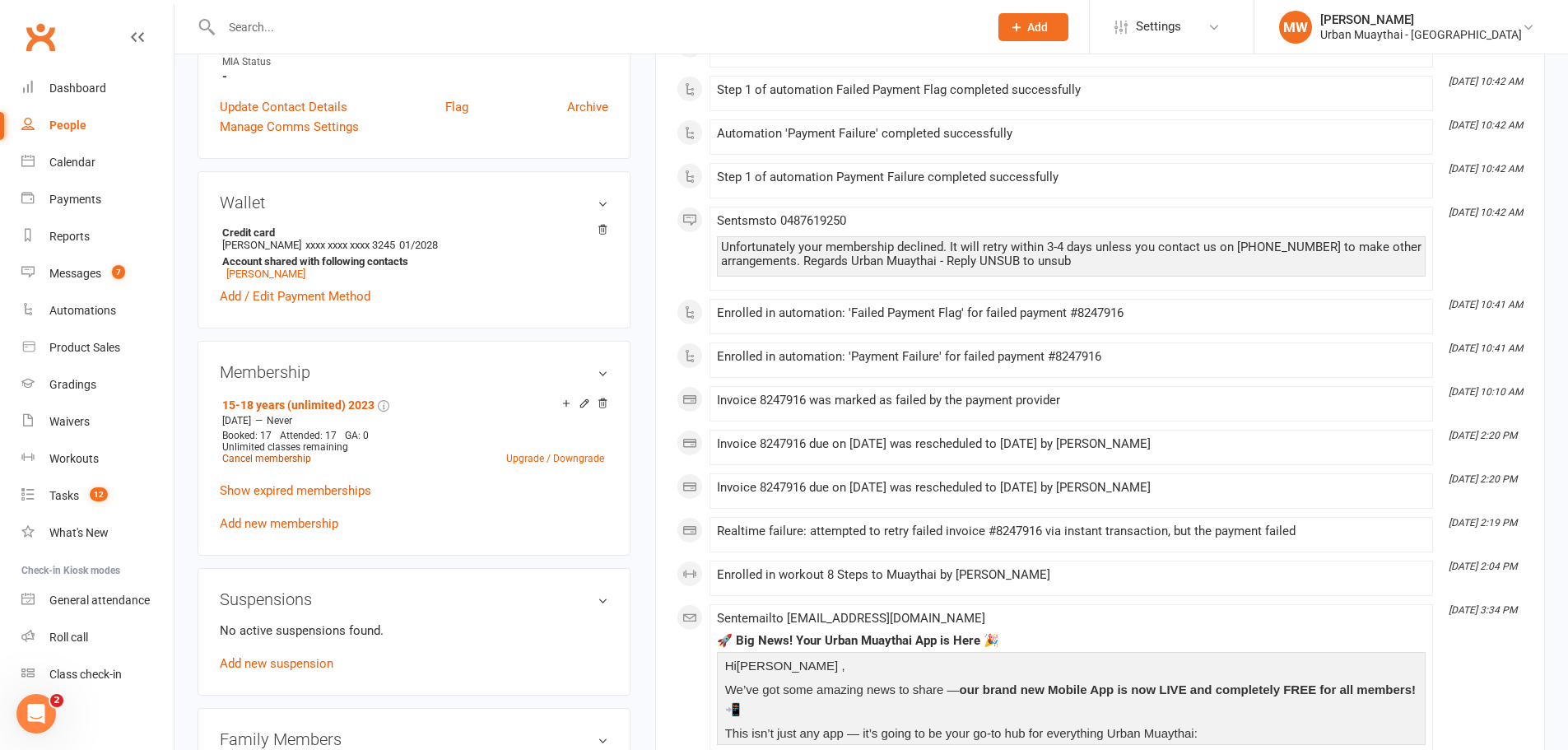
click at [290, 458] on link "Cancel membership" at bounding box center [267, 458] width 89 height 12
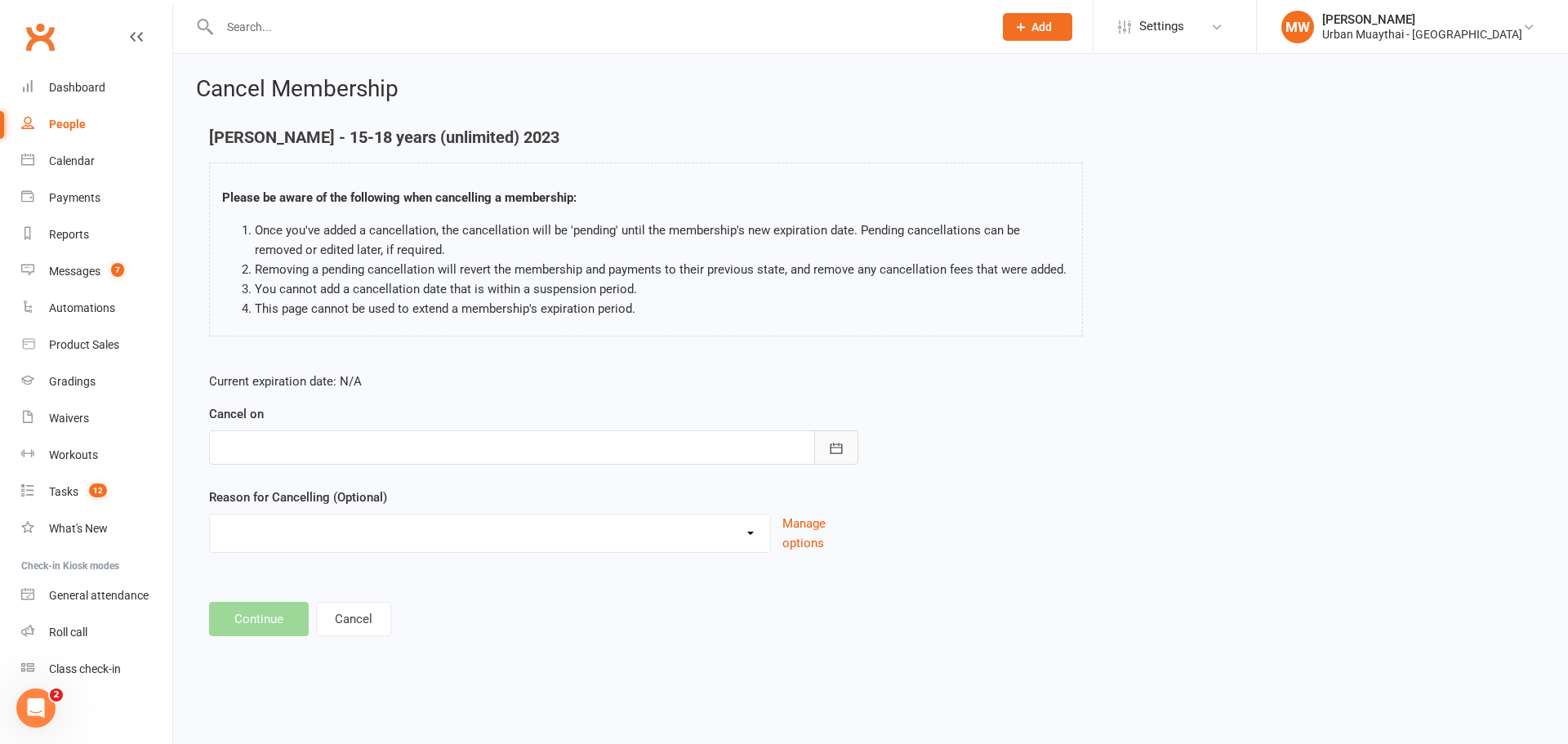
click at [846, 447] on button "button" at bounding box center [836, 448] width 44 height 35
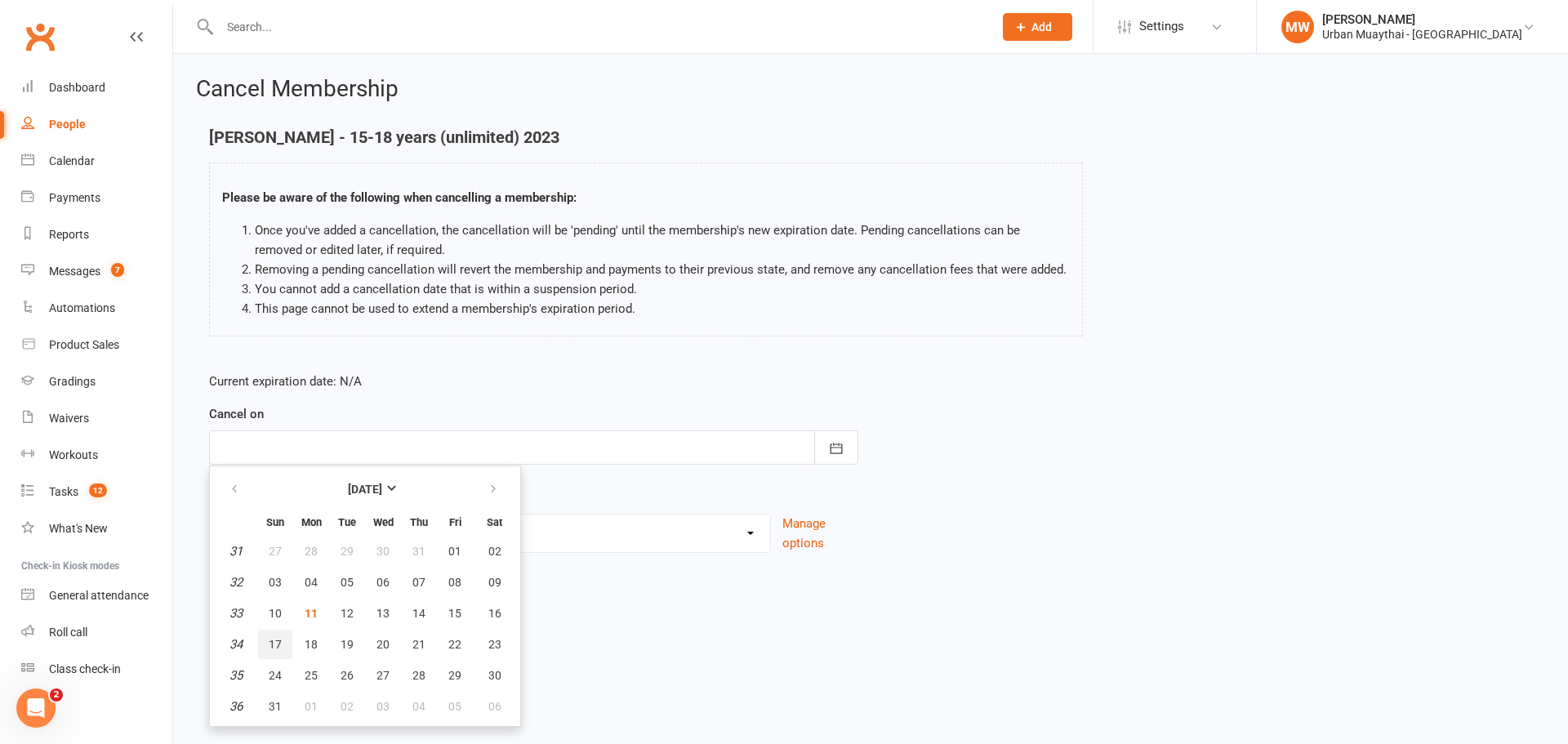
click at [263, 638] on button "17" at bounding box center [275, 645] width 35 height 30
type input "[DATE]"
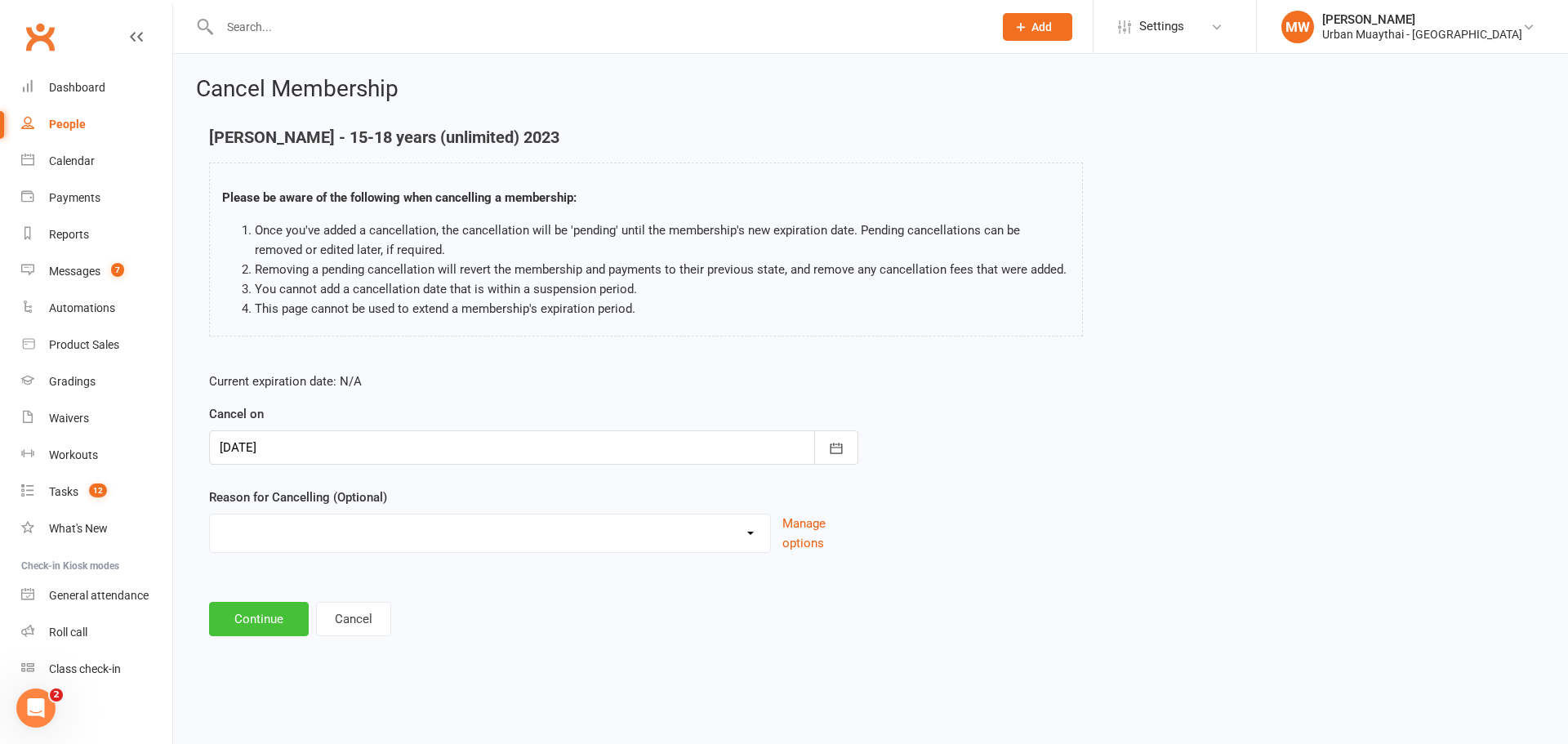
click at [263, 616] on button "Continue" at bounding box center [259, 619] width 100 height 35
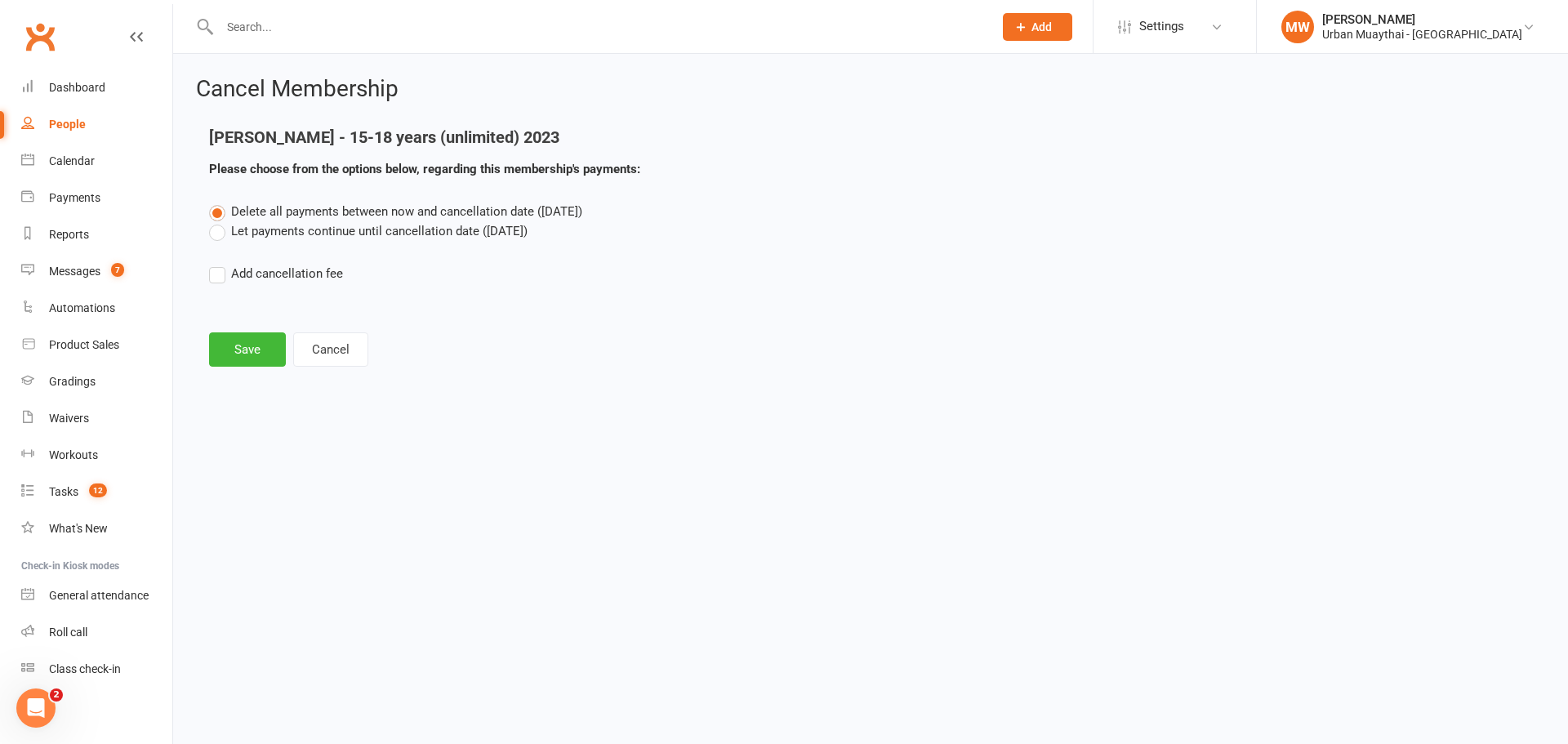
click at [225, 232] on label "Let payments continue until cancellation date ([DATE])" at bounding box center [368, 231] width 318 height 20
click at [220, 222] on input "Let payments continue until cancellation date ([DATE])" at bounding box center [214, 222] width 11 height 0
click at [241, 360] on button "Save" at bounding box center [247, 350] width 77 height 35
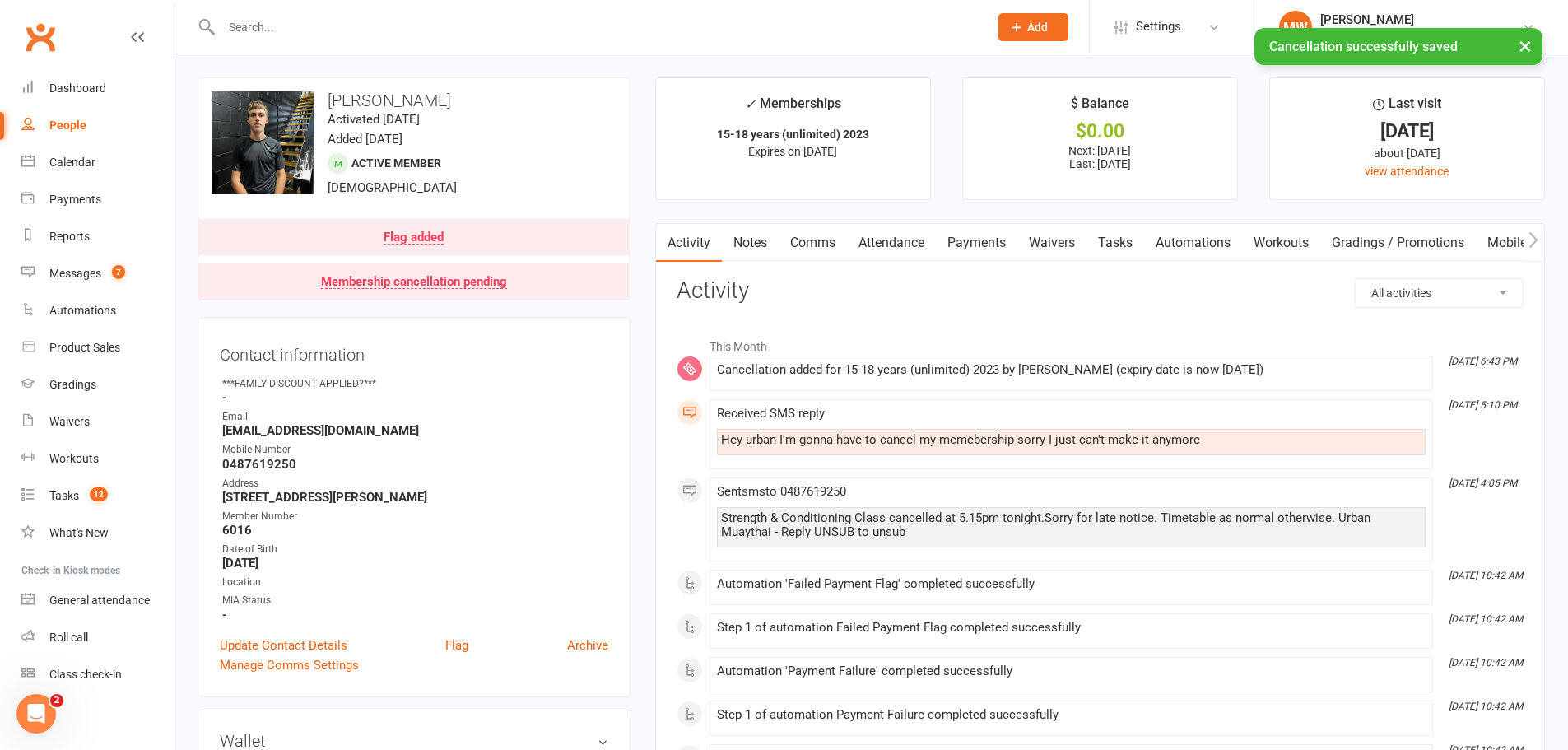
click at [814, 239] on link "Comms" at bounding box center [813, 242] width 68 height 38
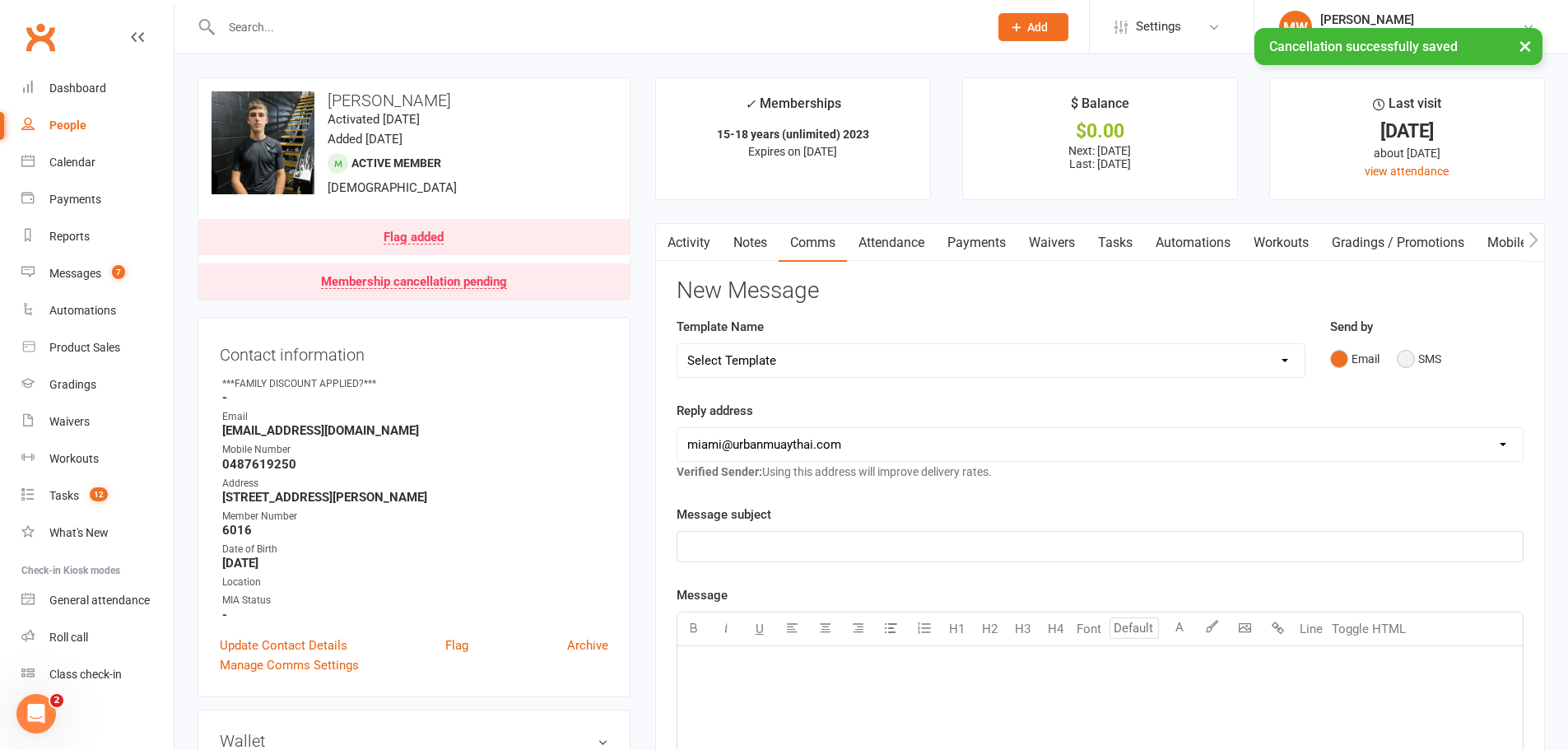
click at [1401, 358] on button "SMS" at bounding box center [1419, 359] width 44 height 32
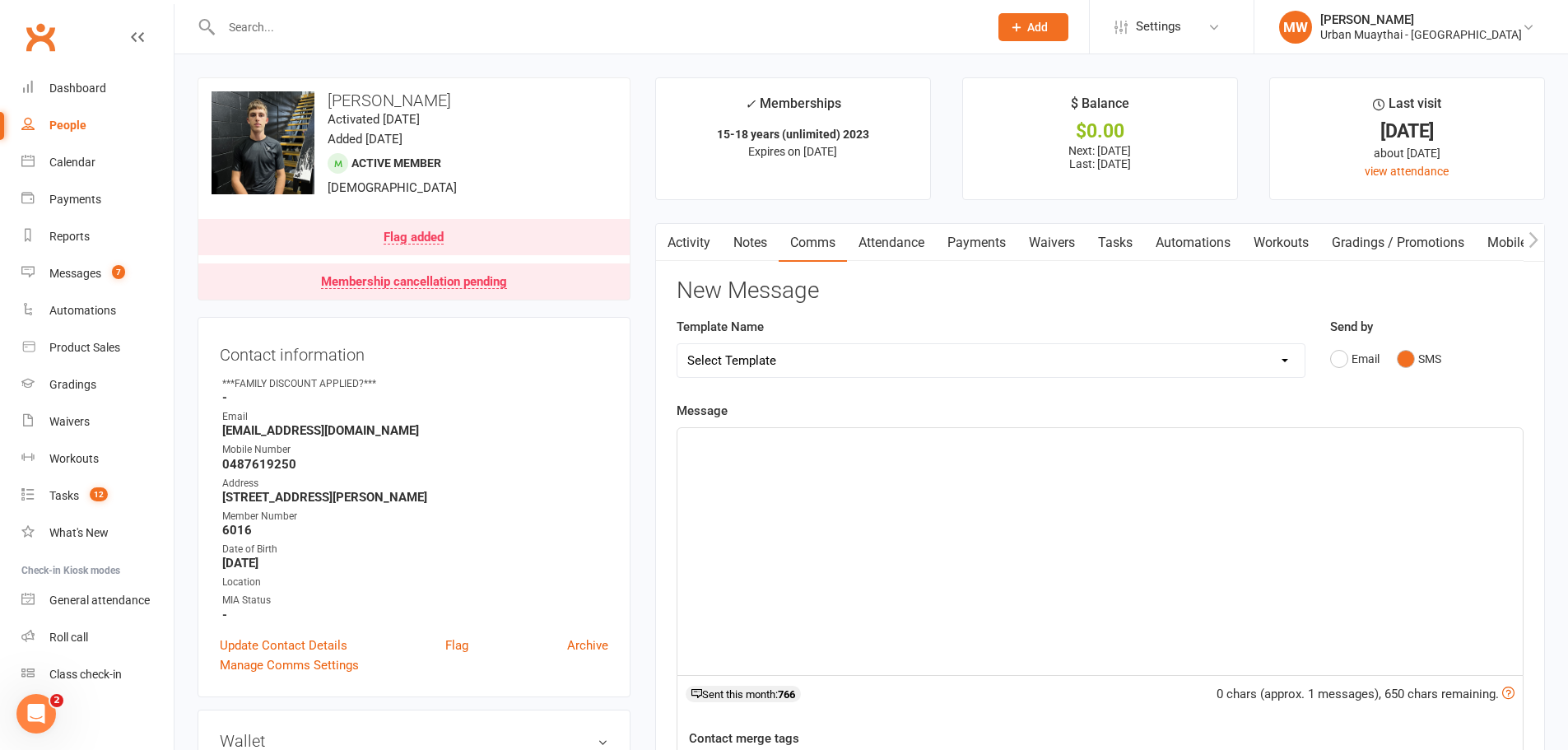
click at [1234, 438] on p "﻿" at bounding box center [1100, 443] width 826 height 20
drag, startPoint x: 1168, startPoint y: 438, endPoint x: 961, endPoint y: 449, distance: 207.3
click at [961, 449] on p "Hey [PERSON_NAME]. I have processed your reuqest to cancel in line with our 7 d…" at bounding box center [1100, 443] width 826 height 20
click at [973, 442] on p "Hey [PERSON_NAME]. I have processed your request to cancel" at bounding box center [1100, 443] width 826 height 20
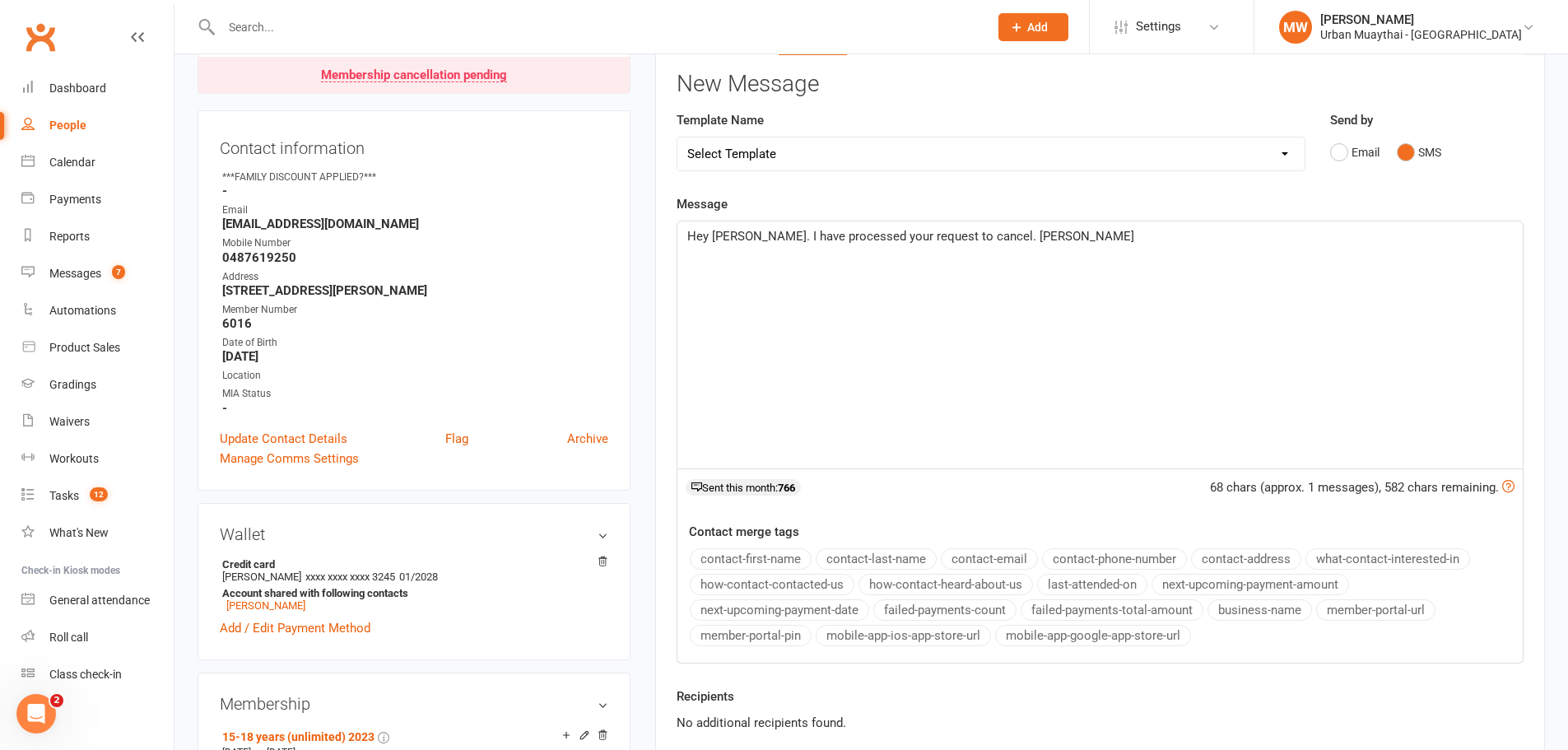
scroll to position [247, 0]
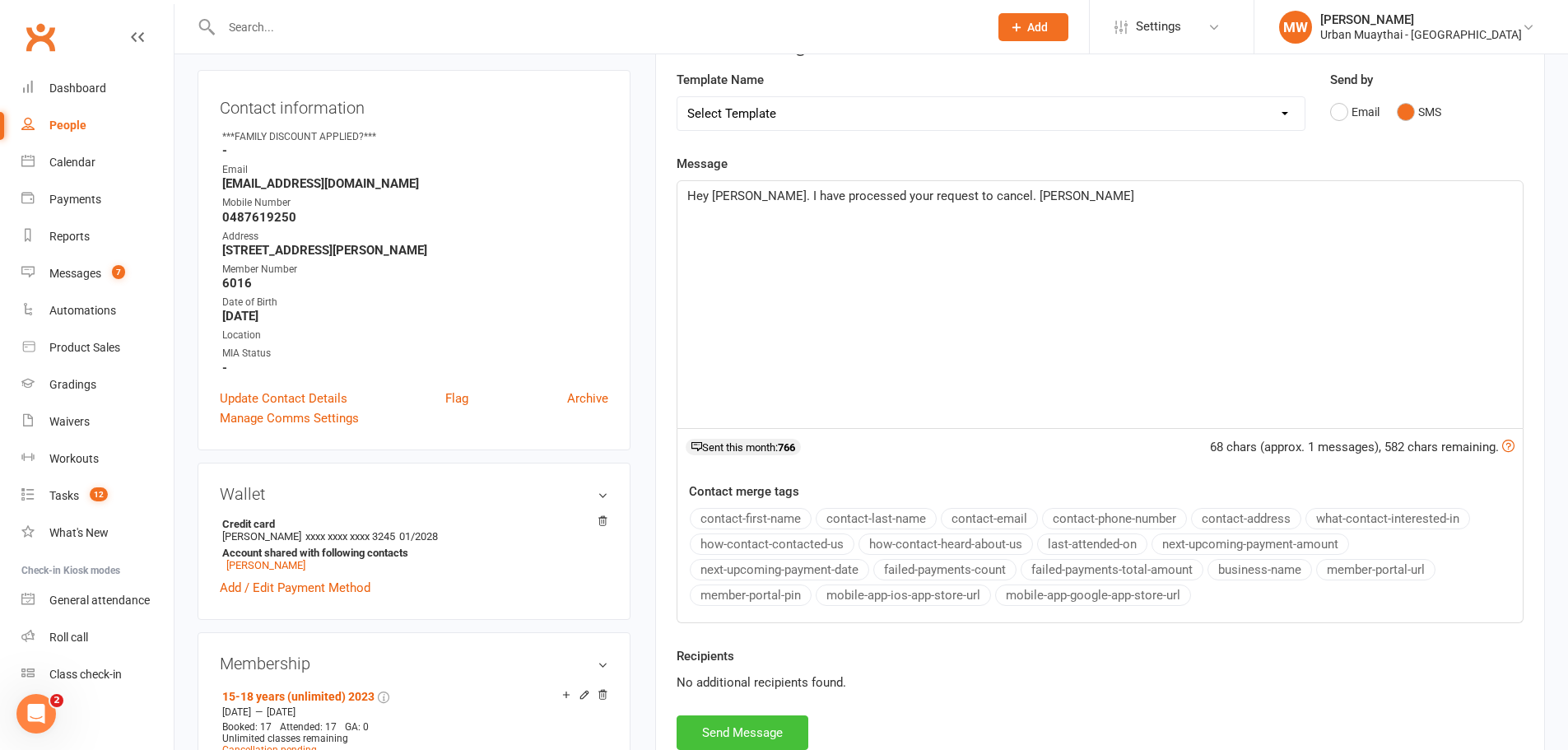
click at [731, 732] on button "Send Message" at bounding box center [742, 733] width 132 height 35
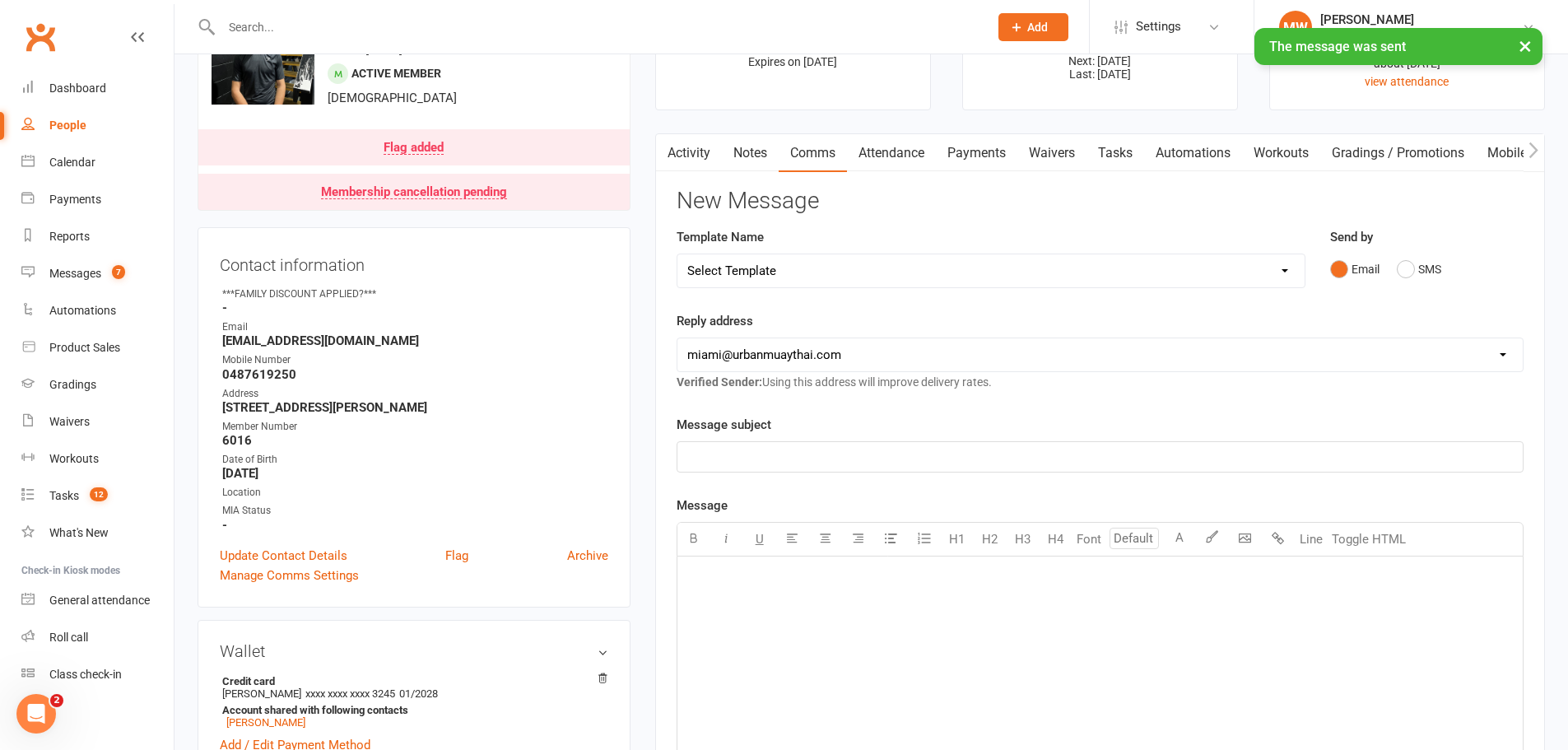
scroll to position [0, 0]
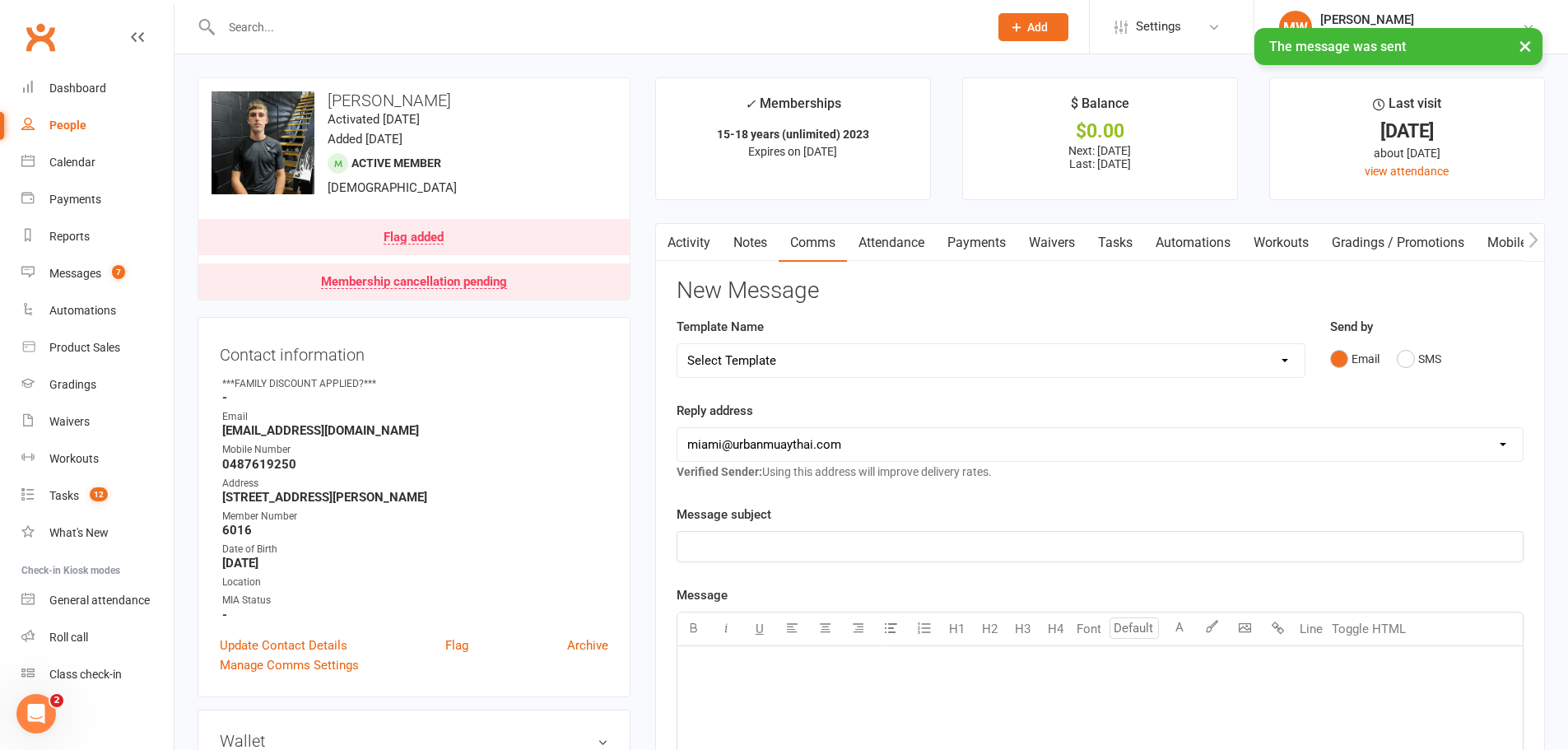
click at [989, 239] on link "Payments" at bounding box center [977, 242] width 82 height 38
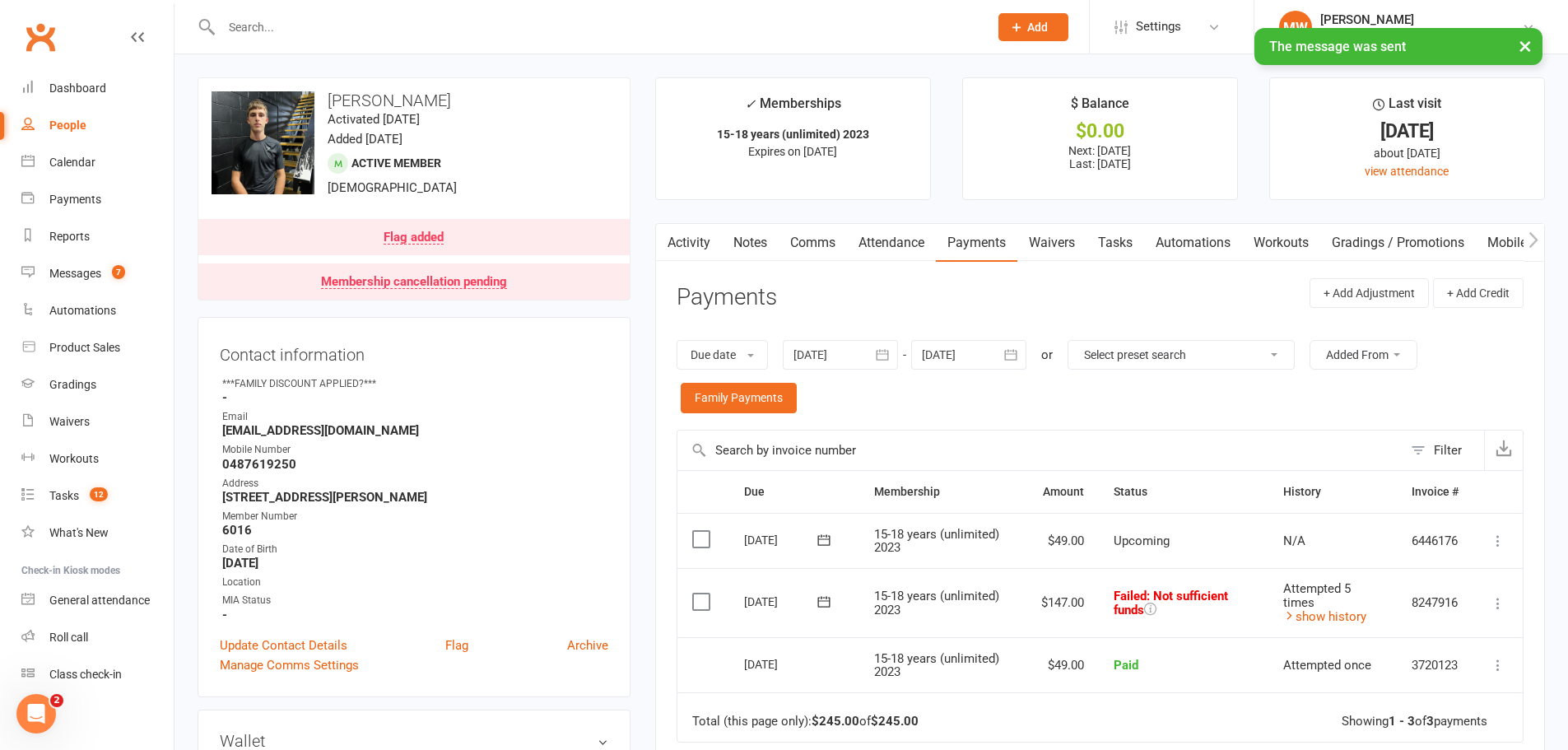
click at [1499, 598] on icon at bounding box center [1499, 603] width 17 height 17
